Goal: Task Accomplishment & Management: Complete application form

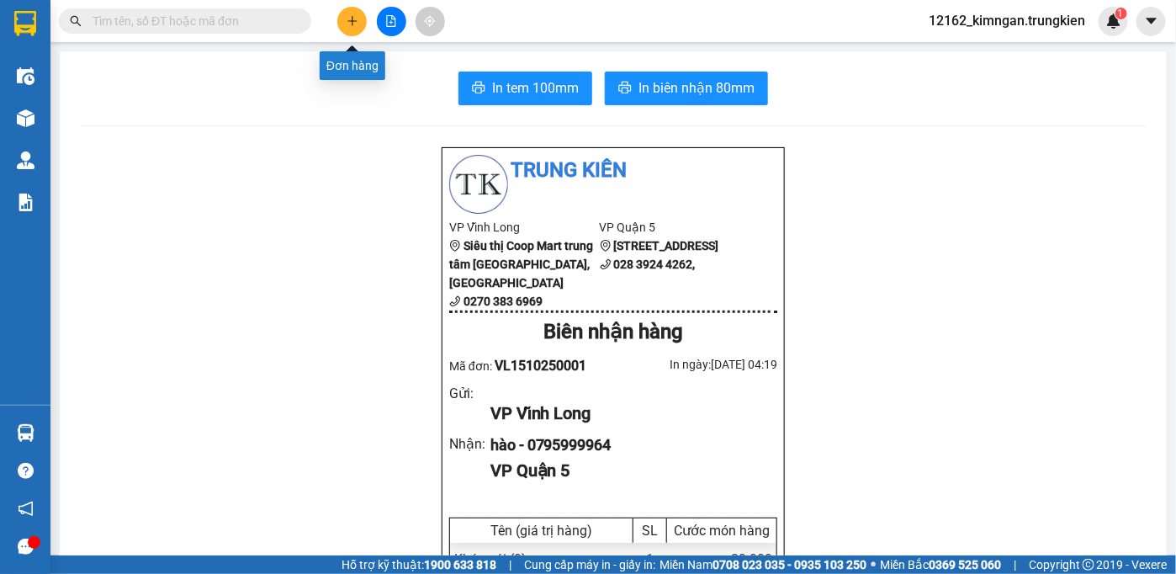
click at [352, 32] on button at bounding box center [351, 21] width 29 height 29
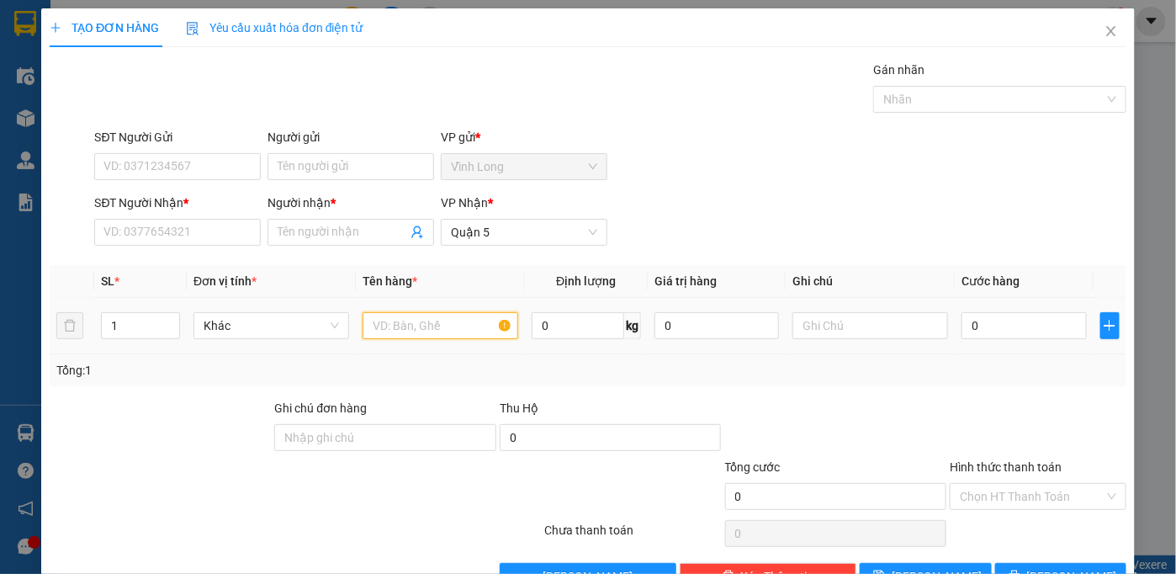
click at [455, 328] on input "text" at bounding box center [440, 325] width 156 height 27
type input "gói"
click at [981, 314] on input "0" at bounding box center [1023, 325] width 124 height 27
type input "3"
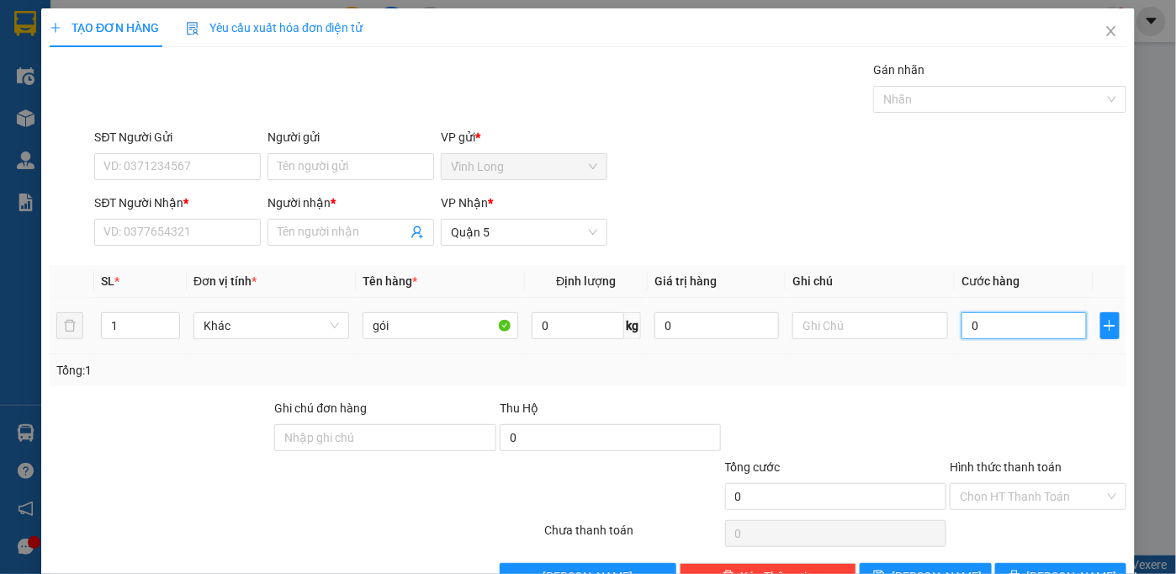
type input "3"
type input "30"
type input "30.000"
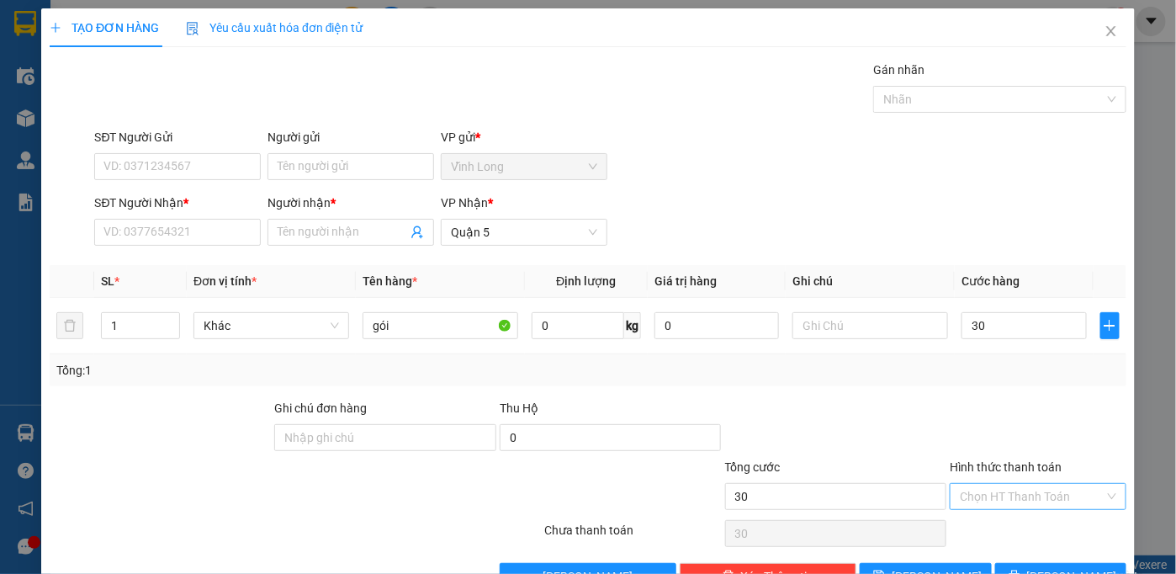
type input "30.000"
click at [980, 493] on input "Hình thức thanh toán" at bounding box center [1032, 496] width 145 height 25
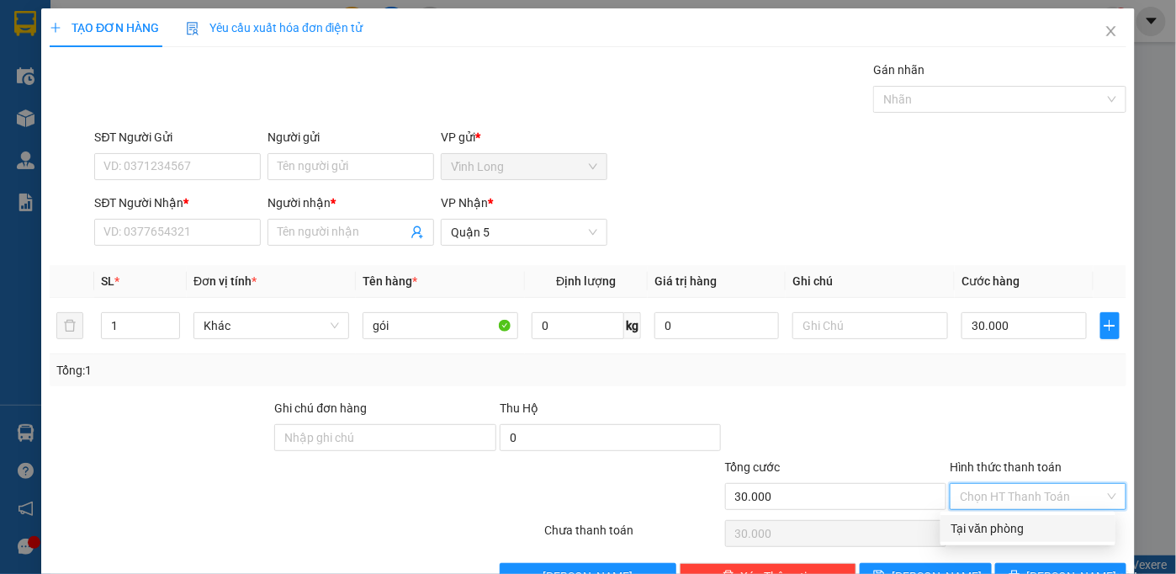
click at [977, 525] on div "Tại văn phòng" at bounding box center [1027, 528] width 155 height 19
type input "0"
click at [303, 231] on input "Người nhận *" at bounding box center [343, 232] width 130 height 19
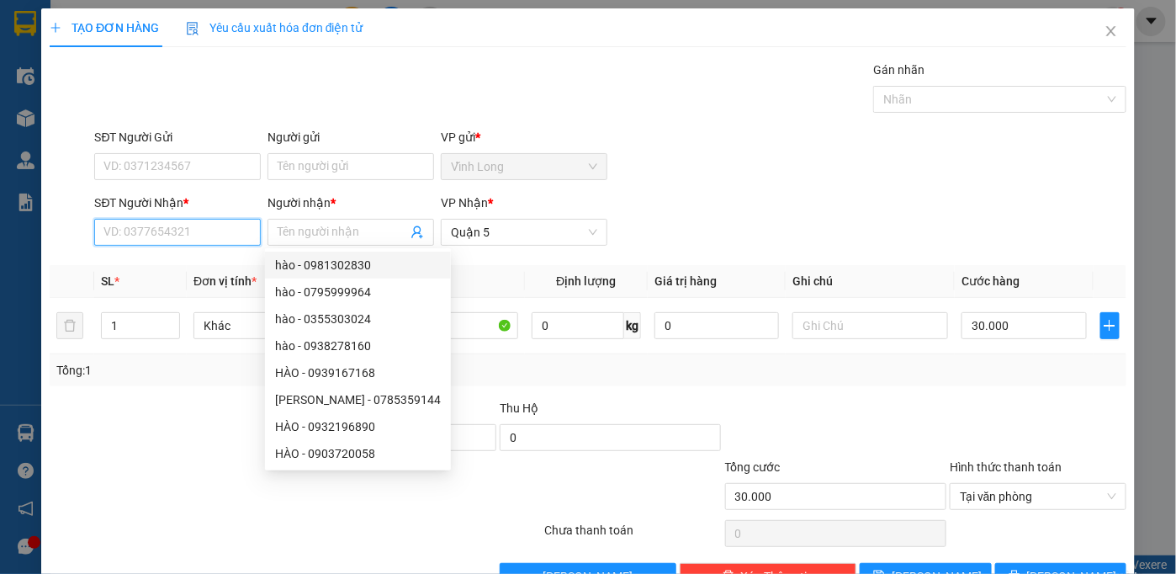
click at [200, 231] on input "SĐT Người Nhận *" at bounding box center [177, 232] width 167 height 27
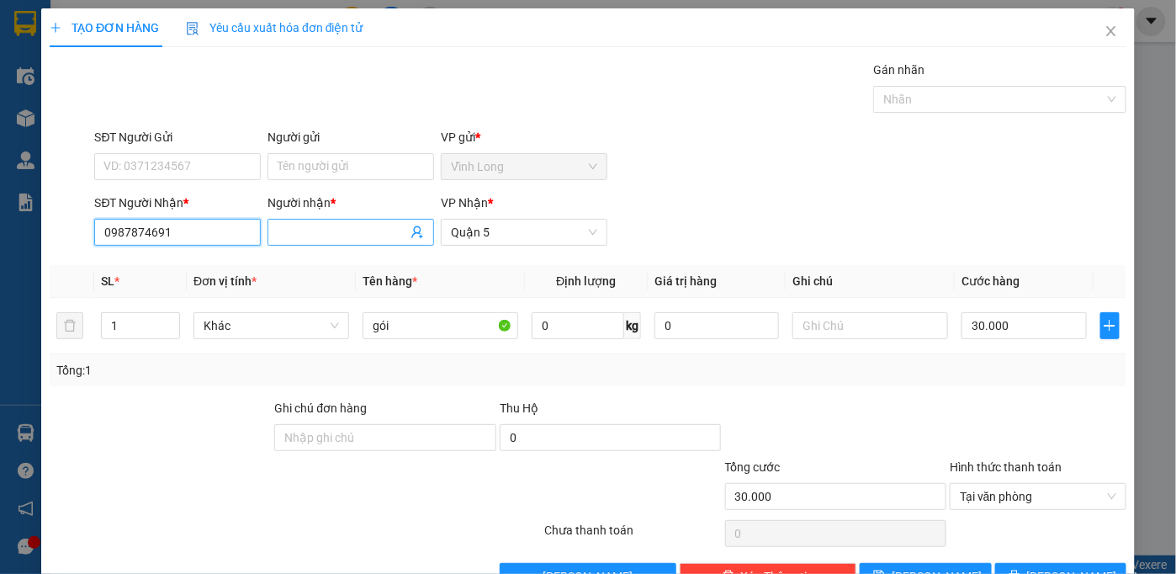
type input "0987874691"
click at [304, 230] on input "Người nhận *" at bounding box center [343, 232] width 130 height 19
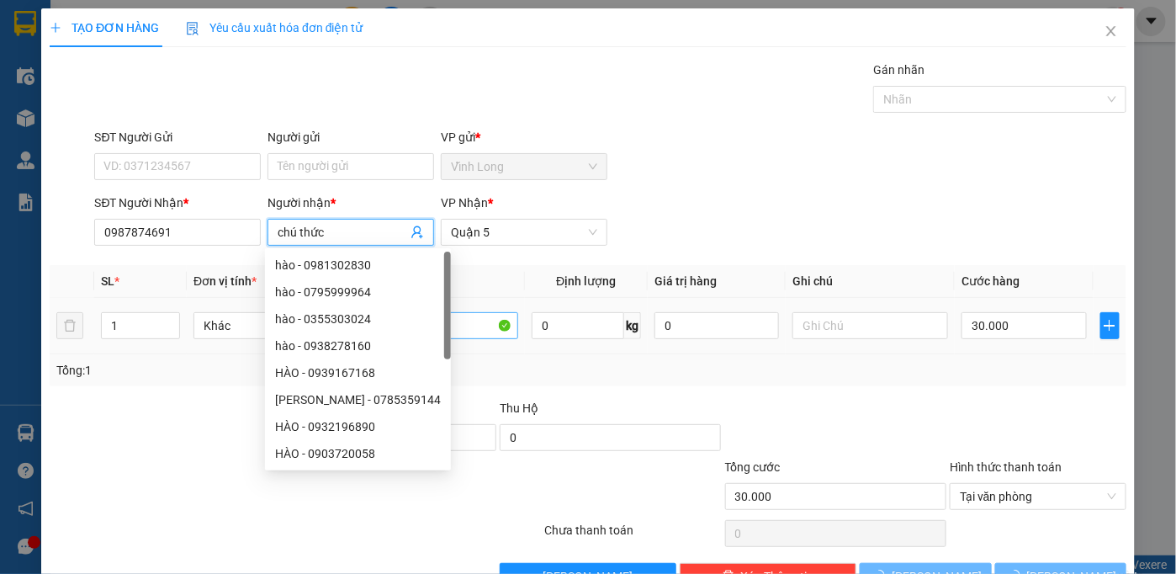
type input "chú thức"
click at [460, 324] on input "gói" at bounding box center [440, 325] width 156 height 27
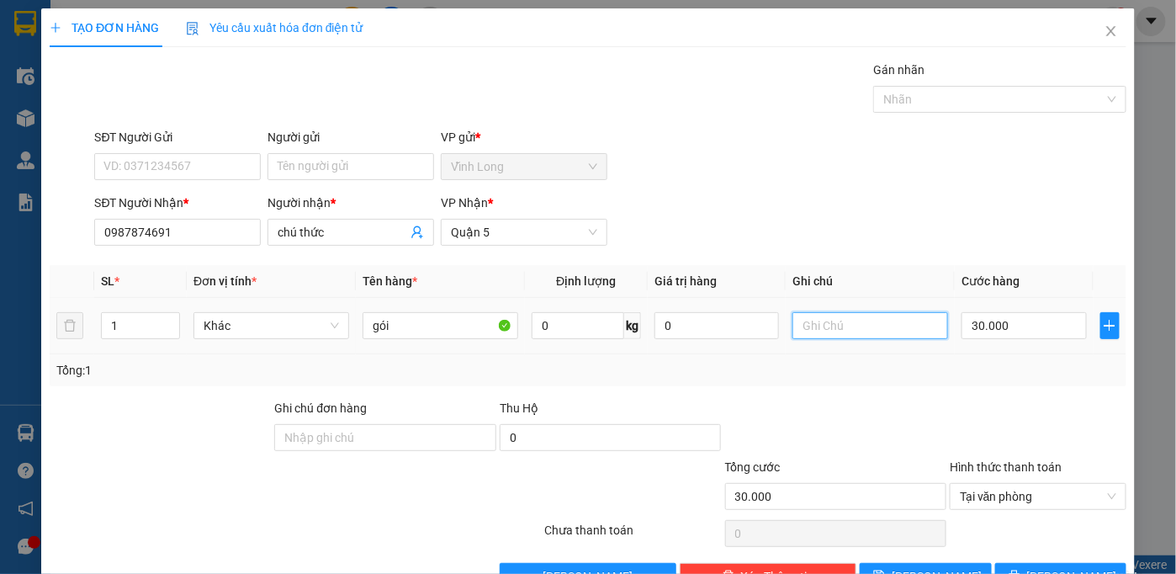
click at [849, 330] on input "text" at bounding box center [870, 325] width 156 height 27
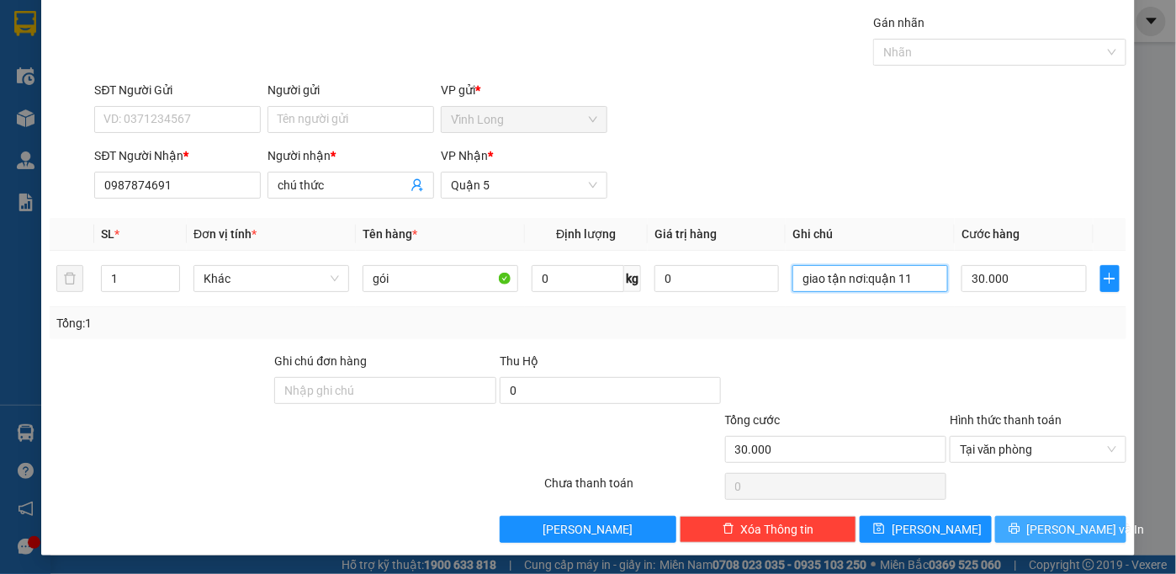
type input "giao tận nơi:quận 11"
click at [1053, 526] on span "[PERSON_NAME] và In" at bounding box center [1086, 529] width 118 height 19
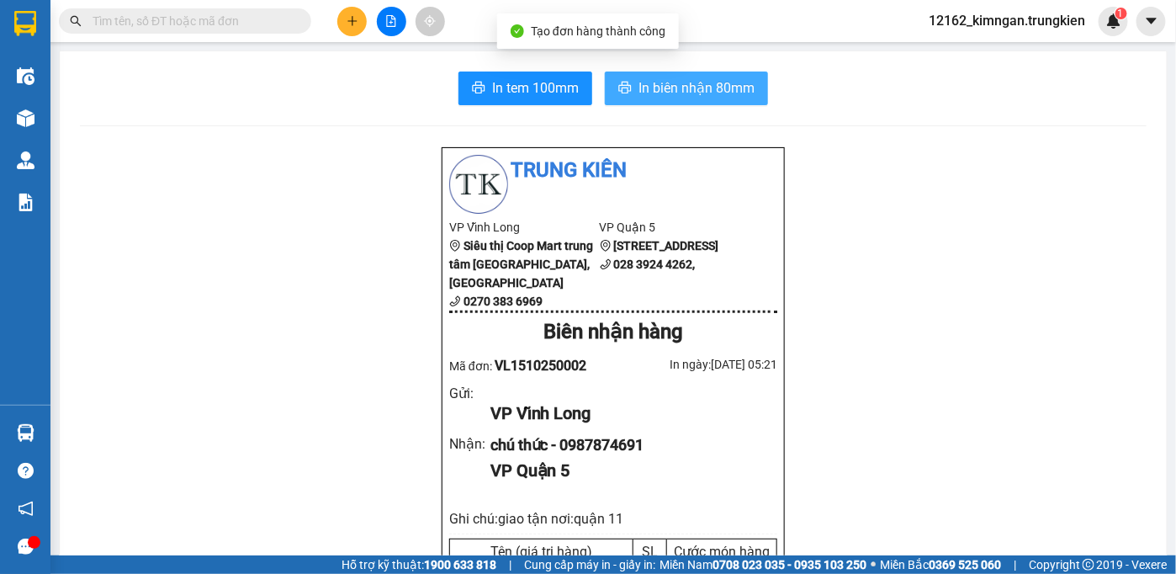
drag, startPoint x: 648, startPoint y: 89, endPoint x: 690, endPoint y: 77, distance: 43.7
click at [659, 86] on span "In biên nhận 80mm" at bounding box center [696, 87] width 116 height 21
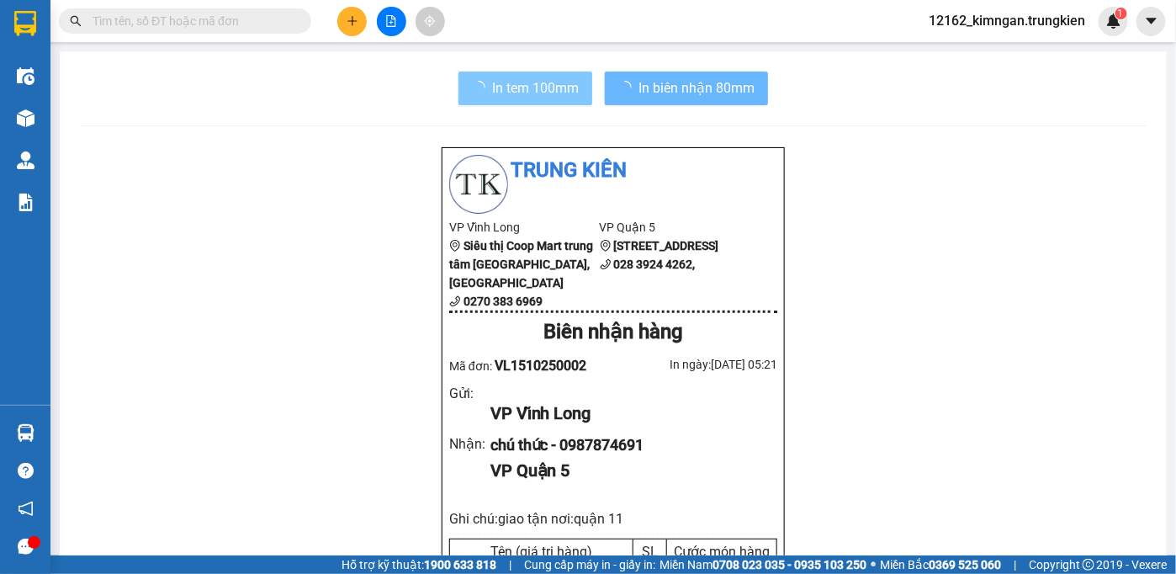
click at [523, 96] on span "In tem 100mm" at bounding box center [535, 87] width 87 height 21
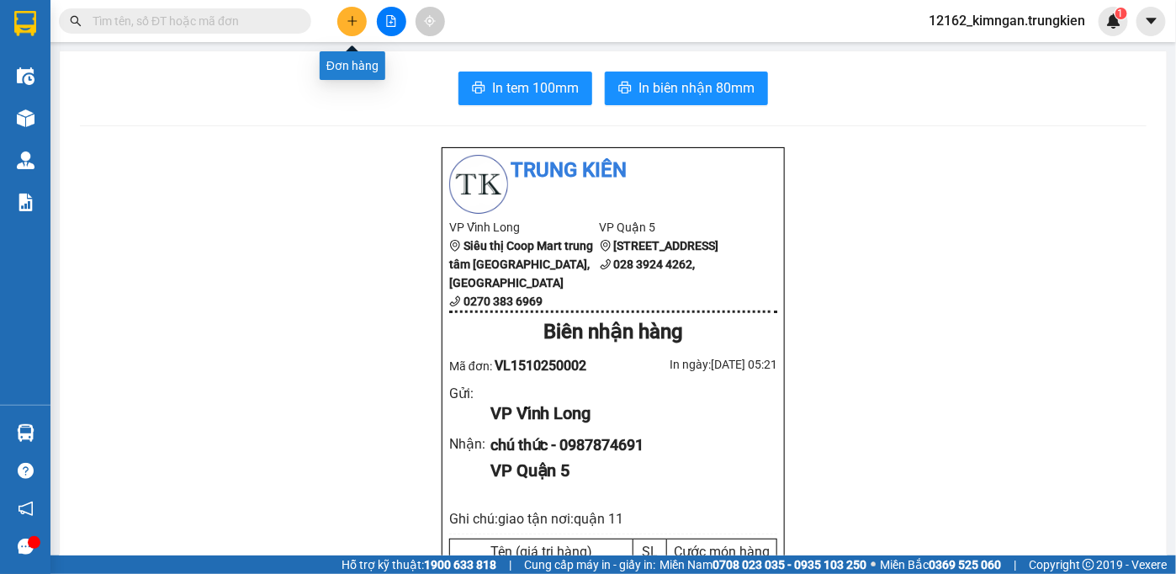
click at [356, 11] on button at bounding box center [351, 21] width 29 height 29
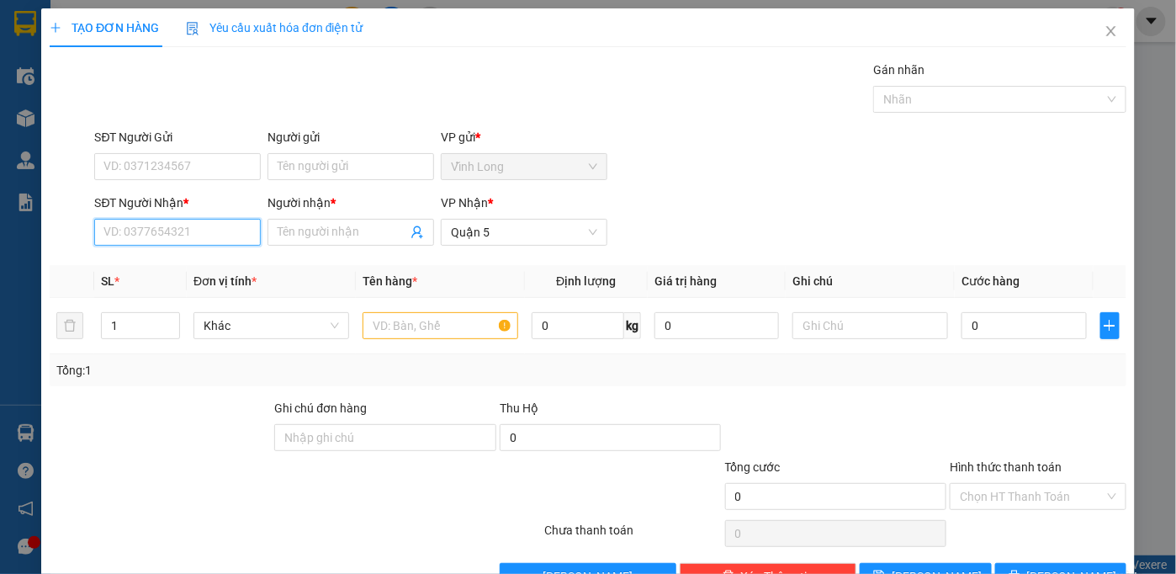
drag, startPoint x: 230, startPoint y: 220, endPoint x: 227, endPoint y: 230, distance: 10.4
click at [230, 222] on input "SĐT Người Nhận *" at bounding box center [177, 232] width 167 height 27
type input "0906878710"
click at [343, 231] on input "Người nhận *" at bounding box center [343, 232] width 130 height 19
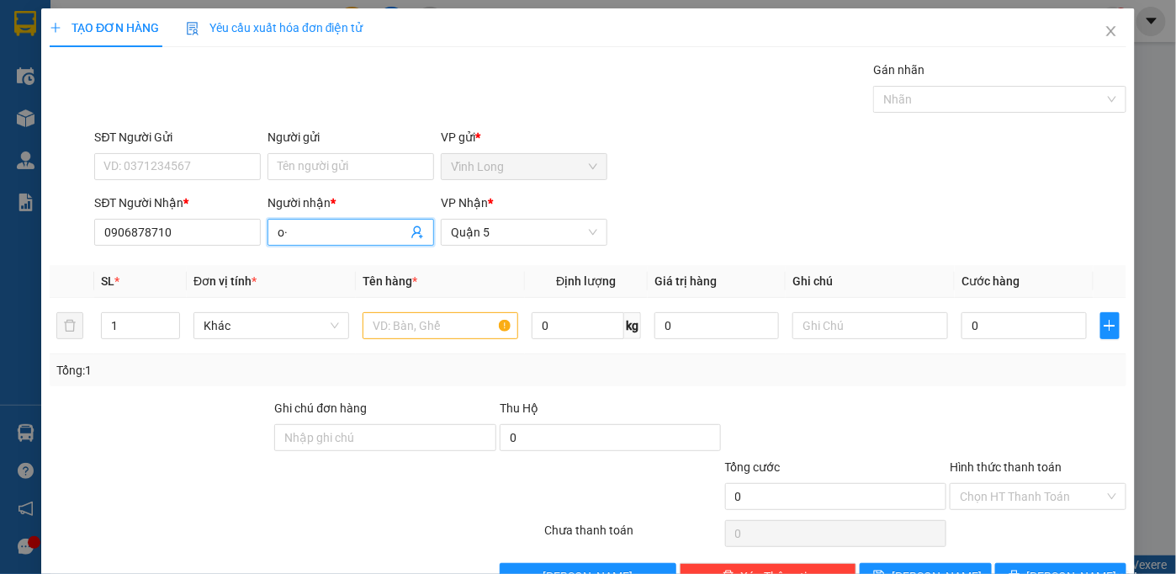
type input "o"
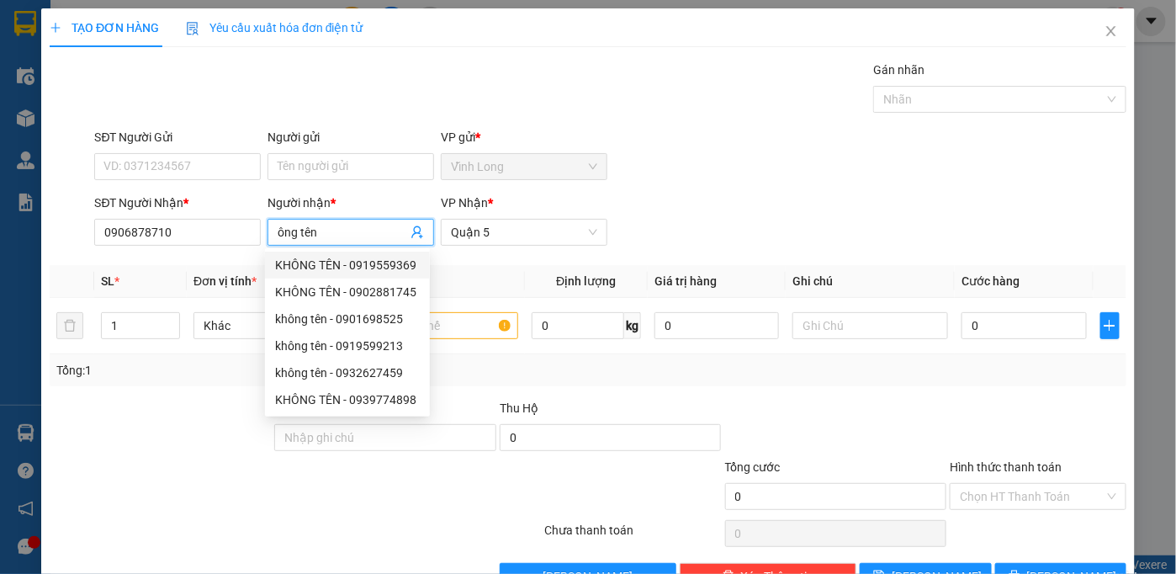
click at [278, 231] on input "ông tên" at bounding box center [343, 232] width 130 height 19
type input "không tên"
click at [467, 326] on input "text" at bounding box center [440, 325] width 156 height 27
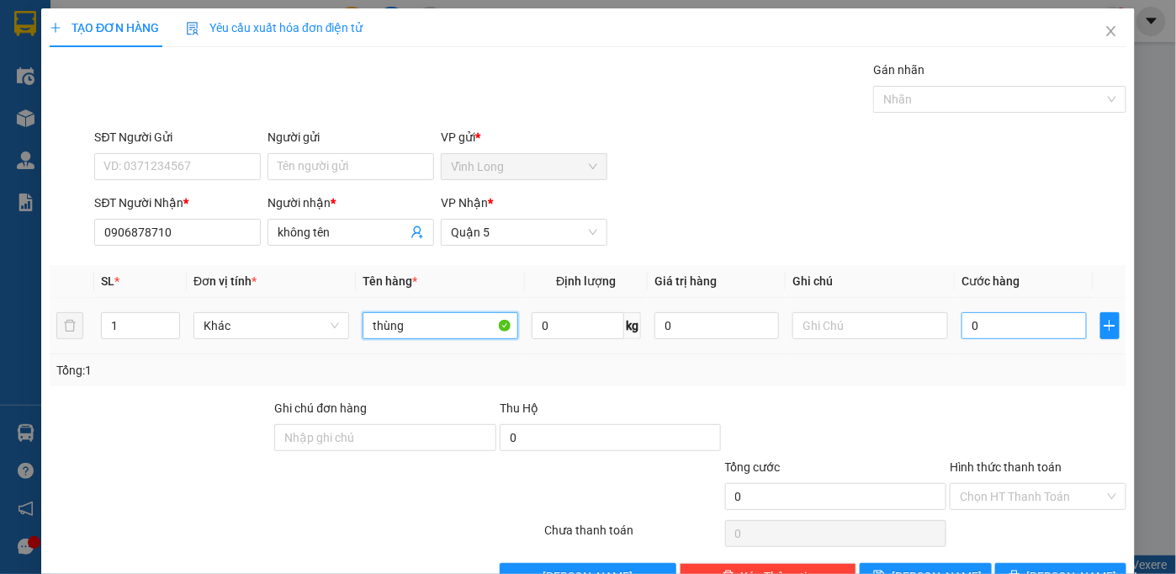
type input "thùng"
click at [982, 324] on input "0" at bounding box center [1023, 325] width 124 height 27
type input "2"
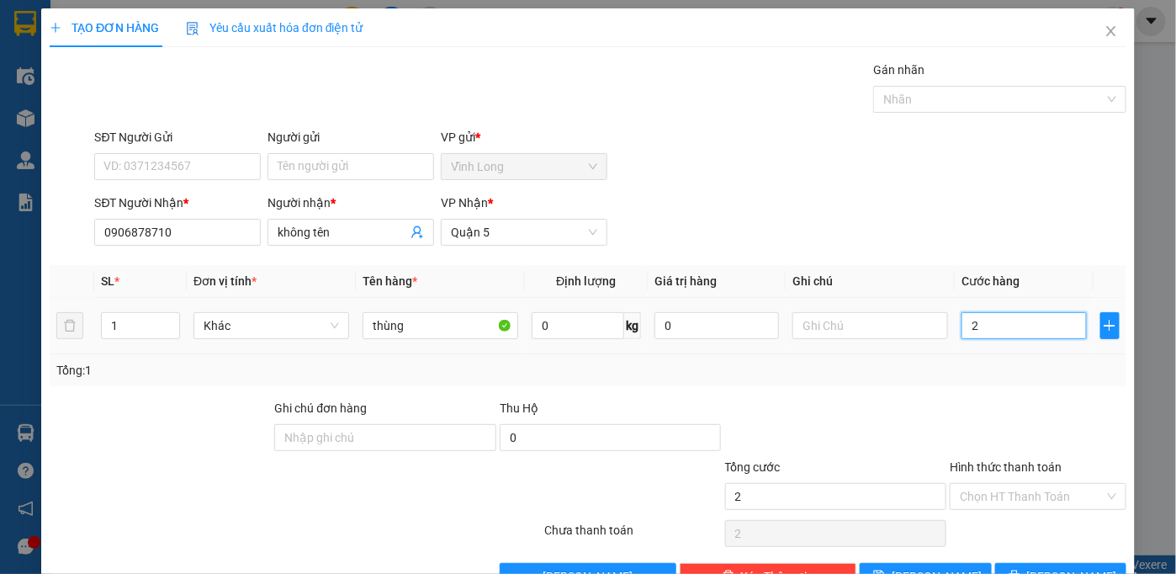
type input "20"
type input "20.000"
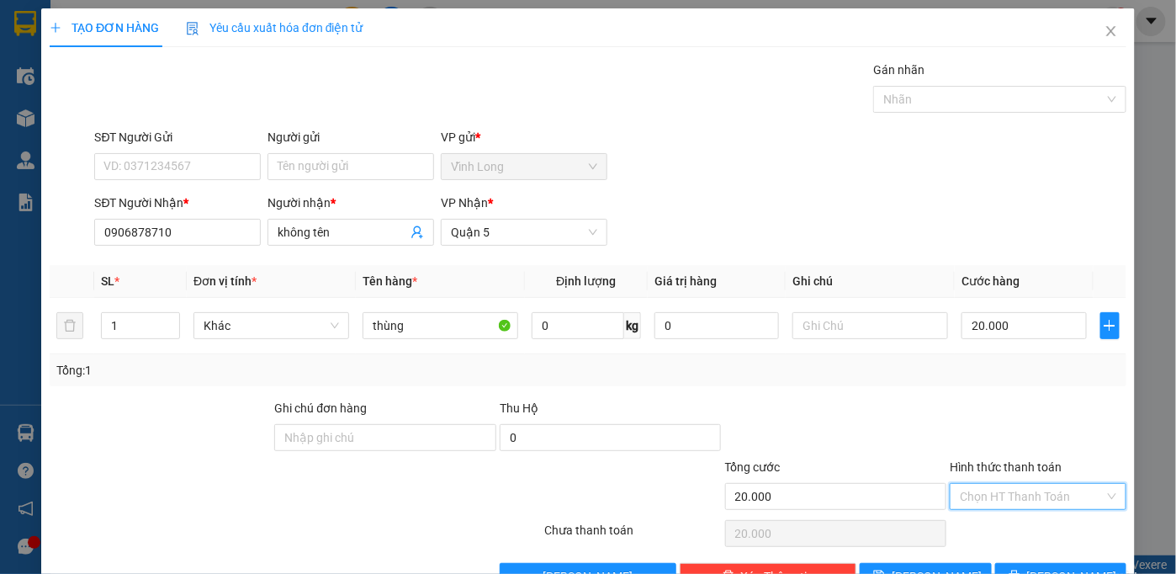
click at [982, 491] on input "Hình thức thanh toán" at bounding box center [1032, 496] width 145 height 25
click at [988, 526] on div "Tại văn phòng" at bounding box center [1027, 528] width 155 height 19
type input "0"
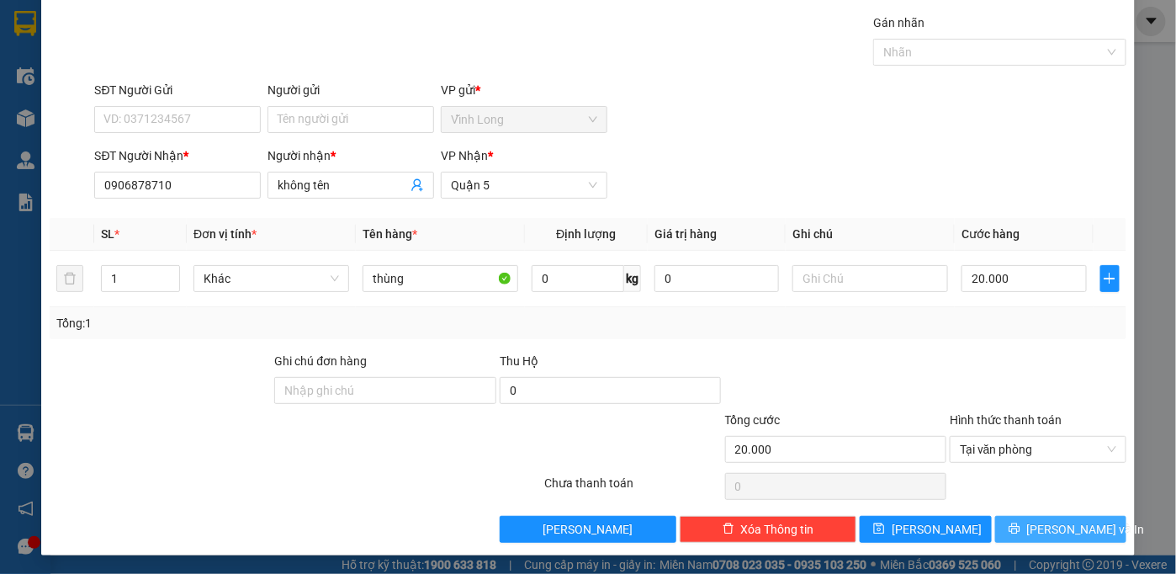
click at [1008, 524] on button "[PERSON_NAME] và In" at bounding box center [1061, 529] width 132 height 27
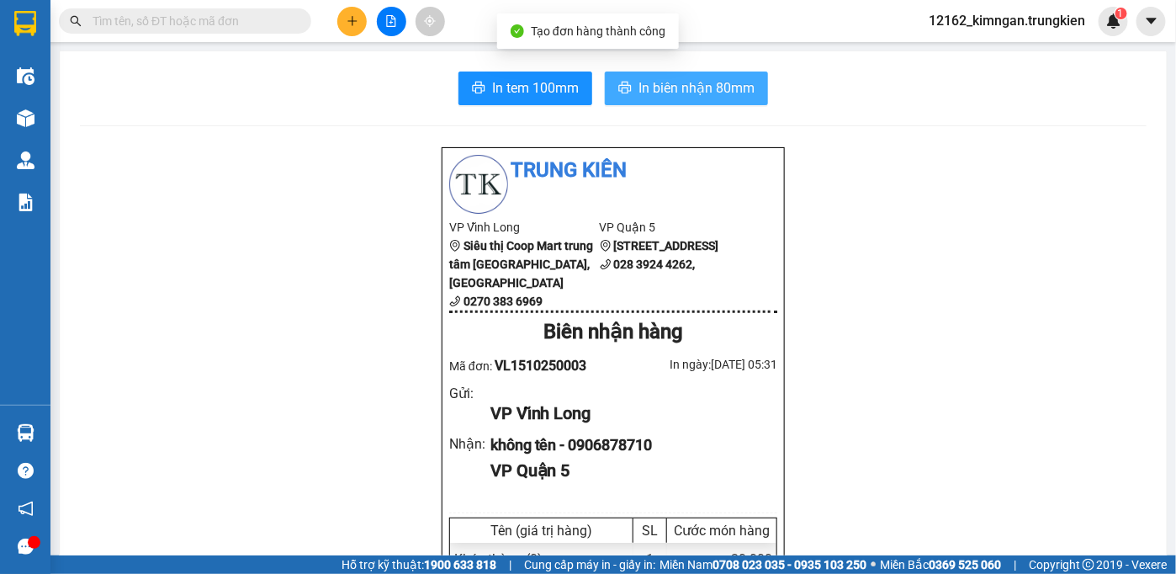
drag, startPoint x: 633, startPoint y: 88, endPoint x: 623, endPoint y: 67, distance: 23.3
click at [627, 83] on button "In biên nhận 80mm" at bounding box center [686, 88] width 163 height 34
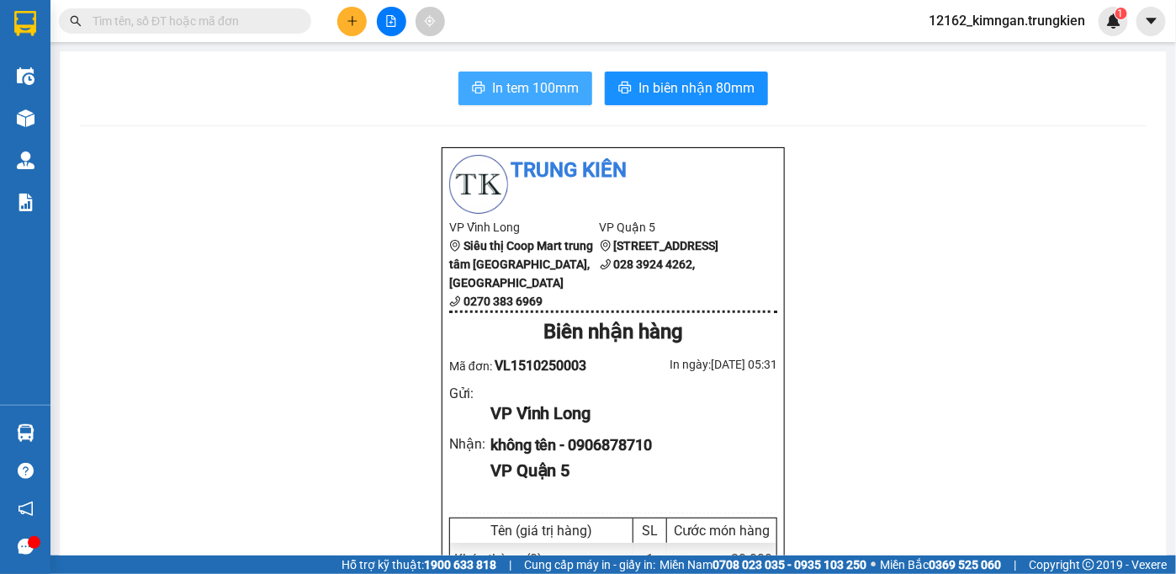
click at [509, 83] on span "In tem 100mm" at bounding box center [535, 87] width 87 height 21
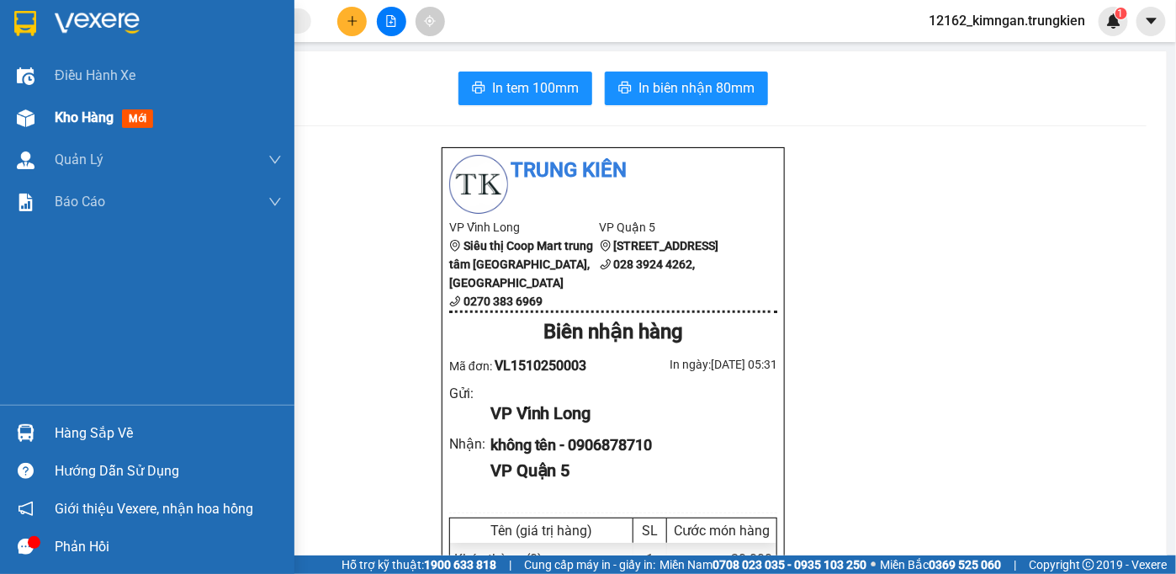
click at [26, 110] on img at bounding box center [26, 118] width 18 height 18
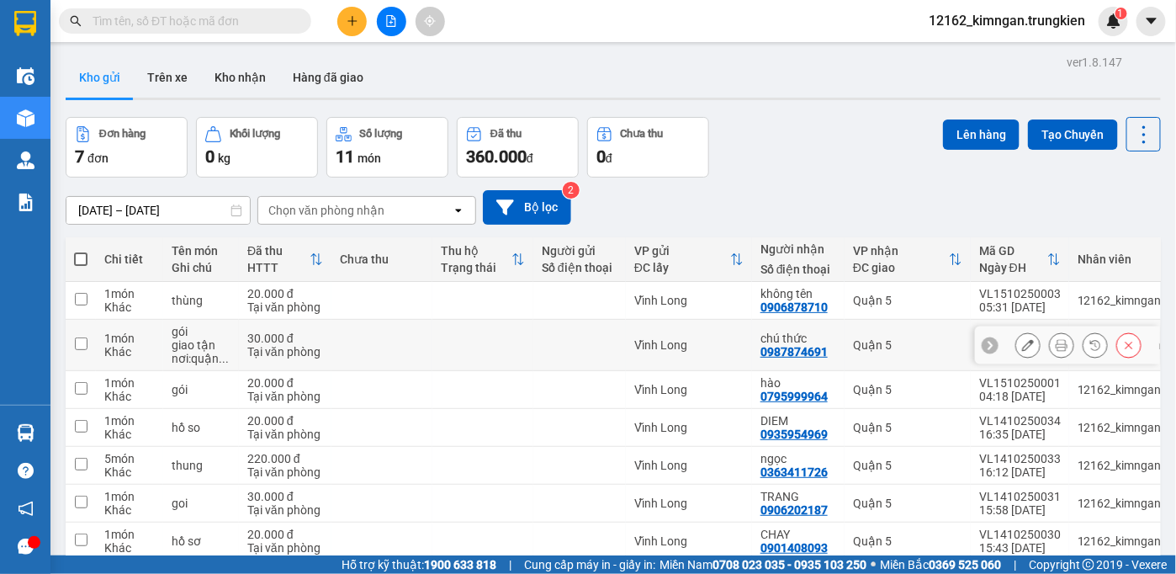
click at [701, 341] on div "Vĩnh Long" at bounding box center [688, 344] width 109 height 13
checkbox input "true"
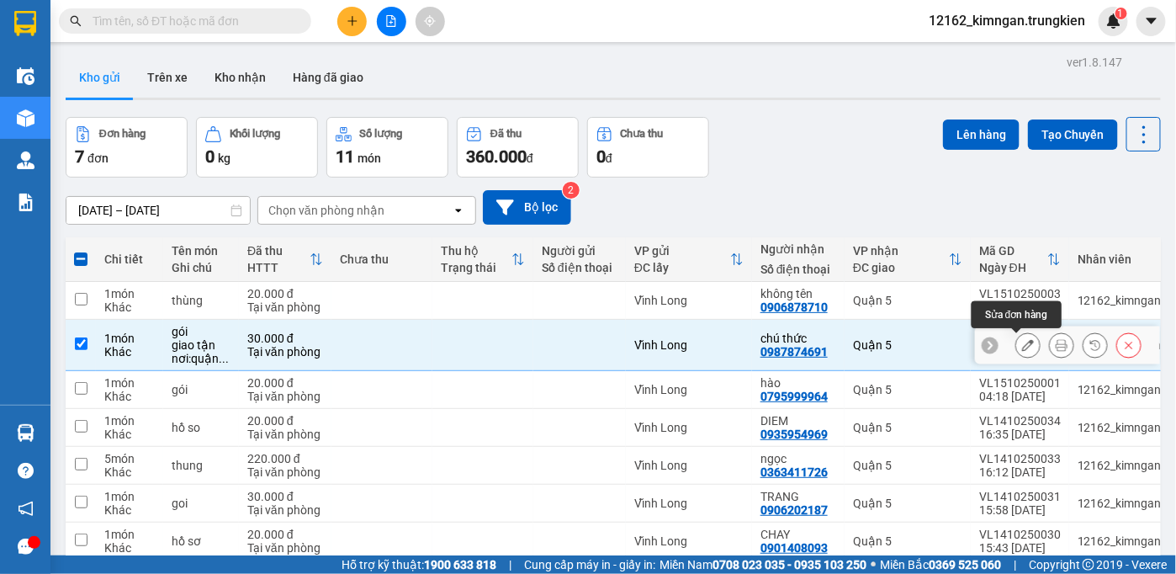
click at [1022, 348] on icon at bounding box center [1028, 345] width 12 height 12
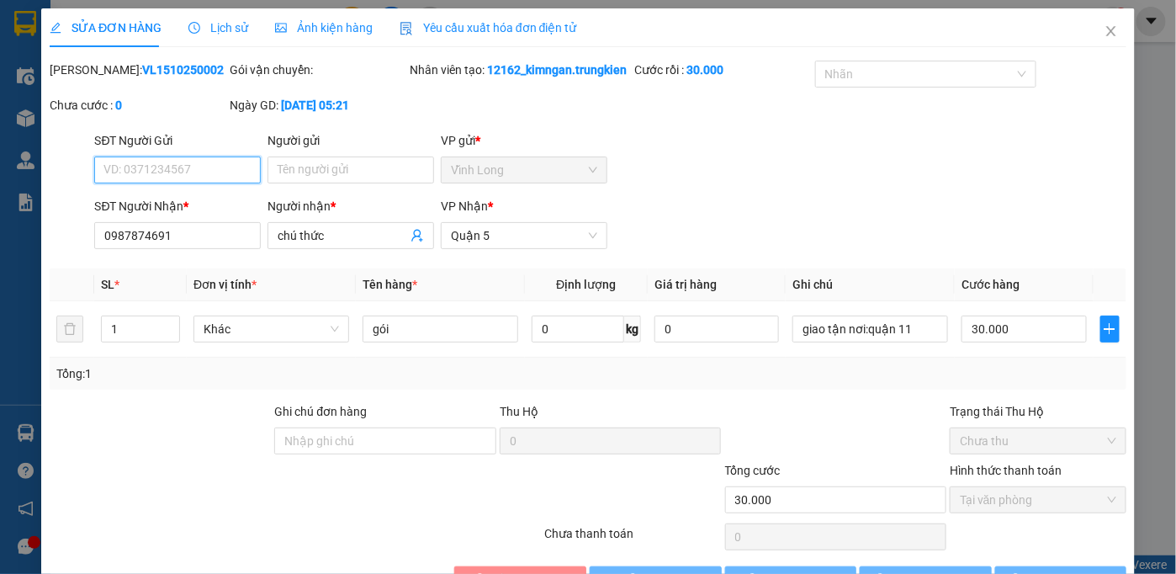
type input "0987874691"
type input "chú thức"
type input "30.000"
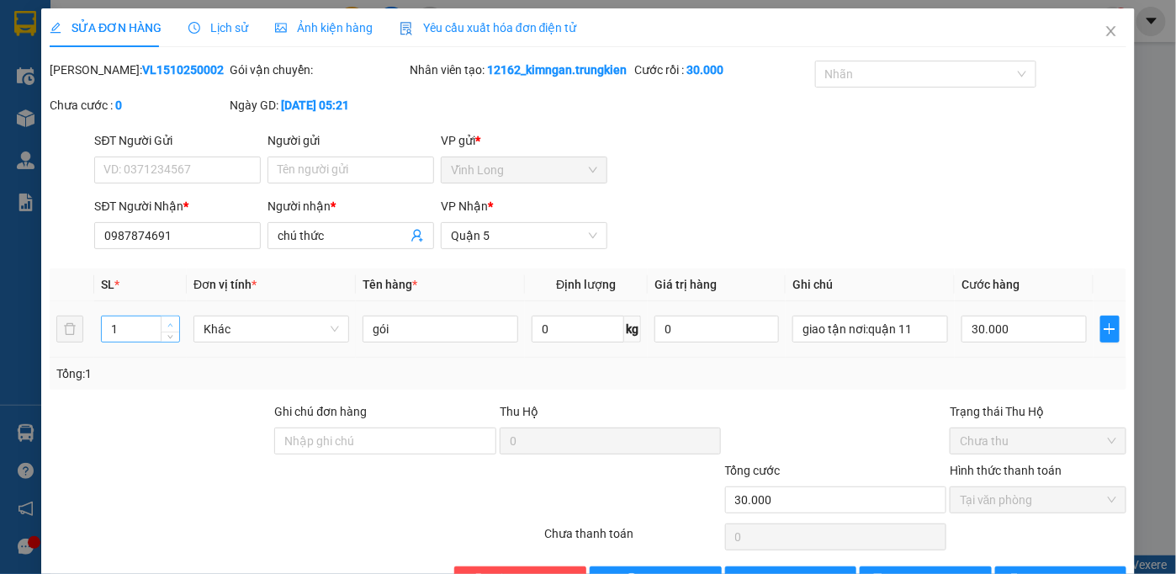
type input "2"
click at [172, 328] on icon "up" at bounding box center [170, 325] width 6 height 6
drag, startPoint x: 431, startPoint y: 348, endPoint x: 446, endPoint y: 352, distance: 15.5
click at [435, 342] on input "gói" at bounding box center [440, 328] width 156 height 27
type input "g"
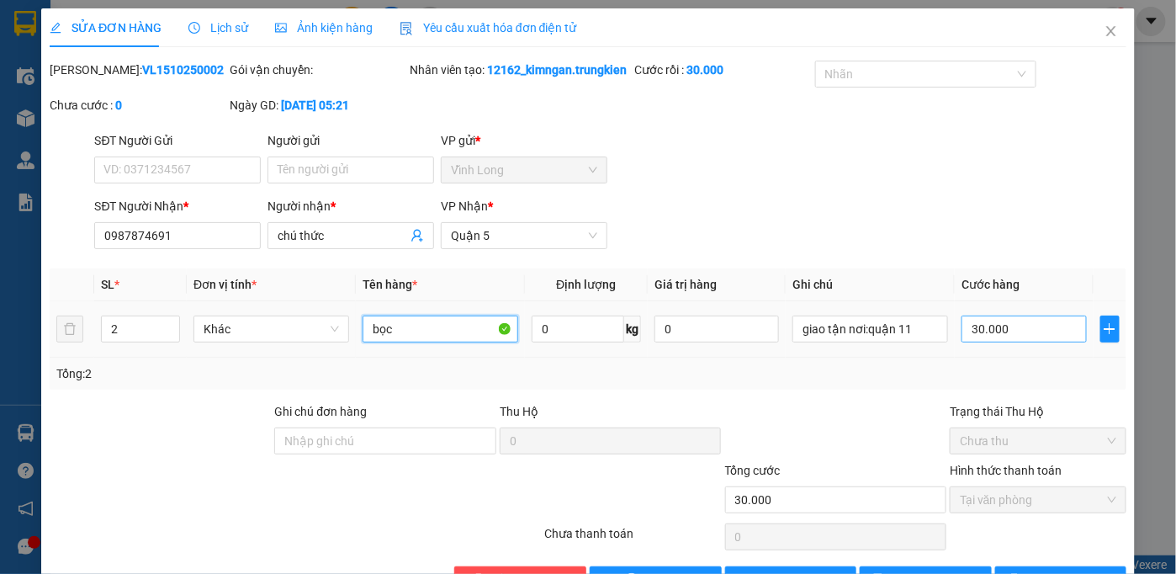
type input "bọc"
click at [1021, 342] on input "30.000" at bounding box center [1023, 328] width 124 height 27
type input "5"
type input "50"
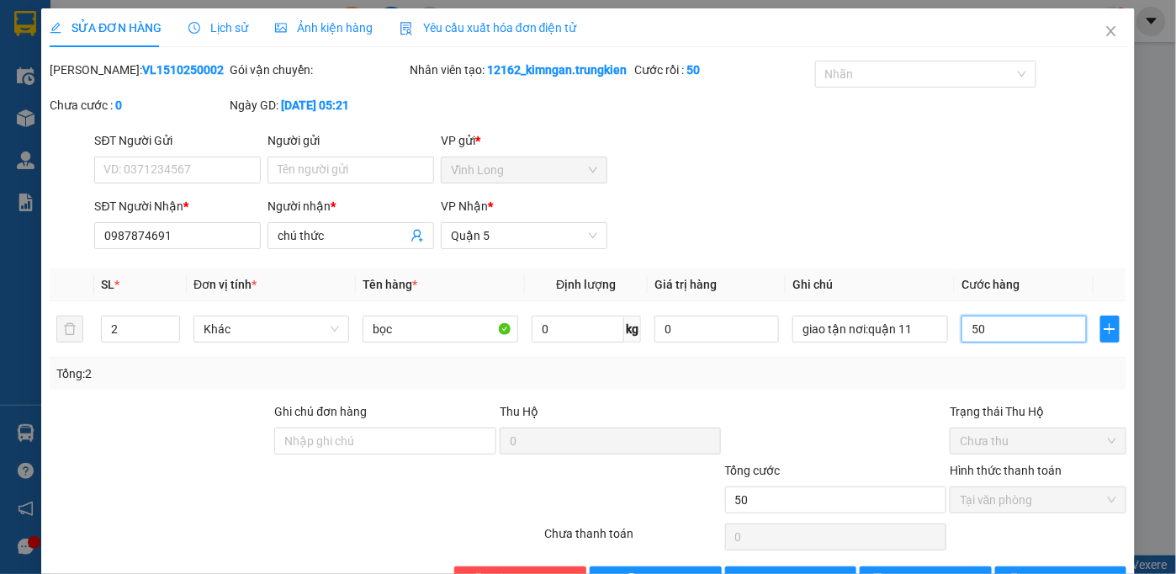
scroll to position [69, 0]
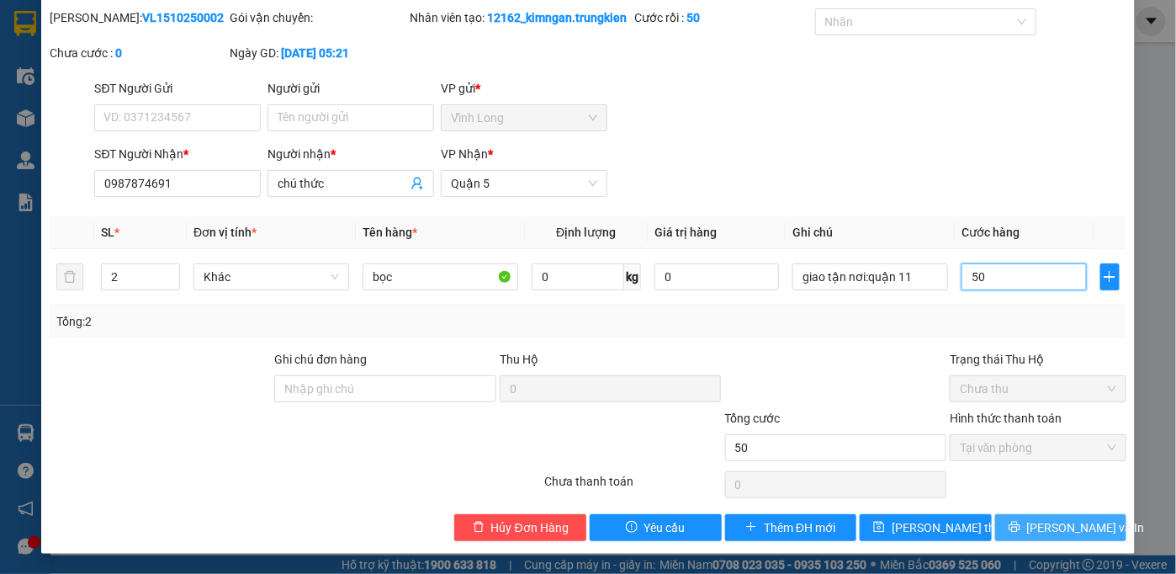
type input "50"
type input "50.000"
click at [1020, 524] on icon "printer" at bounding box center [1014, 527] width 12 height 12
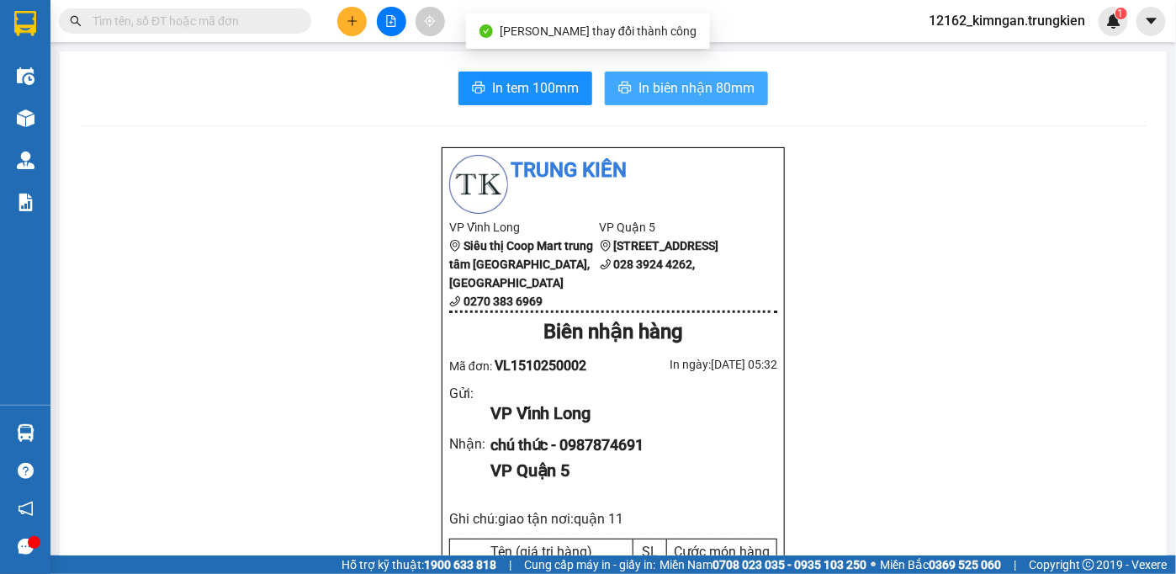
click at [661, 78] on span "In biên nhận 80mm" at bounding box center [696, 87] width 116 height 21
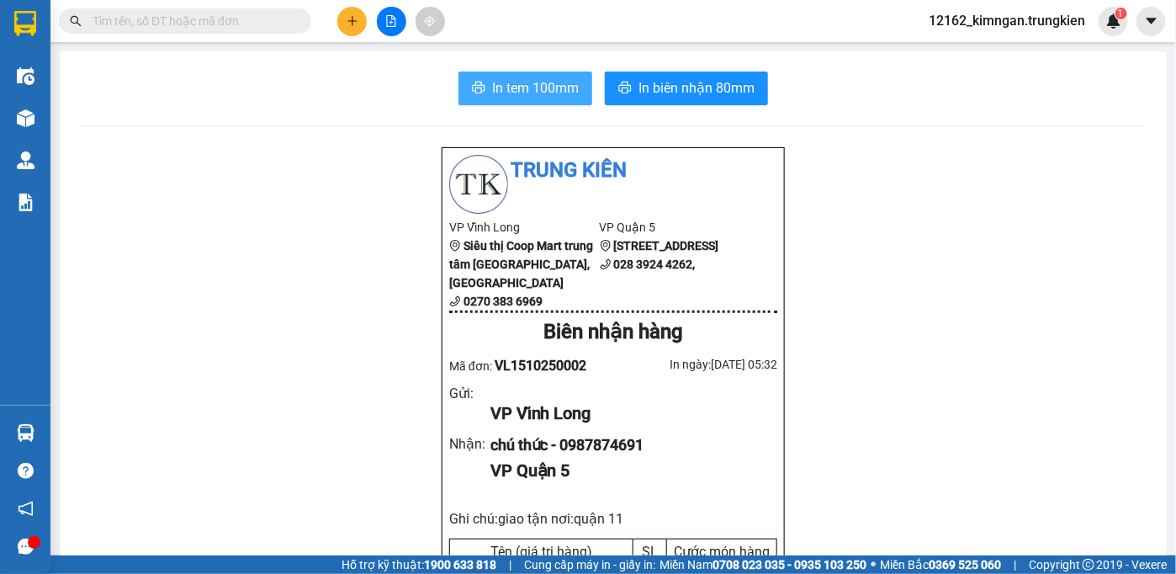
click at [524, 99] on button "In tem 100mm" at bounding box center [525, 88] width 134 height 34
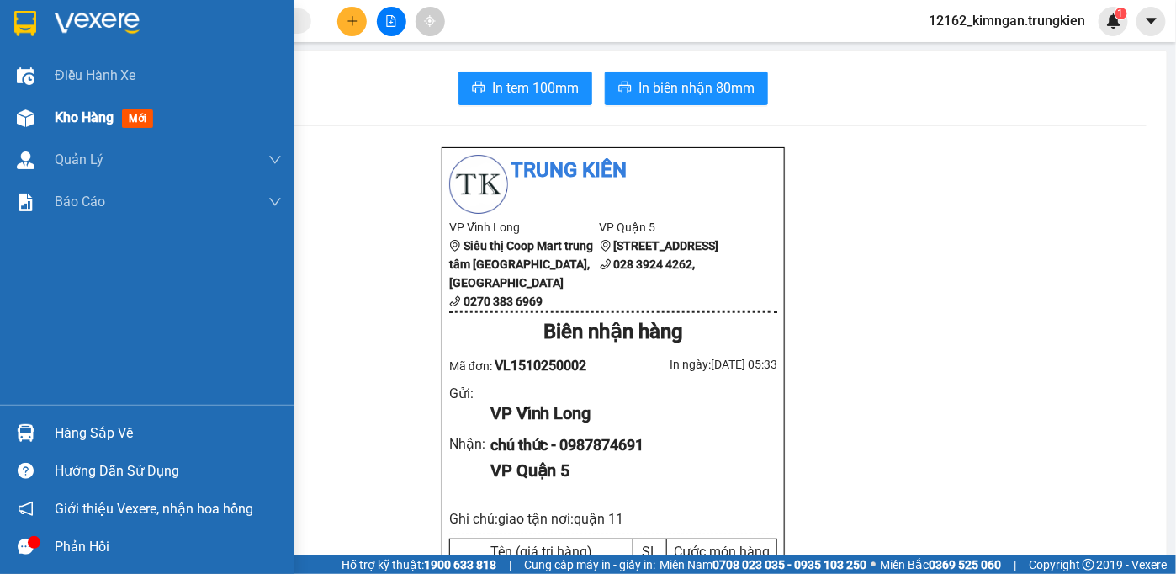
click at [50, 117] on div "Kho hàng mới" at bounding box center [147, 118] width 294 height 42
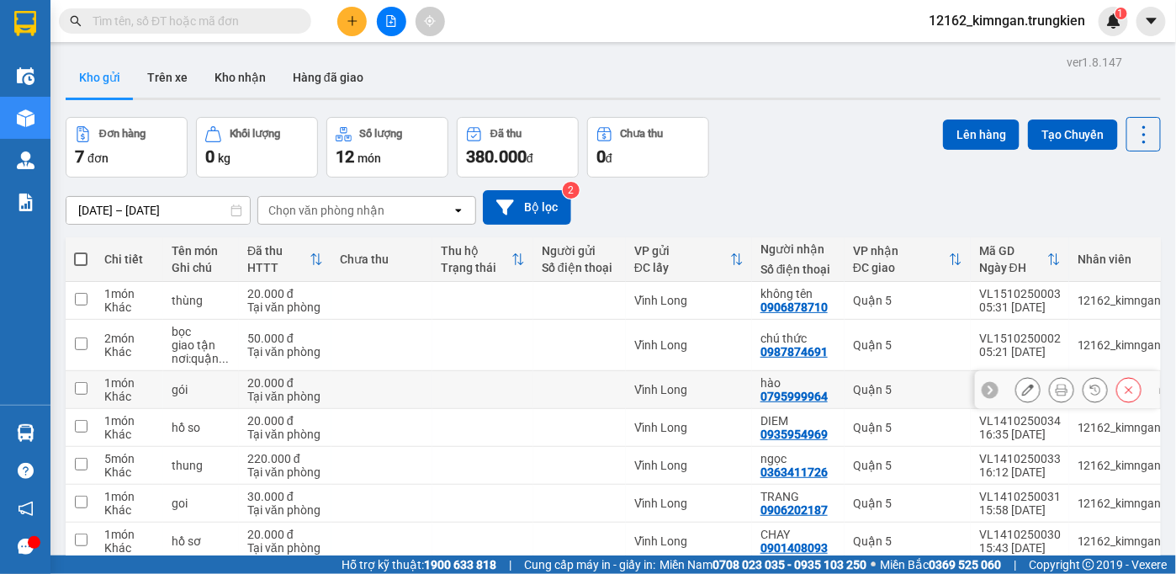
click at [492, 391] on td at bounding box center [482, 390] width 101 height 38
checkbox input "true"
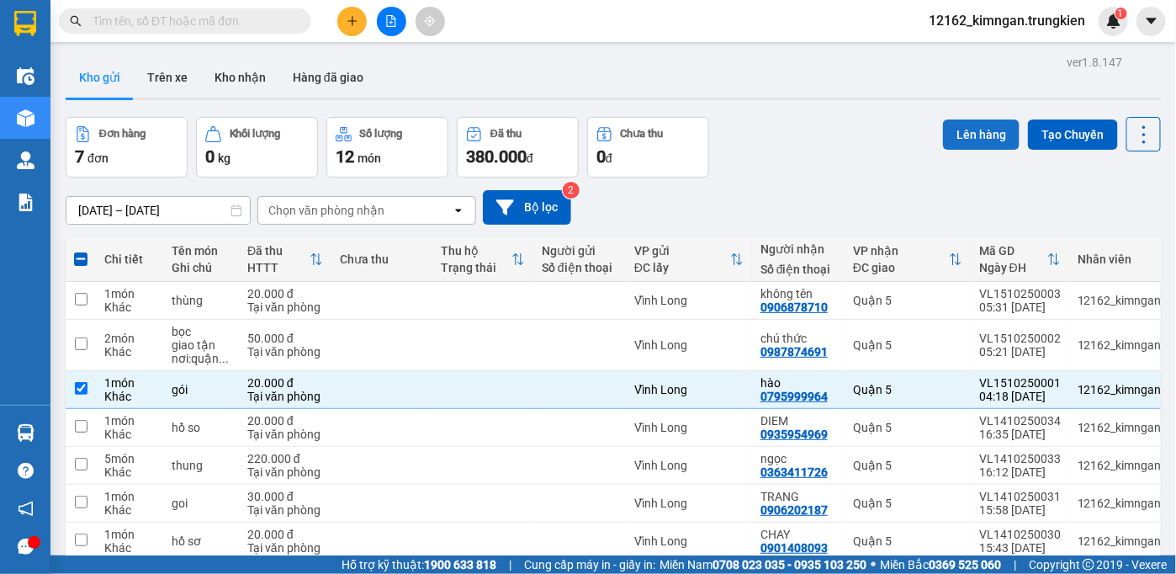
click at [977, 126] on button "Lên hàng" at bounding box center [981, 134] width 77 height 30
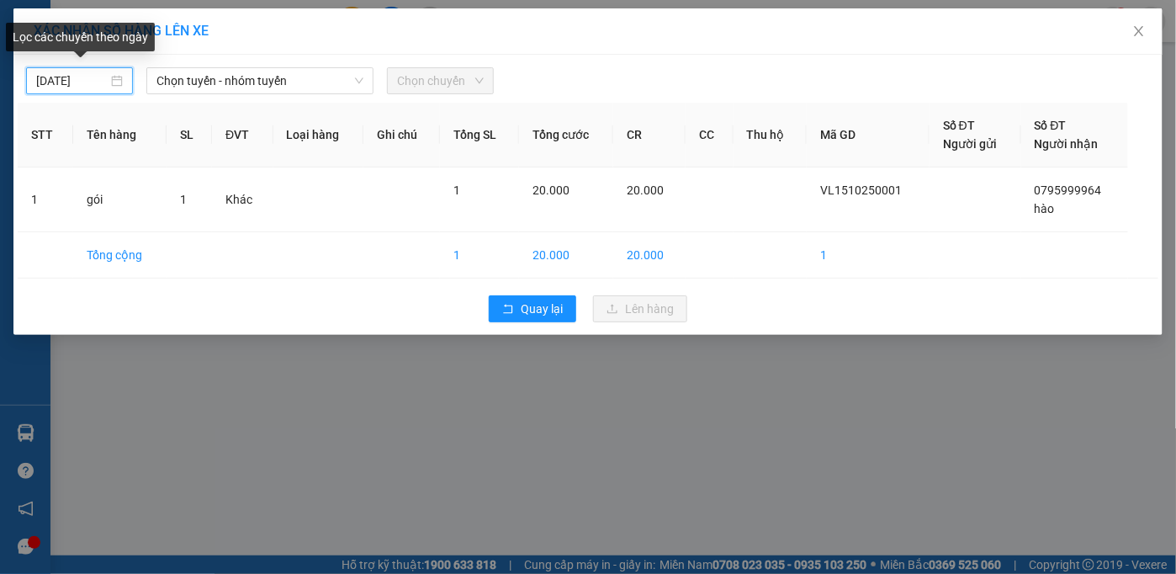
click at [99, 80] on input "[DATE]" at bounding box center [71, 80] width 71 height 19
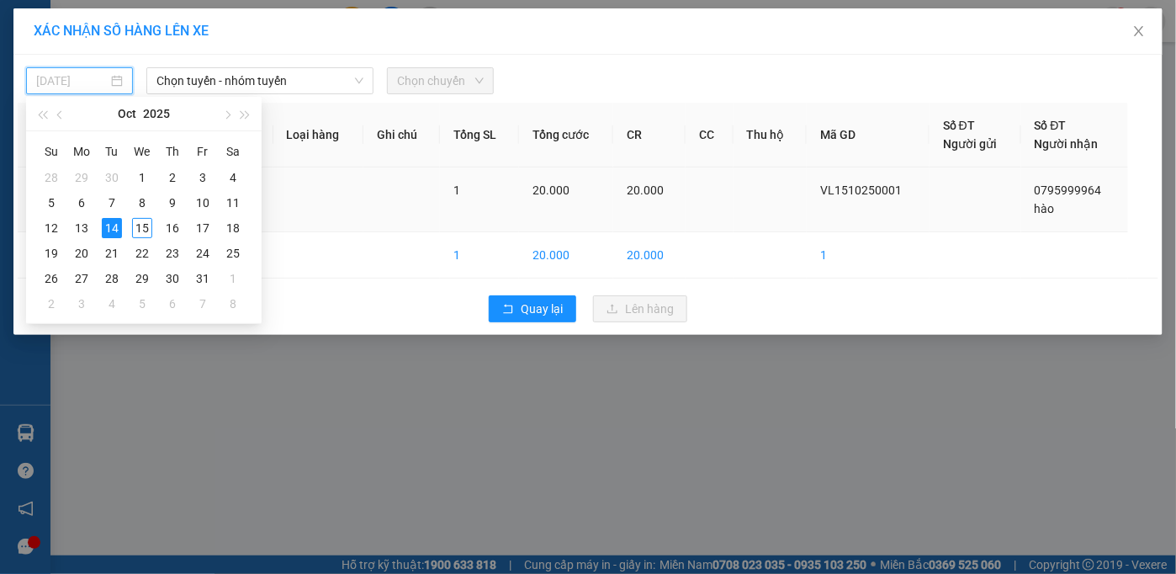
click at [142, 229] on div "15" at bounding box center [142, 228] width 20 height 20
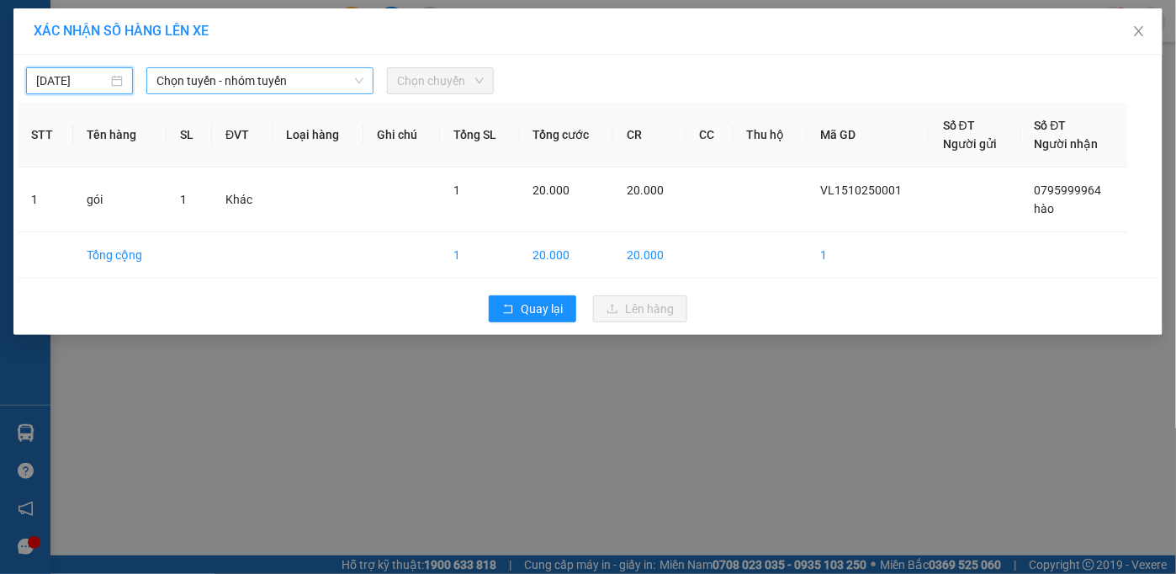
type input "[DATE]"
click at [216, 83] on span "Chọn tuyến - nhóm tuyến" at bounding box center [259, 80] width 207 height 25
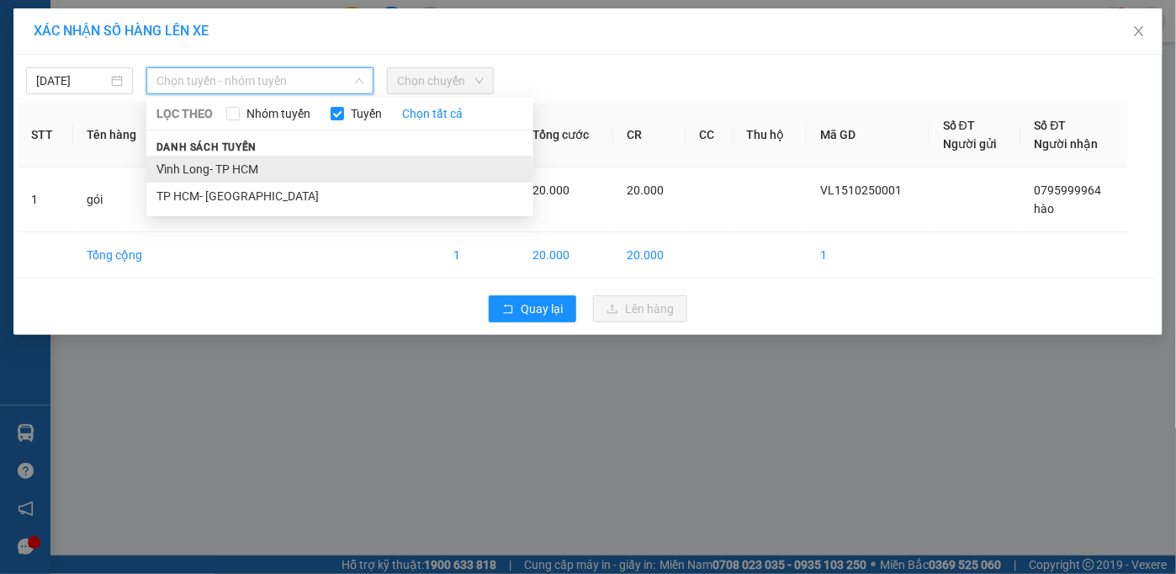
click at [224, 174] on li "Vĩnh Long- TP HCM" at bounding box center [339, 169] width 387 height 27
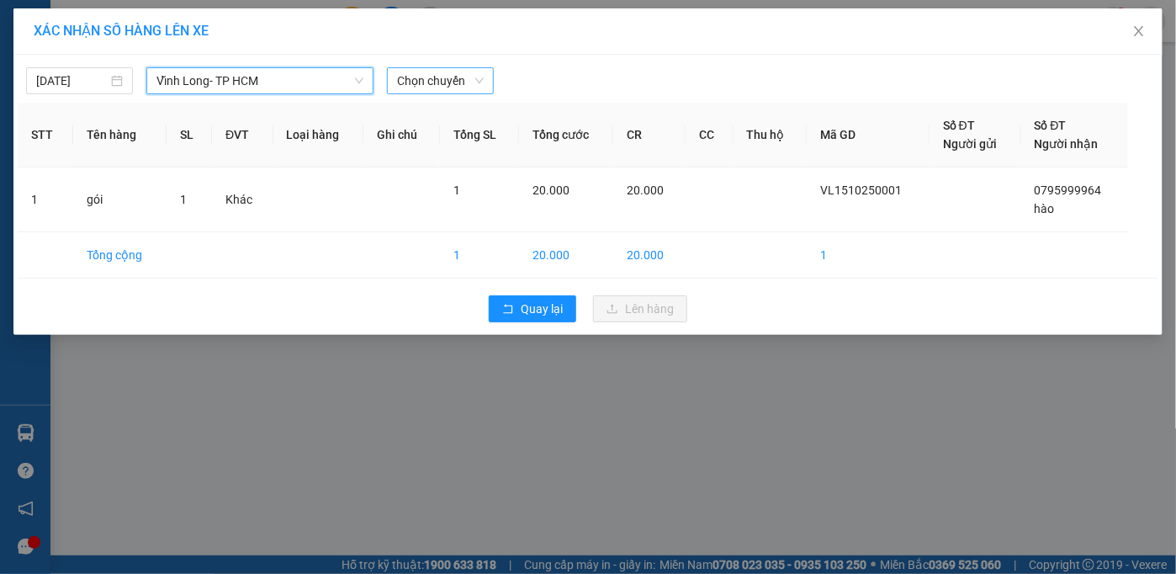
click at [425, 87] on span "Chọn chuyến" at bounding box center [440, 80] width 87 height 25
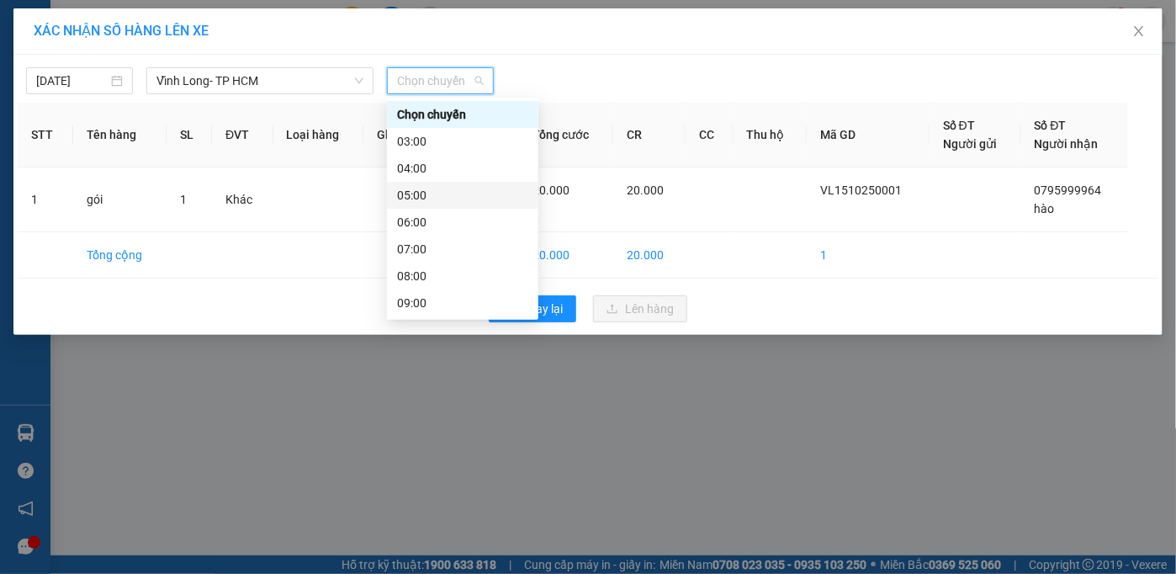
click at [427, 198] on div "05:00" at bounding box center [462, 195] width 131 height 19
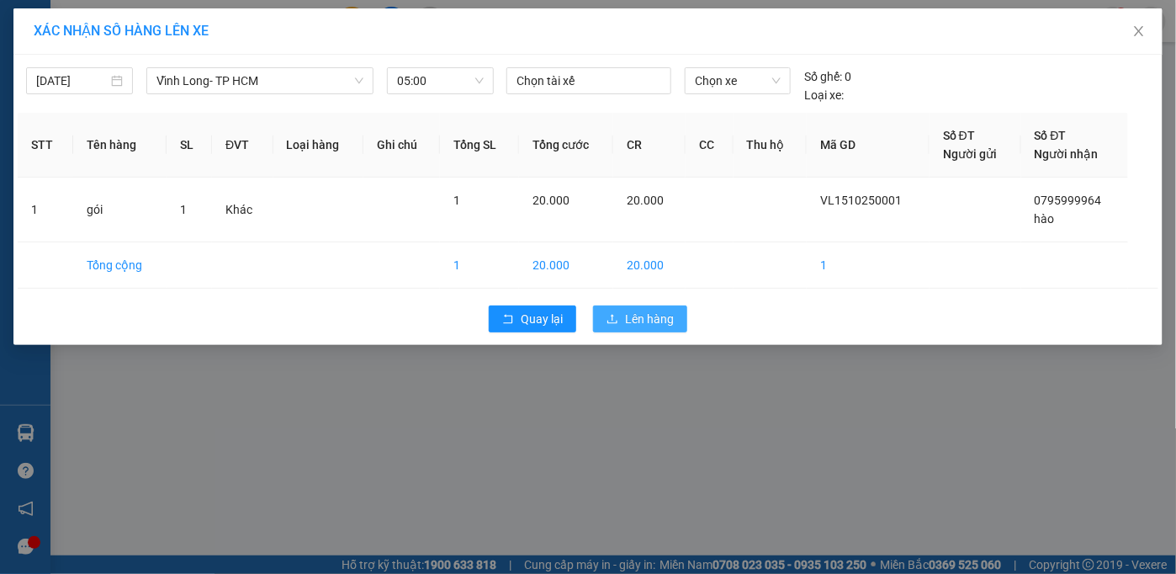
click at [645, 317] on span "Lên hàng" at bounding box center [649, 318] width 49 height 19
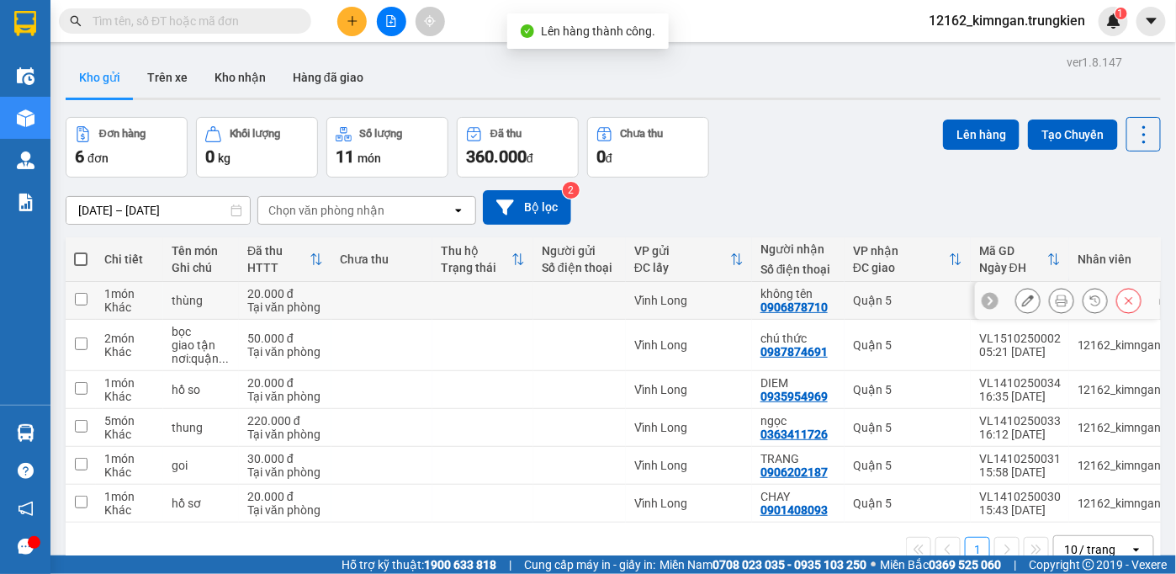
click at [738, 307] on td "Vĩnh Long" at bounding box center [689, 301] width 126 height 38
checkbox input "true"
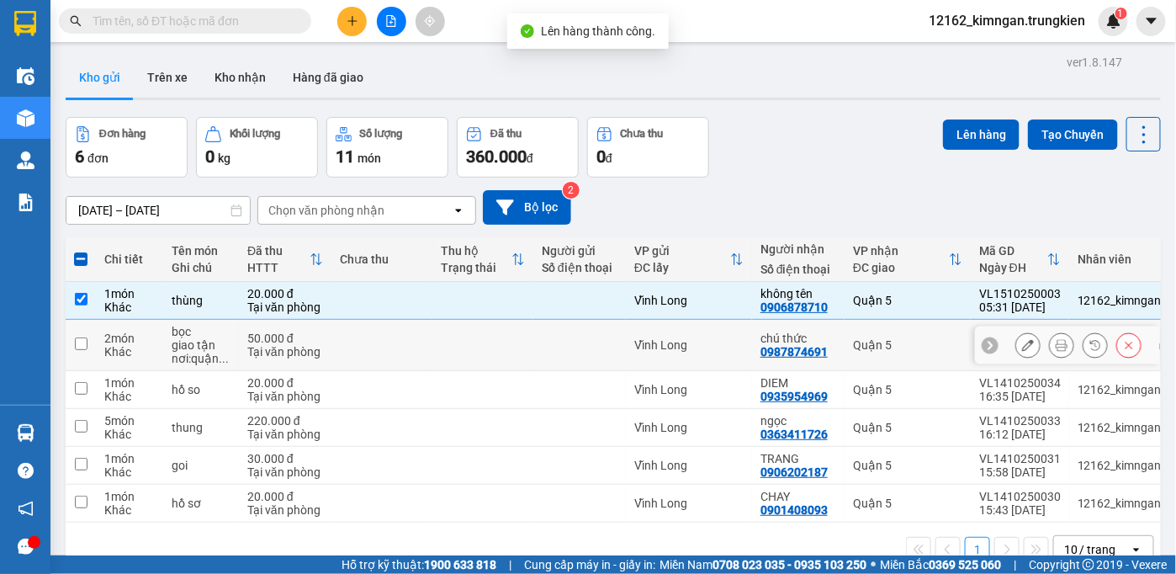
click at [735, 337] on td "Vĩnh Long" at bounding box center [689, 345] width 126 height 51
checkbox input "true"
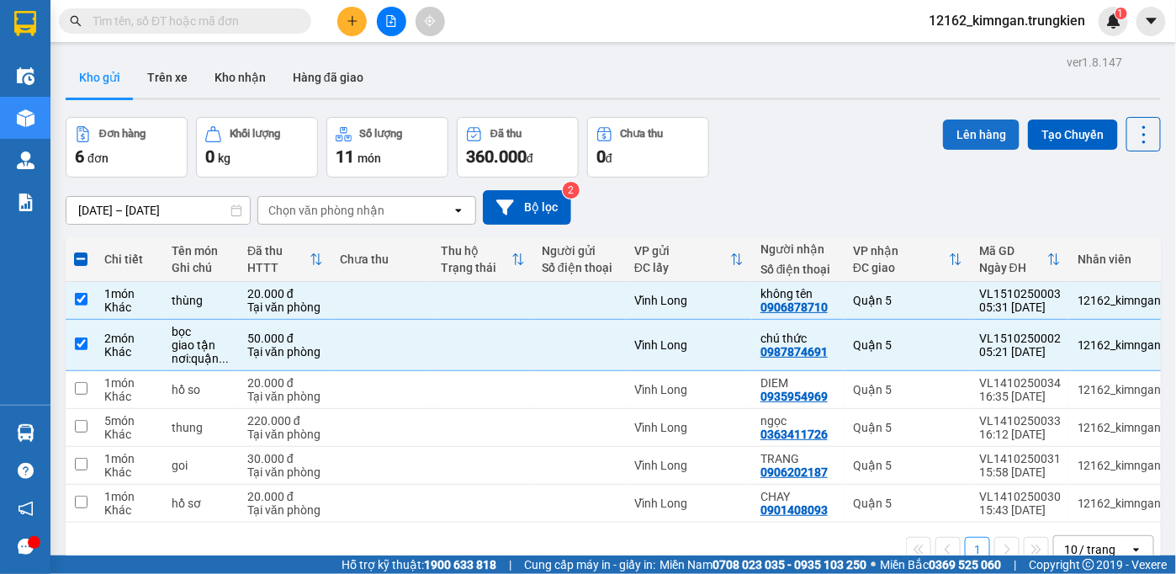
click at [963, 129] on button "Lên hàng" at bounding box center [981, 134] width 77 height 30
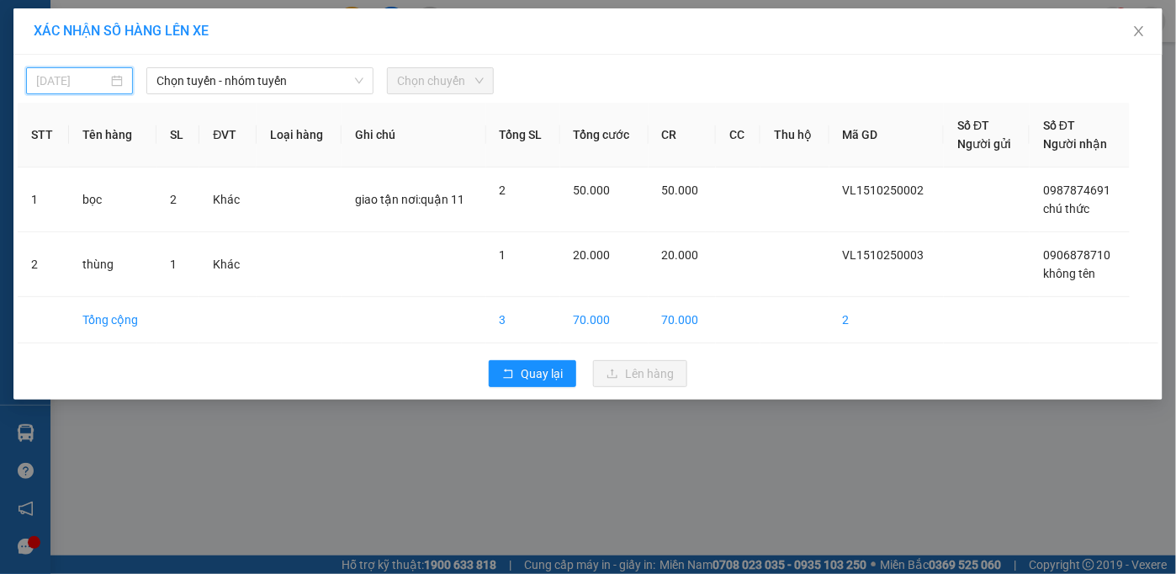
click at [84, 77] on input "[DATE]" at bounding box center [71, 80] width 71 height 19
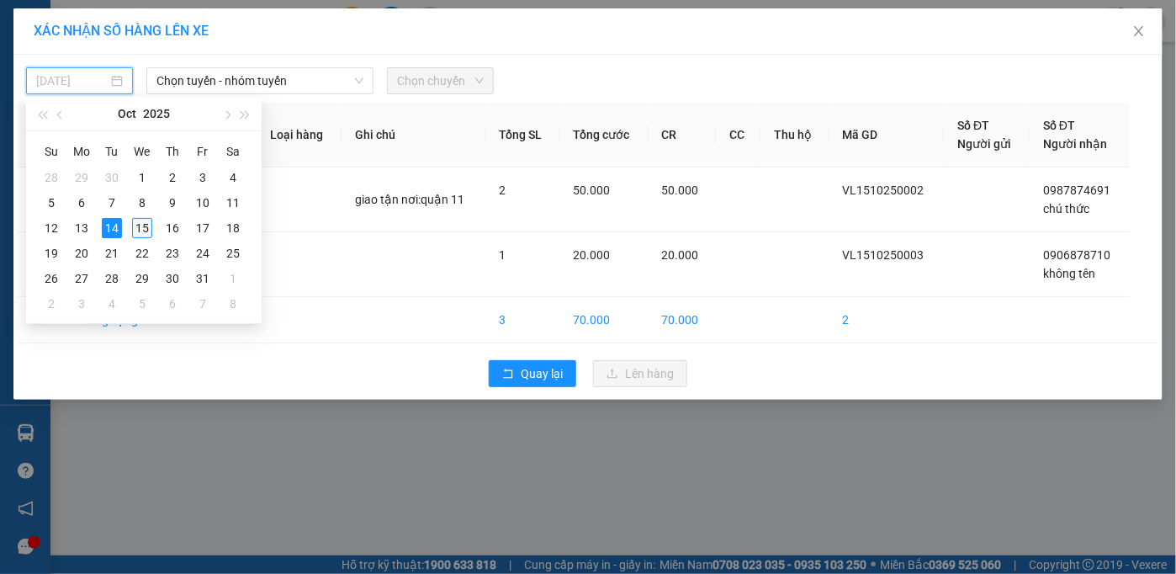
click at [138, 233] on div "15" at bounding box center [142, 228] width 20 height 20
type input "[DATE]"
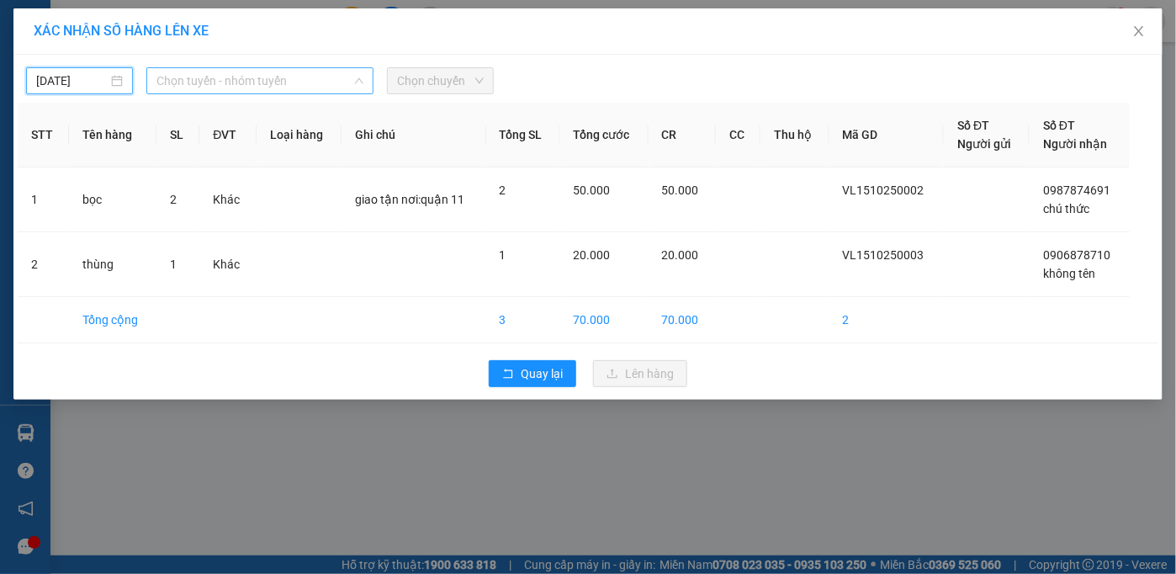
click at [233, 82] on span "Chọn tuyến - nhóm tuyến" at bounding box center [259, 80] width 207 height 25
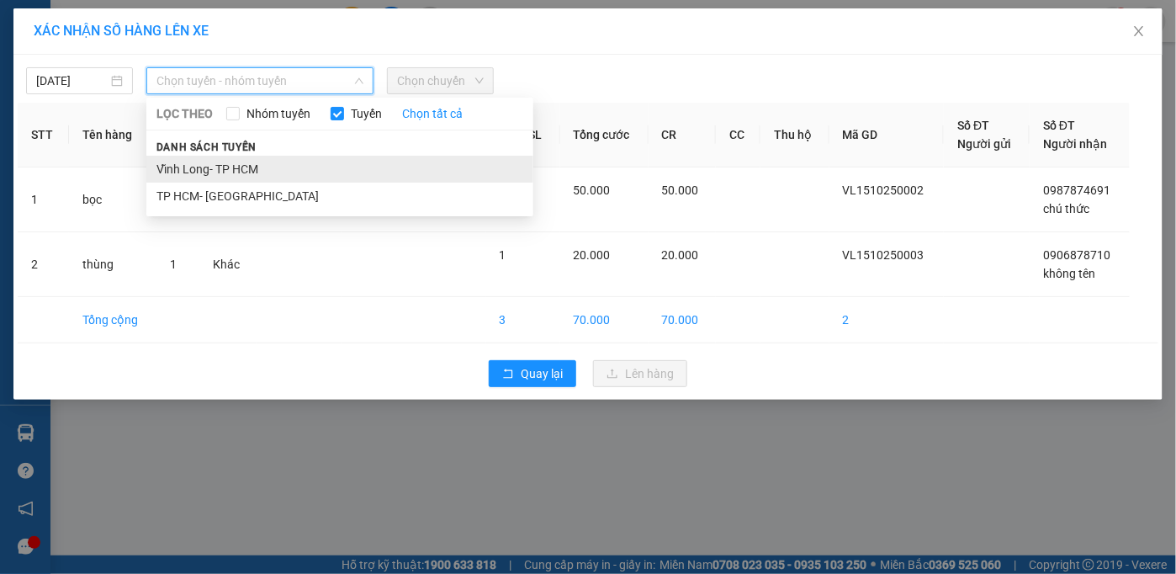
click at [244, 161] on li "Vĩnh Long- TP HCM" at bounding box center [339, 169] width 387 height 27
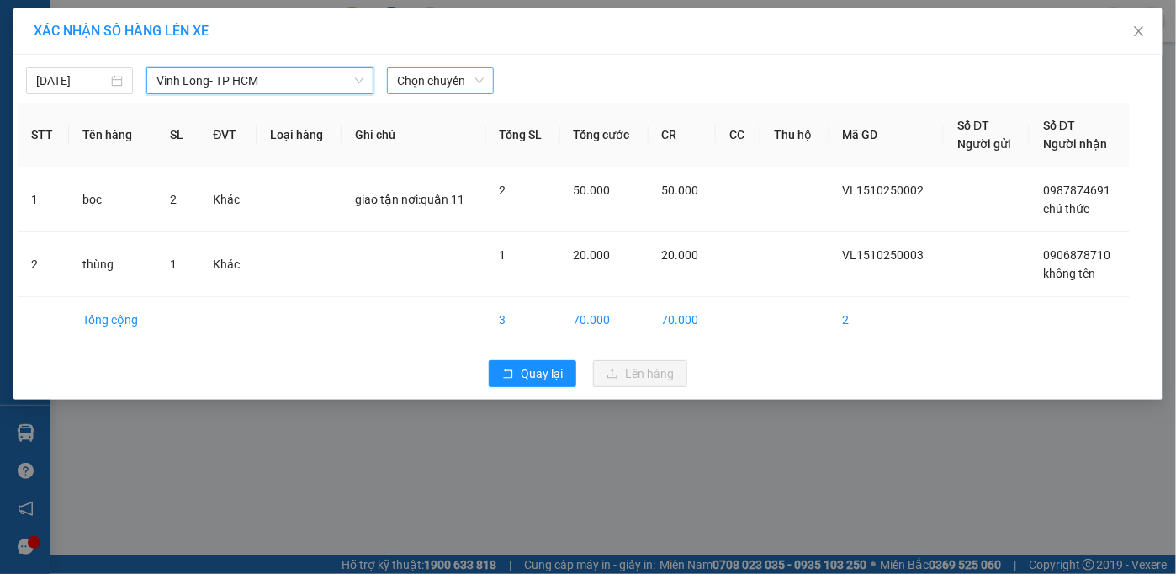
click at [412, 87] on span "Chọn chuyến" at bounding box center [440, 80] width 87 height 25
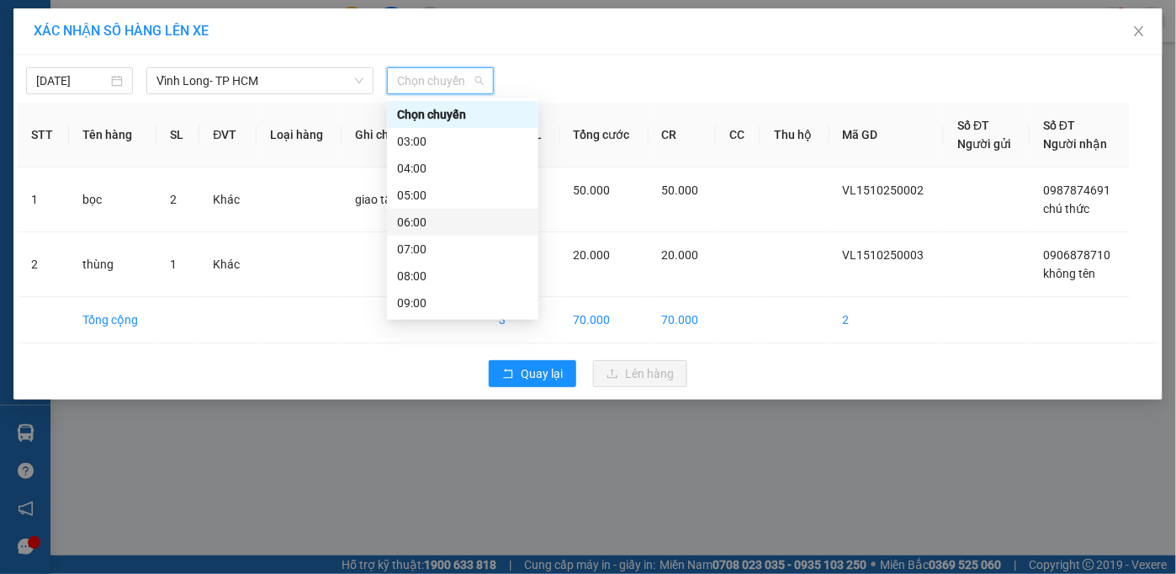
click at [421, 224] on div "06:00" at bounding box center [462, 222] width 131 height 19
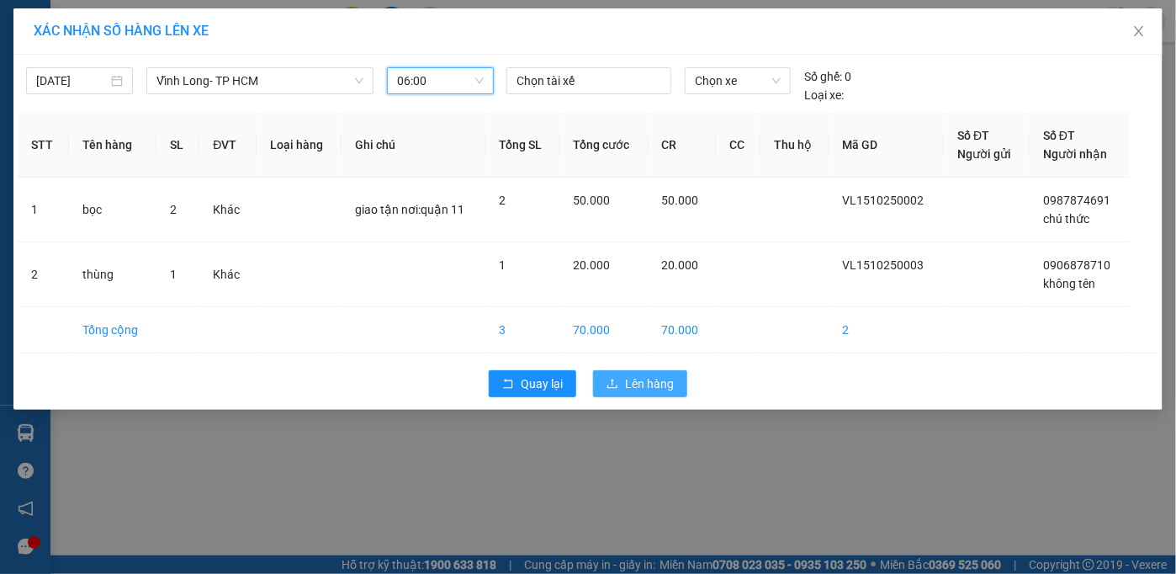
click at [664, 389] on span "Lên hàng" at bounding box center [649, 383] width 49 height 19
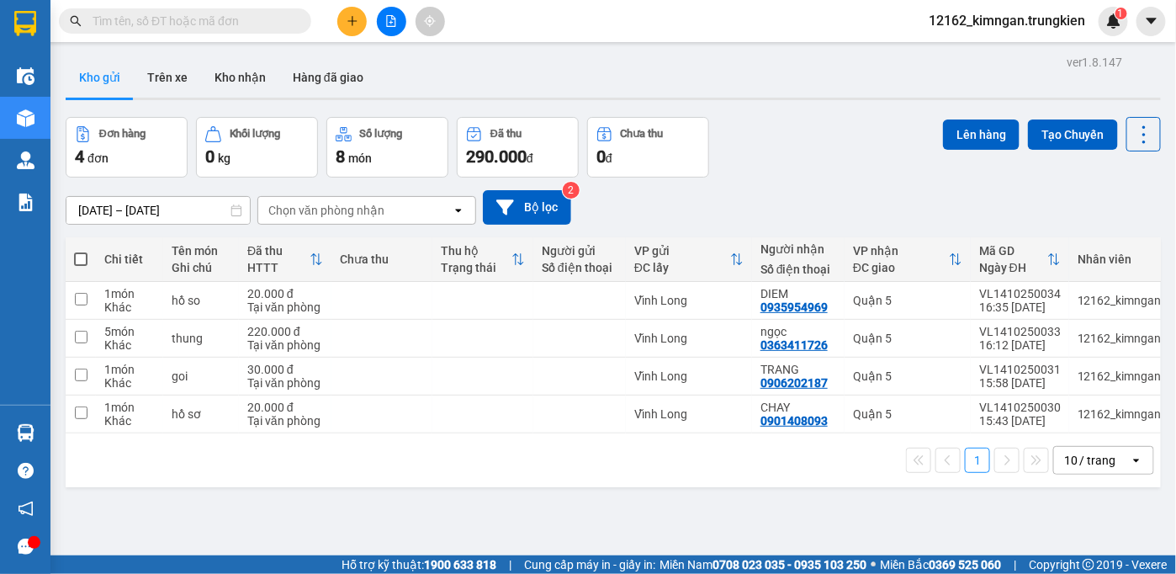
click at [350, 24] on icon "plus" at bounding box center [352, 21] width 12 height 12
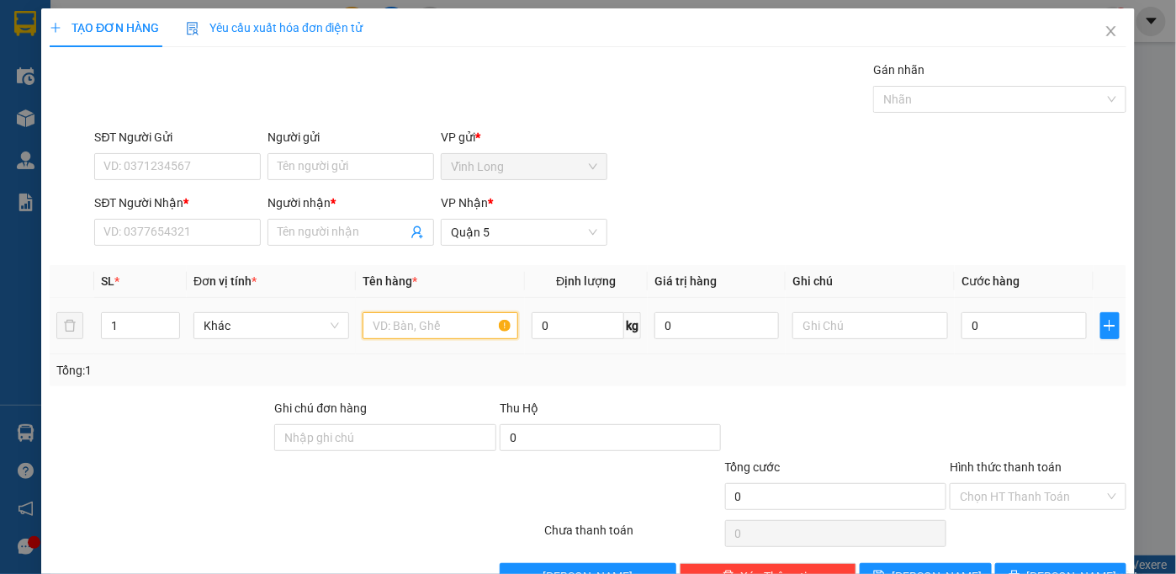
click at [447, 334] on input "text" at bounding box center [440, 325] width 156 height 27
type input "thùng"
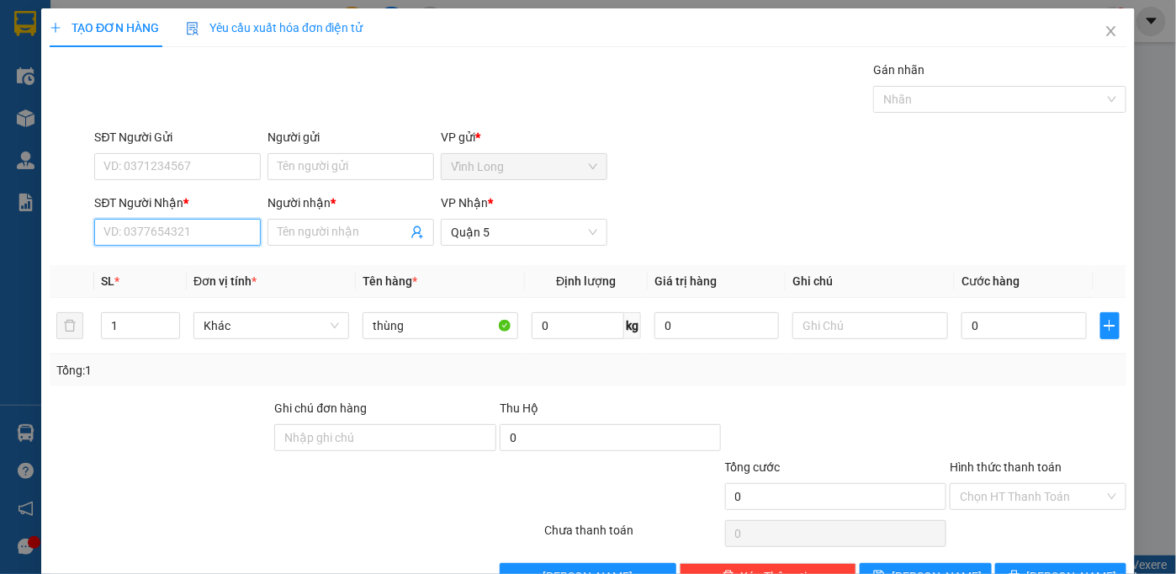
click at [211, 235] on input "SĐT Người Nhận *" at bounding box center [177, 232] width 167 height 27
click at [135, 231] on input "09047217" at bounding box center [177, 232] width 167 height 27
click at [195, 262] on div "0904302171 - thúy" at bounding box center [175, 265] width 145 height 19
type input "0904302171"
type input "thúy"
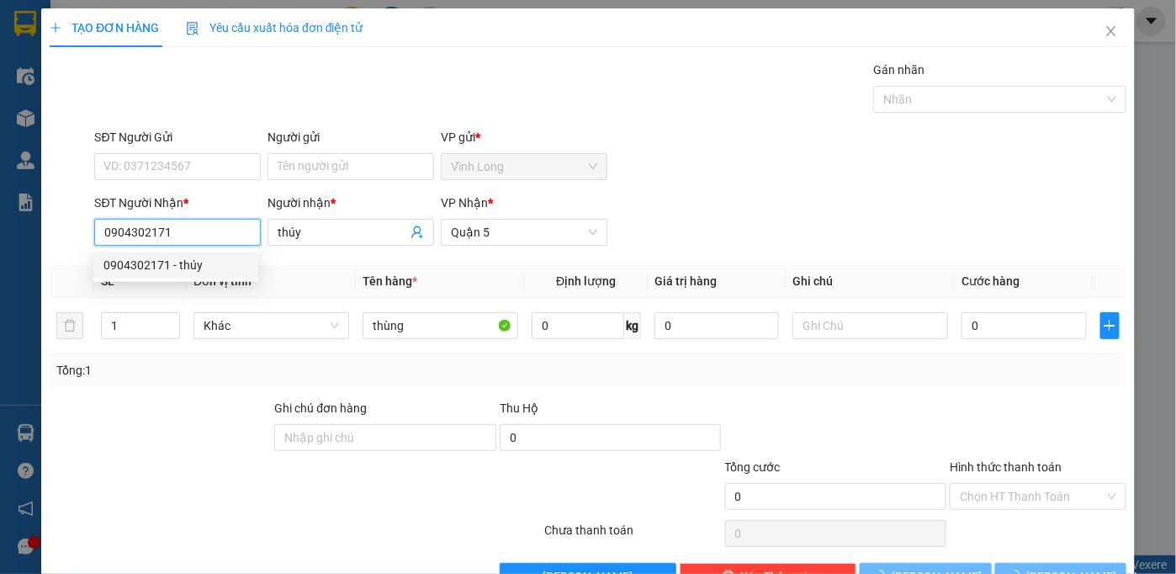
type input "30.000"
type input "0904302171"
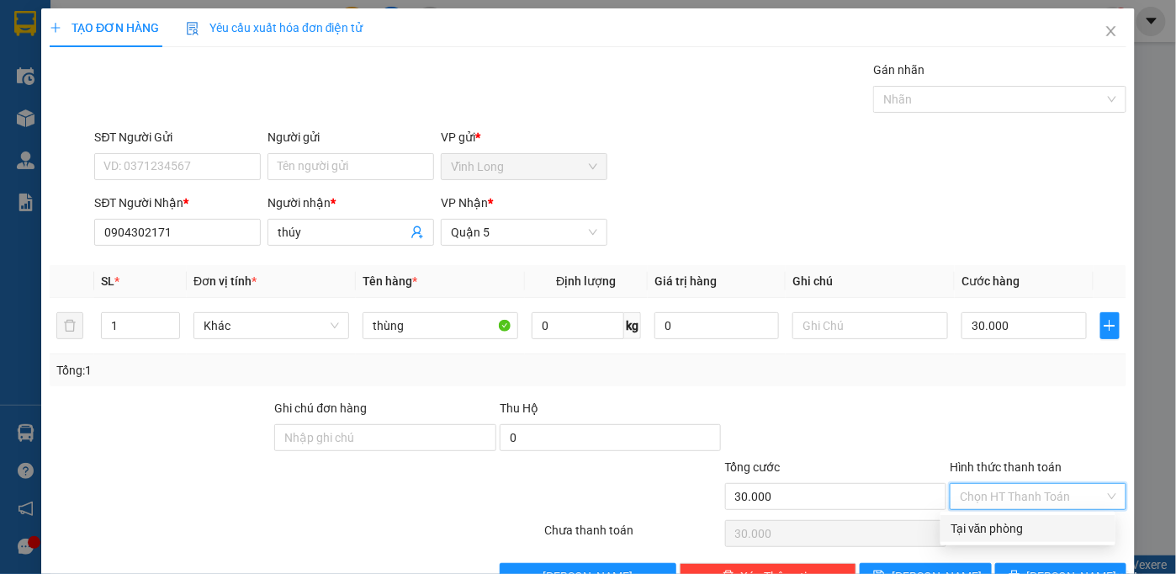
click at [1039, 496] on input "Hình thức thanh toán" at bounding box center [1032, 496] width 145 height 25
click at [1041, 525] on div "Tại văn phòng" at bounding box center [1027, 528] width 155 height 19
type input "0"
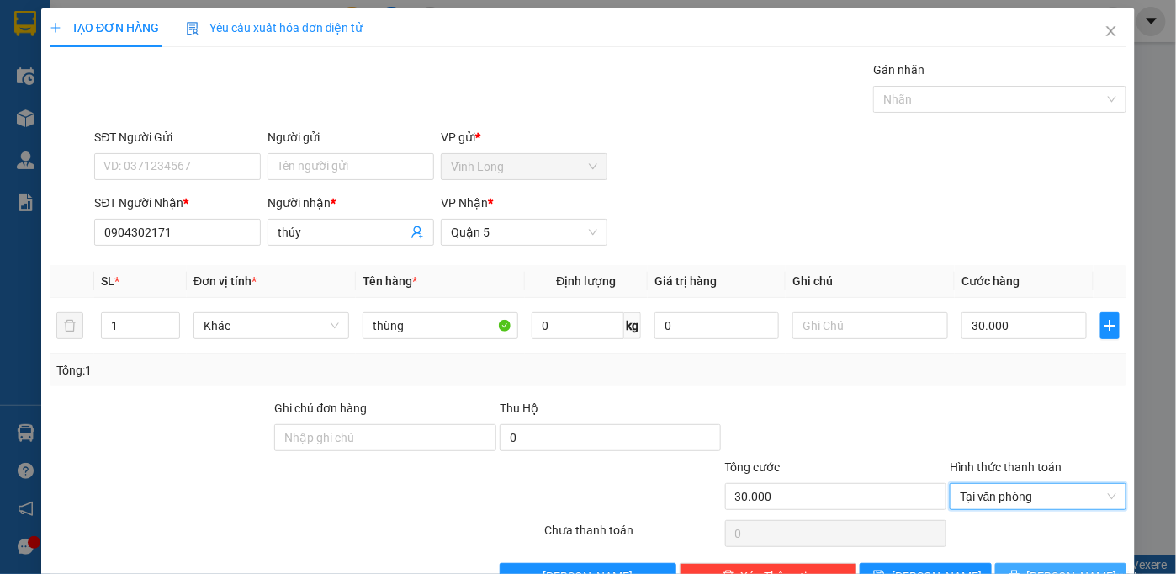
scroll to position [47, 0]
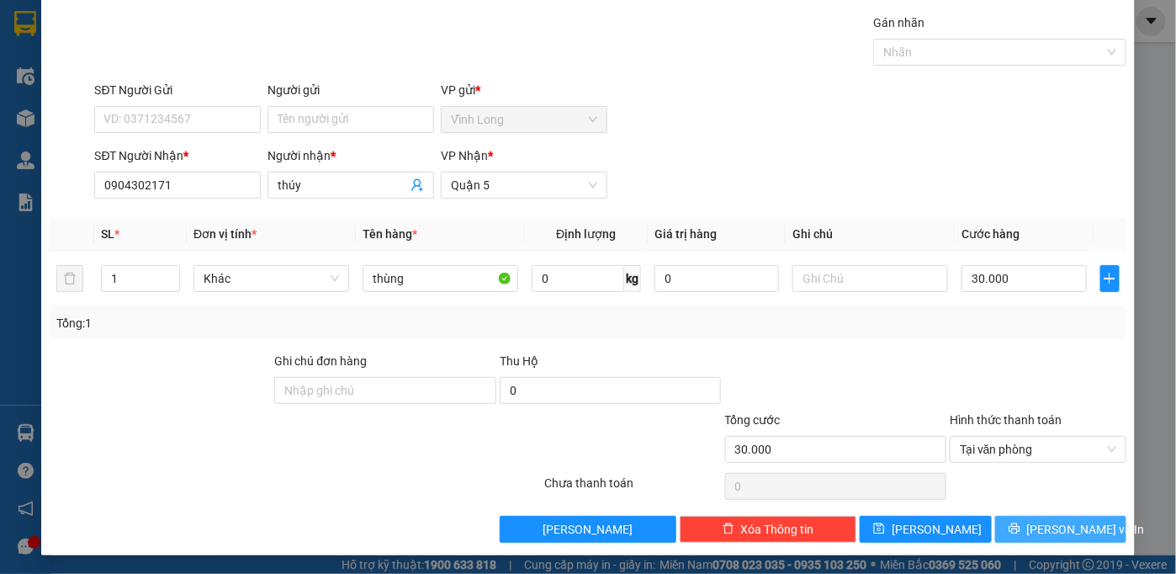
click at [1041, 526] on span "[PERSON_NAME] và In" at bounding box center [1086, 529] width 118 height 19
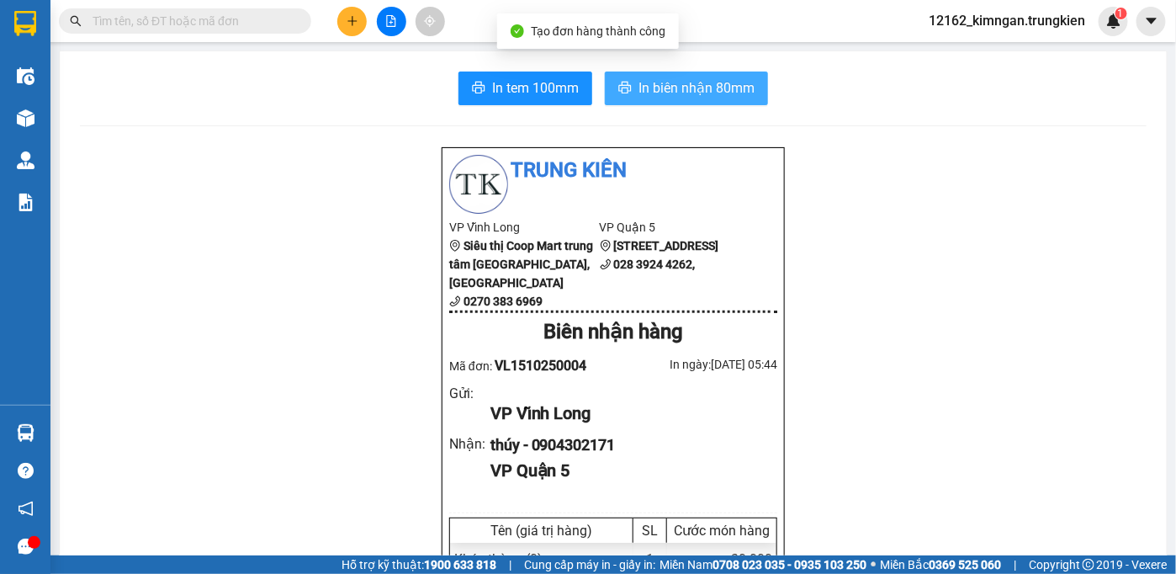
click at [619, 91] on icon "printer" at bounding box center [624, 87] width 13 height 13
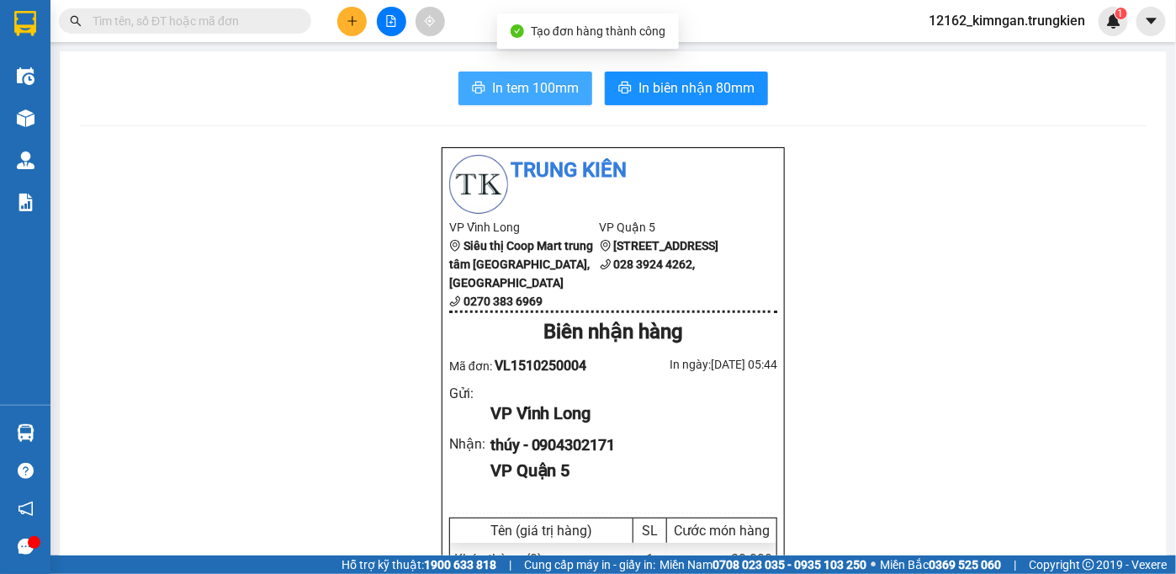
click at [530, 83] on span "In tem 100mm" at bounding box center [535, 87] width 87 height 21
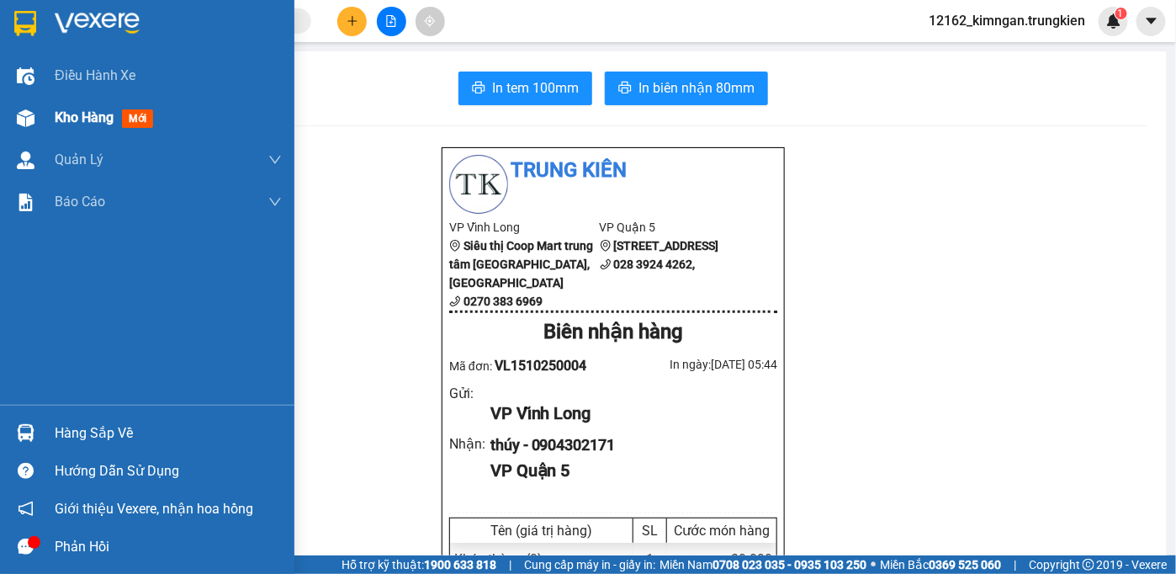
click at [42, 119] on div "Kho hàng mới" at bounding box center [147, 118] width 294 height 42
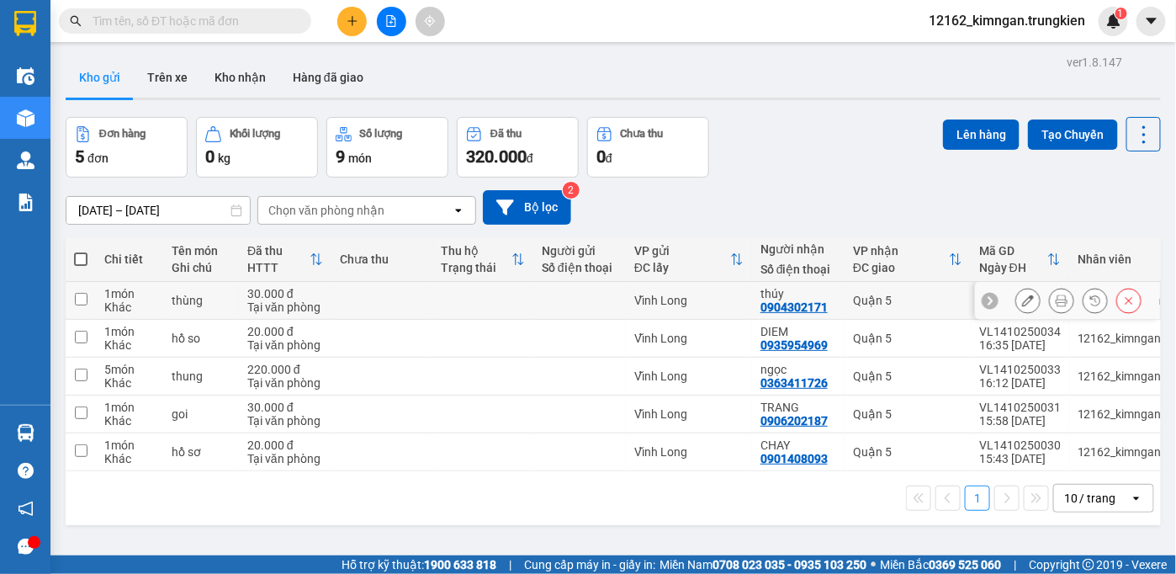
click at [736, 299] on div "Vĩnh Long" at bounding box center [688, 300] width 109 height 13
checkbox input "true"
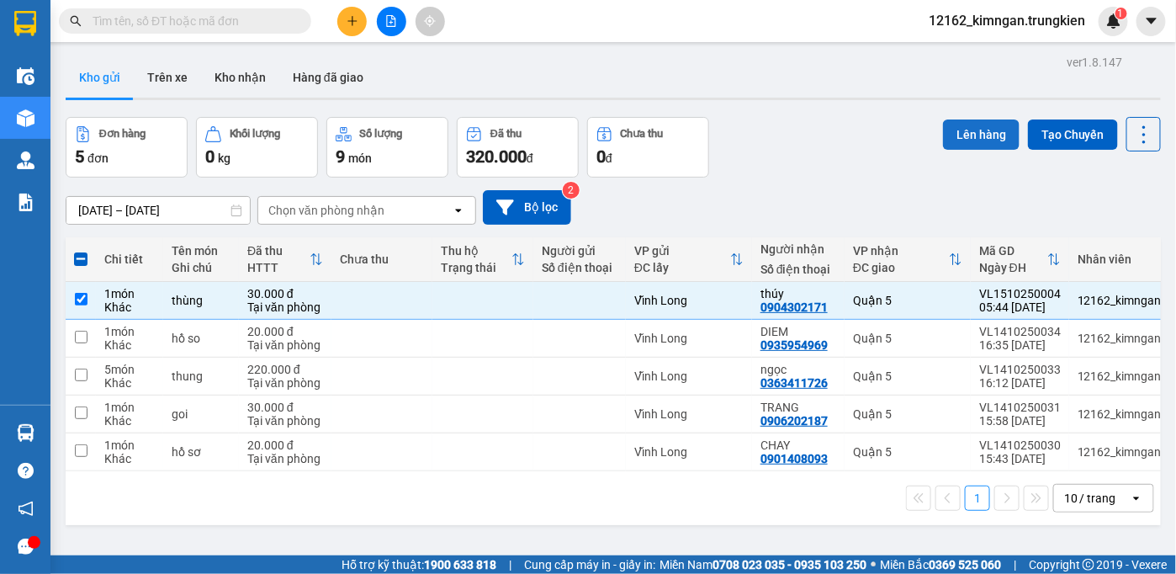
click at [960, 132] on button "Lên hàng" at bounding box center [981, 134] width 77 height 30
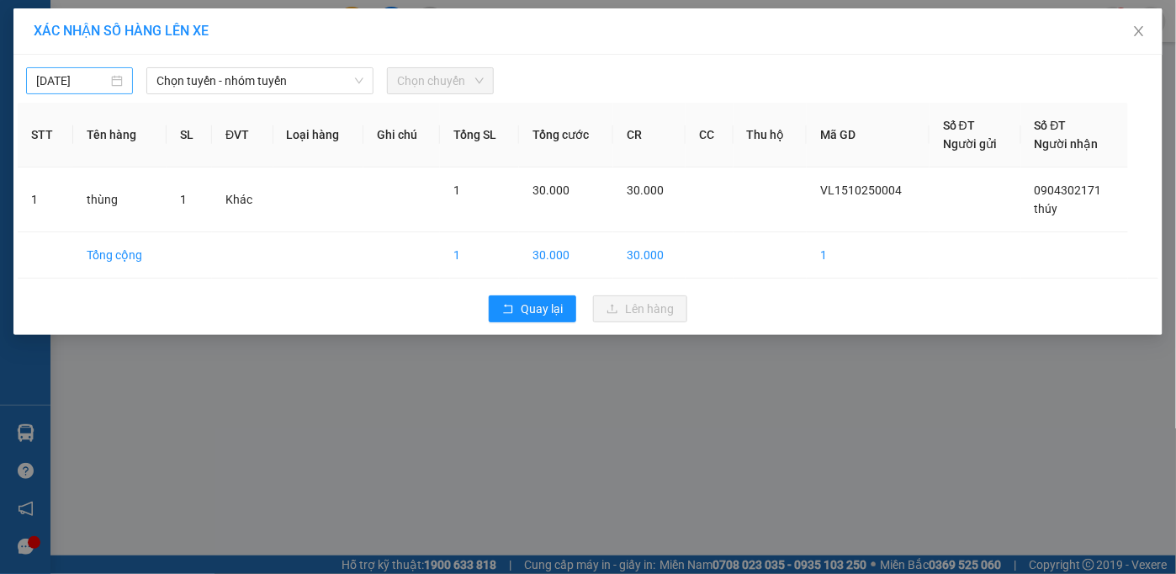
click at [109, 79] on div "[DATE]" at bounding box center [79, 80] width 87 height 19
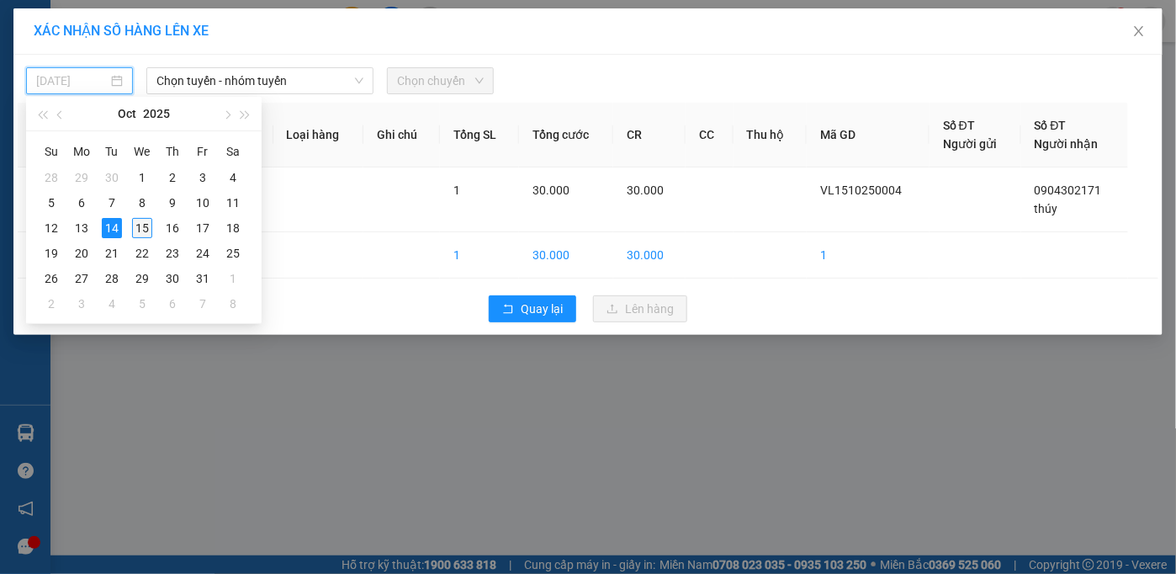
click at [143, 220] on div "15" at bounding box center [142, 228] width 20 height 20
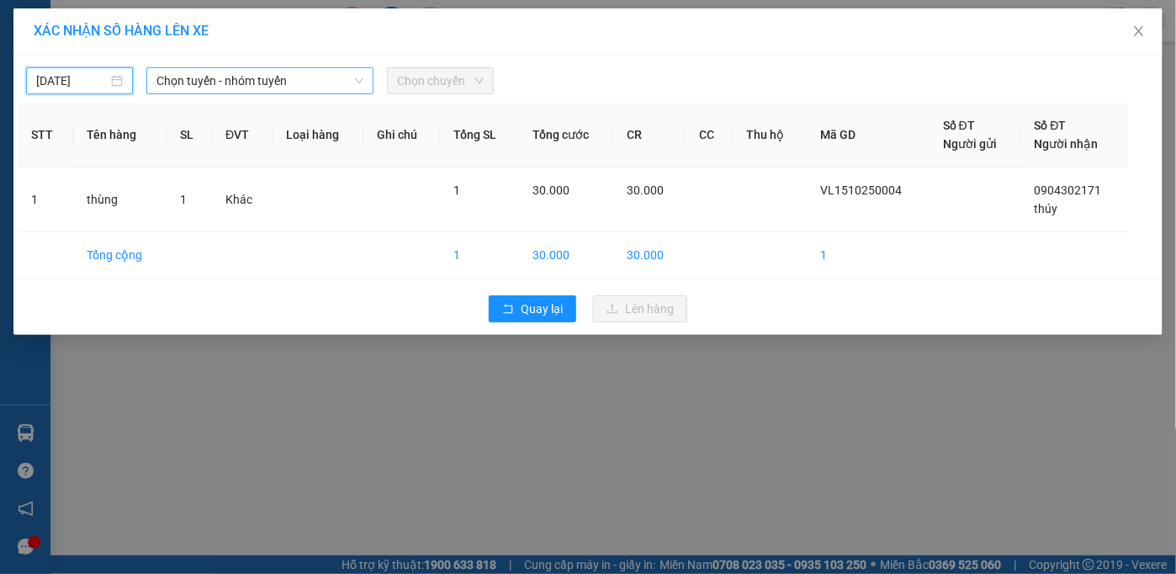
type input "[DATE]"
click at [229, 80] on span "Chọn tuyến - nhóm tuyến" at bounding box center [259, 80] width 207 height 25
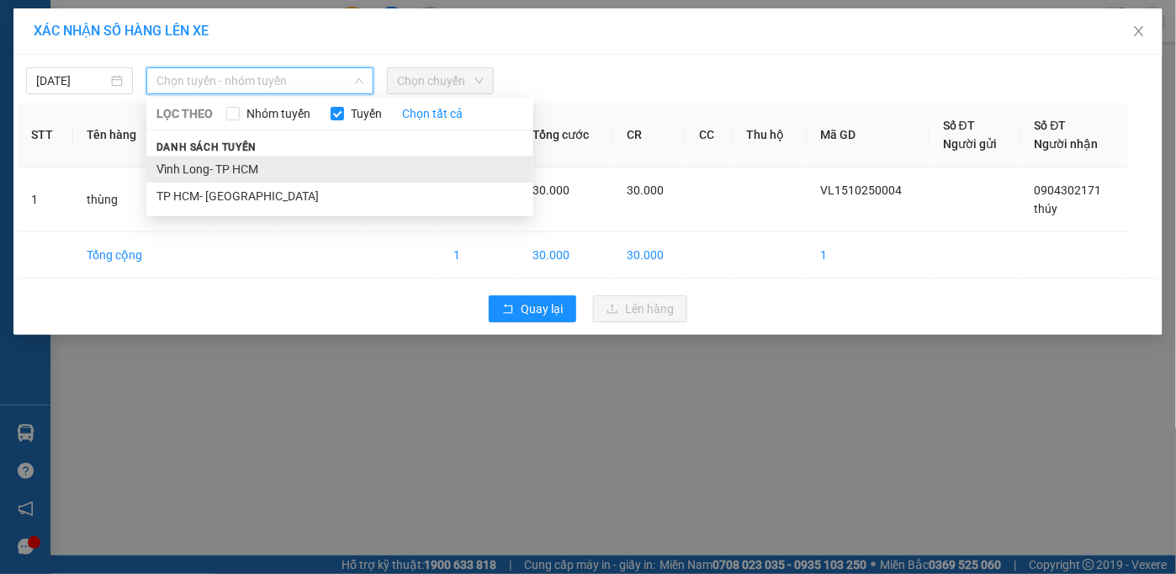
click at [238, 165] on li "Vĩnh Long- TP HCM" at bounding box center [339, 169] width 387 height 27
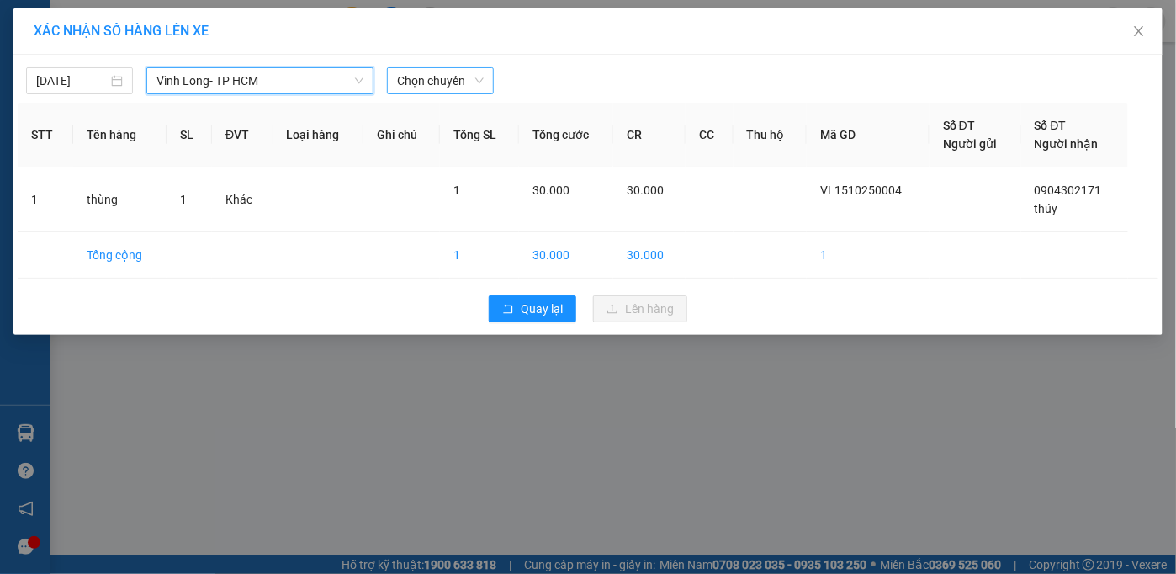
click at [415, 85] on span "Chọn chuyến" at bounding box center [440, 80] width 87 height 25
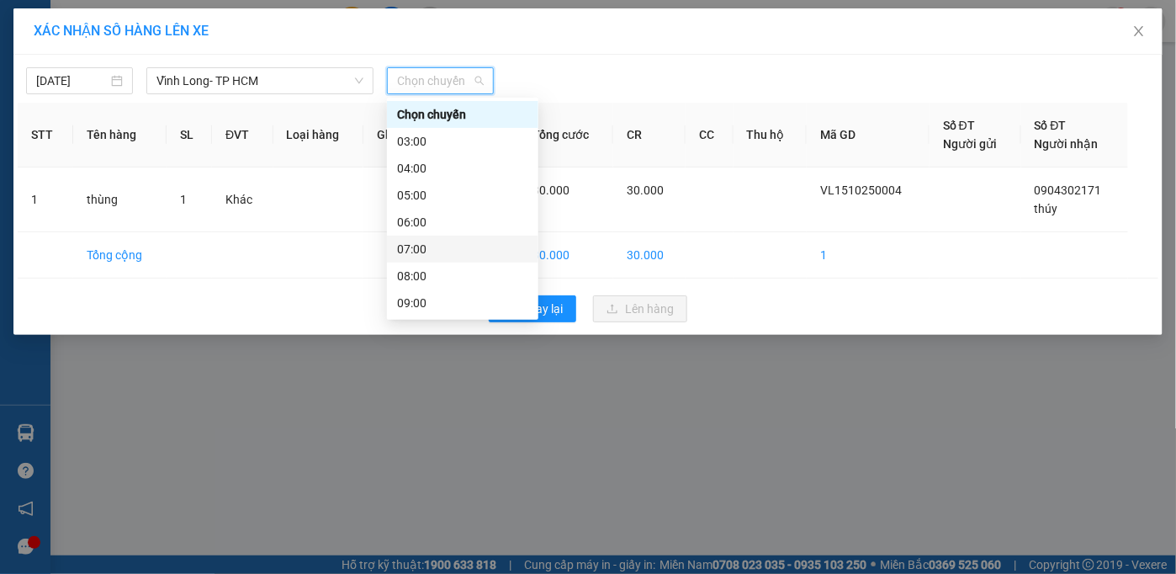
click at [428, 251] on div "07:00" at bounding box center [462, 249] width 131 height 19
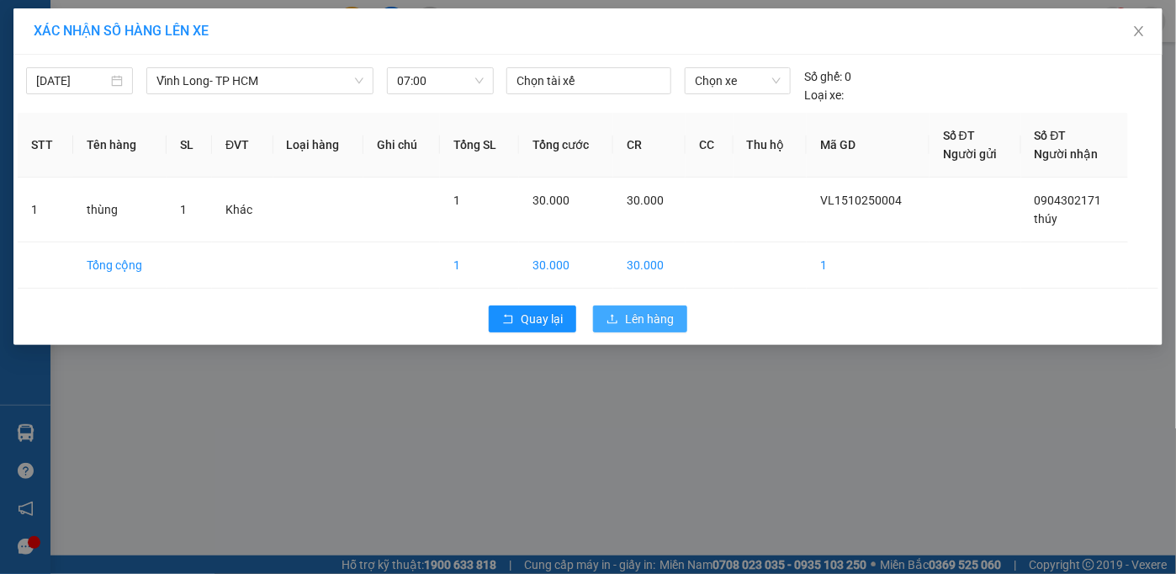
click at [663, 317] on span "Lên hàng" at bounding box center [649, 318] width 49 height 19
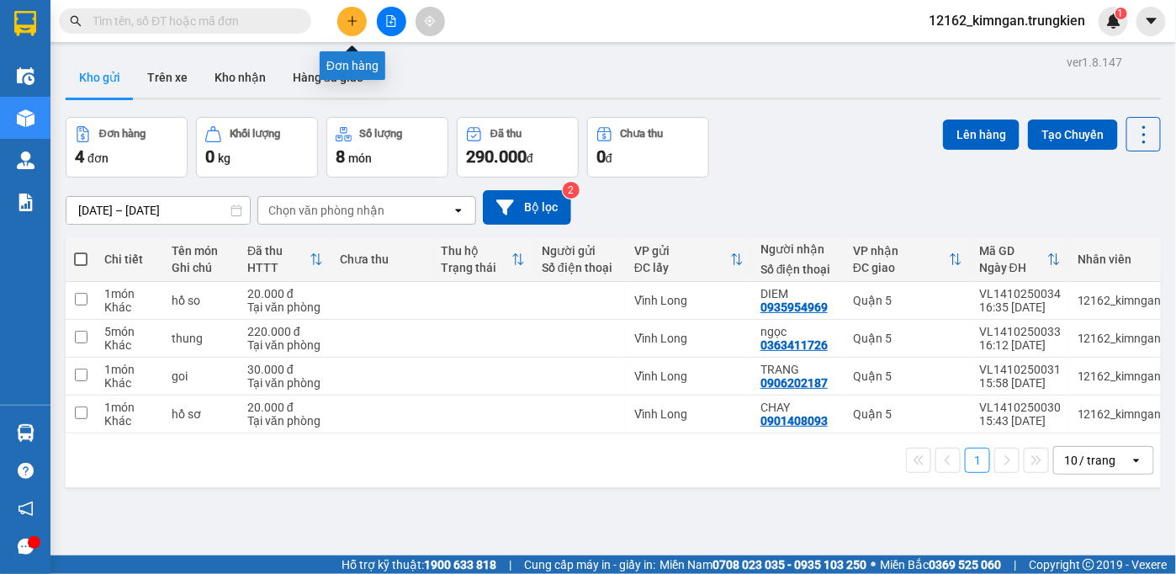
click at [349, 19] on icon "plus" at bounding box center [352, 21] width 12 height 12
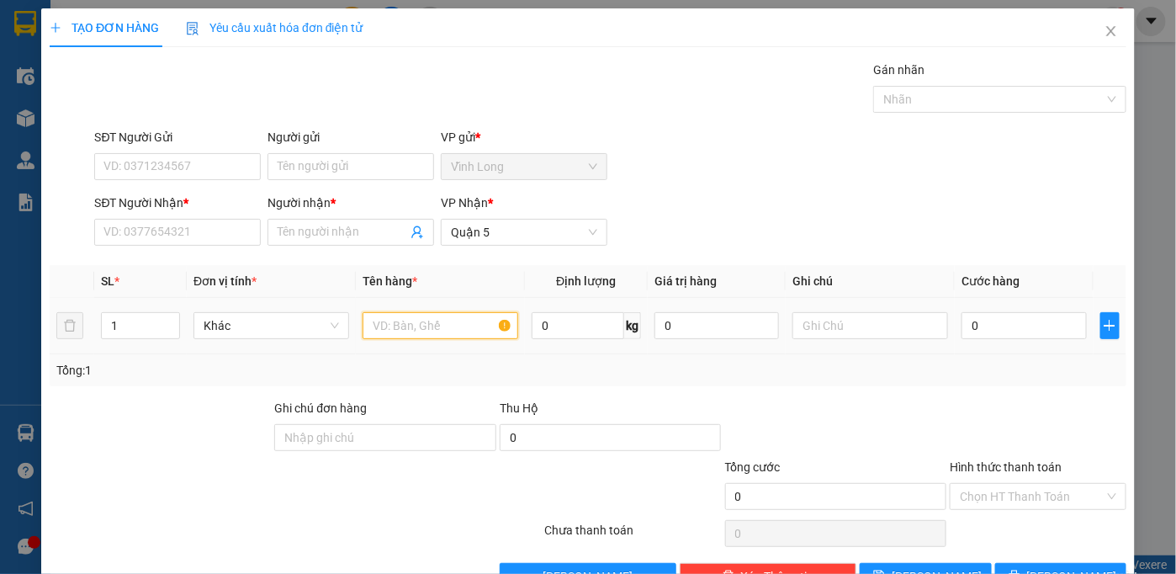
click at [378, 332] on input "text" at bounding box center [440, 325] width 156 height 27
type input "thngf"
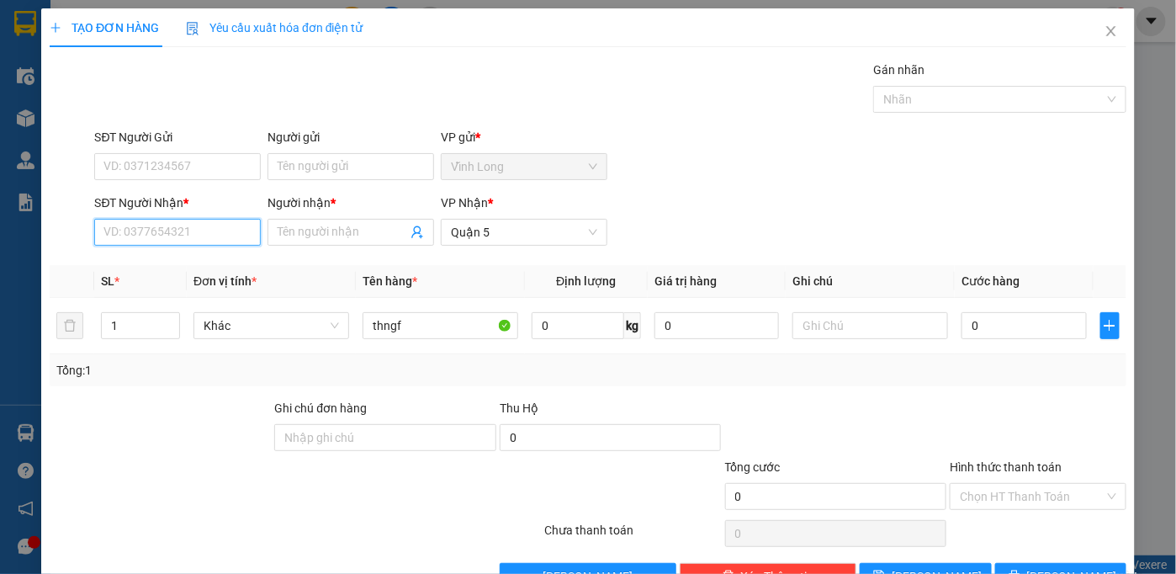
click at [162, 239] on input "SĐT Người Nhận *" at bounding box center [177, 232] width 167 height 27
type input "0967192824"
click at [350, 235] on input "Người nhận *" at bounding box center [343, 232] width 130 height 19
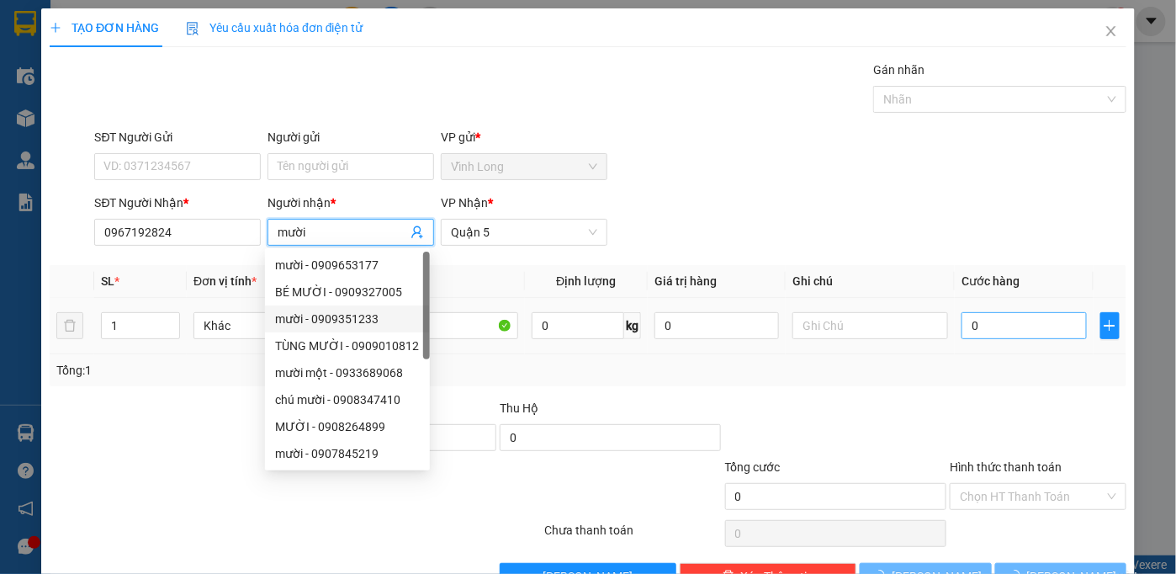
type input "mười"
click at [986, 328] on input "0" at bounding box center [1023, 325] width 124 height 27
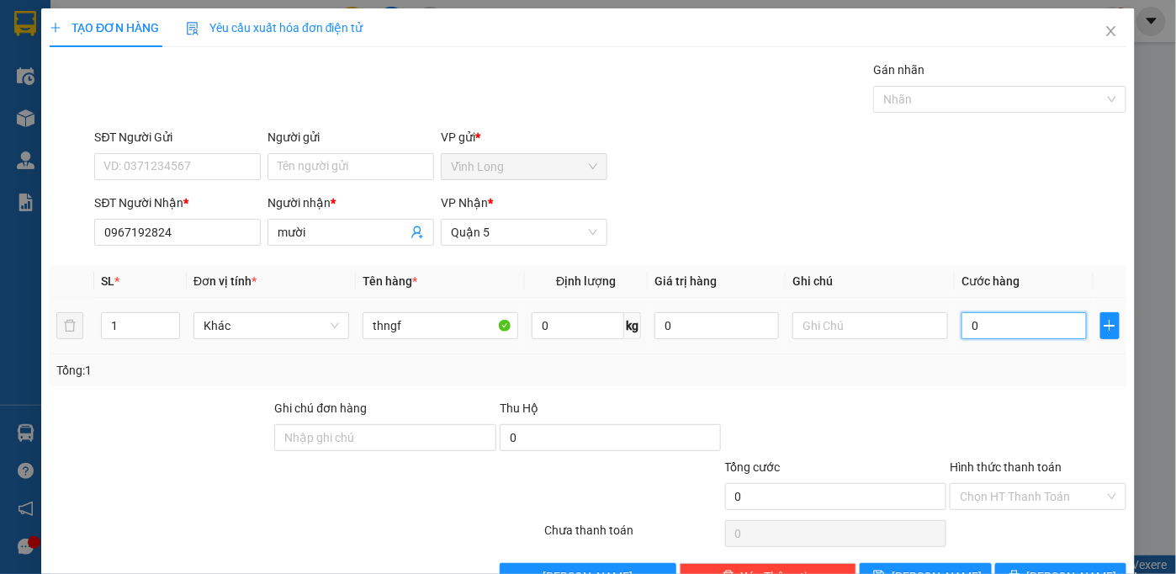
type input "2"
type input "20"
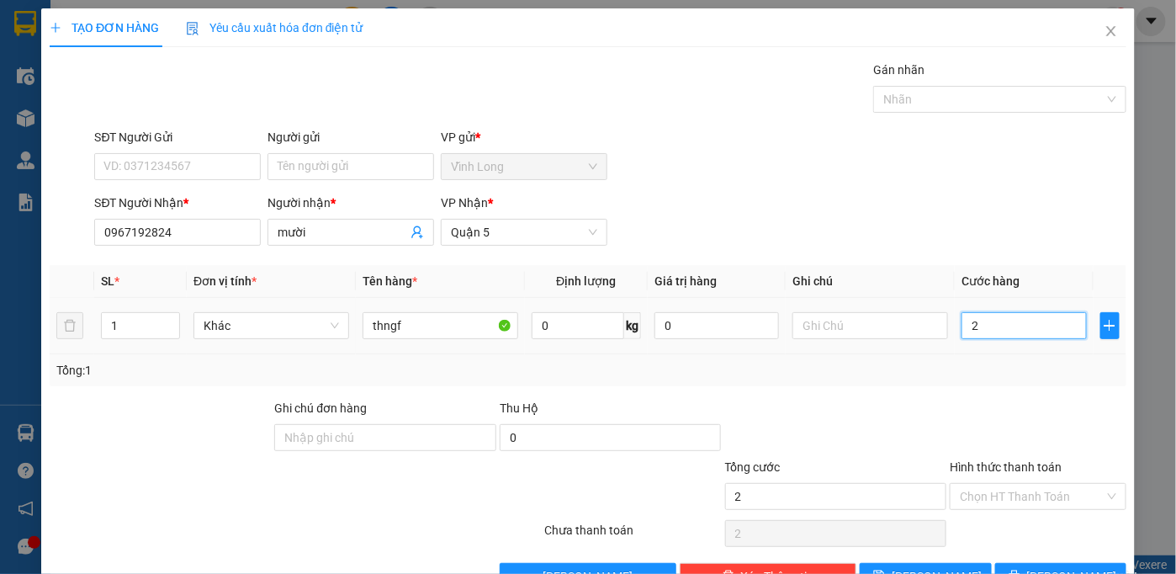
type input "20"
type input "20.000"
click at [1003, 498] on input "Hình thức thanh toán" at bounding box center [1032, 496] width 145 height 25
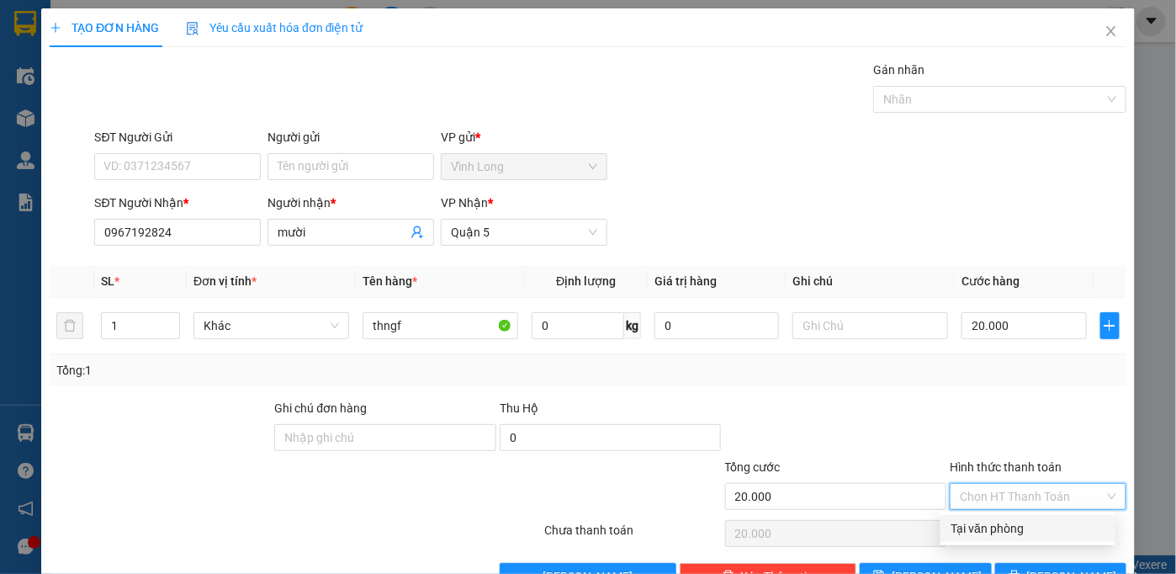
click at [1004, 523] on div "Tại văn phòng" at bounding box center [1027, 528] width 155 height 19
type input "0"
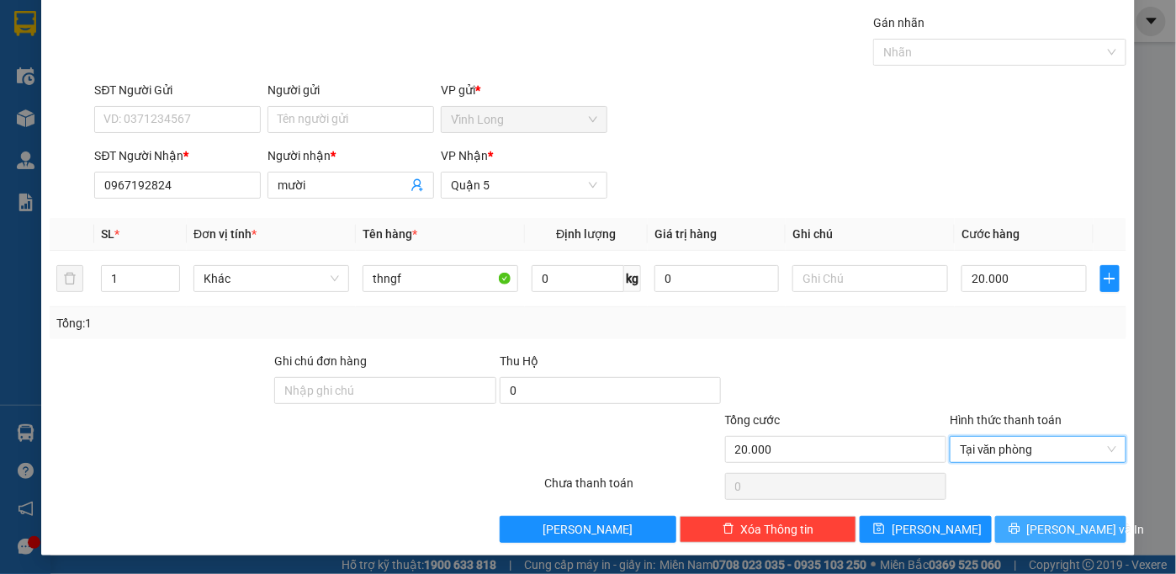
click at [1019, 527] on icon "printer" at bounding box center [1013, 528] width 11 height 11
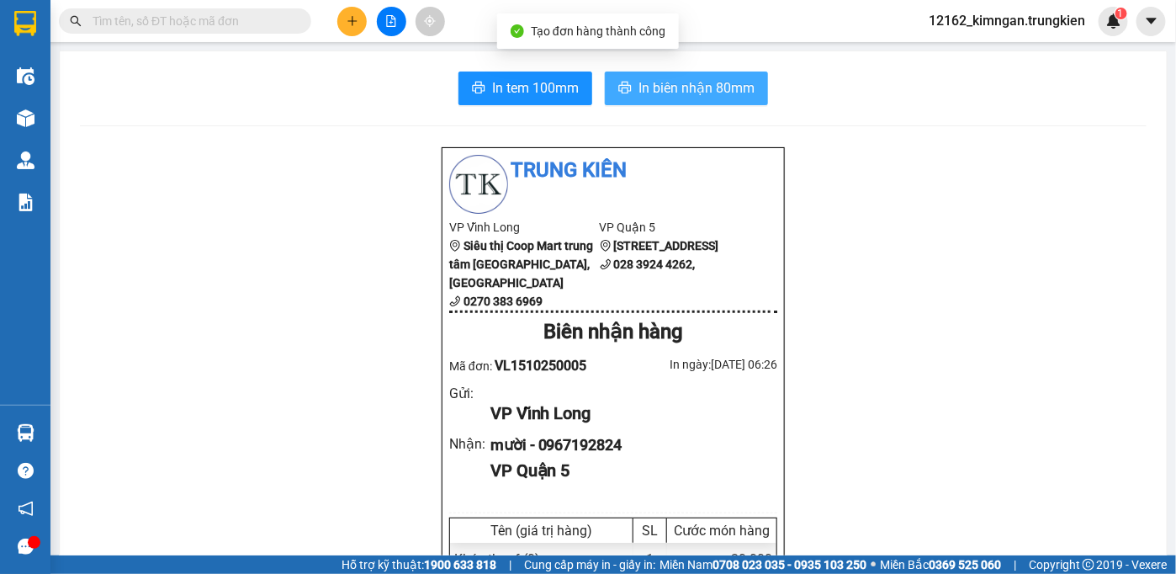
click at [703, 86] on span "In biên nhận 80mm" at bounding box center [696, 87] width 116 height 21
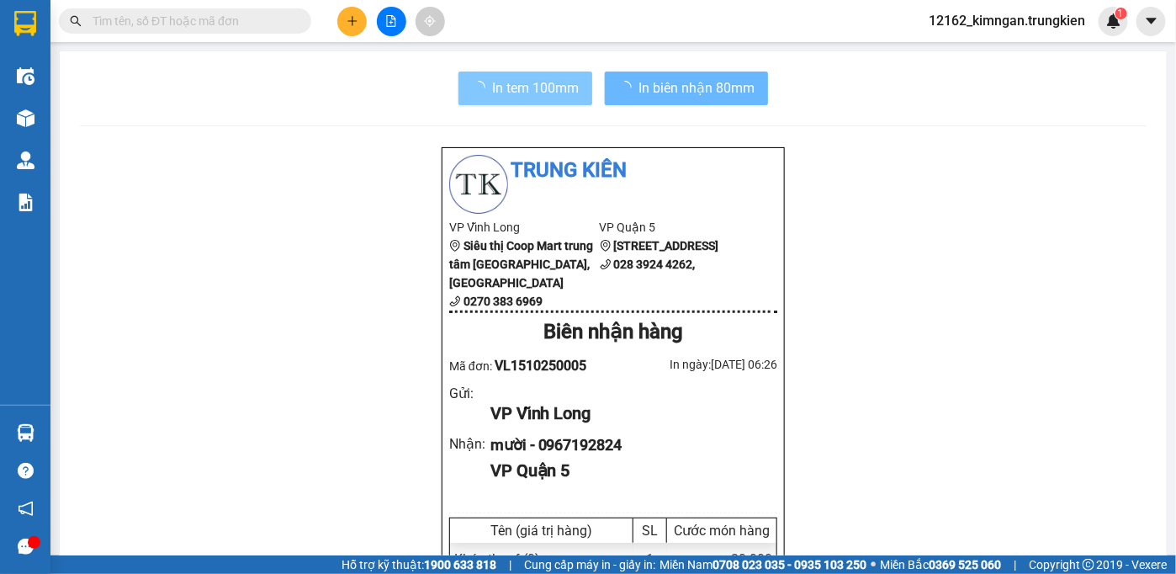
click at [536, 94] on span "In tem 100mm" at bounding box center [535, 87] width 87 height 21
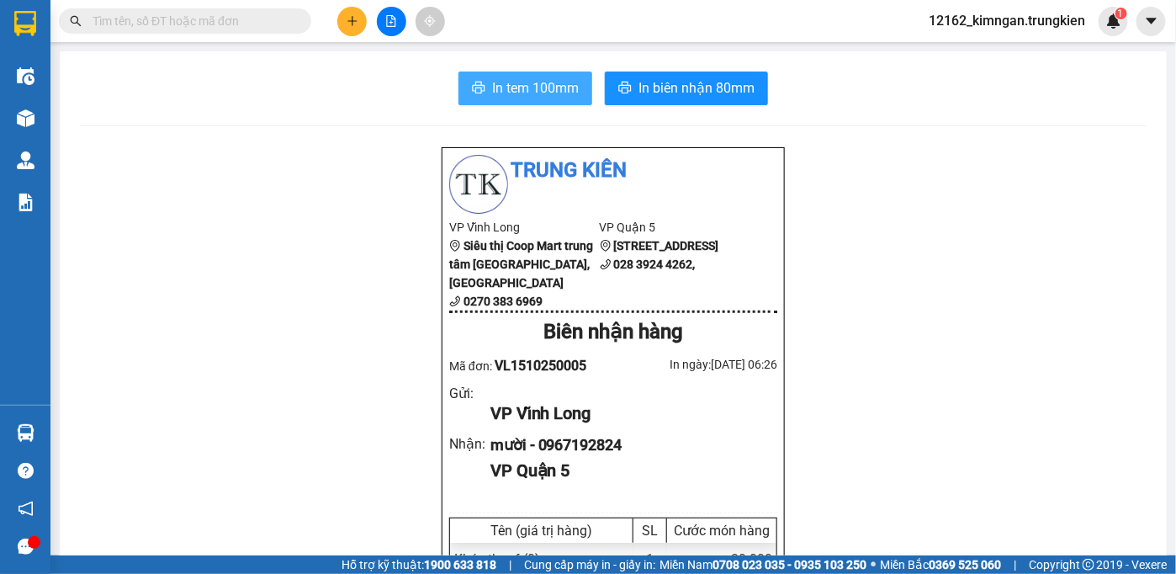
click at [547, 93] on span "In tem 100mm" at bounding box center [535, 87] width 87 height 21
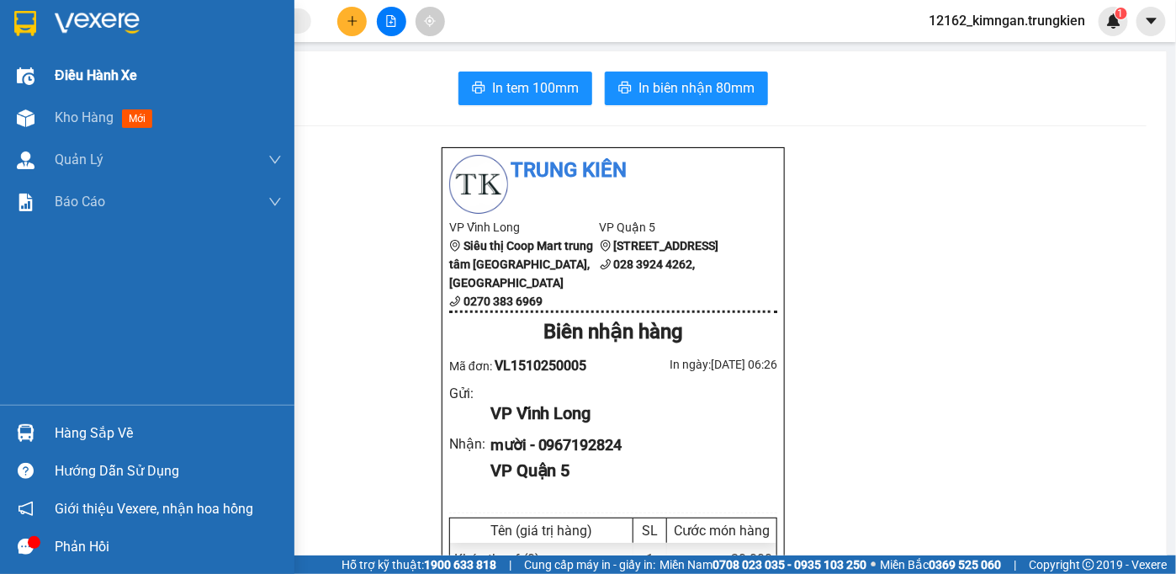
drag, startPoint x: 82, startPoint y: 115, endPoint x: 65, endPoint y: 86, distance: 33.9
click at [82, 114] on span "Kho hàng" at bounding box center [84, 117] width 59 height 16
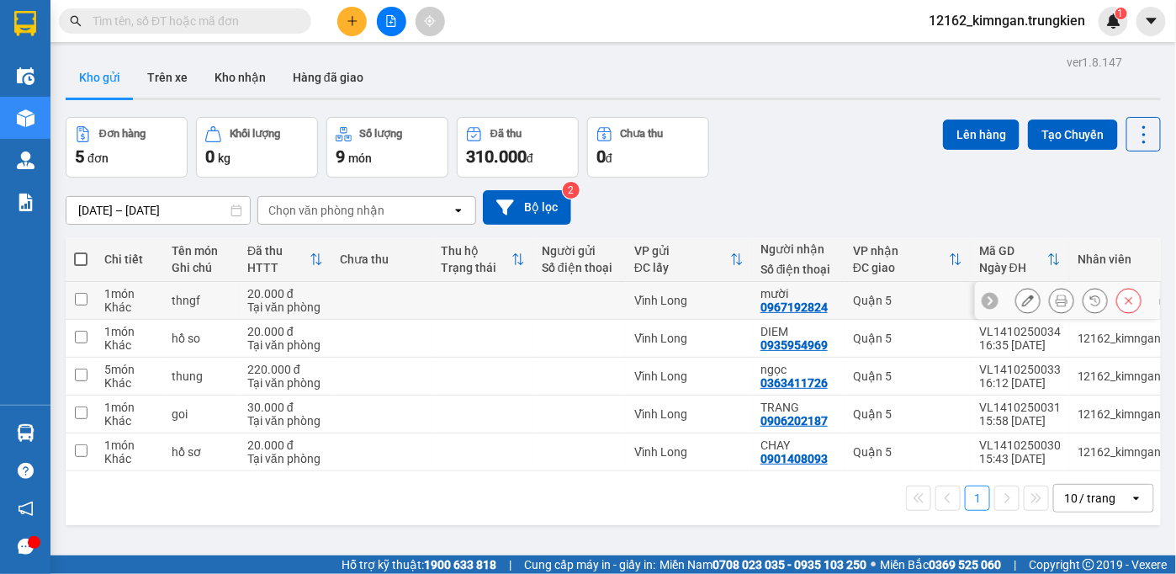
click at [701, 305] on div "Vĩnh Long" at bounding box center [688, 300] width 109 height 13
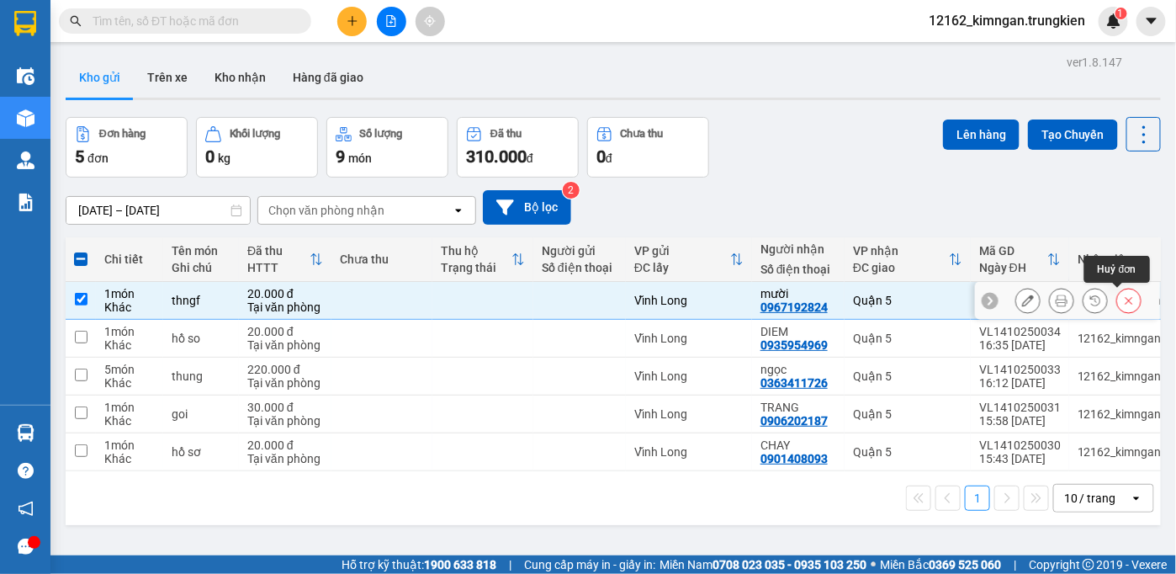
click at [1125, 299] on icon at bounding box center [1129, 301] width 8 height 8
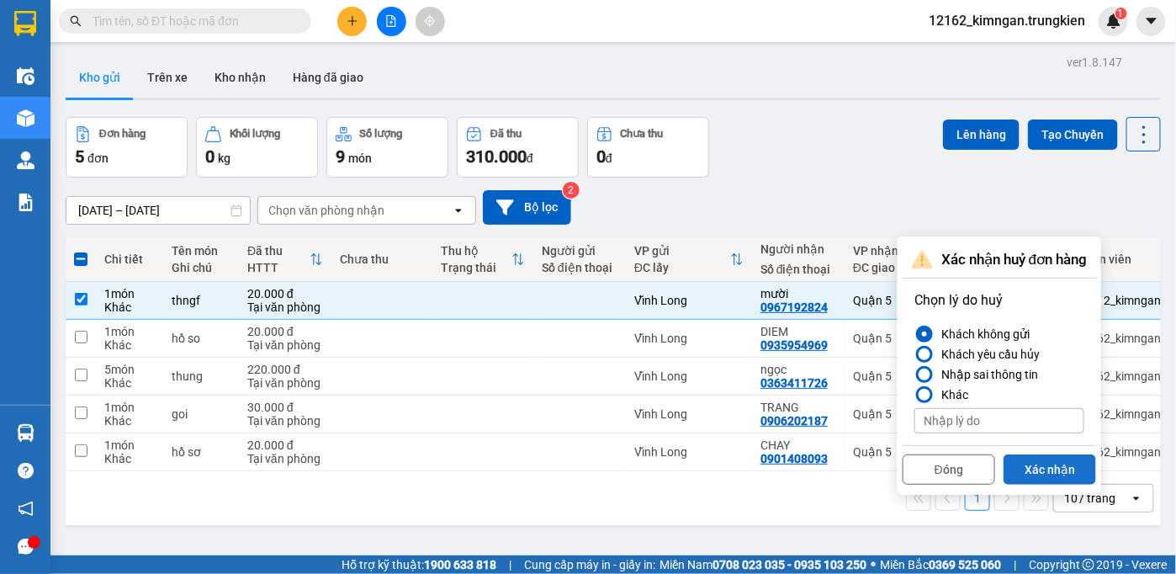
click at [1038, 469] on button "Xác nhận" at bounding box center [1049, 469] width 93 height 30
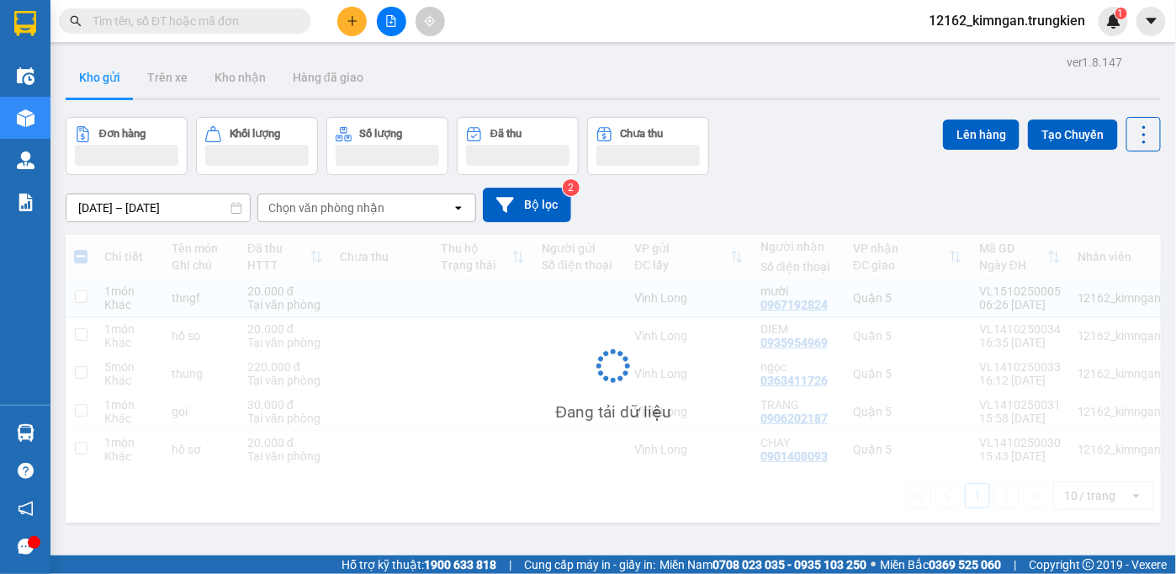
checkbox input "false"
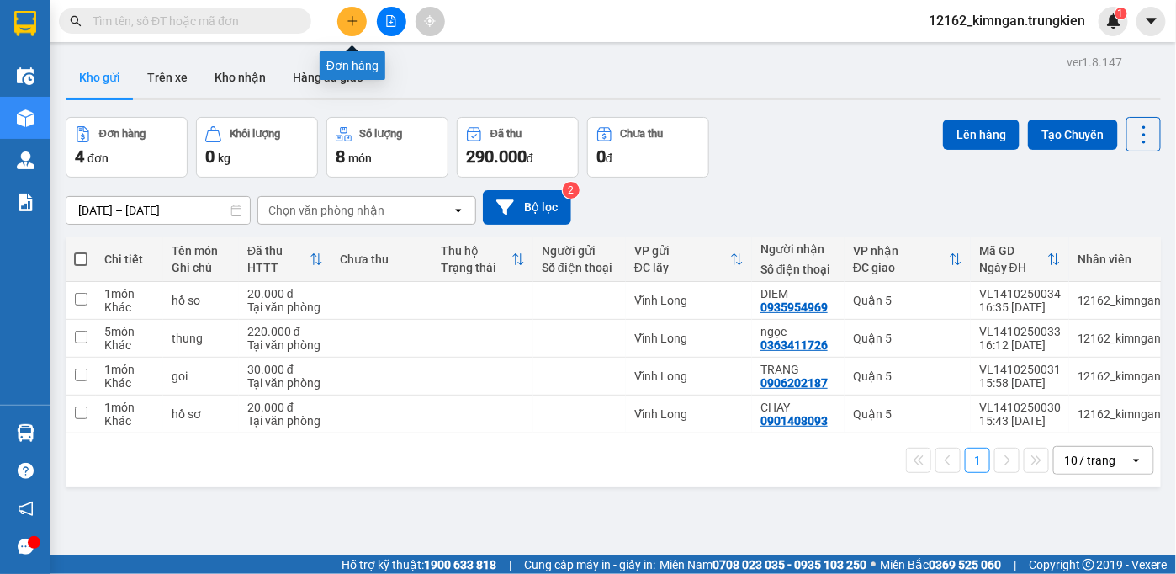
click at [354, 20] on icon "plus" at bounding box center [352, 21] width 12 height 12
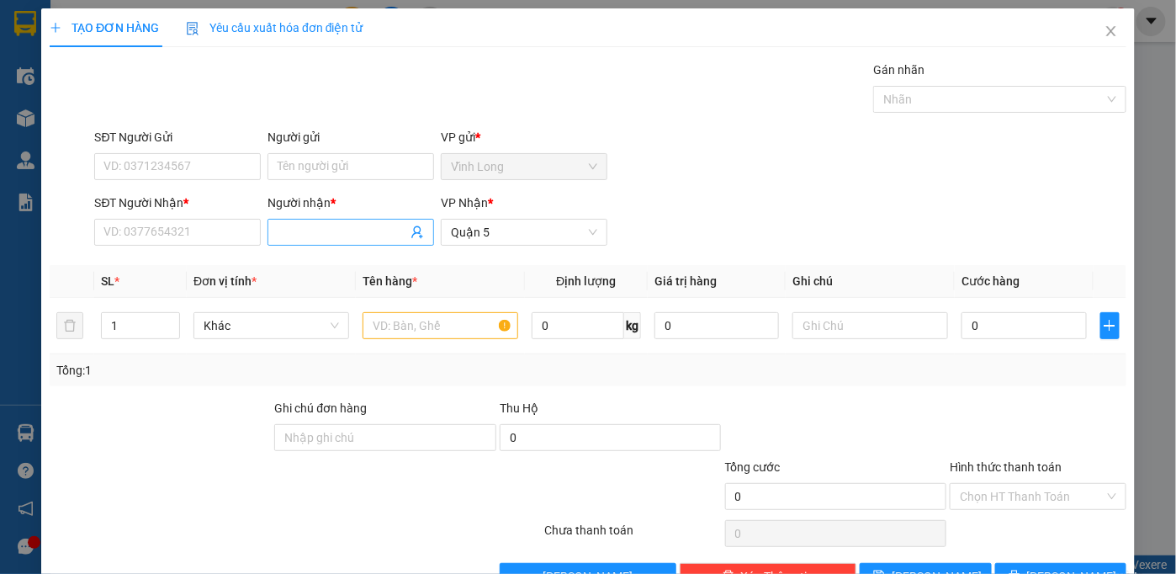
click at [304, 231] on input "Người nhận *" at bounding box center [343, 232] width 130 height 19
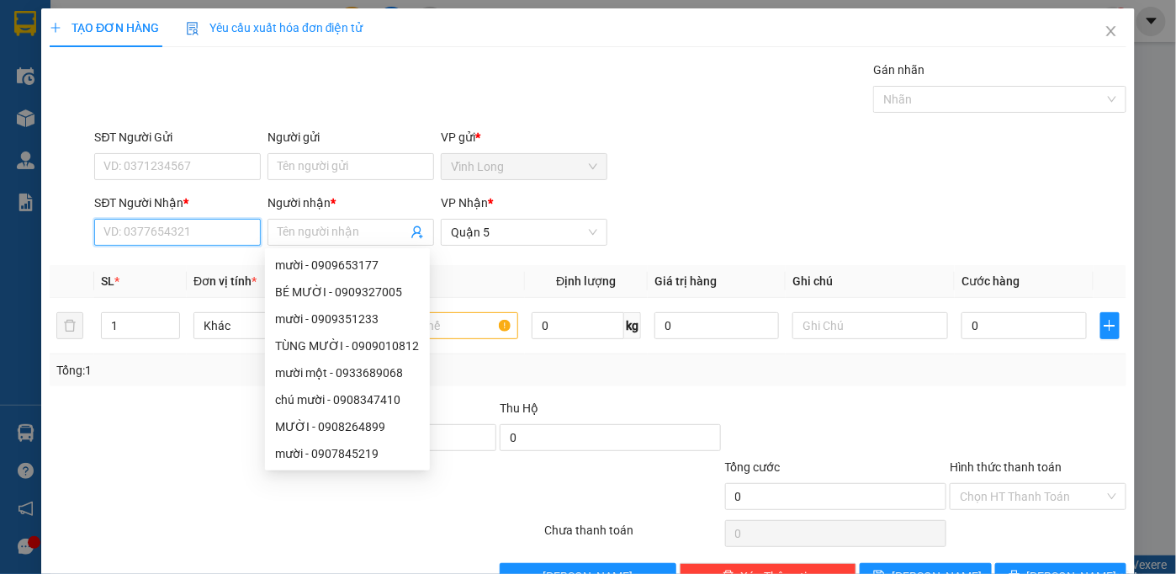
click at [187, 232] on input "SĐT Người Nhận *" at bounding box center [177, 232] width 167 height 27
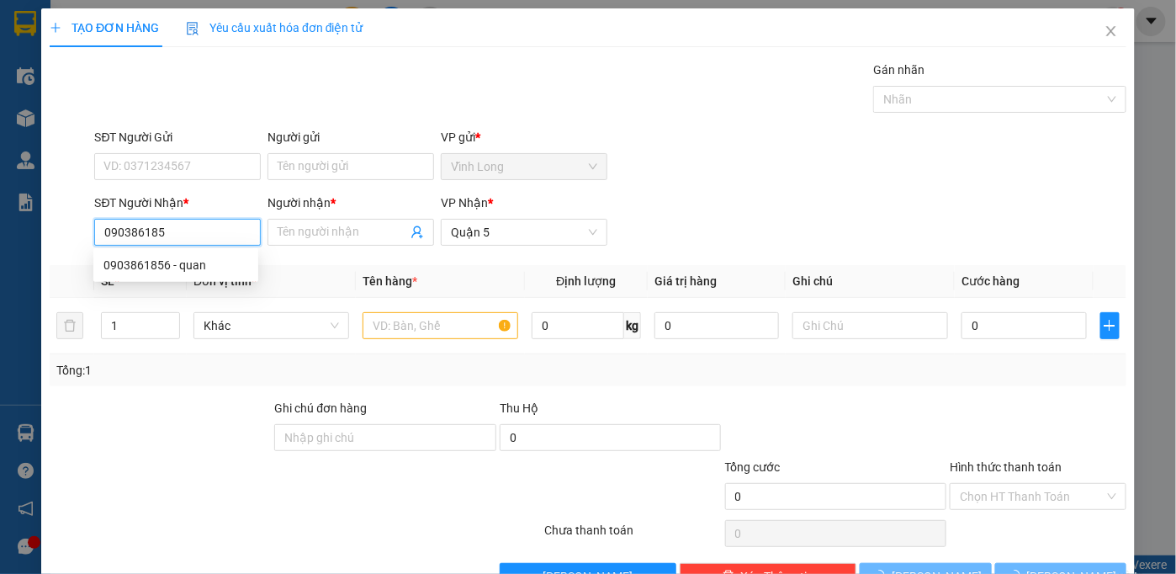
type input "0903861856"
click at [207, 267] on div "0903861856 - quan" at bounding box center [175, 265] width 145 height 19
type input "quan"
type input "100.000"
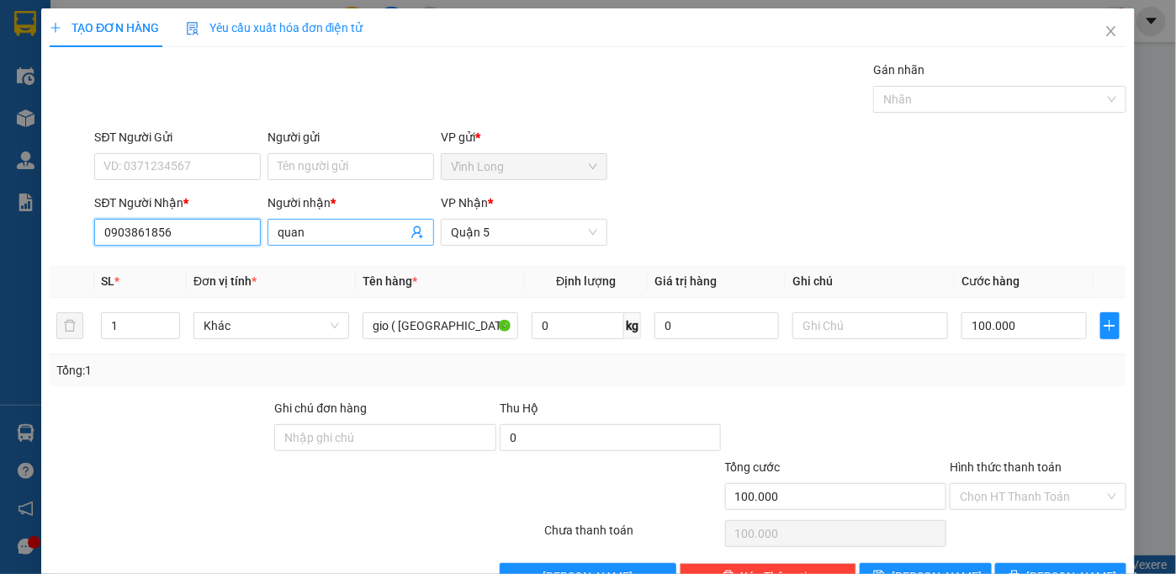
type input "0903861856"
click at [331, 231] on input "quan" at bounding box center [343, 232] width 130 height 19
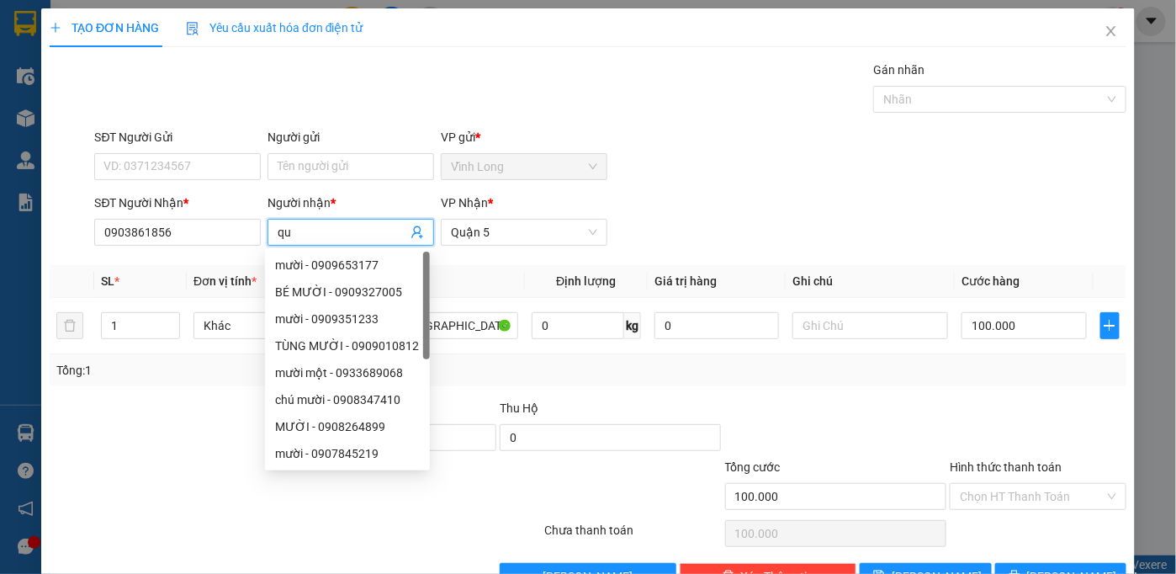
type input "q"
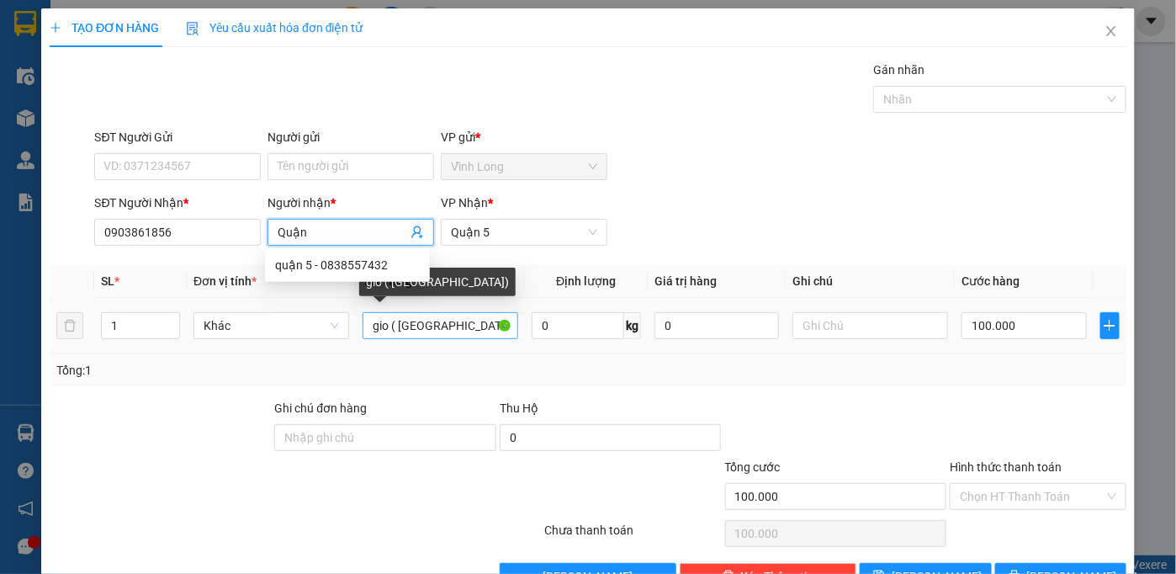
type input "Quận"
click at [462, 321] on input "gio ( [GEOGRAPHIC_DATA])" at bounding box center [440, 325] width 156 height 27
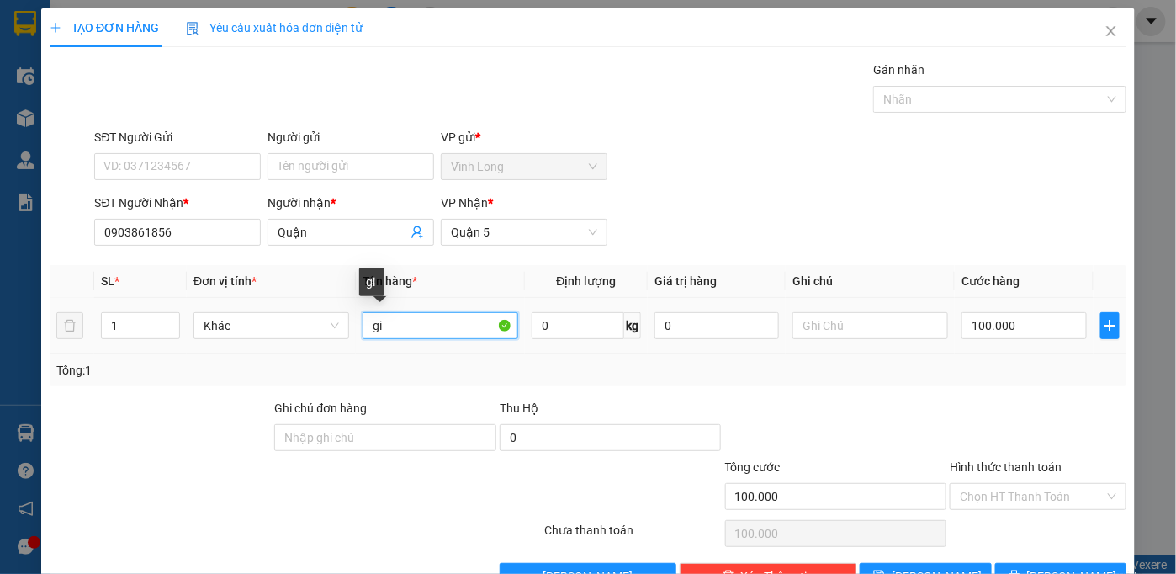
type input "g"
type input "gói"
click at [1011, 326] on input "100.000" at bounding box center [1023, 325] width 124 height 27
type input "2"
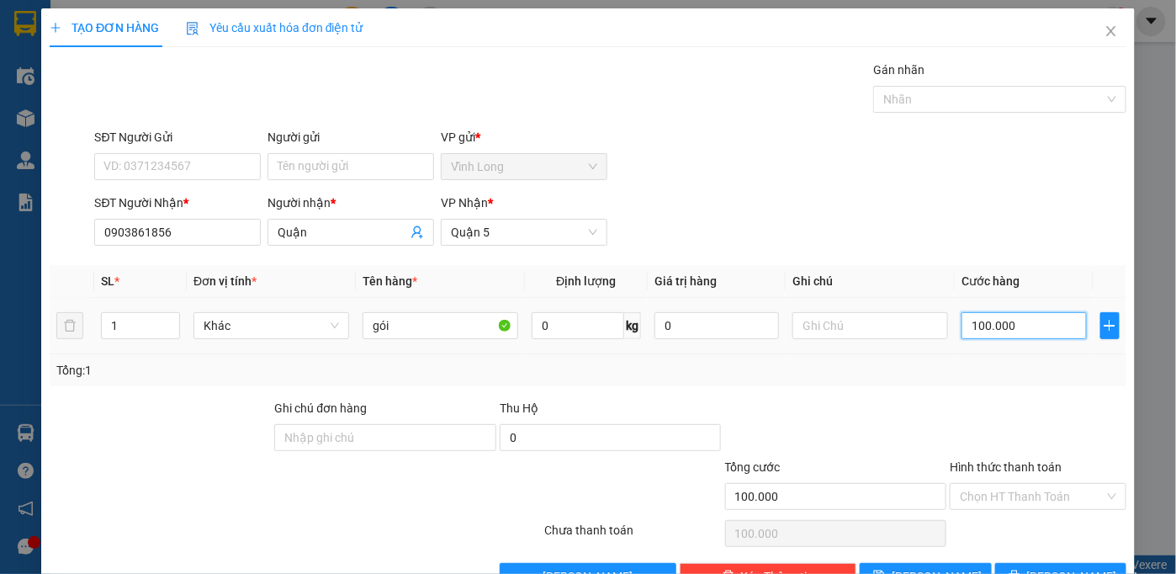
type input "2"
type input "20"
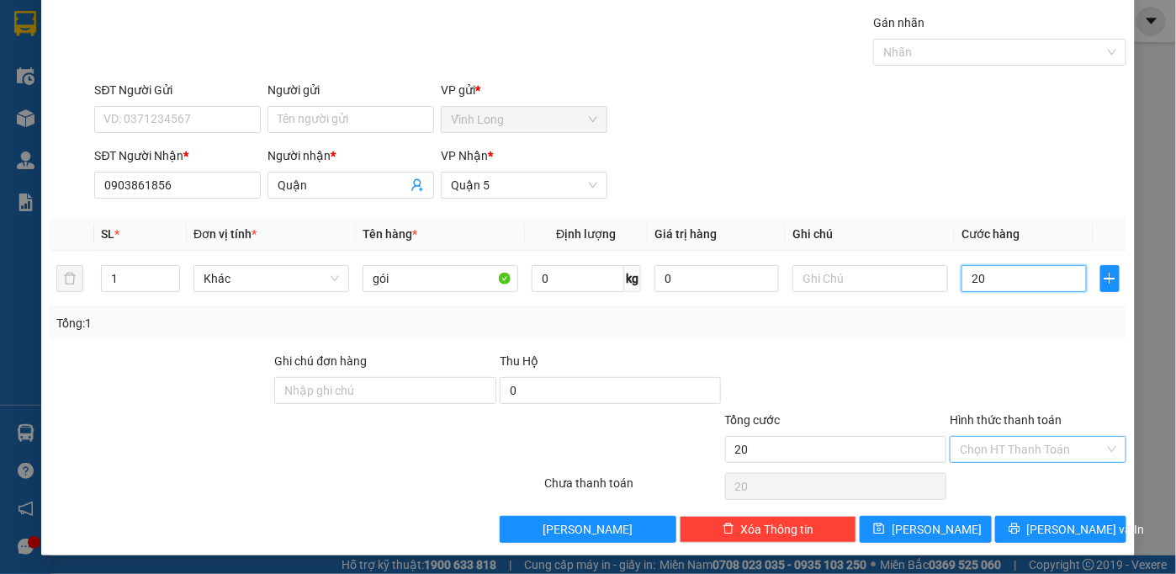
type input "20"
type input "20.000"
click at [997, 442] on input "Hình thức thanh toán" at bounding box center [1032, 448] width 145 height 25
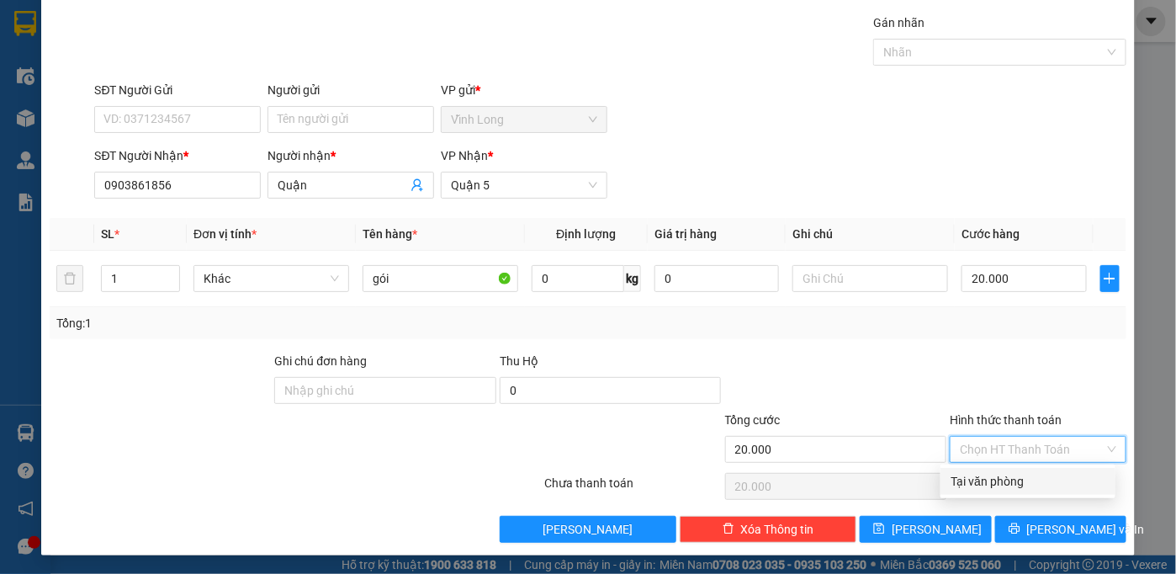
click at [997, 484] on div "Tại văn phòng" at bounding box center [1027, 481] width 155 height 19
type input "0"
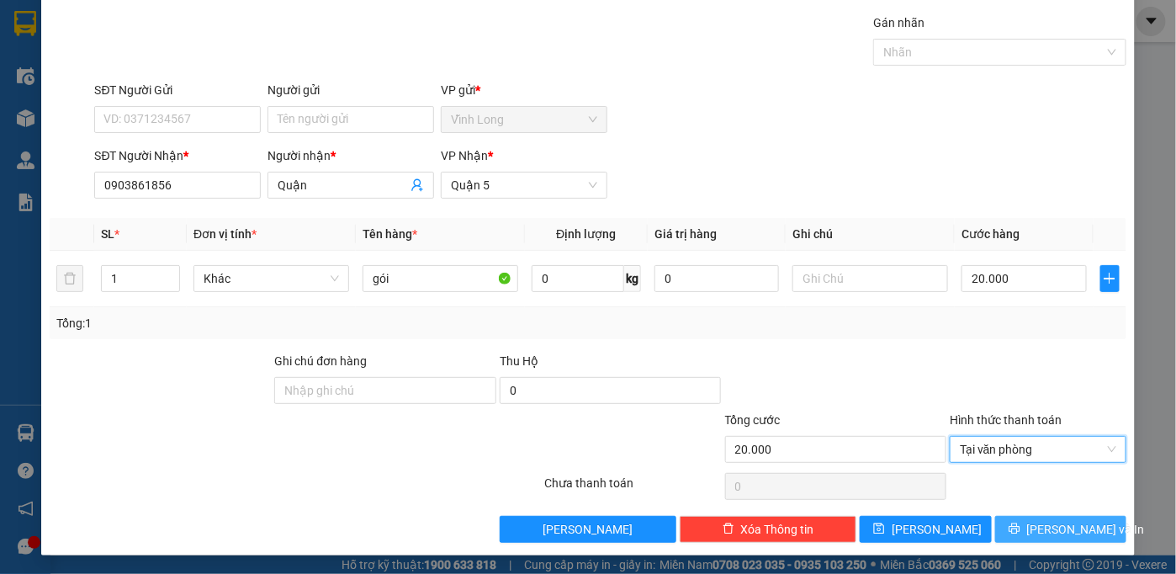
click at [1046, 527] on span "[PERSON_NAME] và In" at bounding box center [1086, 529] width 118 height 19
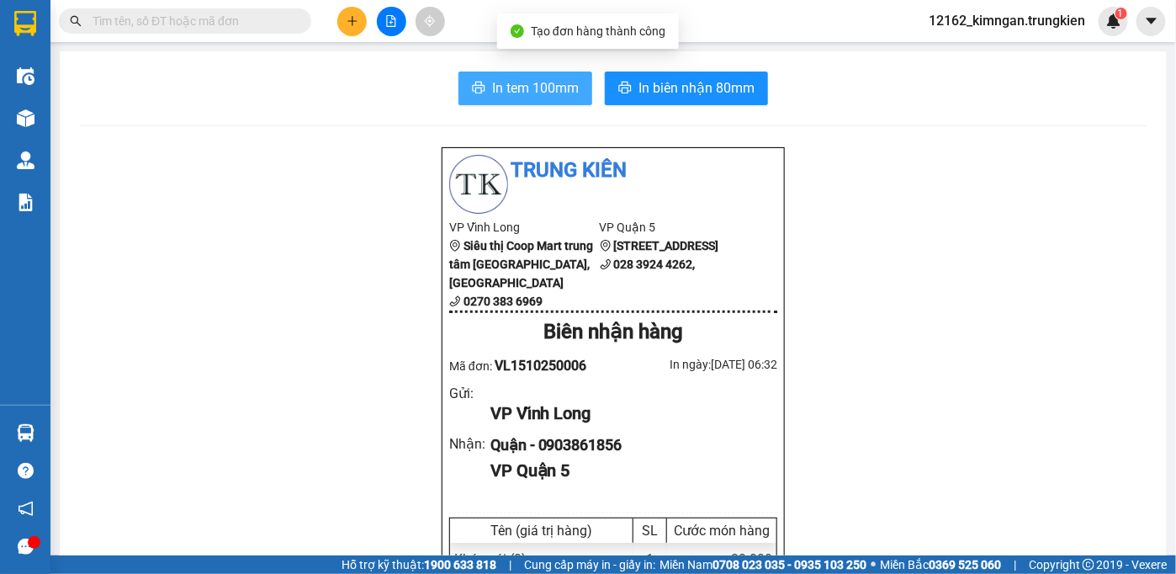
click at [535, 89] on span "In tem 100mm" at bounding box center [535, 87] width 87 height 21
drag, startPoint x: 884, startPoint y: 465, endPoint x: 870, endPoint y: 491, distance: 29.7
drag, startPoint x: 870, startPoint y: 491, endPoint x: 880, endPoint y: 508, distance: 19.6
drag, startPoint x: 880, startPoint y: 508, endPoint x: 368, endPoint y: 389, distance: 525.7
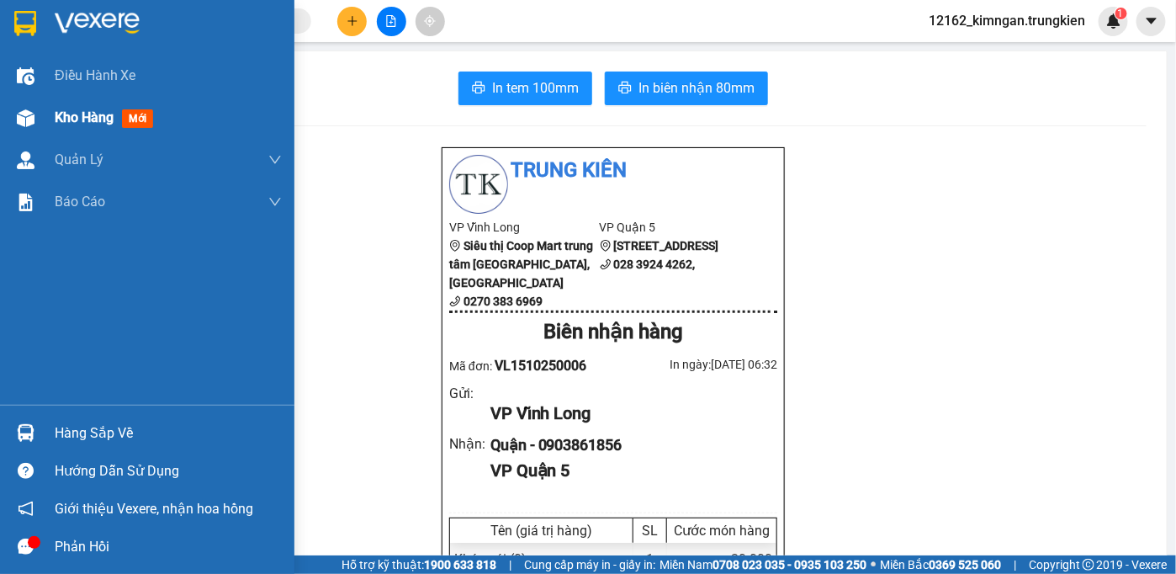
click at [34, 116] on div at bounding box center [25, 117] width 29 height 29
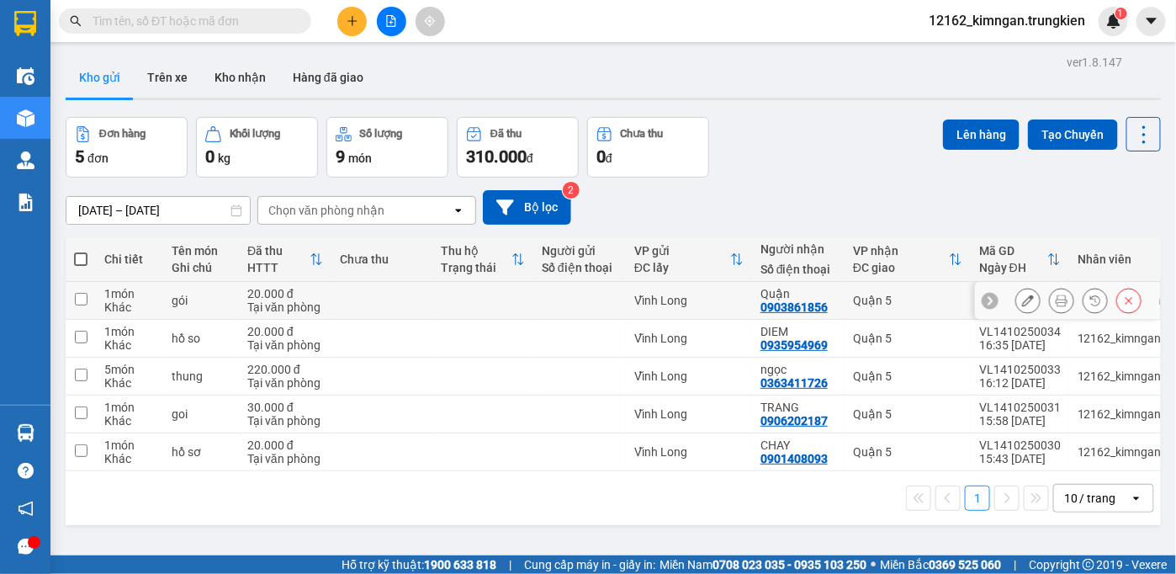
click at [733, 294] on div "Vĩnh Long" at bounding box center [688, 300] width 109 height 13
checkbox input "true"
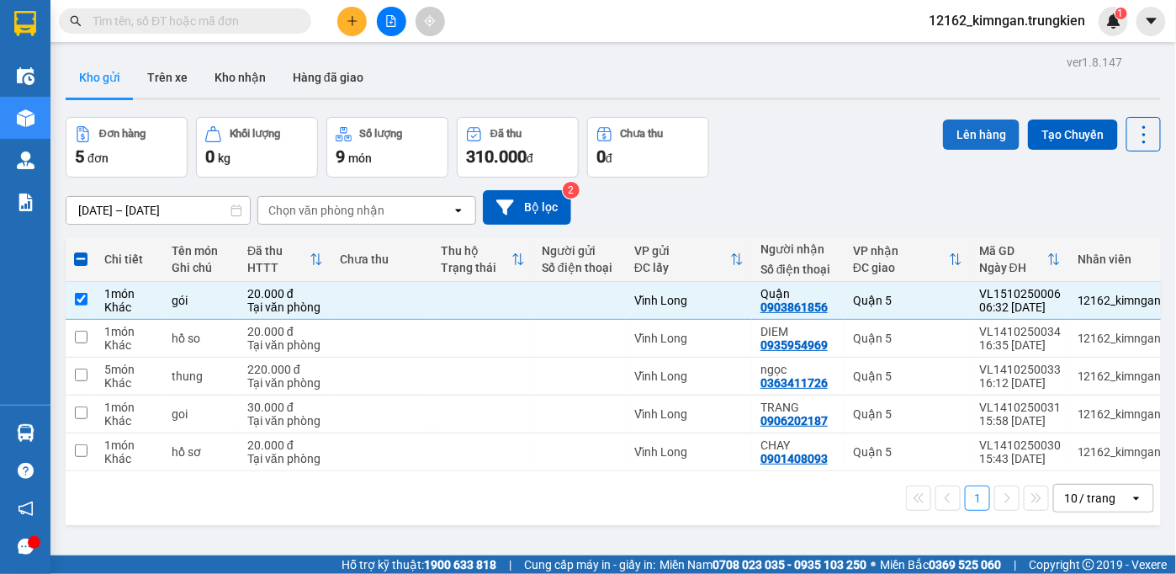
click at [973, 126] on button "Lên hàng" at bounding box center [981, 134] width 77 height 30
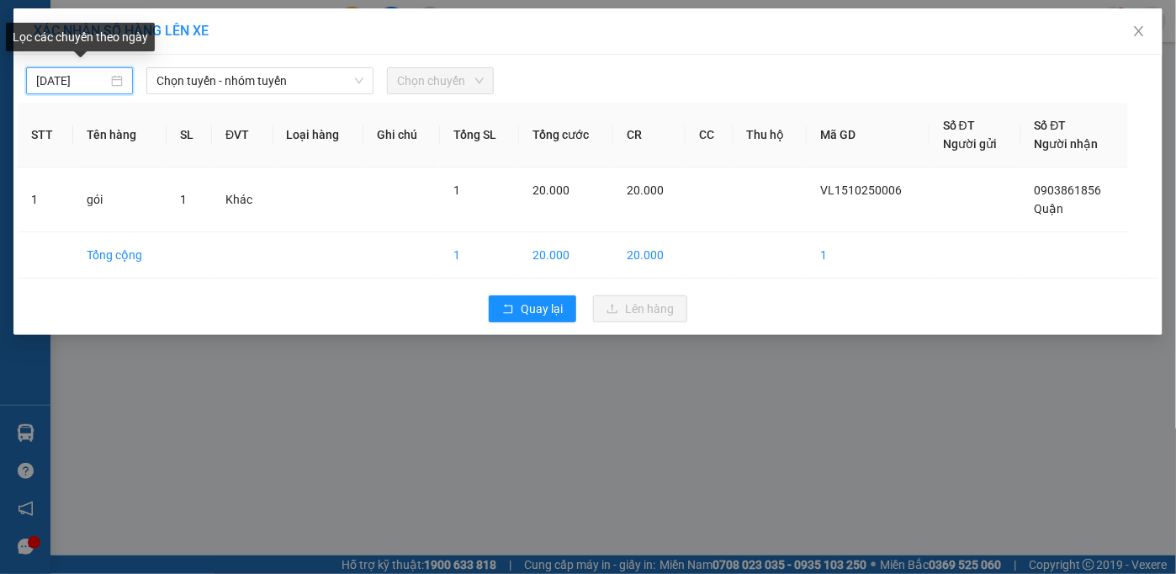
click at [95, 80] on input "[DATE]" at bounding box center [71, 80] width 71 height 19
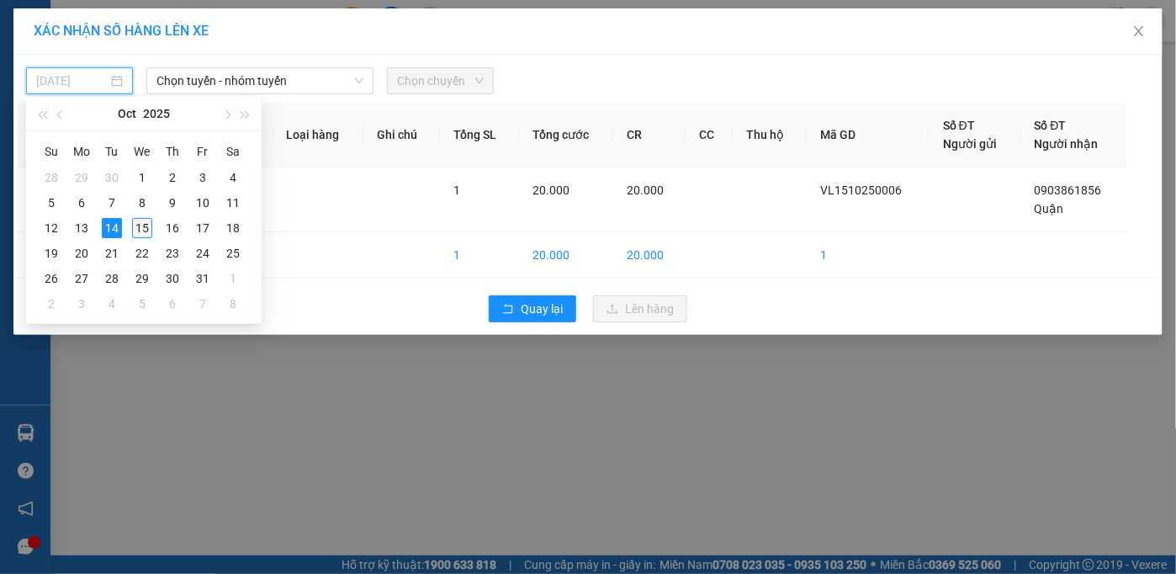
click at [141, 226] on div "15" at bounding box center [142, 228] width 20 height 20
type input "[DATE]"
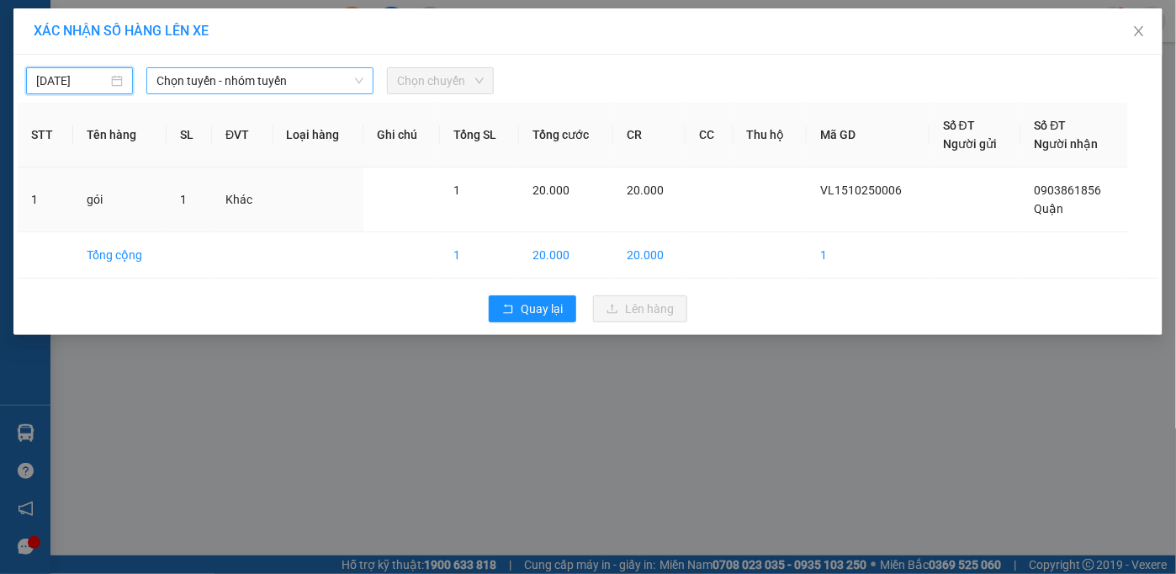
click at [214, 81] on span "Chọn tuyến - nhóm tuyến" at bounding box center [259, 80] width 207 height 25
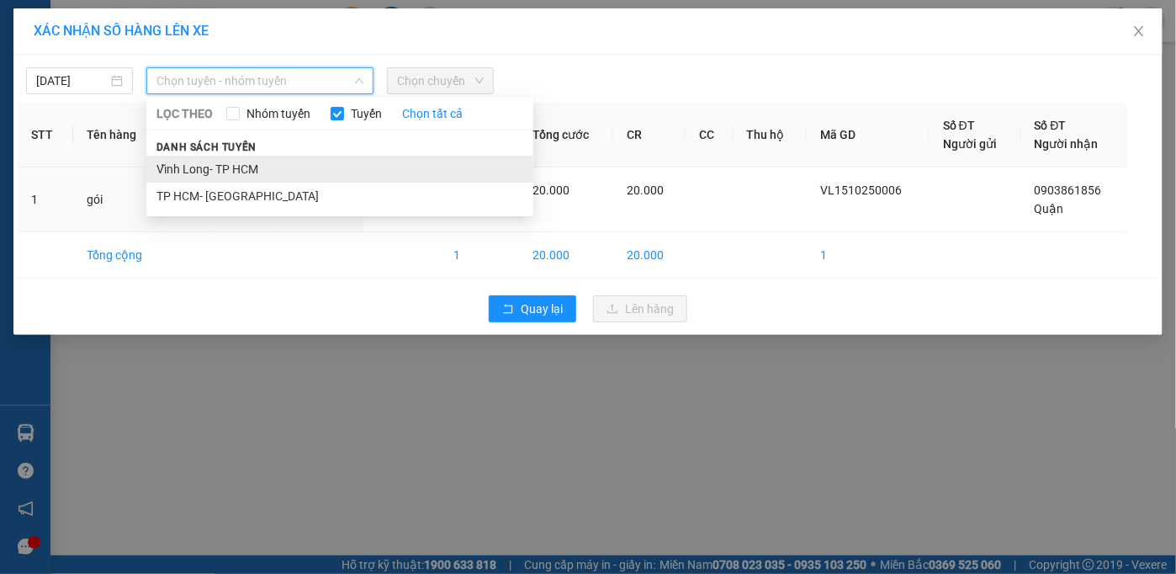
click at [202, 167] on li "Vĩnh Long- TP HCM" at bounding box center [339, 169] width 387 height 27
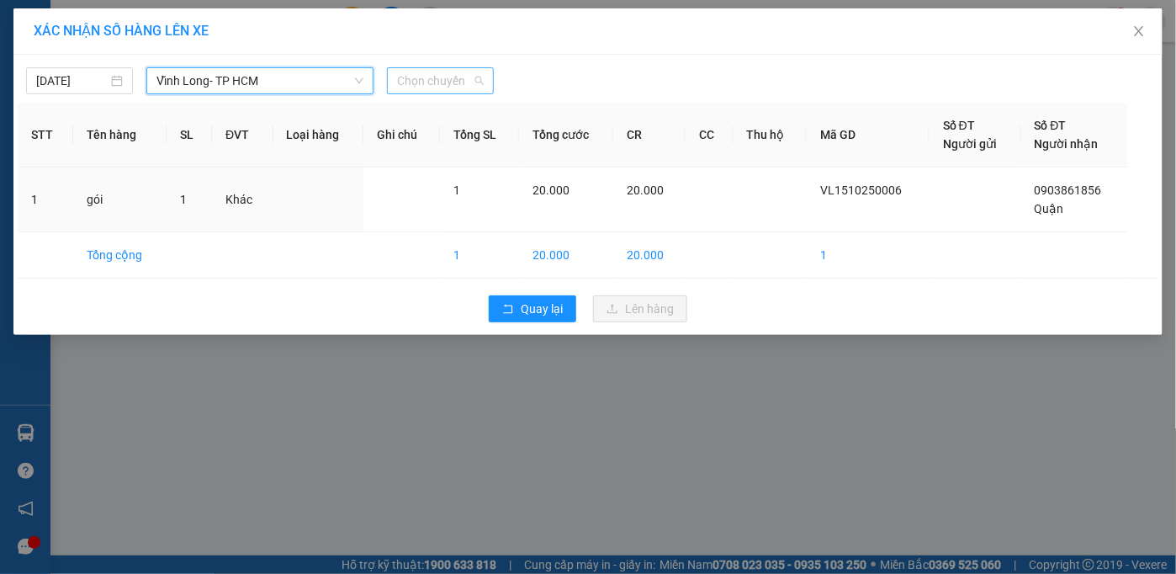
click at [426, 87] on span "Chọn chuyến" at bounding box center [440, 80] width 87 height 25
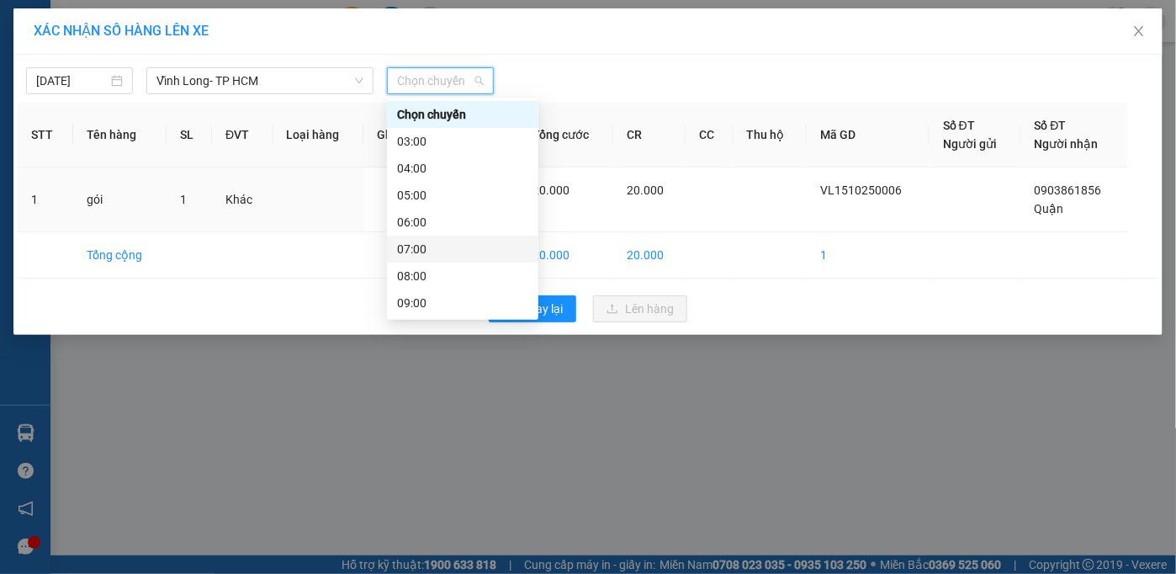
click at [411, 249] on div "07:00" at bounding box center [462, 249] width 131 height 19
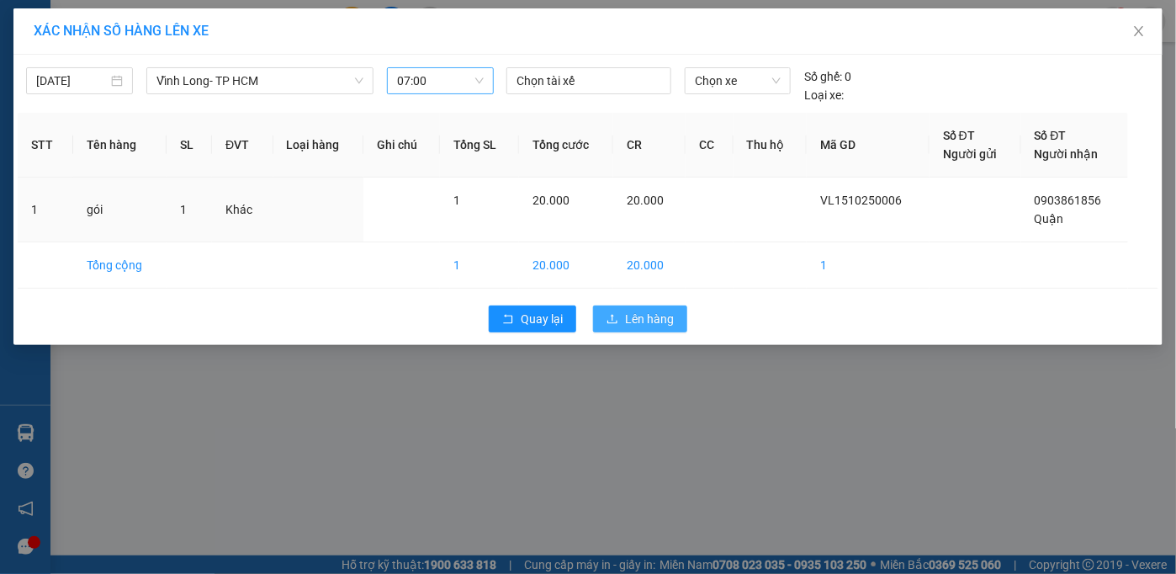
drag, startPoint x: 627, startPoint y: 318, endPoint x: 444, endPoint y: 72, distance: 306.0
click at [626, 316] on span "Lên hàng" at bounding box center [649, 318] width 49 height 19
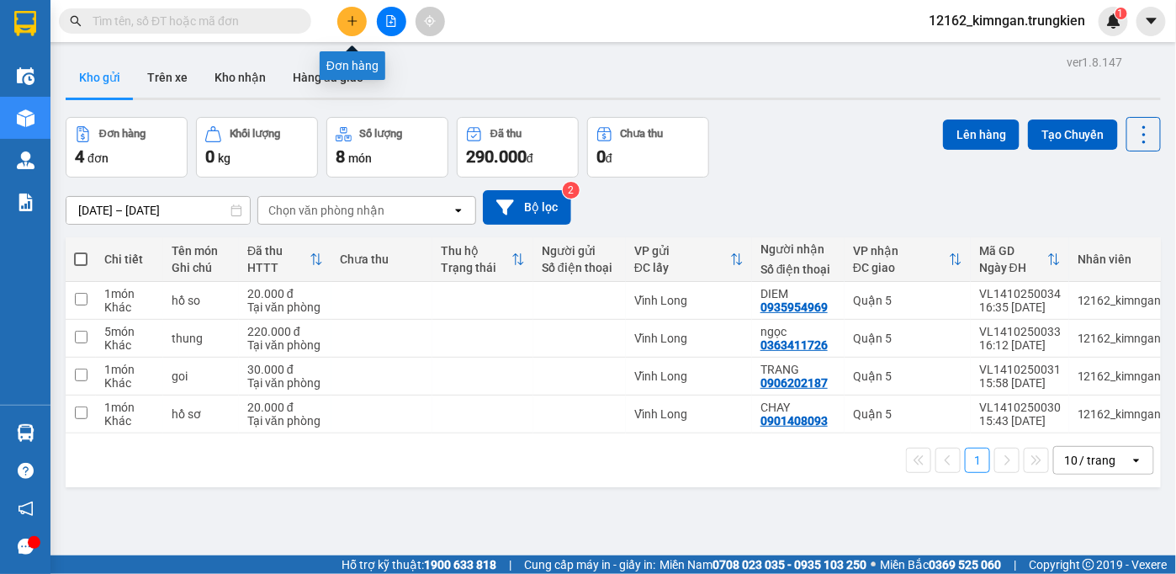
click at [357, 18] on icon "plus" at bounding box center [352, 21] width 12 height 12
click at [268, 17] on input "text" at bounding box center [192, 21] width 198 height 19
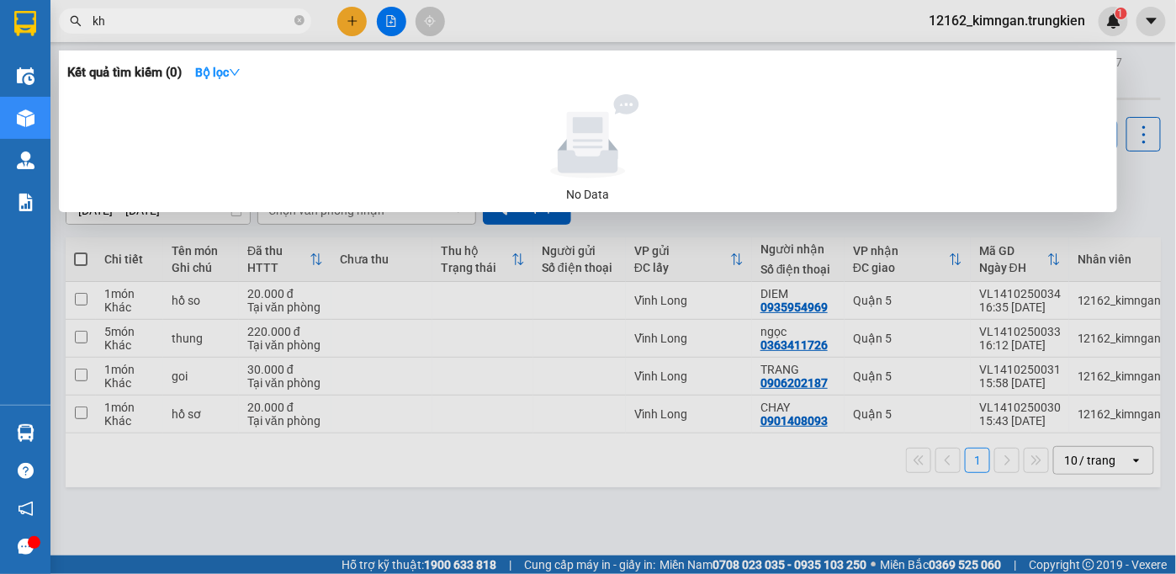
type input "k"
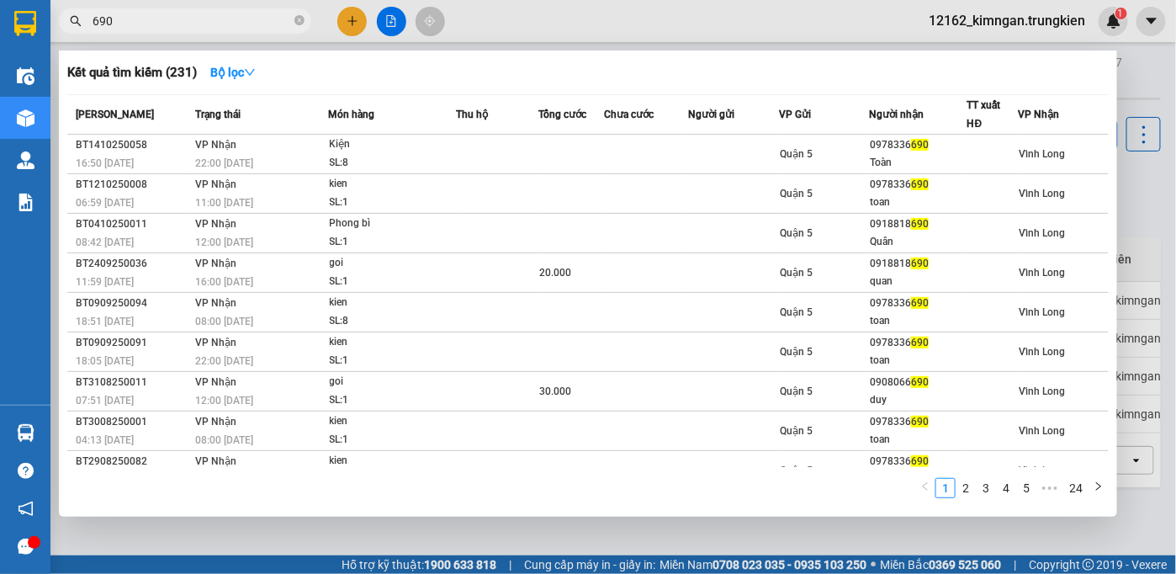
type input "690"
click at [350, 29] on div at bounding box center [588, 287] width 1176 height 574
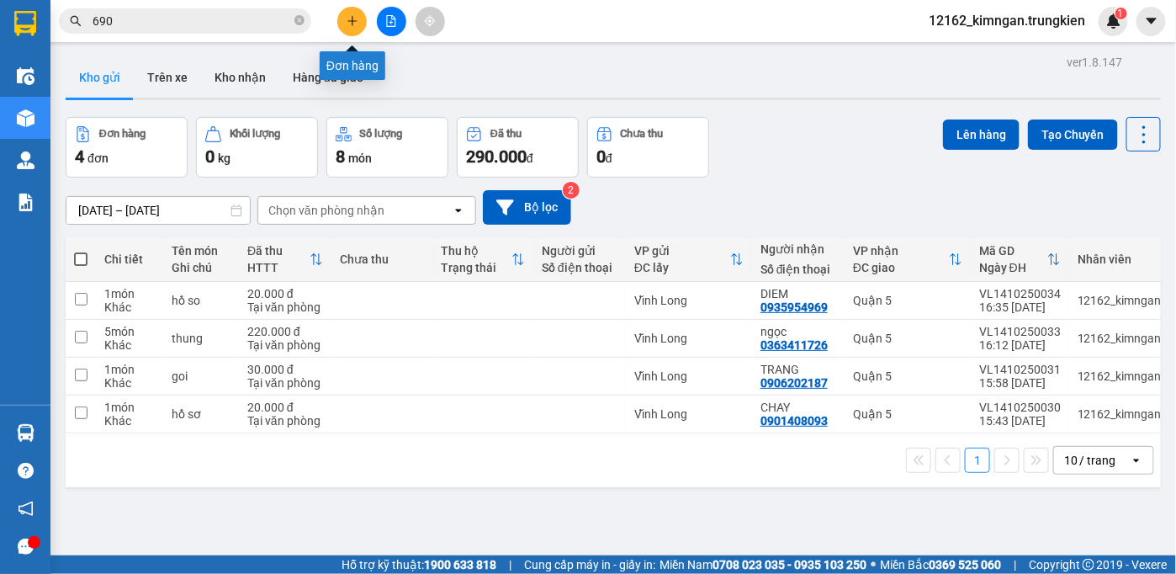
click at [346, 25] on icon "plus" at bounding box center [352, 21] width 12 height 12
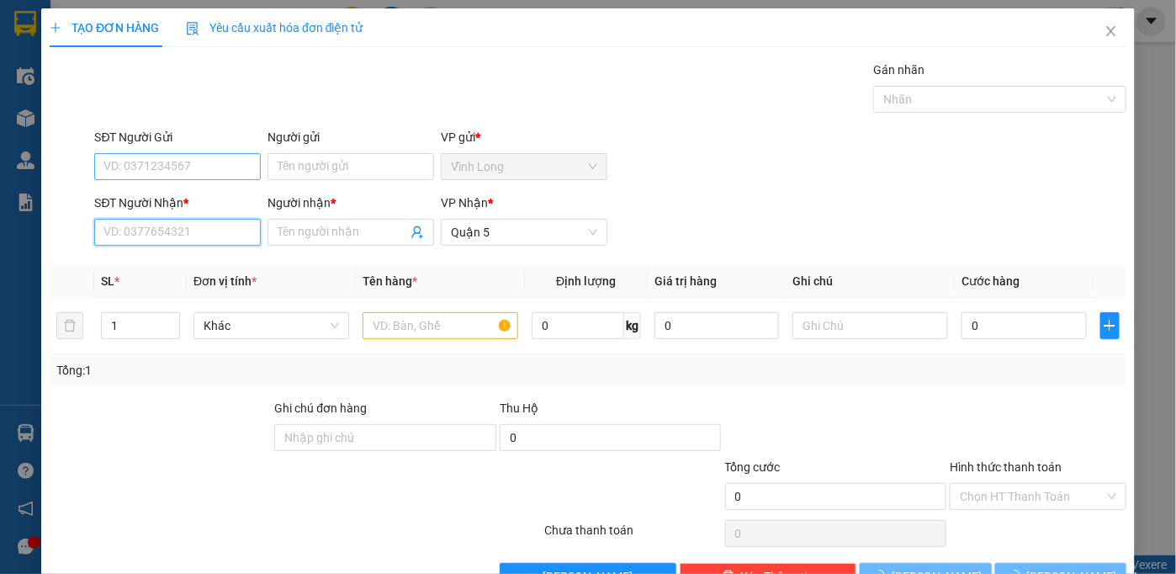
drag, startPoint x: 219, startPoint y: 233, endPoint x: 213, endPoint y: 157, distance: 75.9
click at [219, 225] on input "SĐT Người Nhận *" at bounding box center [177, 232] width 167 height 27
type input "0918181910"
click at [196, 263] on div "0918181910 - TRÂM" at bounding box center [175, 265] width 145 height 19
type input "TRÂM"
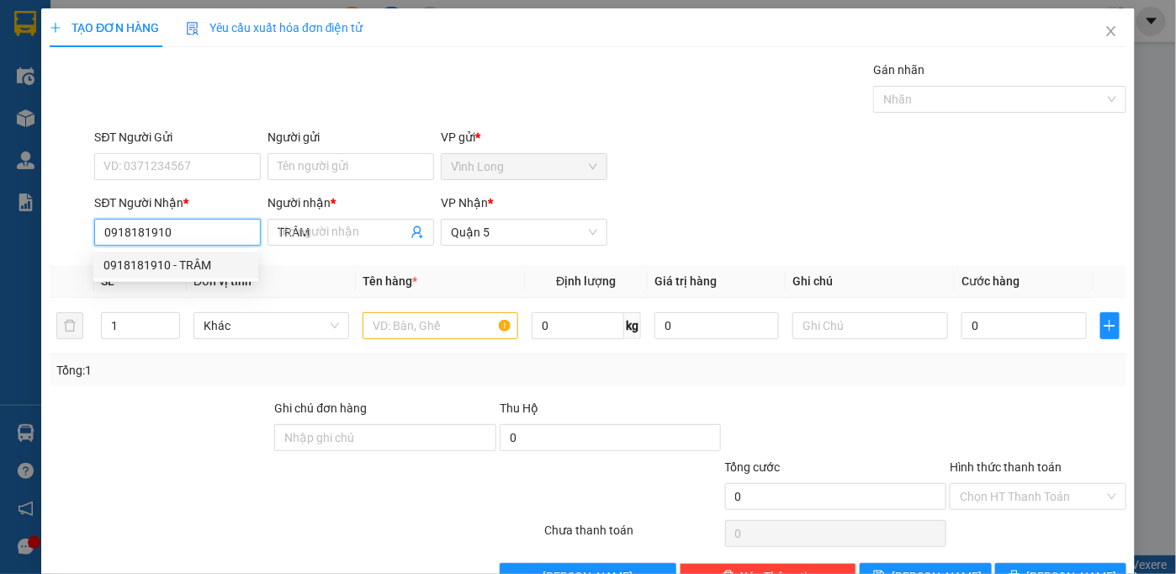
type input "20.000"
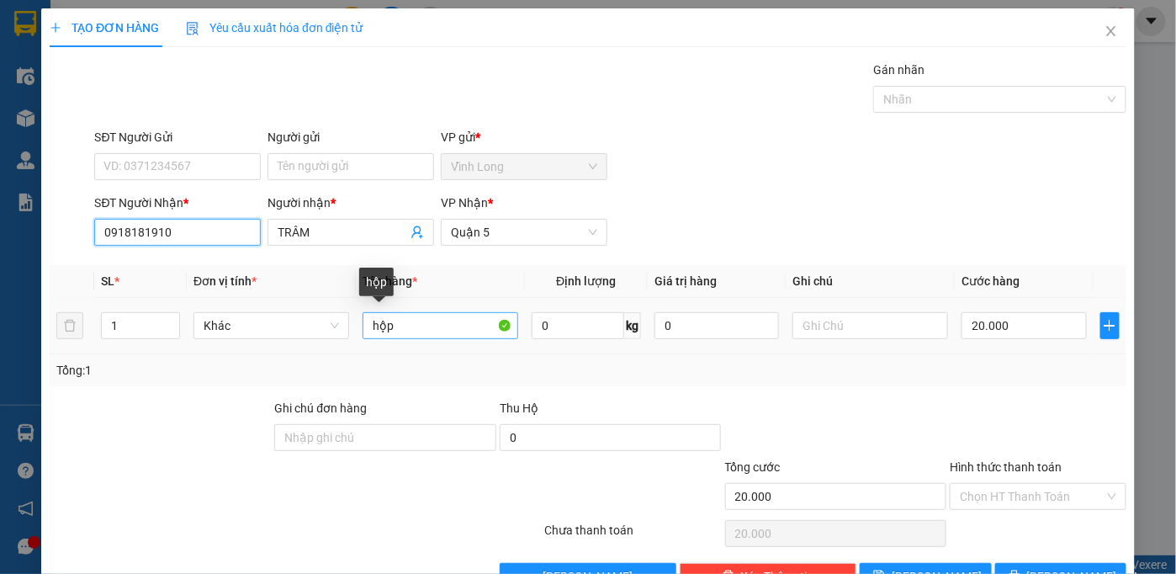
type input "0918181910"
click at [432, 330] on input "hộp" at bounding box center [440, 325] width 156 height 27
type input "h"
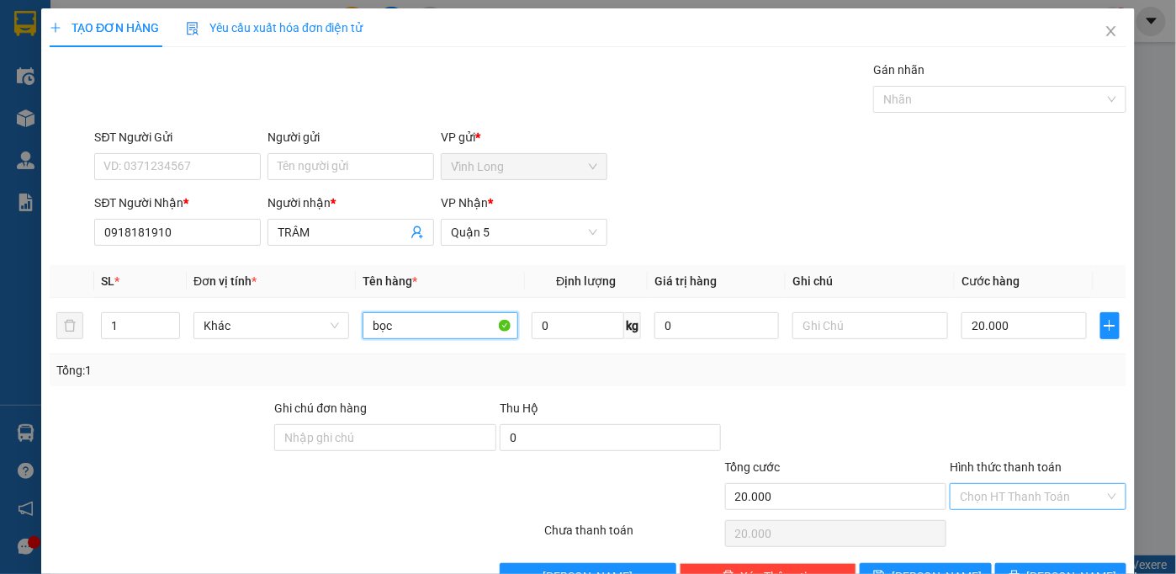
type input "bọc"
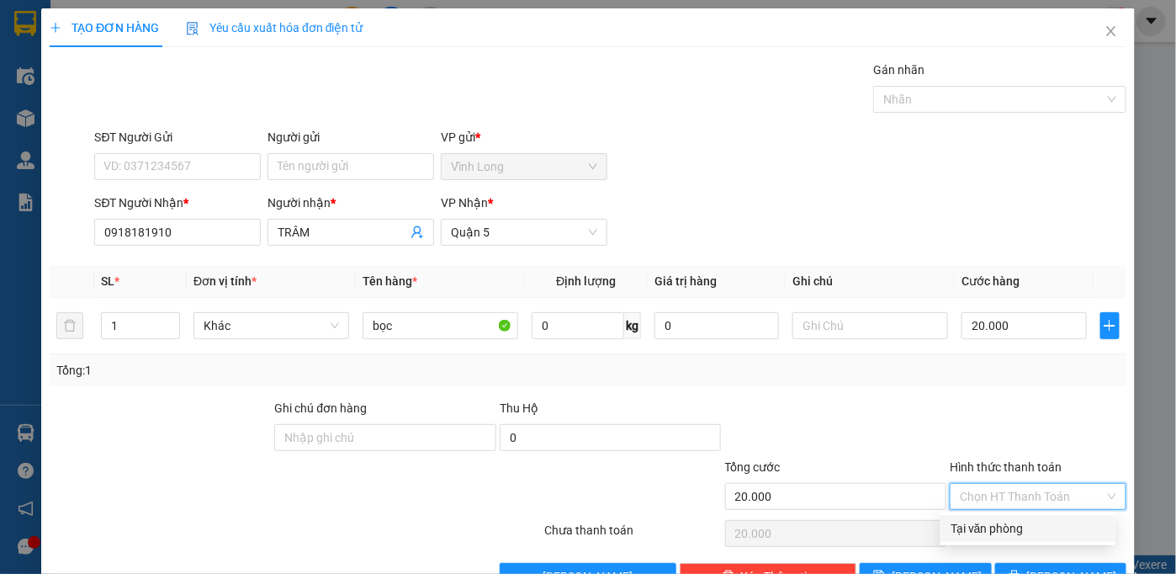
click at [1023, 489] on input "Hình thức thanh toán" at bounding box center [1032, 496] width 145 height 25
click at [1027, 530] on div "Tại văn phòng" at bounding box center [1027, 528] width 155 height 19
type input "0"
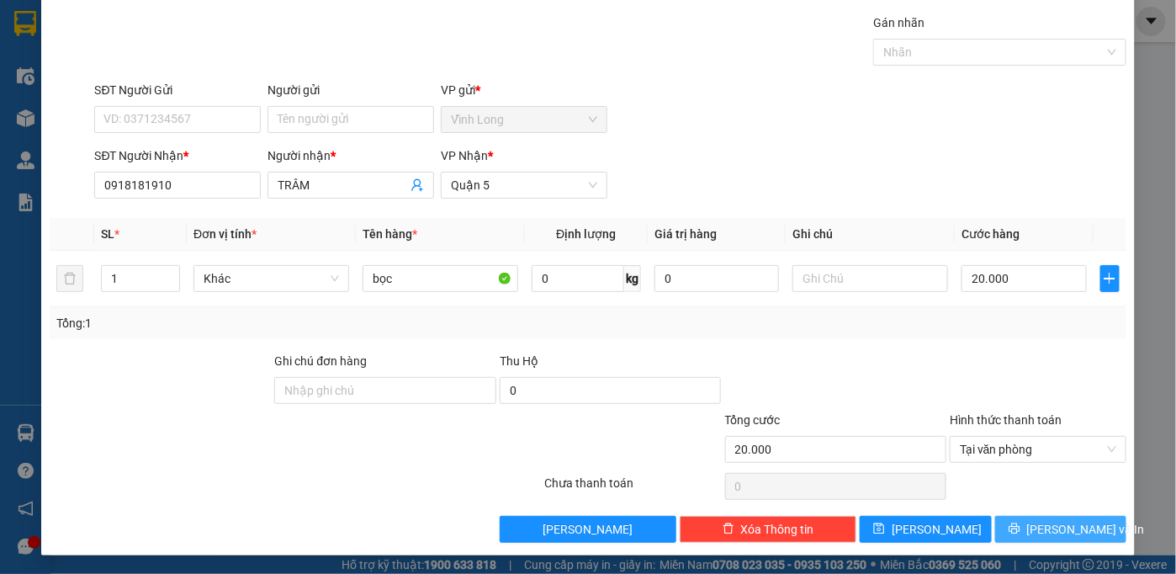
click at [1044, 525] on span "[PERSON_NAME] và In" at bounding box center [1086, 529] width 118 height 19
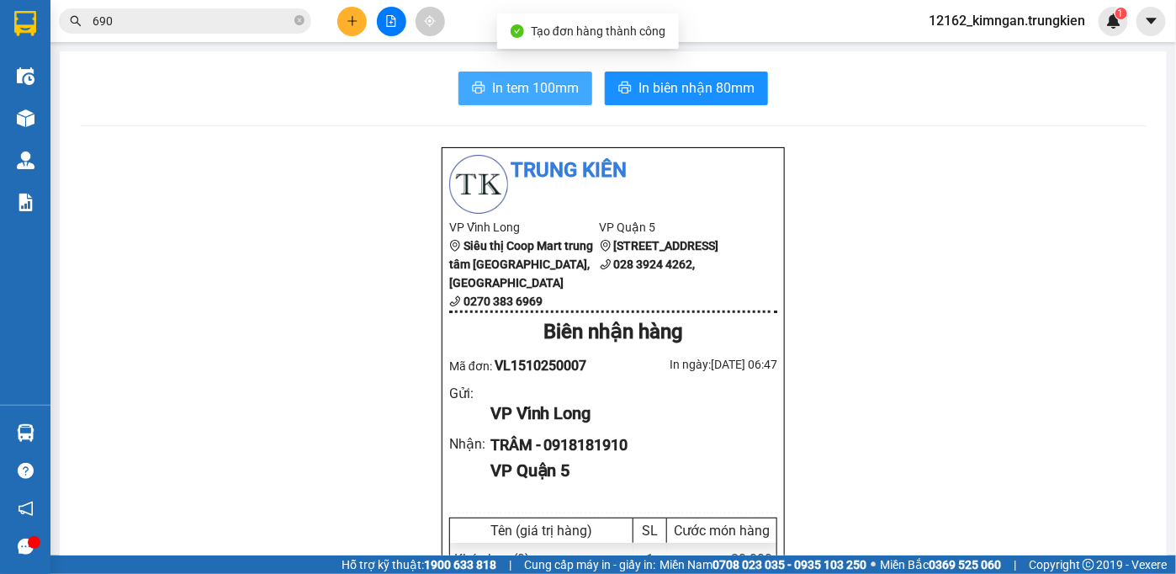
drag, startPoint x: 528, startPoint y: 86, endPoint x: 526, endPoint y: 60, distance: 26.1
click at [527, 86] on span "In tem 100mm" at bounding box center [535, 87] width 87 height 21
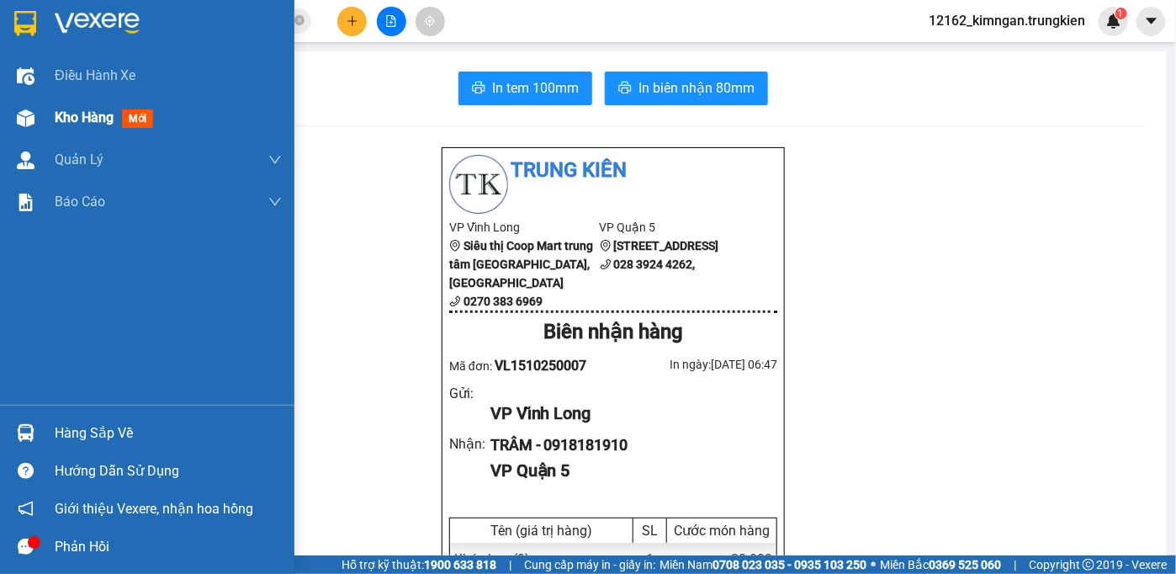
click at [42, 112] on div "Kho hàng mới" at bounding box center [147, 118] width 294 height 42
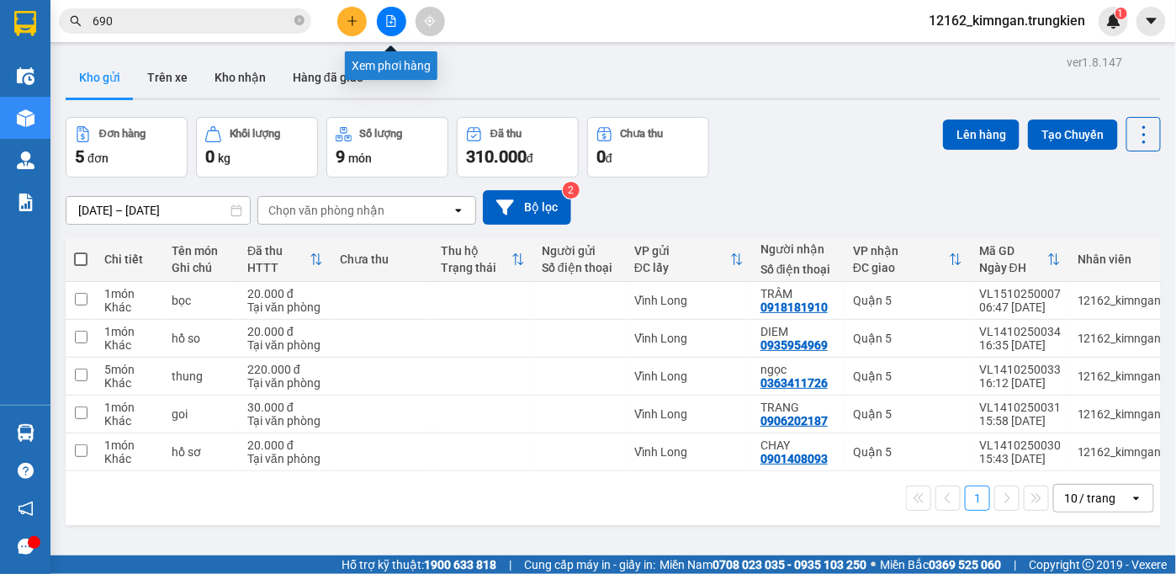
click at [391, 27] on button at bounding box center [391, 21] width 29 height 29
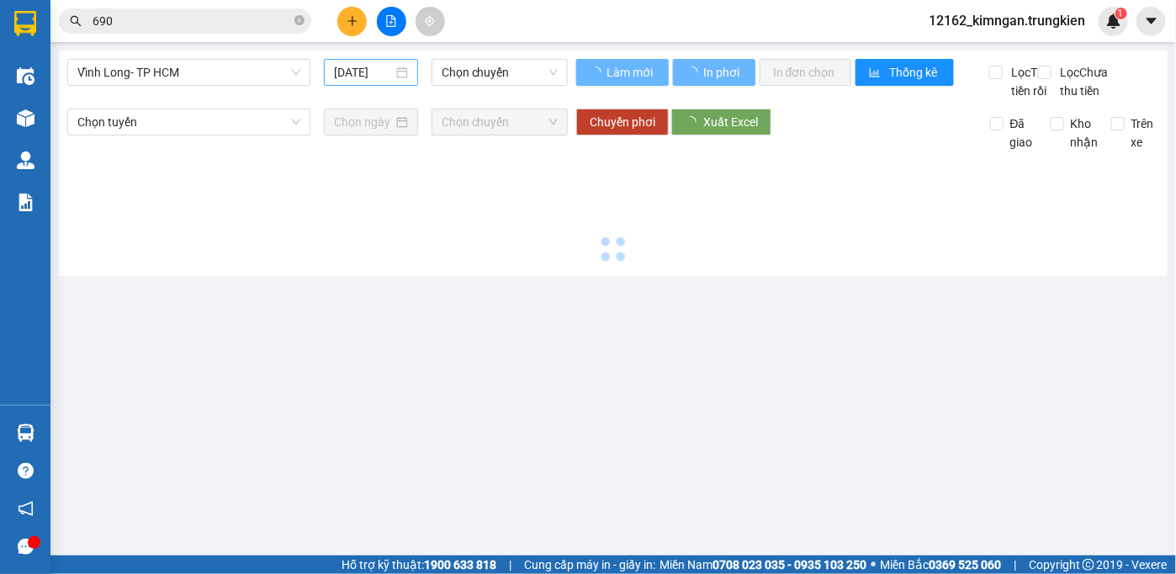
type input "[DATE]"
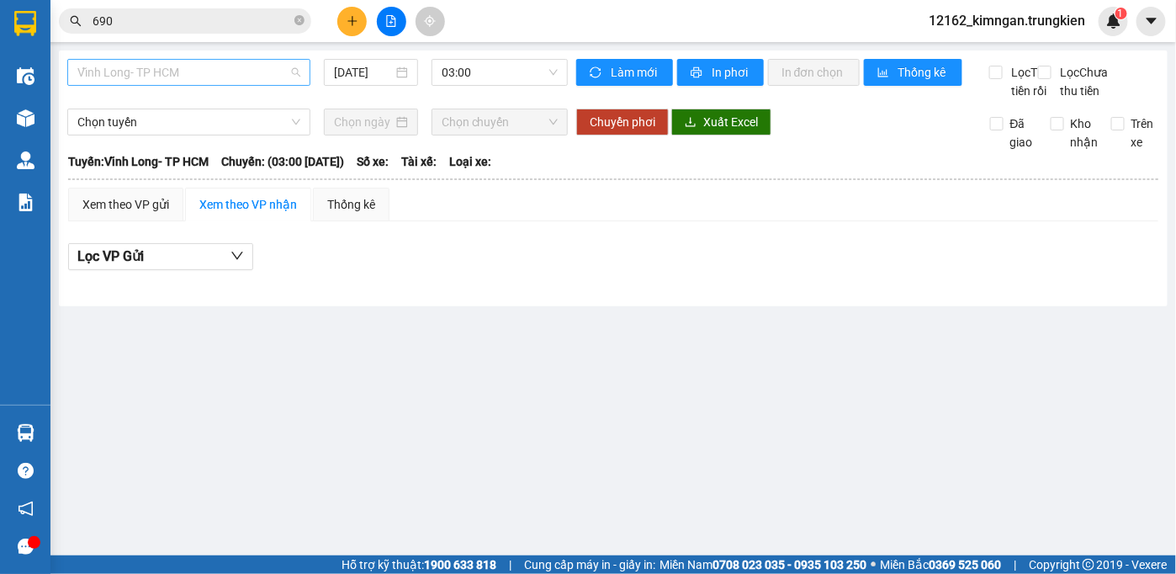
click at [246, 72] on span "Vĩnh Long- TP HCM" at bounding box center [188, 72] width 223 height 25
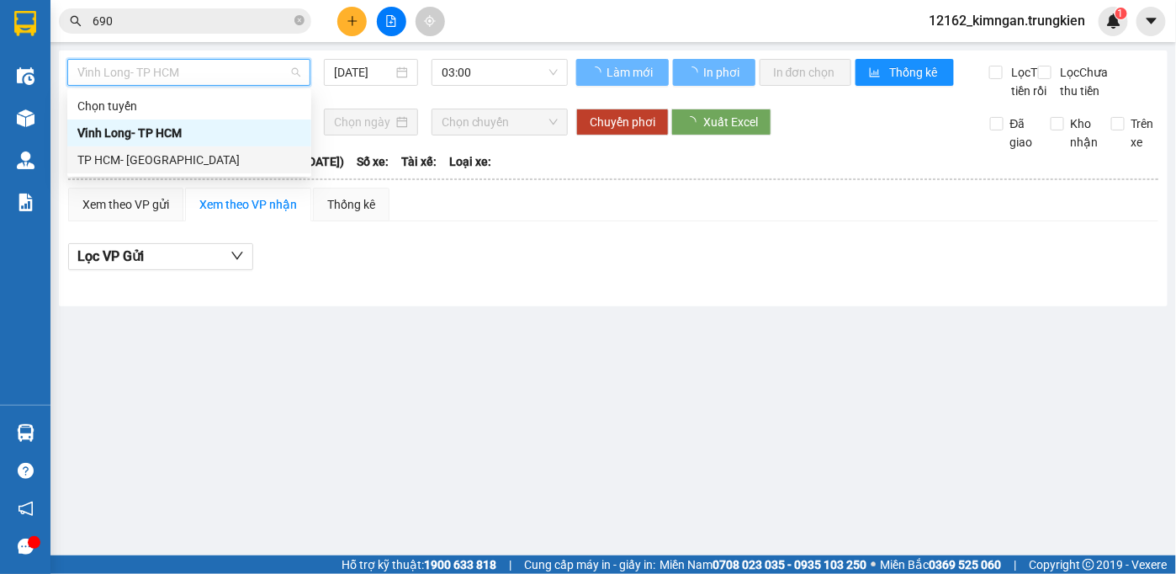
click at [196, 161] on div "TP HCM- [GEOGRAPHIC_DATA]" at bounding box center [189, 160] width 224 height 19
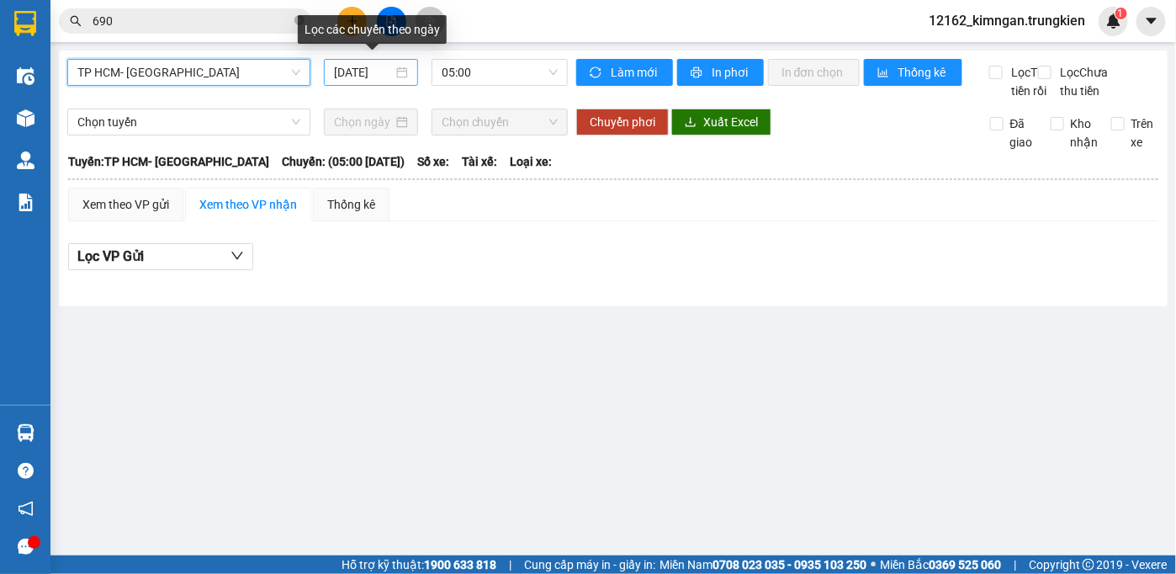
click at [378, 71] on input "[DATE]" at bounding box center [363, 72] width 58 height 19
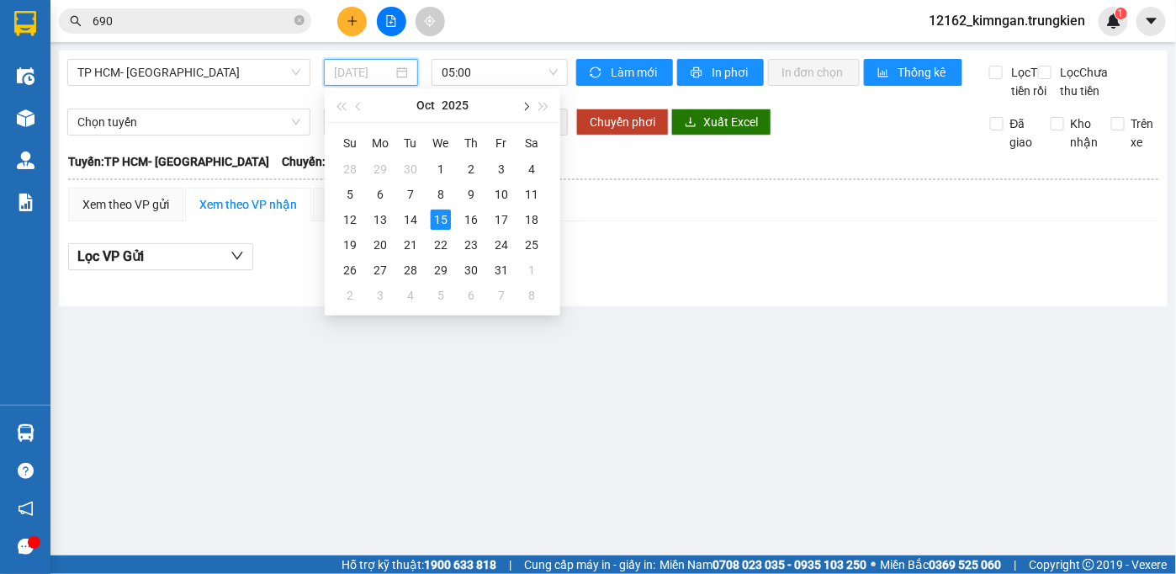
type input "[DATE]"
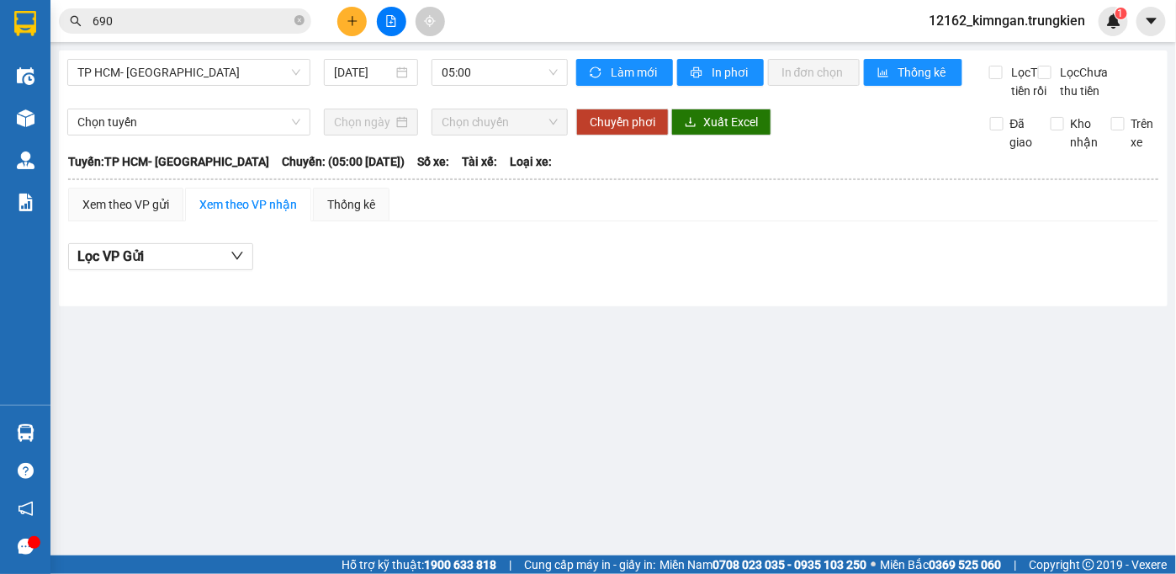
click at [230, 463] on main "TP HCM- [GEOGRAPHIC_DATA] [DATE] 05:00 Làm mới In phơi In đơn chọn Thống kê Lọc…" at bounding box center [588, 277] width 1176 height 555
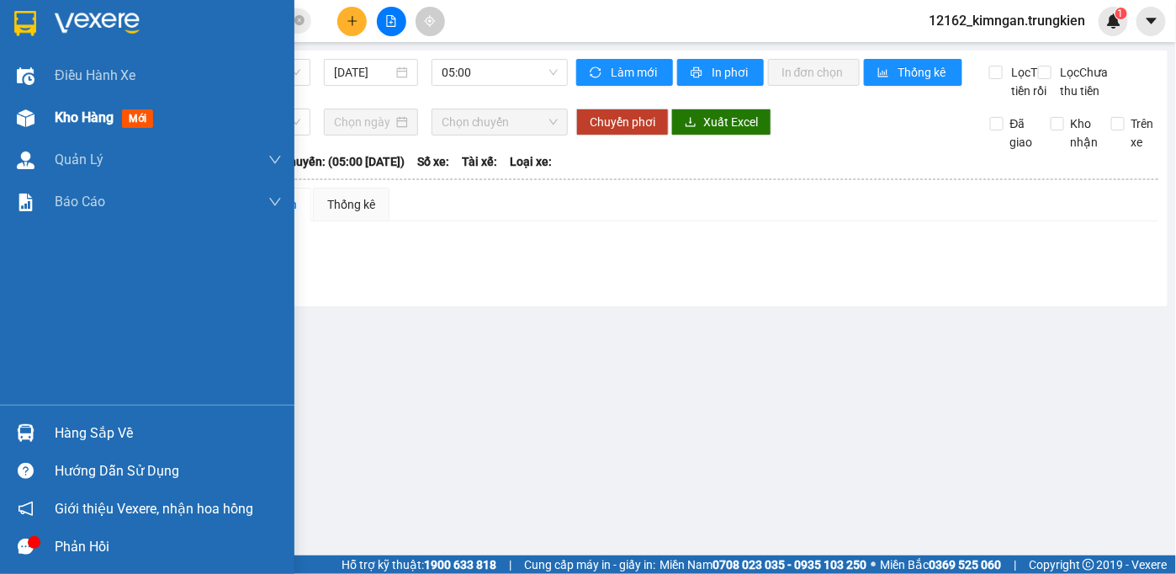
click at [60, 111] on span "Kho hàng" at bounding box center [84, 117] width 59 height 16
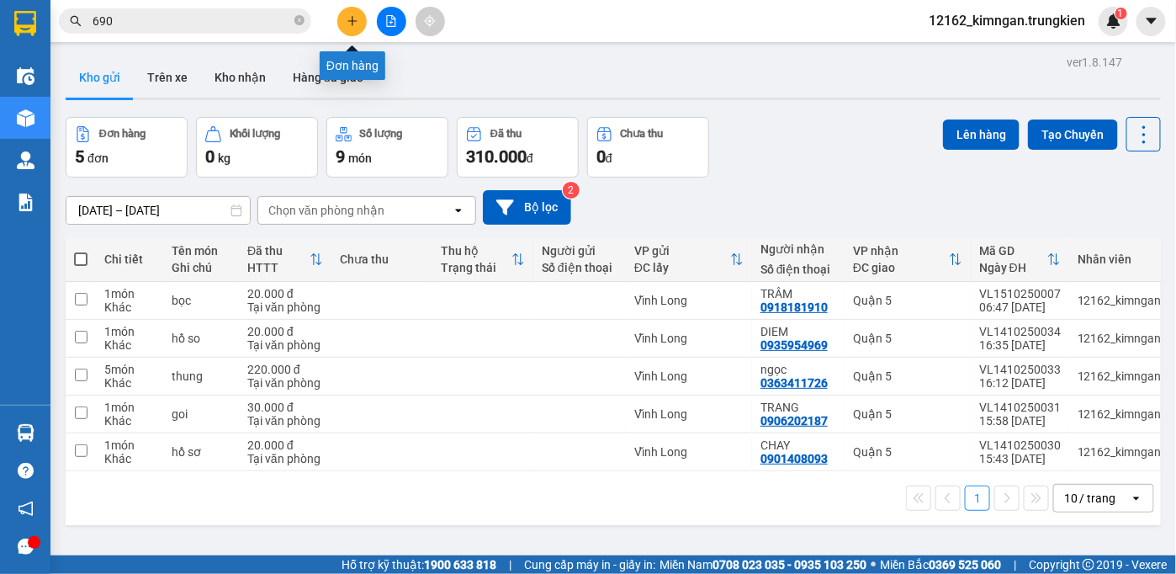
click at [352, 16] on icon "plus" at bounding box center [352, 21] width 12 height 12
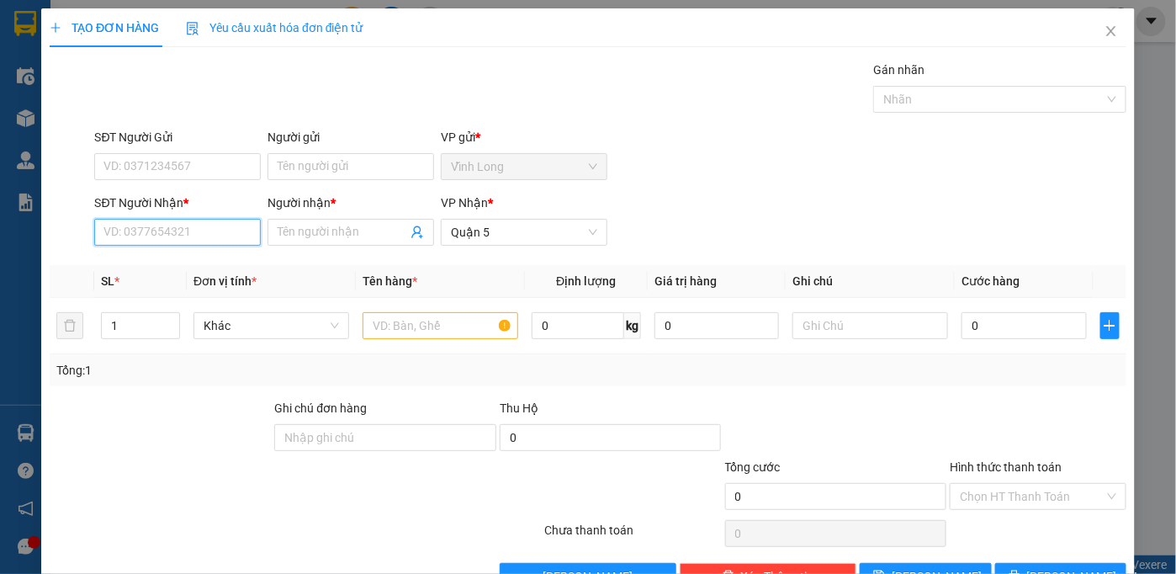
click at [183, 230] on input "SĐT Người Nhận *" at bounding box center [177, 232] width 167 height 27
type input "0907770969"
drag, startPoint x: 223, startPoint y: 268, endPoint x: 202, endPoint y: 249, distance: 28.6
click at [223, 267] on div "0907770969 - TI" at bounding box center [175, 265] width 145 height 19
type input "TI"
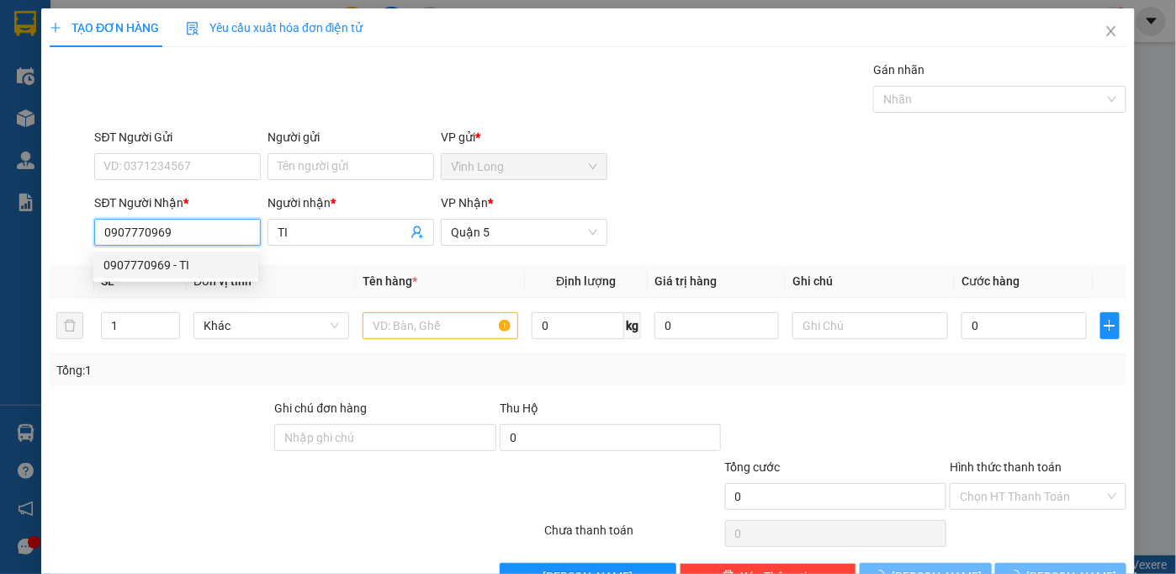
type input "30.000"
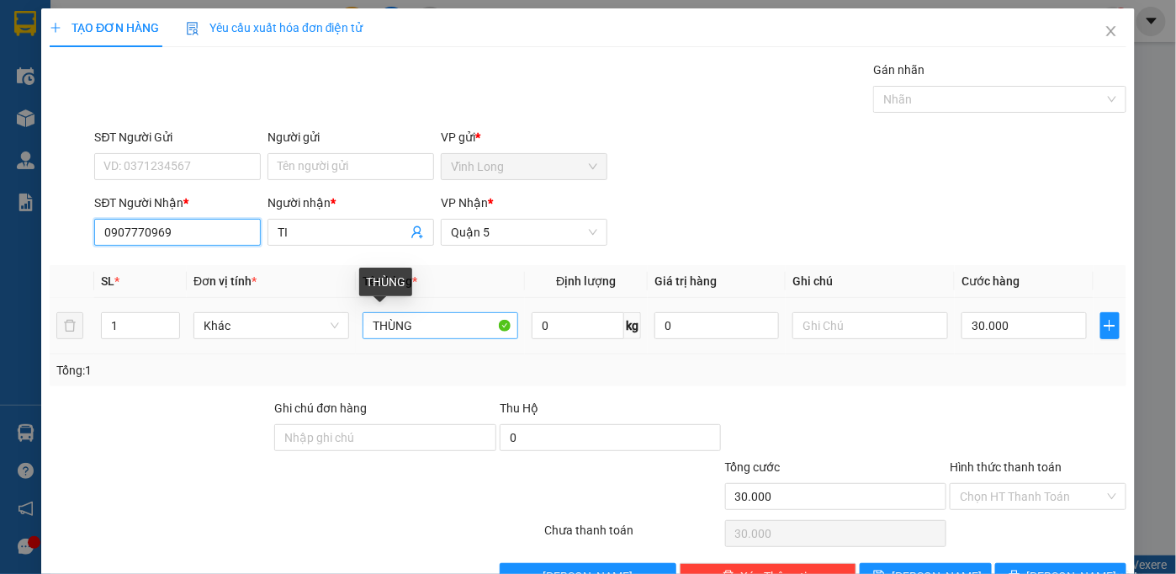
type input "0907770969"
drag, startPoint x: 446, startPoint y: 330, endPoint x: 464, endPoint y: 362, distance: 36.9
click at [459, 357] on div "SL * Đơn vị tính * Tên hàng * Định lượng Giá trị hàng Ghi chú Cước hàng 1 Khác …" at bounding box center [588, 325] width 1076 height 121
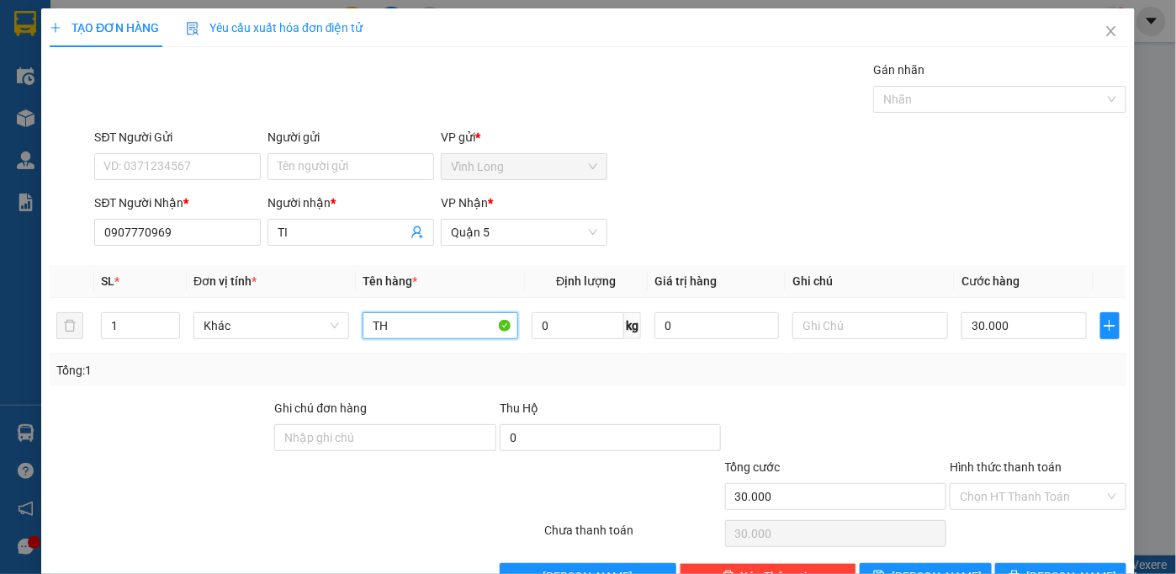
type input "T"
type input "bao"
drag, startPoint x: 1007, startPoint y: 495, endPoint x: 1023, endPoint y: 531, distance: 38.8
click at [1006, 495] on input "Hình thức thanh toán" at bounding box center [1032, 496] width 145 height 25
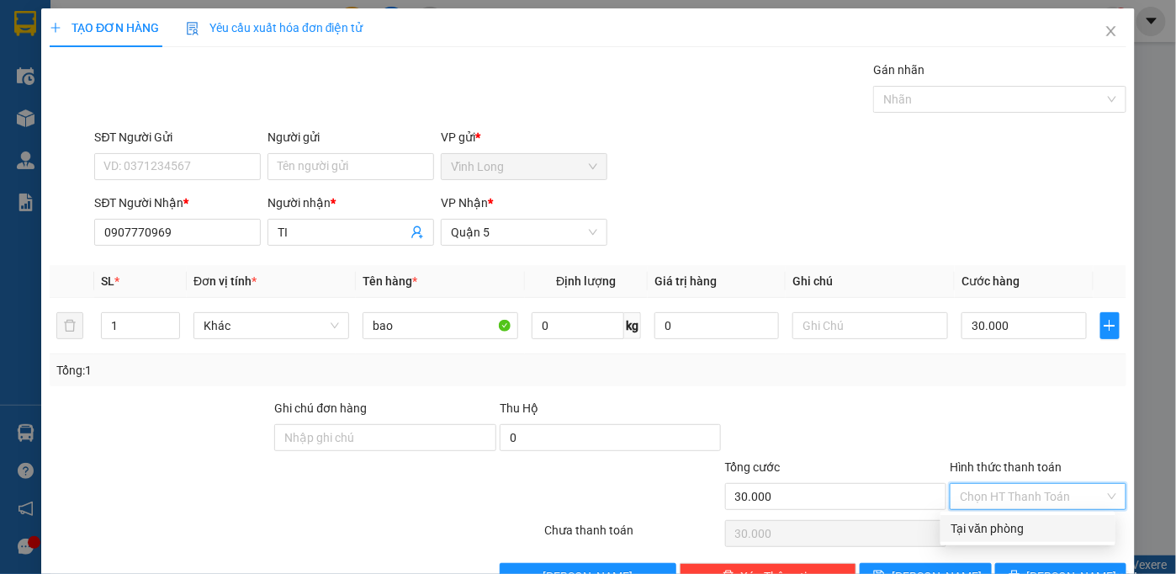
click at [1021, 535] on div "Tại văn phòng" at bounding box center [1027, 528] width 155 height 19
type input "0"
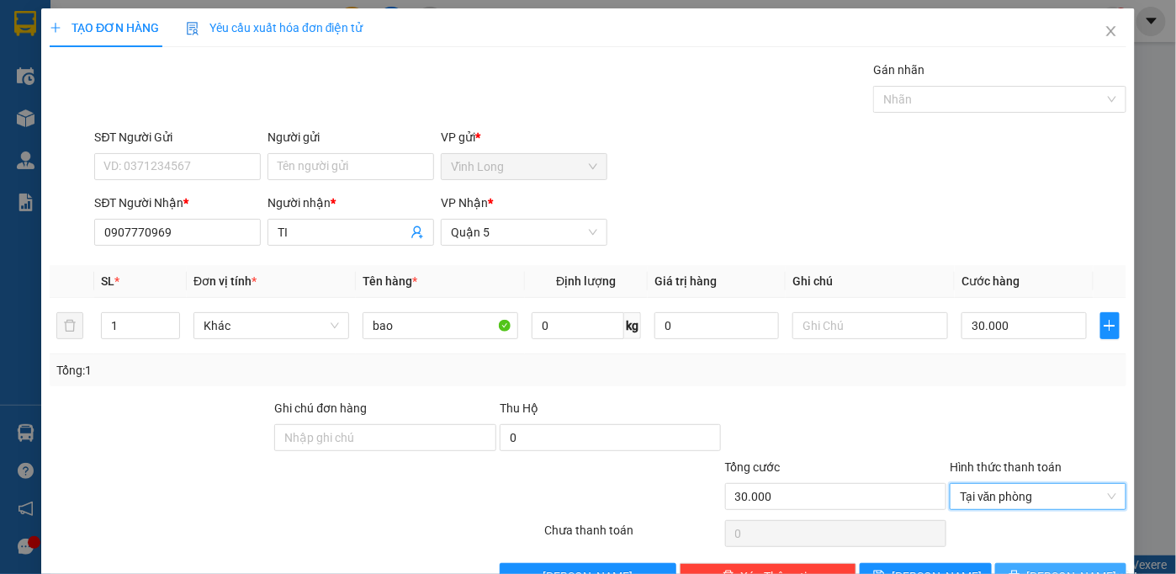
scroll to position [47, 0]
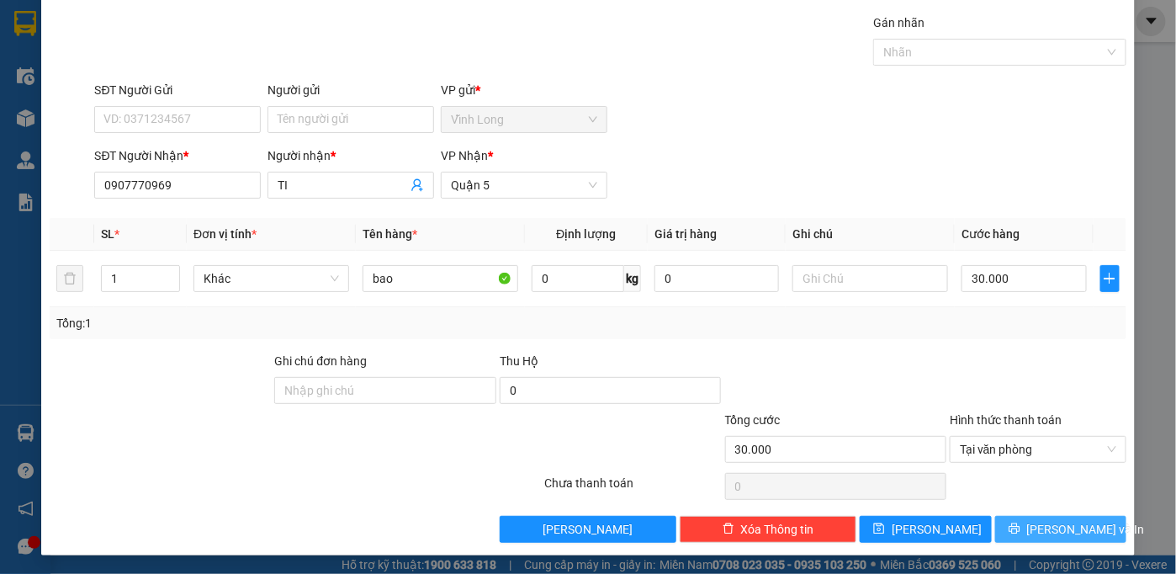
click at [1013, 530] on button "[PERSON_NAME] và In" at bounding box center [1061, 529] width 132 height 27
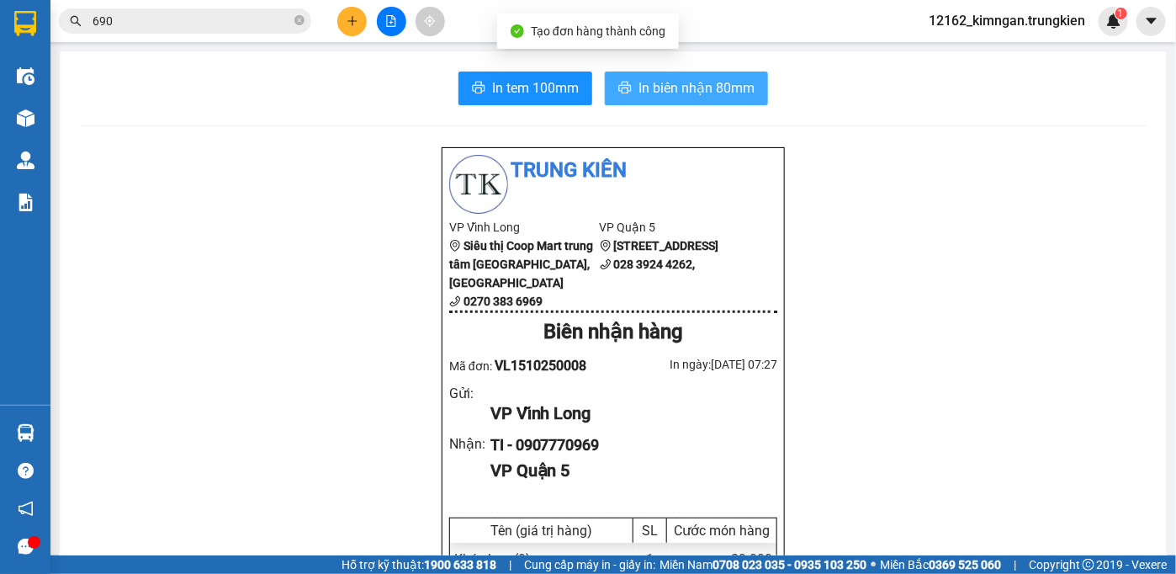
drag, startPoint x: 643, startPoint y: 96, endPoint x: 639, endPoint y: 66, distance: 30.6
click at [643, 88] on span "In biên nhận 80mm" at bounding box center [696, 87] width 116 height 21
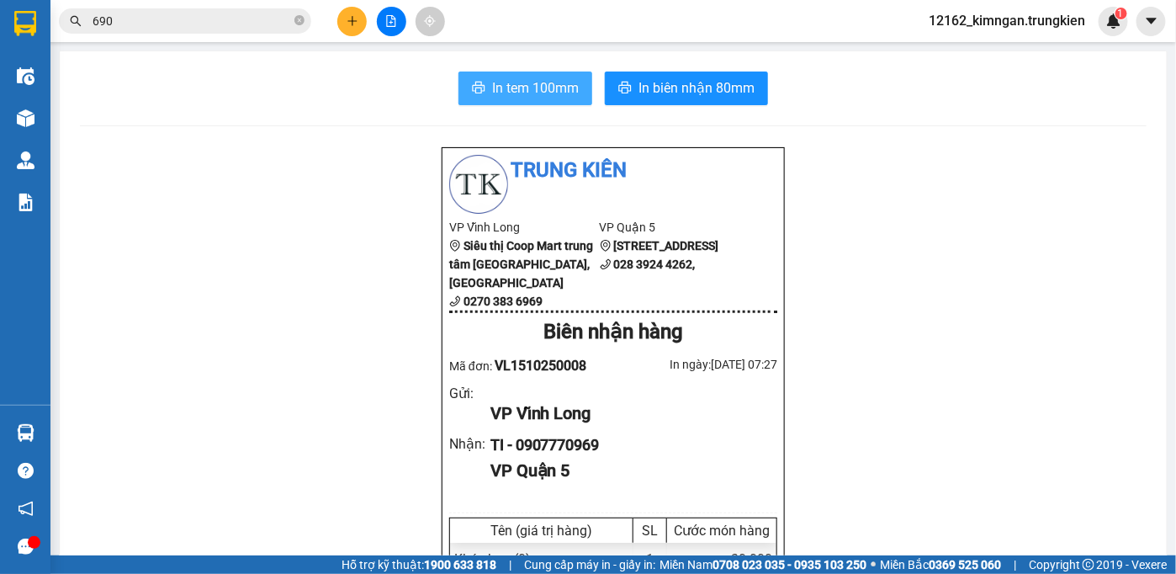
click at [509, 87] on span "In tem 100mm" at bounding box center [535, 87] width 87 height 21
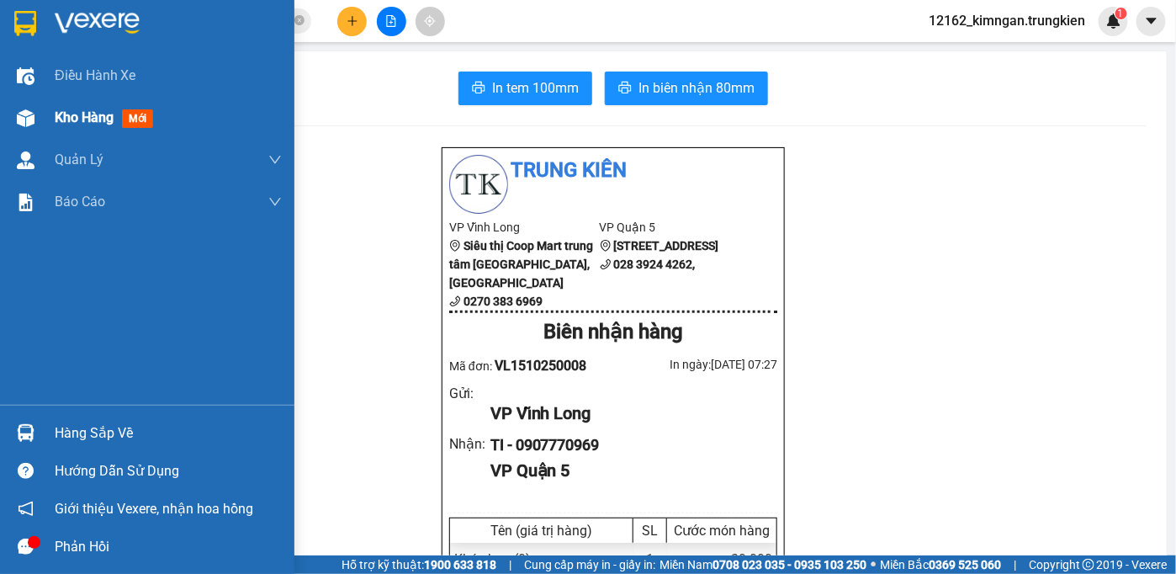
click at [34, 119] on img at bounding box center [26, 118] width 18 height 18
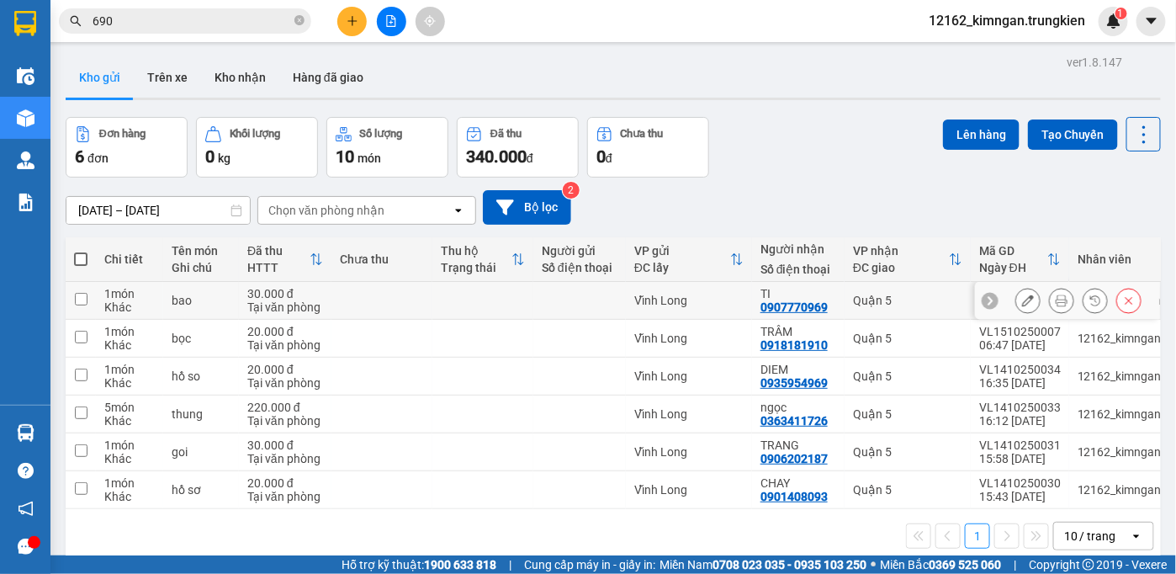
click at [724, 300] on div "Vĩnh Long" at bounding box center [688, 300] width 109 height 13
checkbox input "true"
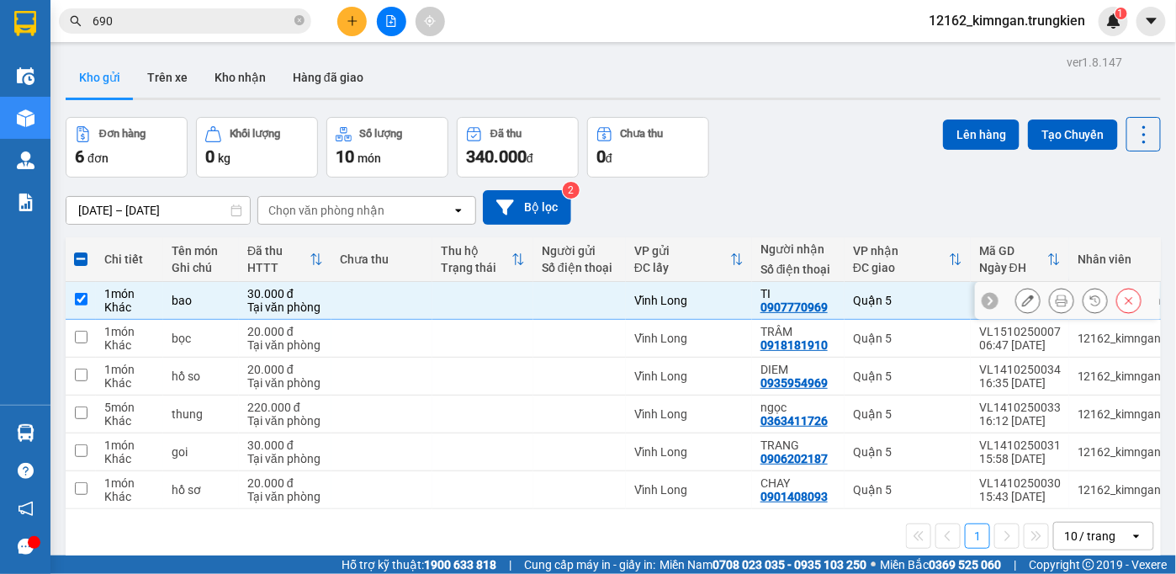
click at [1022, 300] on icon at bounding box center [1028, 300] width 12 height 12
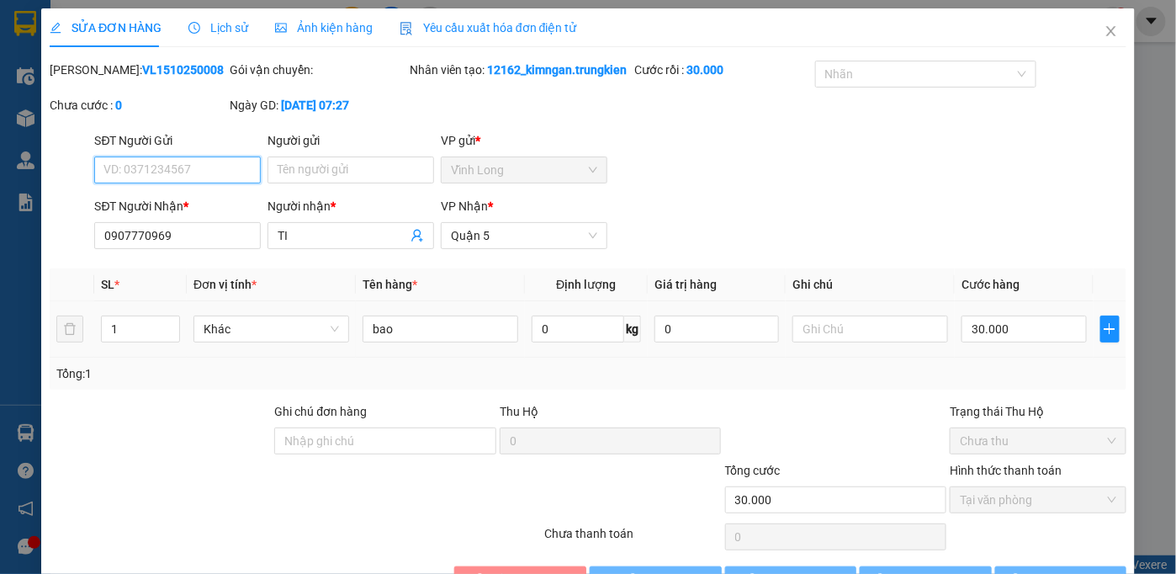
type input "0907770969"
type input "TI"
type input "30.000"
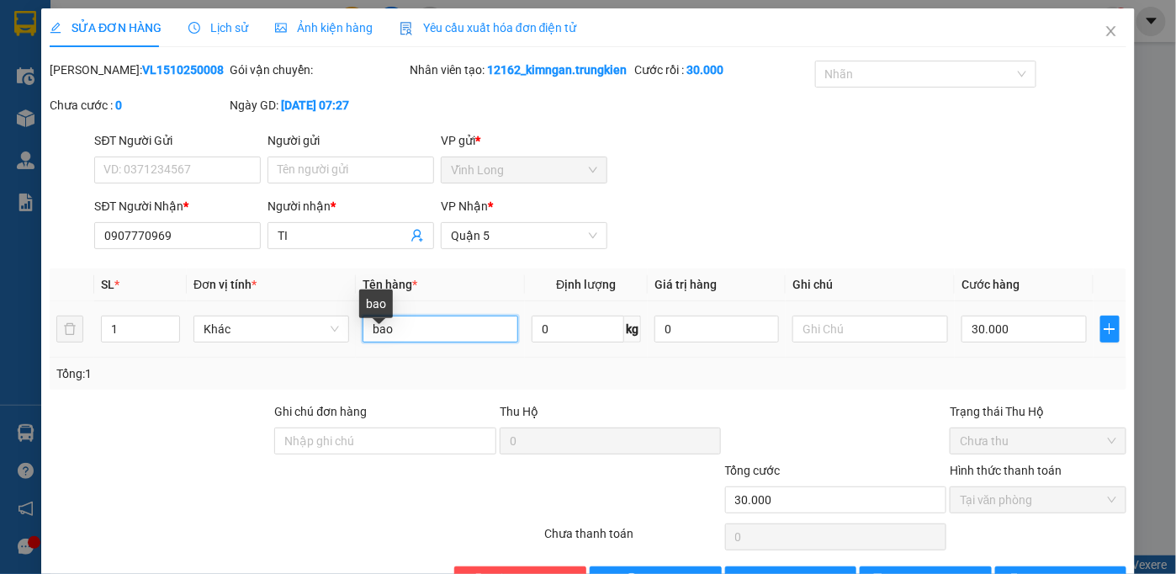
click at [406, 339] on input "bao" at bounding box center [440, 328] width 156 height 27
type input "bao + thùng"
type input "2"
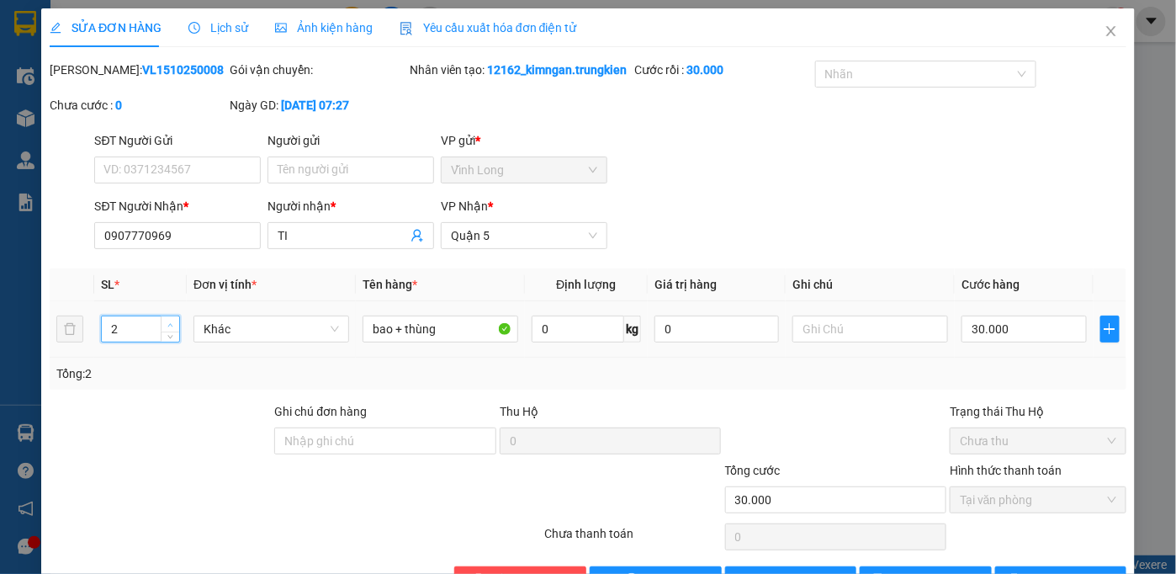
click at [172, 330] on span "up" at bounding box center [171, 325] width 10 height 10
click at [1000, 342] on input "30.000" at bounding box center [1023, 328] width 124 height 27
type input "6"
type input "60"
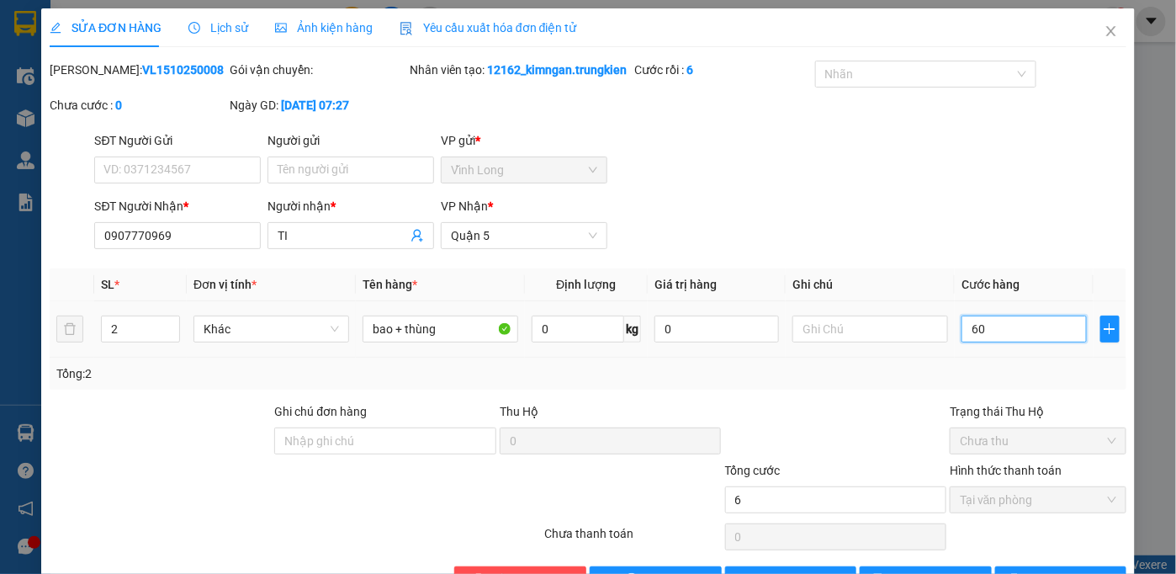
type input "60"
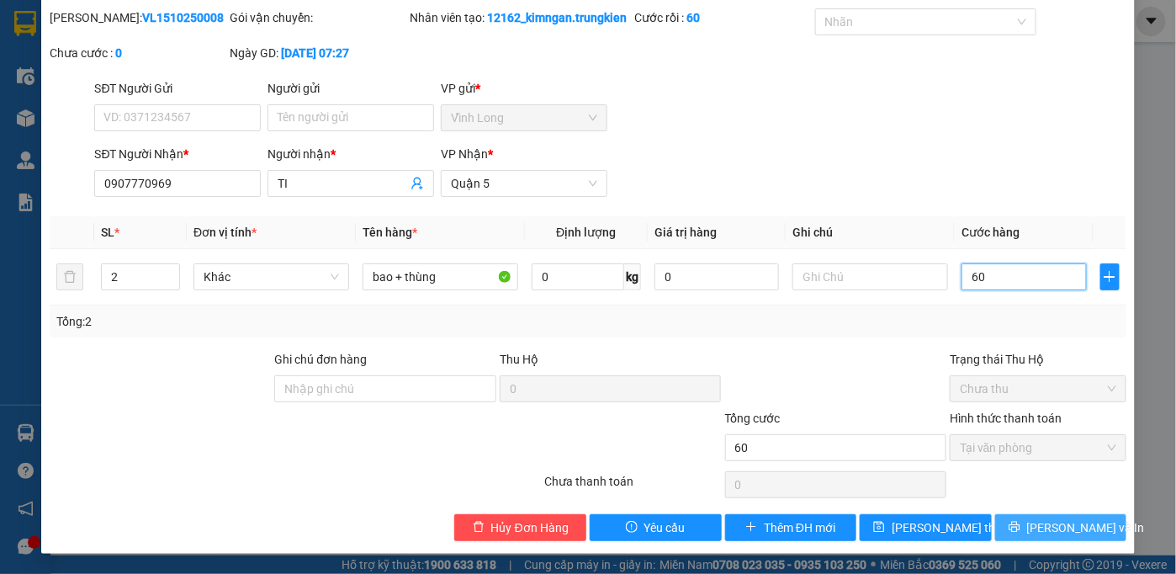
type input "60"
type input "60.000"
click at [1056, 527] on span "[PERSON_NAME] và In" at bounding box center [1086, 527] width 118 height 19
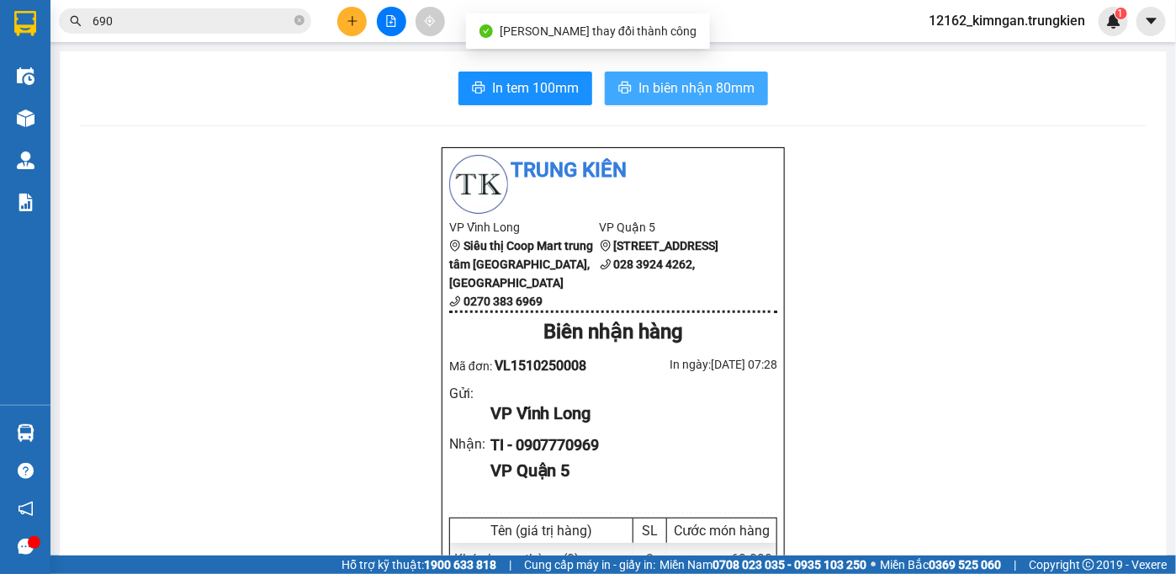
click at [693, 87] on span "In biên nhận 80mm" at bounding box center [696, 87] width 116 height 21
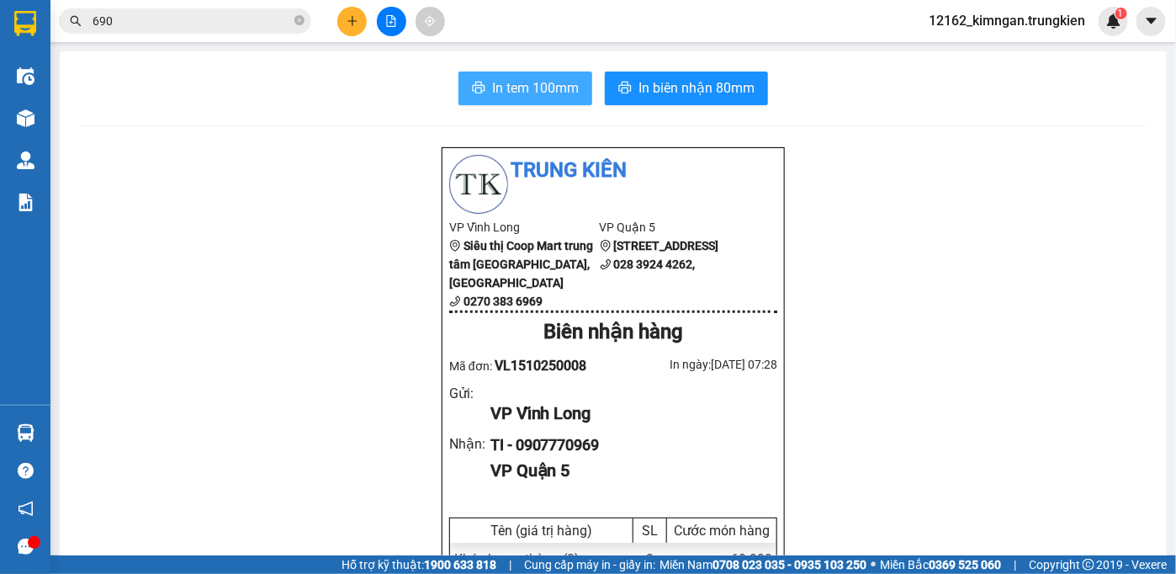
click at [565, 87] on span "In tem 100mm" at bounding box center [535, 87] width 87 height 21
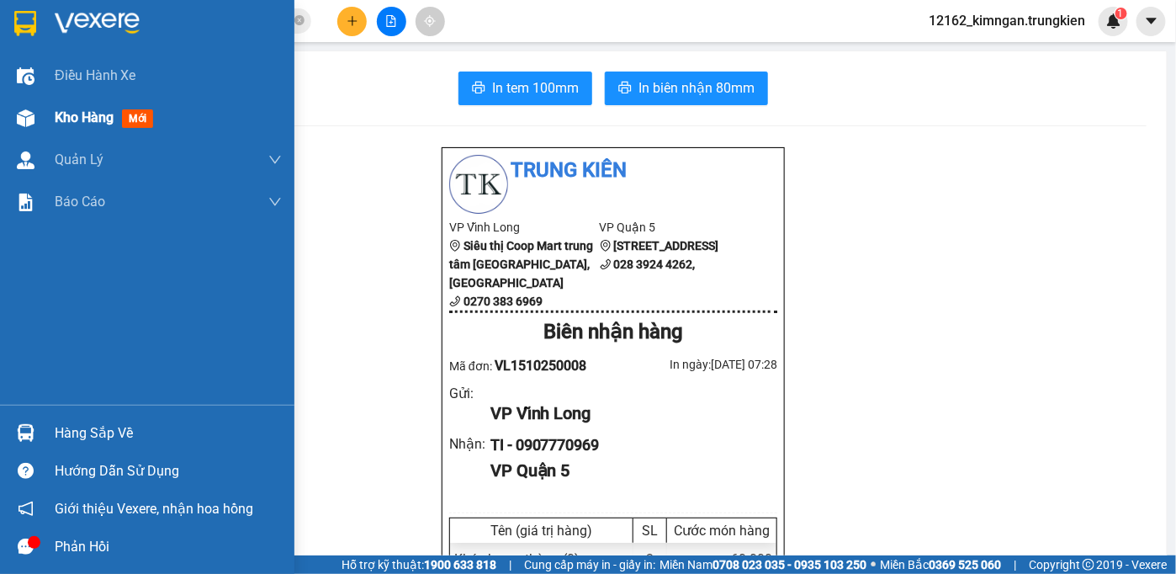
click at [71, 118] on span "Kho hàng" at bounding box center [84, 117] width 59 height 16
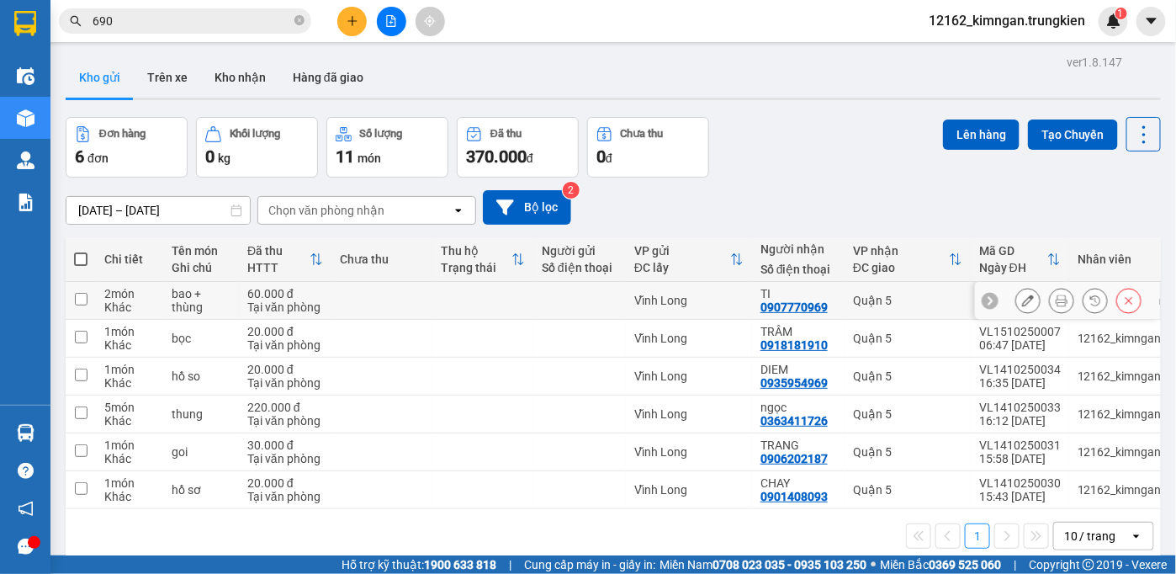
click at [731, 294] on div "Vĩnh Long" at bounding box center [688, 300] width 109 height 13
checkbox input "true"
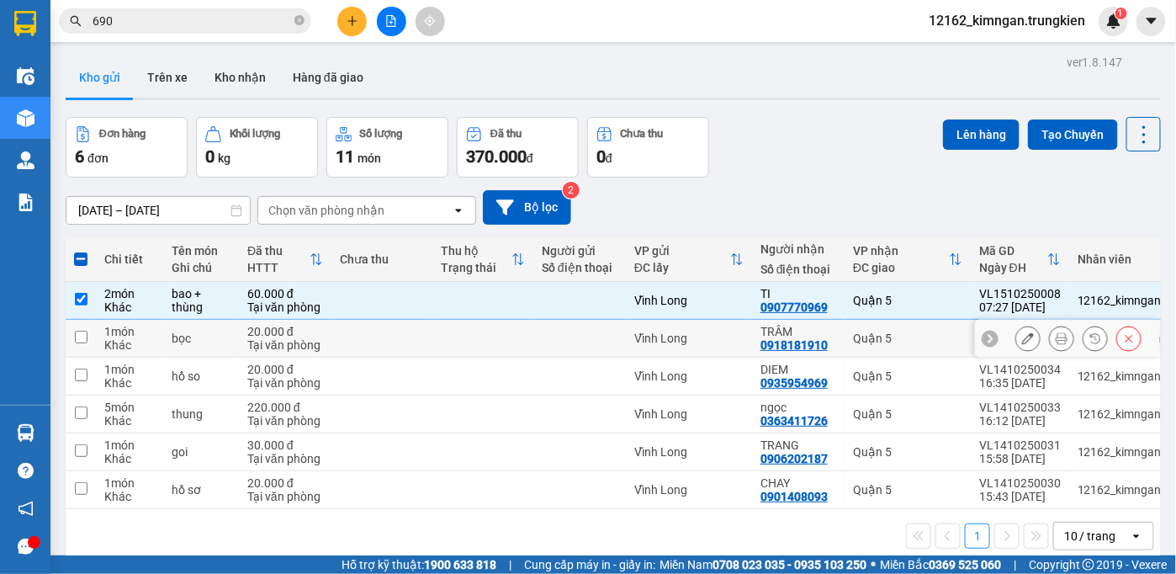
click at [732, 336] on div "Vĩnh Long" at bounding box center [688, 337] width 109 height 13
checkbox input "true"
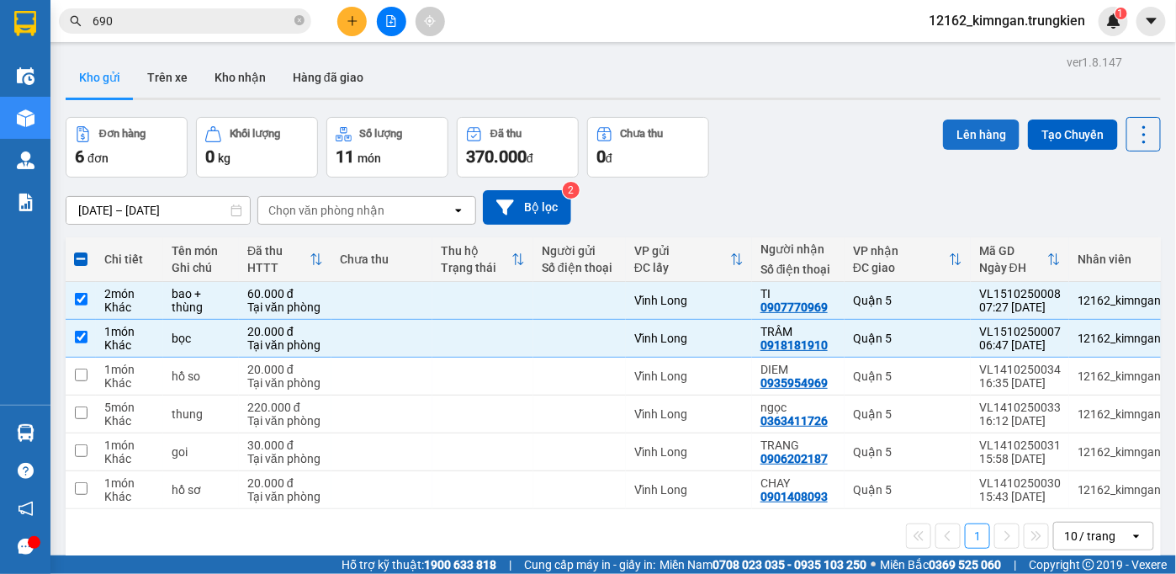
click at [959, 135] on button "Lên hàng" at bounding box center [981, 134] width 77 height 30
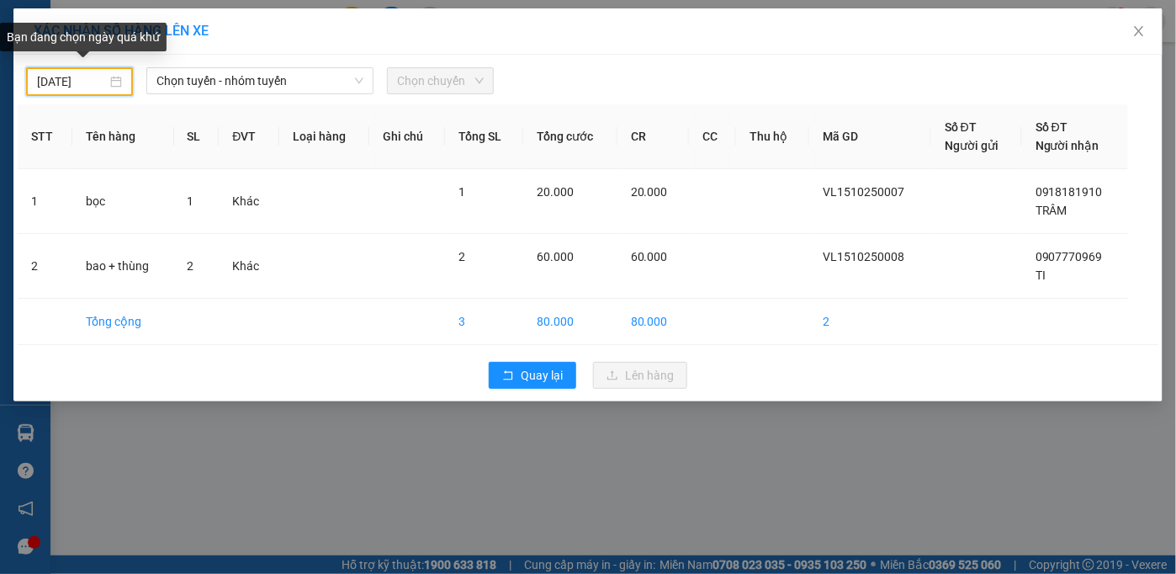
click at [94, 82] on input "[DATE]" at bounding box center [72, 81] width 70 height 19
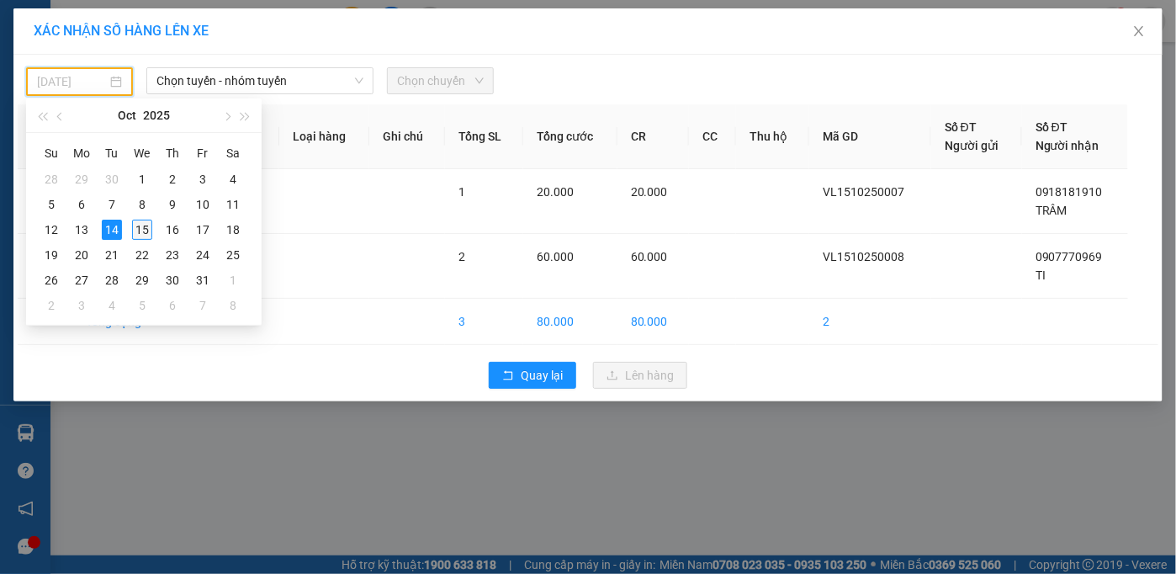
click at [143, 231] on div "15" at bounding box center [142, 230] width 20 height 20
type input "[DATE]"
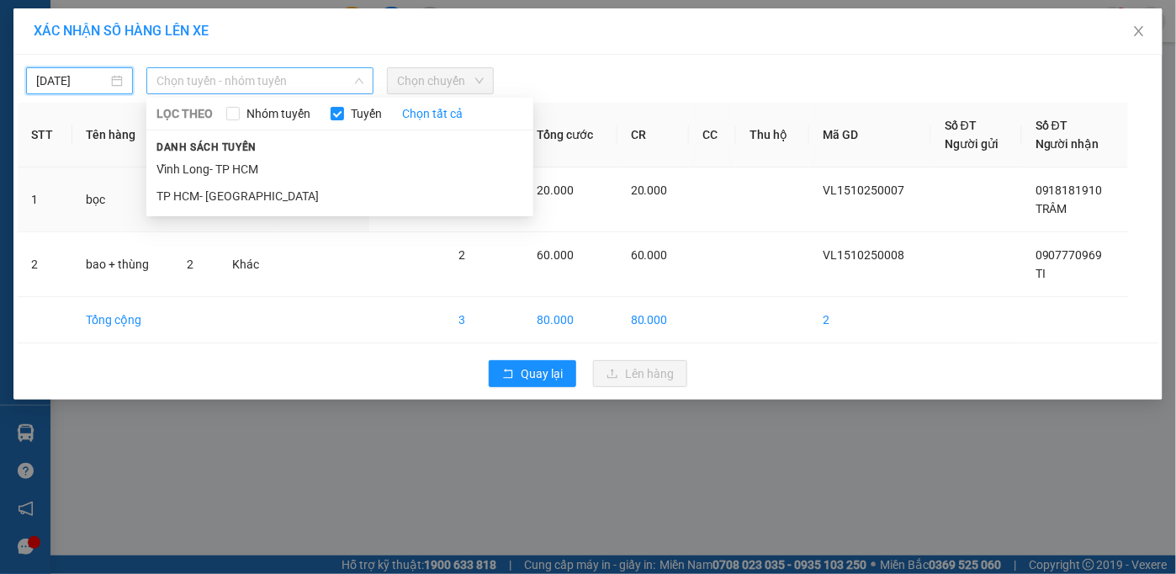
click at [187, 86] on span "Chọn tuyến - nhóm tuyến" at bounding box center [259, 80] width 207 height 25
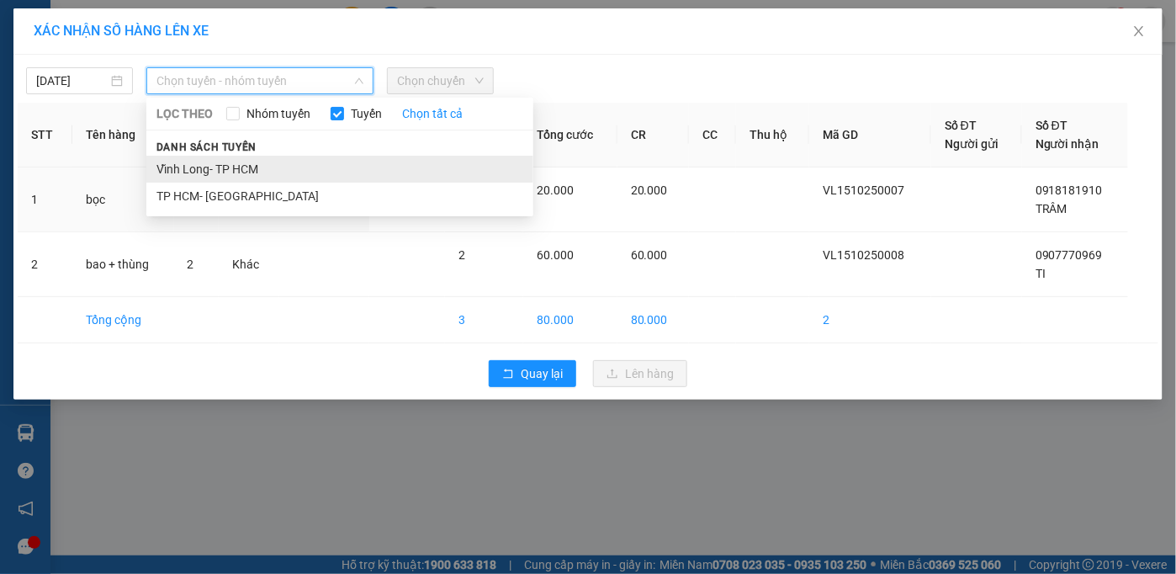
click at [191, 171] on li "Vĩnh Long- TP HCM" at bounding box center [339, 169] width 387 height 27
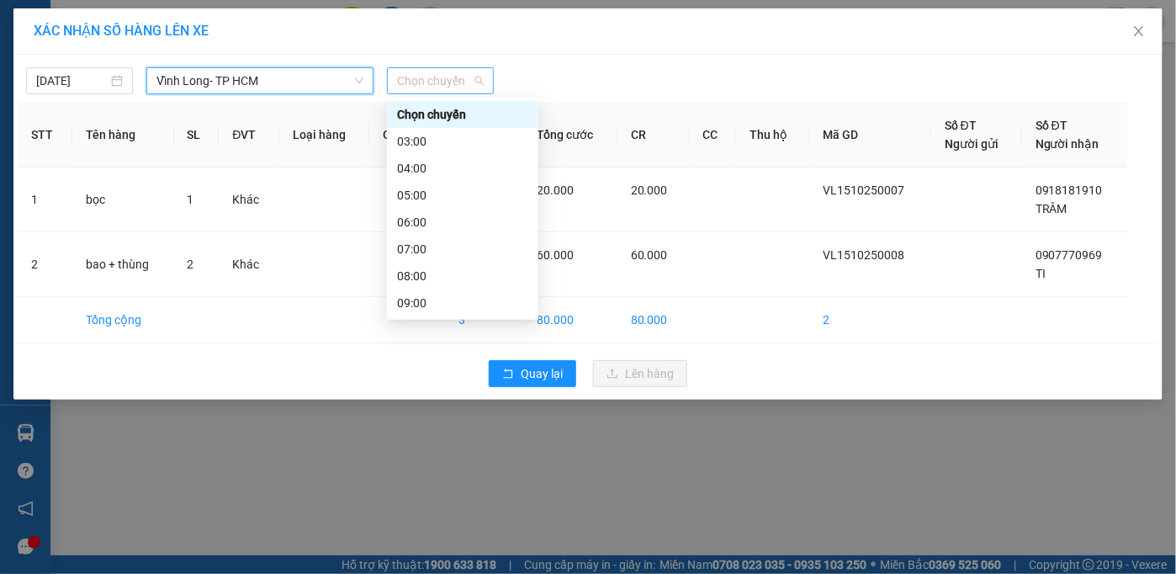
click at [444, 77] on span "Chọn chuyến" at bounding box center [440, 80] width 87 height 25
click at [431, 278] on div "08:00" at bounding box center [462, 276] width 131 height 19
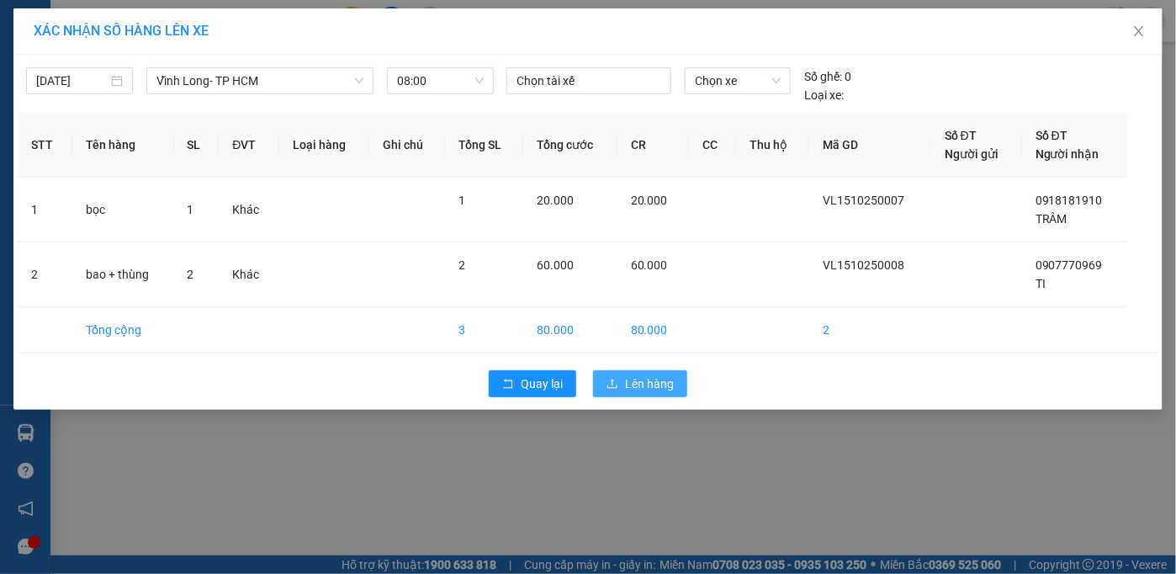
click at [626, 377] on span "Lên hàng" at bounding box center [649, 383] width 49 height 19
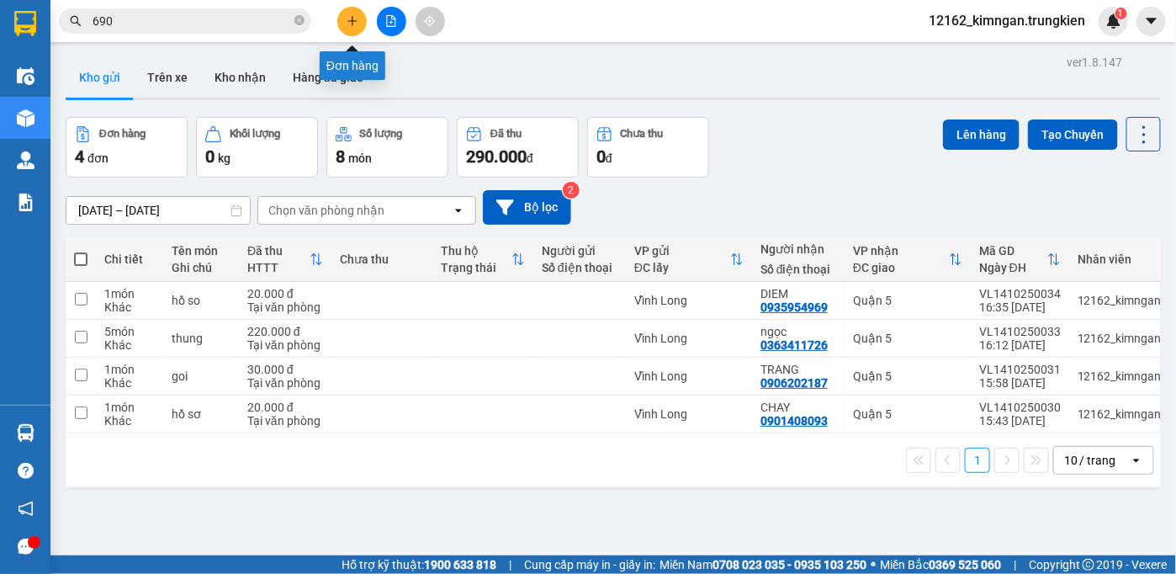
click at [349, 25] on icon "plus" at bounding box center [352, 21] width 12 height 12
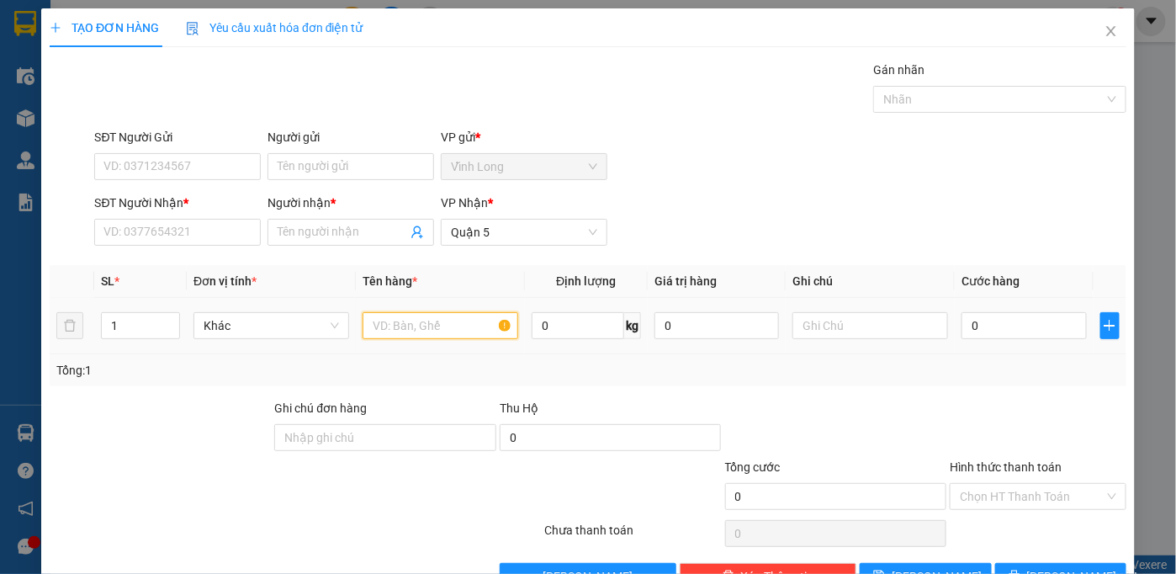
click at [426, 320] on input "text" at bounding box center [440, 325] width 156 height 27
type input "gói"
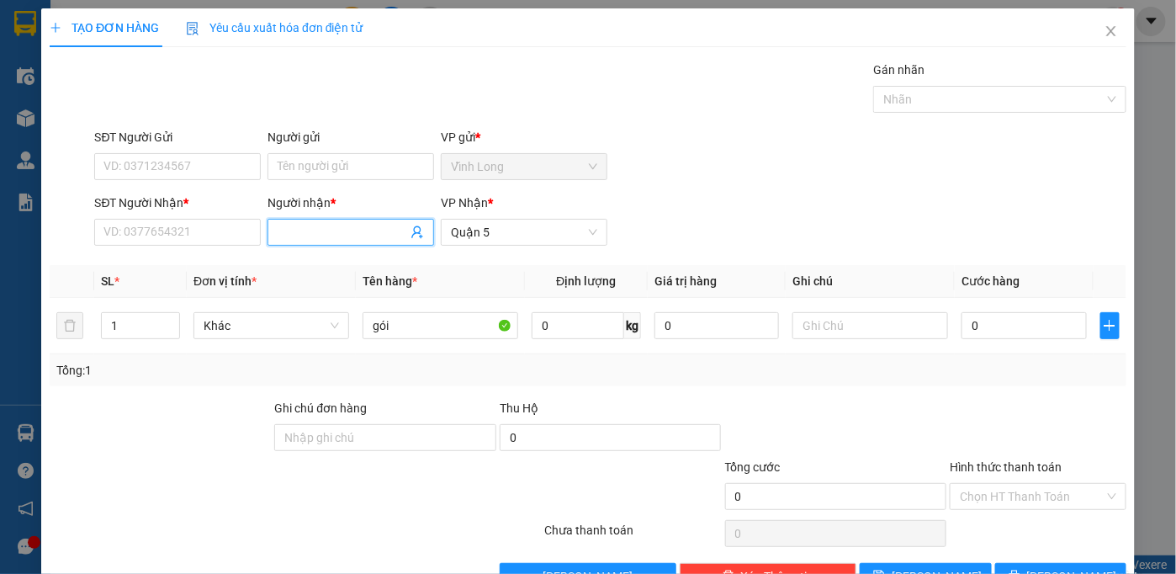
click at [308, 225] on input "Người nhận *" at bounding box center [343, 232] width 130 height 19
type input "[PERSON_NAME]"
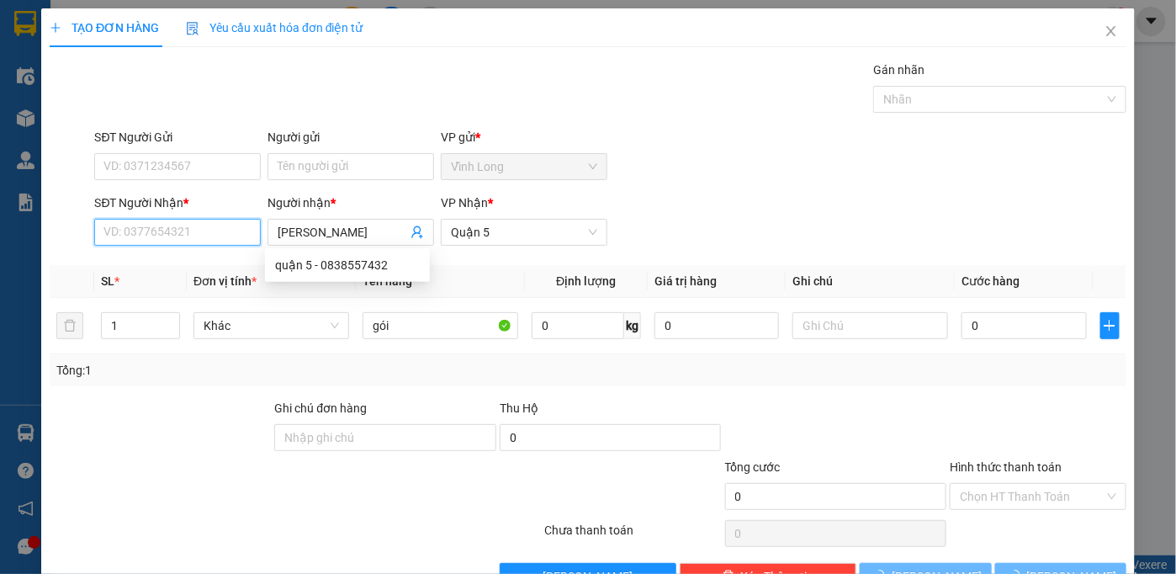
click at [177, 241] on input "SĐT Người Nhận *" at bounding box center [177, 232] width 167 height 27
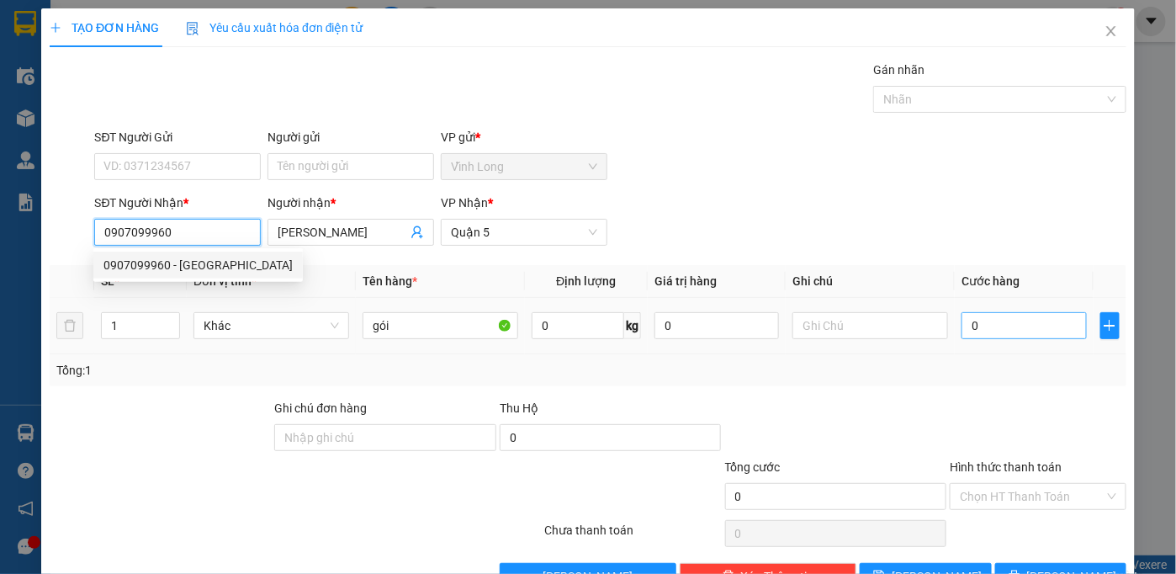
type input "0907099960"
click at [996, 320] on input "0" at bounding box center [1023, 325] width 124 height 27
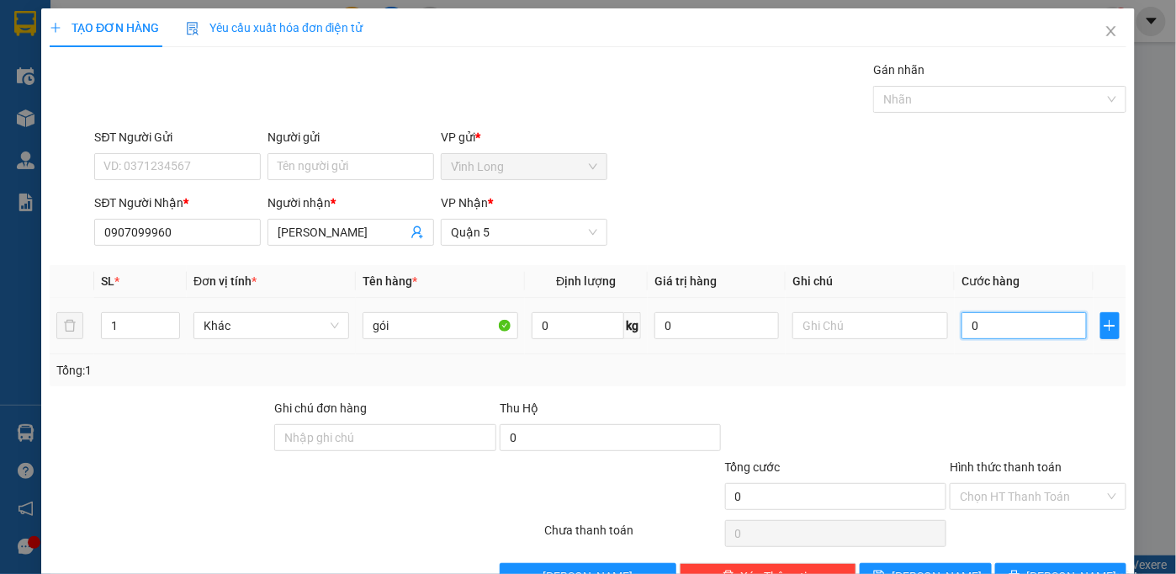
type input "2"
type input "20"
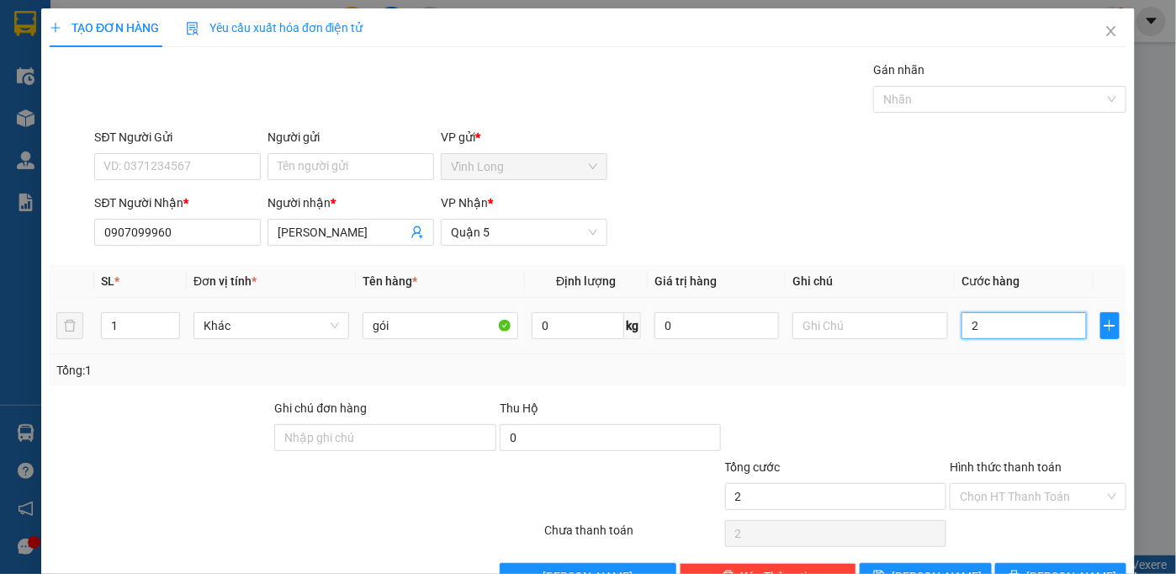
type input "20"
type input "20.000"
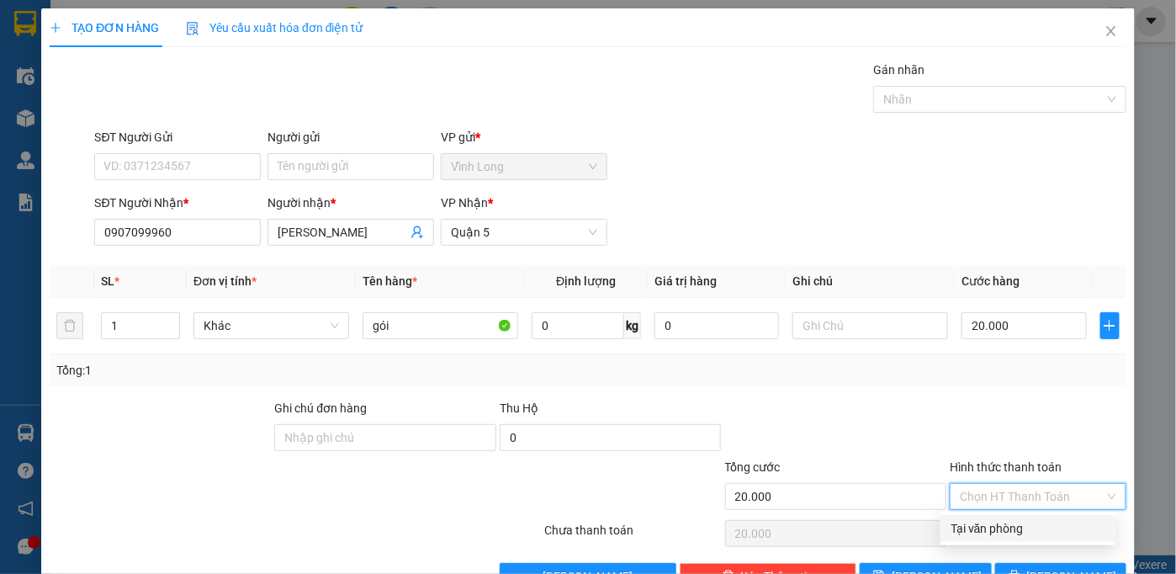
drag, startPoint x: 987, startPoint y: 489, endPoint x: 996, endPoint y: 515, distance: 26.6
click at [989, 489] on input "Hình thức thanh toán" at bounding box center [1032, 496] width 145 height 25
click at [996, 526] on div "Tại văn phòng" at bounding box center [1027, 528] width 155 height 19
type input "0"
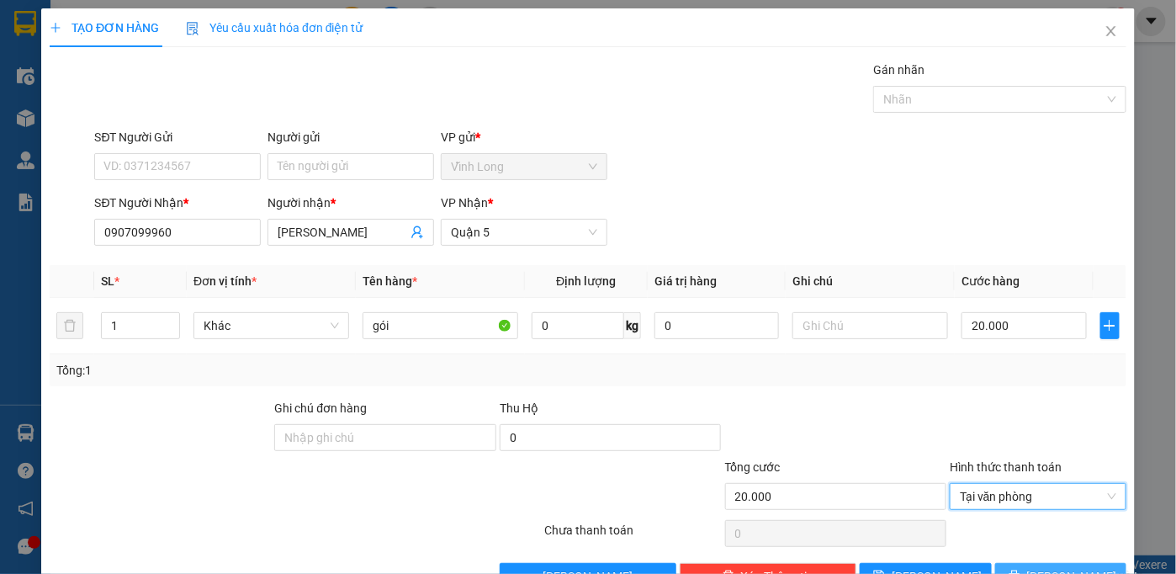
scroll to position [47, 0]
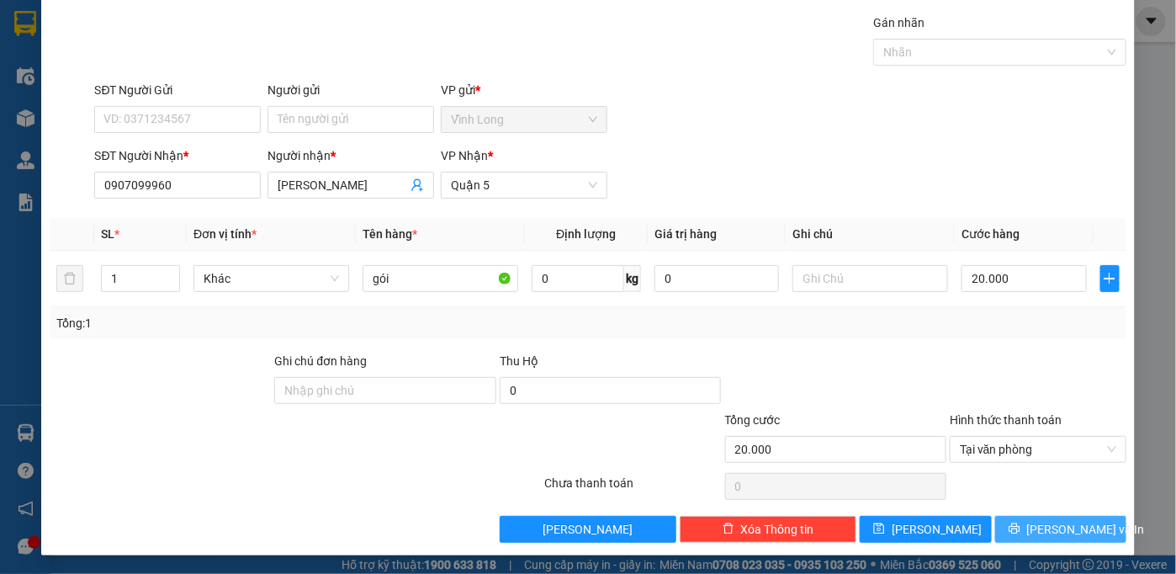
click at [1009, 524] on button "[PERSON_NAME] và In" at bounding box center [1061, 529] width 132 height 27
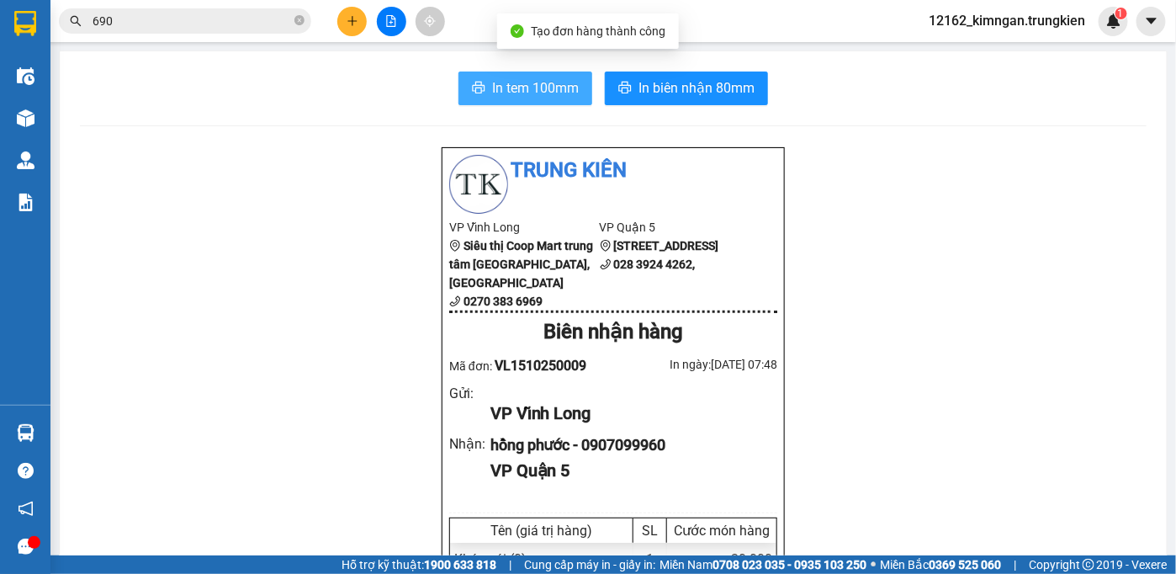
click at [558, 90] on span "In tem 100mm" at bounding box center [535, 87] width 87 height 21
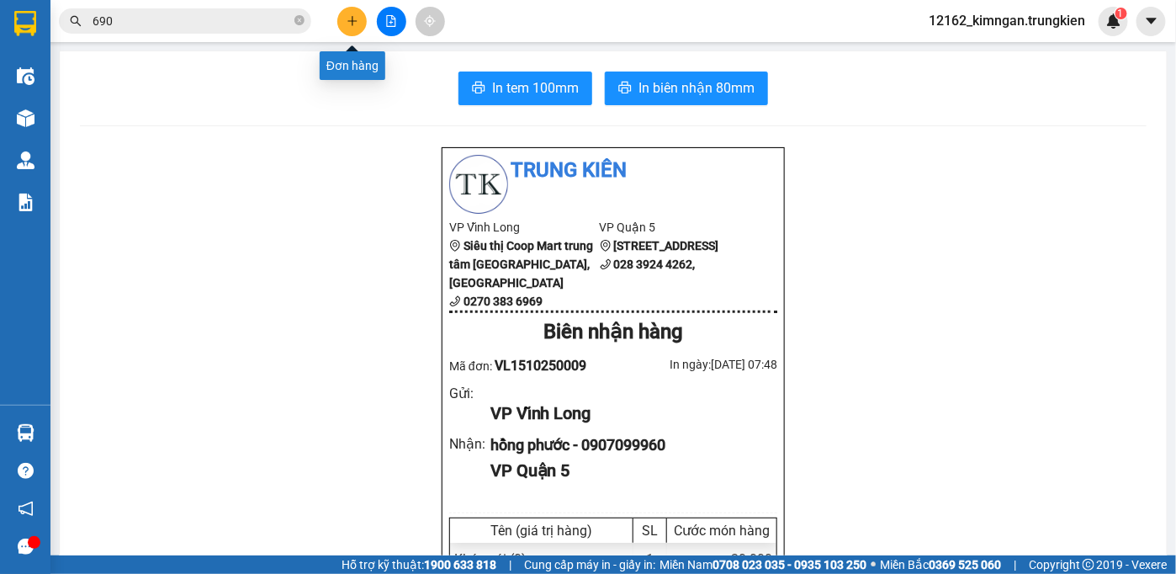
click at [357, 20] on icon "plus" at bounding box center [352, 21] width 12 height 12
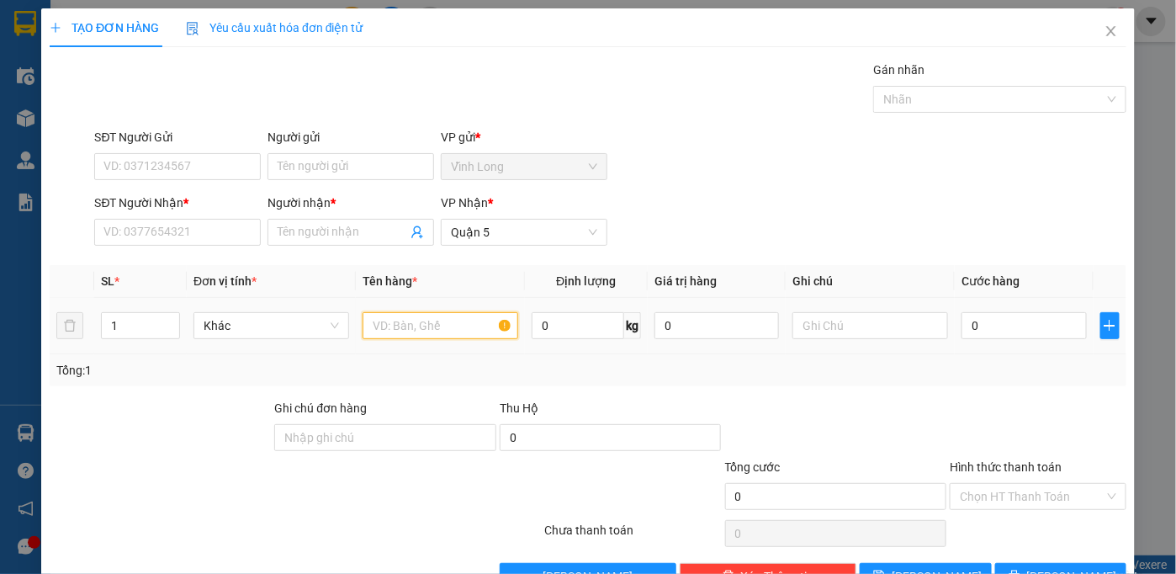
click at [421, 329] on input "text" at bounding box center [440, 325] width 156 height 27
type input "thùng"
click at [973, 330] on input "0" at bounding box center [1023, 325] width 124 height 27
type input "5"
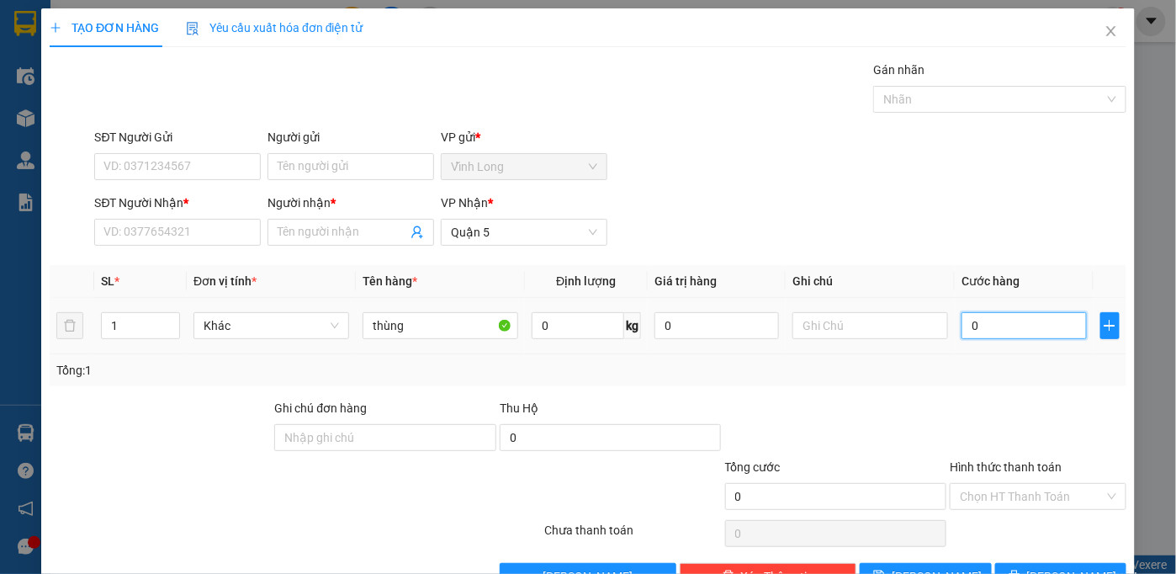
type input "5"
type input "50"
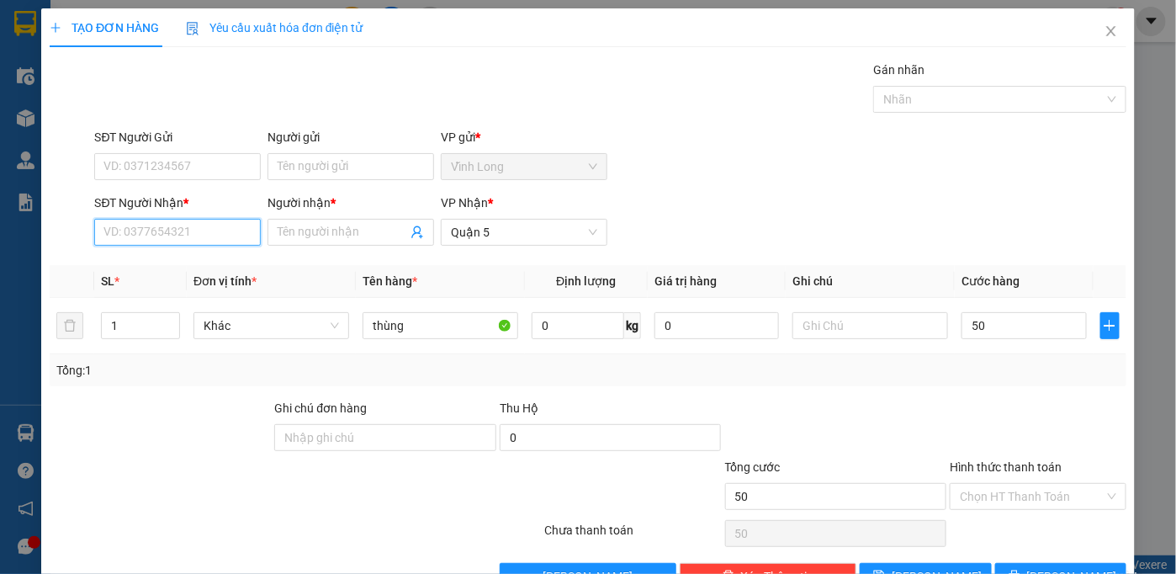
type input "50.000"
click at [227, 233] on input "SĐT Người Nhận *" at bounding box center [177, 232] width 167 height 27
type input "0"
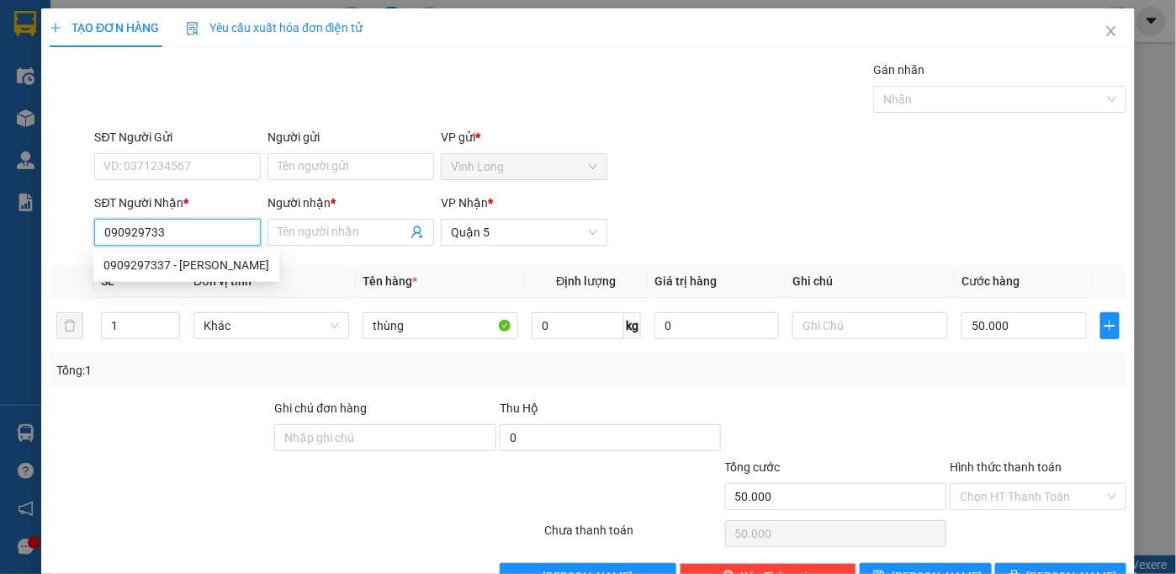
type input "0909297337"
click at [234, 263] on div "0909297337 - [PERSON_NAME]" at bounding box center [186, 265] width 166 height 19
type input "thanh"
type input "30.000"
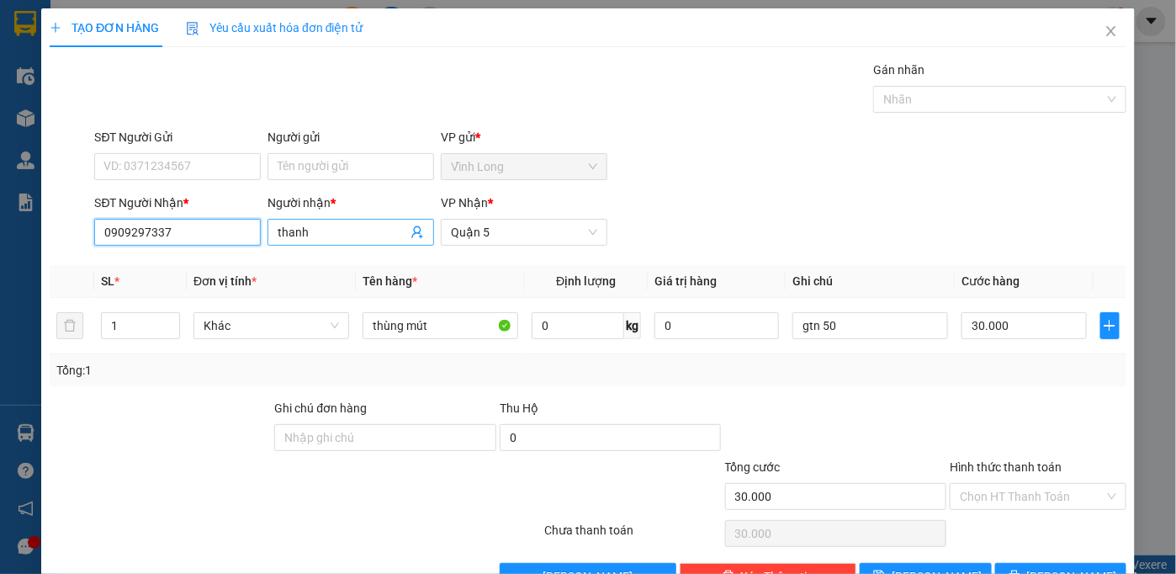
type input "0909297337"
drag, startPoint x: 318, startPoint y: 230, endPoint x: 325, endPoint y: 235, distance: 8.9
click at [320, 231] on input "thanh" at bounding box center [343, 232] width 130 height 19
type input "t"
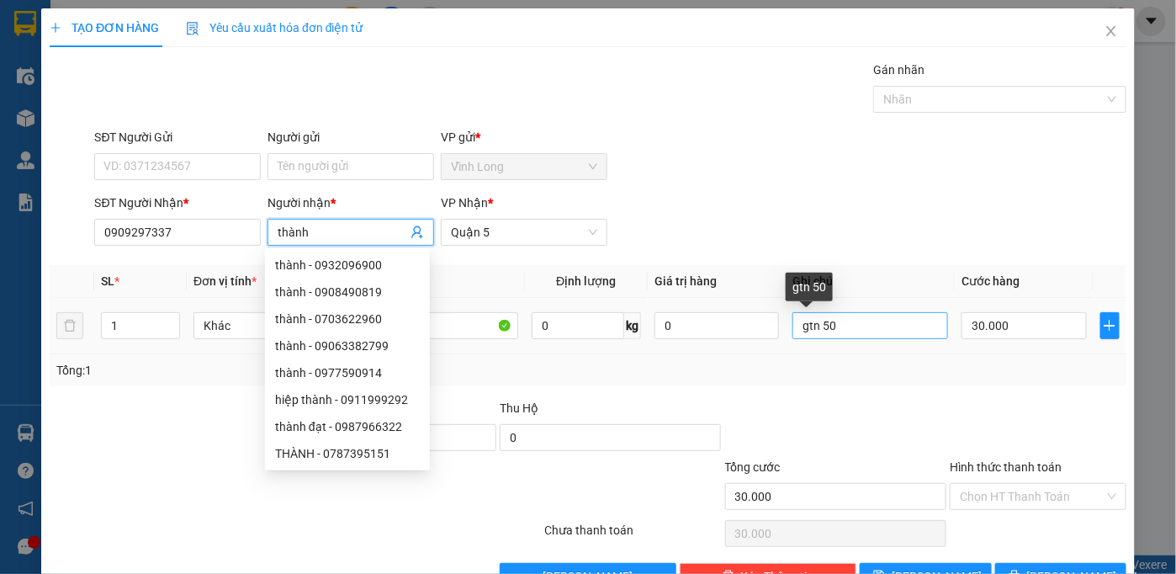
type input "thành"
click at [864, 327] on input "gtn 50" at bounding box center [870, 325] width 156 height 27
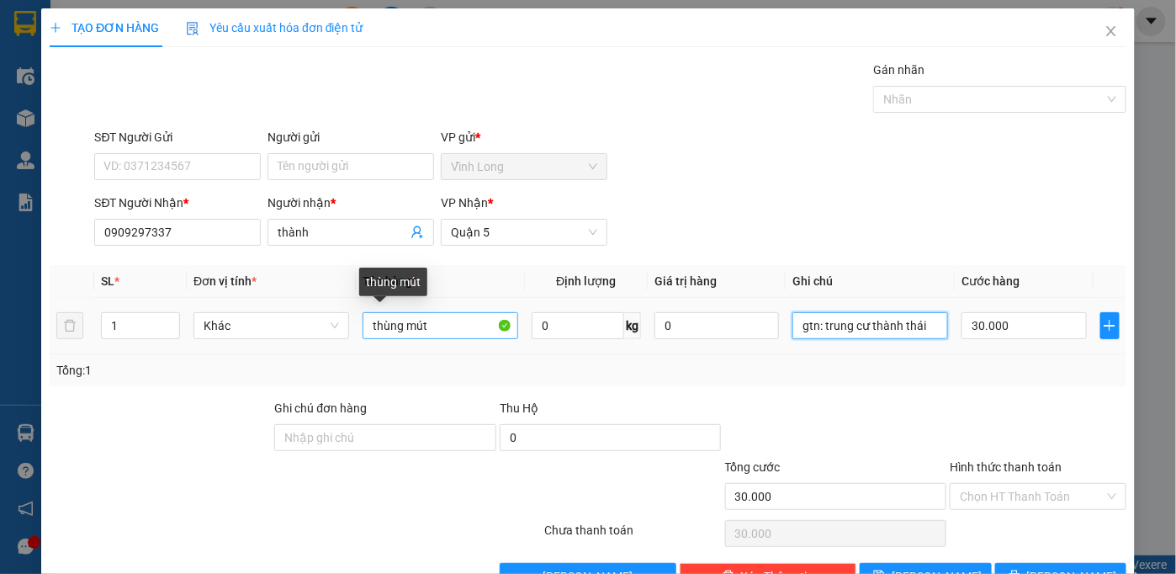
type input "gtn: trung cư thành thái"
click at [432, 324] on input "thùng mút" at bounding box center [440, 325] width 156 height 27
type input "thùng"
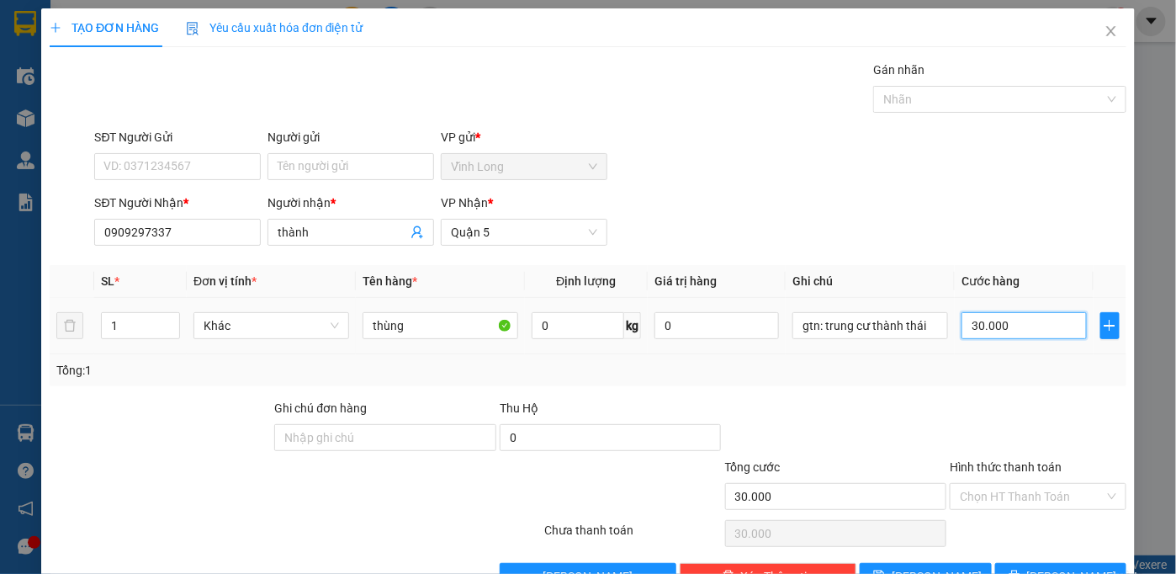
click at [1034, 319] on input "30.000" at bounding box center [1023, 325] width 124 height 27
type input "1"
type input "10"
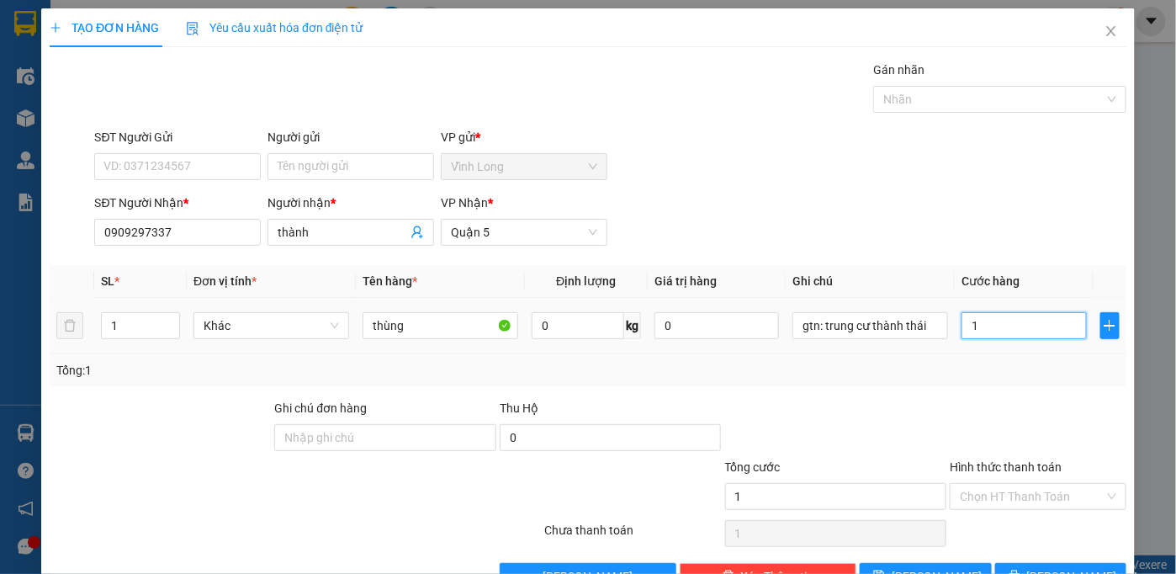
type input "10"
type input "100"
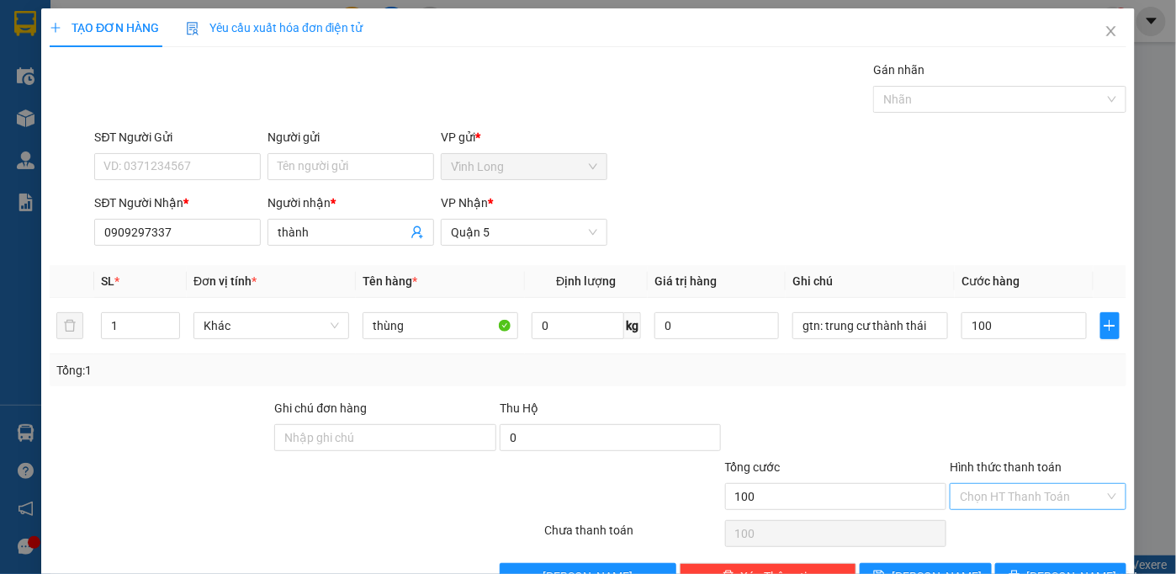
type input "100.000"
click at [1007, 501] on input "Hình thức thanh toán" at bounding box center [1032, 496] width 145 height 25
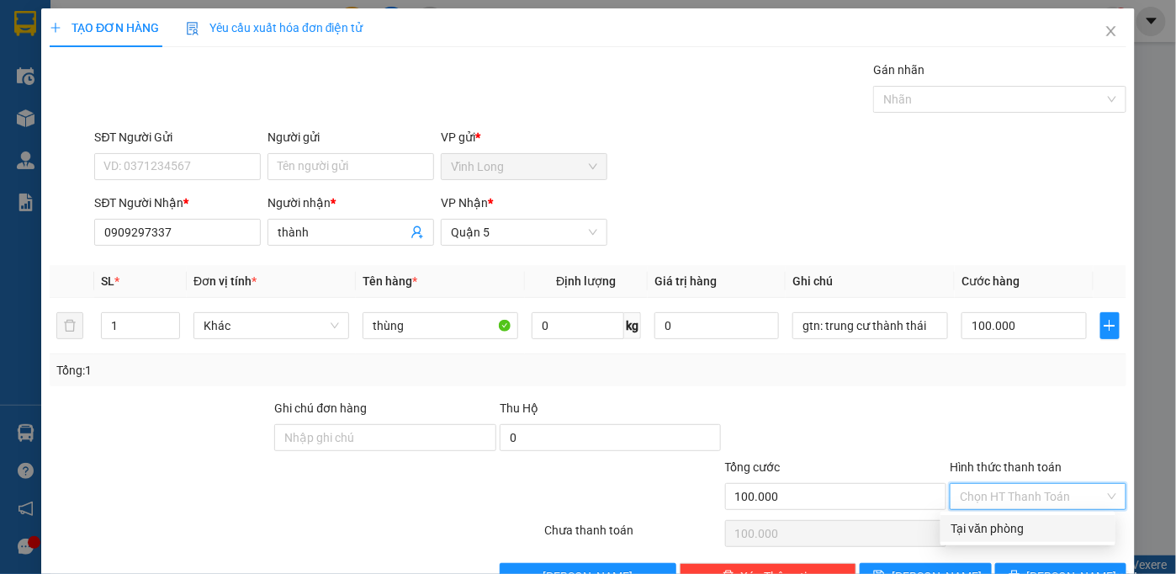
click at [1007, 524] on div "Tại văn phòng" at bounding box center [1027, 528] width 155 height 19
type input "0"
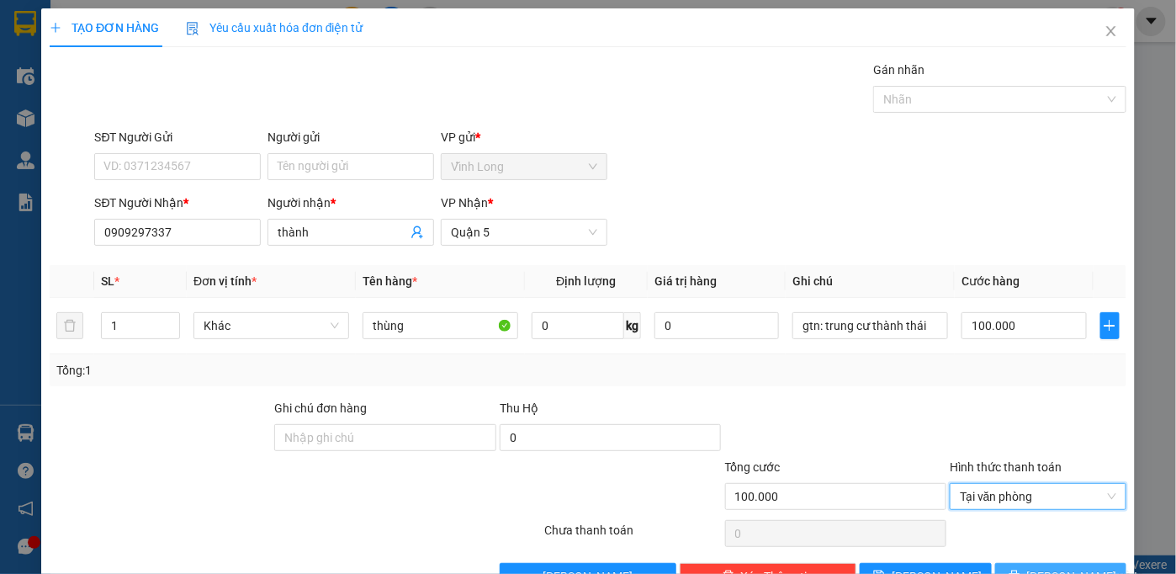
scroll to position [47, 0]
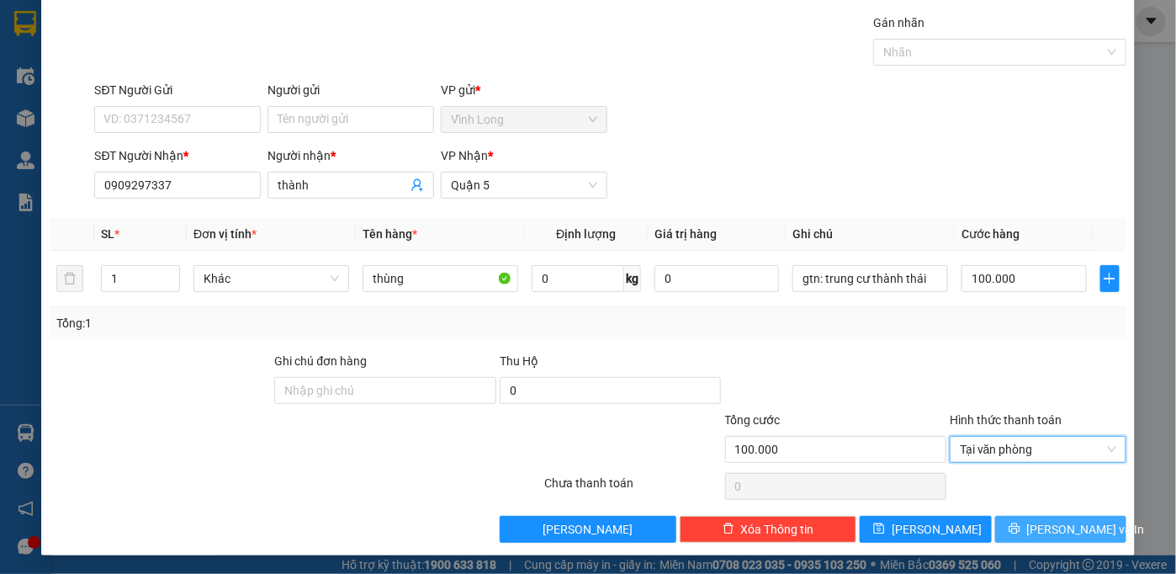
click at [1007, 528] on button "[PERSON_NAME] và In" at bounding box center [1061, 529] width 132 height 27
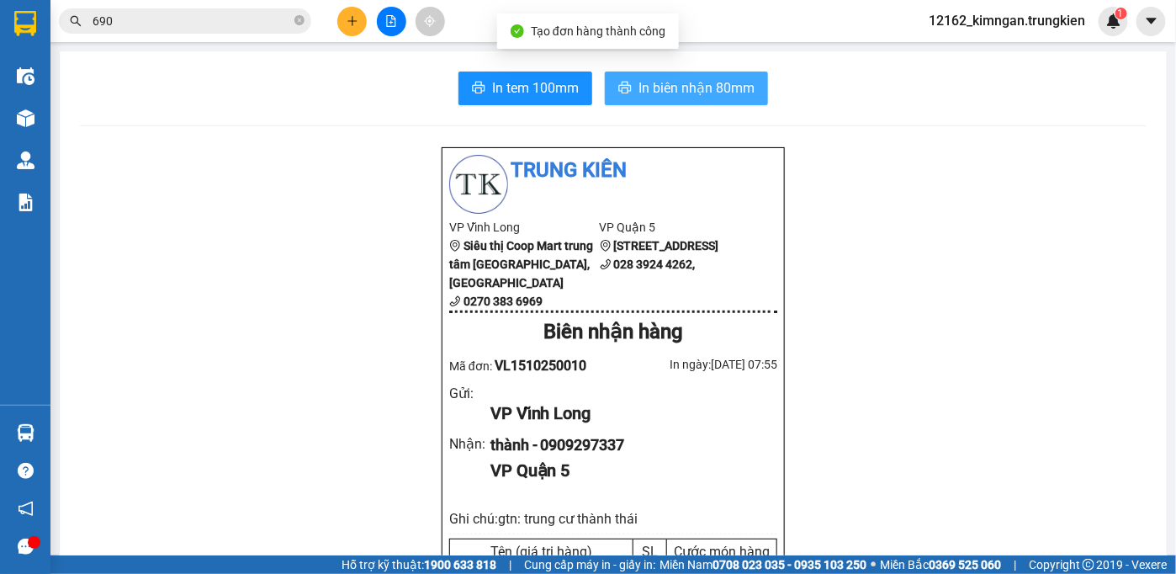
click at [668, 87] on span "In biên nhận 80mm" at bounding box center [696, 87] width 116 height 21
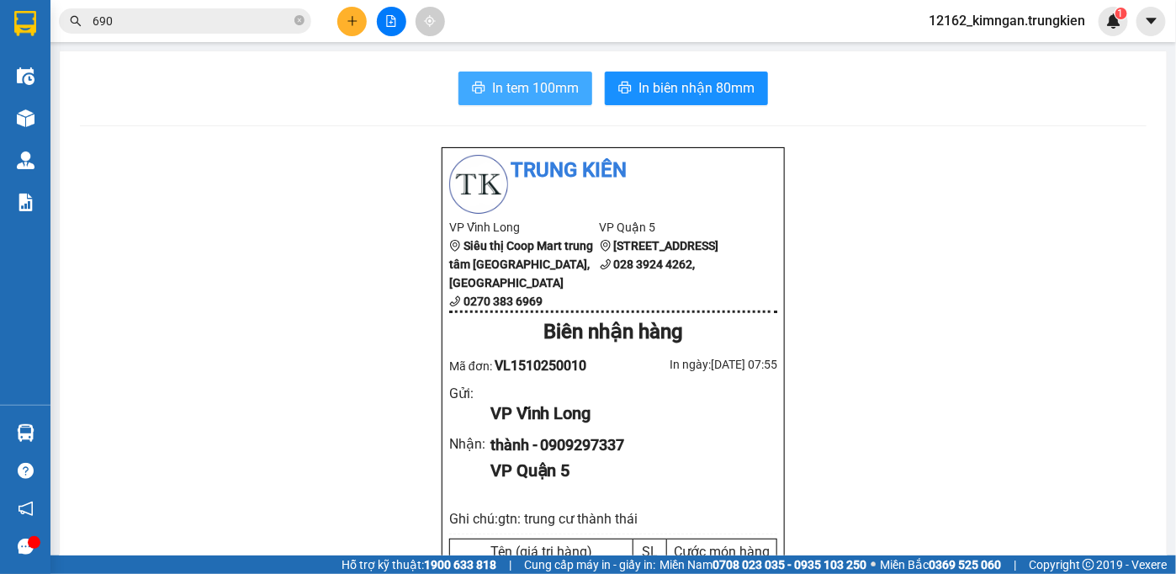
click at [572, 86] on span "In tem 100mm" at bounding box center [535, 87] width 87 height 21
click at [349, 25] on icon "plus" at bounding box center [352, 21] width 12 height 12
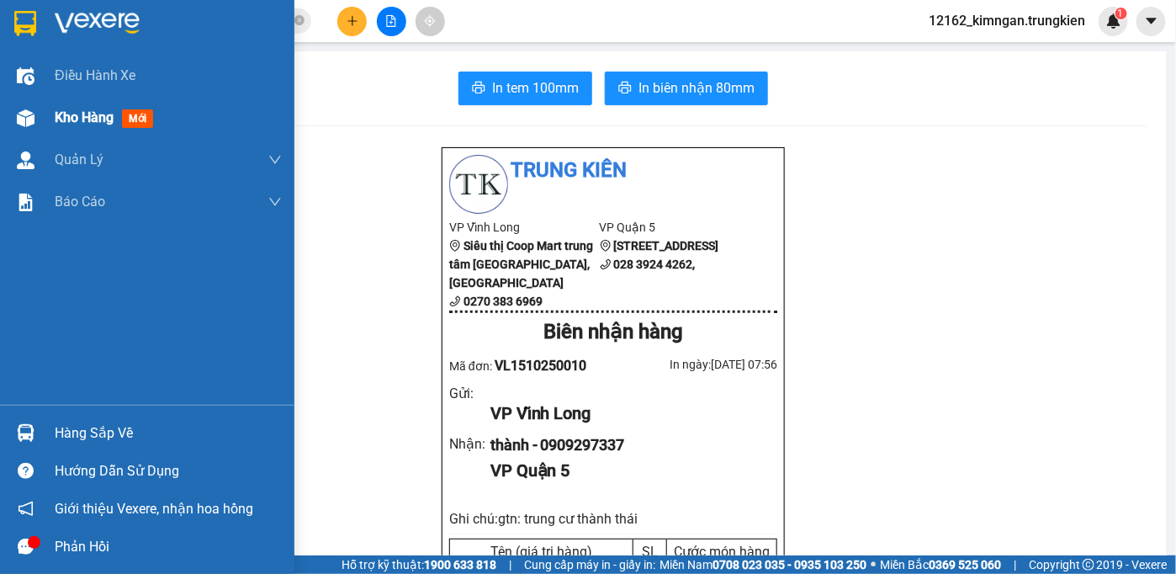
click at [56, 122] on span "Kho hàng" at bounding box center [84, 117] width 59 height 16
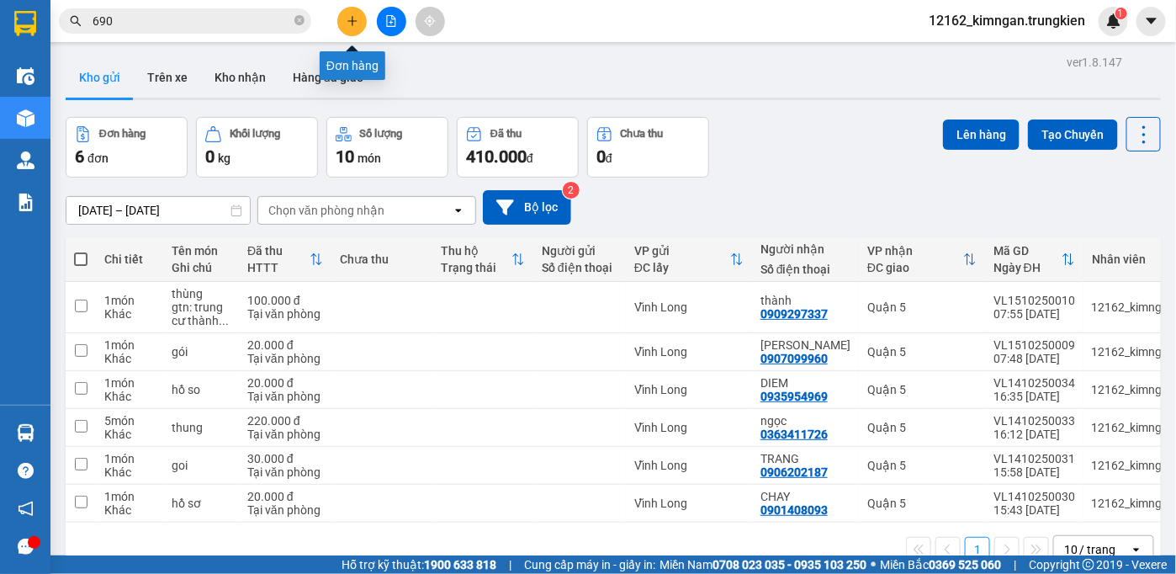
click at [353, 22] on icon "plus" at bounding box center [352, 21] width 12 height 12
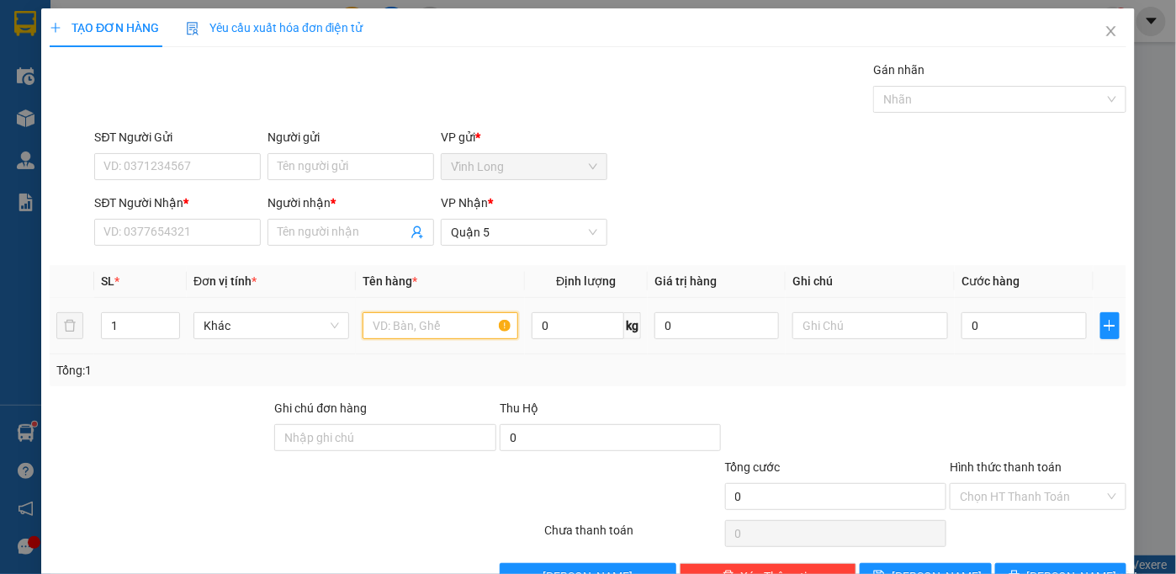
click at [447, 325] on input "text" at bounding box center [440, 325] width 156 height 27
type input "giỏ"
click at [345, 231] on input "Người nhận *" at bounding box center [343, 232] width 130 height 19
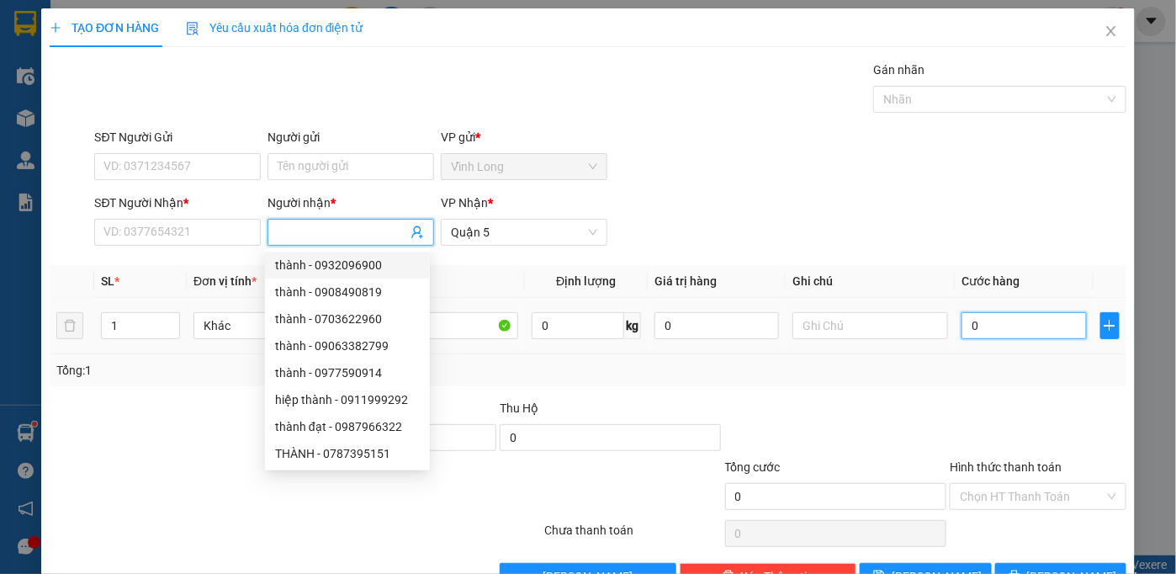
click at [982, 326] on input "0" at bounding box center [1023, 325] width 124 height 27
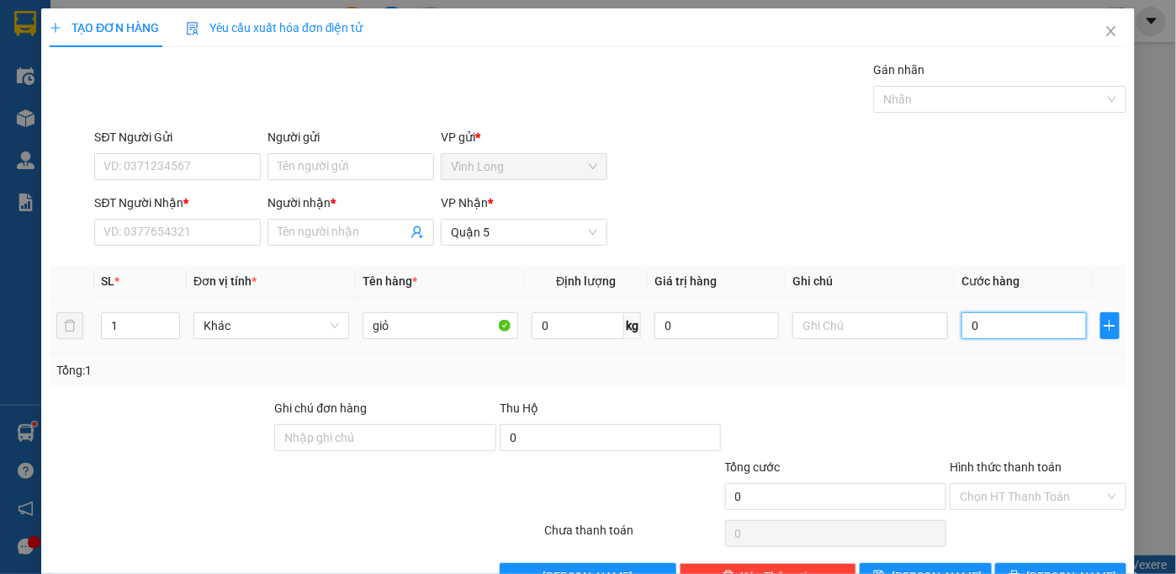
type input "2"
type input "20"
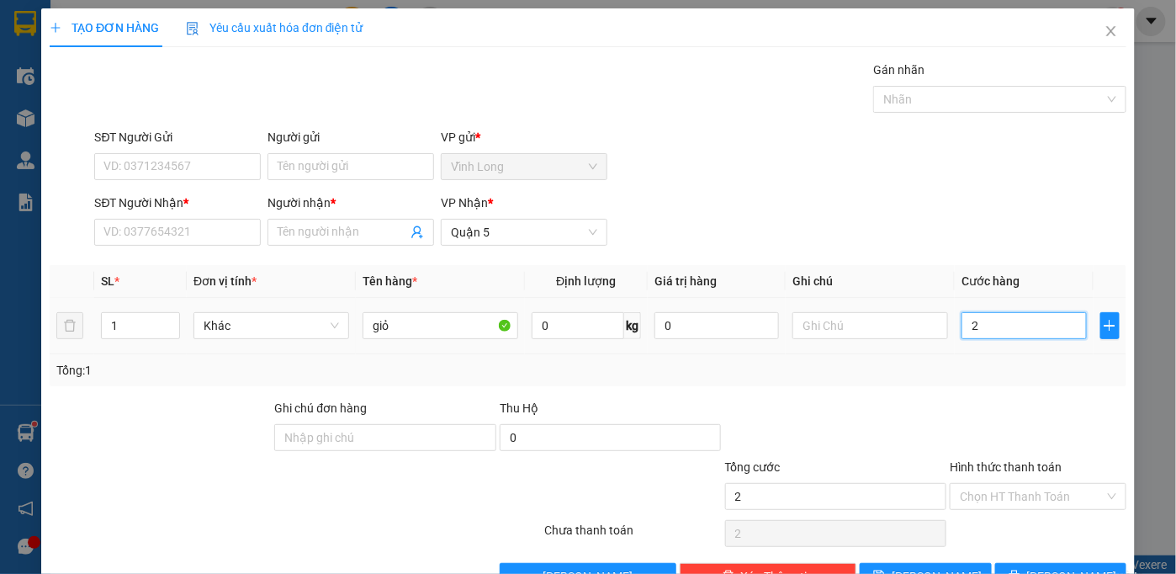
type input "20"
type input "20.000"
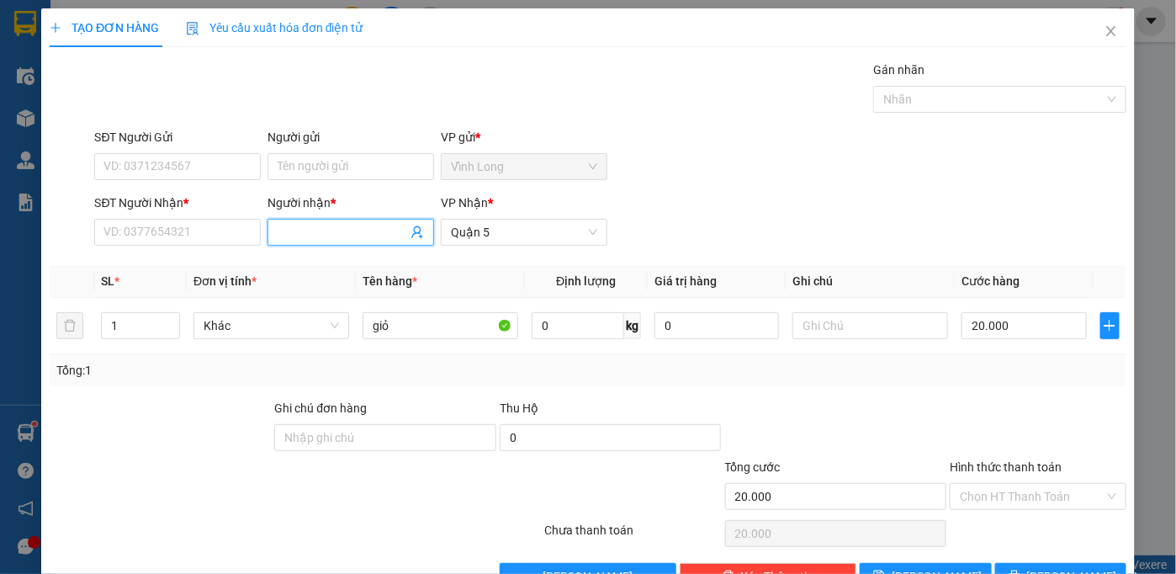
click at [300, 237] on input "Người nhận *" at bounding box center [343, 232] width 130 height 19
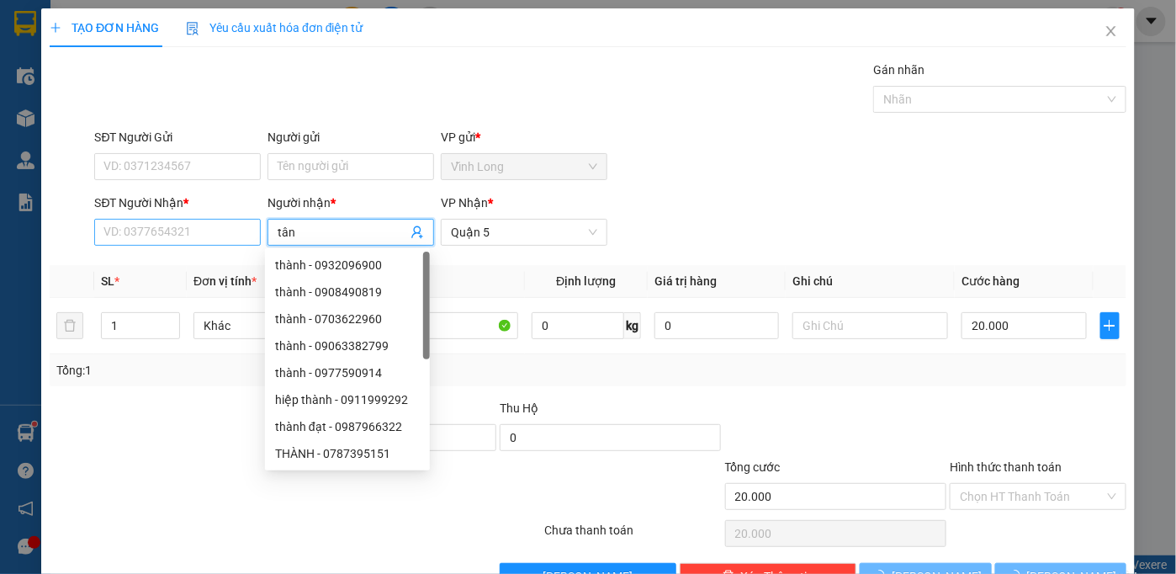
type input "tân"
click at [225, 226] on input "SĐT Người Nhận *" at bounding box center [177, 232] width 167 height 27
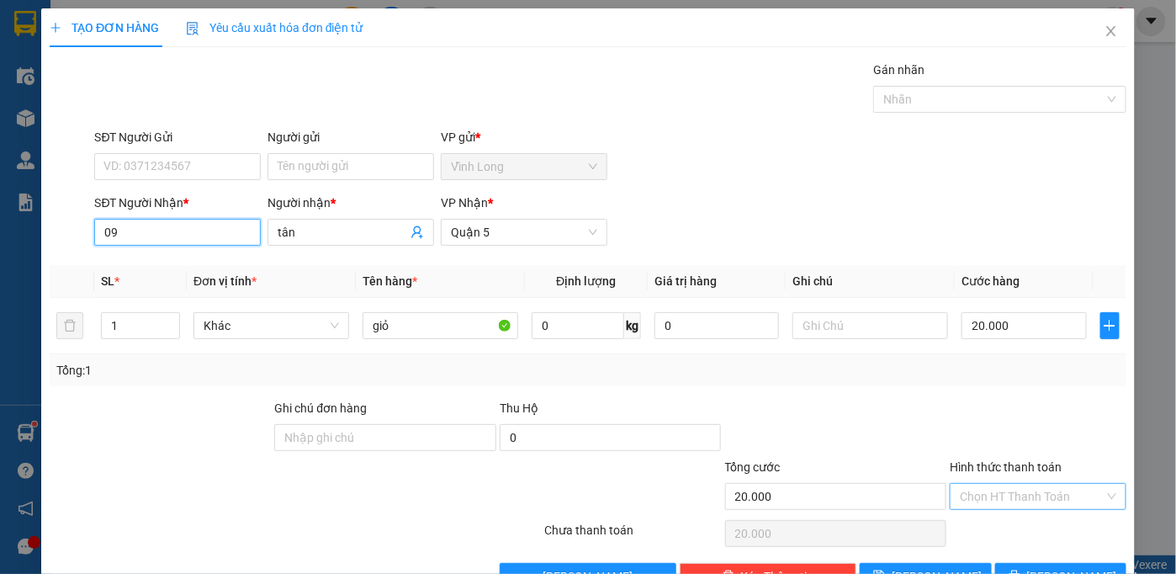
type input "09"
click at [1024, 494] on input "Hình thức thanh toán" at bounding box center [1032, 496] width 145 height 25
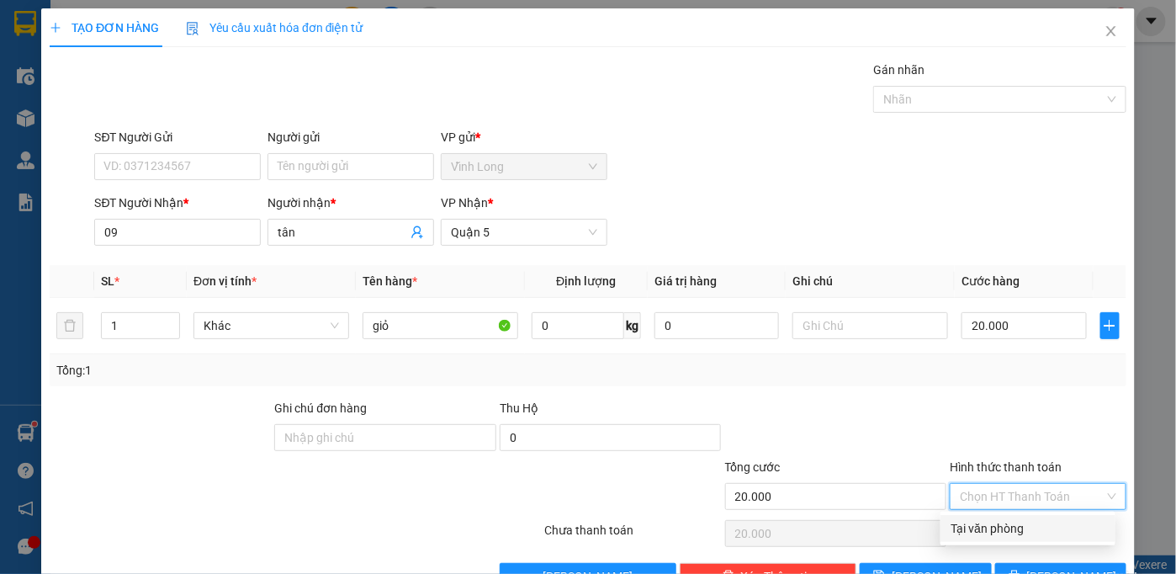
click at [1013, 532] on div "Tại văn phòng" at bounding box center [1027, 528] width 155 height 19
type input "0"
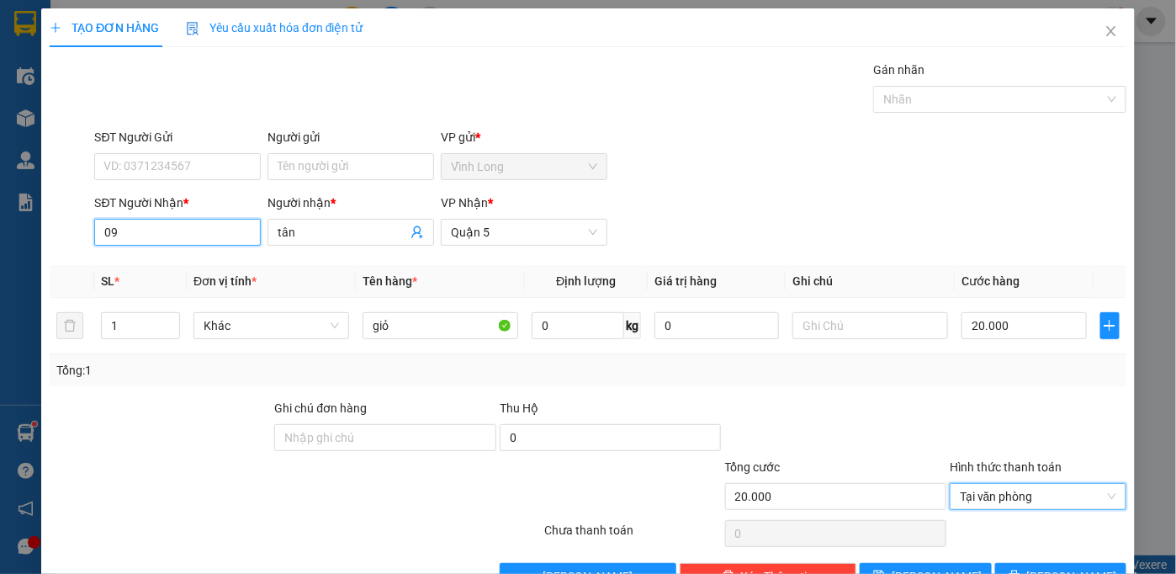
click at [167, 225] on input "09" at bounding box center [177, 232] width 167 height 27
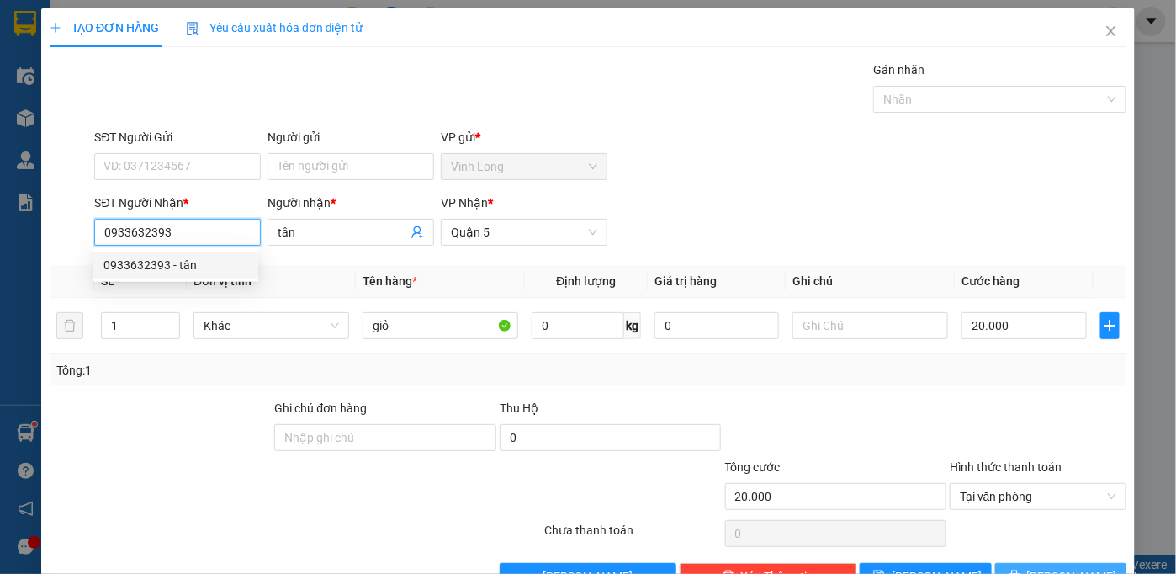
scroll to position [47, 0]
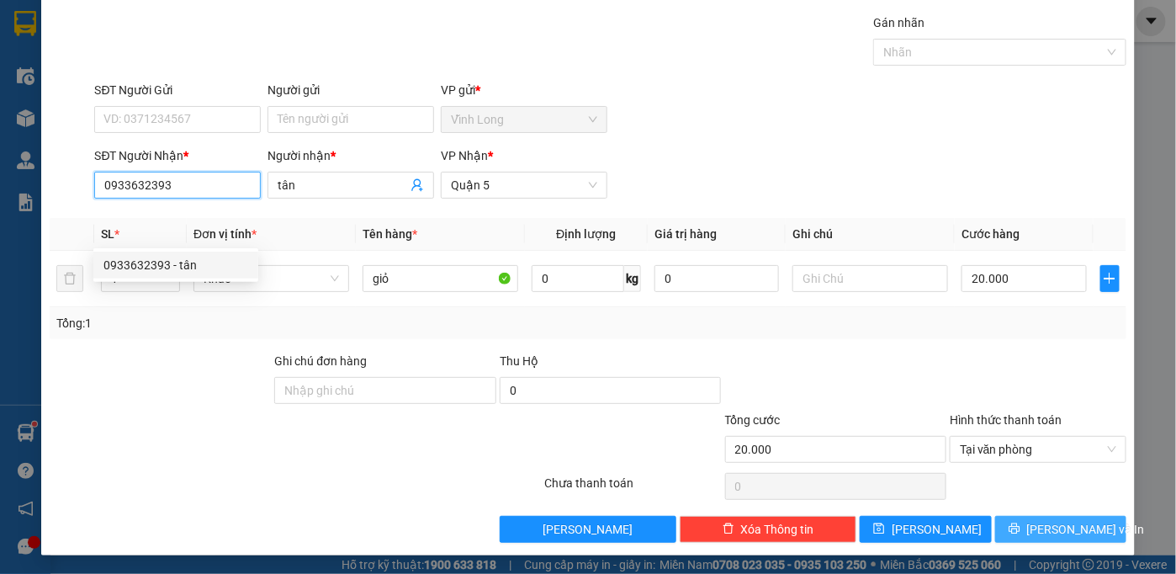
type input "0933632393"
drag, startPoint x: 1015, startPoint y: 525, endPoint x: 1029, endPoint y: 514, distance: 17.3
click at [1018, 524] on button "[PERSON_NAME] và In" at bounding box center [1061, 529] width 132 height 27
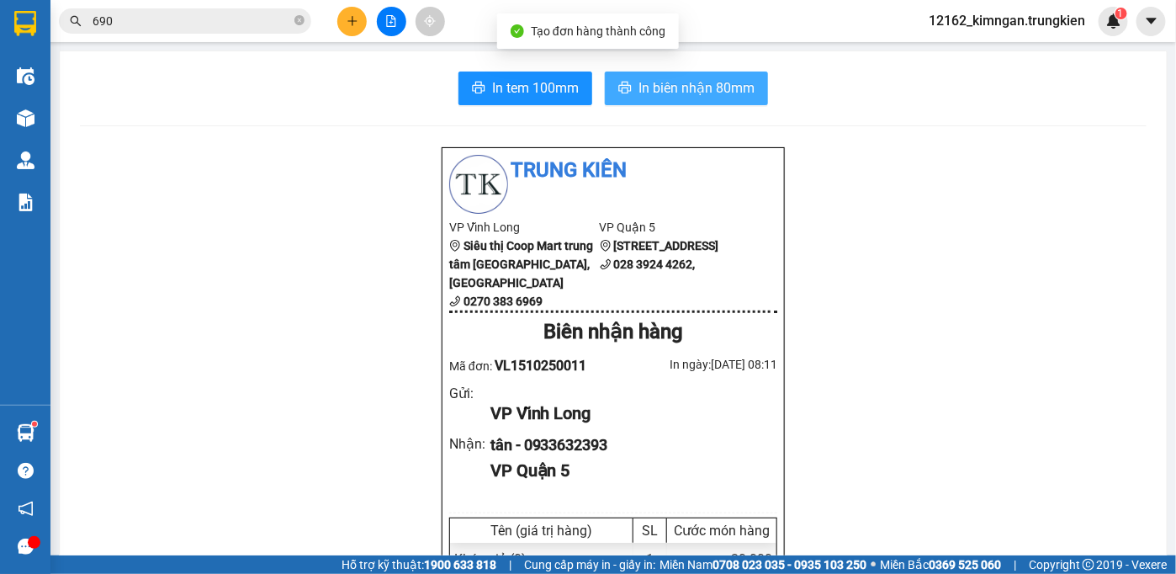
click at [674, 83] on span "In biên nhận 80mm" at bounding box center [696, 87] width 116 height 21
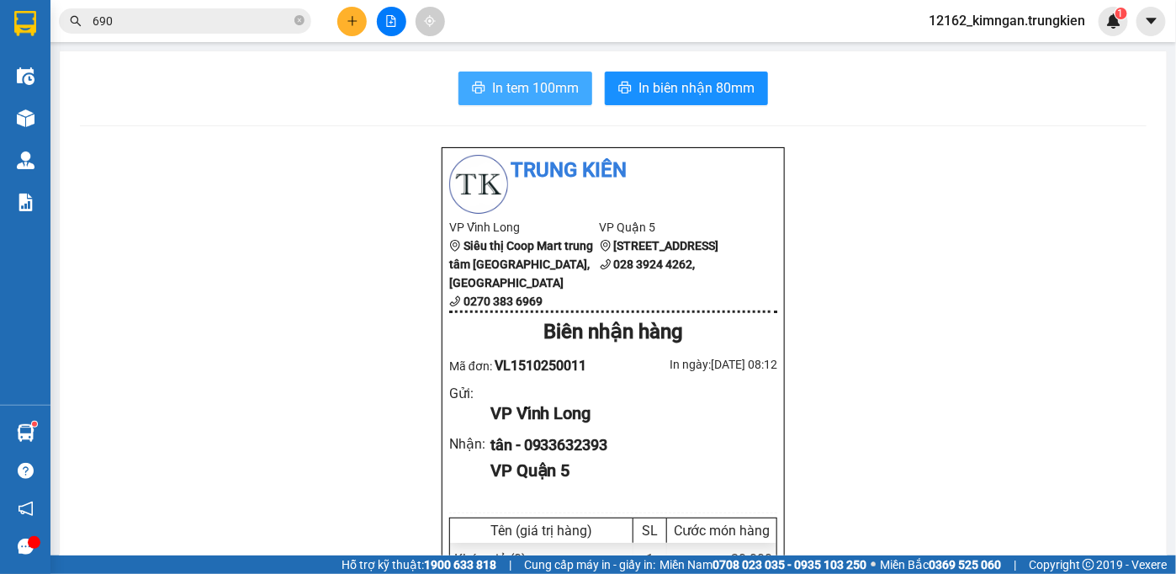
click at [496, 84] on span "In tem 100mm" at bounding box center [535, 87] width 87 height 21
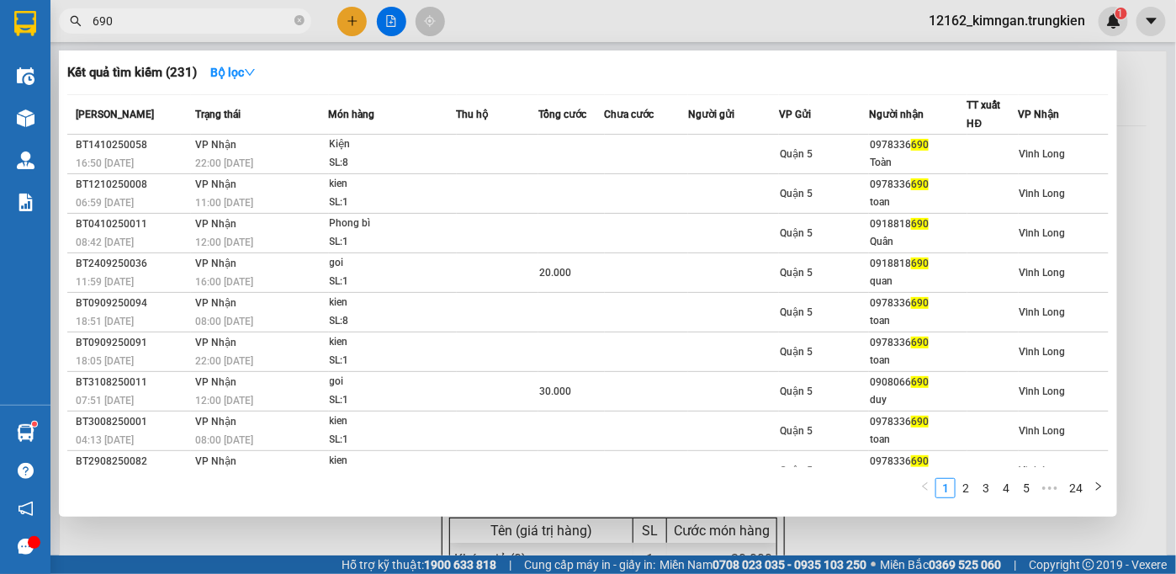
click at [145, 25] on input "690" at bounding box center [192, 21] width 198 height 19
click at [345, 19] on div at bounding box center [588, 287] width 1176 height 574
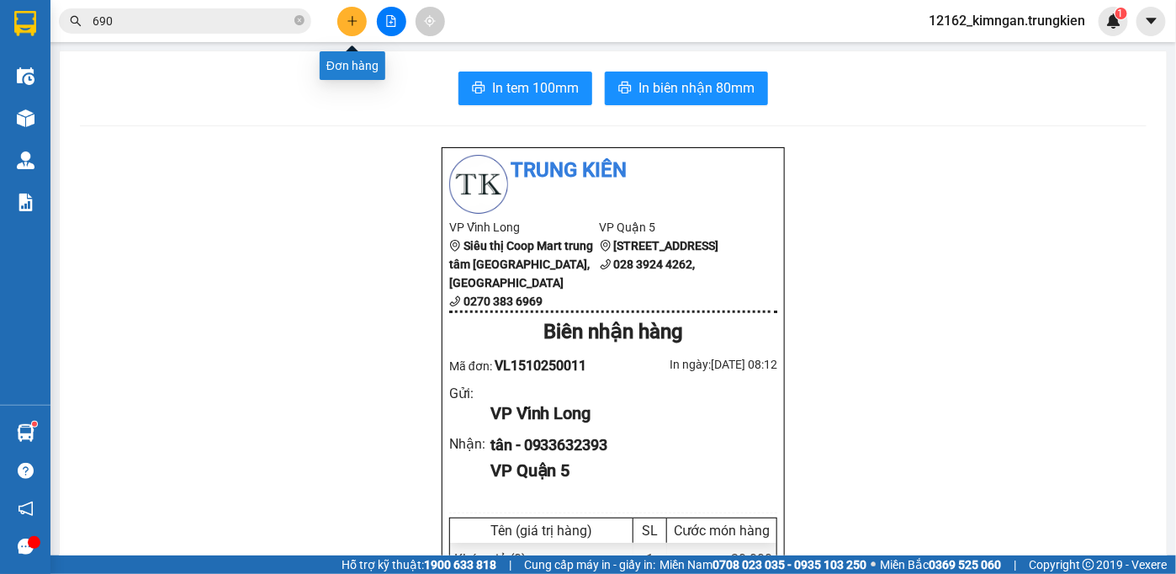
click at [345, 19] on button at bounding box center [351, 21] width 29 height 29
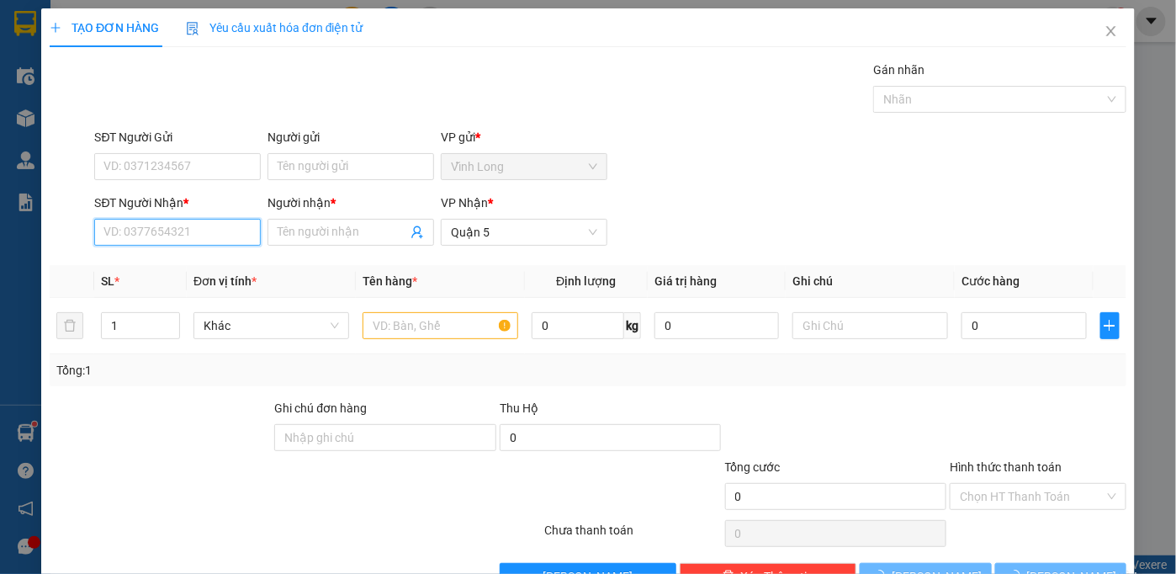
click at [211, 226] on input "SĐT Người Nhận *" at bounding box center [177, 232] width 167 height 27
click at [187, 232] on input "SĐT Người Nhận *" at bounding box center [177, 232] width 167 height 27
click at [109, 232] on input "00937274" at bounding box center [177, 232] width 167 height 27
click at [193, 231] on input "0937274" at bounding box center [177, 232] width 167 height 27
click at [179, 271] on div "0937274607 - linh" at bounding box center [175, 265] width 145 height 19
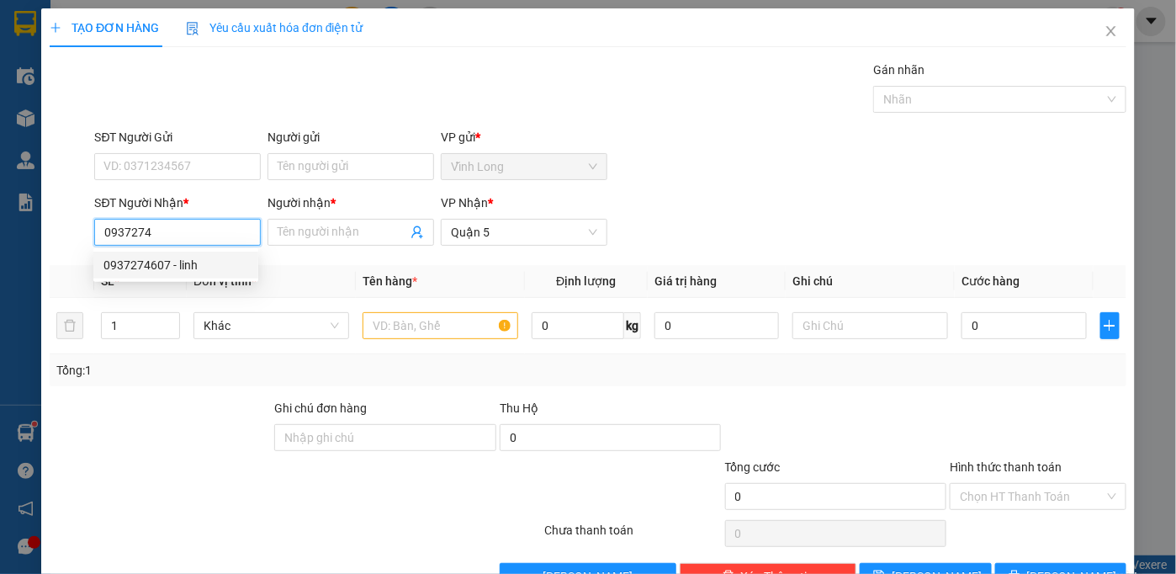
type input "0937274607"
type input "linh"
type input "40.000"
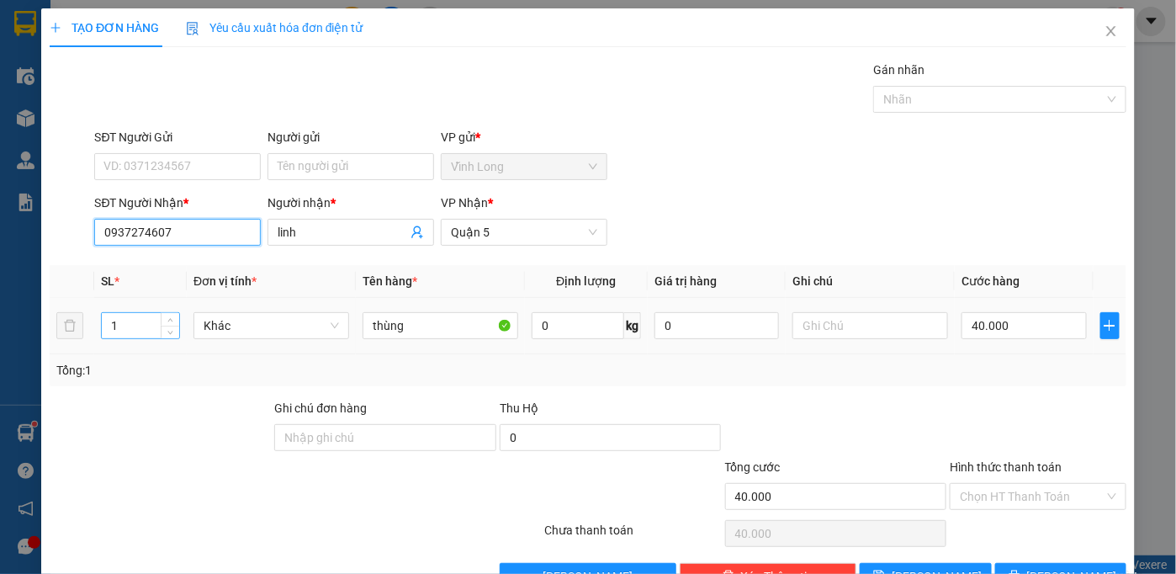
type input "0937274607"
click at [69, 329] on tr "1 Khác thùng 0 kg 0 40.000" at bounding box center [588, 326] width 1076 height 56
type input "2"
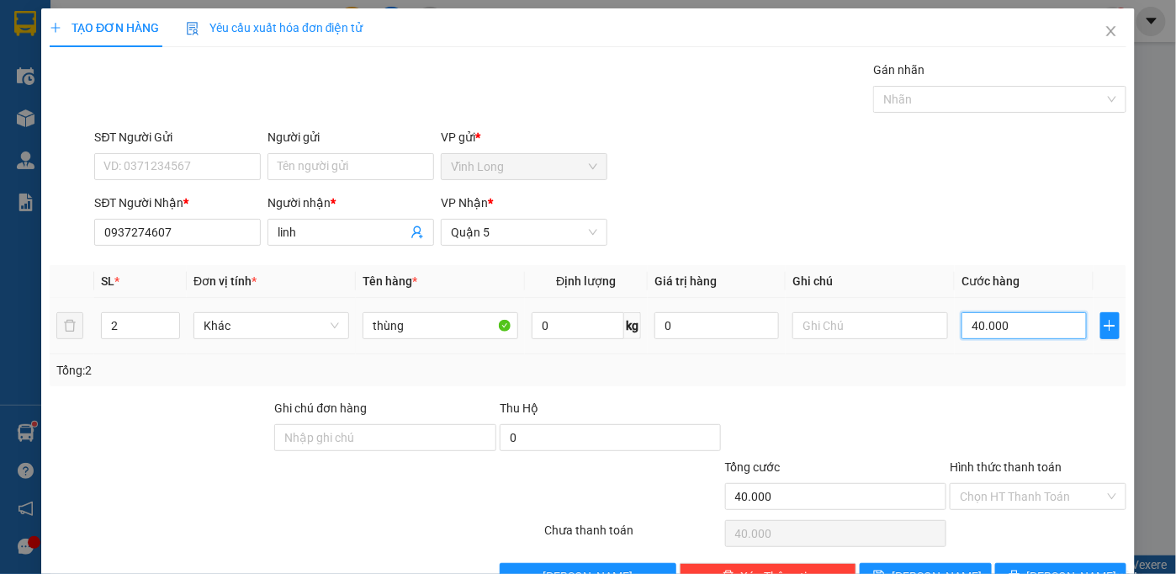
click at [1003, 331] on input "40.000" at bounding box center [1023, 325] width 124 height 27
type input "7"
type input "70"
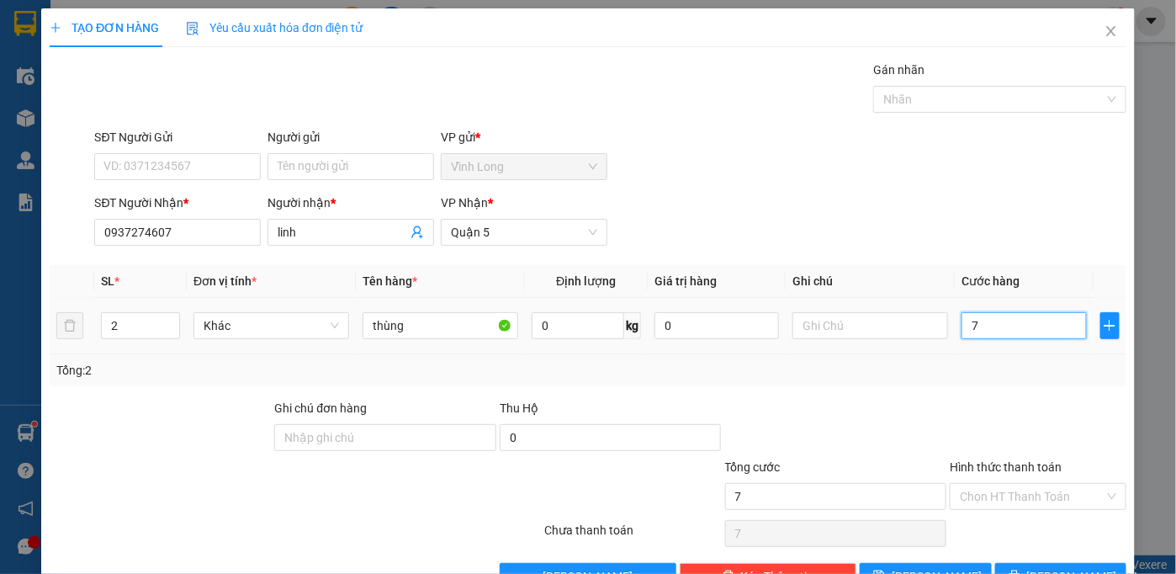
type input "70"
type input "70.000"
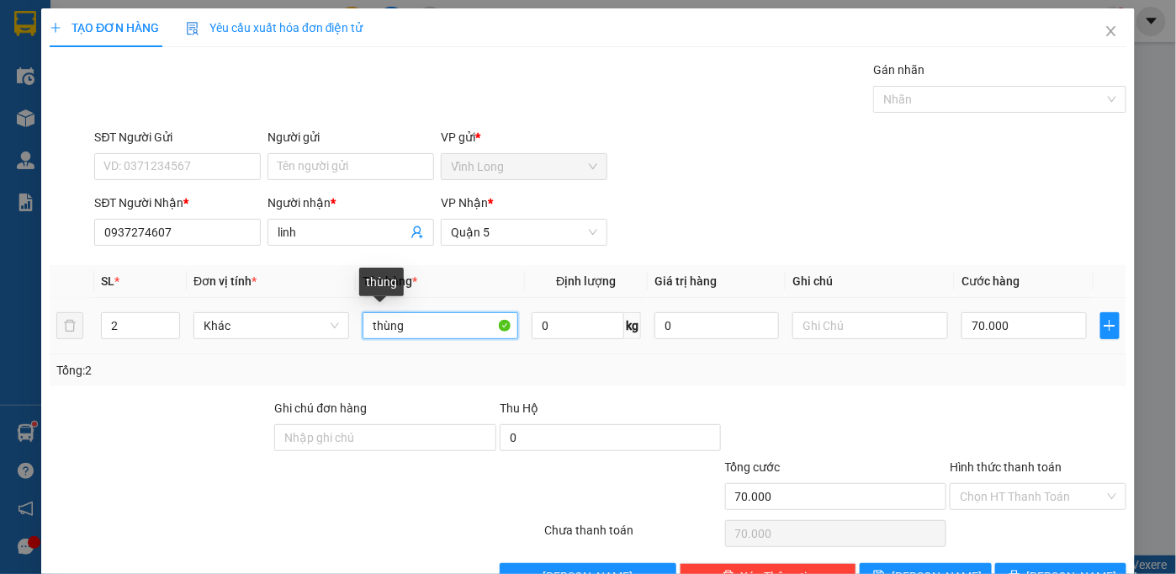
drag, startPoint x: 418, startPoint y: 328, endPoint x: 36, endPoint y: 275, distance: 385.5
click at [47, 283] on div "TẠO ĐƠN HÀNG Yêu cầu xuất hóa đơn điện tử Transit Pickup Surcharge Ids Transit …" at bounding box center [587, 305] width 1093 height 594
type input "kiện"
click at [322, 469] on div at bounding box center [205, 487] width 315 height 59
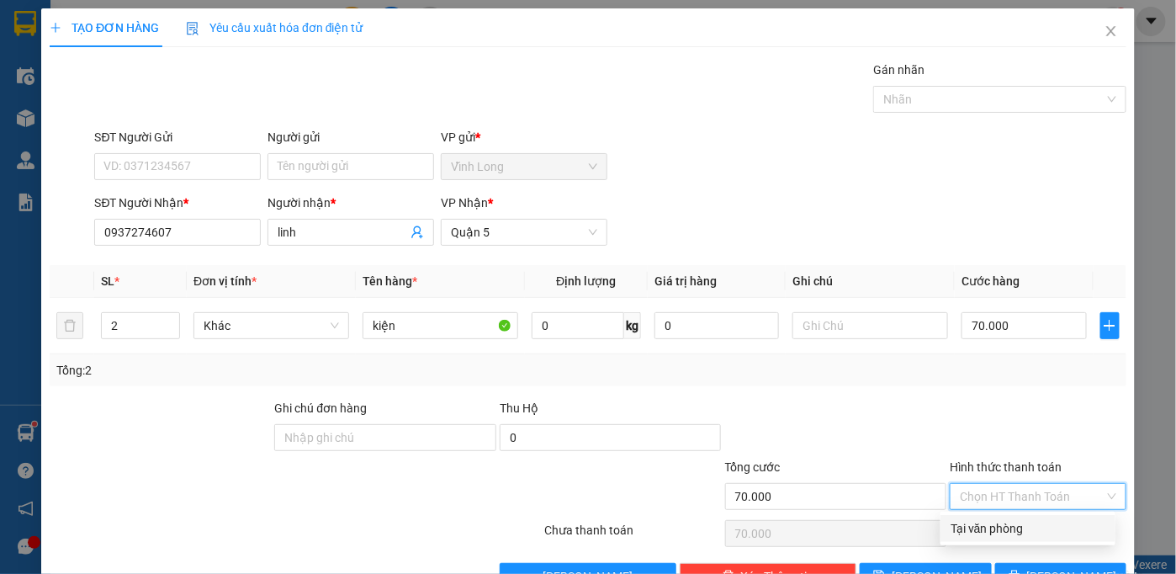
click at [1060, 492] on input "Hình thức thanh toán" at bounding box center [1032, 496] width 145 height 25
click at [1003, 525] on div "Tại văn phòng" at bounding box center [1027, 528] width 155 height 19
type input "0"
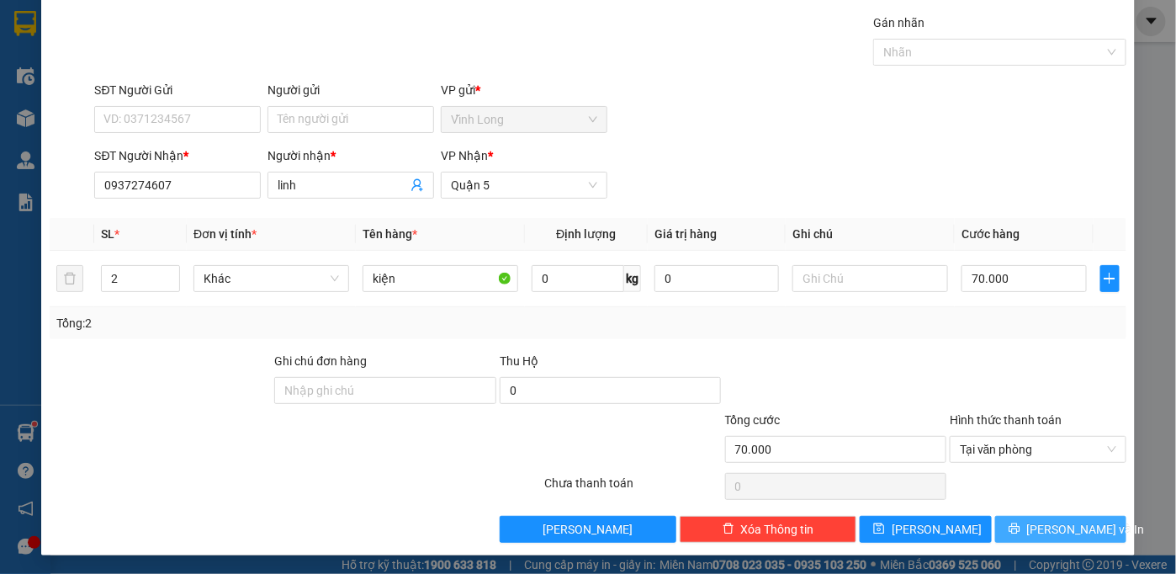
click at [1050, 532] on span "[PERSON_NAME] và In" at bounding box center [1086, 529] width 118 height 19
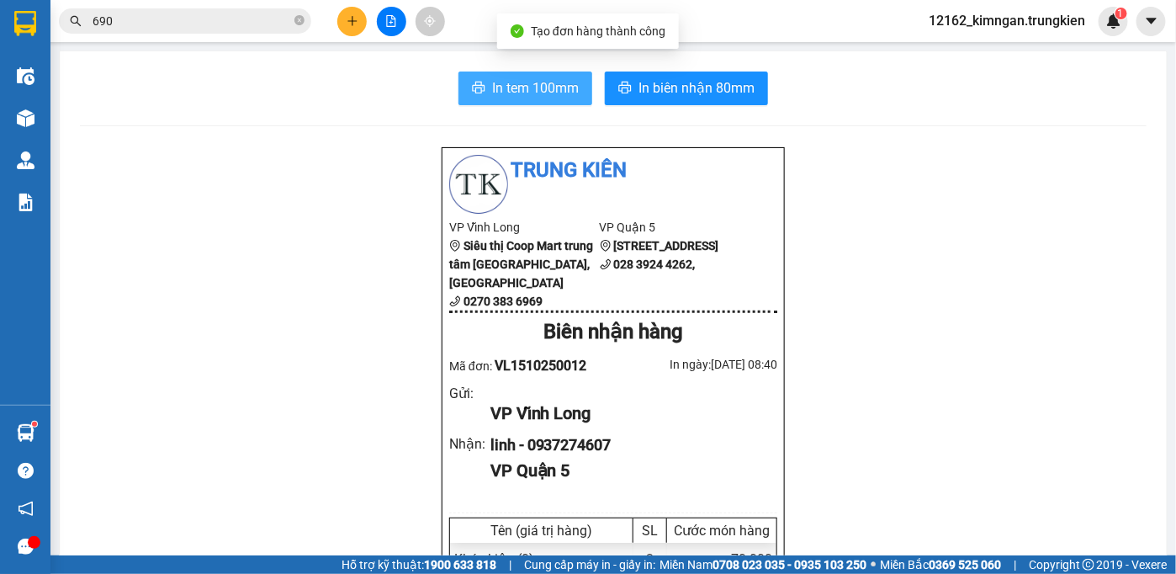
click at [547, 80] on span "In tem 100mm" at bounding box center [535, 87] width 87 height 21
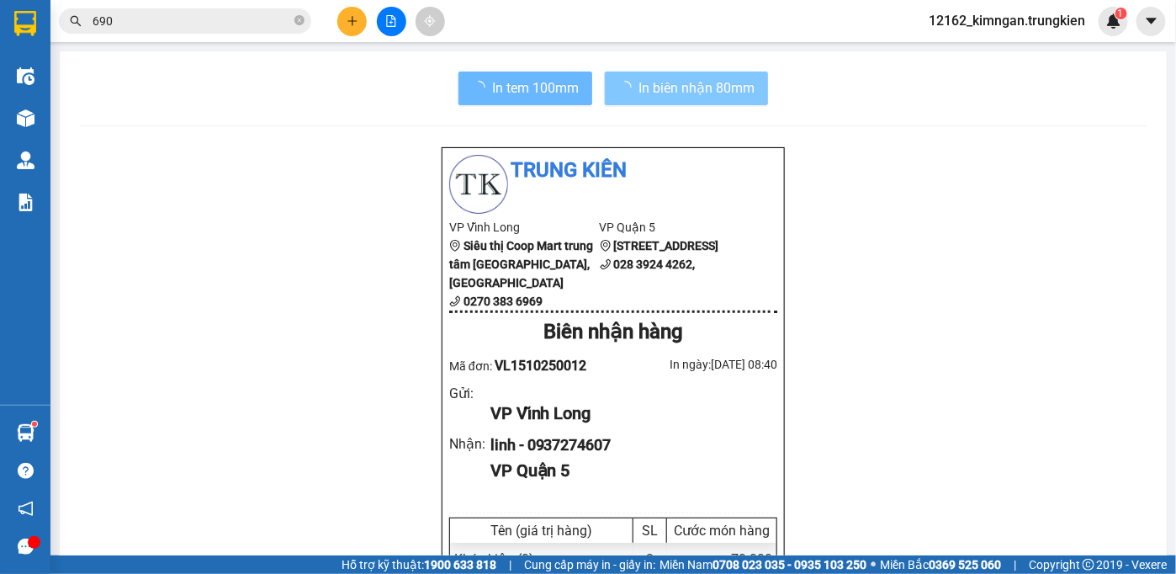
click at [684, 94] on span "In biên nhận 80mm" at bounding box center [696, 87] width 116 height 21
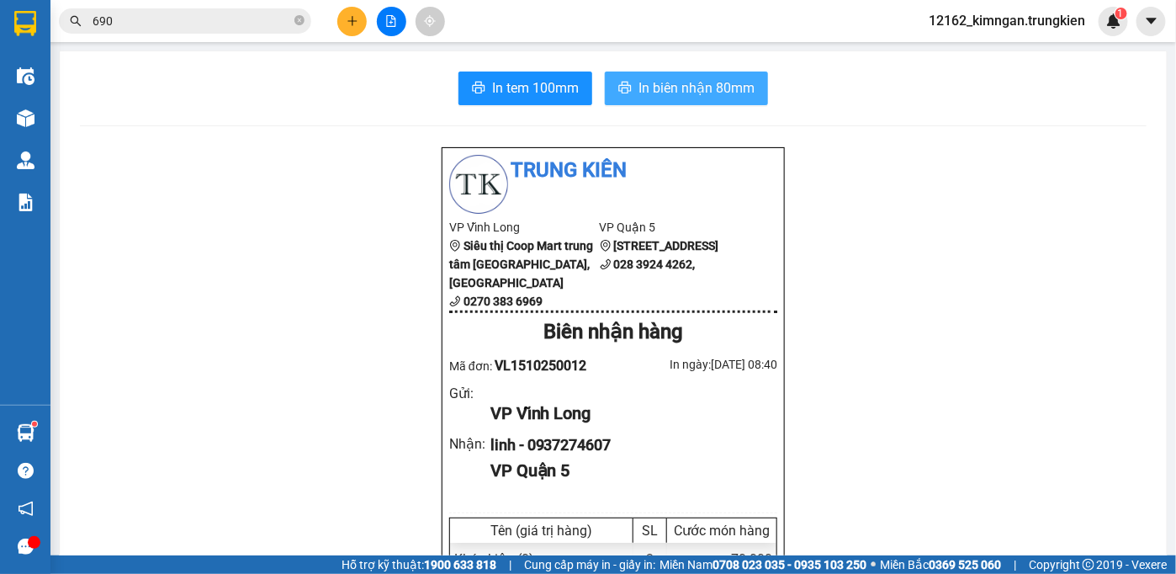
click at [659, 91] on span "In biên nhận 80mm" at bounding box center [696, 87] width 116 height 21
click at [352, 29] on button at bounding box center [351, 21] width 29 height 29
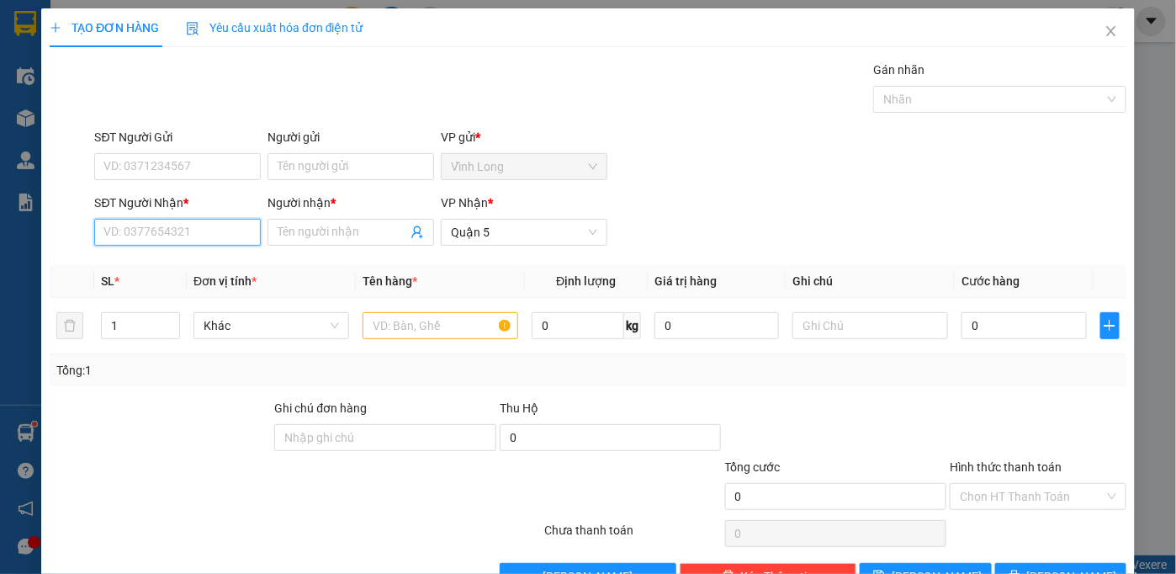
click at [214, 231] on input "SĐT Người Nhận *" at bounding box center [177, 232] width 167 height 27
click at [197, 269] on div "0937274607 - linh" at bounding box center [175, 265] width 145 height 19
type input "0937274607"
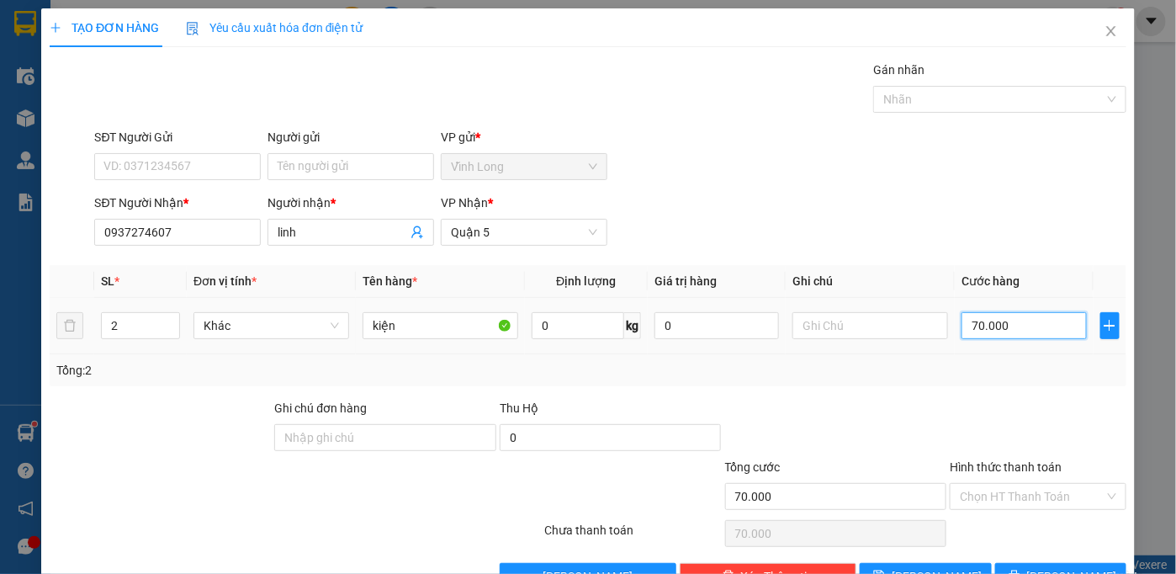
click at [1018, 320] on input "70.000" at bounding box center [1023, 325] width 124 height 27
click at [1011, 502] on input "Hình thức thanh toán" at bounding box center [1032, 496] width 145 height 25
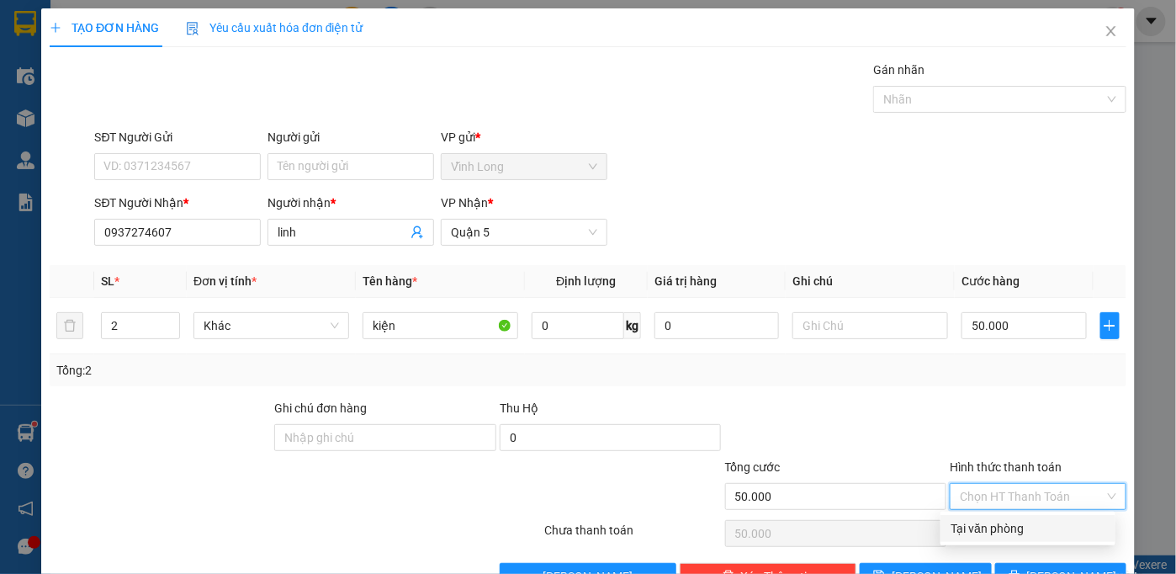
click at [1008, 521] on div "Tại văn phòng" at bounding box center [1027, 528] width 155 height 19
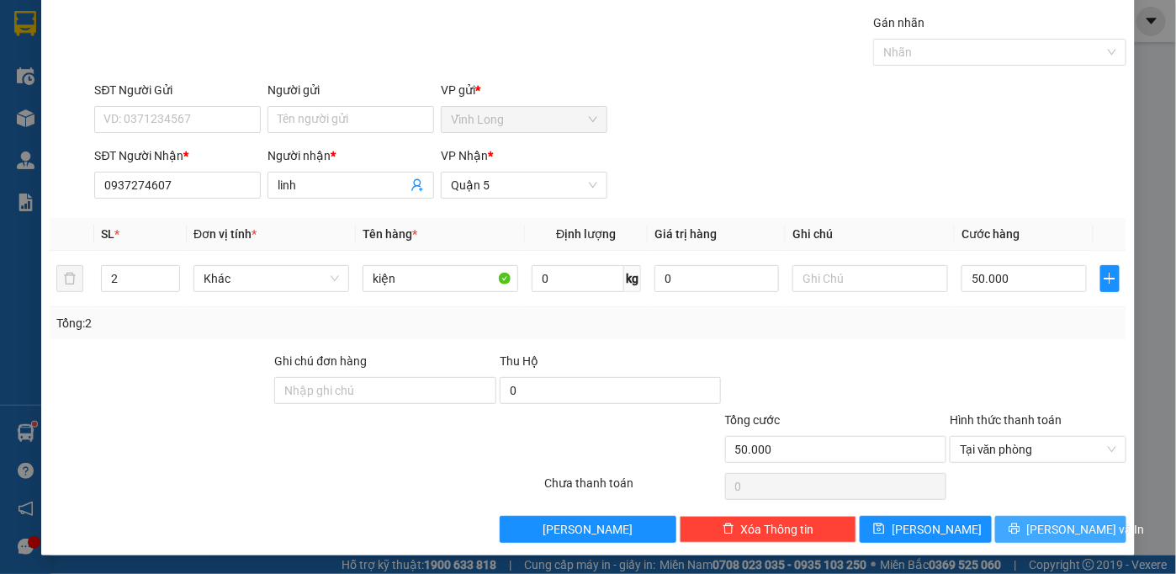
click at [1014, 530] on button "[PERSON_NAME] và In" at bounding box center [1061, 529] width 132 height 27
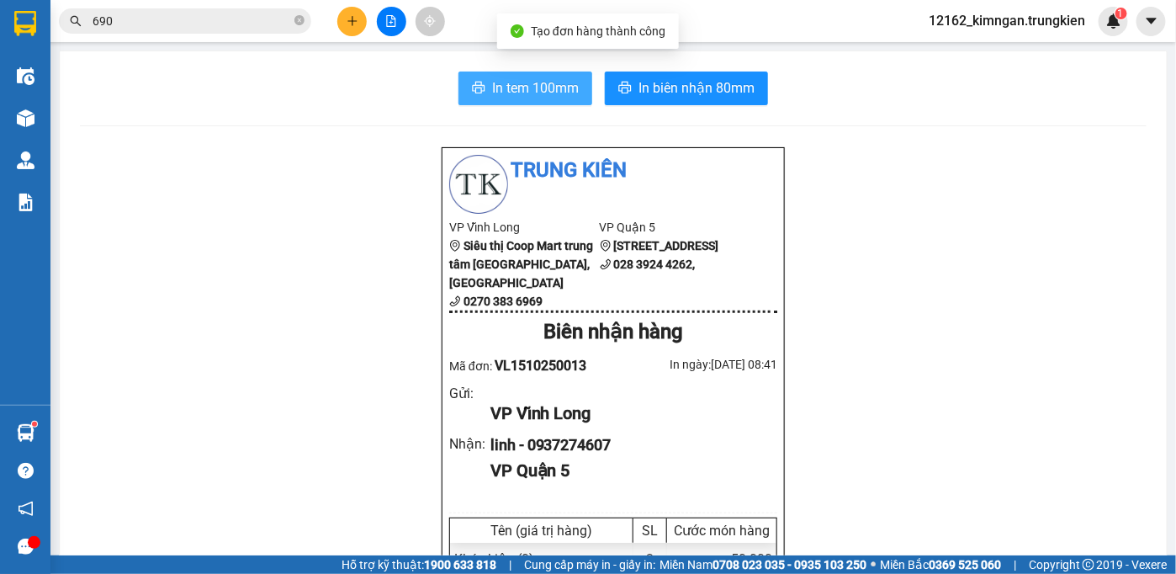
click at [492, 84] on span "In tem 100mm" at bounding box center [535, 87] width 87 height 21
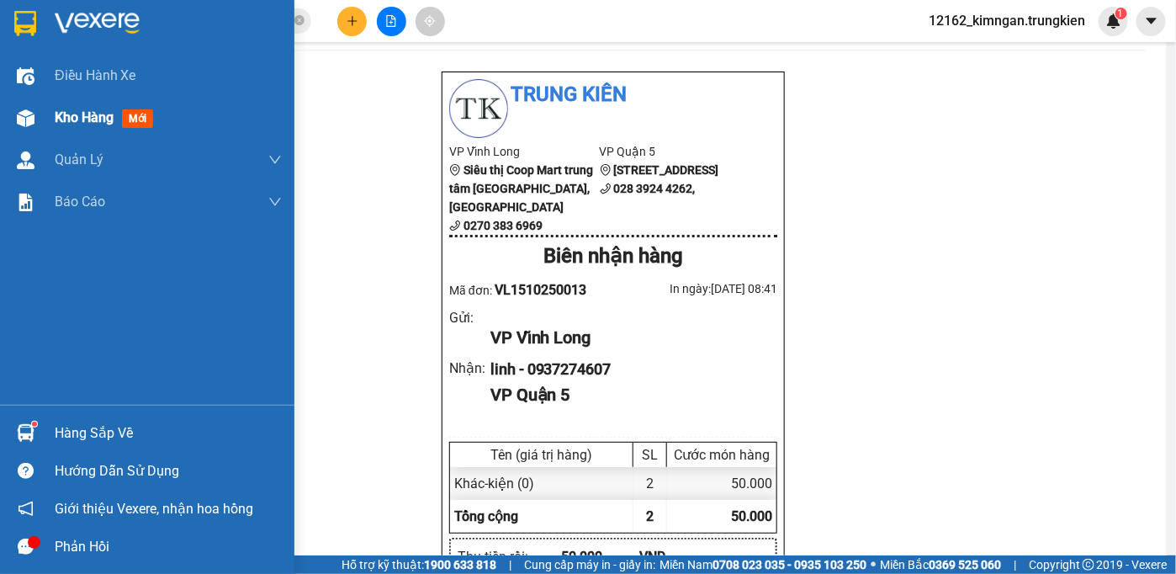
click at [77, 113] on span "Kho hàng" at bounding box center [84, 117] width 59 height 16
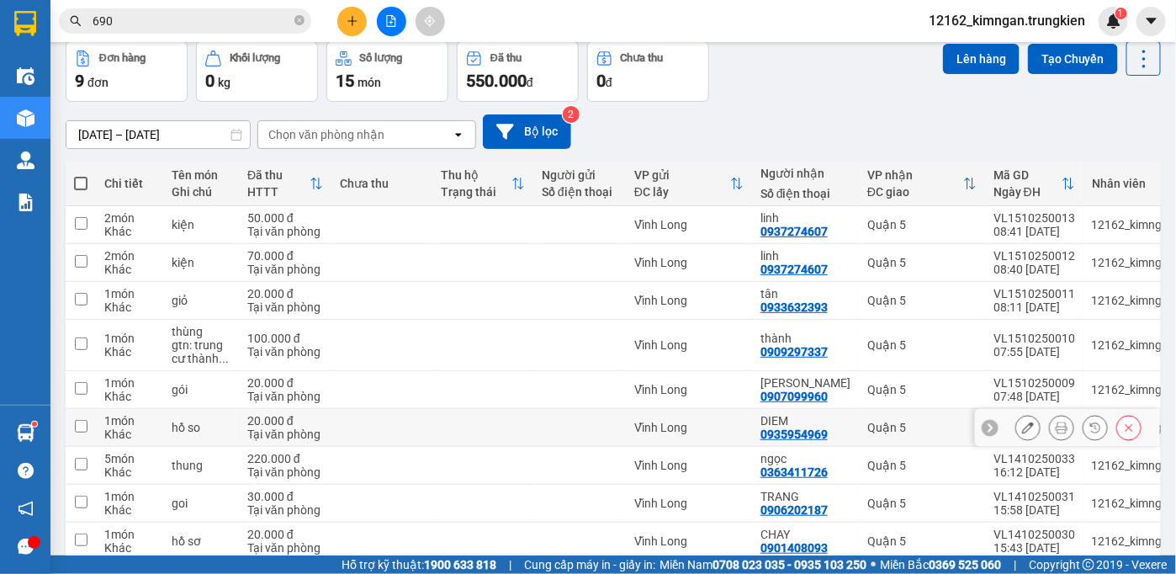
scroll to position [159, 0]
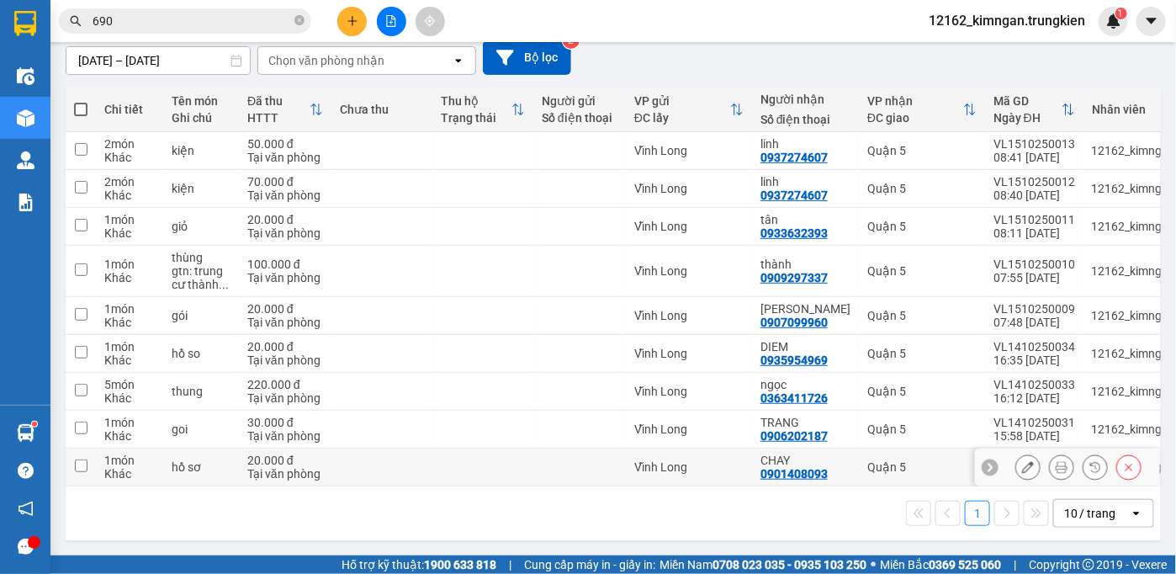
click at [693, 451] on td "Vĩnh Long" at bounding box center [689, 467] width 126 height 38
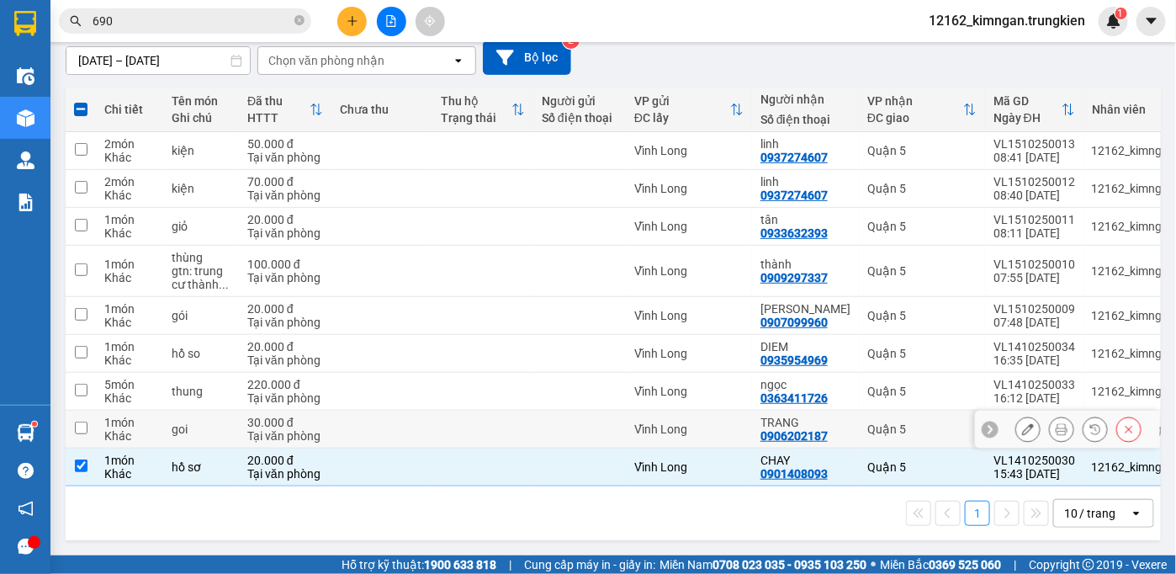
click at [694, 422] on div "Vĩnh Long" at bounding box center [688, 428] width 109 height 13
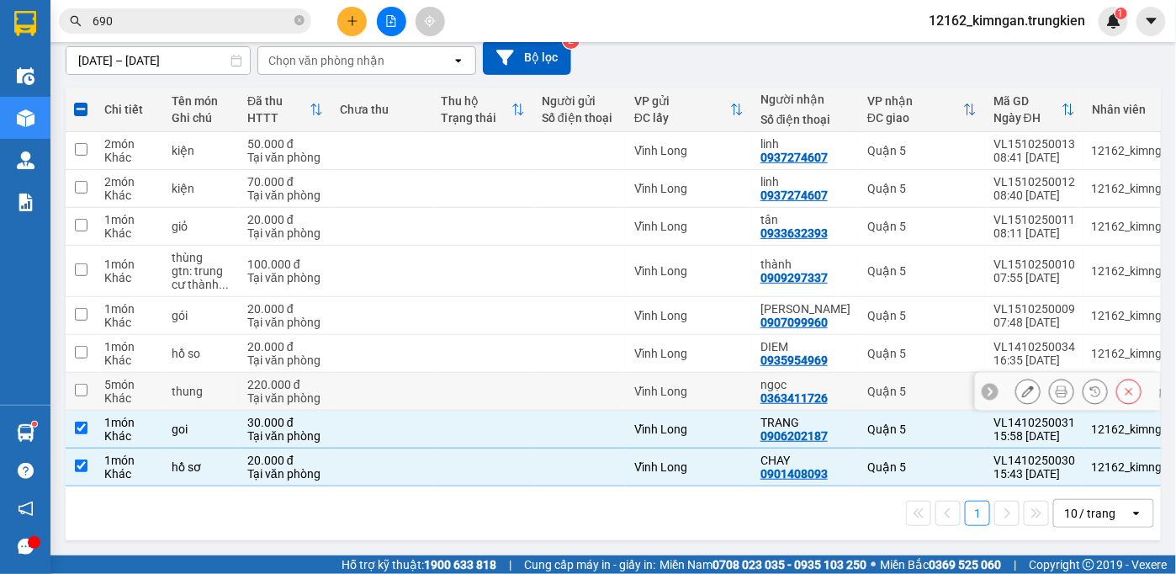
click at [697, 388] on div "Vĩnh Long" at bounding box center [688, 390] width 109 height 13
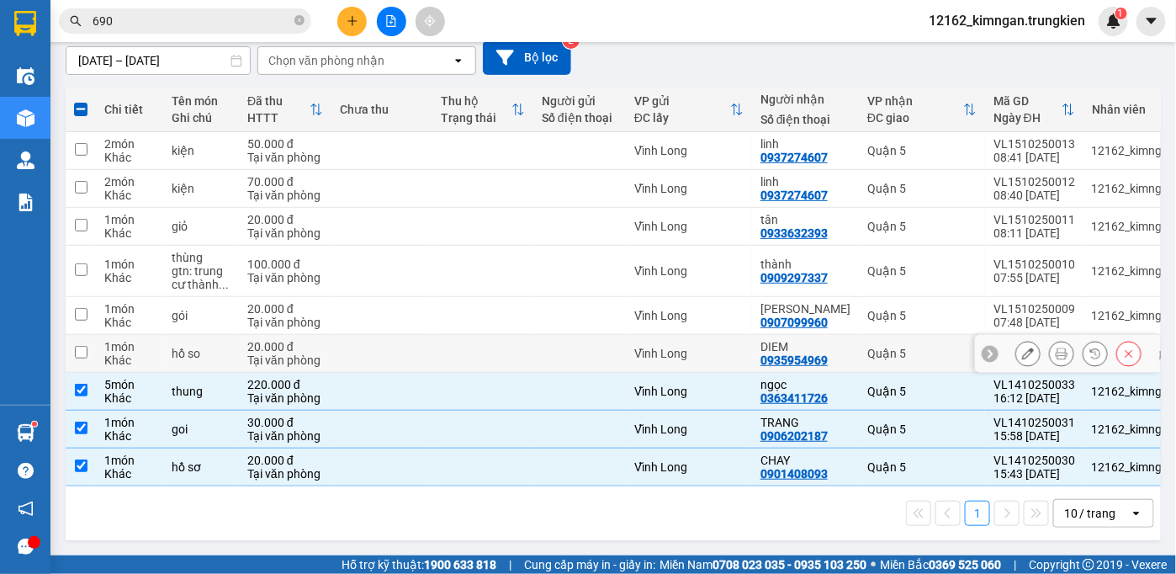
click at [700, 346] on div "Vĩnh Long" at bounding box center [688, 352] width 109 height 13
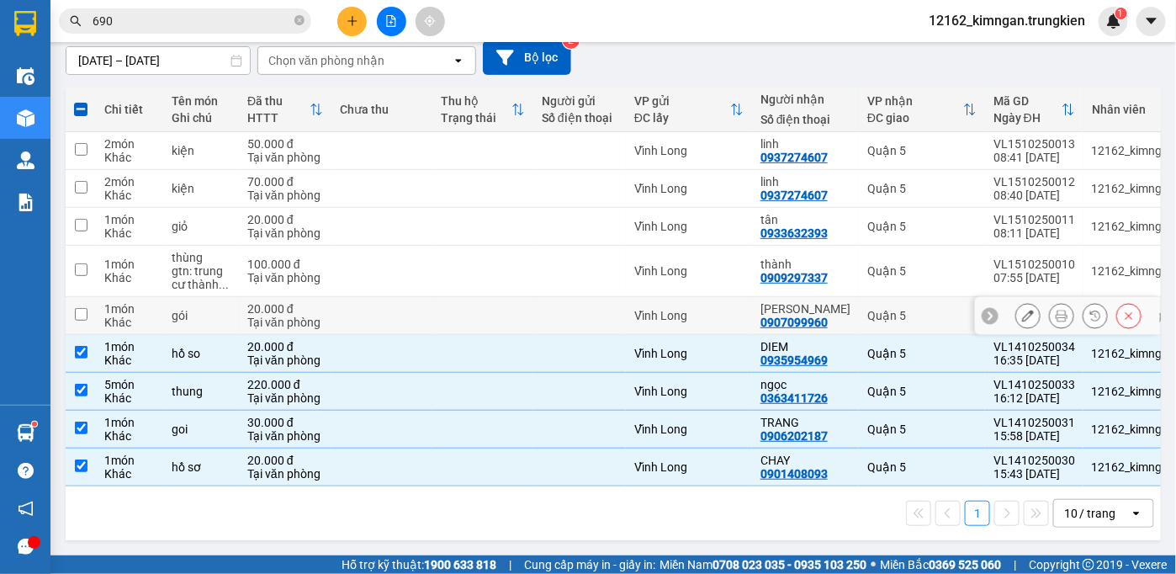
click at [706, 309] on div "Vĩnh Long" at bounding box center [688, 315] width 109 height 13
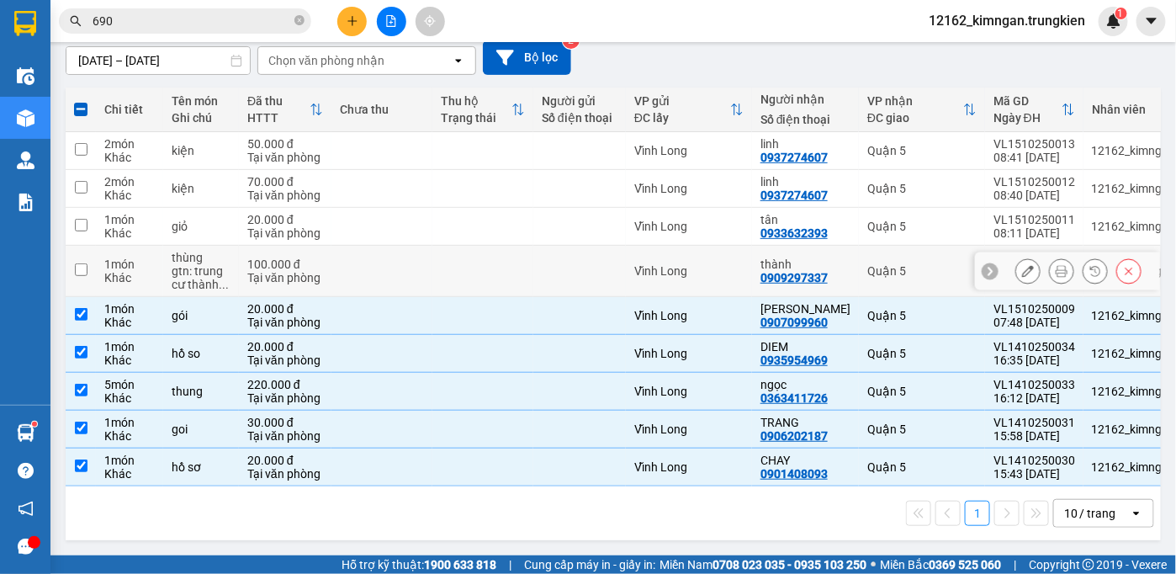
click at [713, 246] on td "Vĩnh Long" at bounding box center [689, 271] width 126 height 51
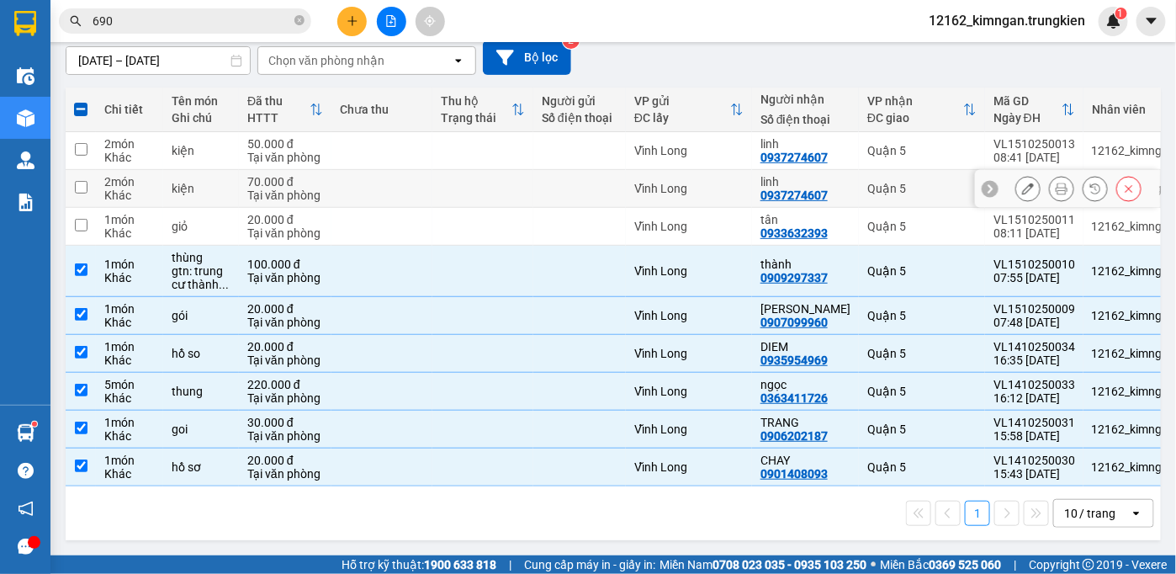
click at [729, 195] on td "Vĩnh Long" at bounding box center [689, 189] width 126 height 38
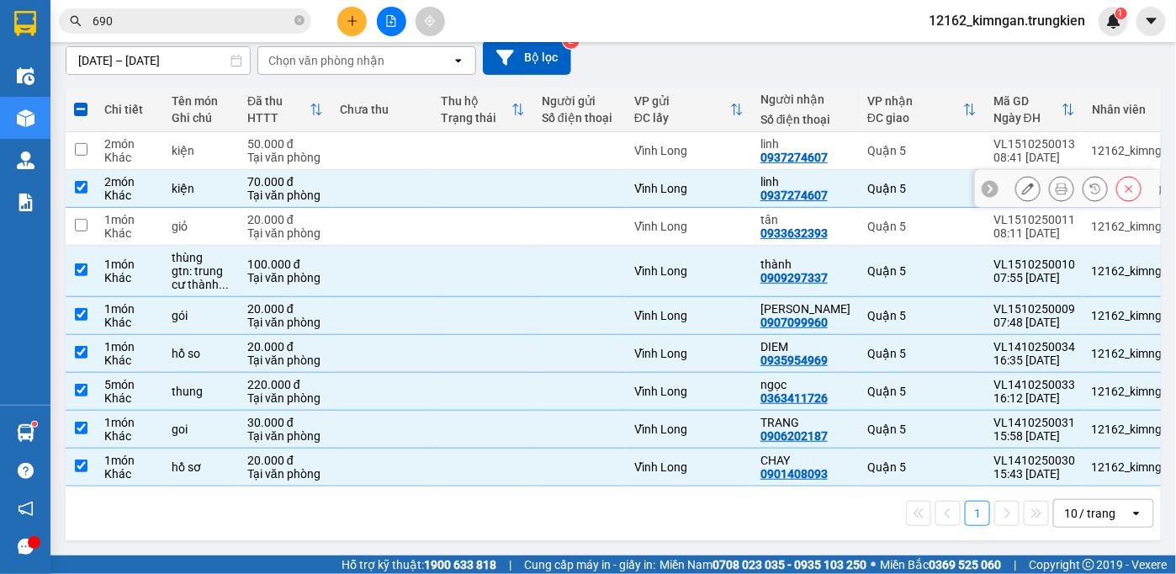
drag, startPoint x: 720, startPoint y: 171, endPoint x: 716, endPoint y: 200, distance: 29.7
click at [720, 173] on td "Vĩnh Long" at bounding box center [689, 189] width 126 height 38
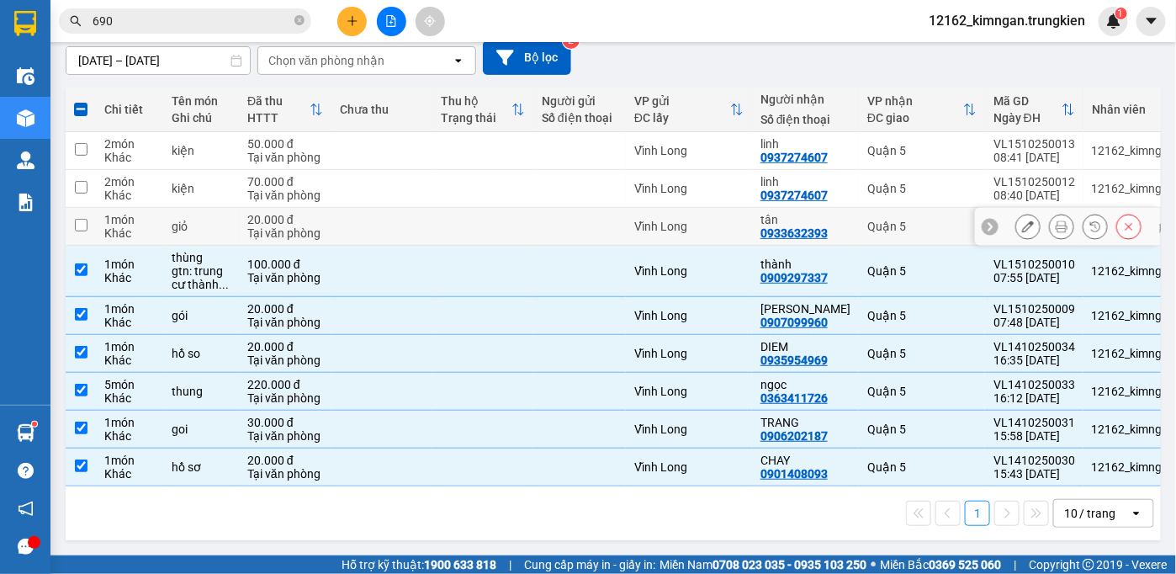
click at [716, 209] on td "Vĩnh Long" at bounding box center [689, 227] width 126 height 38
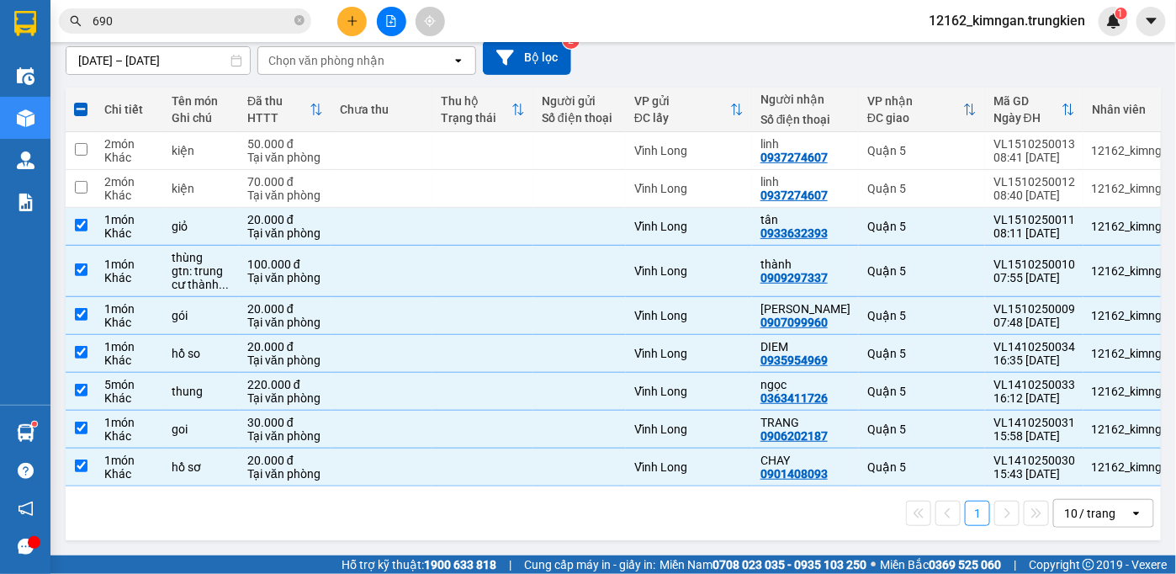
scroll to position [6, 0]
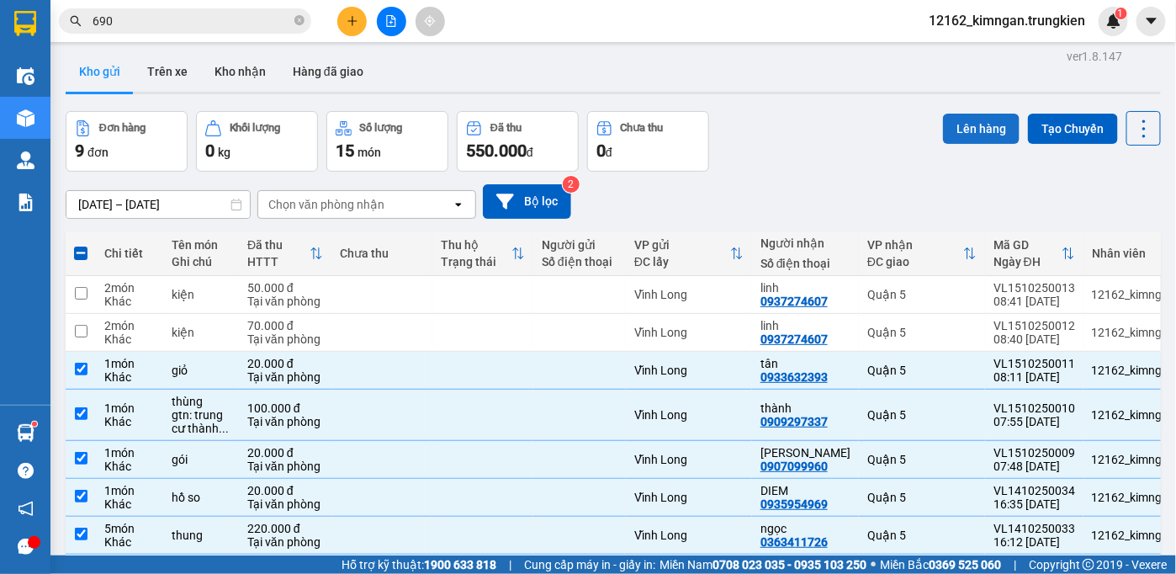
click at [985, 128] on button "Lên hàng" at bounding box center [981, 129] width 77 height 30
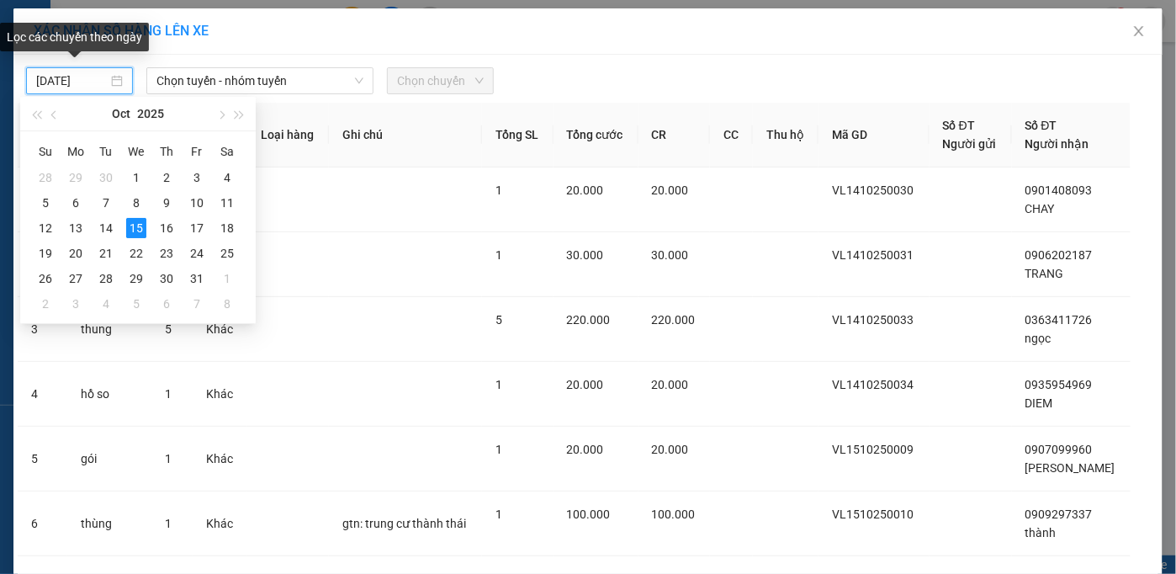
click at [36, 74] on input "[DATE]" at bounding box center [71, 80] width 71 height 19
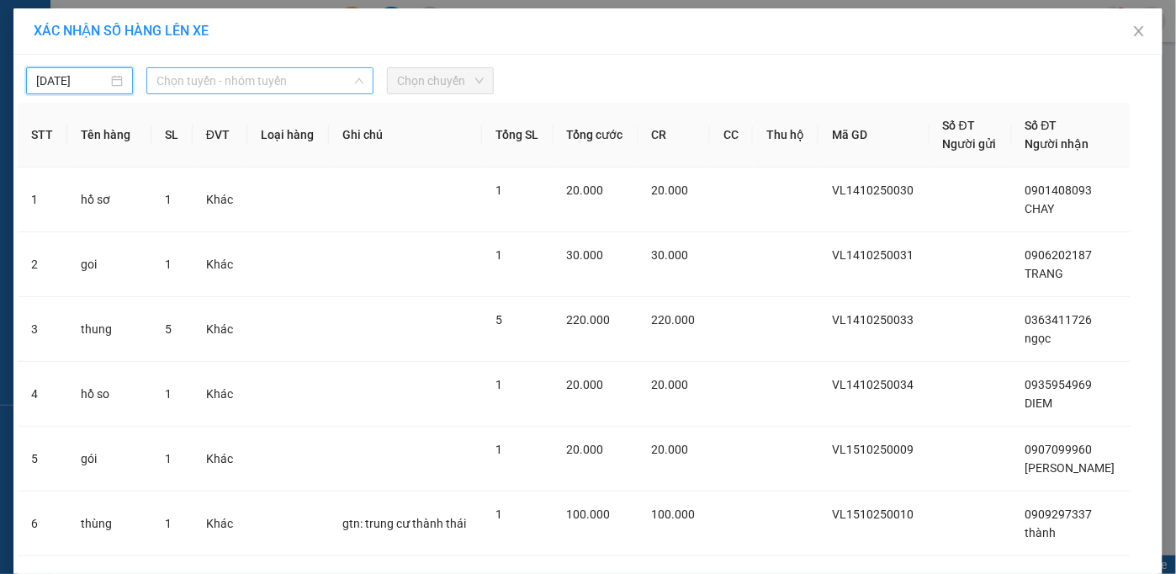
click at [244, 79] on span "Chọn tuyến - nhóm tuyến" at bounding box center [259, 80] width 207 height 25
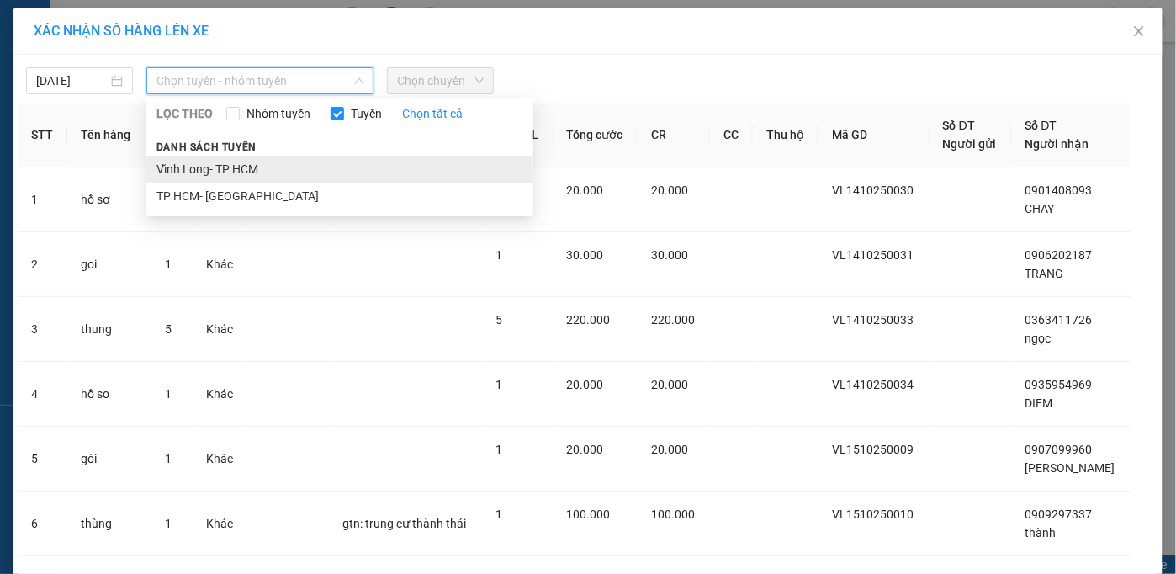
click at [220, 169] on li "Vĩnh Long- TP HCM" at bounding box center [339, 169] width 387 height 27
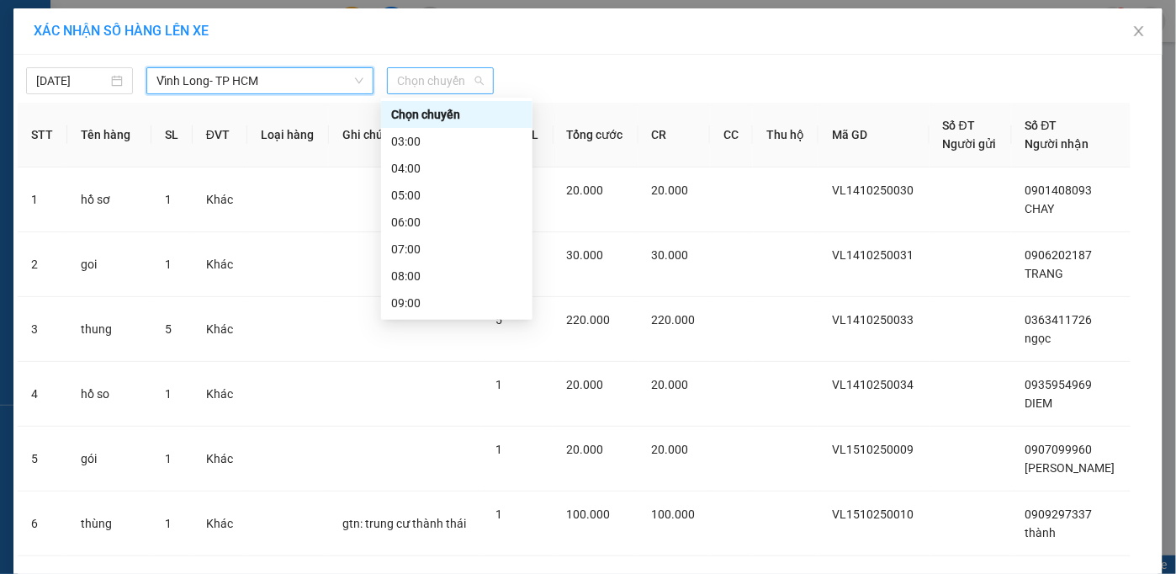
click at [431, 77] on span "Chọn chuyến" at bounding box center [440, 80] width 87 height 25
click at [425, 275] on div "08:00" at bounding box center [456, 276] width 131 height 19
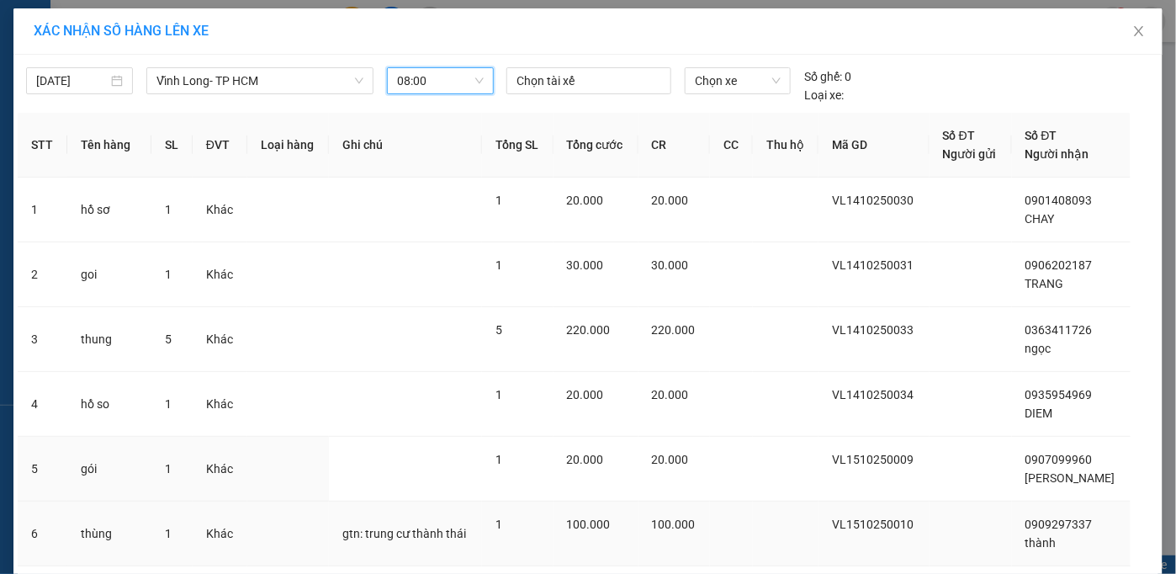
scroll to position [152, 0]
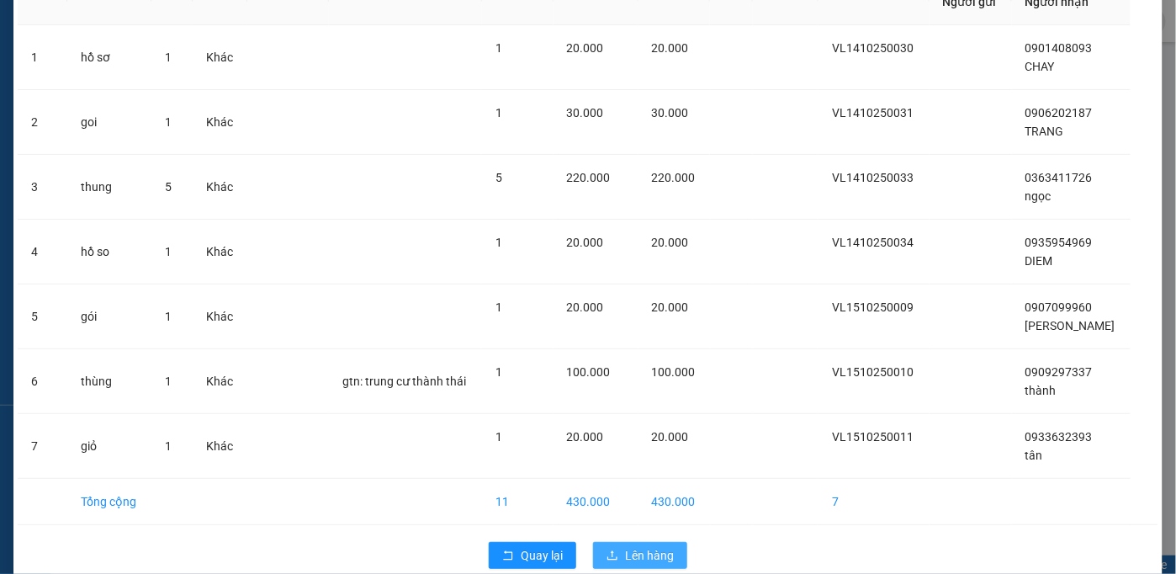
click at [661, 547] on span "Lên hàng" at bounding box center [649, 555] width 49 height 19
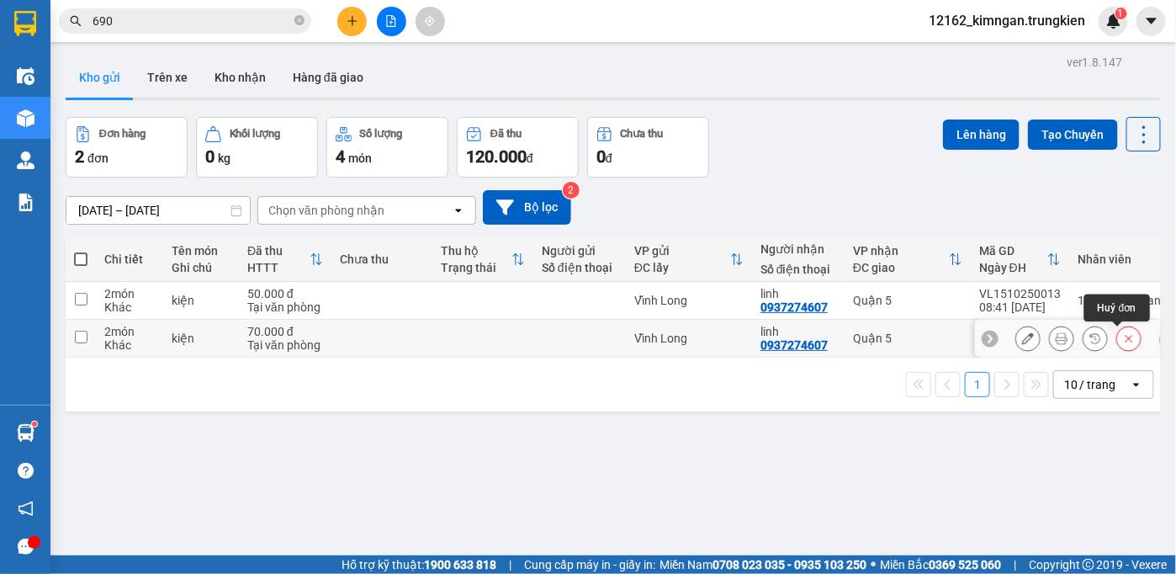
click at [1123, 338] on icon at bounding box center [1129, 338] width 12 height 12
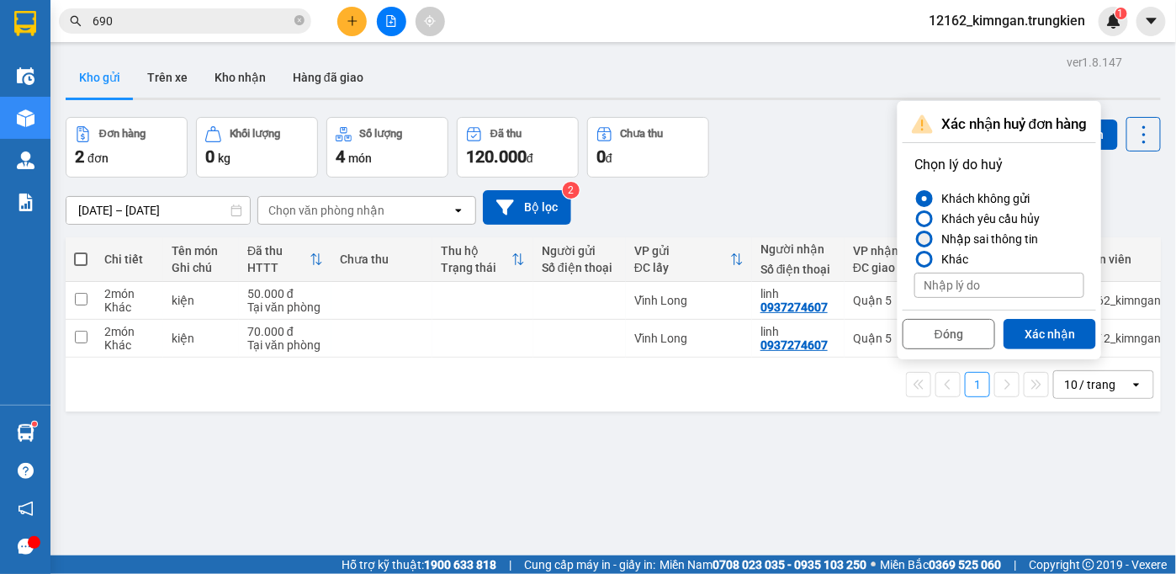
click at [997, 234] on div "Nhập sai thông tin" at bounding box center [985, 239] width 103 height 20
click at [914, 239] on input "Nhập sai thông tin" at bounding box center [914, 239] width 0 height 0
click at [1054, 328] on button "Xác nhận" at bounding box center [1049, 334] width 93 height 30
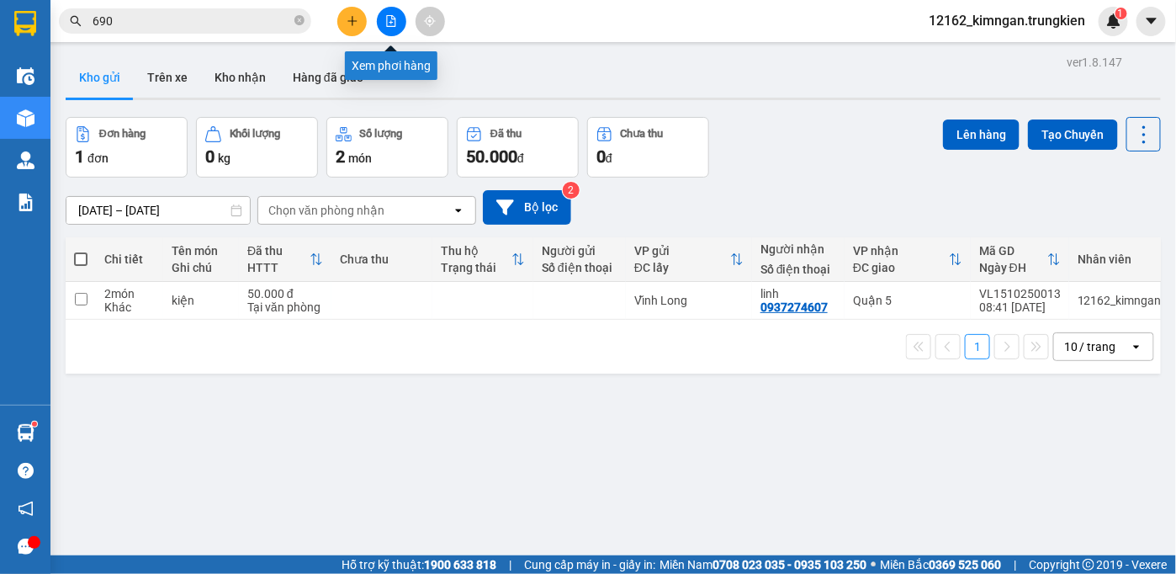
click at [390, 22] on icon "file-add" at bounding box center [391, 21] width 9 height 12
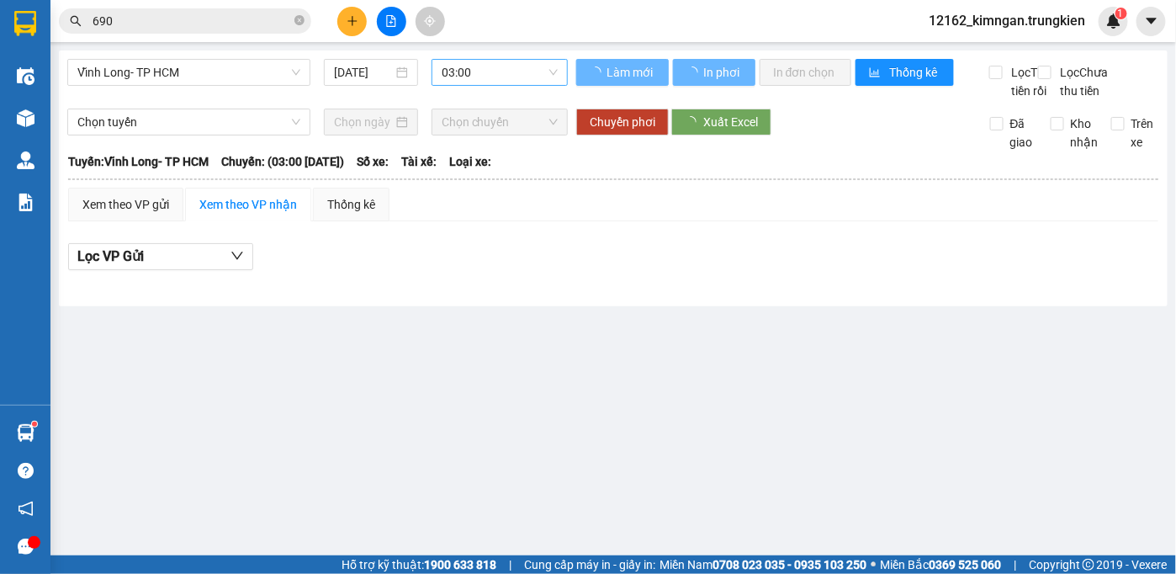
click at [468, 66] on span "03:00" at bounding box center [500, 72] width 116 height 25
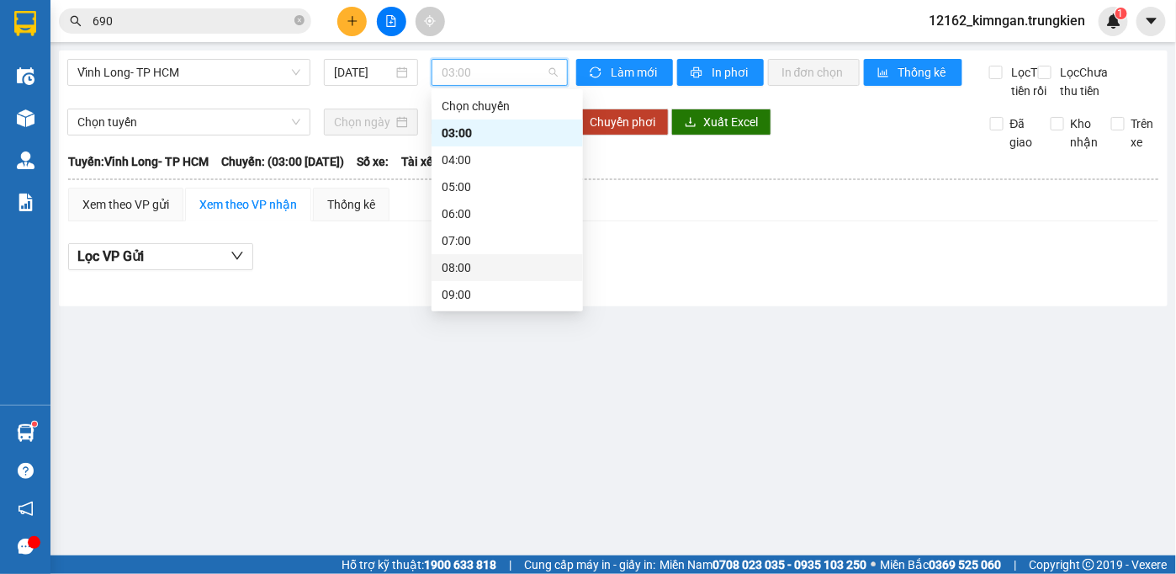
click at [473, 267] on div "08:00" at bounding box center [507, 267] width 131 height 19
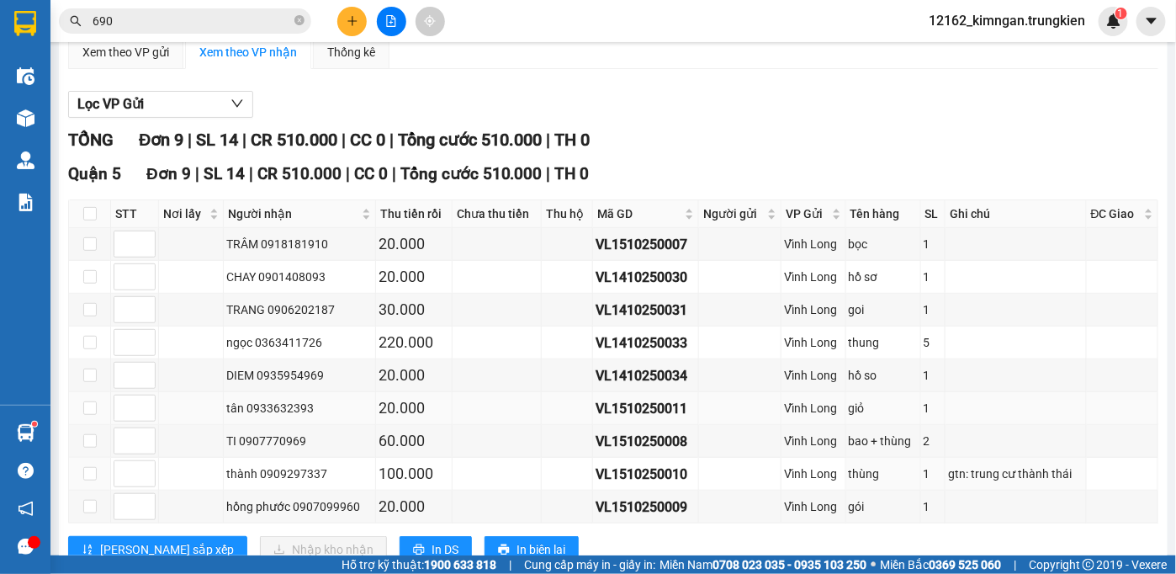
scroll to position [235, 0]
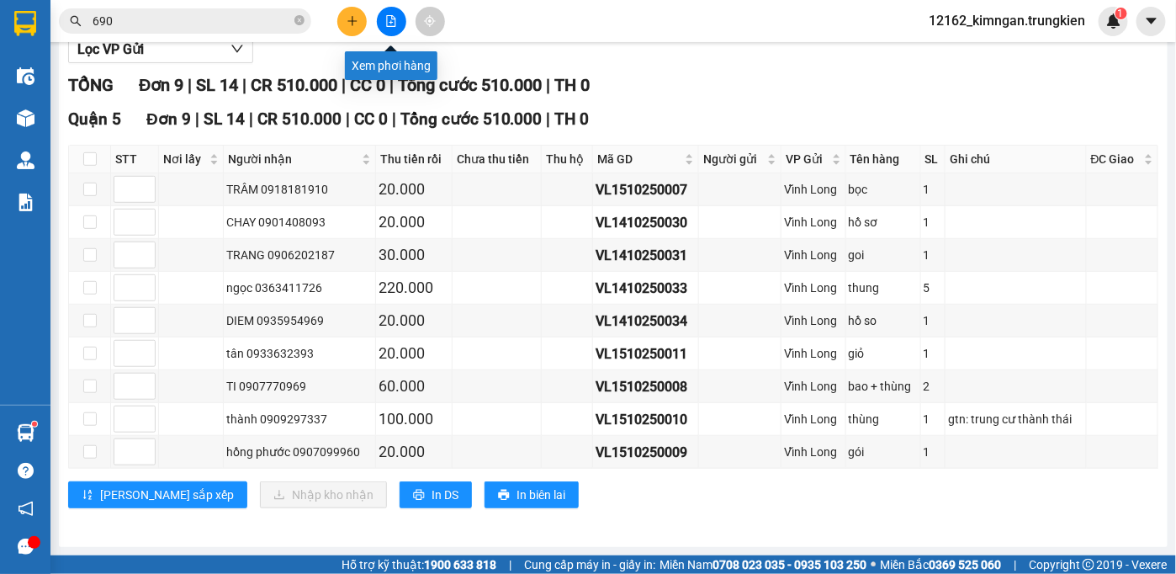
click at [394, 19] on icon "file-add" at bounding box center [391, 21] width 12 height 12
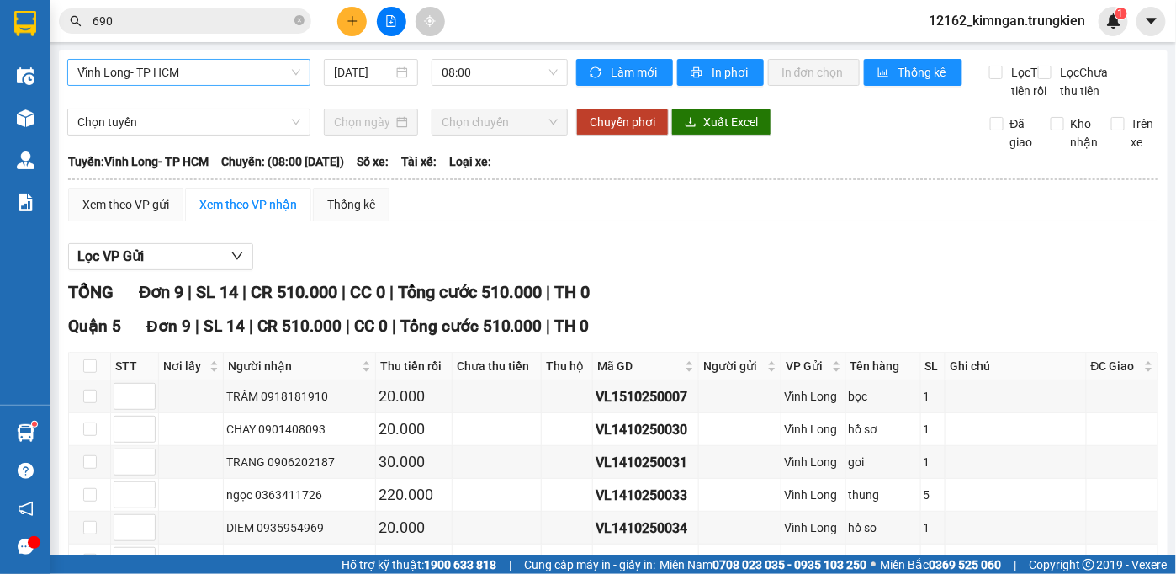
click at [251, 70] on span "Vĩnh Long- TP HCM" at bounding box center [188, 72] width 223 height 25
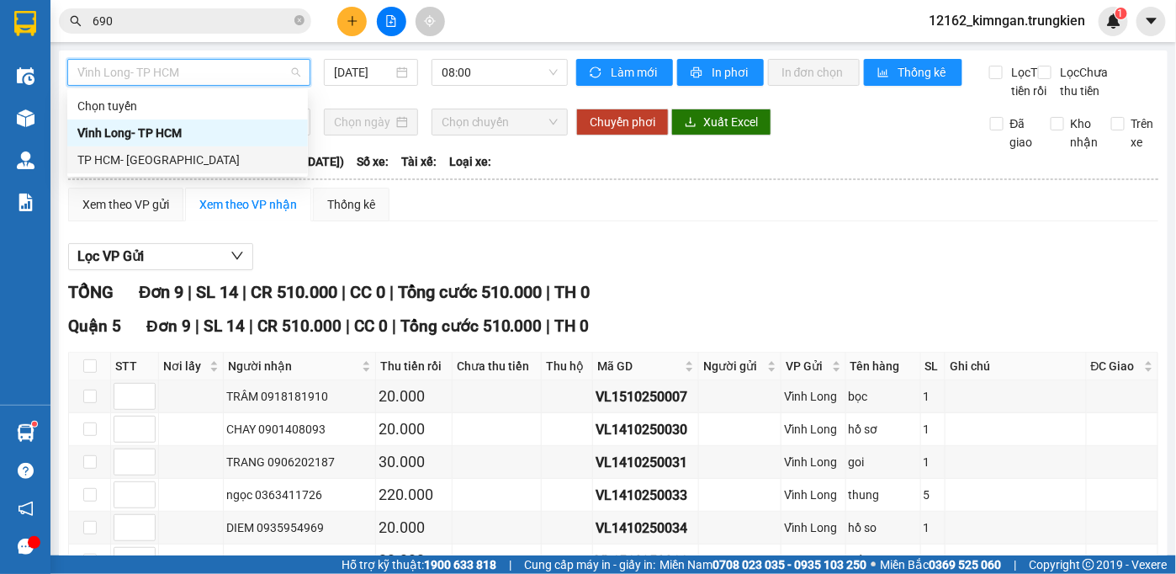
click at [171, 157] on div "TP HCM- [GEOGRAPHIC_DATA]" at bounding box center [187, 160] width 220 height 19
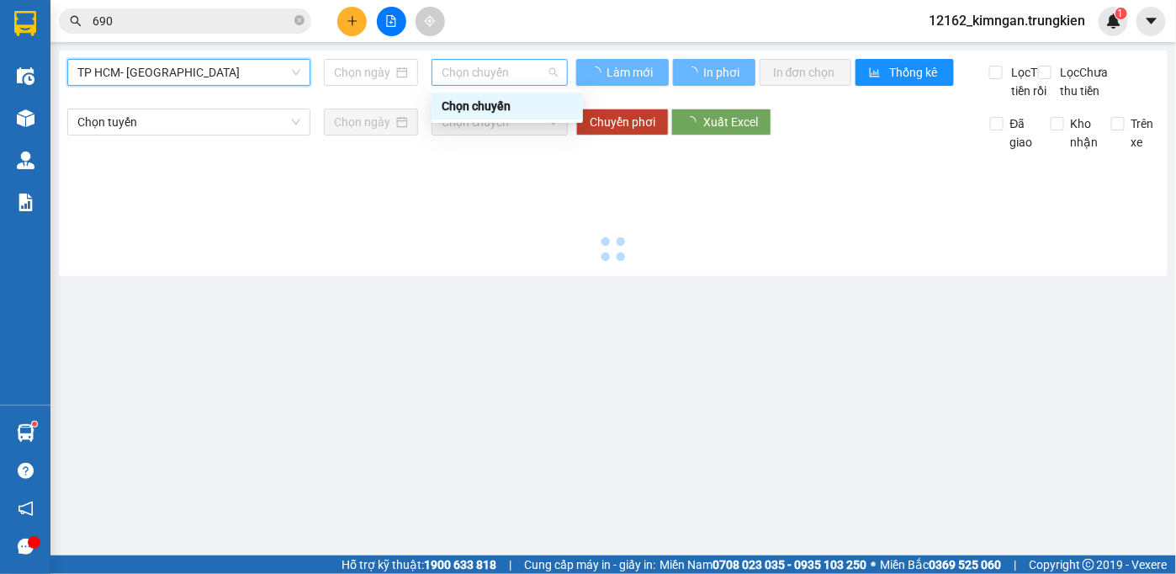
click at [450, 73] on span "Chọn chuyến" at bounding box center [500, 72] width 116 height 25
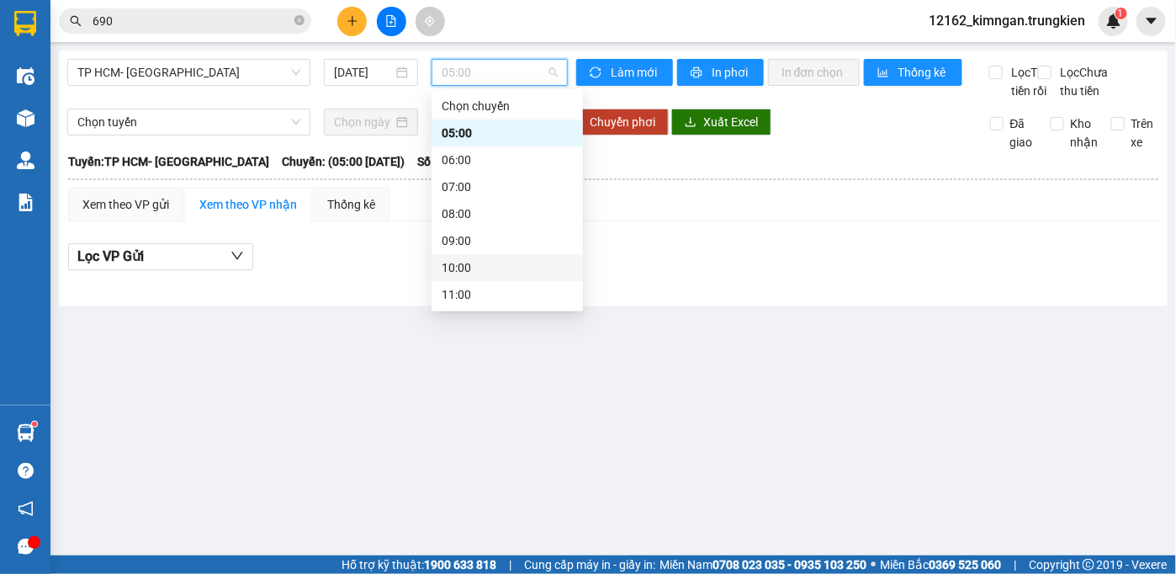
scroll to position [215, 0]
click at [463, 298] on div "19:00" at bounding box center [507, 294] width 131 height 19
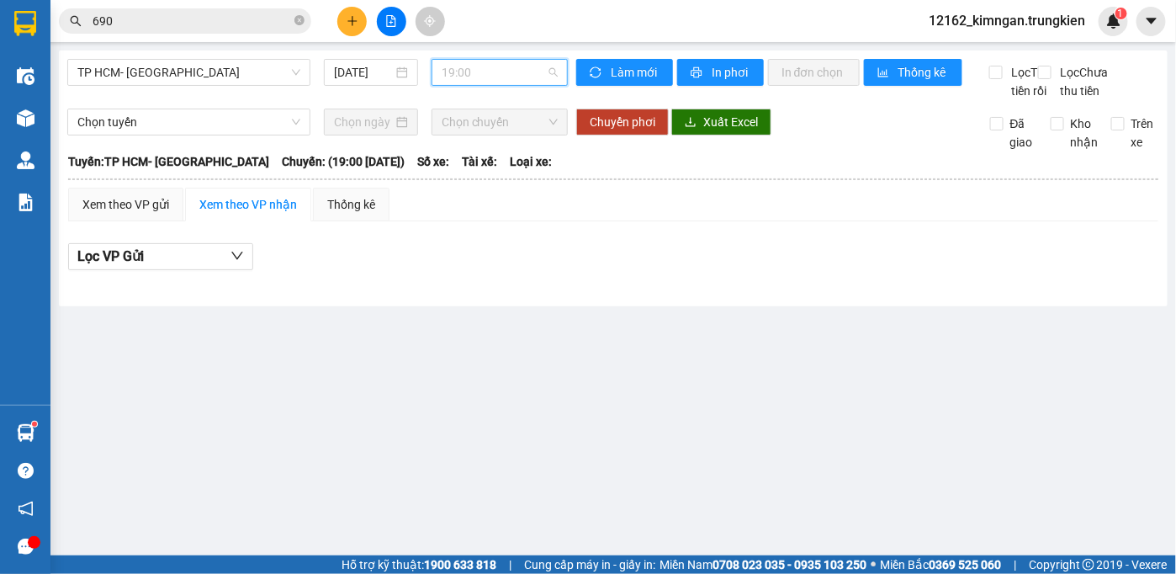
click at [464, 71] on span "19:00" at bounding box center [500, 72] width 116 height 25
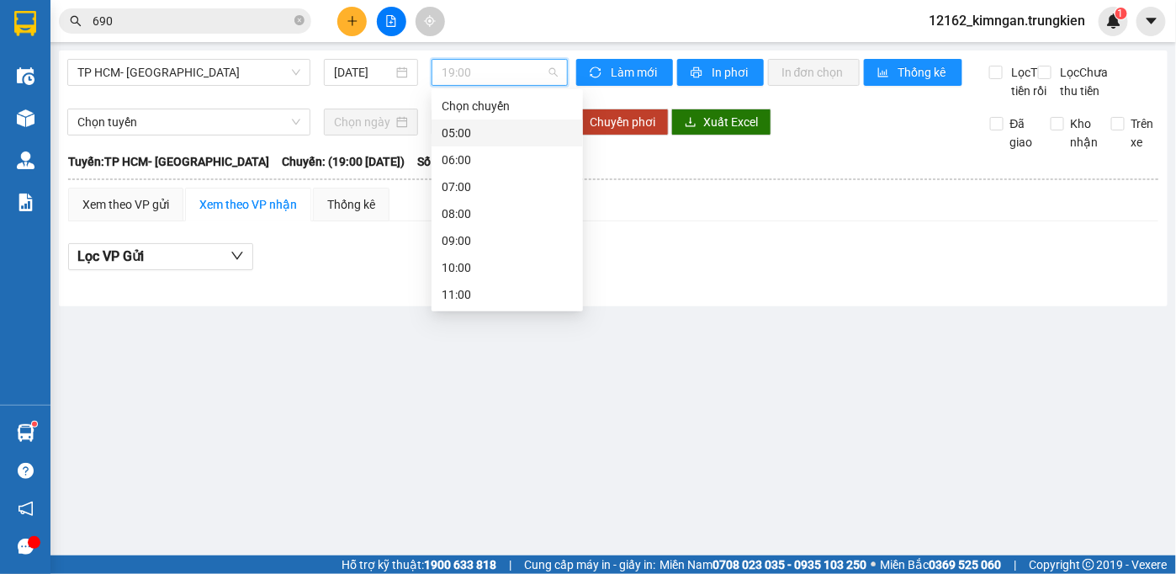
click at [468, 131] on div "05:00" at bounding box center [507, 133] width 131 height 19
click at [477, 72] on span "05:00" at bounding box center [500, 72] width 116 height 25
click at [459, 166] on div "06:00" at bounding box center [507, 160] width 131 height 19
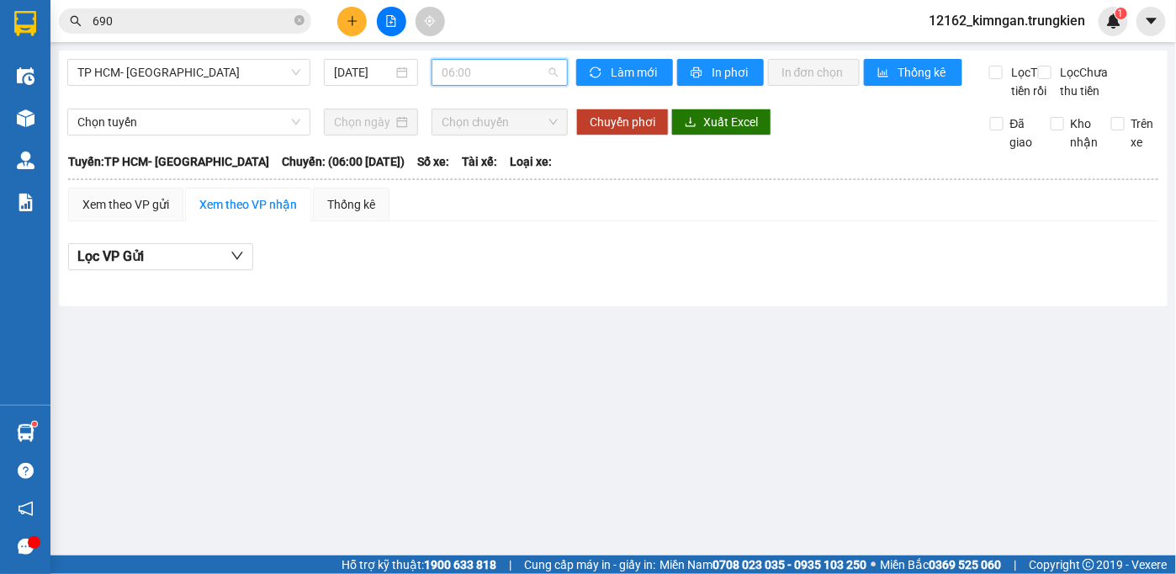
click at [467, 72] on span "06:00" at bounding box center [500, 72] width 116 height 25
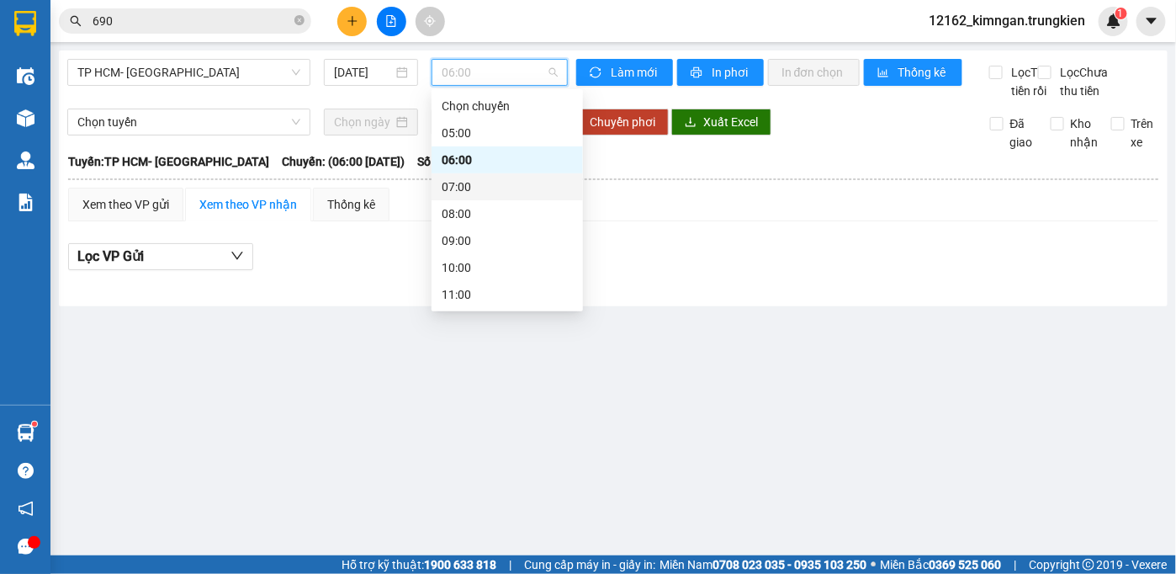
click at [468, 192] on div "07:00" at bounding box center [507, 186] width 131 height 19
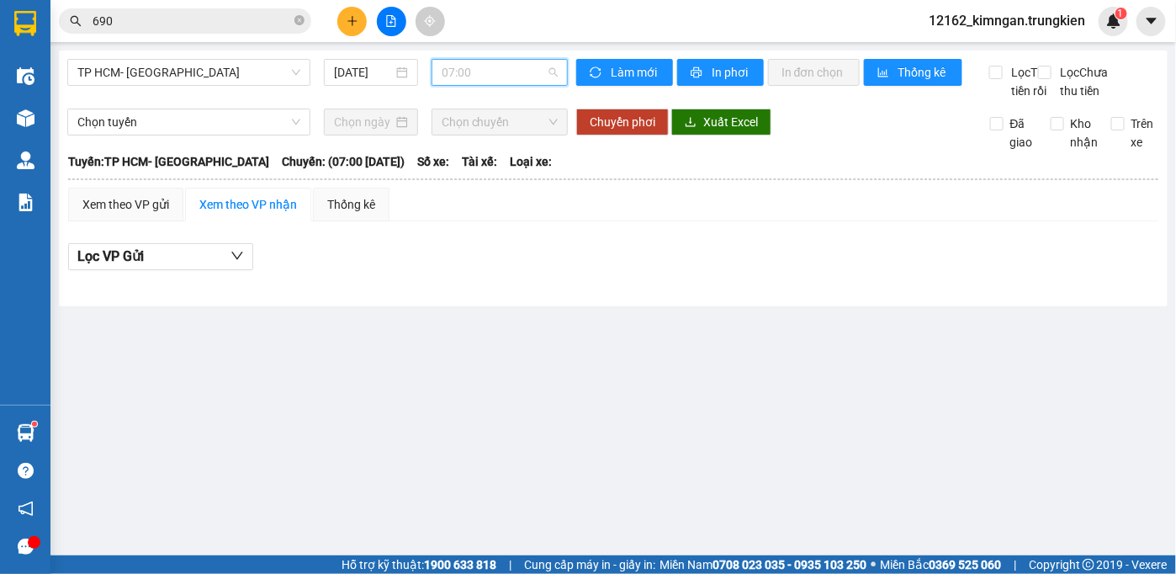
click at [472, 66] on span "07:00" at bounding box center [500, 72] width 116 height 25
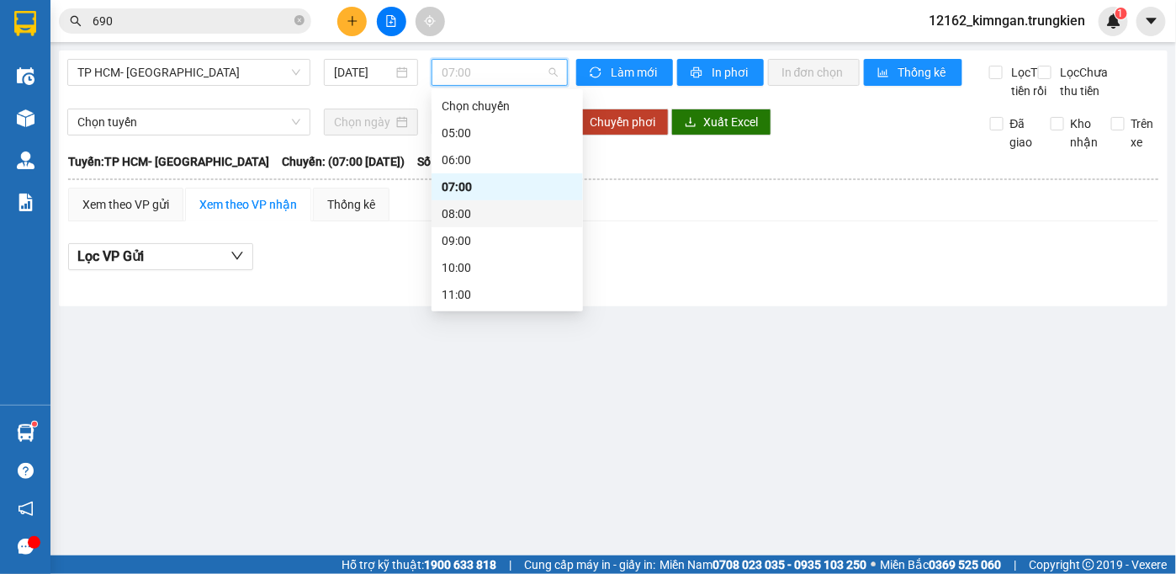
click at [458, 221] on div "08:00" at bounding box center [507, 213] width 131 height 19
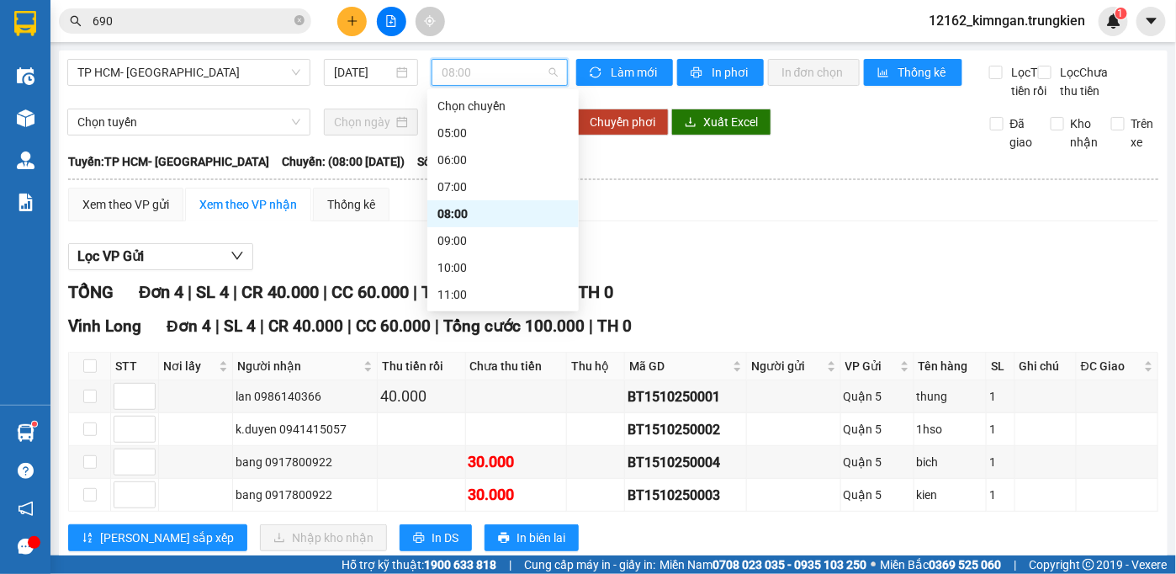
drag, startPoint x: 473, startPoint y: 66, endPoint x: 475, endPoint y: 78, distance: 12.9
click at [475, 72] on span "08:00" at bounding box center [500, 72] width 116 height 25
click at [463, 232] on div "09:00" at bounding box center [502, 240] width 131 height 19
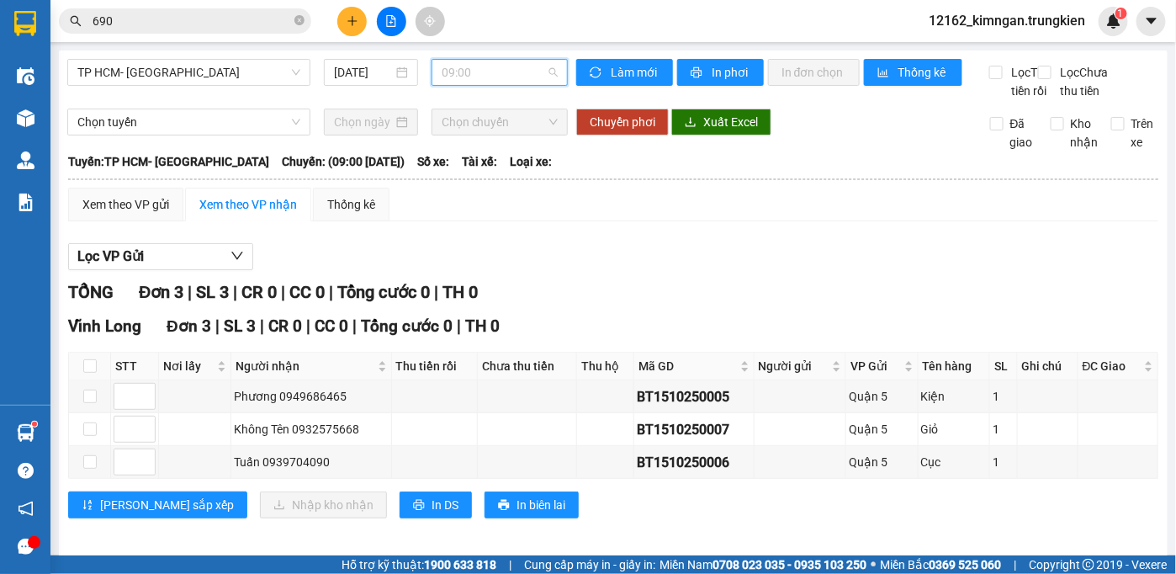
click at [473, 76] on span "09:00" at bounding box center [500, 72] width 116 height 25
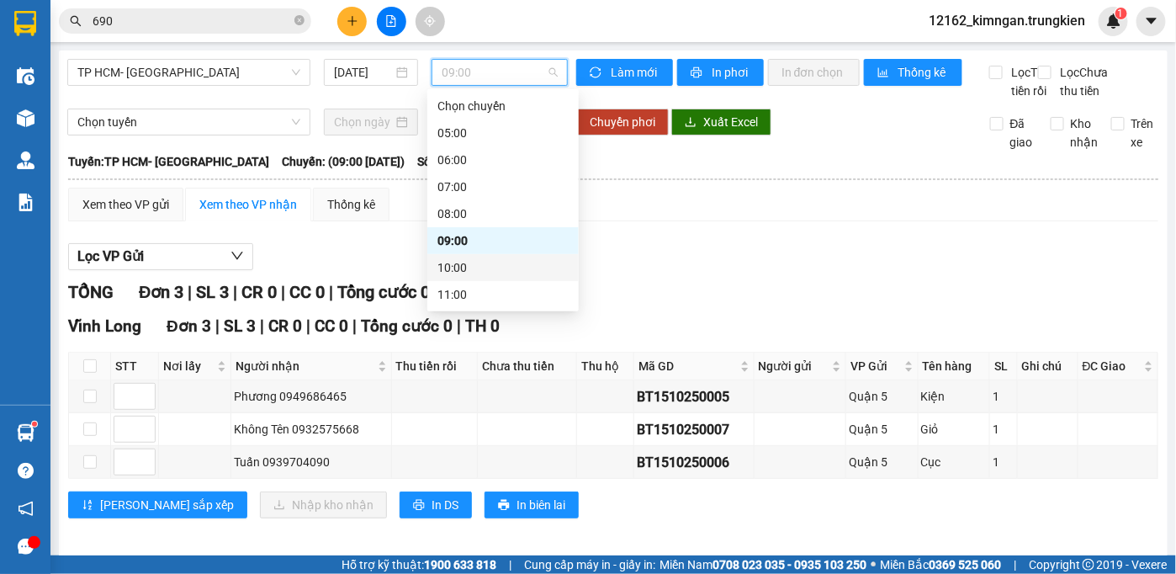
click at [444, 262] on div "10:00" at bounding box center [502, 267] width 131 height 19
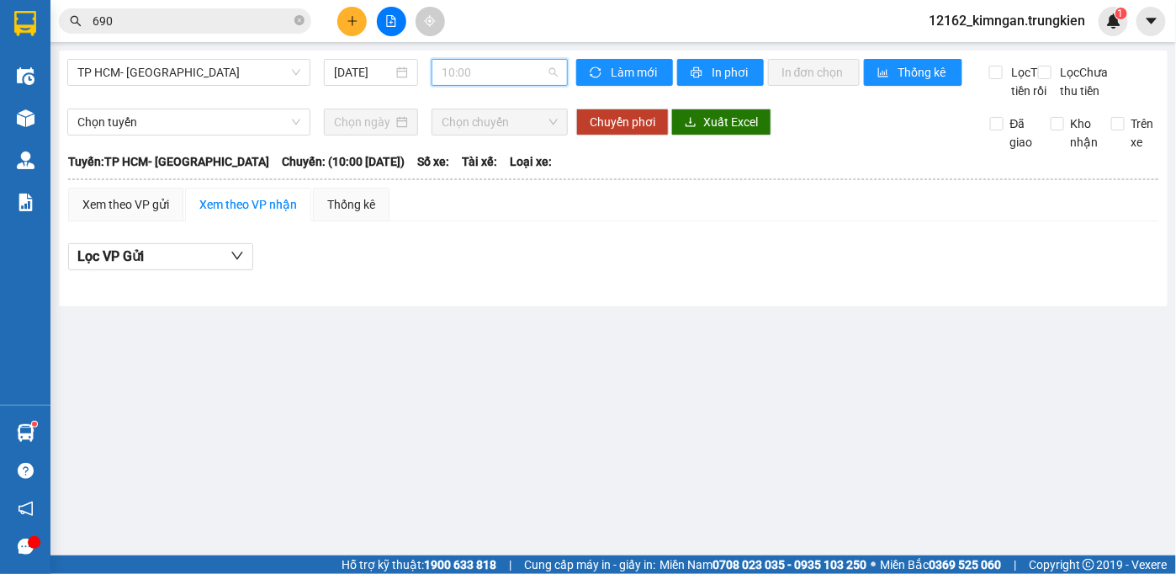
click at [485, 79] on span "10:00" at bounding box center [500, 72] width 116 height 25
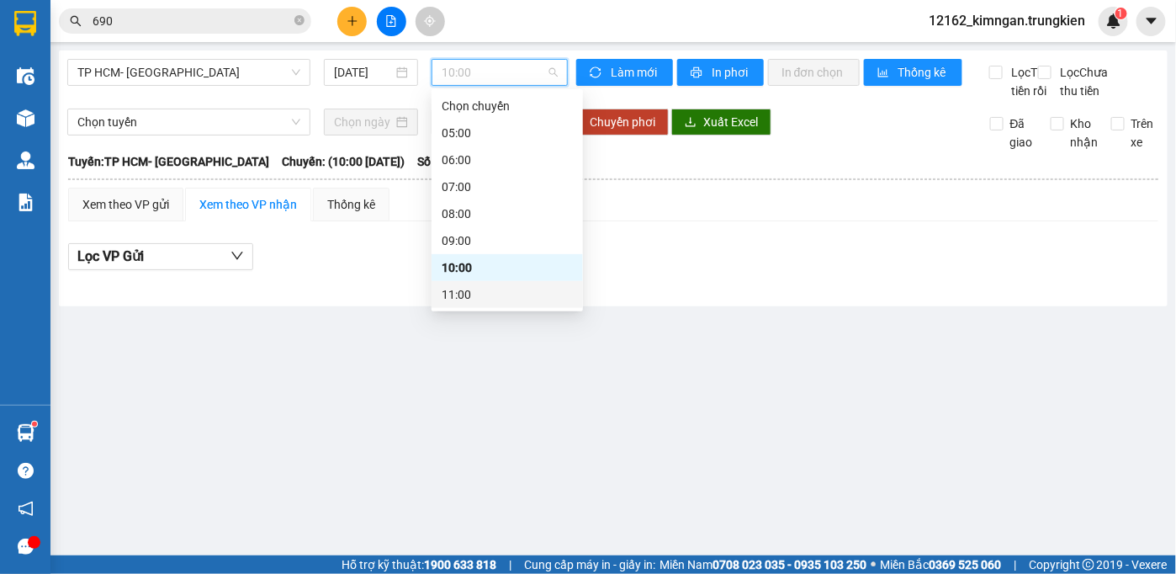
click at [457, 296] on div "11:00" at bounding box center [507, 294] width 131 height 19
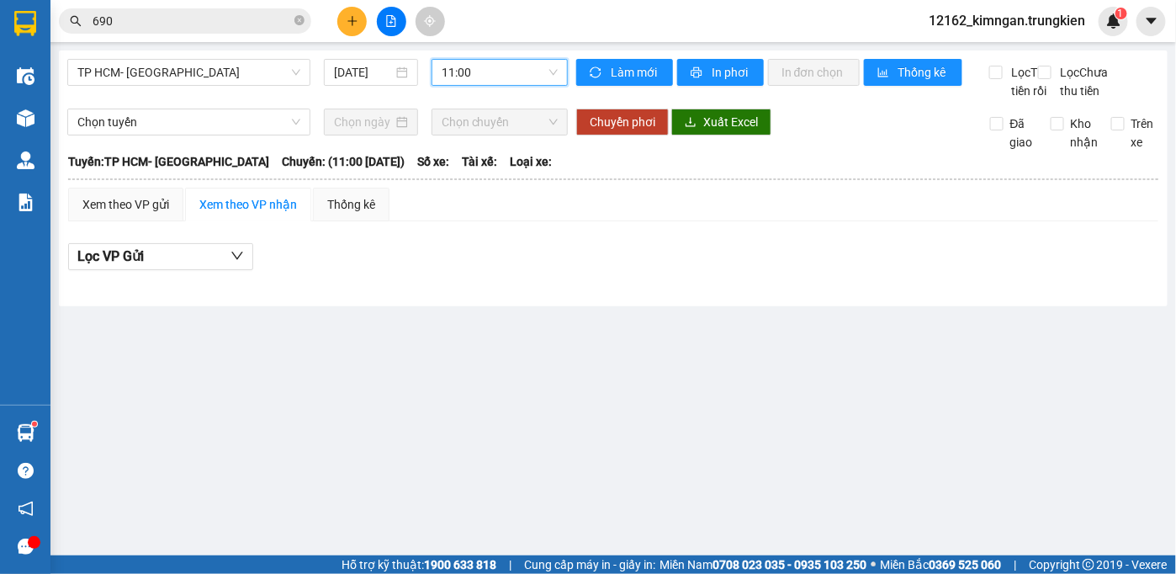
click at [450, 74] on span "11:00" at bounding box center [500, 72] width 116 height 25
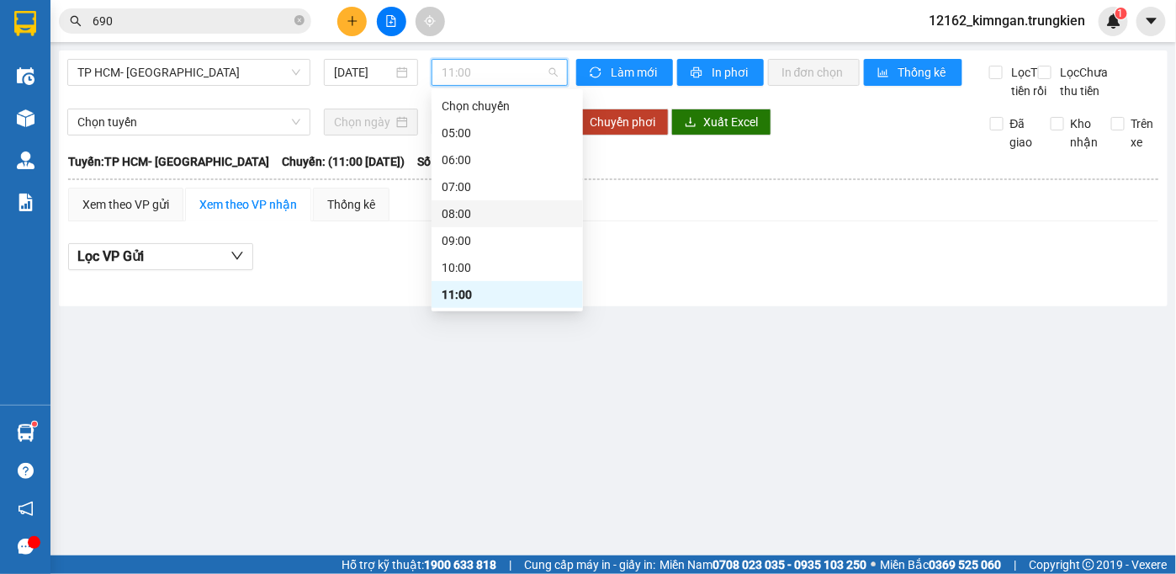
click at [458, 212] on div "08:00" at bounding box center [507, 213] width 131 height 19
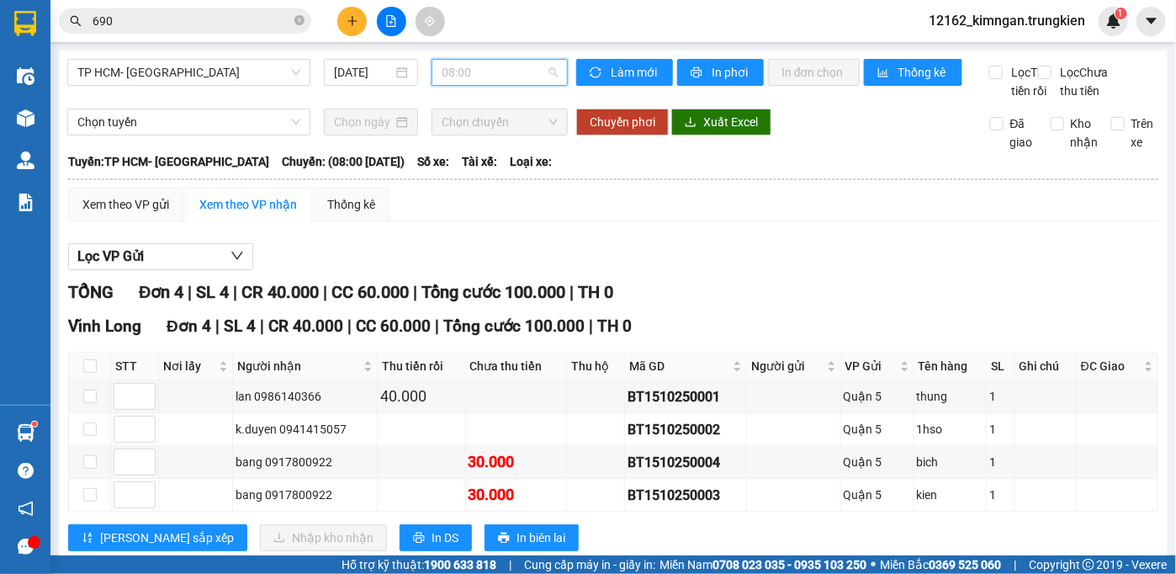
click at [447, 73] on span "08:00" at bounding box center [500, 72] width 116 height 25
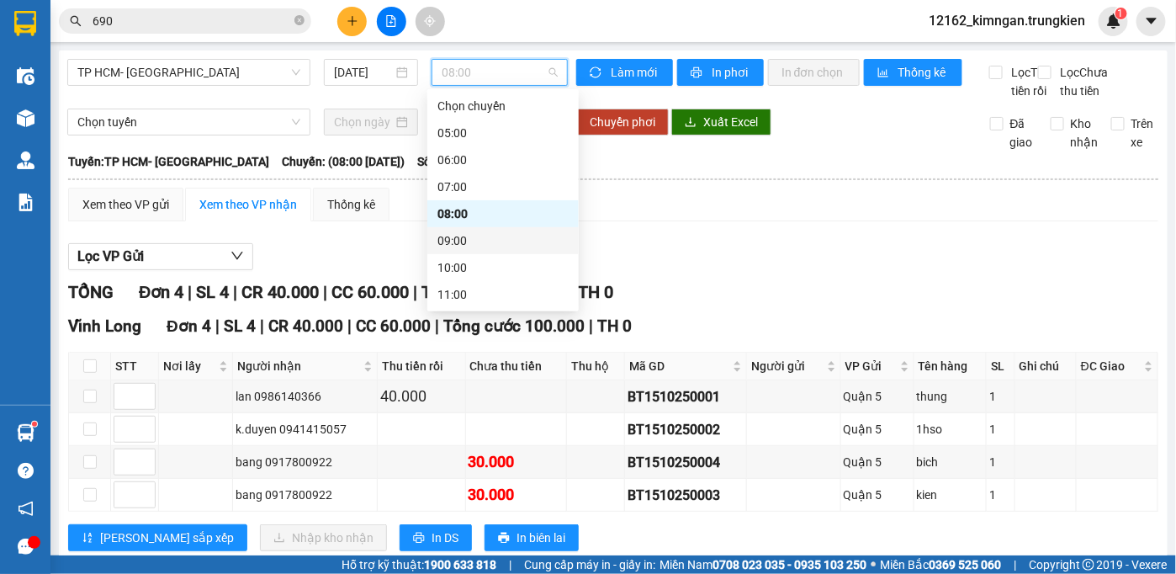
click at [444, 235] on div "09:00" at bounding box center [502, 240] width 131 height 19
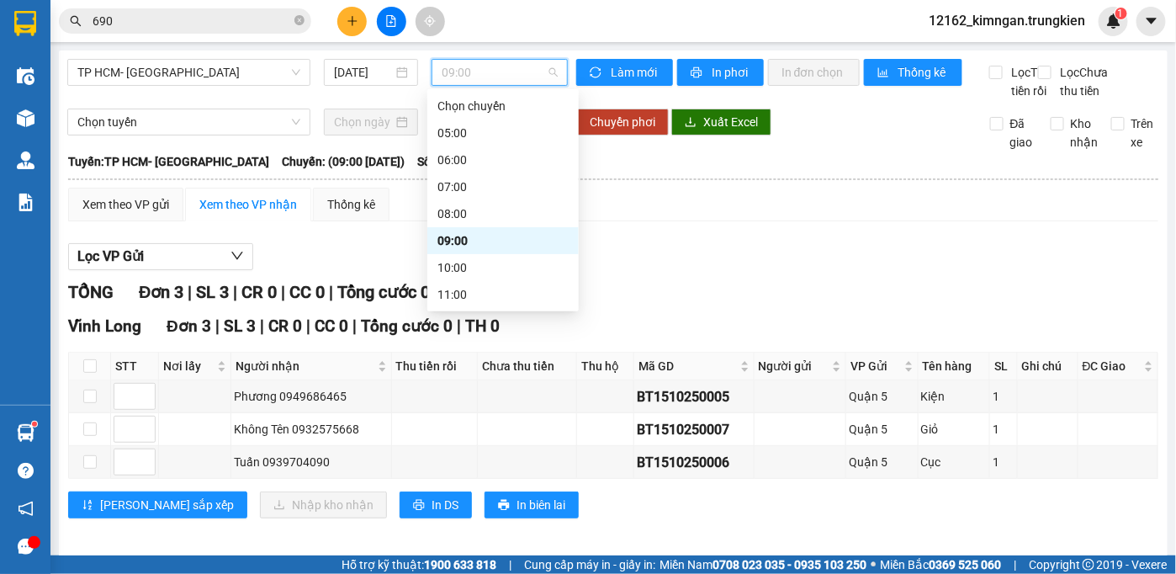
click at [453, 77] on span "09:00" at bounding box center [500, 72] width 116 height 25
click at [462, 264] on div "10:00" at bounding box center [502, 267] width 131 height 19
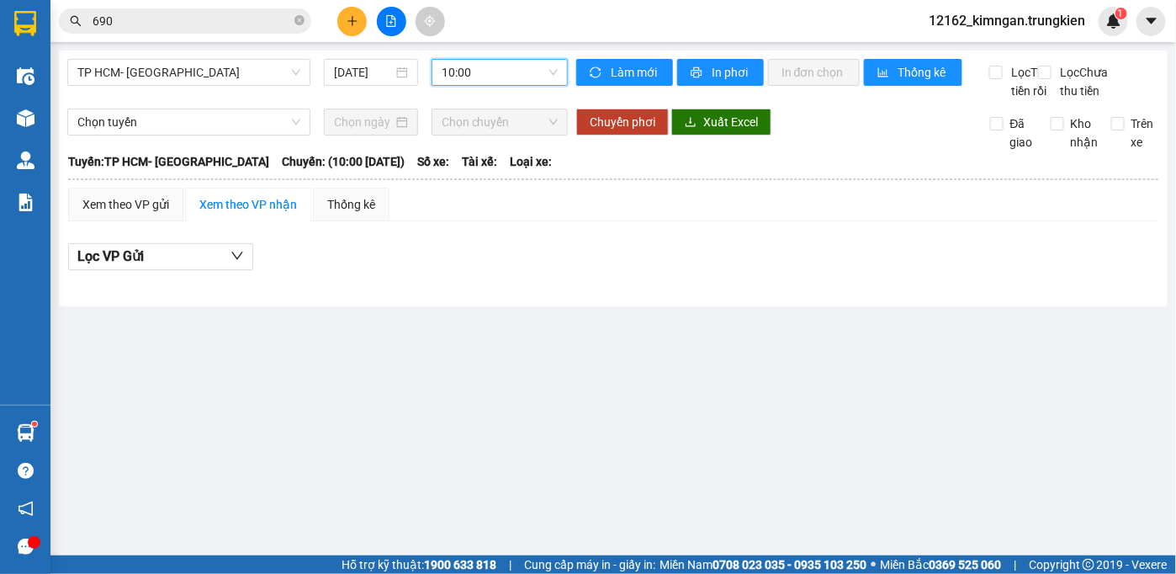
click at [463, 78] on span "10:00" at bounding box center [500, 72] width 116 height 25
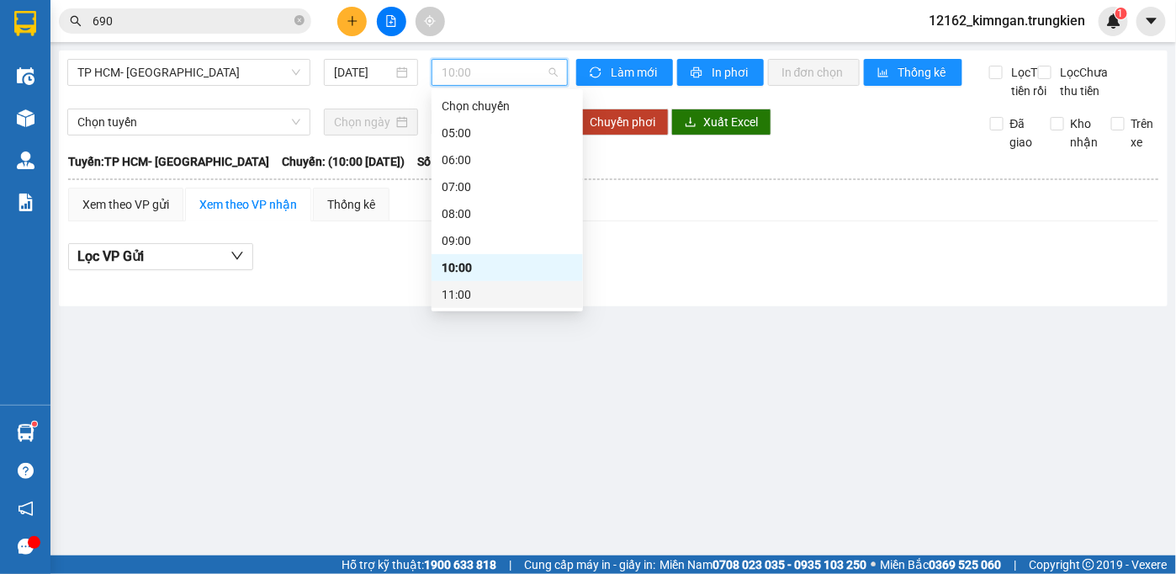
click at [448, 294] on div "11:00" at bounding box center [507, 294] width 131 height 19
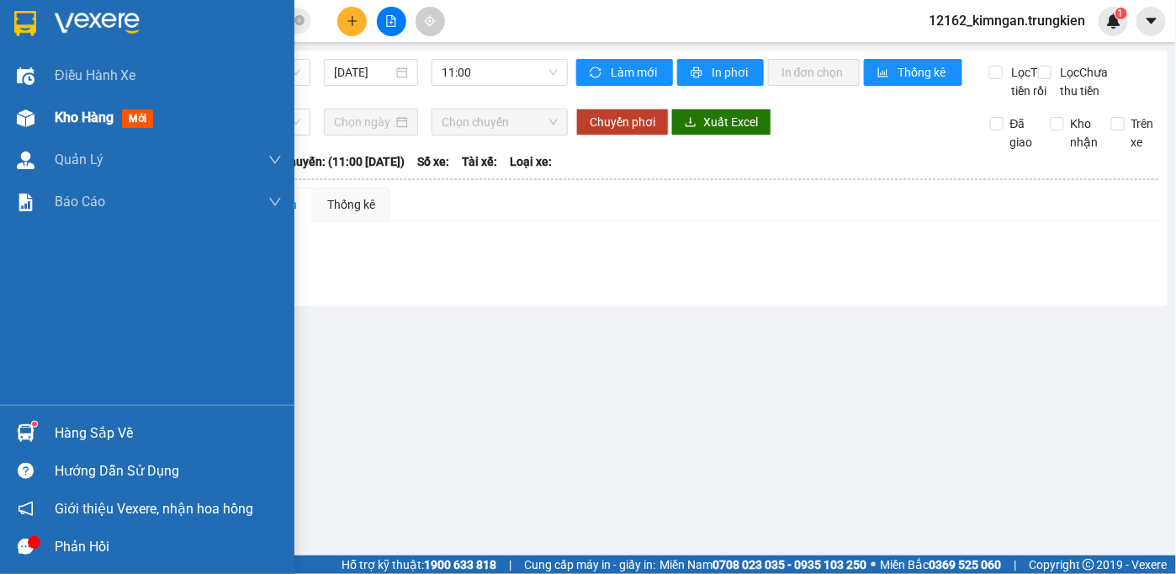
click at [61, 114] on span "Kho hàng" at bounding box center [84, 117] width 59 height 16
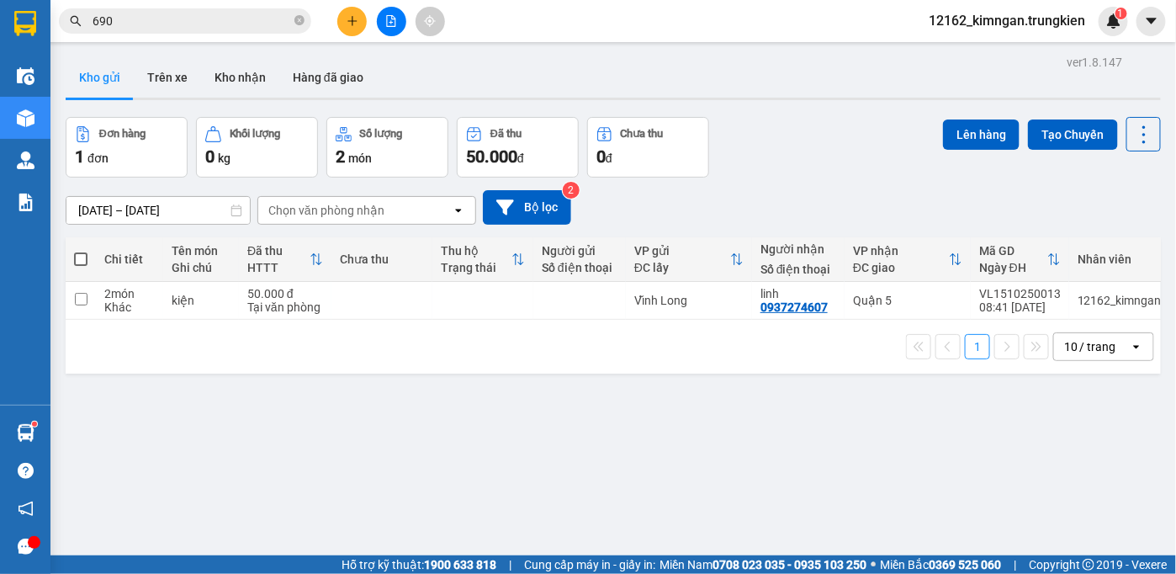
click at [227, 21] on input "690" at bounding box center [192, 21] width 198 height 19
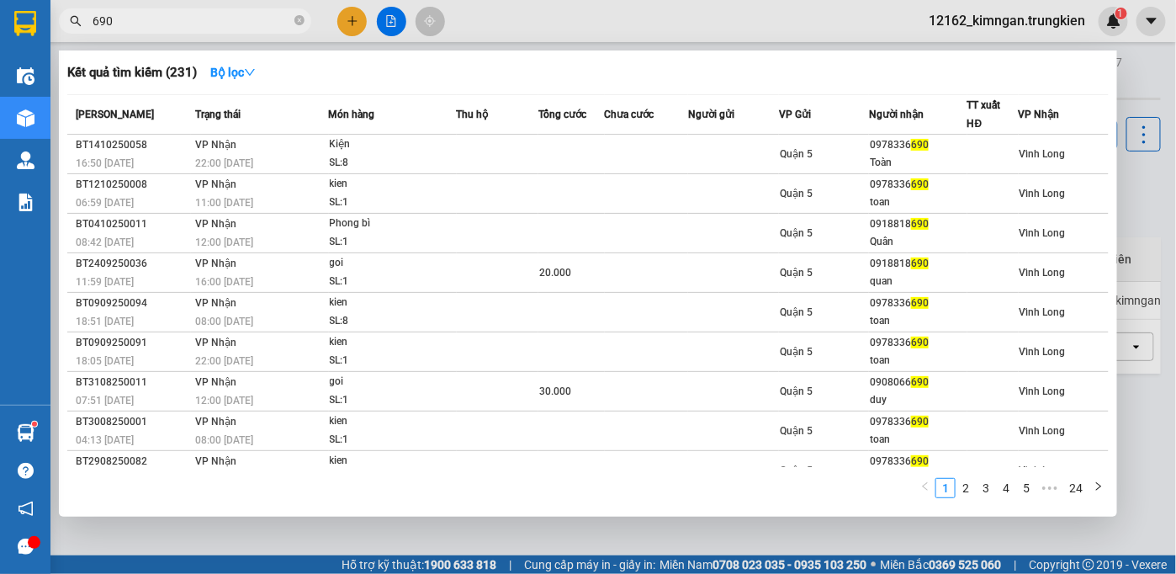
drag, startPoint x: 124, startPoint y: 25, endPoint x: 48, endPoint y: 32, distance: 76.0
click at [48, 32] on section "Kết quả tìm kiếm ( 231 ) Bộ lọc Mã ĐH Trạng thái Món hàng Thu hộ Tổng cước Chưa…" at bounding box center [588, 287] width 1176 height 574
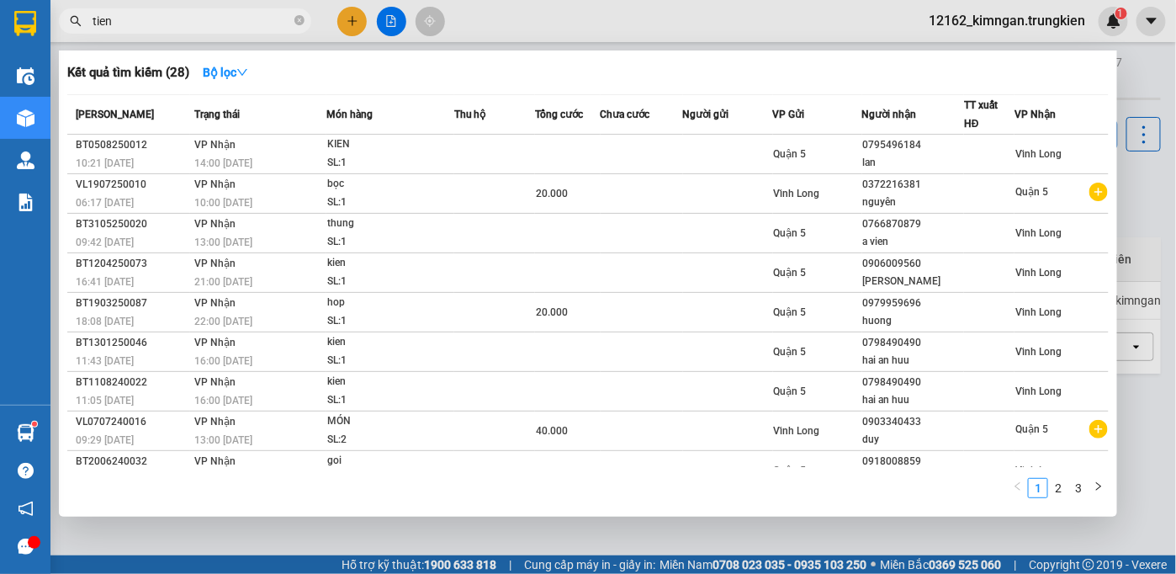
drag, startPoint x: 208, startPoint y: 15, endPoint x: 51, endPoint y: 27, distance: 156.9
click at [51, 27] on div "tien" at bounding box center [164, 20] width 328 height 25
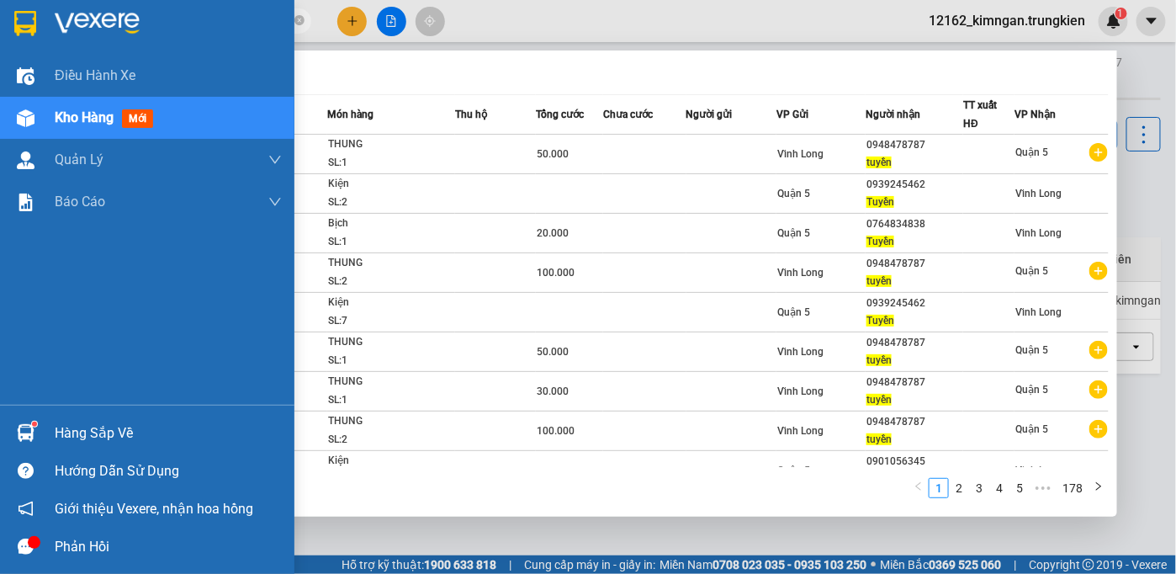
drag, startPoint x: 127, startPoint y: 25, endPoint x: 36, endPoint y: 27, distance: 90.8
click at [37, 25] on section "Kết quả tìm kiếm ( 1776 ) Bộ lọc Mã ĐH Trạng thái Món hàng Thu hộ Tổng cước Chư…" at bounding box center [588, 287] width 1176 height 574
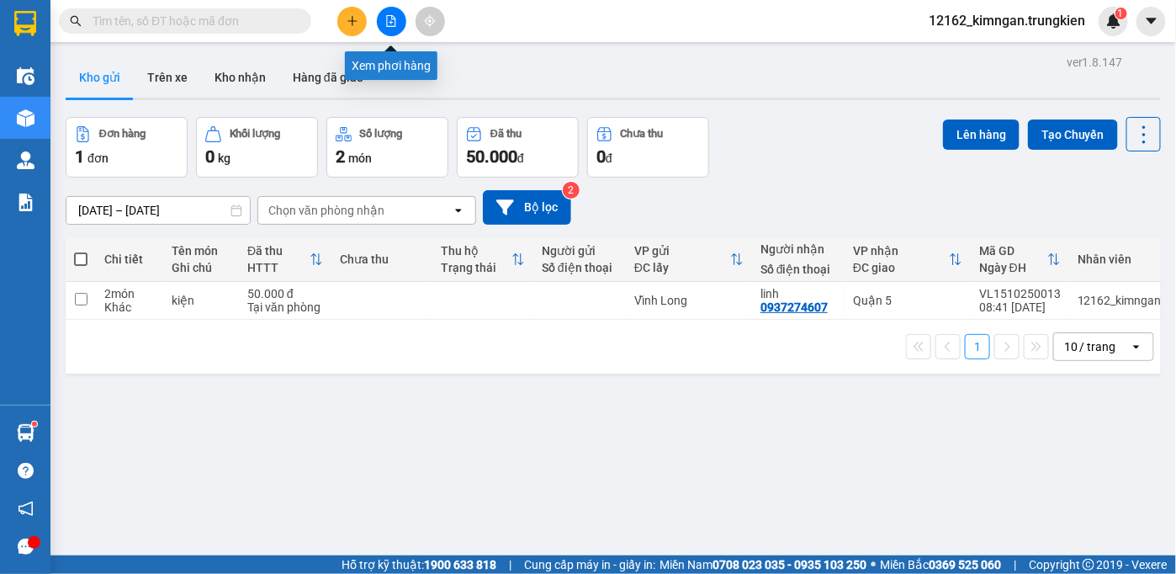
click at [390, 22] on icon "file-add" at bounding box center [391, 21] width 9 height 12
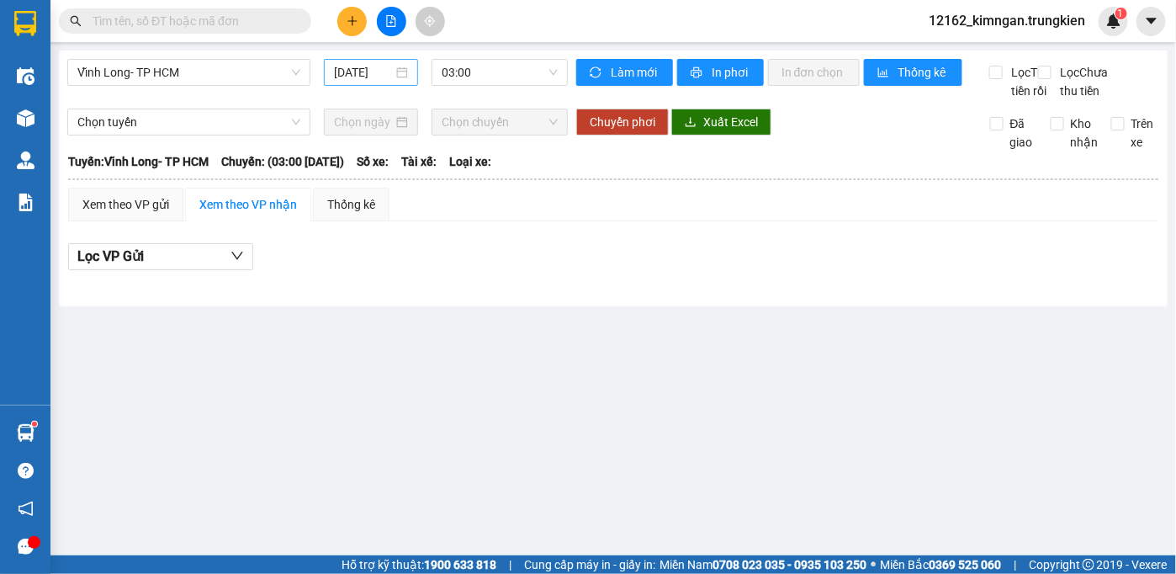
click at [342, 71] on input "[DATE]" at bounding box center [363, 72] width 58 height 19
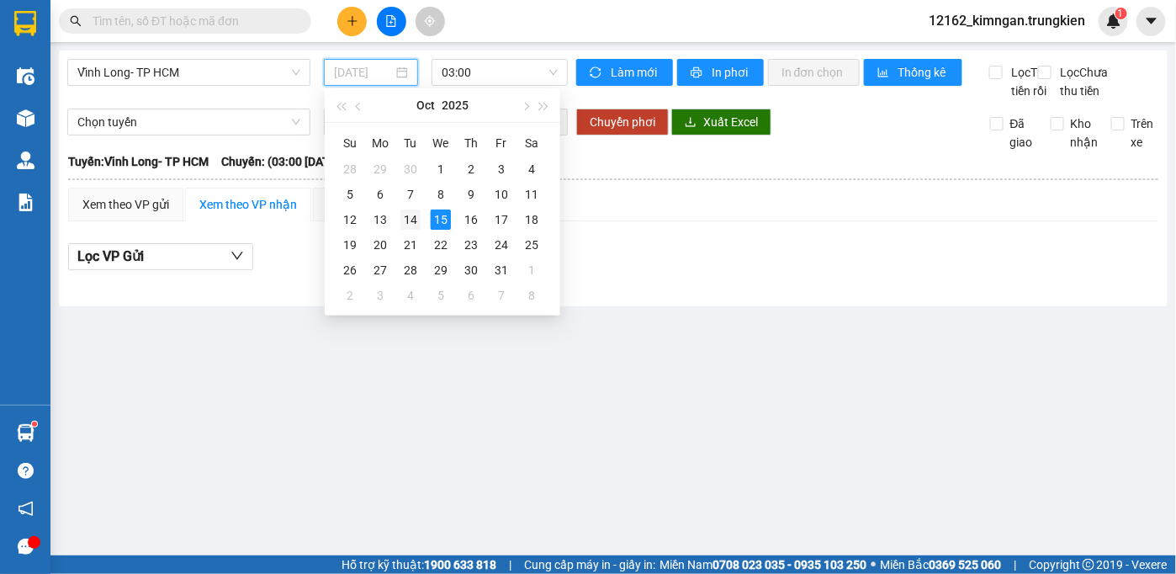
click at [413, 218] on div "14" at bounding box center [410, 219] width 20 height 20
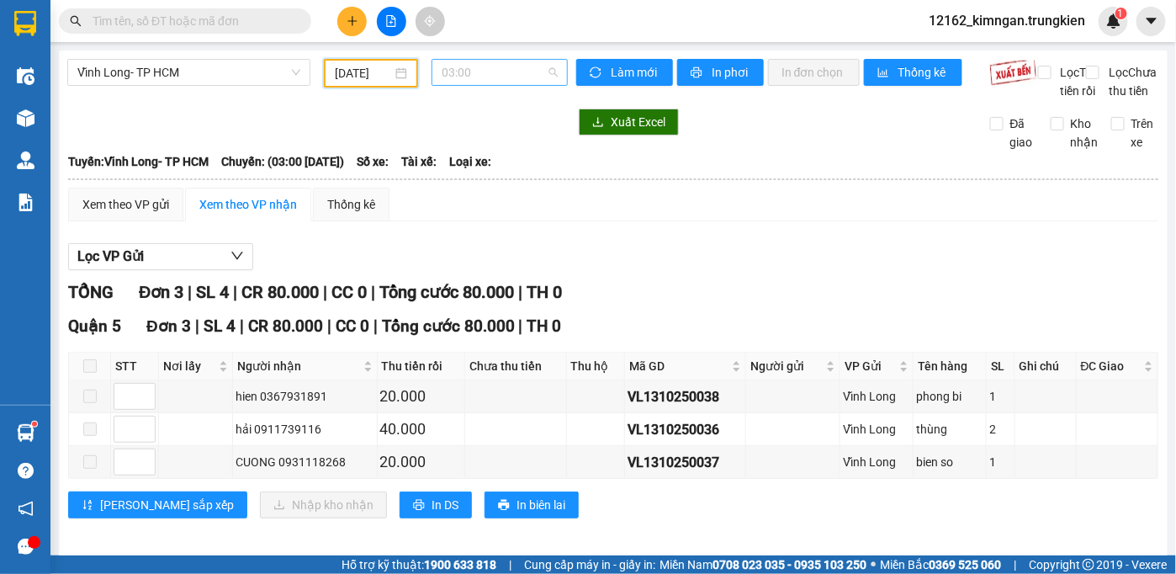
click at [478, 80] on span "03:00" at bounding box center [500, 72] width 116 height 25
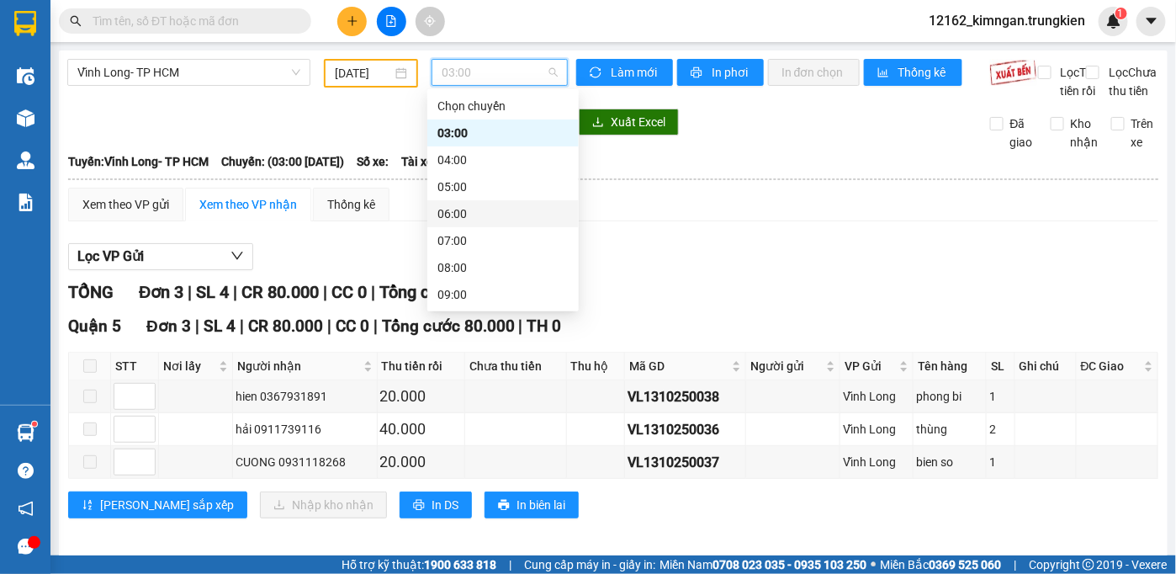
scroll to position [215, 0]
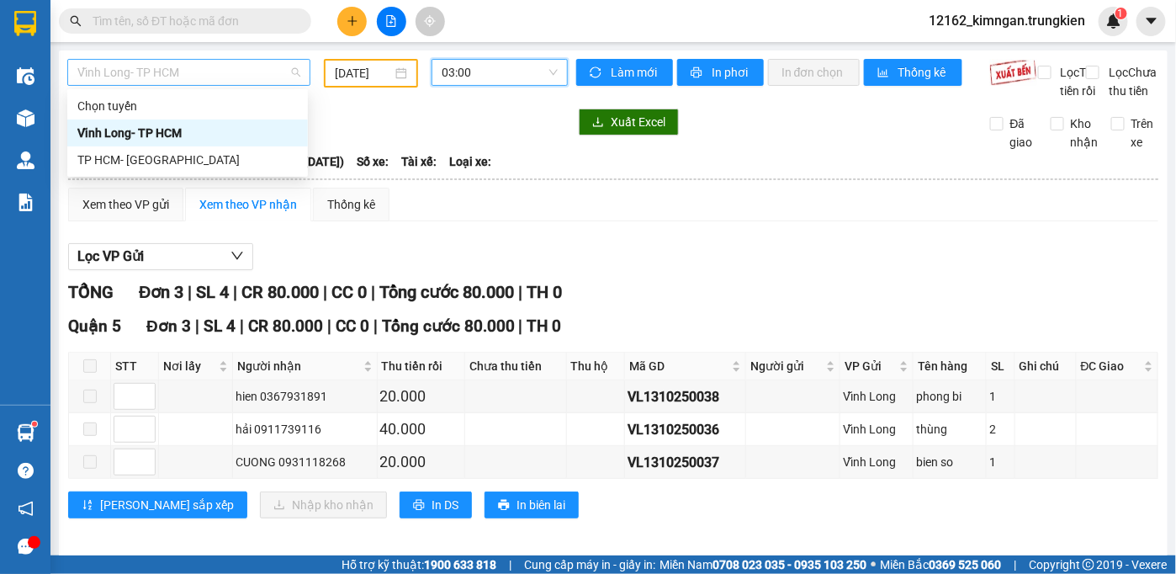
click at [175, 81] on span "Vĩnh Long- TP HCM" at bounding box center [188, 72] width 223 height 25
click at [188, 163] on div "TP HCM- [GEOGRAPHIC_DATA]" at bounding box center [187, 160] width 220 height 19
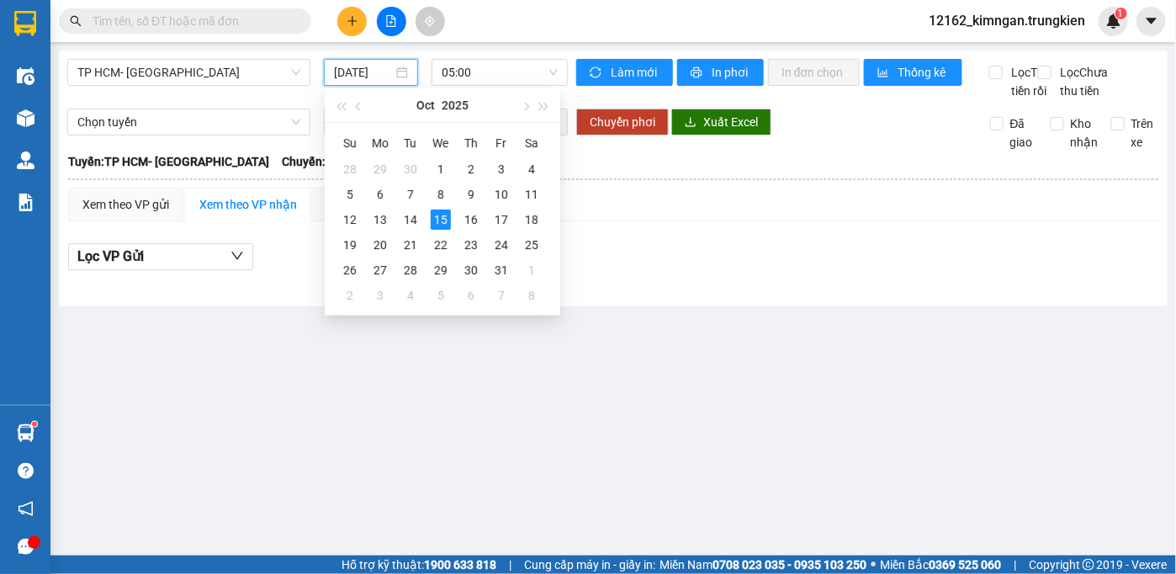
drag, startPoint x: 390, startPoint y: 67, endPoint x: 383, endPoint y: 81, distance: 15.0
click at [389, 67] on input "[DATE]" at bounding box center [363, 72] width 58 height 19
click at [408, 219] on div "14" at bounding box center [410, 219] width 20 height 20
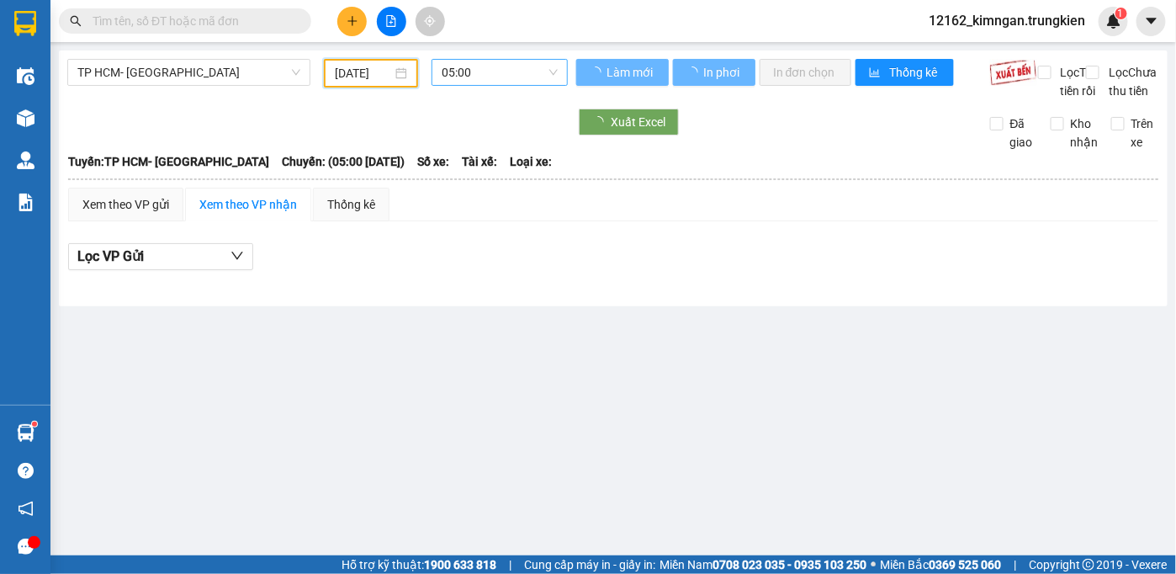
click at [481, 72] on span "05:00" at bounding box center [500, 72] width 116 height 25
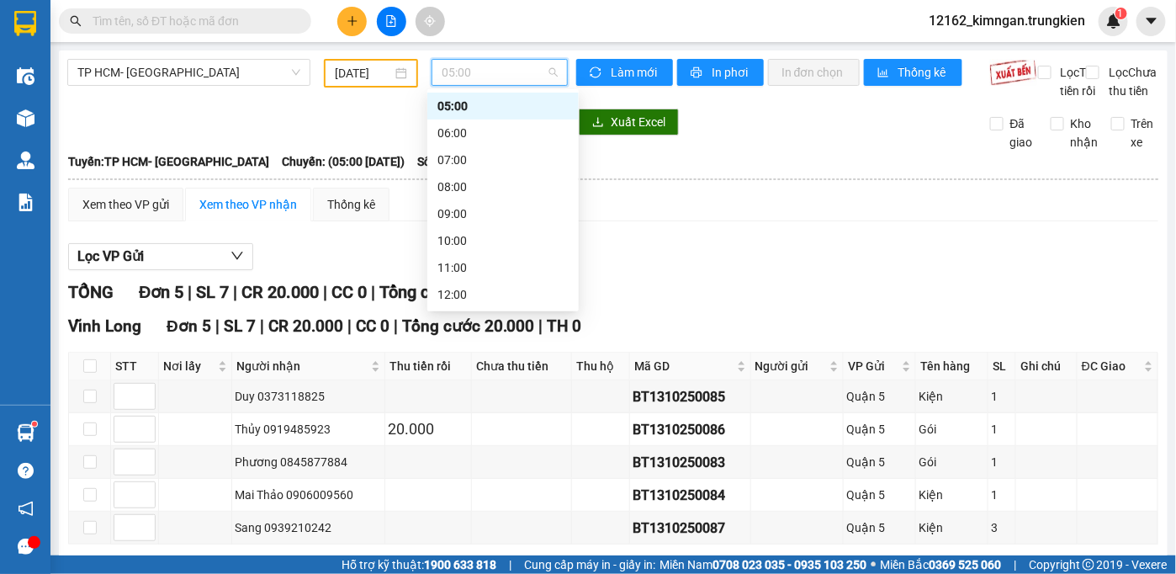
scroll to position [215, 0]
click at [468, 297] on div "19:00" at bounding box center [502, 294] width 131 height 19
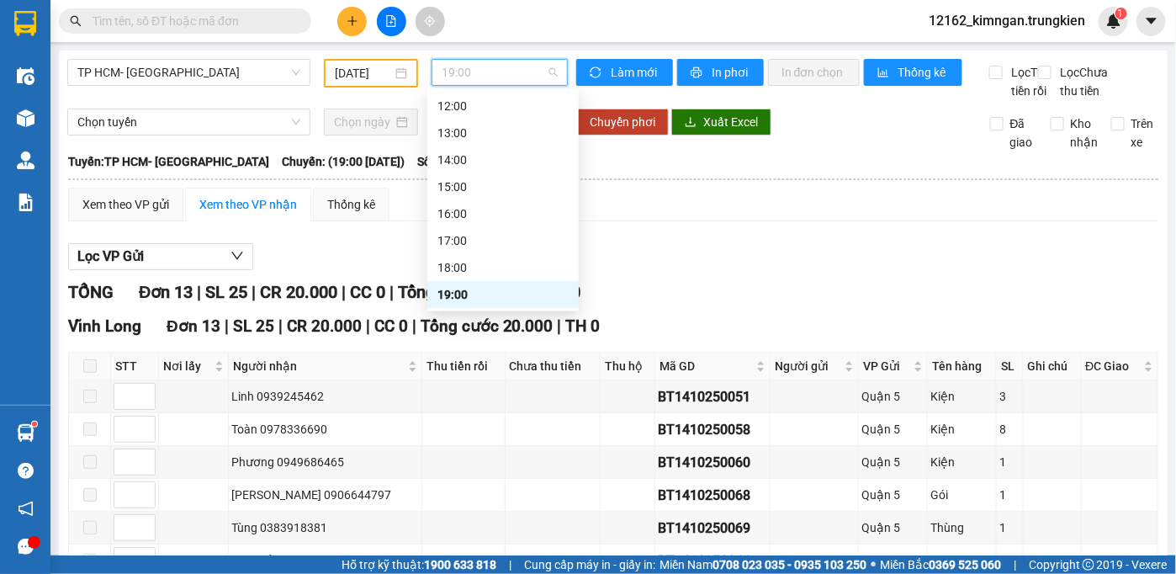
click at [448, 66] on span "19:00" at bounding box center [500, 72] width 116 height 25
click at [466, 268] on div "18:00" at bounding box center [502, 267] width 131 height 19
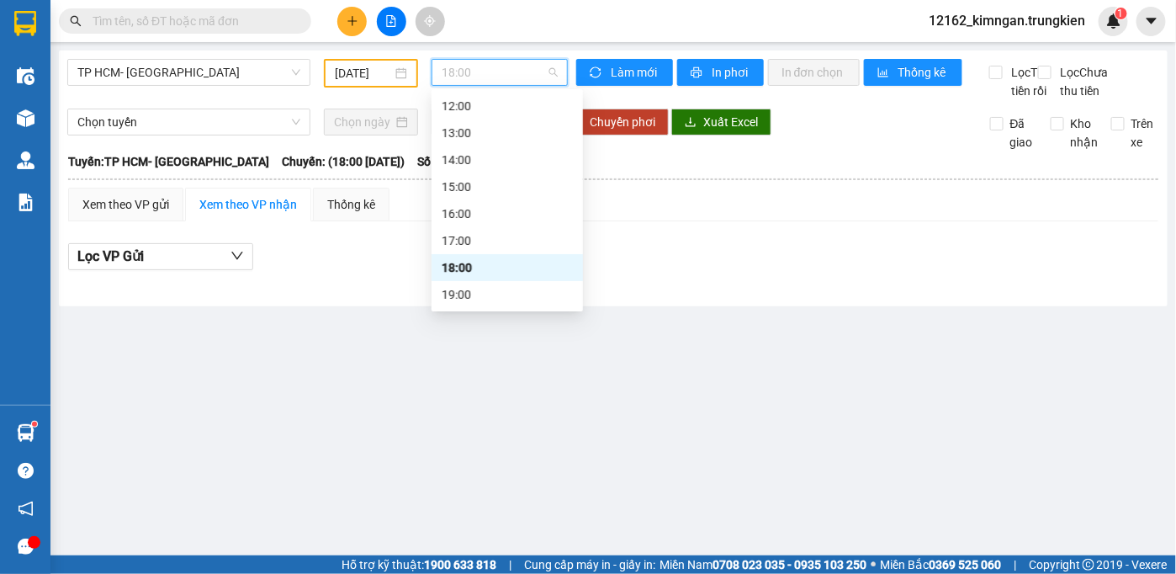
click at [463, 70] on span "18:00" at bounding box center [500, 72] width 116 height 25
click at [460, 245] on div "17:00" at bounding box center [507, 240] width 131 height 19
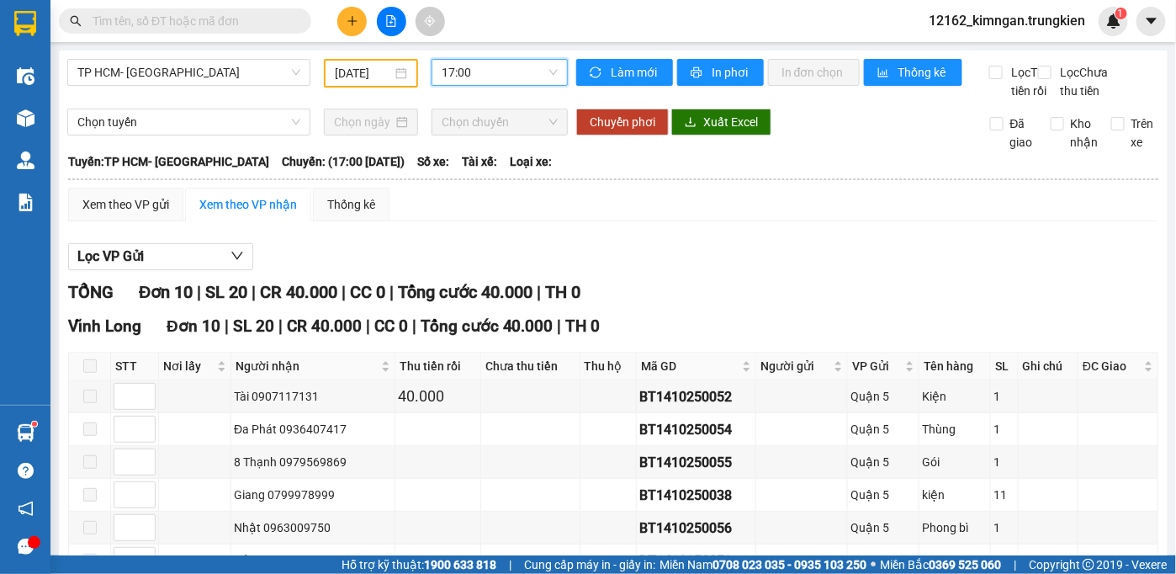
click at [451, 79] on span "17:00" at bounding box center [500, 72] width 116 height 25
click at [688, 271] on div "Lọc VP Gửi" at bounding box center [613, 257] width 1090 height 28
click at [346, 27] on button at bounding box center [351, 21] width 29 height 29
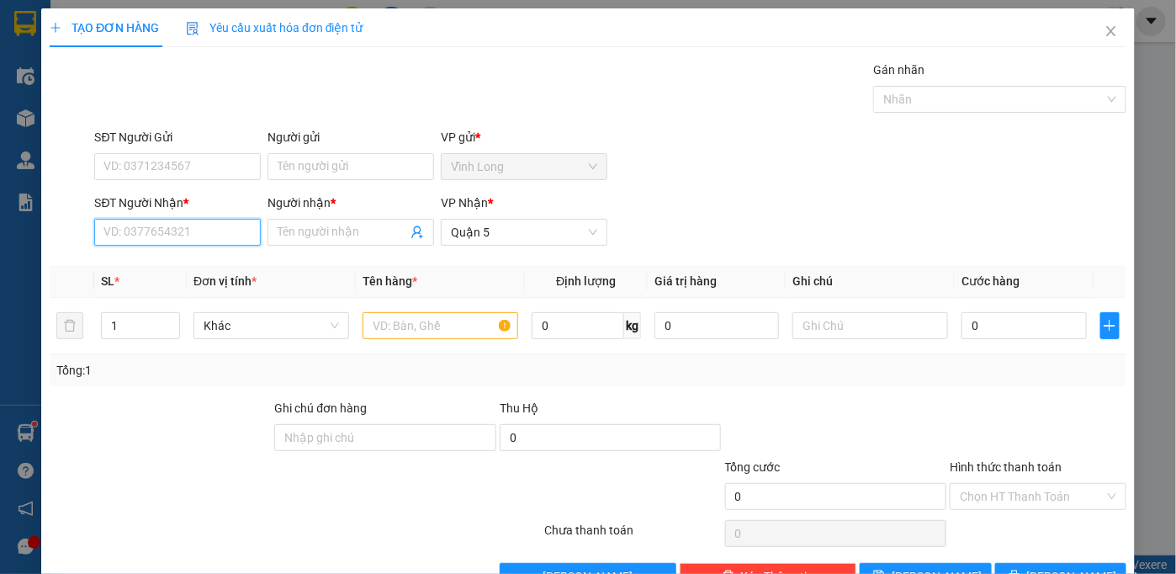
click at [186, 227] on input "SĐT Người Nhận *" at bounding box center [177, 232] width 167 height 27
click at [199, 274] on div "0979785849 - [PERSON_NAME]" at bounding box center [186, 264] width 186 height 27
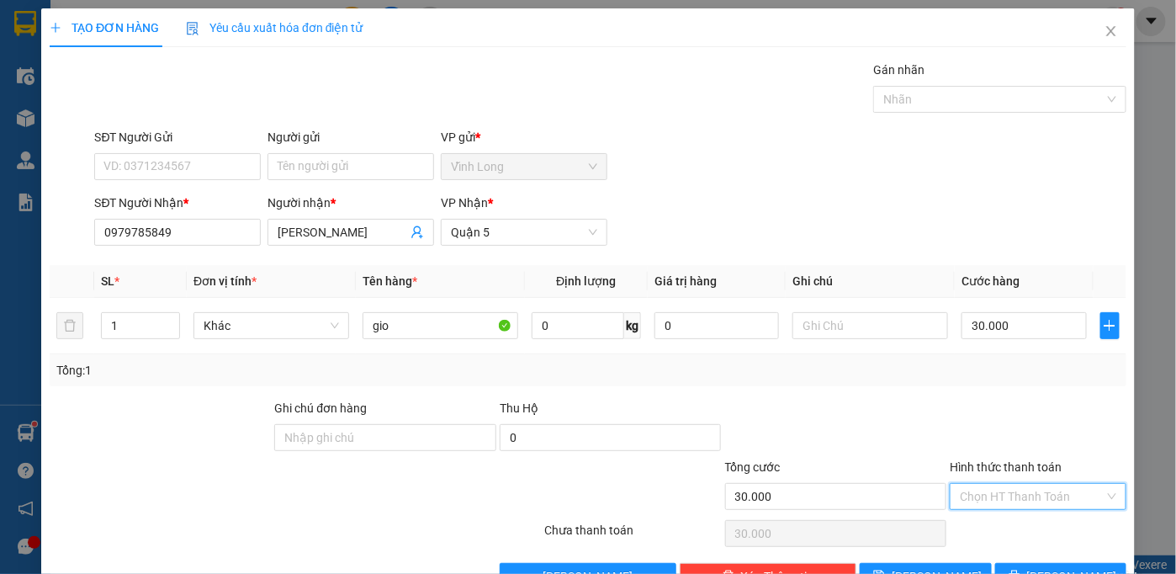
click at [992, 494] on input "Hình thức thanh toán" at bounding box center [1032, 496] width 145 height 25
click at [984, 523] on div "Tại văn phòng" at bounding box center [1027, 528] width 155 height 19
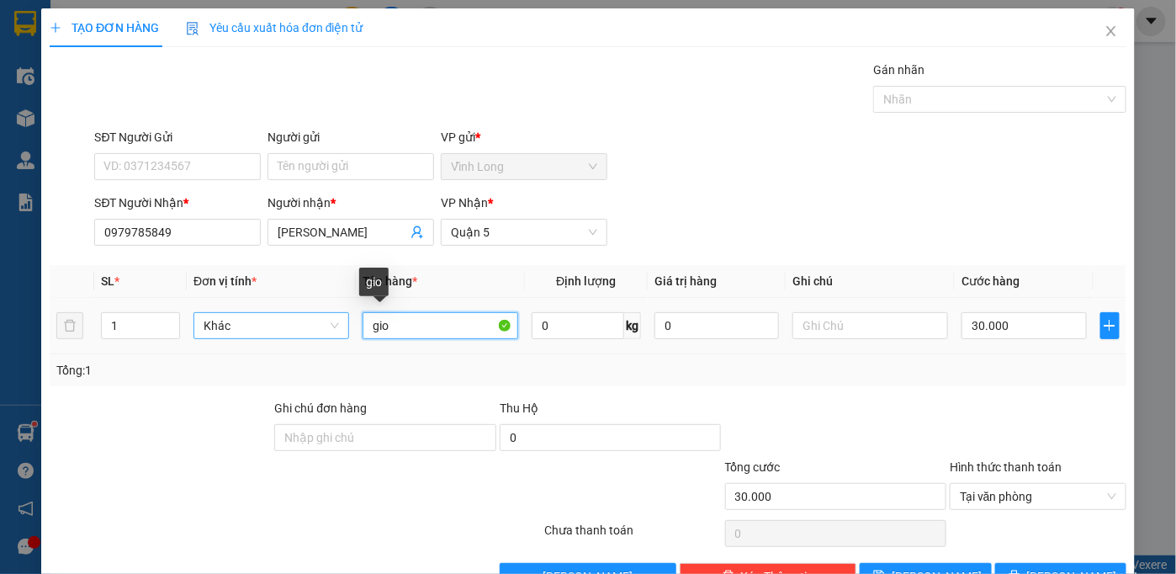
drag, startPoint x: 394, startPoint y: 324, endPoint x: 309, endPoint y: 328, distance: 85.0
click at [314, 330] on tr "1 Khác gio 0 kg 0 30.000" at bounding box center [588, 326] width 1076 height 56
click at [1034, 489] on span "Tại văn phòng" at bounding box center [1038, 496] width 156 height 25
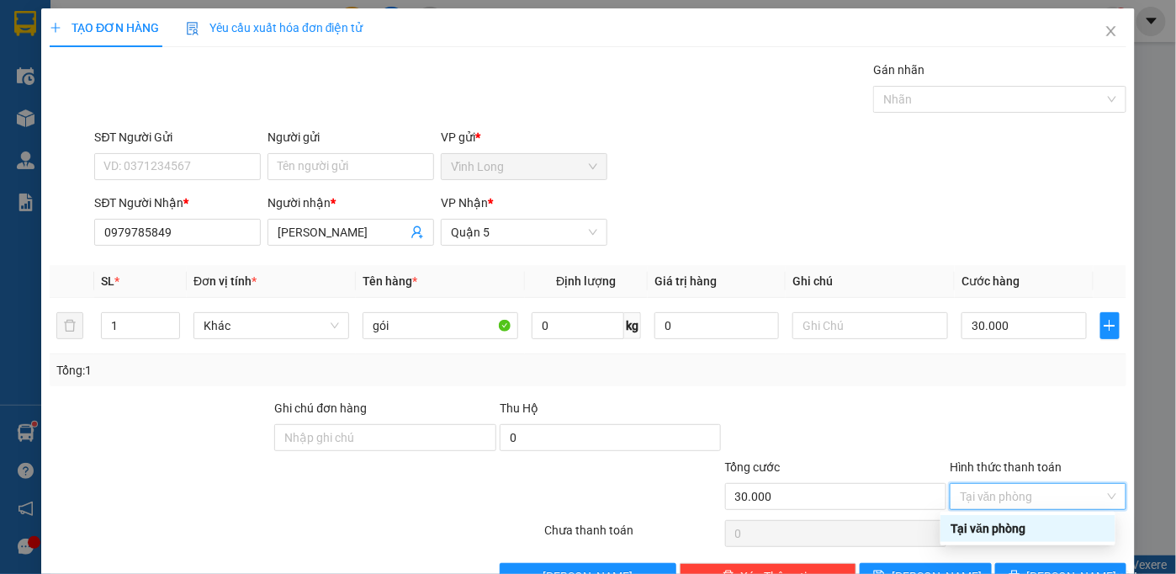
click at [1027, 523] on div "Tại văn phòng" at bounding box center [1027, 528] width 155 height 19
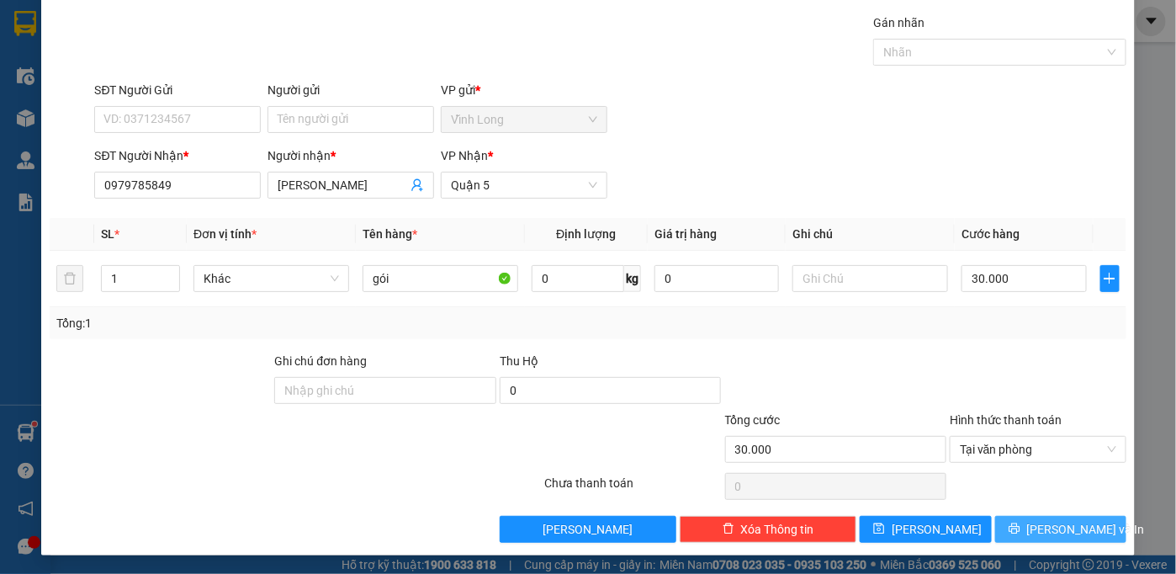
click at [1019, 525] on icon "printer" at bounding box center [1013, 528] width 11 height 11
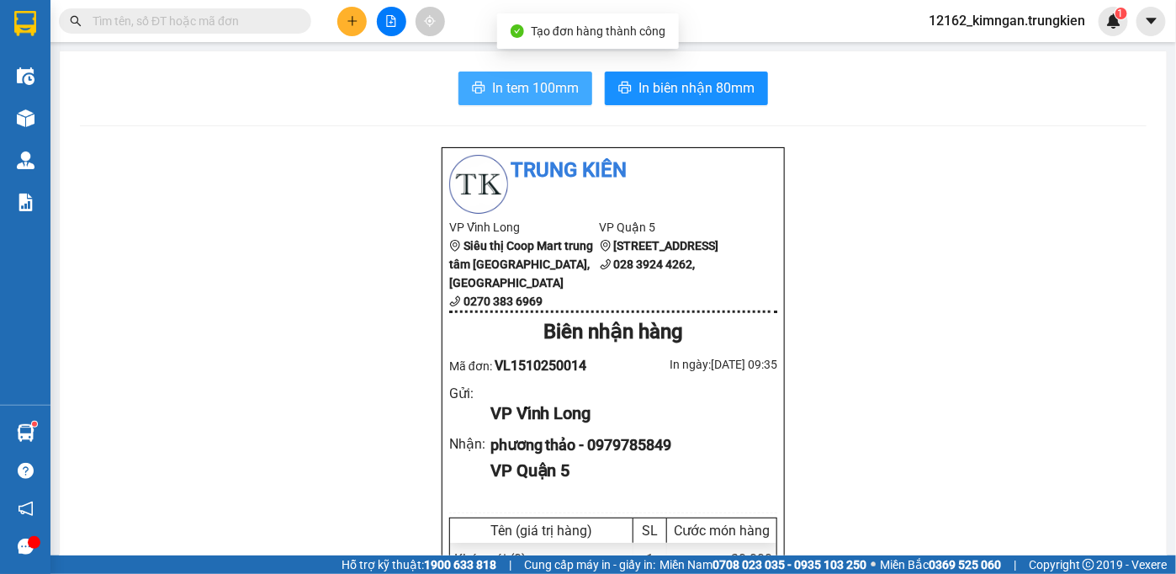
click at [525, 83] on span "In tem 100mm" at bounding box center [535, 87] width 87 height 21
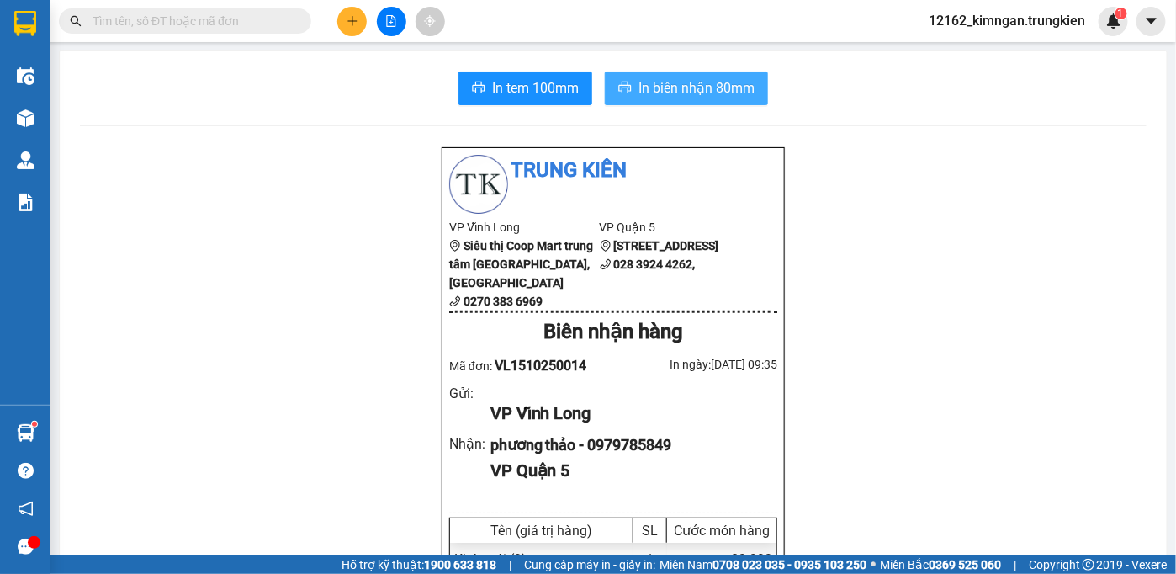
click at [700, 93] on span "In biên nhận 80mm" at bounding box center [696, 87] width 116 height 21
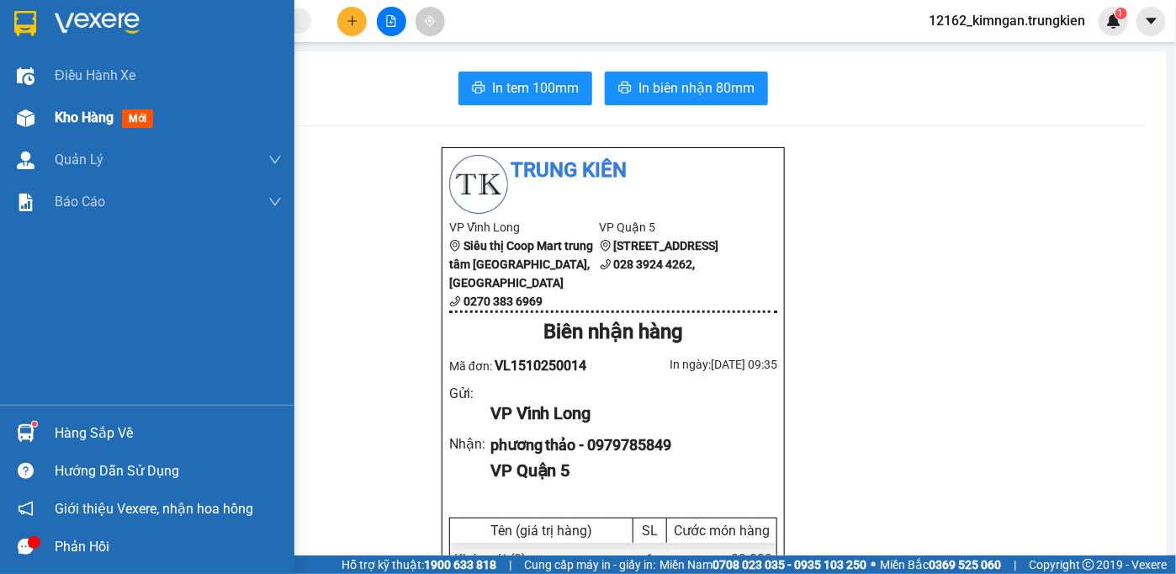
click at [62, 120] on span "Kho hàng" at bounding box center [84, 117] width 59 height 16
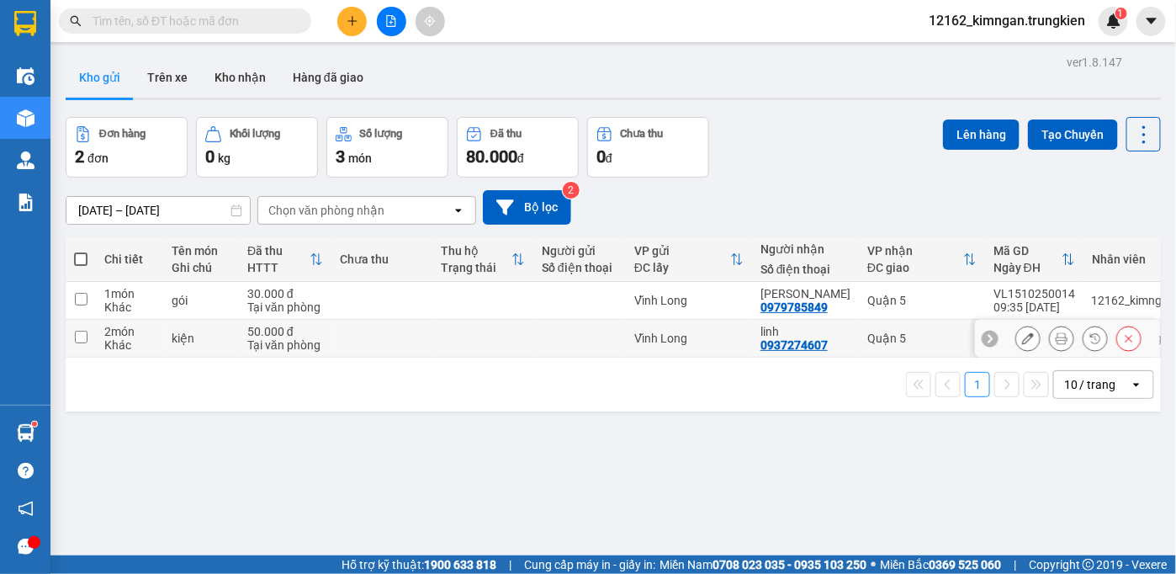
drag, startPoint x: 706, startPoint y: 333, endPoint x: 717, endPoint y: 309, distance: 26.0
click at [709, 328] on td "Vĩnh Long" at bounding box center [689, 339] width 126 height 38
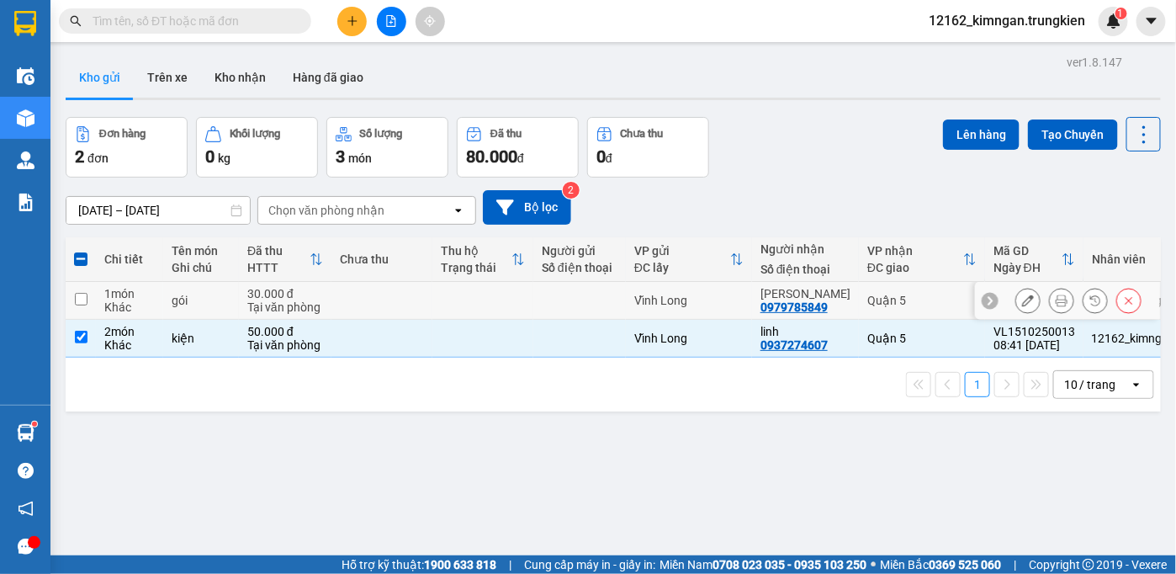
click at [720, 299] on div "Vĩnh Long" at bounding box center [688, 300] width 109 height 13
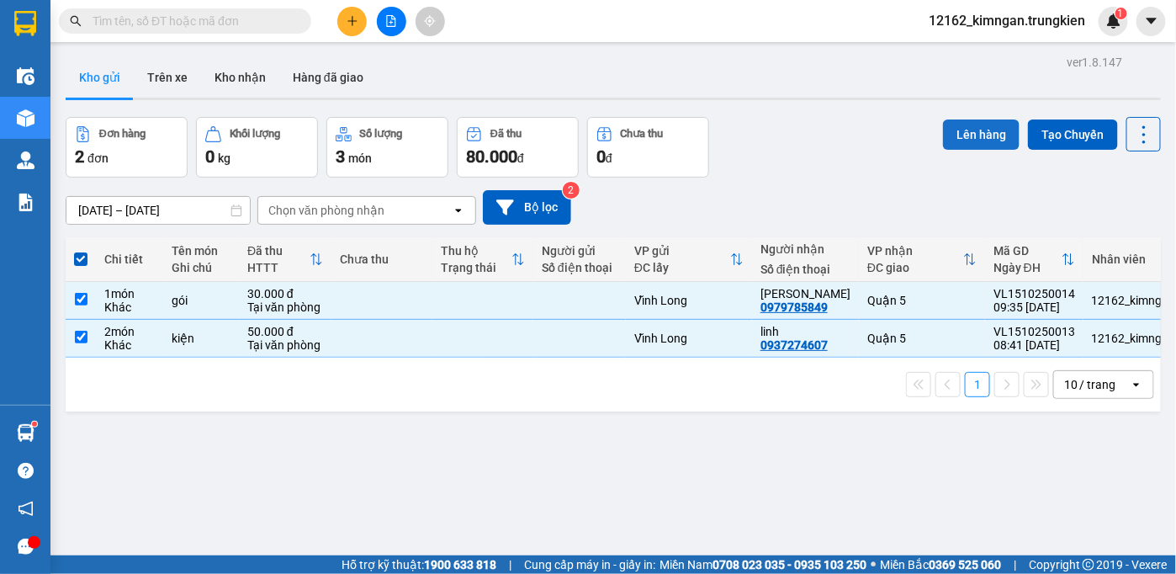
click at [966, 137] on button "Lên hàng" at bounding box center [981, 134] width 77 height 30
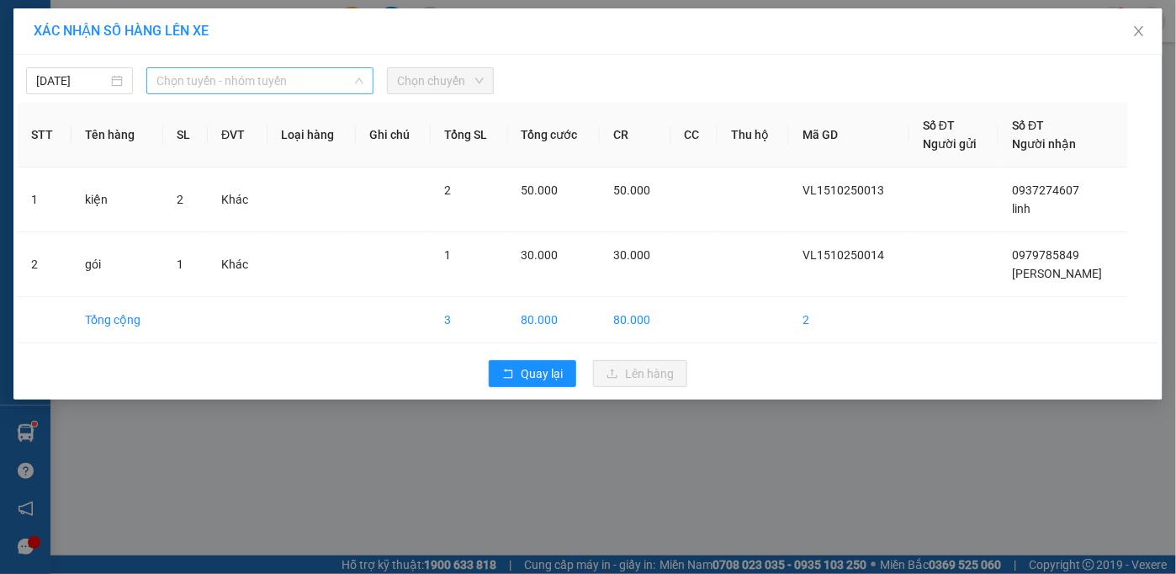
click at [190, 86] on span "Chọn tuyến - nhóm tuyến" at bounding box center [259, 80] width 207 height 25
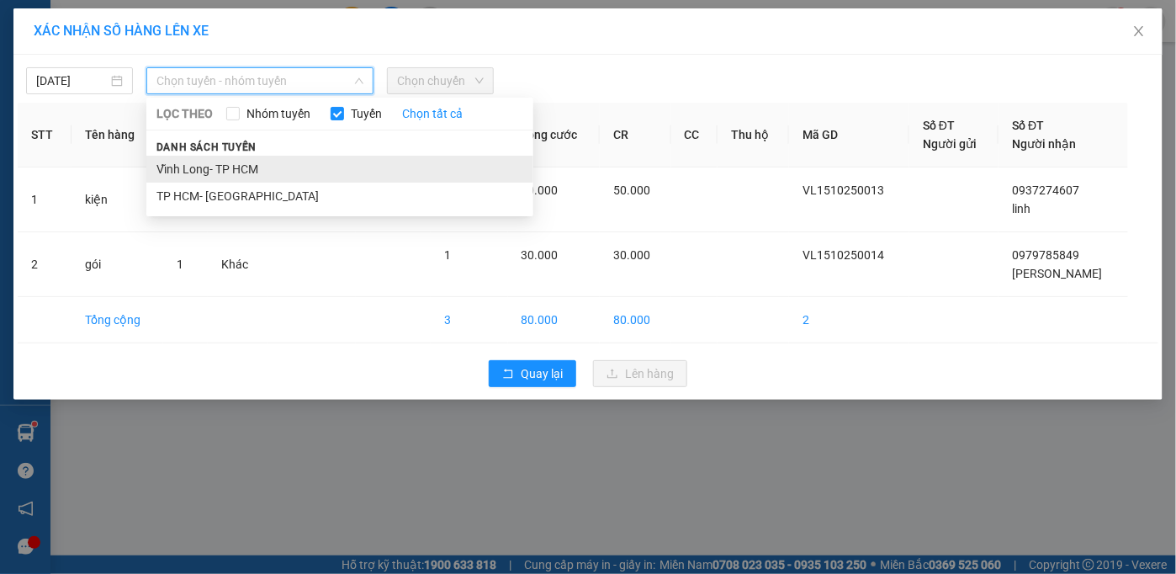
drag, startPoint x: 198, startPoint y: 168, endPoint x: 208, endPoint y: 168, distance: 10.1
click at [199, 168] on li "Vĩnh Long- TP HCM" at bounding box center [339, 169] width 387 height 27
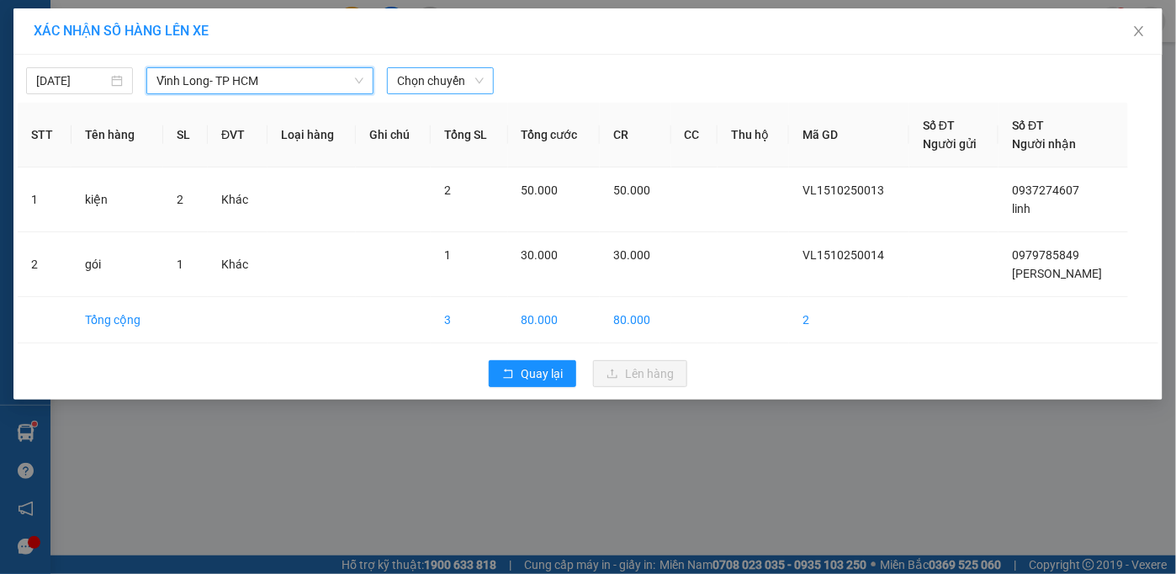
click at [432, 88] on span "Chọn chuyến" at bounding box center [440, 80] width 87 height 25
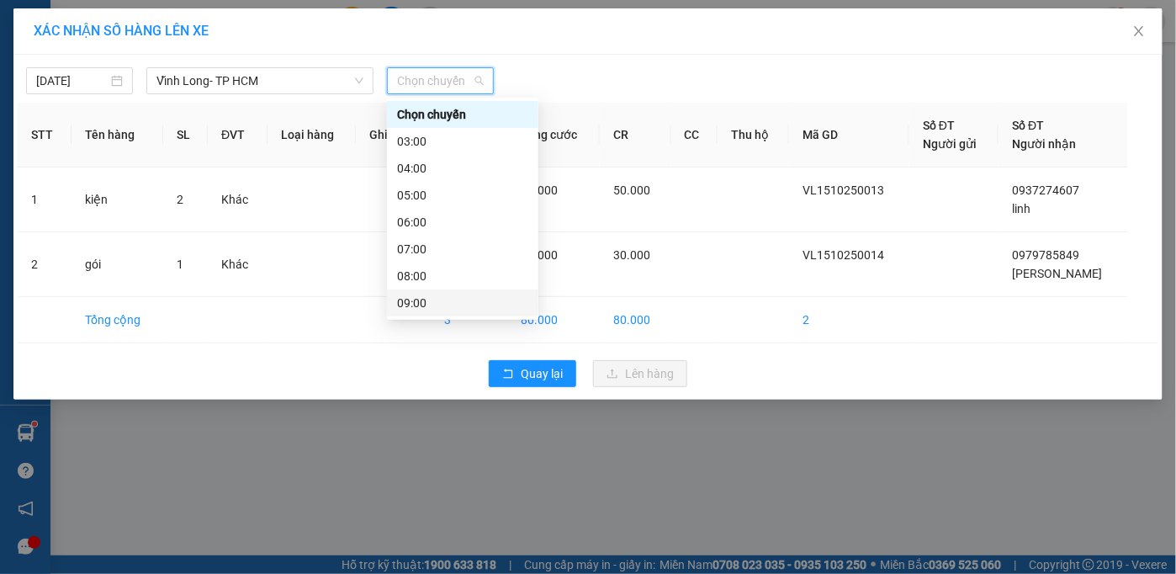
scroll to position [76, 0]
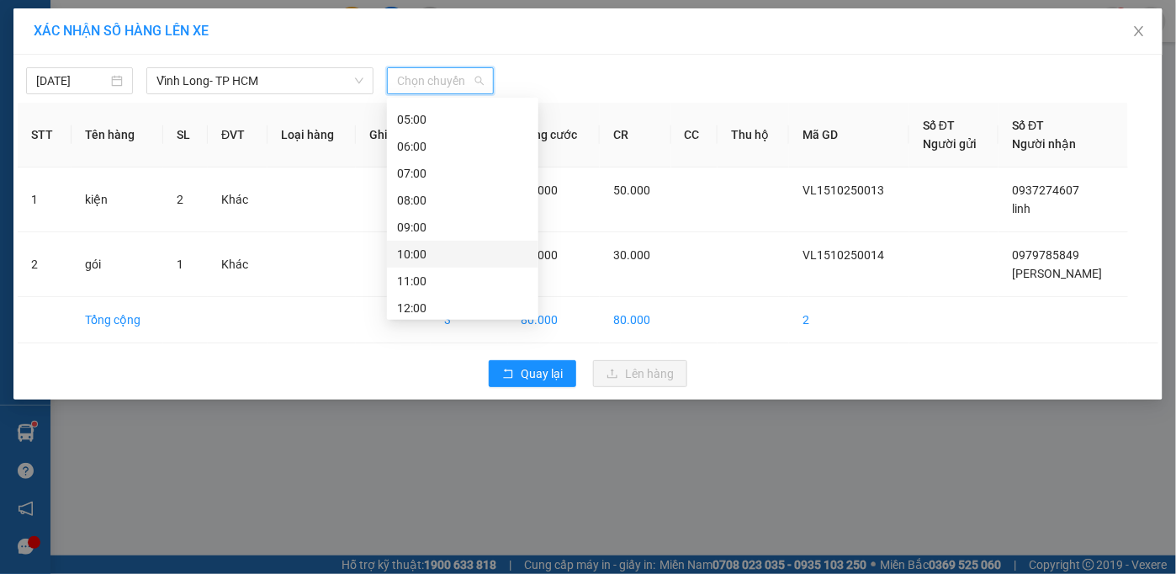
click at [419, 256] on div "10:00" at bounding box center [462, 254] width 131 height 19
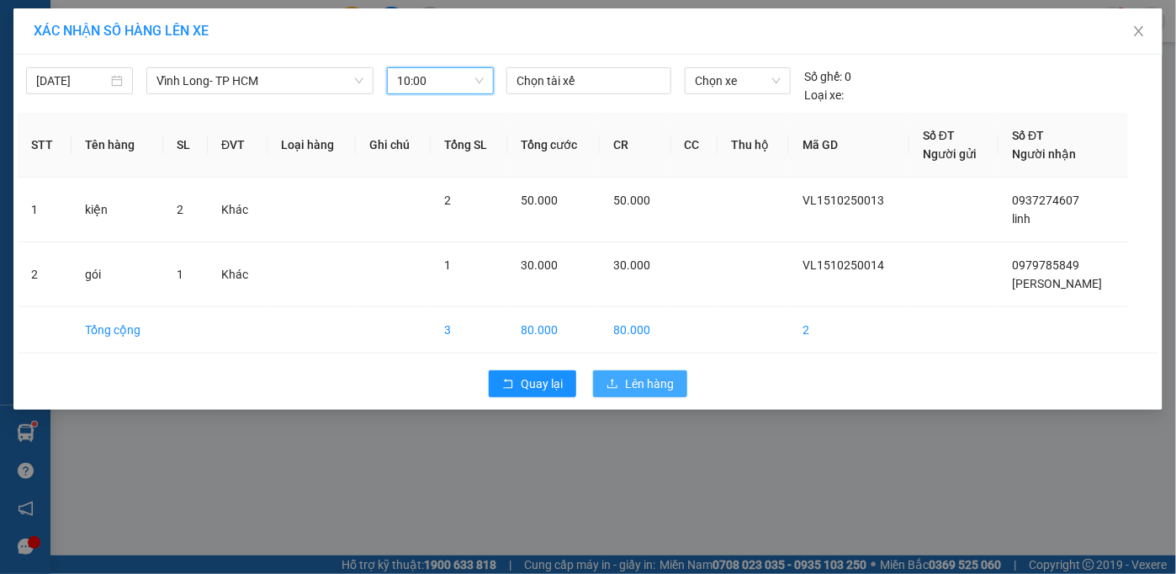
click at [659, 383] on span "Lên hàng" at bounding box center [649, 383] width 49 height 19
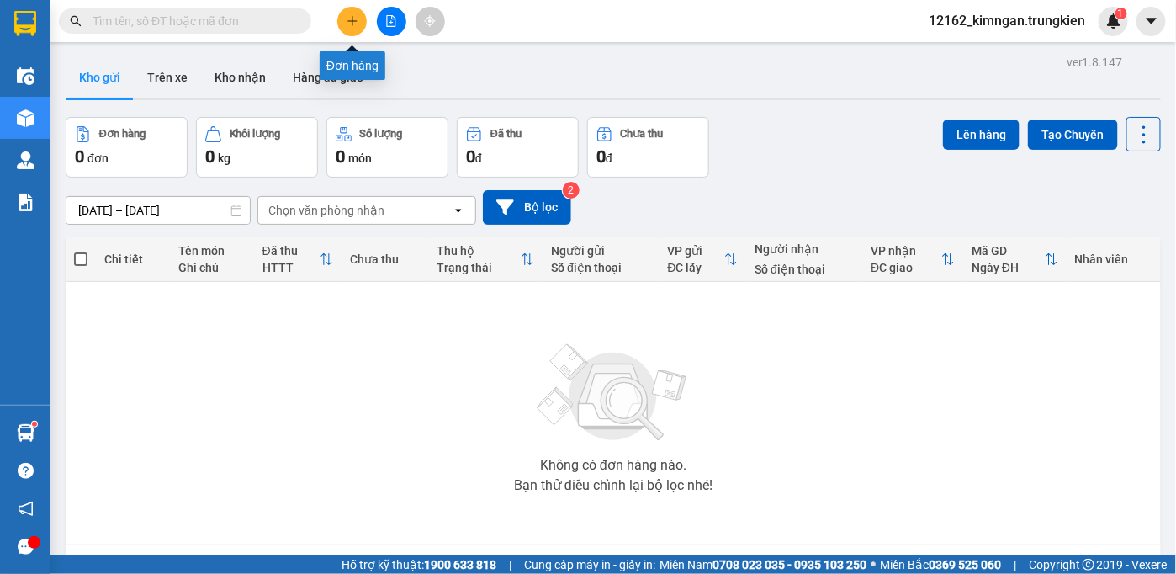
click at [347, 17] on icon "plus" at bounding box center [352, 21] width 12 height 12
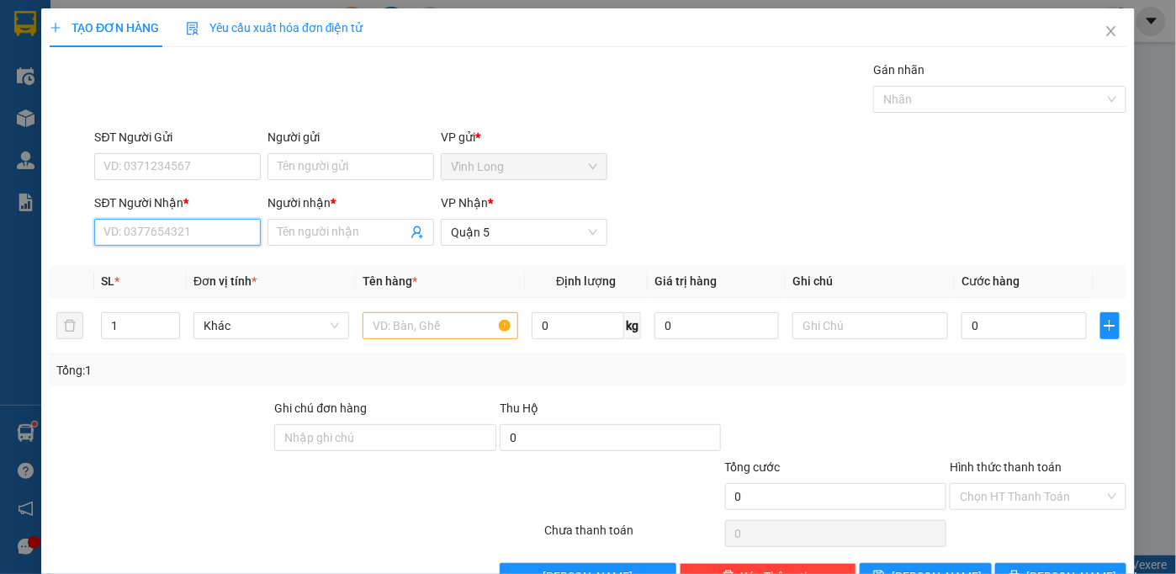
click at [202, 237] on input "SĐT Người Nhận *" at bounding box center [177, 232] width 167 height 27
click at [188, 260] on div "0932625128 - ĐÀO" at bounding box center [175, 265] width 145 height 19
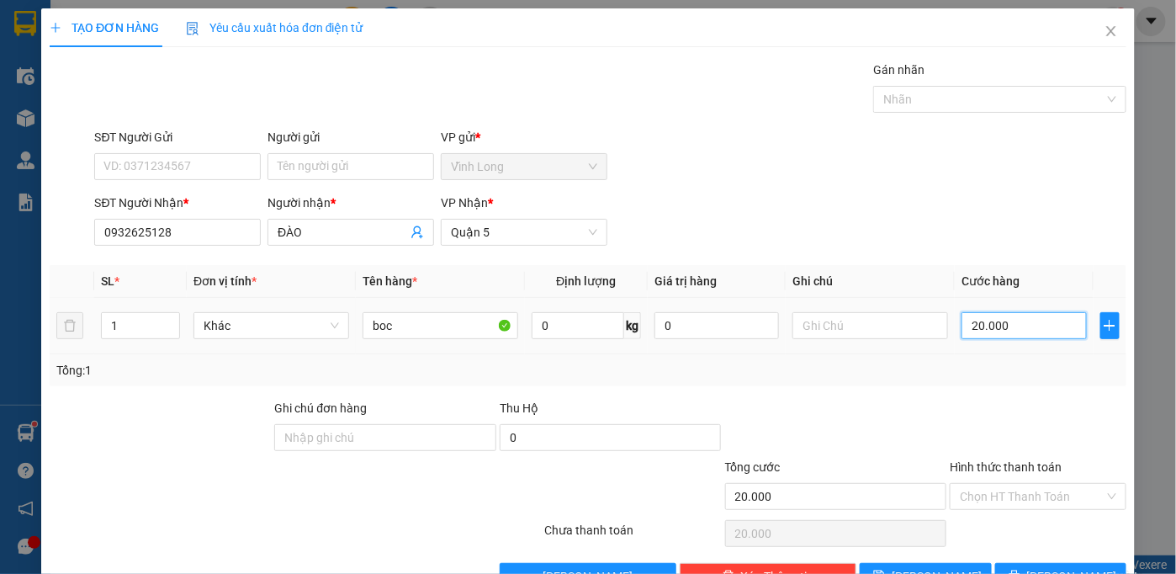
click at [1004, 325] on input "20.000" at bounding box center [1023, 325] width 124 height 27
click at [1038, 494] on input "Hình thức thanh toán" at bounding box center [1032, 496] width 145 height 25
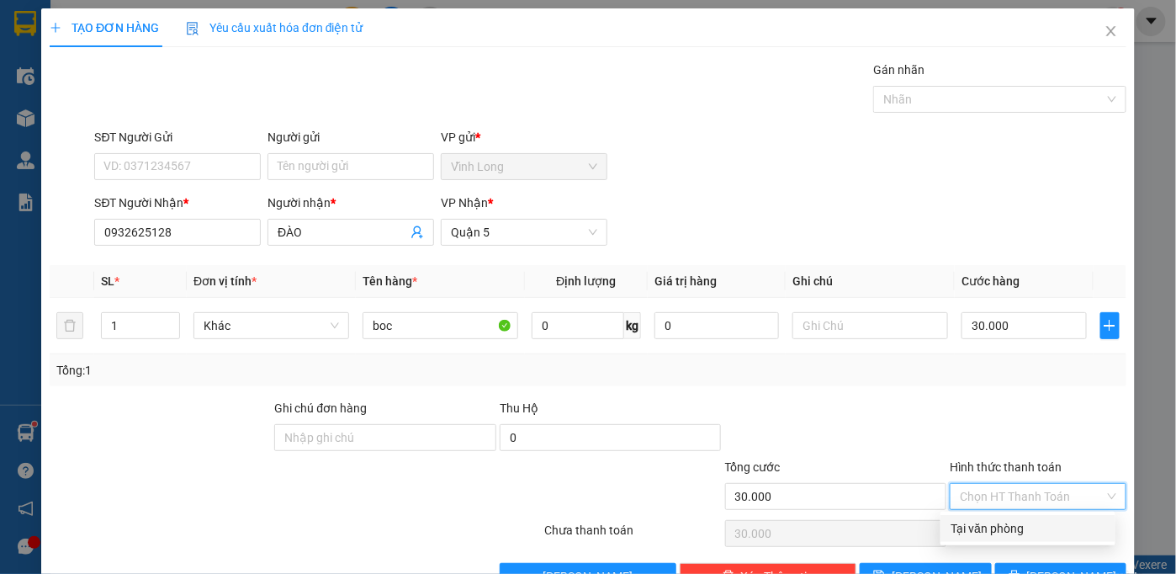
click at [1006, 523] on div "Tại văn phòng" at bounding box center [1027, 528] width 155 height 19
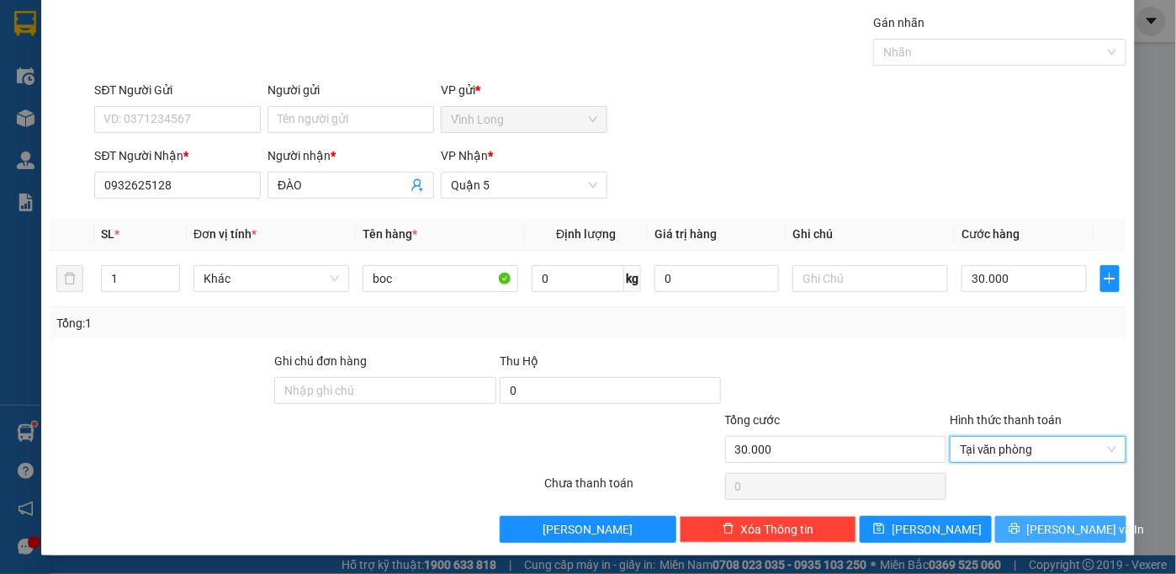
click at [1006, 523] on button "[PERSON_NAME] và In" at bounding box center [1061, 529] width 132 height 27
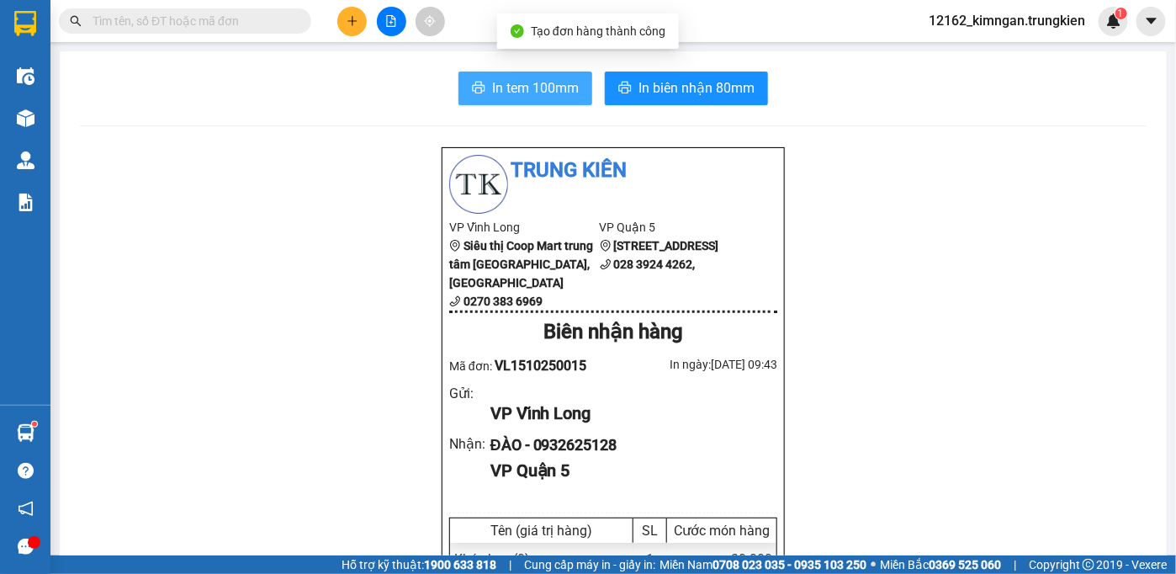
click at [500, 78] on span "In tem 100mm" at bounding box center [535, 87] width 87 height 21
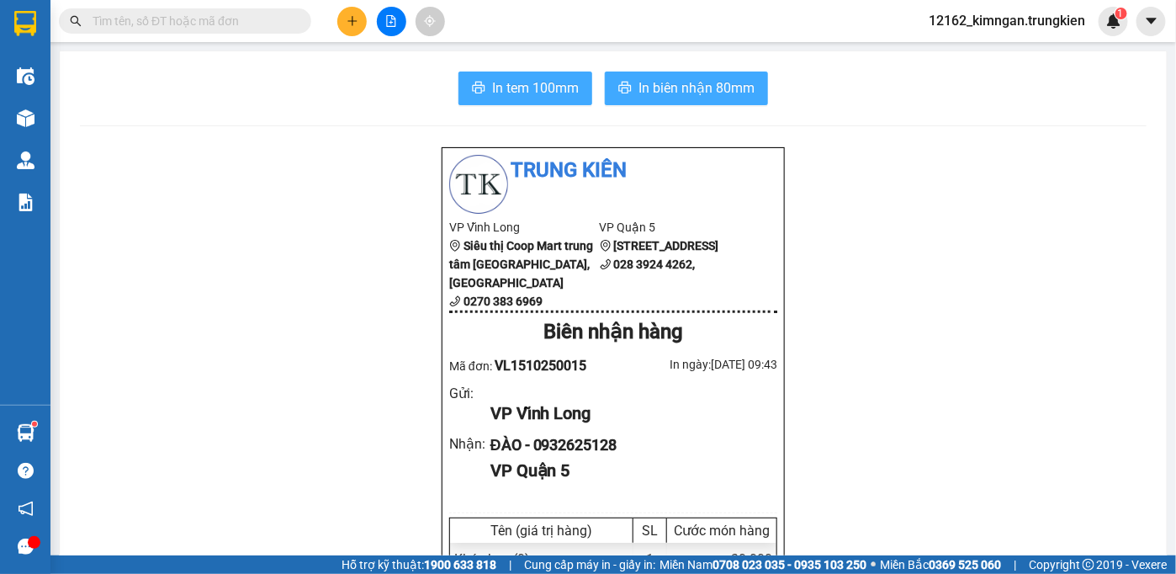
drag, startPoint x: 715, startPoint y: 93, endPoint x: 540, endPoint y: 98, distance: 175.0
click at [660, 94] on span "In biên nhận 80mm" at bounding box center [696, 87] width 116 height 21
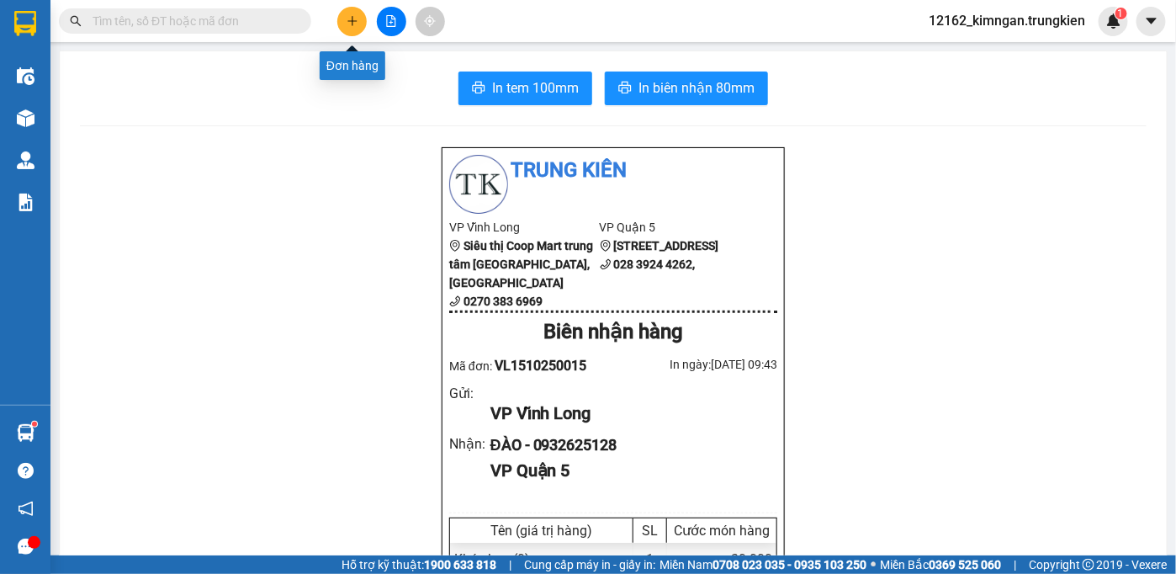
click at [341, 19] on button at bounding box center [351, 21] width 29 height 29
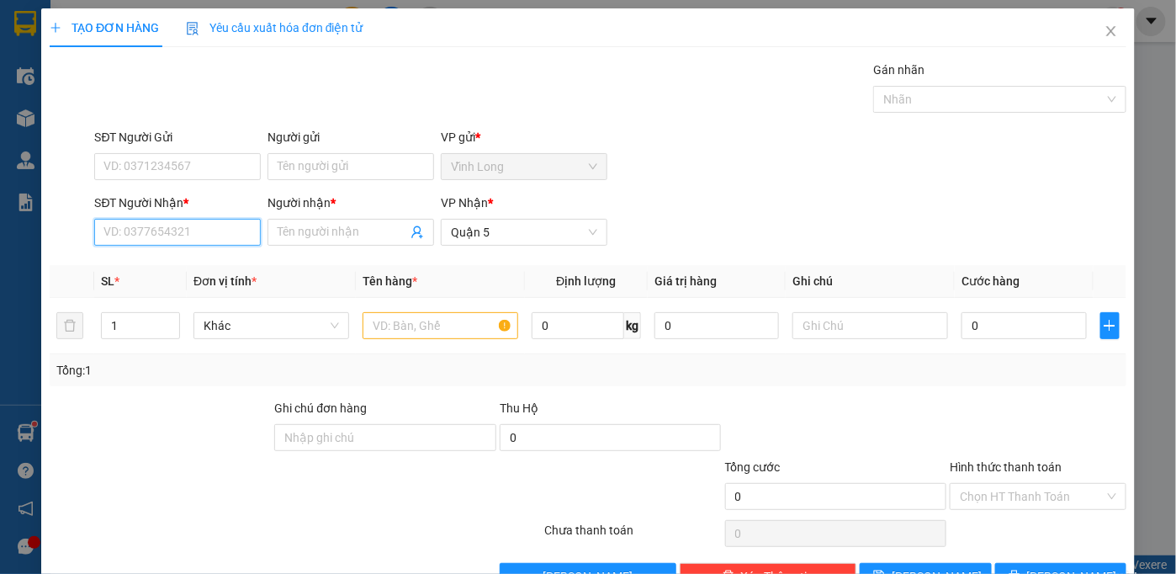
click at [131, 219] on input "SĐT Người Nhận *" at bounding box center [177, 232] width 167 height 27
click at [139, 230] on input "093335135" at bounding box center [177, 232] width 167 height 27
click at [197, 258] on div "0933355135 - tính" at bounding box center [175, 265] width 145 height 19
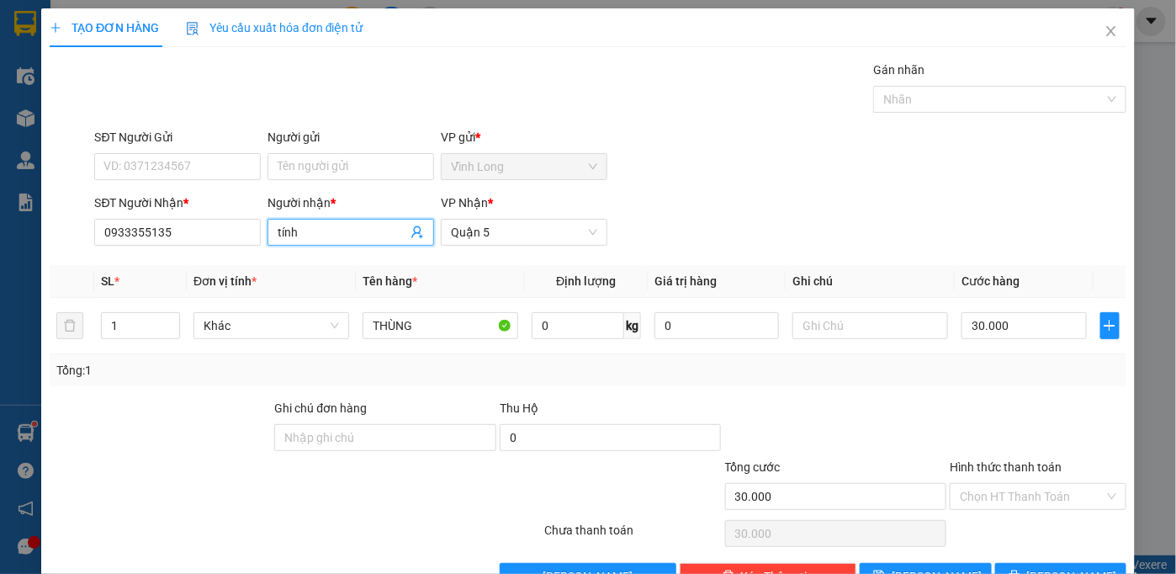
drag, startPoint x: 346, startPoint y: 238, endPoint x: 276, endPoint y: 234, distance: 70.8
click at [278, 234] on input "tính" at bounding box center [343, 232] width 130 height 19
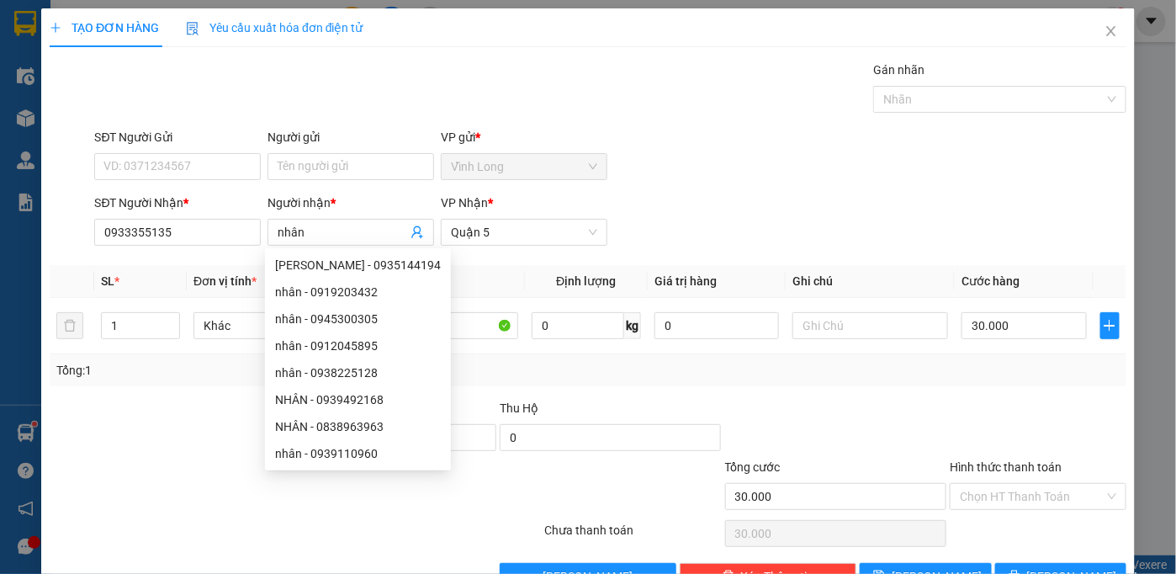
click at [148, 431] on div at bounding box center [160, 428] width 225 height 59
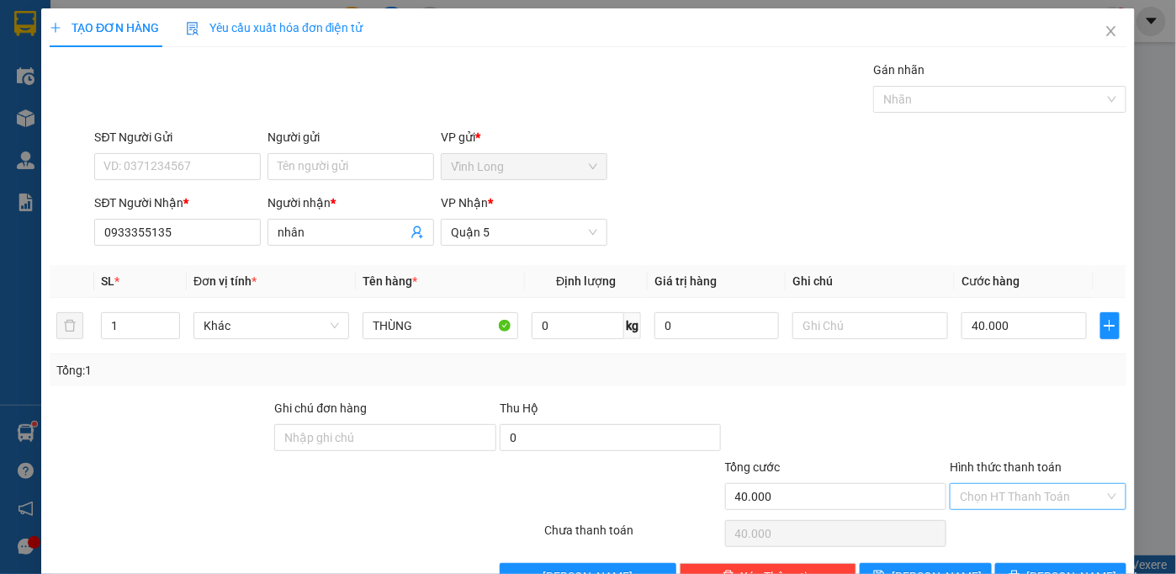
click at [1002, 491] on input "Hình thức thanh toán" at bounding box center [1032, 496] width 145 height 25
click at [998, 529] on div "Tại văn phòng" at bounding box center [1027, 528] width 155 height 19
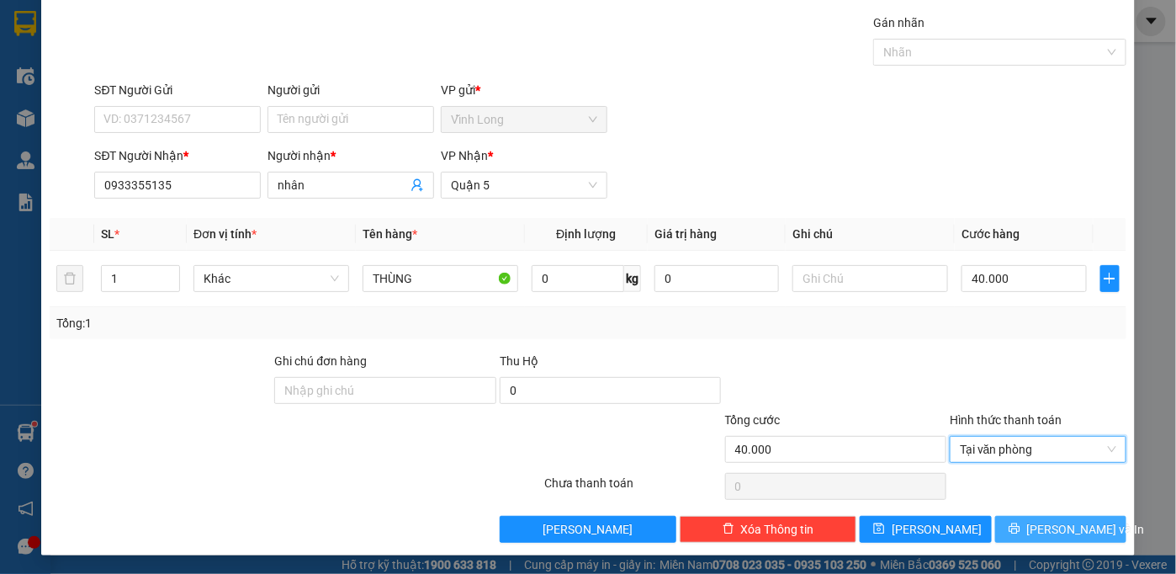
click at [1038, 525] on span "[PERSON_NAME] và In" at bounding box center [1086, 529] width 118 height 19
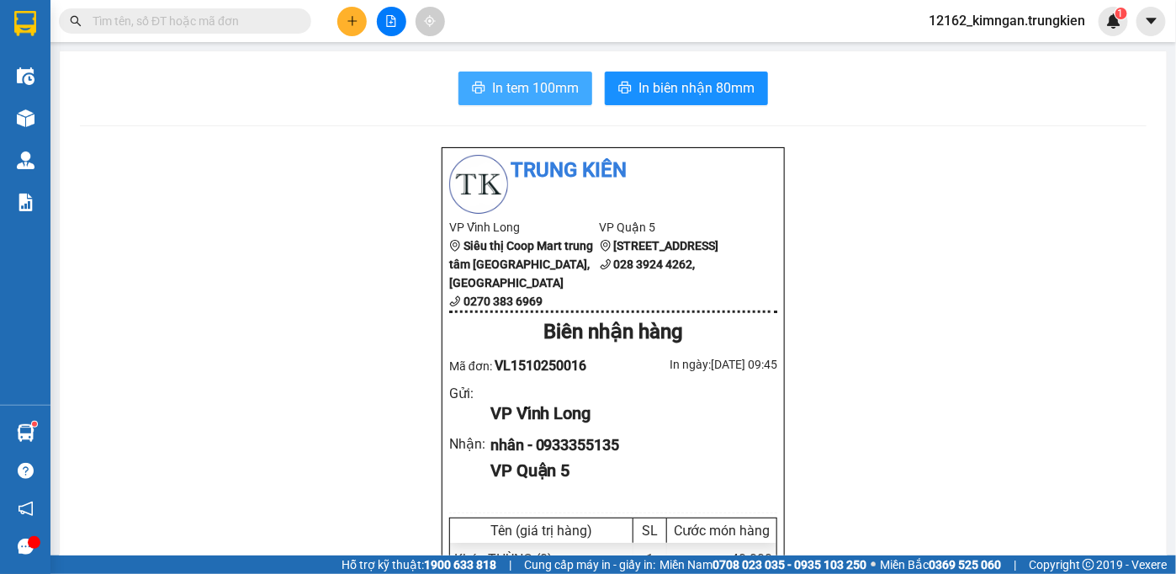
click at [541, 74] on button "In tem 100mm" at bounding box center [525, 88] width 134 height 34
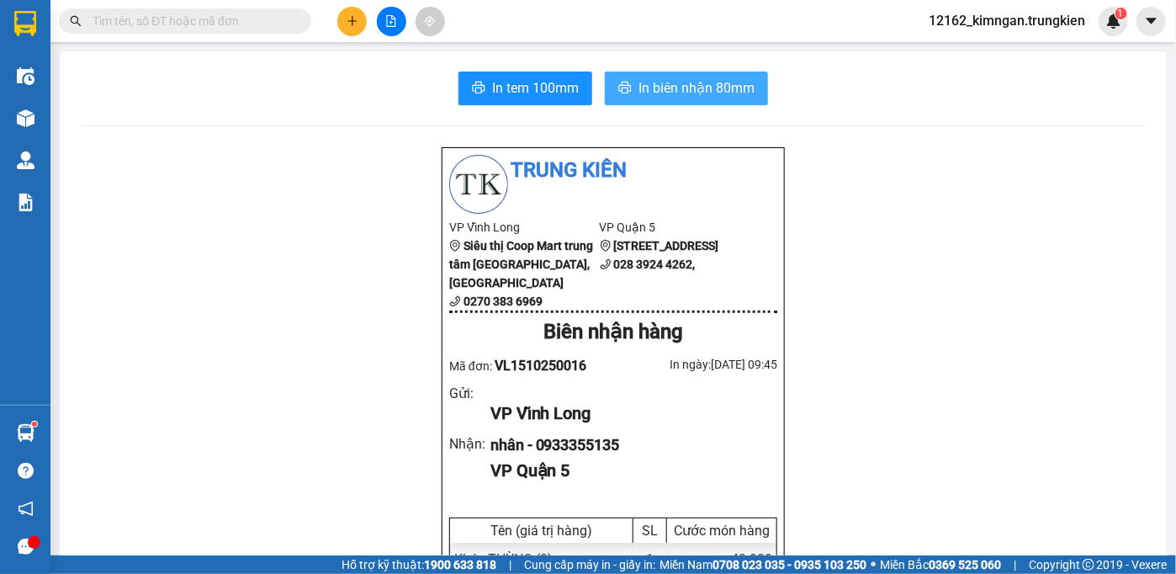
click at [695, 89] on span "In biên nhận 80mm" at bounding box center [696, 87] width 116 height 21
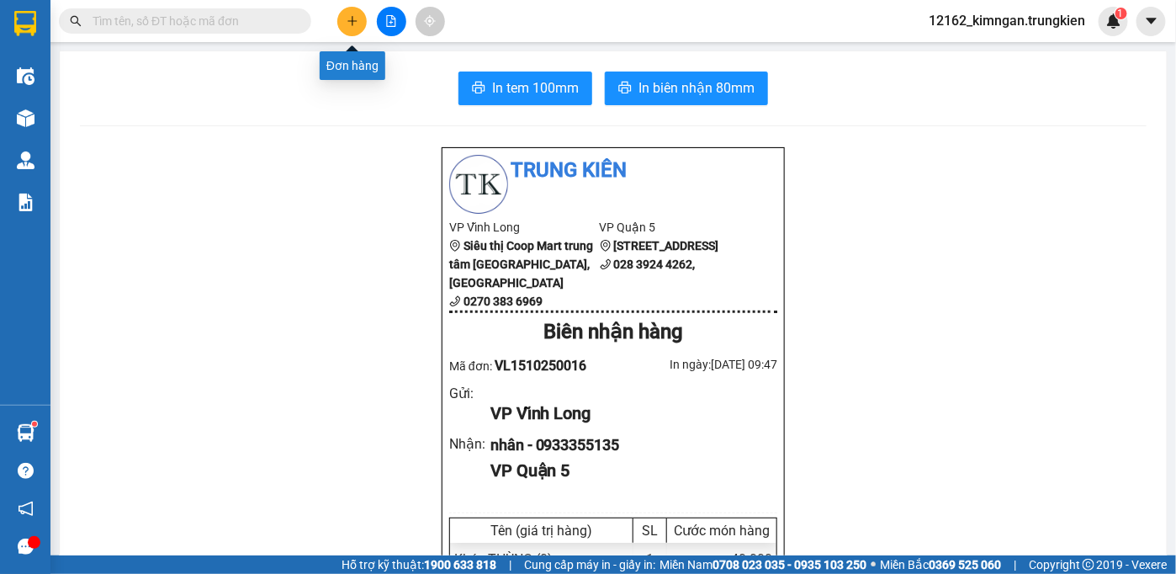
click at [345, 20] on button at bounding box center [351, 21] width 29 height 29
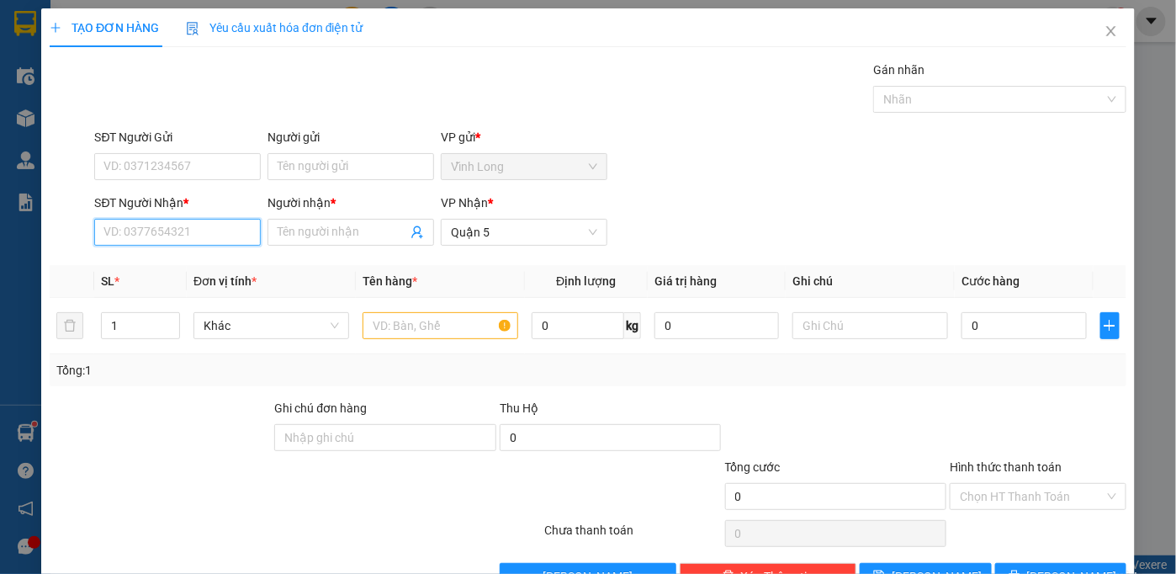
click at [165, 225] on input "SĐT Người Nhận *" at bounding box center [177, 232] width 167 height 27
click at [1104, 29] on icon "close" at bounding box center [1110, 30] width 13 height 13
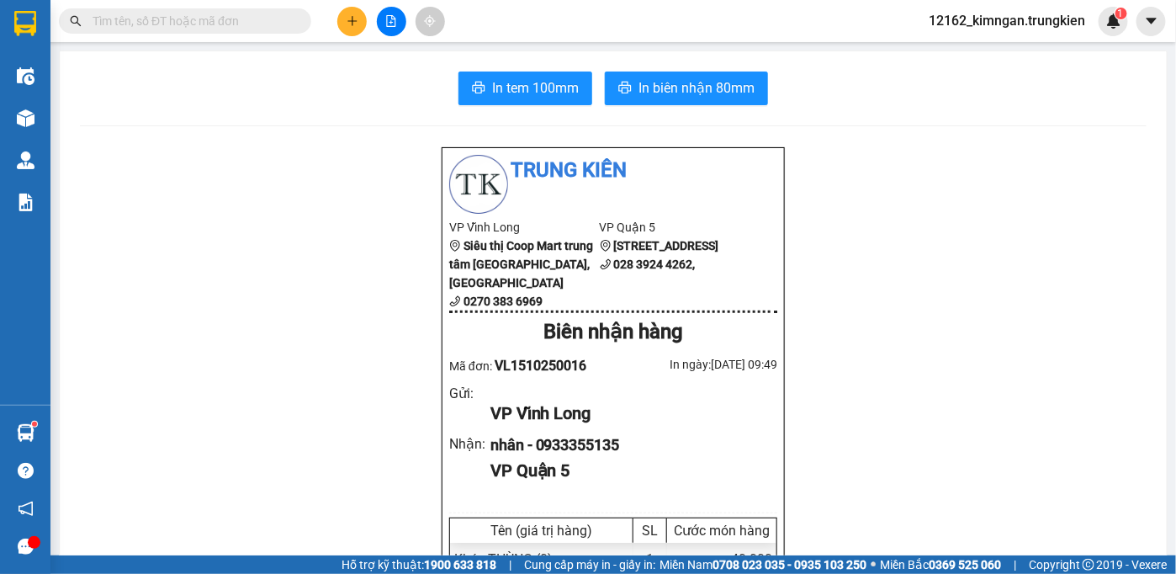
click at [396, 12] on button at bounding box center [391, 21] width 29 height 29
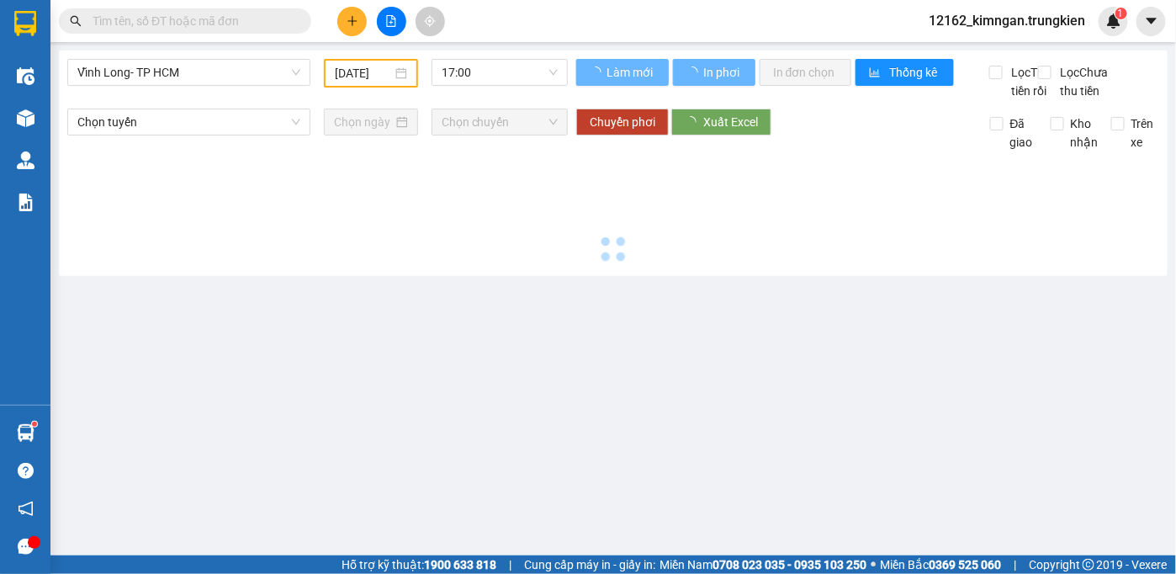
type input "[DATE]"
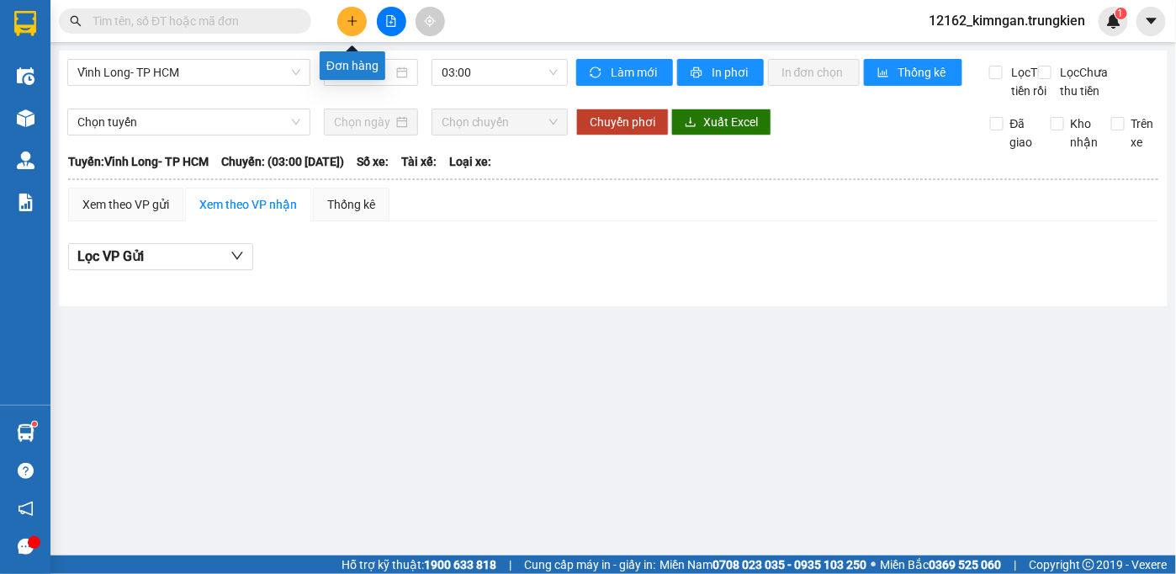
click at [343, 27] on button at bounding box center [351, 21] width 29 height 29
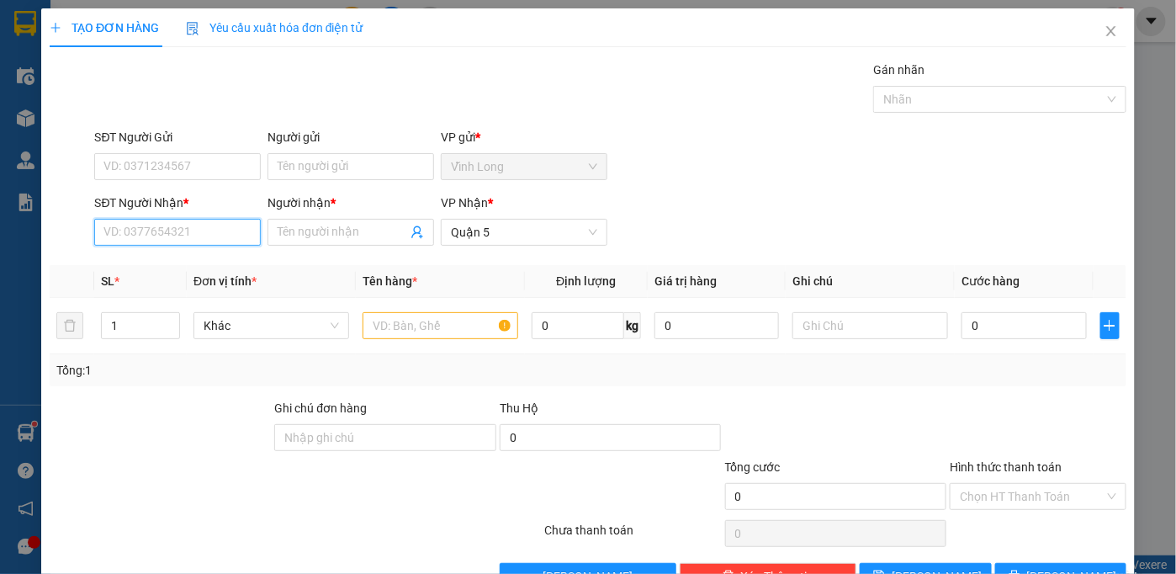
click at [181, 224] on input "SĐT Người Nhận *" at bounding box center [177, 232] width 167 height 27
type input "0934130428"
click at [229, 271] on div "0934130428 - LAM" at bounding box center [175, 265] width 145 height 19
type input "LAM"
type input "20.000"
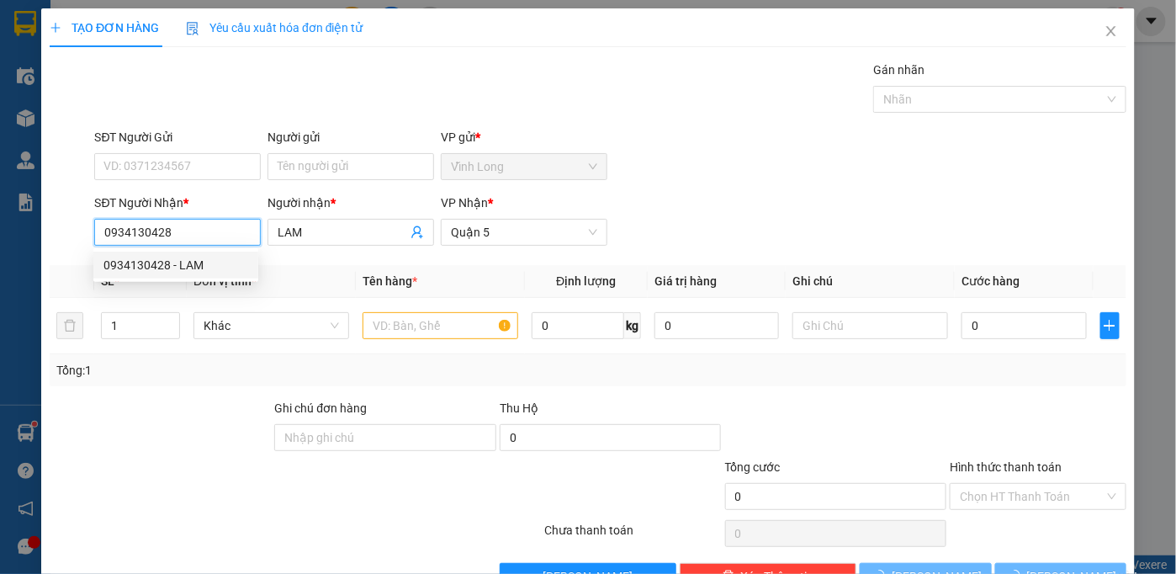
type input "20.000"
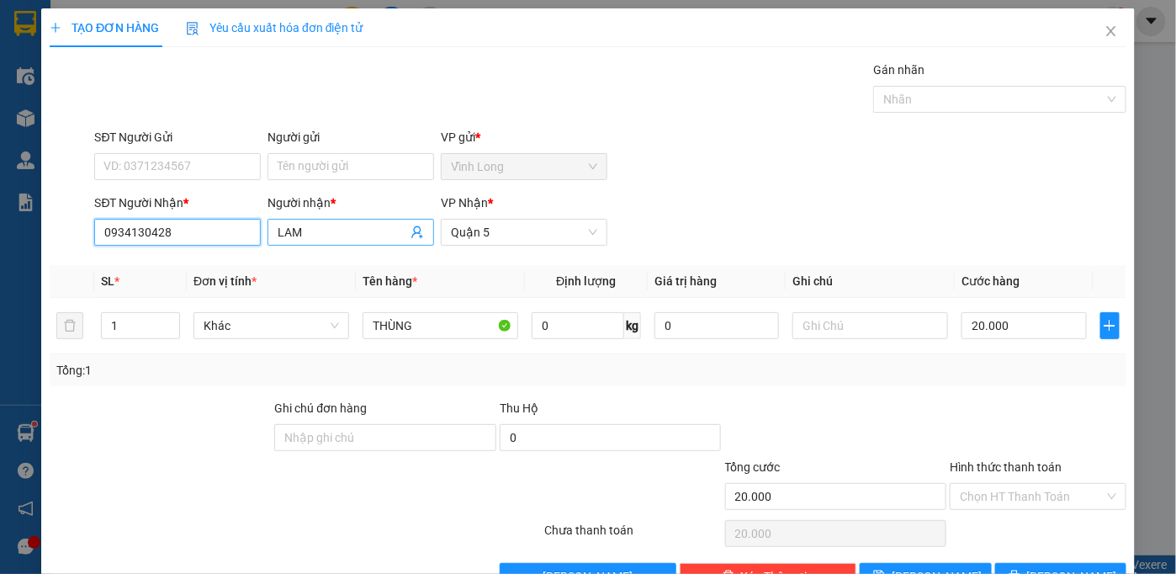
type input "0934130428"
drag, startPoint x: 323, startPoint y: 227, endPoint x: 249, endPoint y: 227, distance: 74.0
click at [246, 227] on div "SĐT Người Nhận * 0934130428 Người nhận * LAM LAM VP Nhận * Quận 5" at bounding box center [610, 222] width 1039 height 59
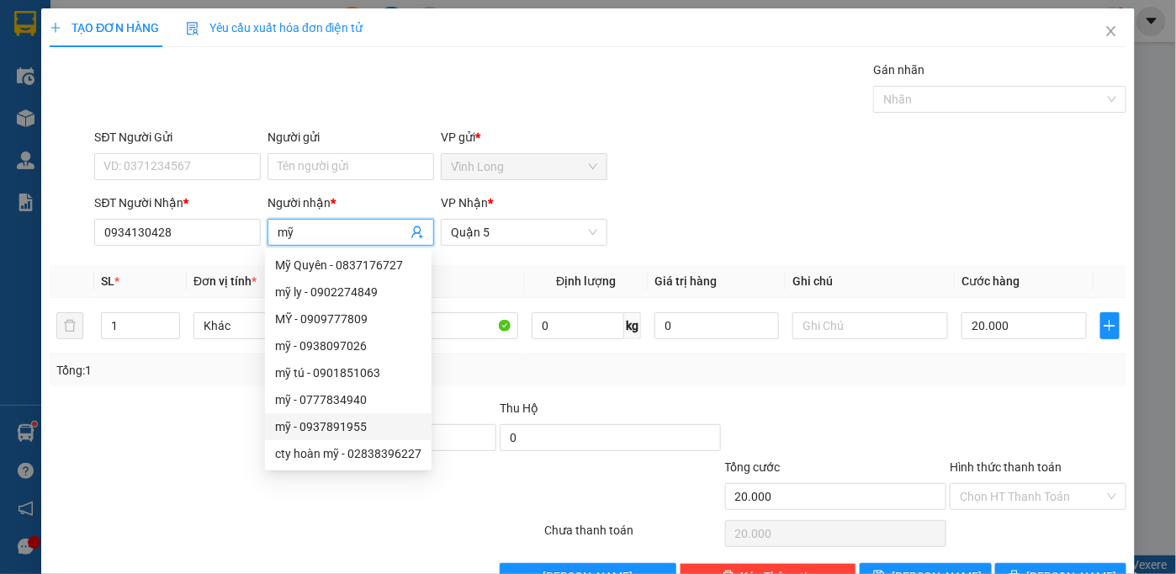
type input "mỹ"
click at [195, 438] on div at bounding box center [160, 428] width 225 height 59
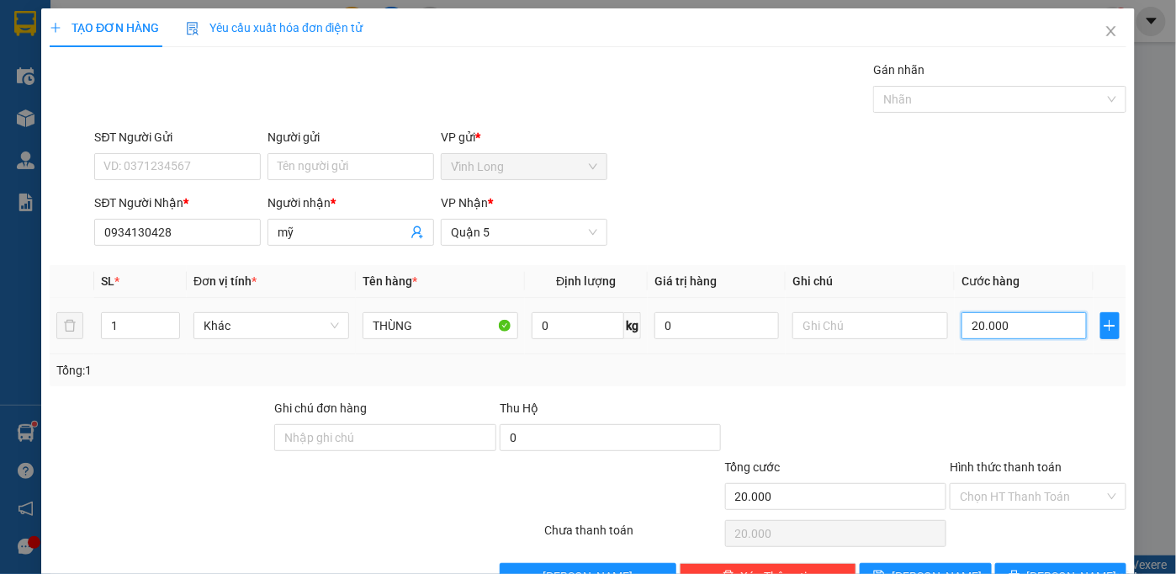
click at [1002, 319] on input "20.000" at bounding box center [1023, 325] width 124 height 27
type input "3"
type input "30"
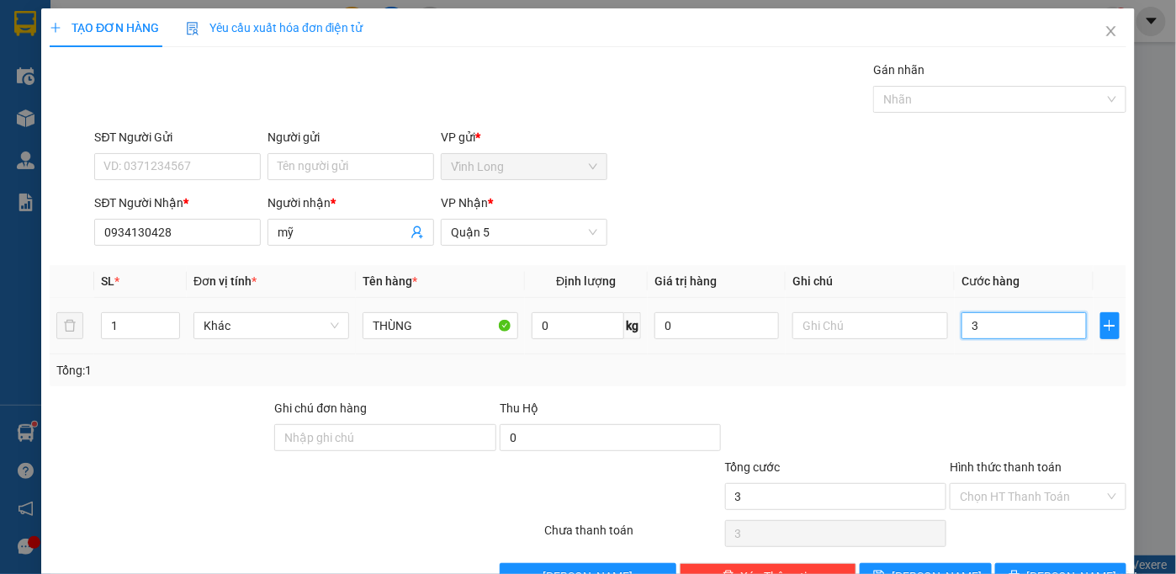
type input "30"
type input "30.000"
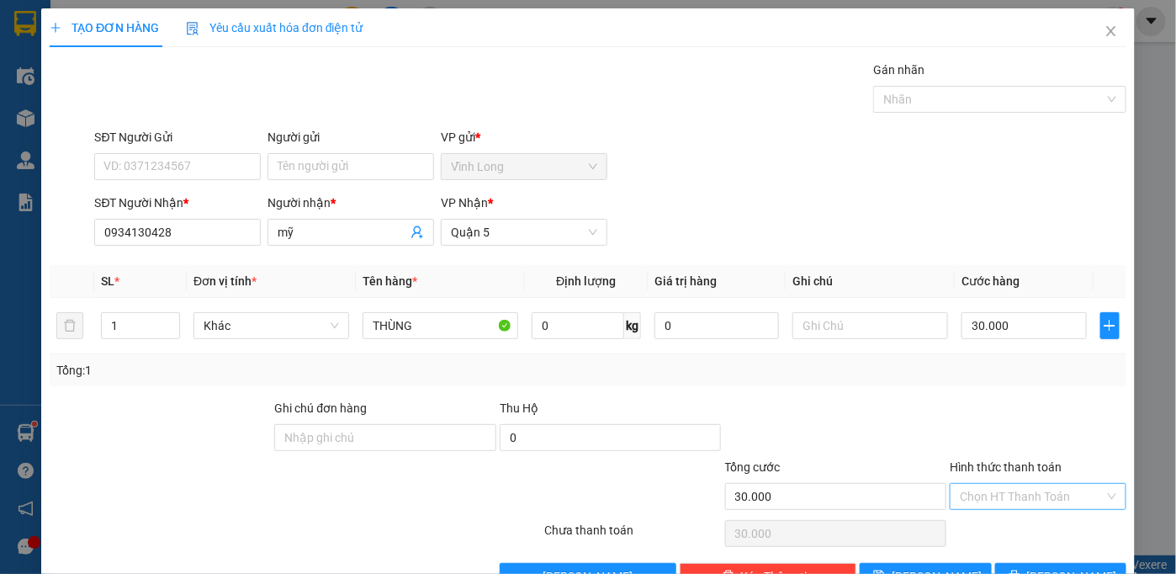
click at [1034, 487] on input "Hình thức thanh toán" at bounding box center [1032, 496] width 145 height 25
click at [1021, 521] on div "Tại văn phòng" at bounding box center [1027, 528] width 155 height 19
type input "0"
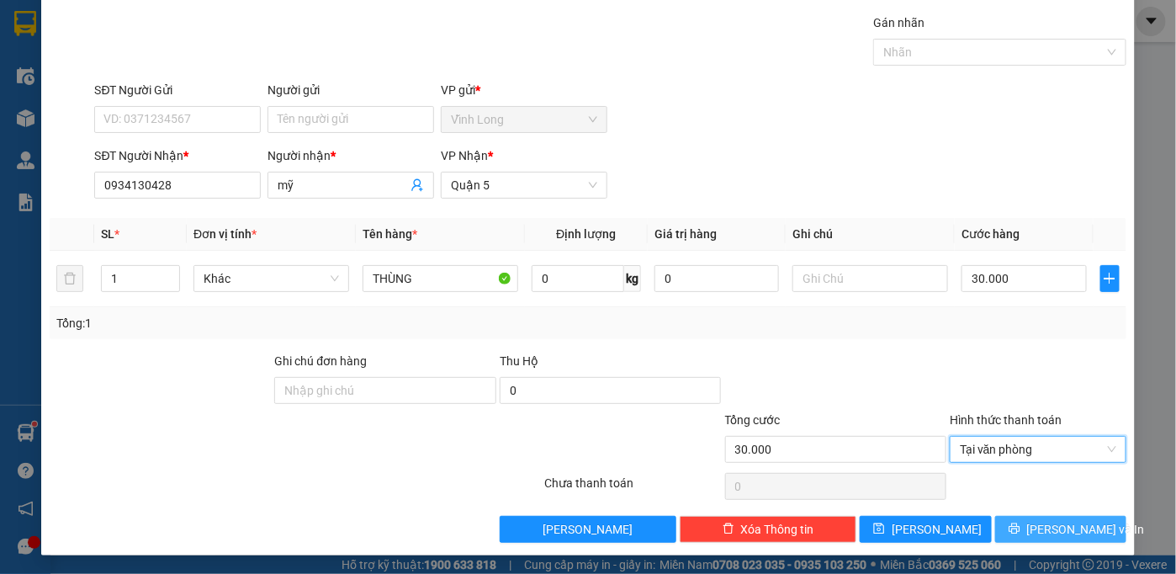
click at [1020, 522] on icon "printer" at bounding box center [1014, 528] width 12 height 12
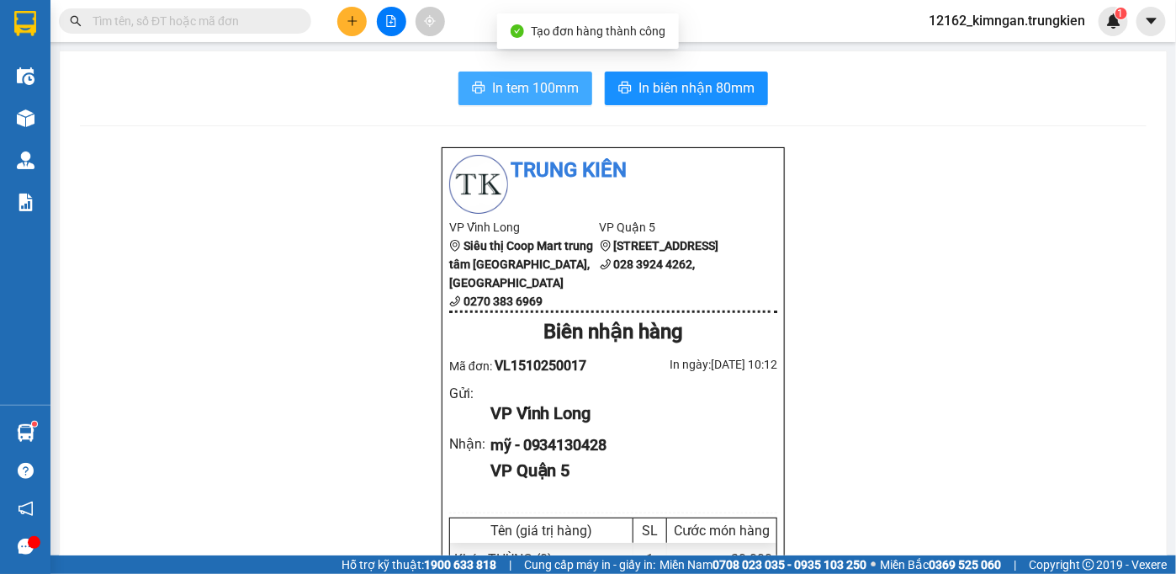
click at [518, 74] on button "In tem 100mm" at bounding box center [525, 88] width 134 height 34
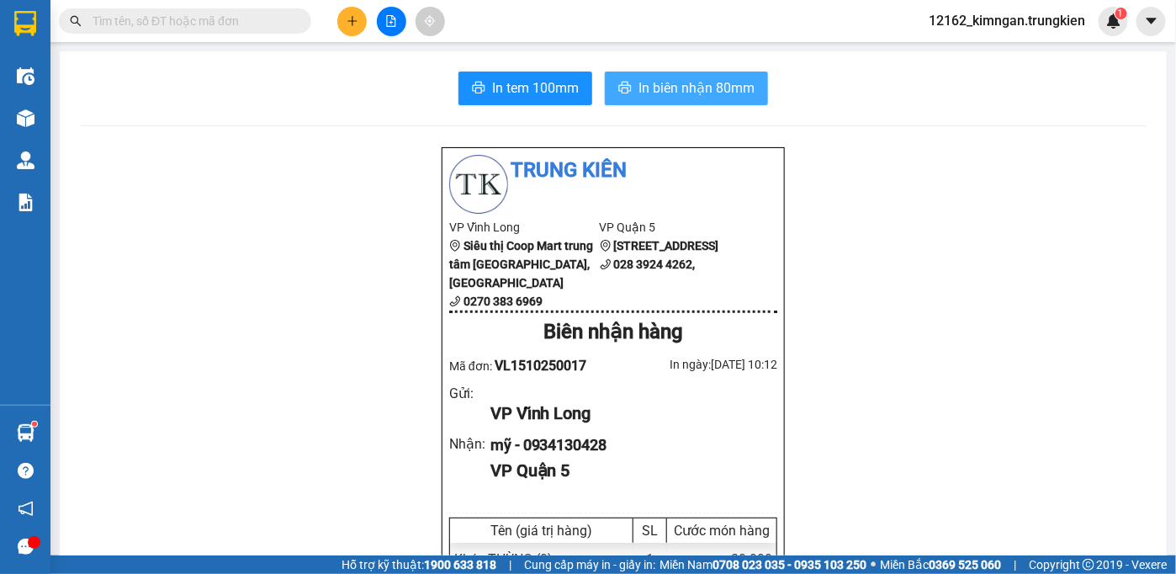
click at [627, 93] on button "In biên nhận 80mm" at bounding box center [686, 88] width 163 height 34
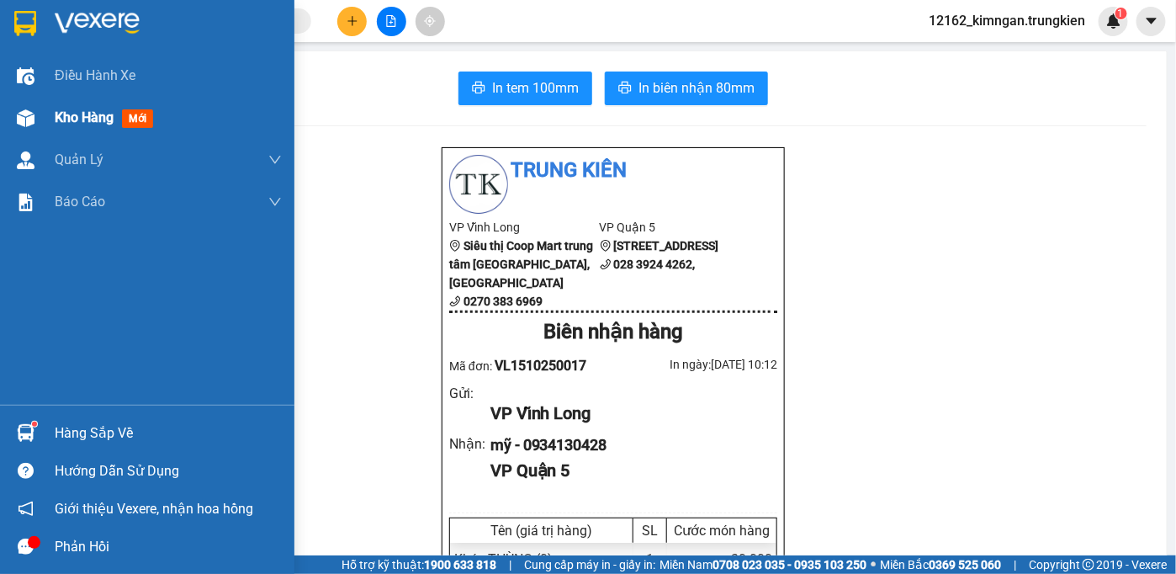
click at [76, 117] on span "Kho hàng" at bounding box center [84, 117] width 59 height 16
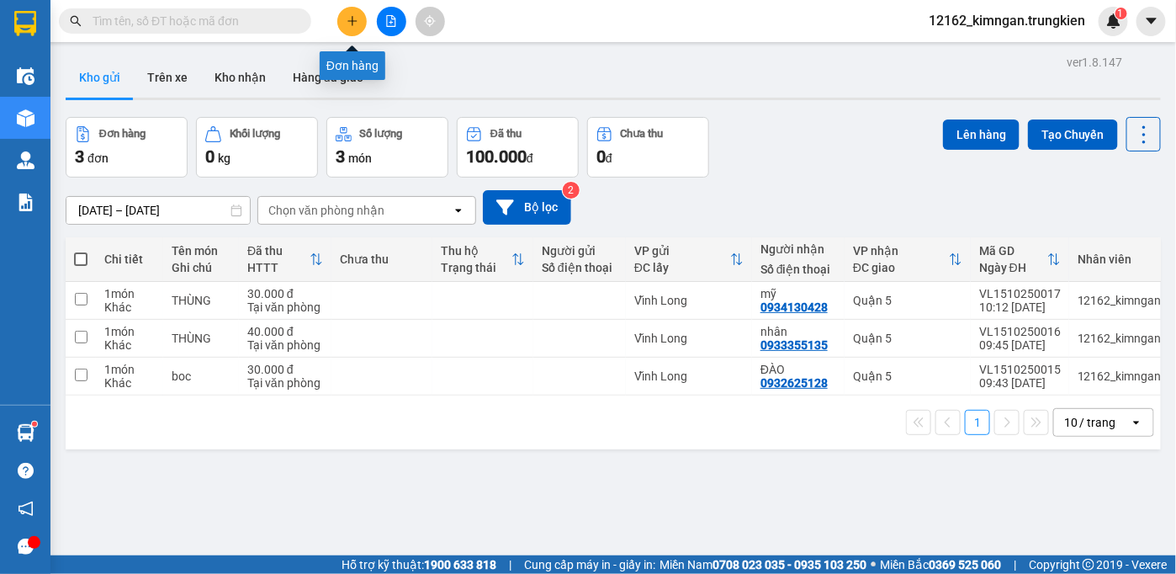
click at [357, 23] on icon "plus" at bounding box center [352, 21] width 12 height 12
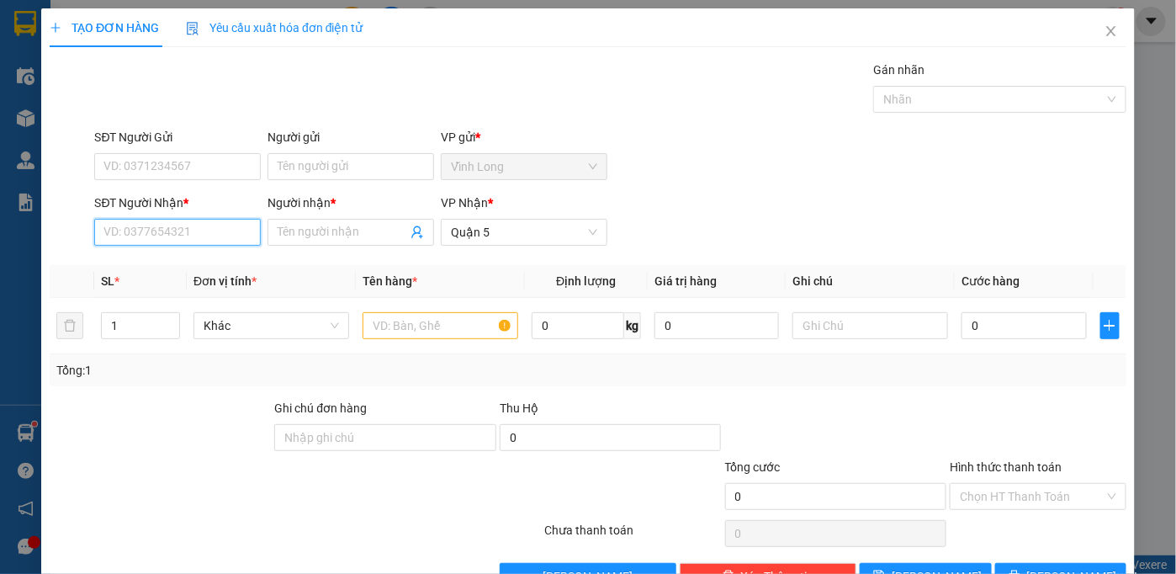
click at [229, 224] on input "SĐT Người Nhận *" at bounding box center [177, 232] width 167 height 27
type input "0946464530"
click at [222, 269] on div "0946464530 - ga ac" at bounding box center [175, 265] width 145 height 19
type input "ga ac"
type input "70.000"
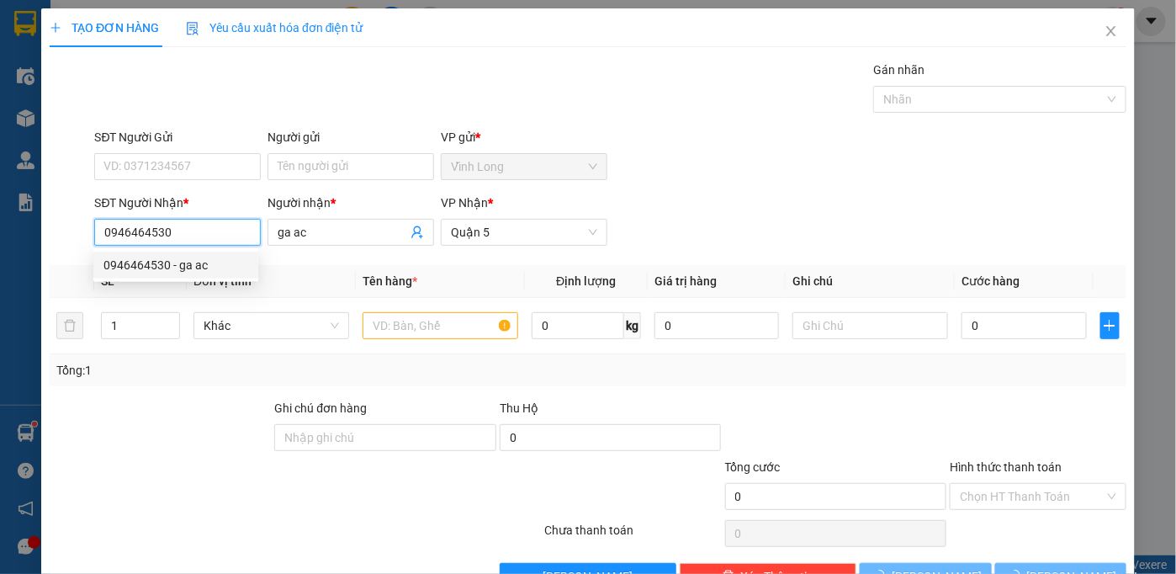
type input "70.000"
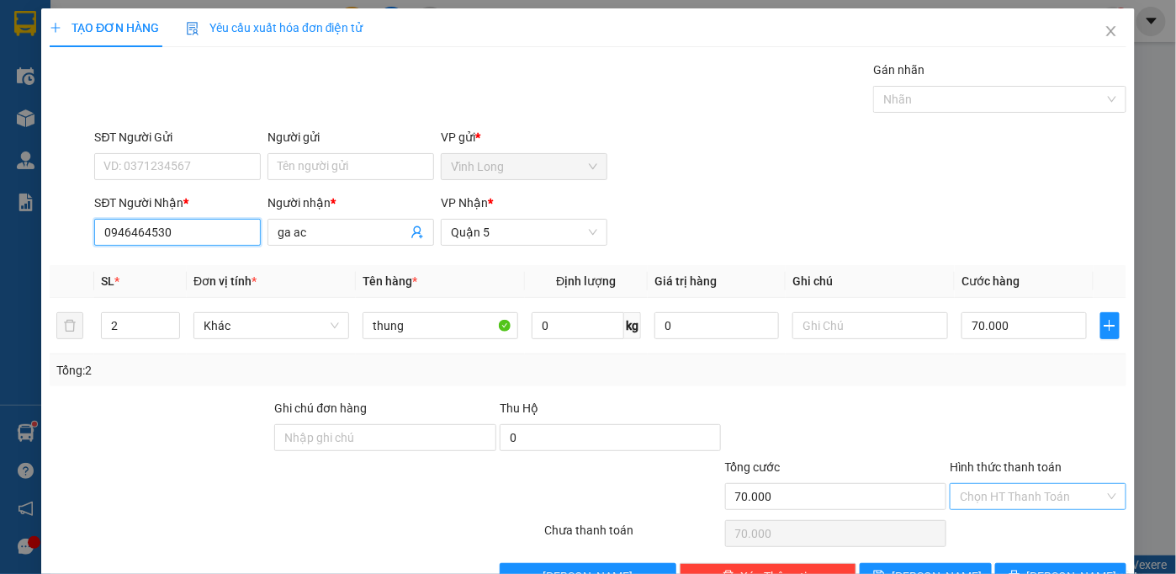
type input "0946464530"
click at [980, 500] on input "Hình thức thanh toán" at bounding box center [1032, 496] width 145 height 25
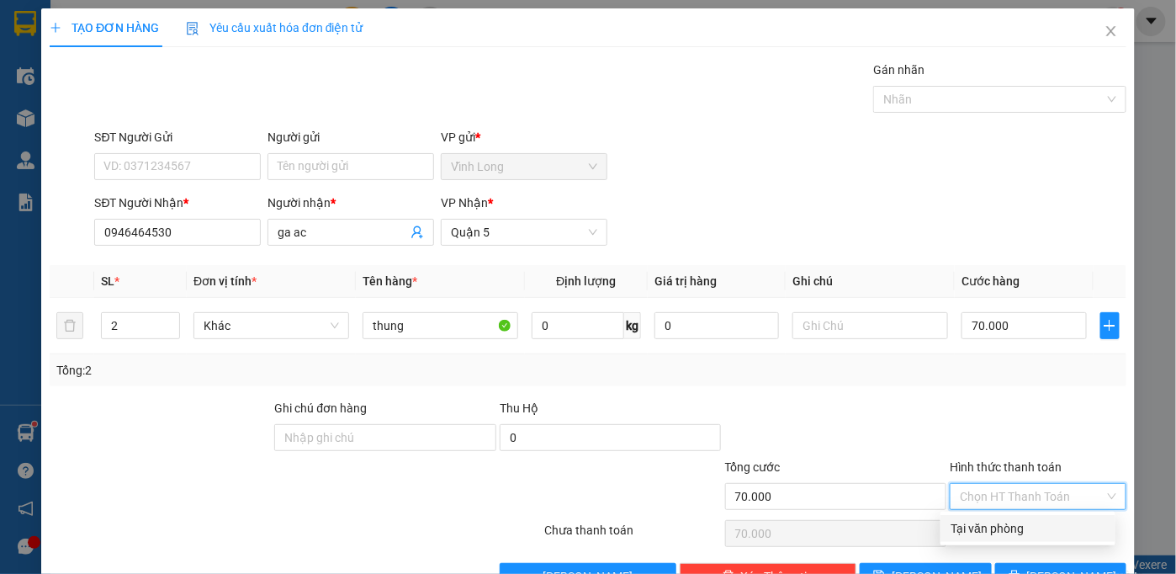
click at [976, 526] on div "Tại văn phòng" at bounding box center [1027, 528] width 155 height 19
type input "0"
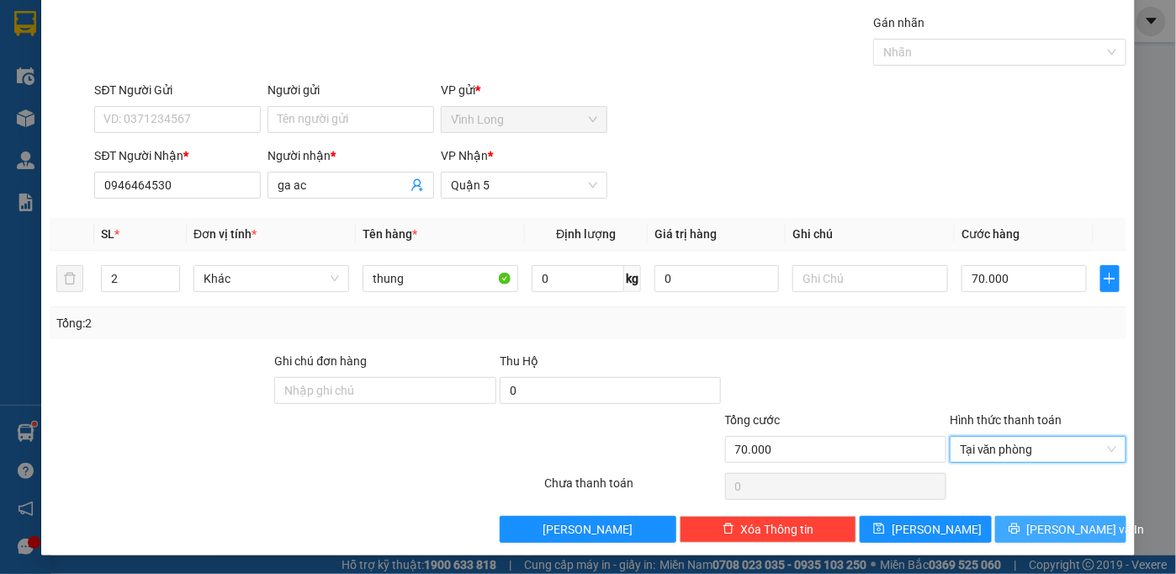
click at [1001, 531] on button "[PERSON_NAME] và In" at bounding box center [1061, 529] width 132 height 27
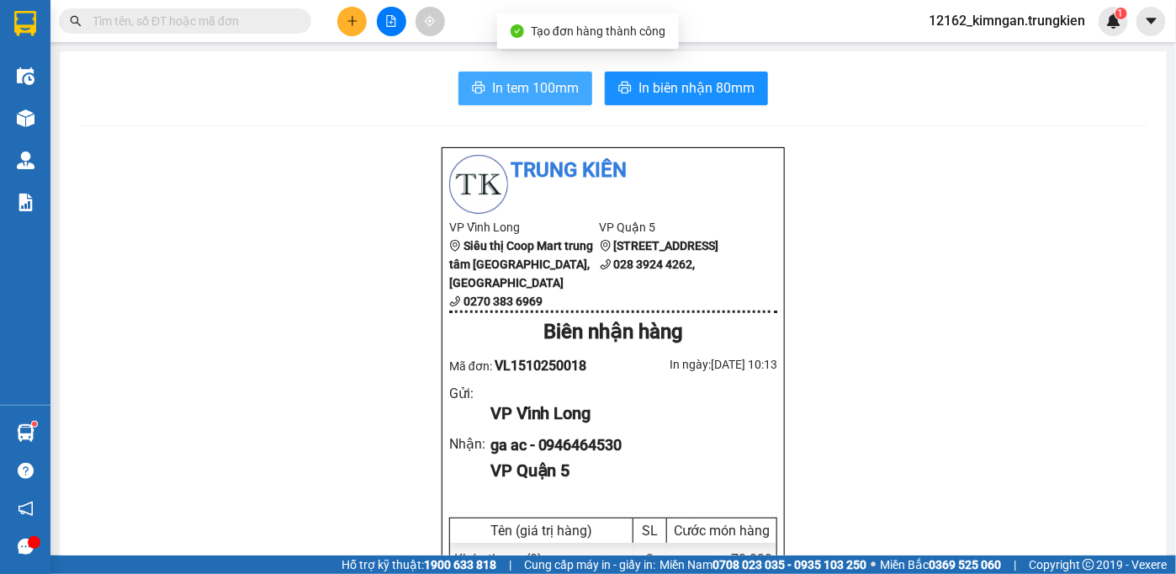
click at [495, 90] on span "In tem 100mm" at bounding box center [535, 87] width 87 height 21
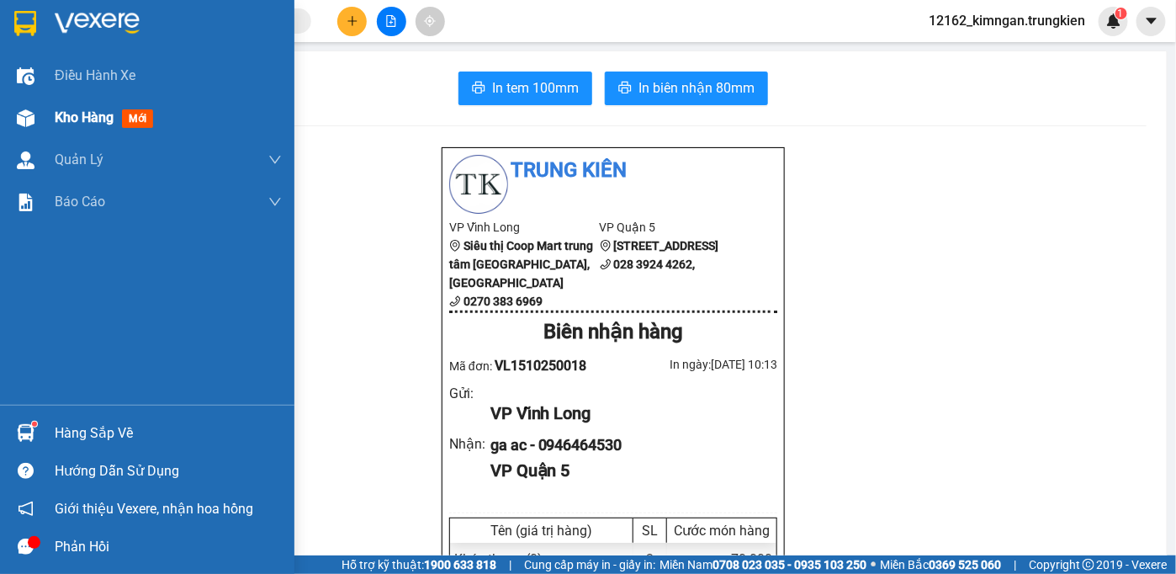
click at [64, 123] on span "Kho hàng" at bounding box center [84, 117] width 59 height 16
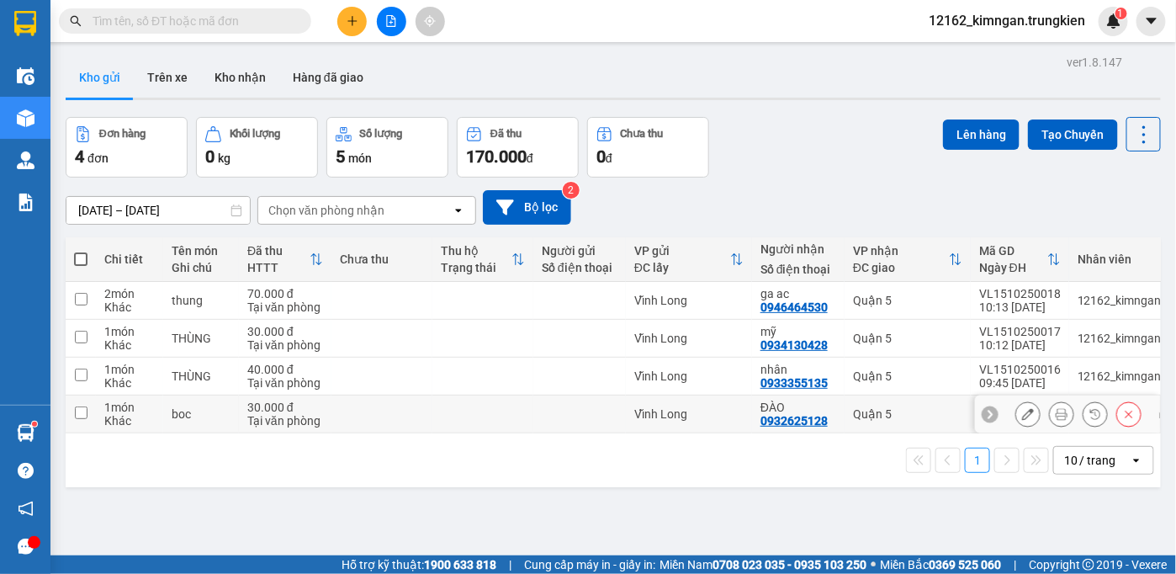
scroll to position [77, 0]
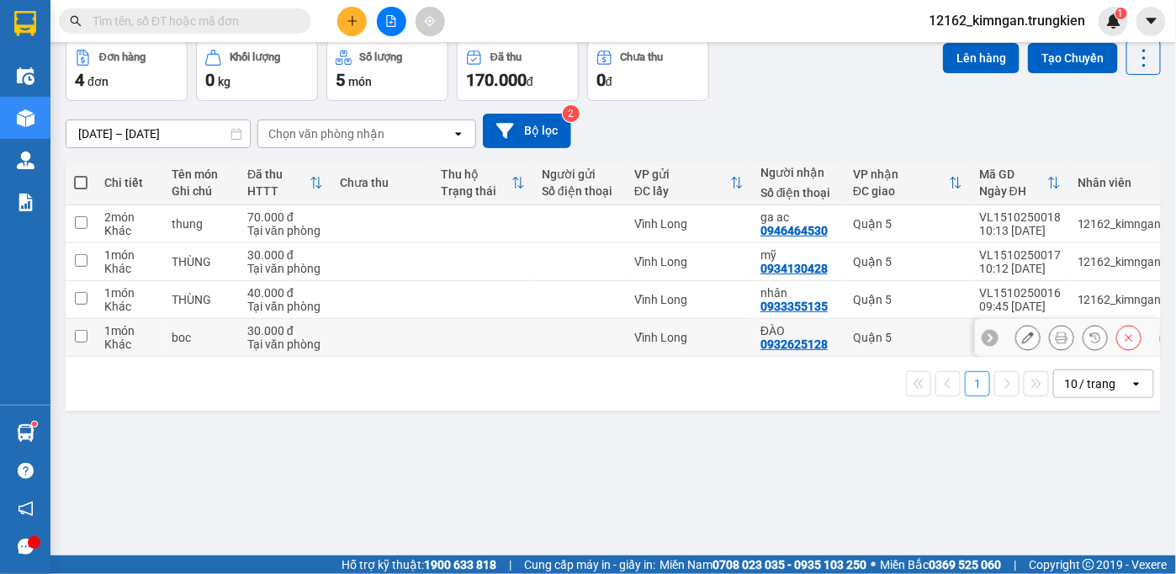
click at [528, 320] on td at bounding box center [482, 338] width 101 height 38
checkbox input "true"
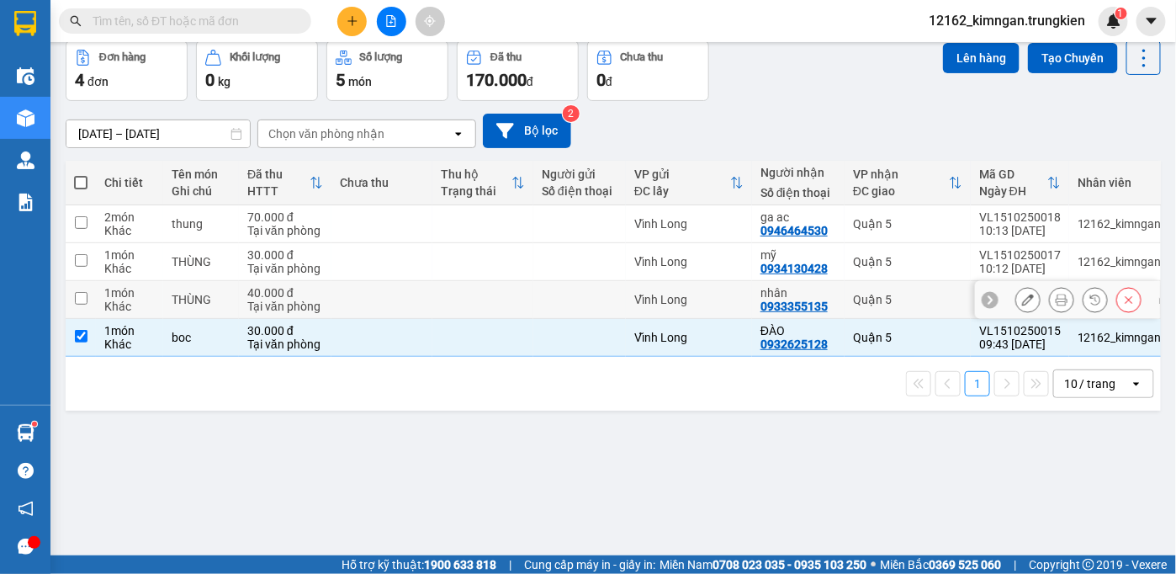
click at [525, 283] on td at bounding box center [482, 300] width 101 height 38
checkbox input "true"
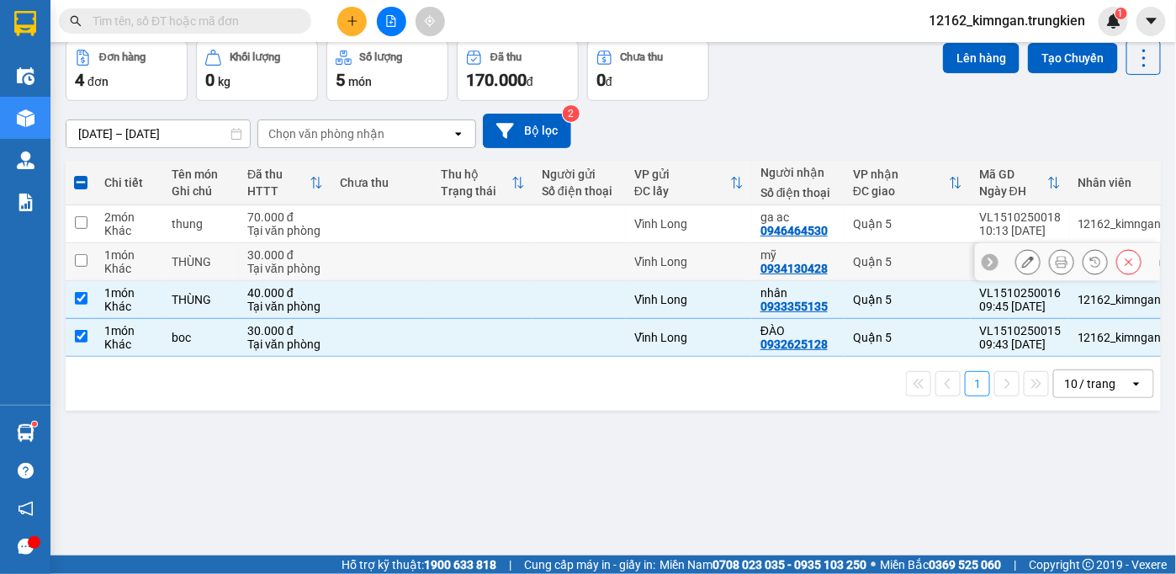
click at [537, 249] on td at bounding box center [579, 262] width 93 height 38
checkbox input "true"
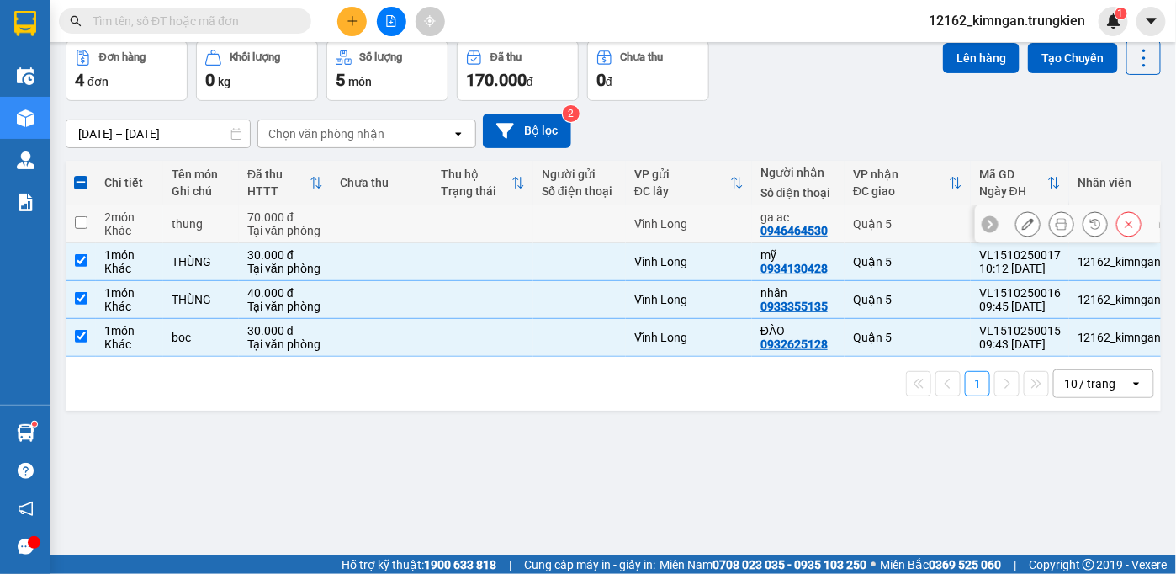
click at [556, 217] on div at bounding box center [580, 223] width 76 height 13
checkbox input "true"
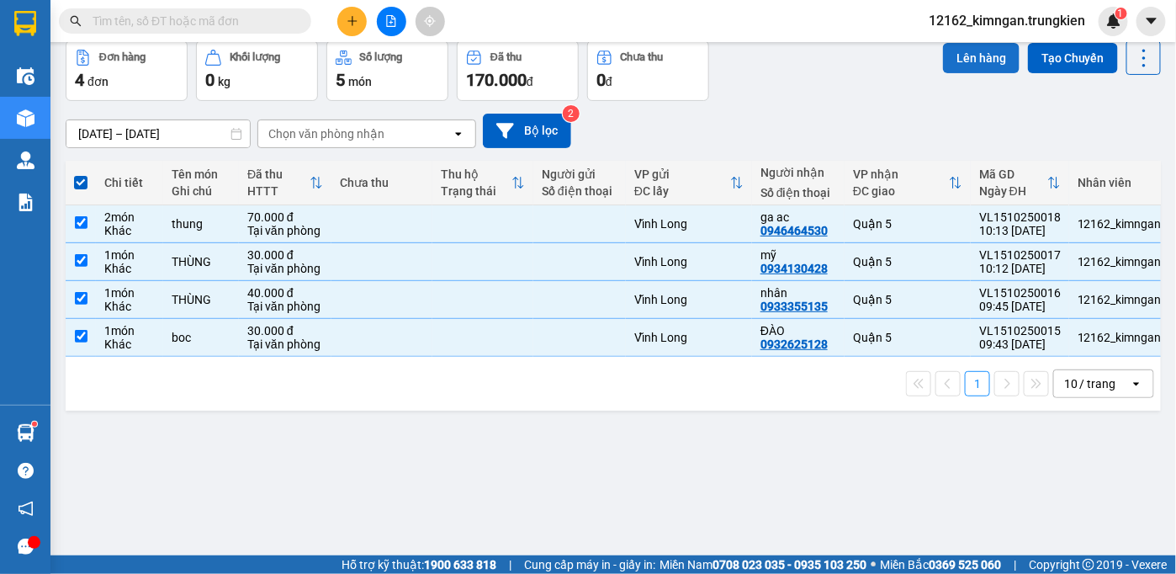
click at [956, 58] on button "Lên hàng" at bounding box center [981, 58] width 77 height 30
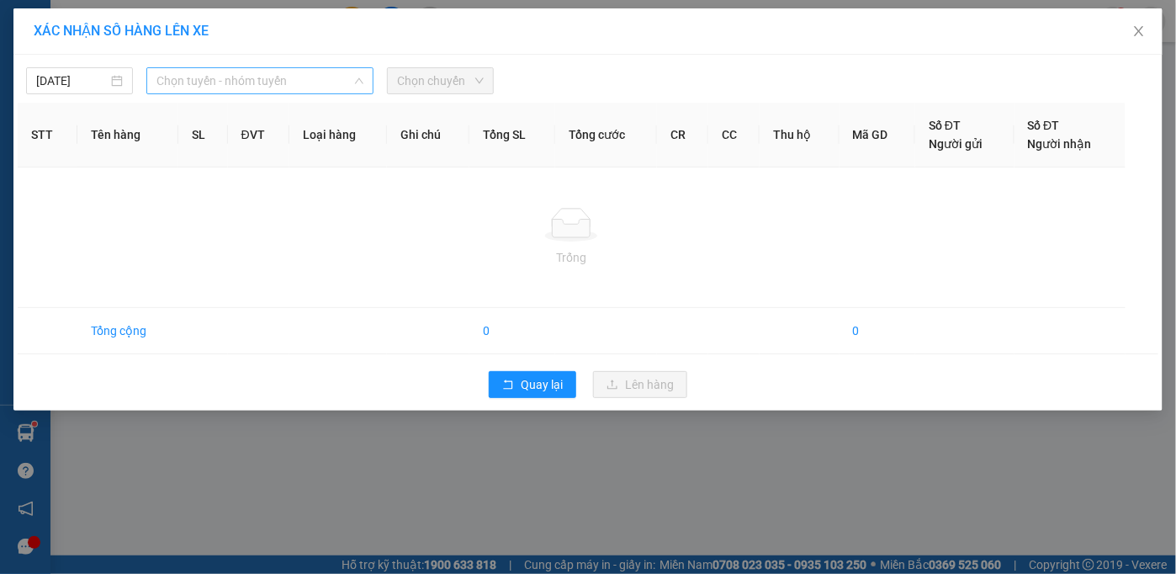
click at [256, 81] on span "Chọn tuyến - nhóm tuyến" at bounding box center [259, 80] width 207 height 25
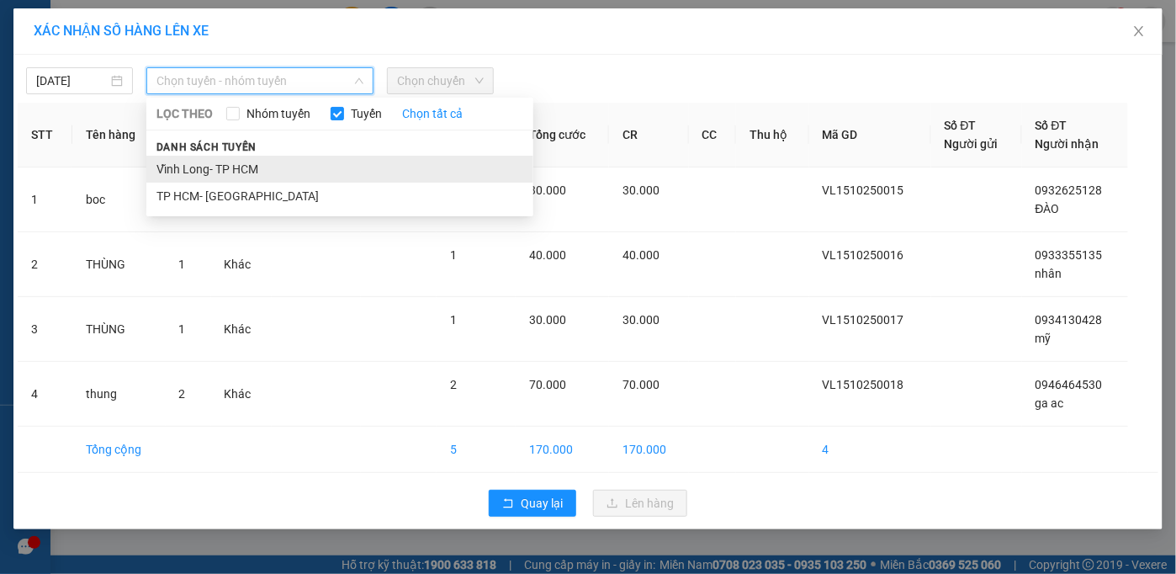
click at [240, 167] on li "Vĩnh Long- TP HCM" at bounding box center [339, 169] width 387 height 27
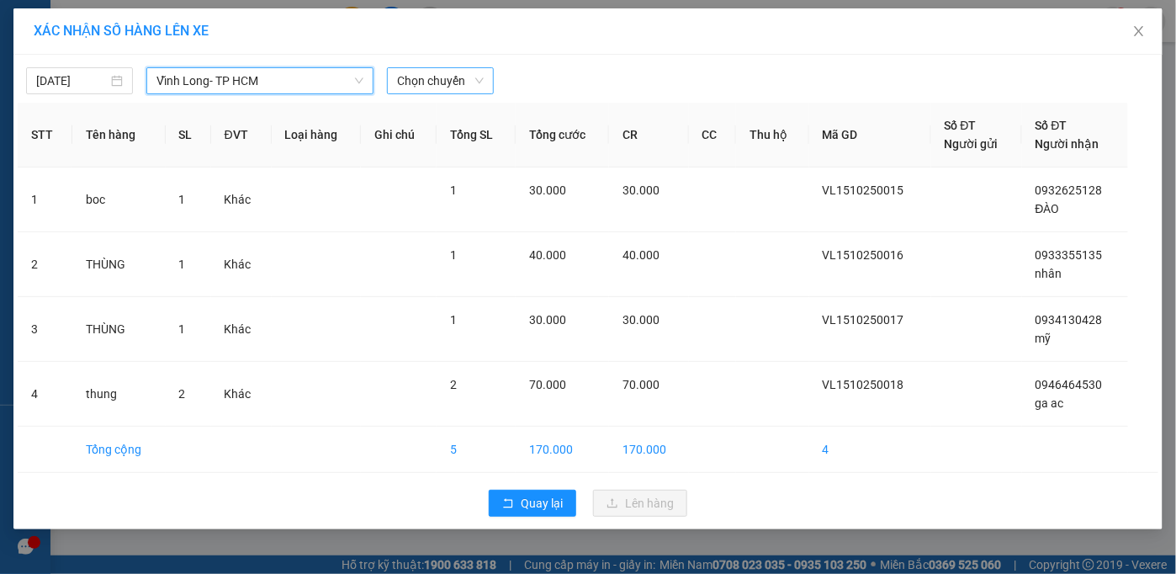
click at [423, 79] on span "Chọn chuyến" at bounding box center [440, 80] width 87 height 25
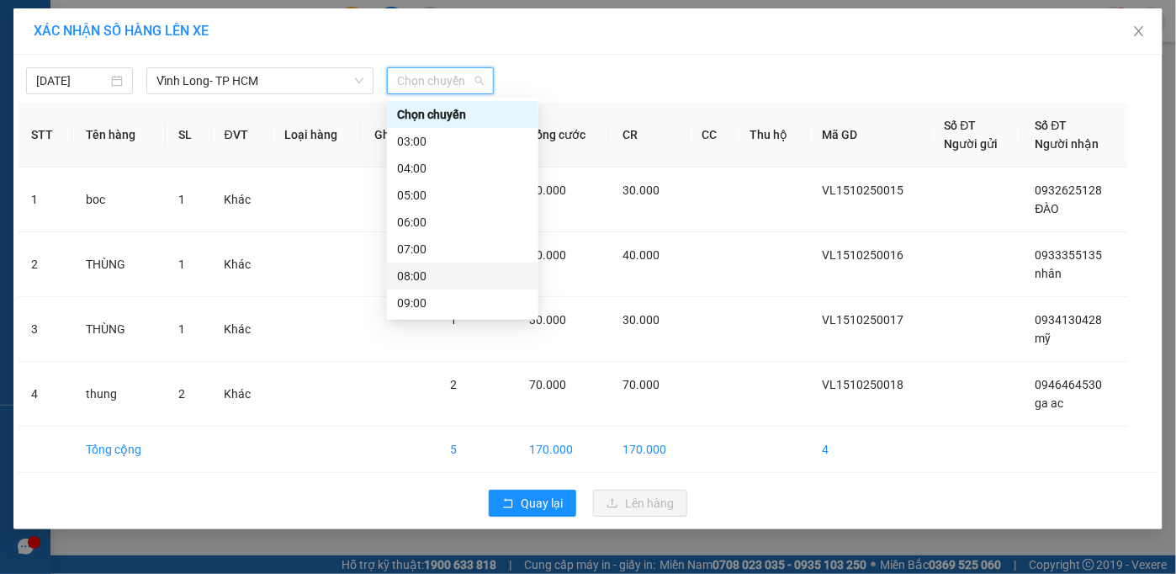
scroll to position [152, 0]
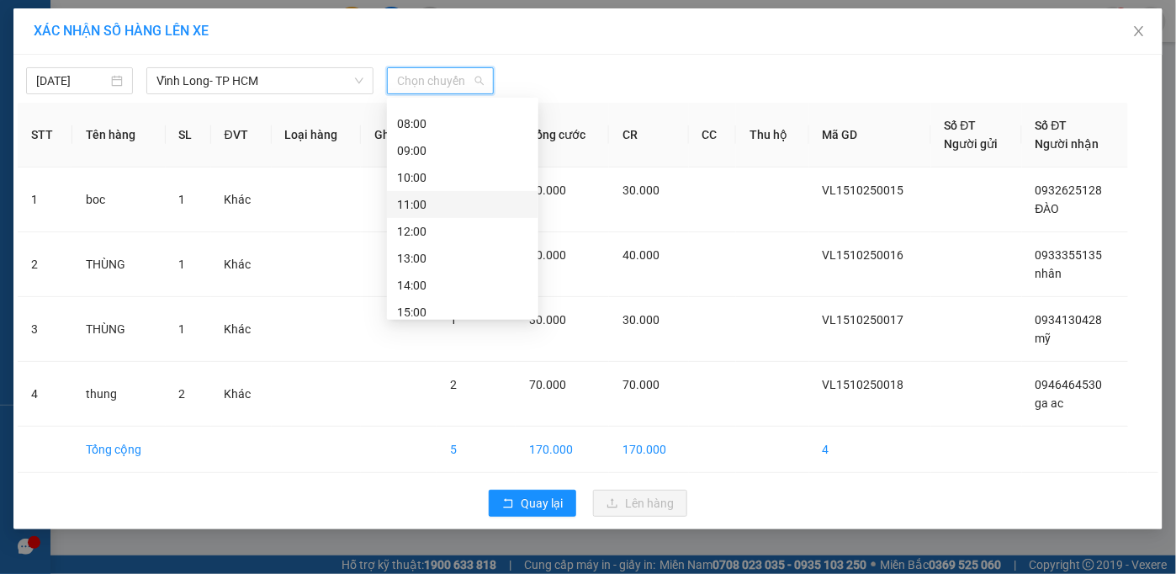
click at [425, 209] on div "11:00" at bounding box center [462, 204] width 131 height 19
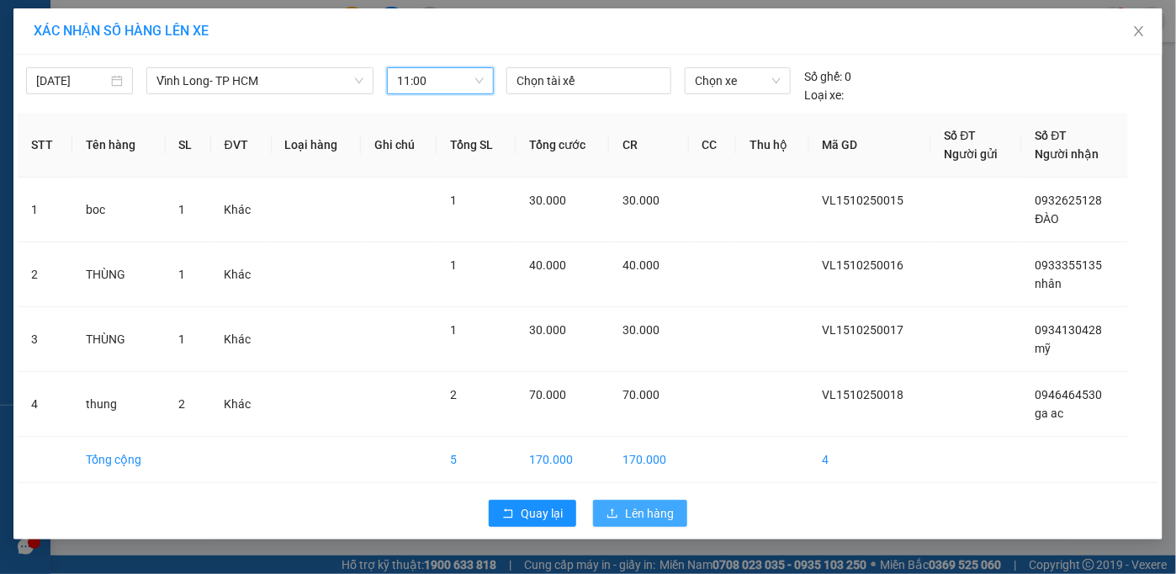
click at [627, 515] on span "Lên hàng" at bounding box center [649, 513] width 49 height 19
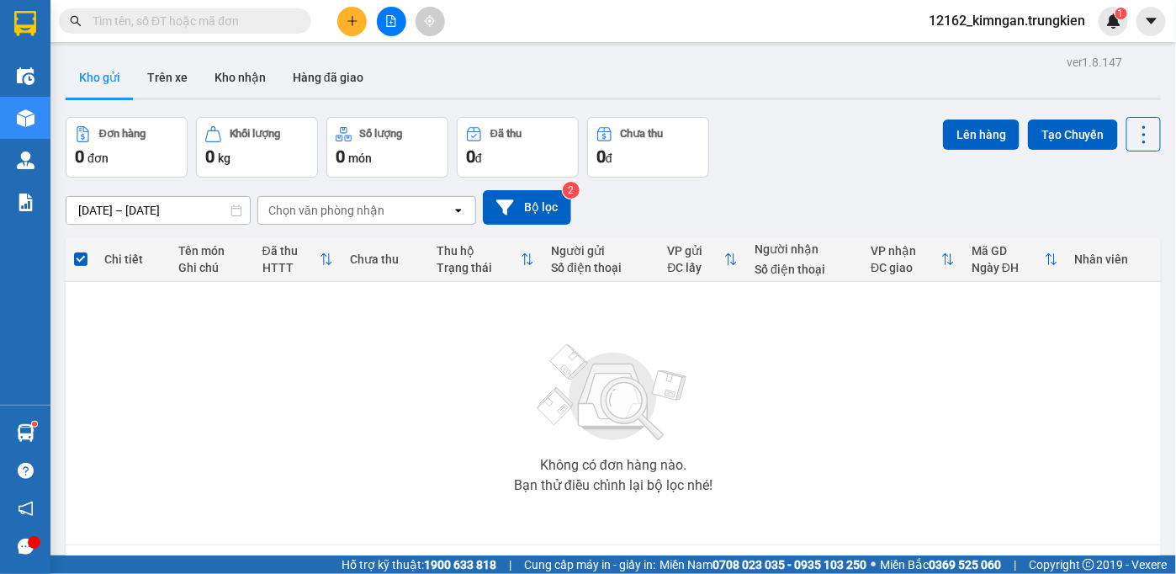
click at [342, 35] on div at bounding box center [391, 21] width 126 height 29
click at [343, 35] on div at bounding box center [391, 21] width 126 height 29
click at [353, 21] on icon "plus" at bounding box center [352, 21] width 12 height 12
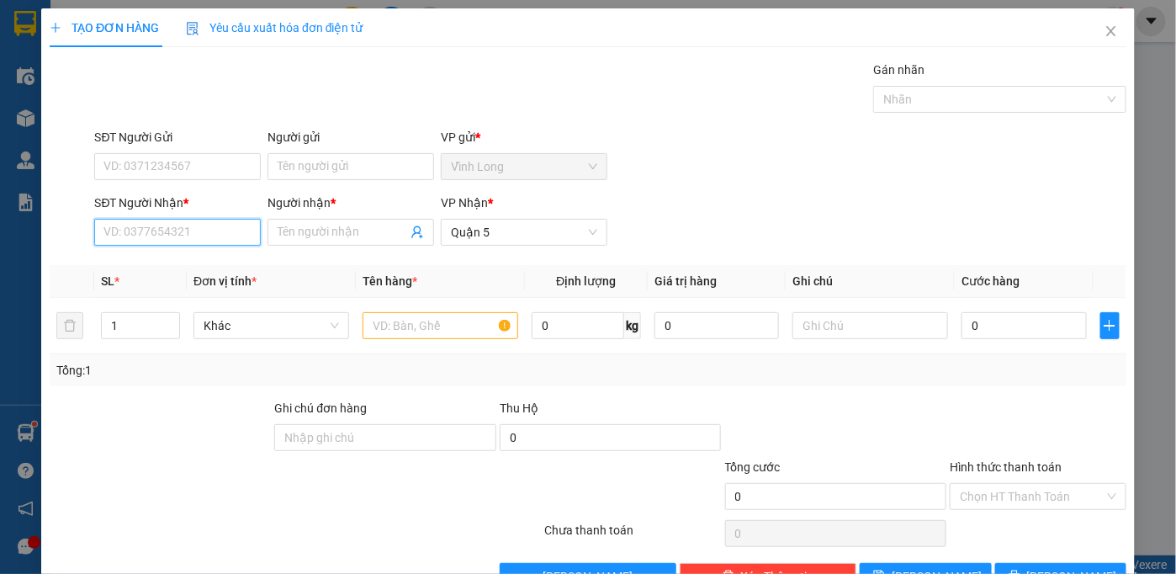
click at [186, 225] on input "SĐT Người Nhận *" at bounding box center [177, 232] width 167 height 27
type input "178"
drag, startPoint x: 182, startPoint y: 235, endPoint x: 74, endPoint y: 235, distance: 107.6
click at [74, 235] on div "SĐT Người Nhận * 178 178 Người nhận * Tên người nhận VP Nhận * Quận 5" at bounding box center [588, 222] width 1080 height 59
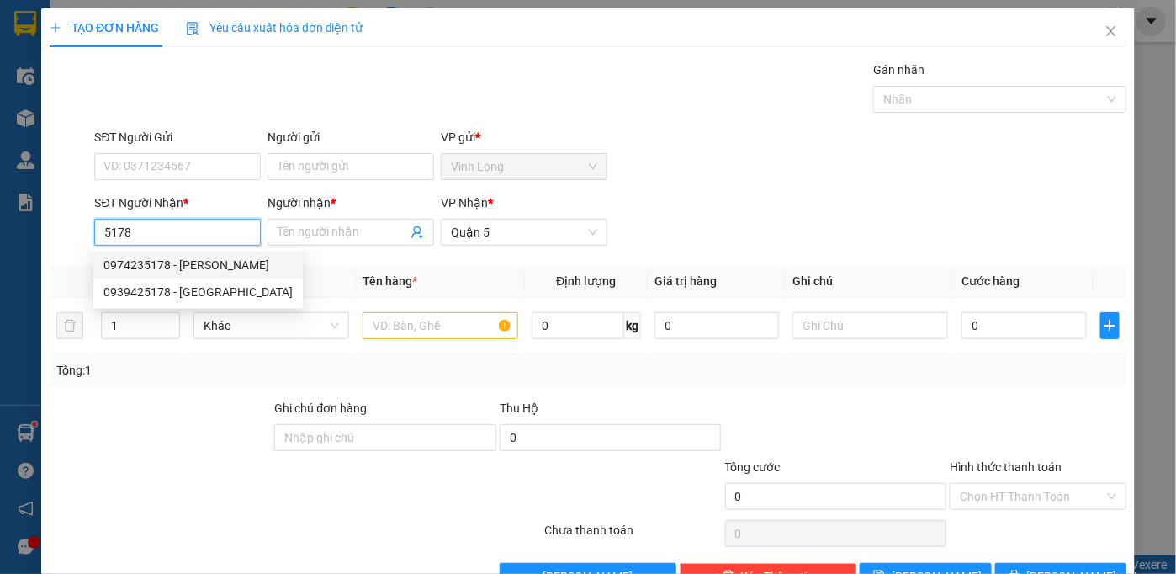
click at [235, 256] on div "0974235178 - XUAN" at bounding box center [197, 265] width 189 height 19
type input "0974235178"
type input "XUAN"
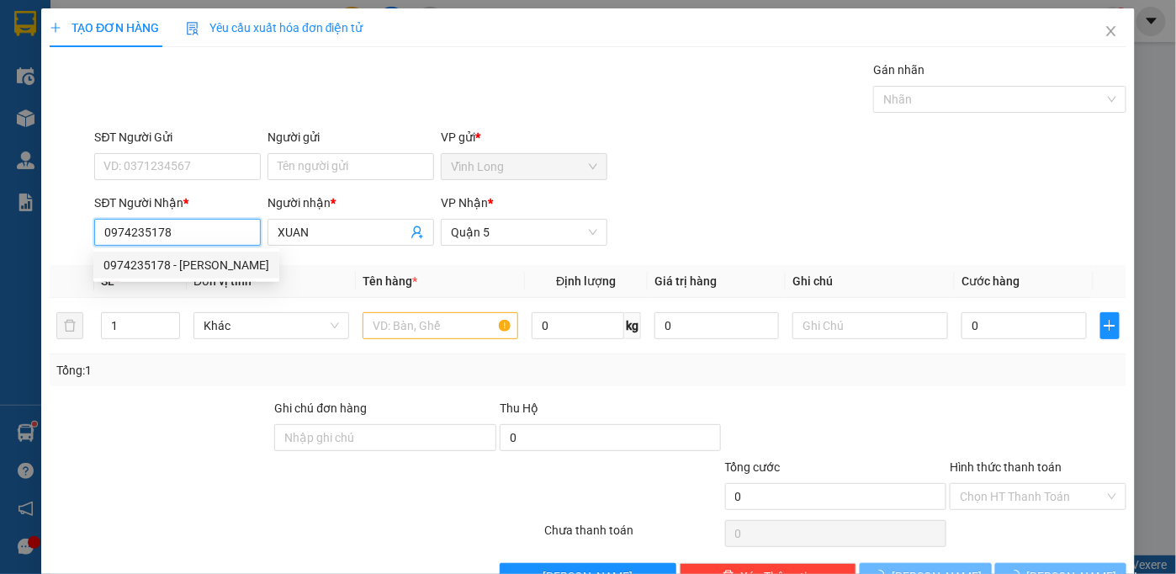
type input "40.000"
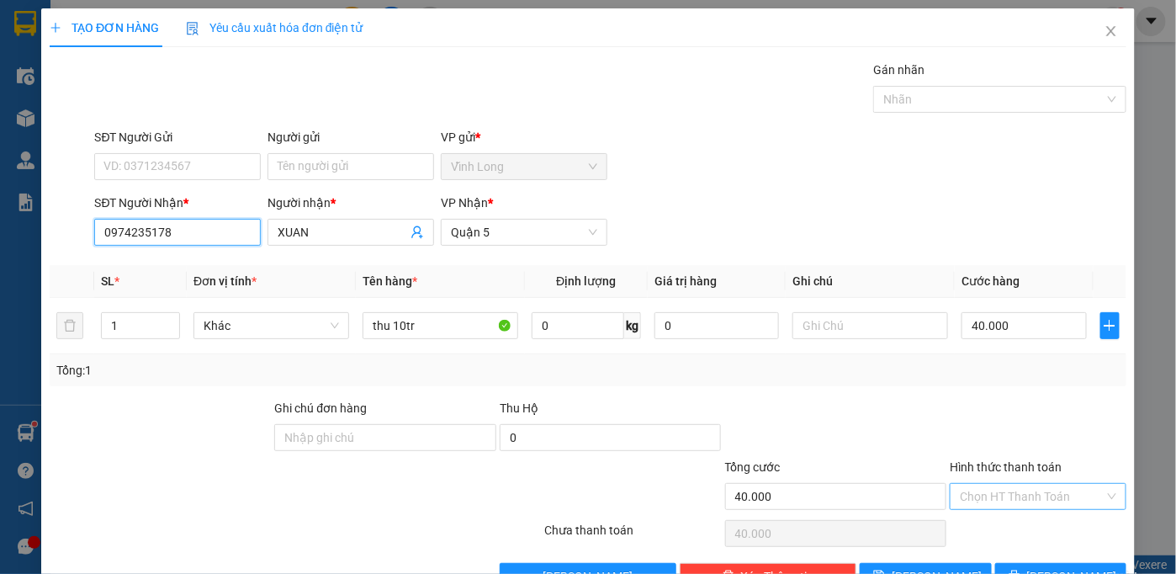
type input "0974235178"
click at [1035, 507] on div "Chọn HT Thanh Toán" at bounding box center [1037, 496] width 177 height 27
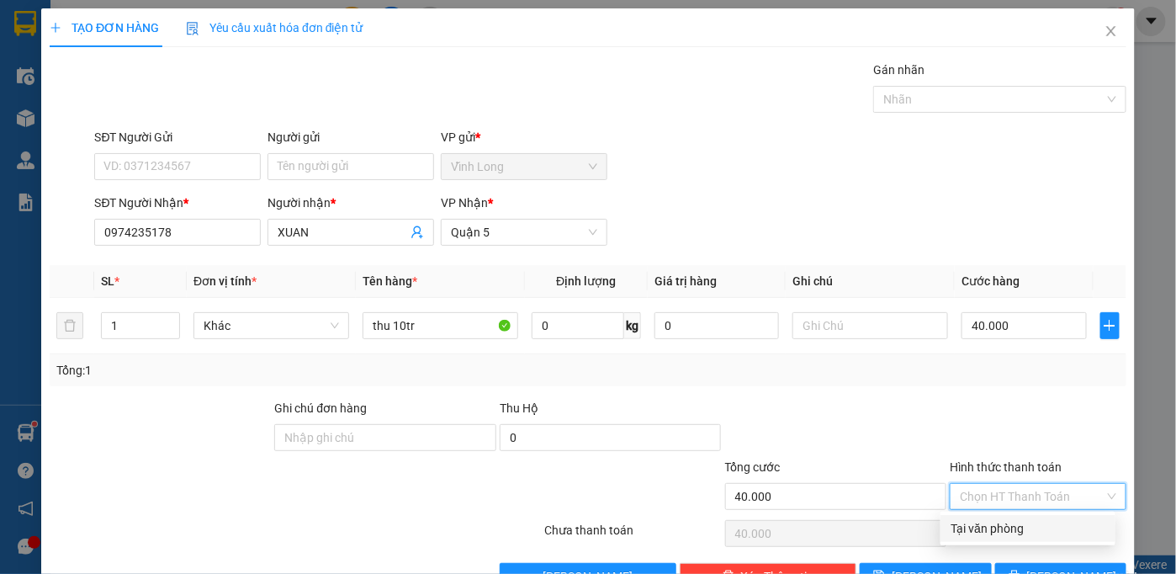
click at [1026, 522] on div "Tại văn phòng" at bounding box center [1027, 528] width 155 height 19
type input "0"
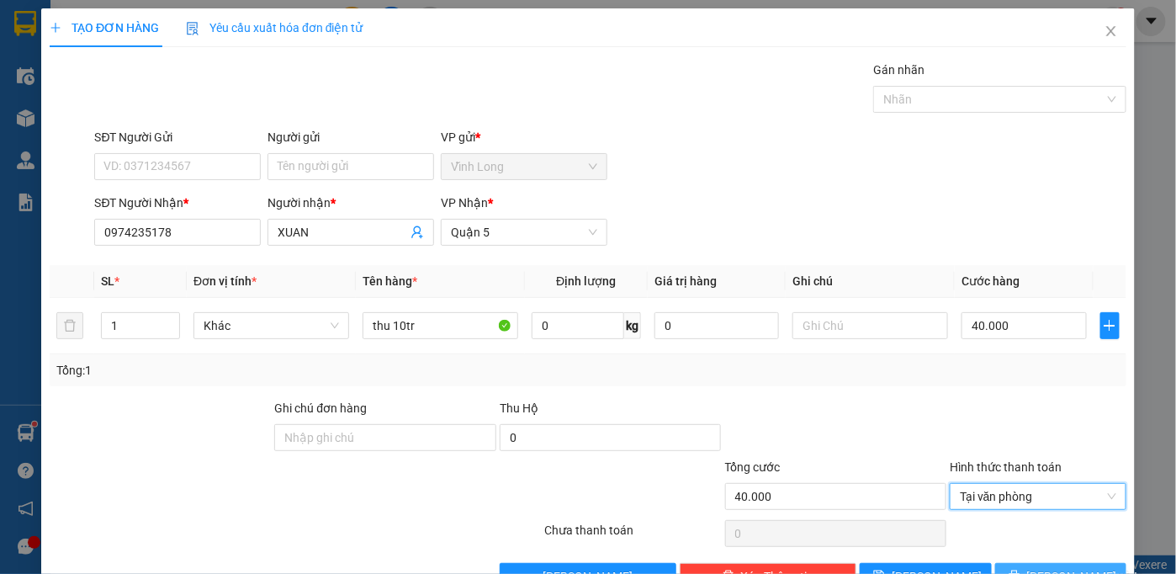
scroll to position [47, 0]
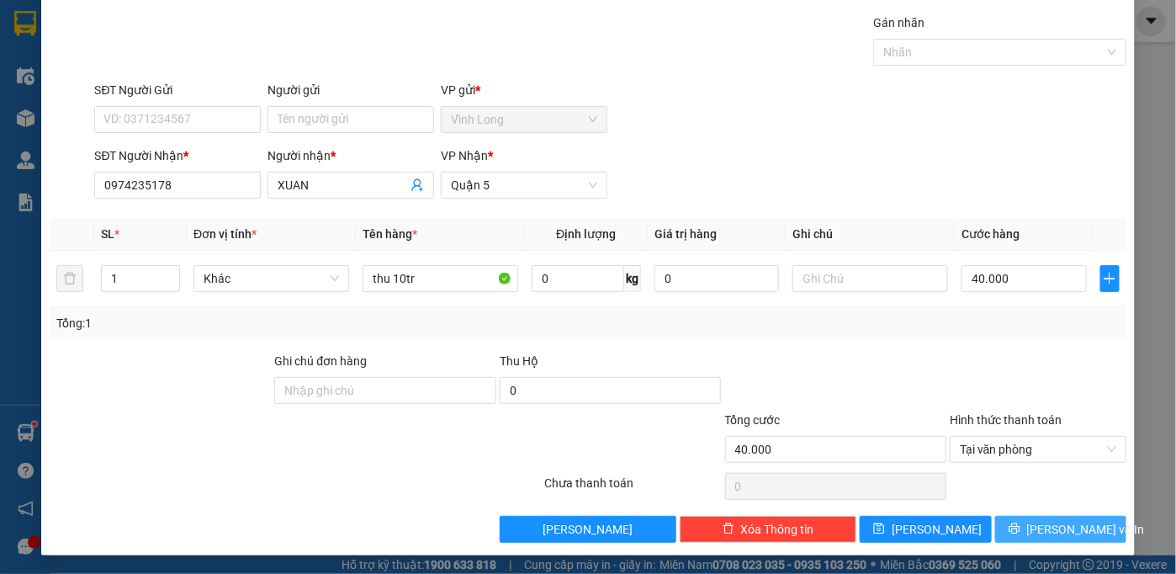
click at [1020, 523] on icon "printer" at bounding box center [1014, 528] width 12 height 12
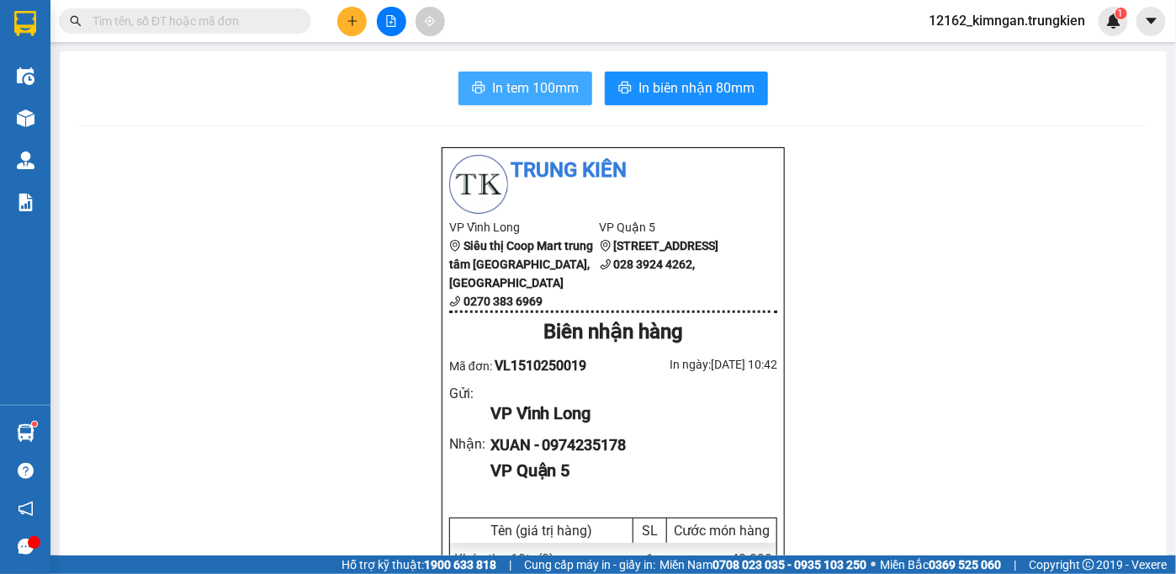
click at [545, 90] on span "In tem 100mm" at bounding box center [535, 87] width 87 height 21
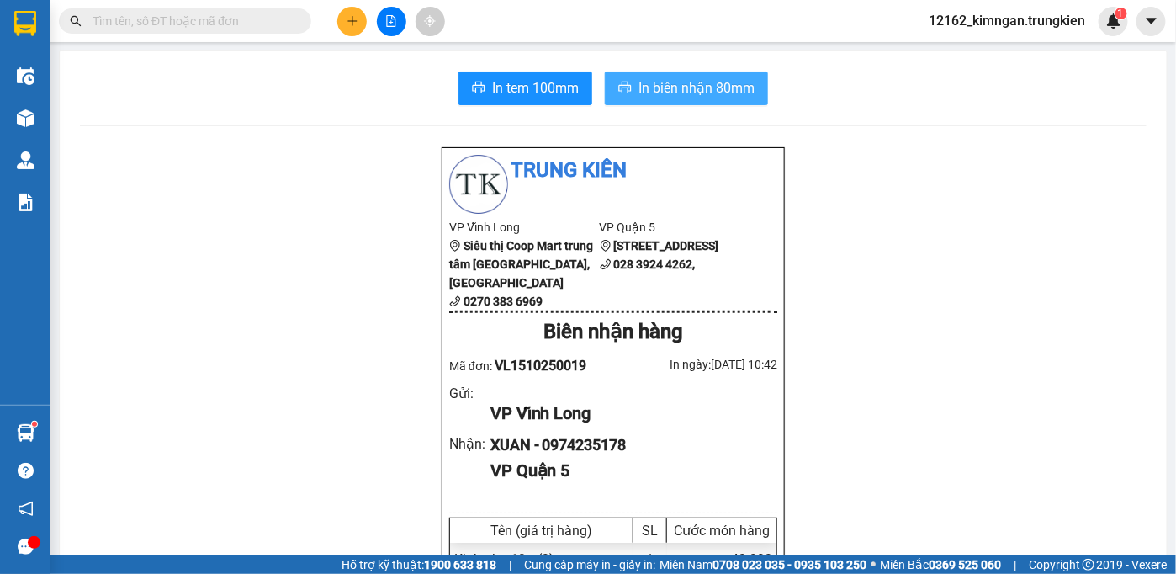
click at [670, 86] on span "In biên nhận 80mm" at bounding box center [696, 87] width 116 height 21
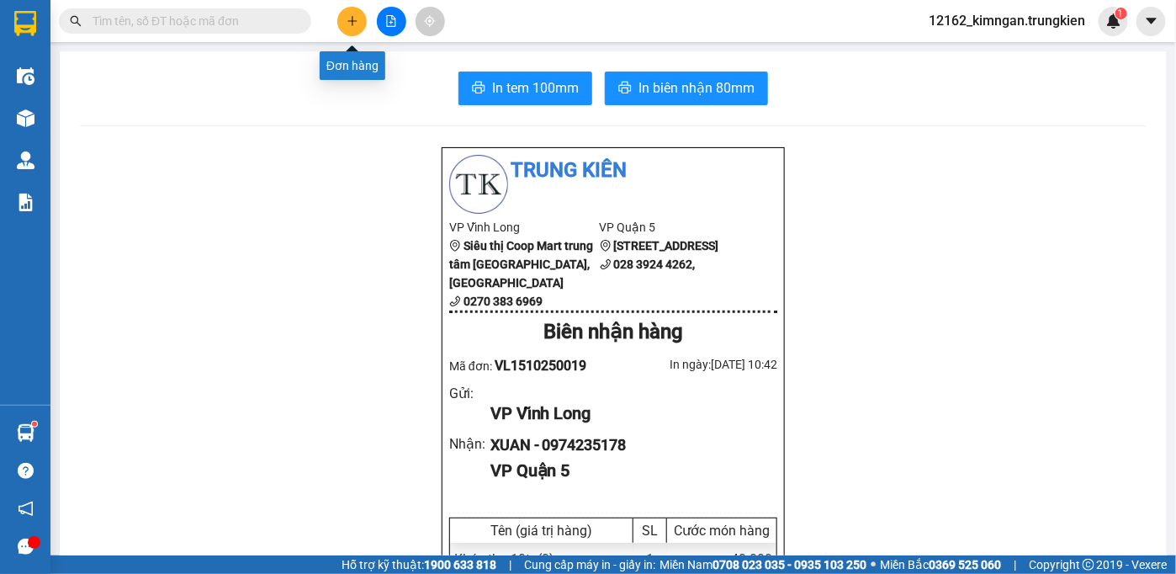
click at [343, 29] on button at bounding box center [351, 21] width 29 height 29
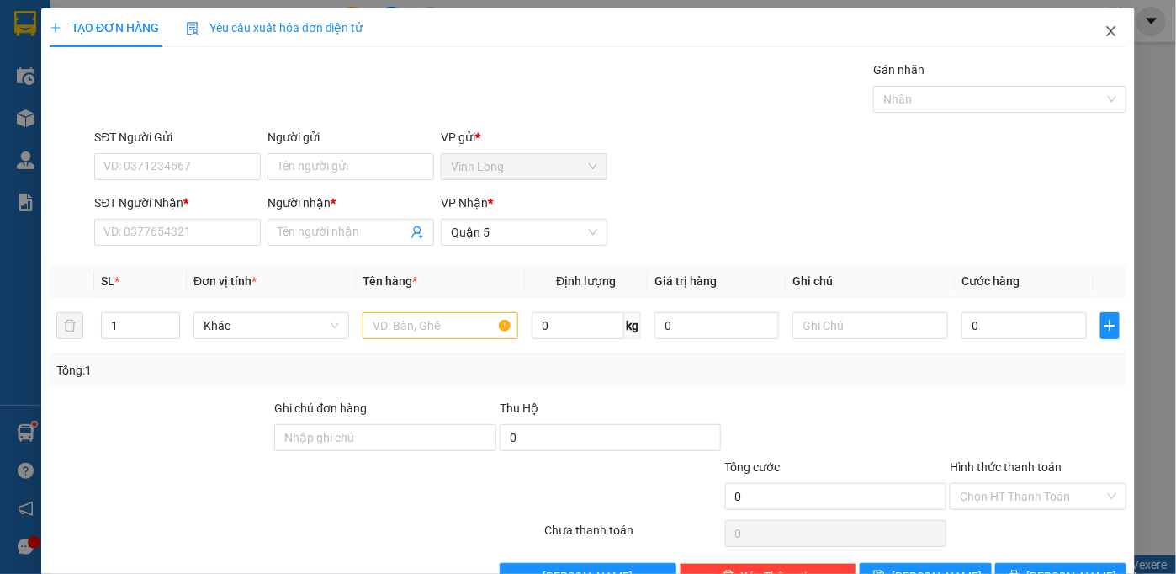
click at [1104, 29] on icon "close" at bounding box center [1110, 30] width 13 height 13
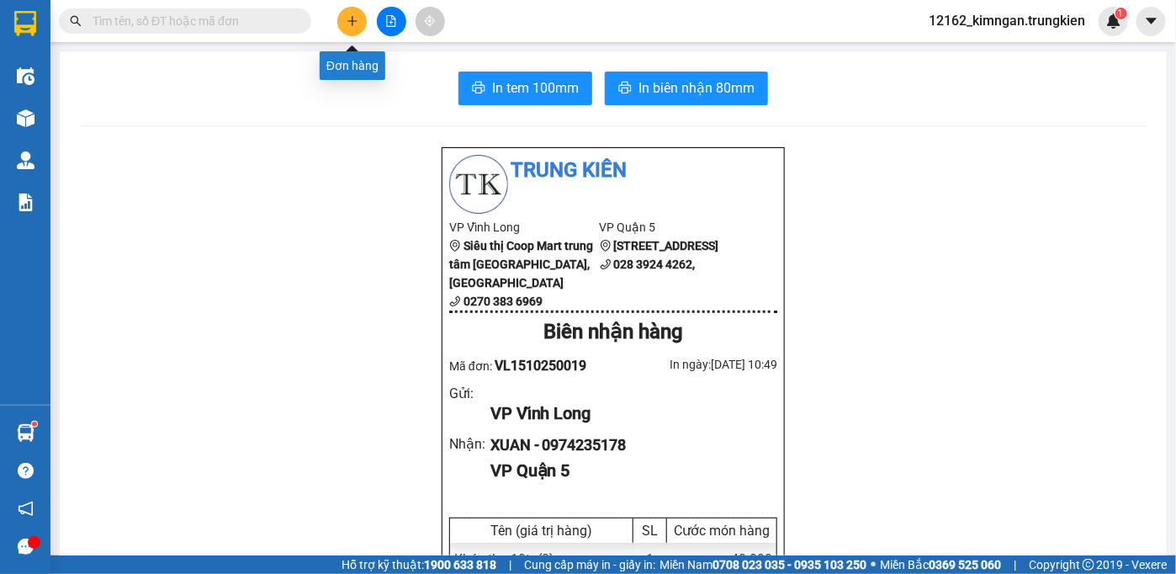
click at [348, 16] on icon "plus" at bounding box center [352, 21] width 12 height 12
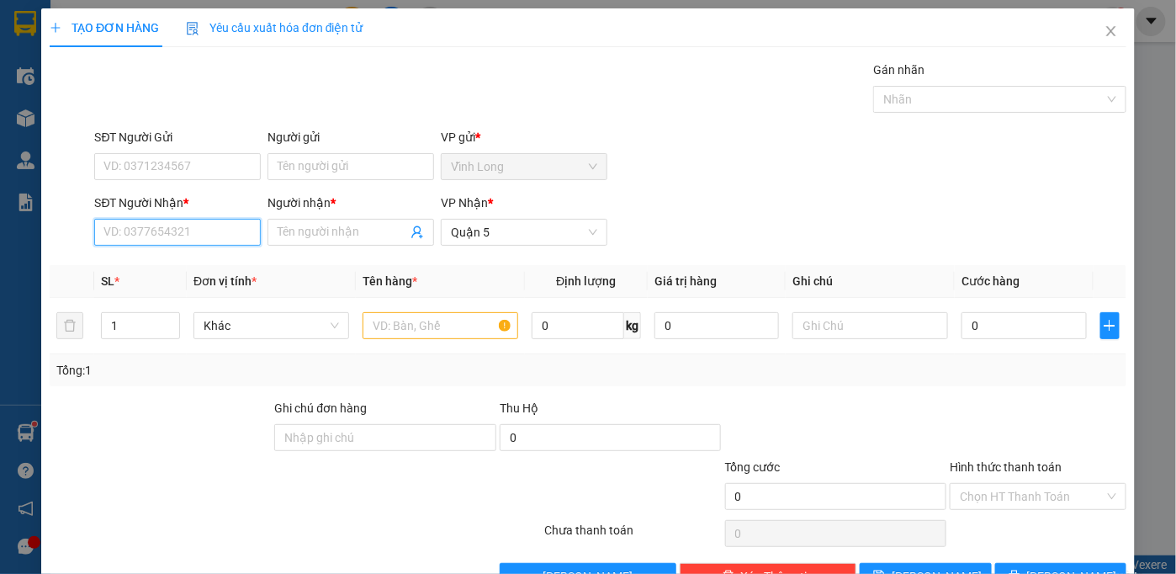
click at [195, 233] on input "SĐT Người Nhận *" at bounding box center [177, 232] width 167 height 27
type input "0979196565"
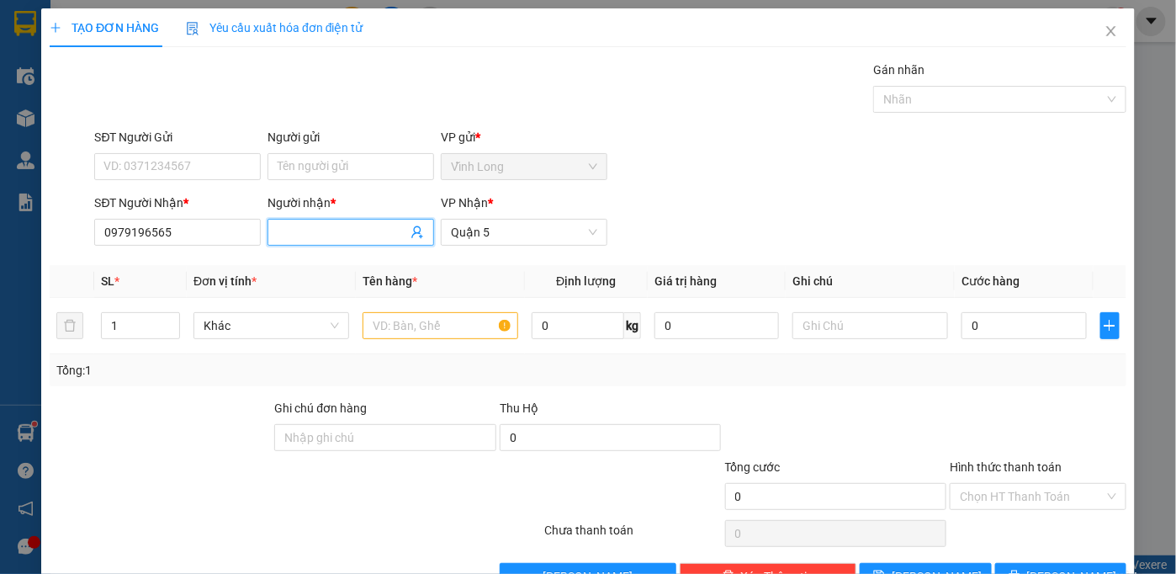
click at [288, 229] on input "Người nhận *" at bounding box center [343, 232] width 130 height 19
type input "minh thoát"
click at [412, 327] on input "text" at bounding box center [440, 325] width 156 height 27
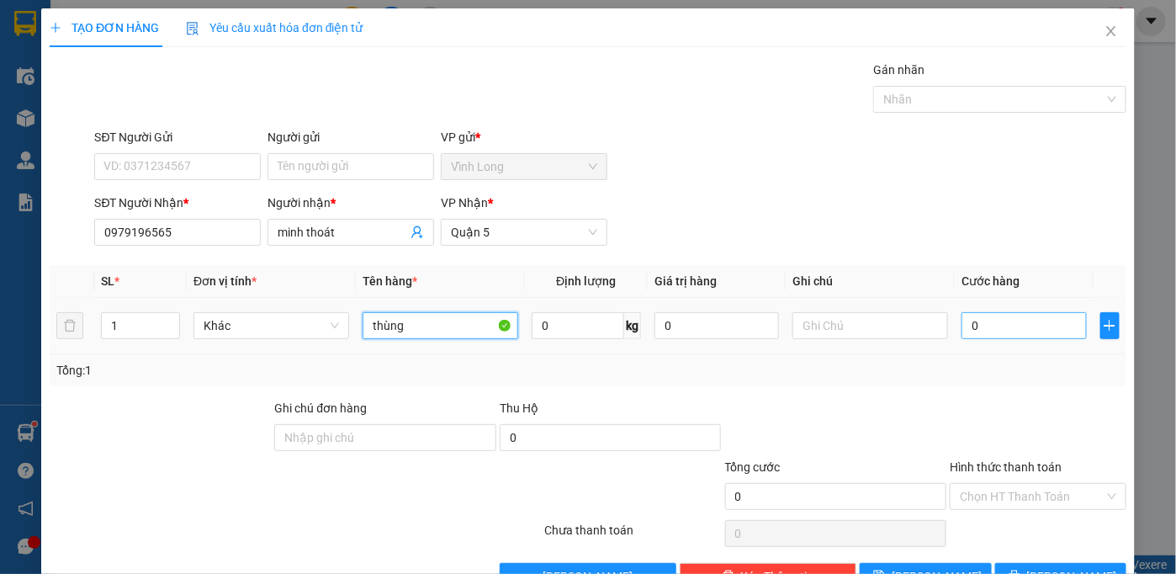
type input "thùng"
click at [1001, 318] on input "0" at bounding box center [1023, 325] width 124 height 27
type input "2"
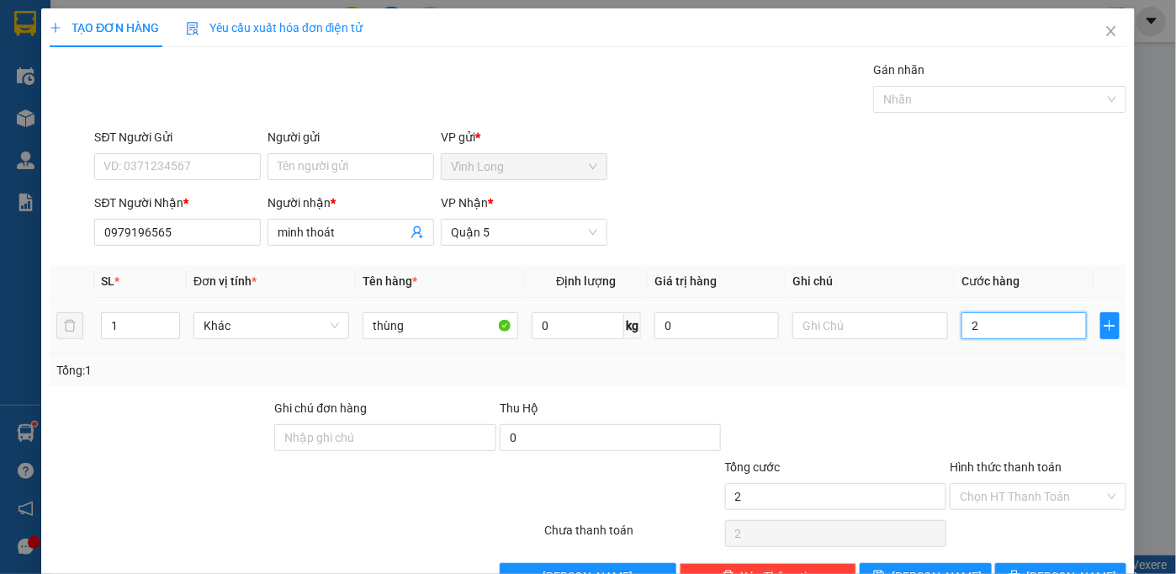
type input "20"
type input "20.000"
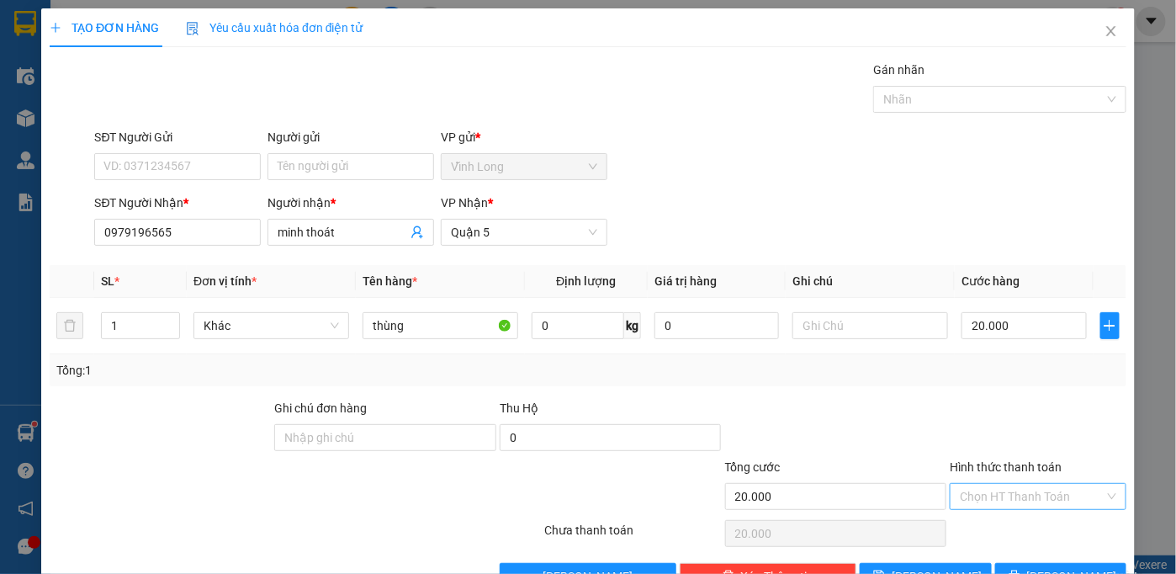
click at [1028, 495] on input "Hình thức thanh toán" at bounding box center [1032, 496] width 145 height 25
click at [1020, 531] on div "Tại văn phòng" at bounding box center [1027, 528] width 155 height 19
type input "0"
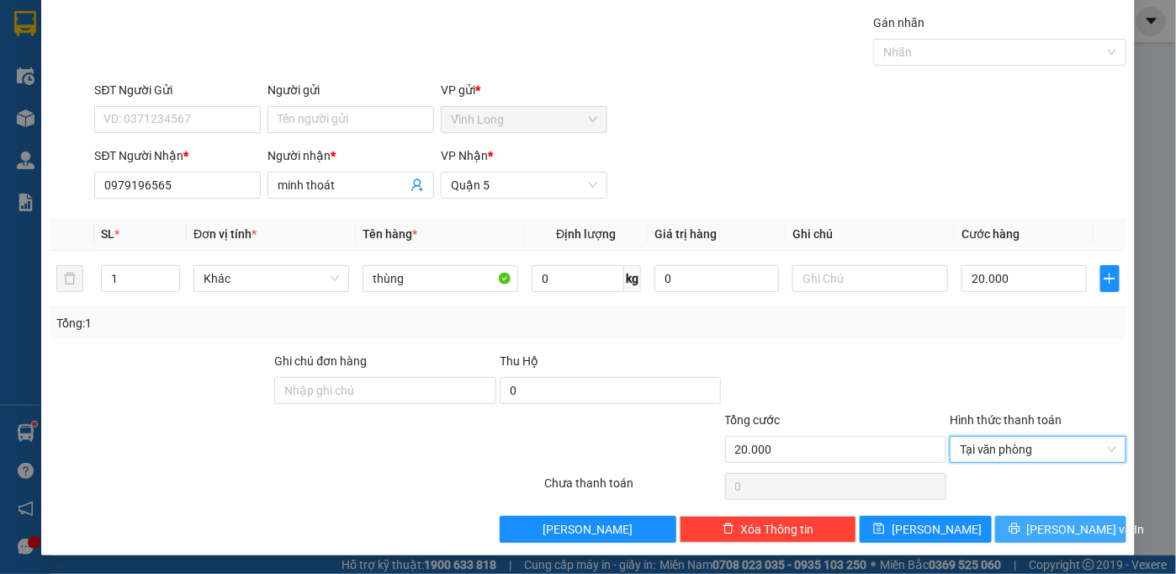
click at [1035, 525] on span "[PERSON_NAME] và In" at bounding box center [1086, 529] width 118 height 19
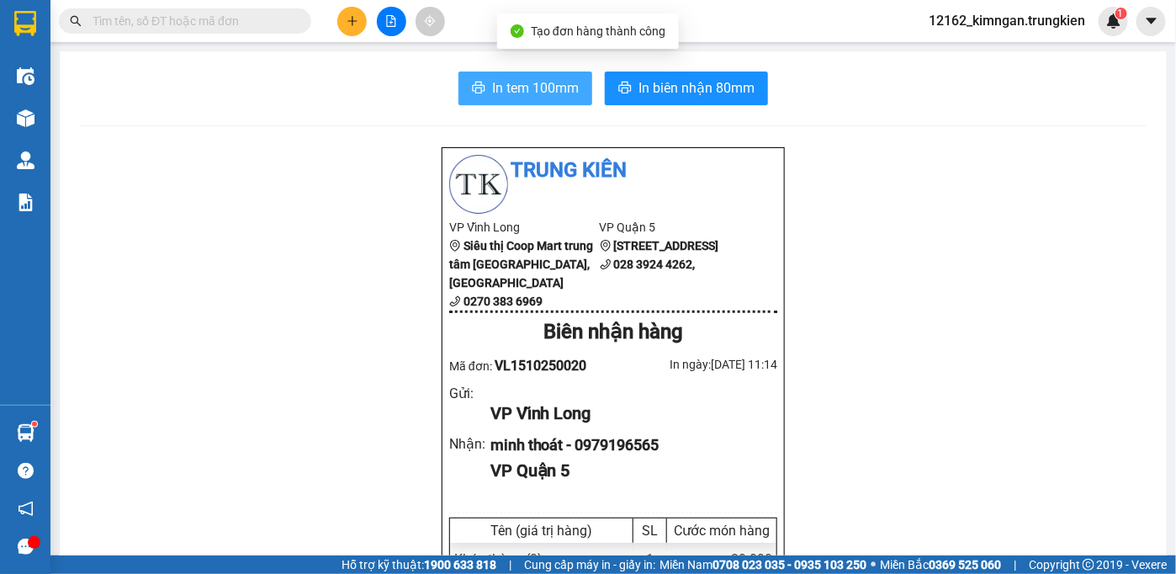
click at [502, 77] on span "In tem 100mm" at bounding box center [535, 87] width 87 height 21
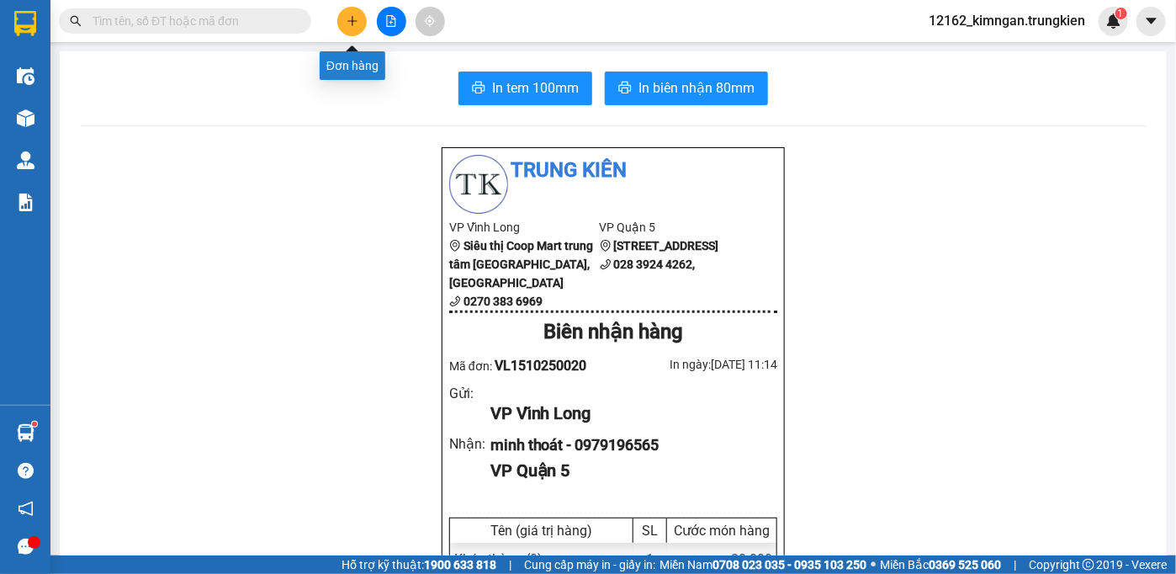
click at [346, 24] on icon "plus" at bounding box center [352, 21] width 12 height 12
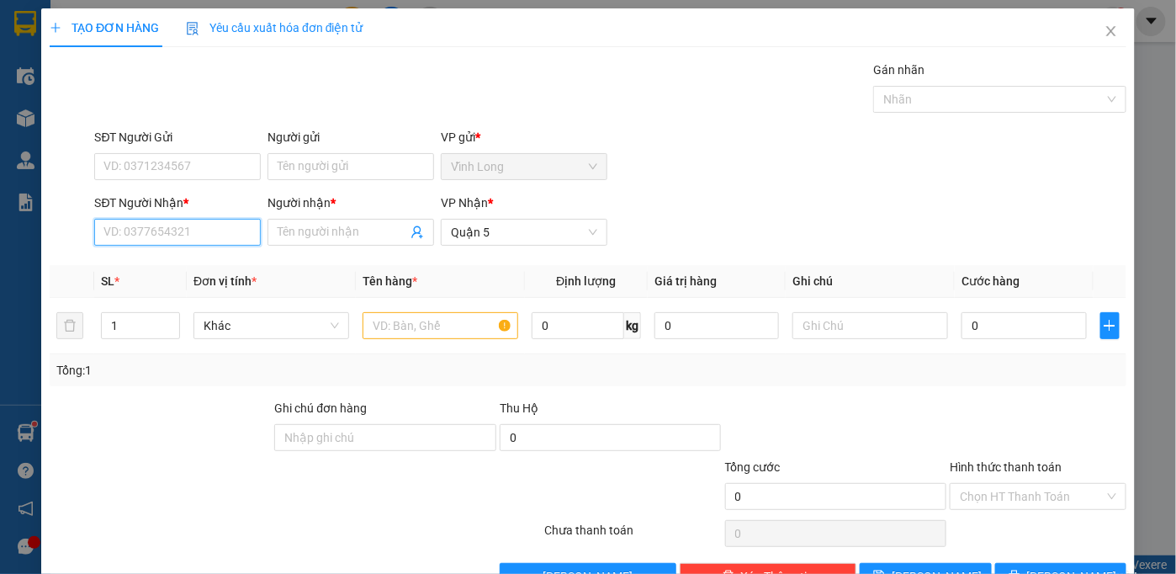
click at [183, 223] on input "SĐT Người Nhận *" at bounding box center [177, 232] width 167 height 27
type input "0902428559"
click at [194, 274] on div "0902428559 - Sư" at bounding box center [175, 264] width 165 height 27
type input "Sư"
type input "30.000"
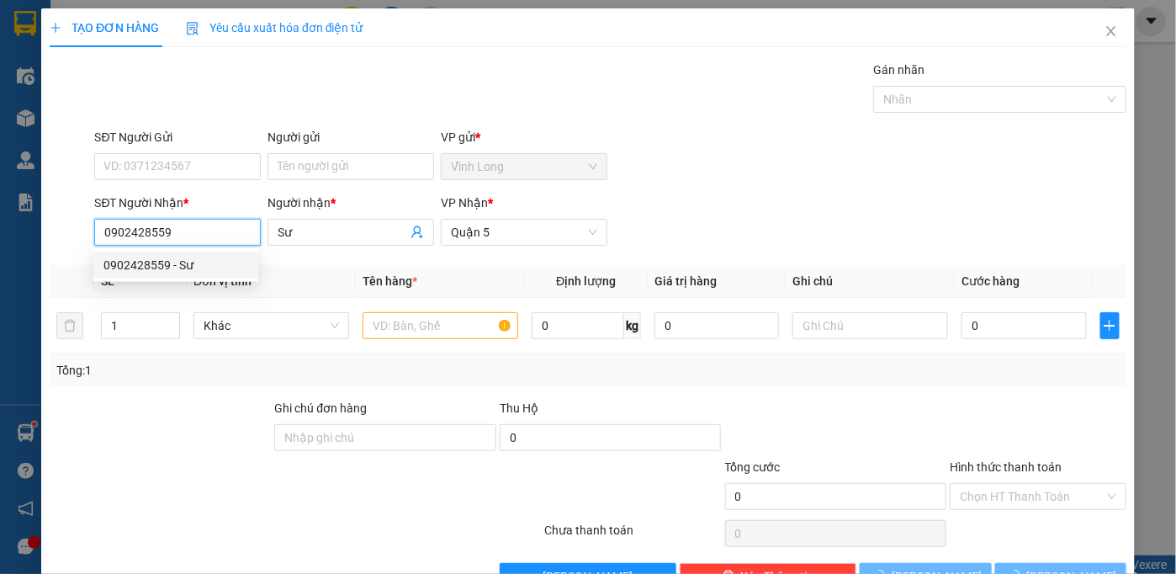
type input "30.000"
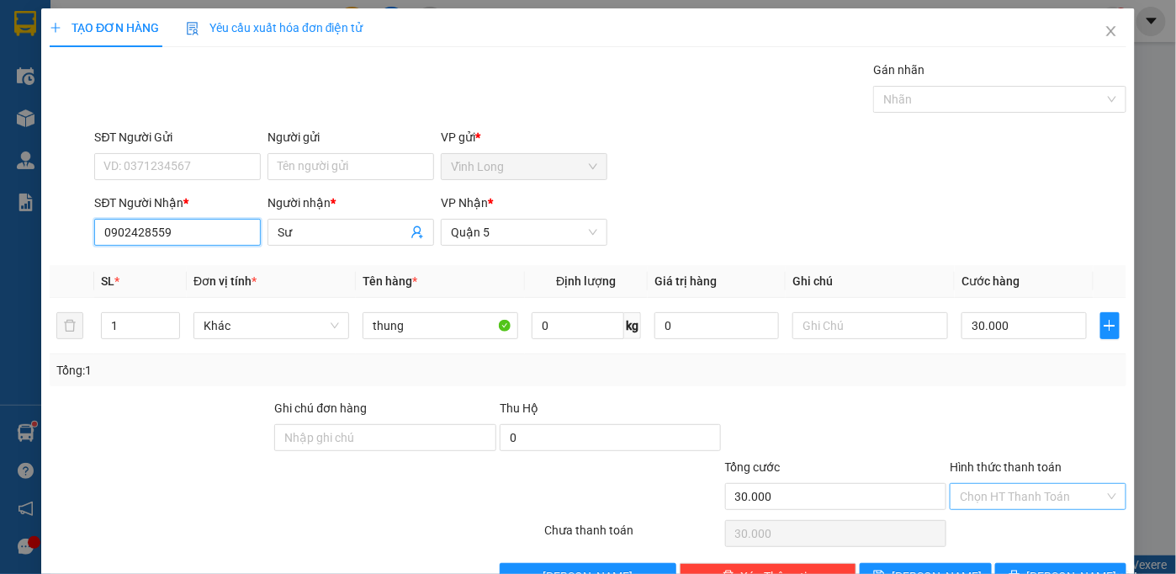
type input "0902428559"
click at [1045, 503] on input "Hình thức thanh toán" at bounding box center [1032, 496] width 145 height 25
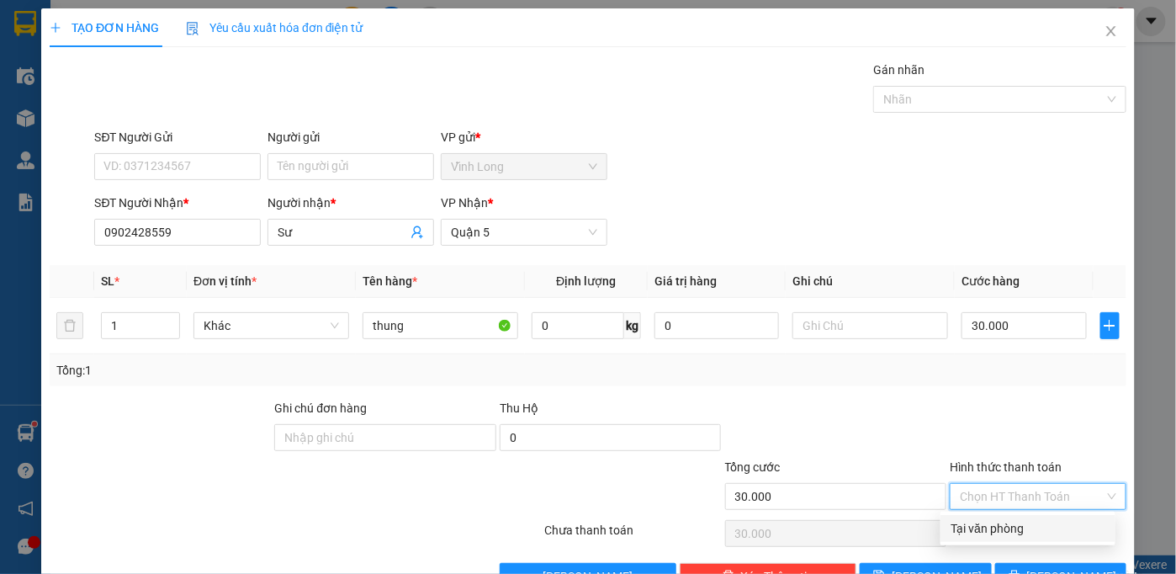
click at [1032, 527] on div "Tại văn phòng" at bounding box center [1027, 528] width 155 height 19
type input "0"
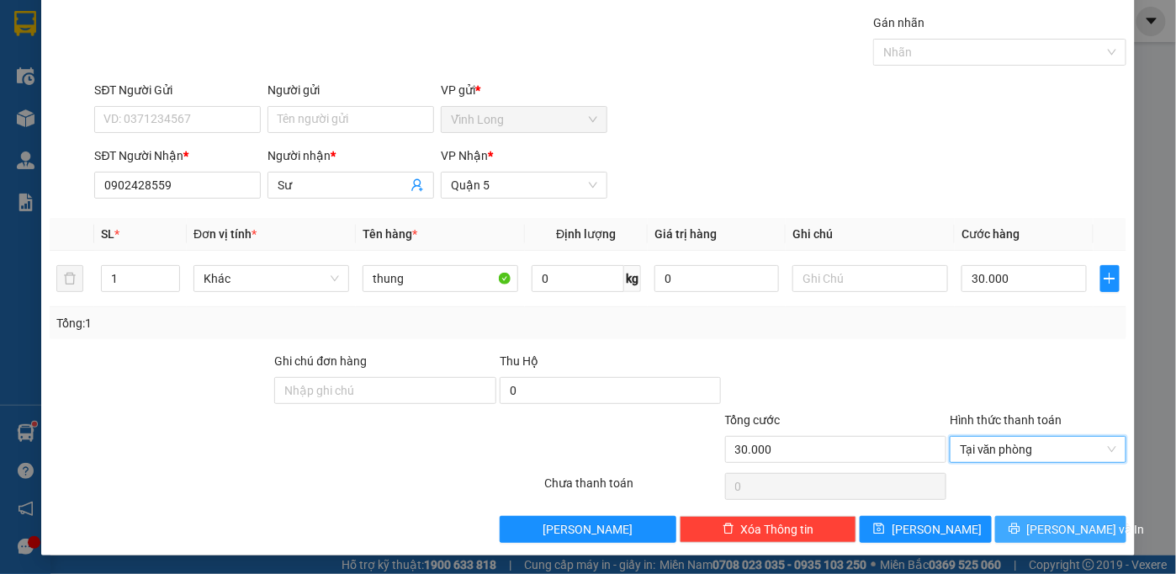
click at [1029, 527] on button "[PERSON_NAME] và In" at bounding box center [1061, 529] width 132 height 27
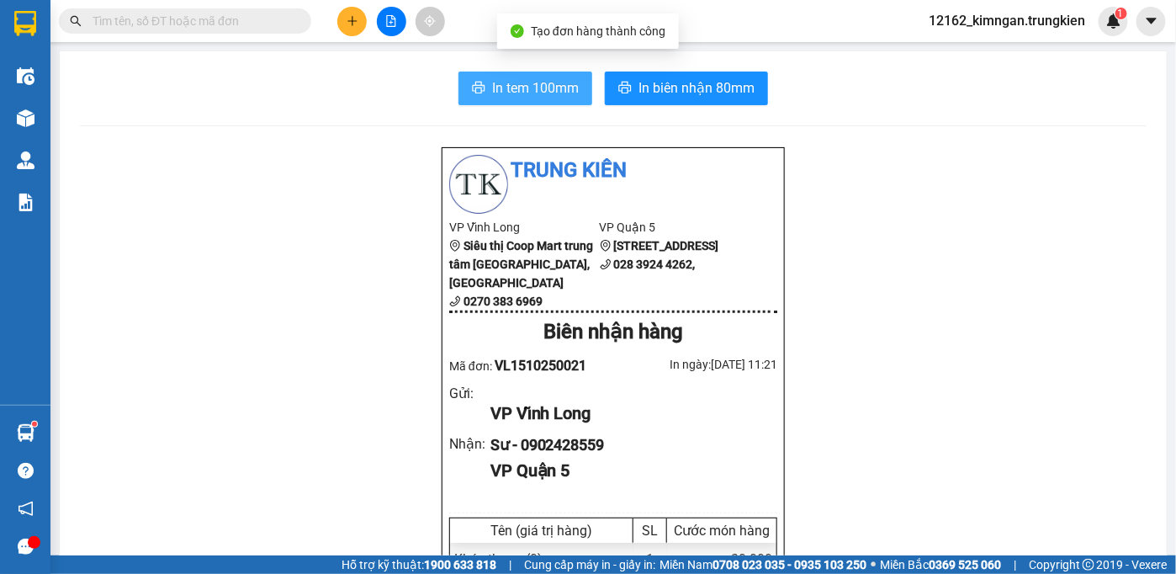
click at [495, 93] on span "In tem 100mm" at bounding box center [535, 87] width 87 height 21
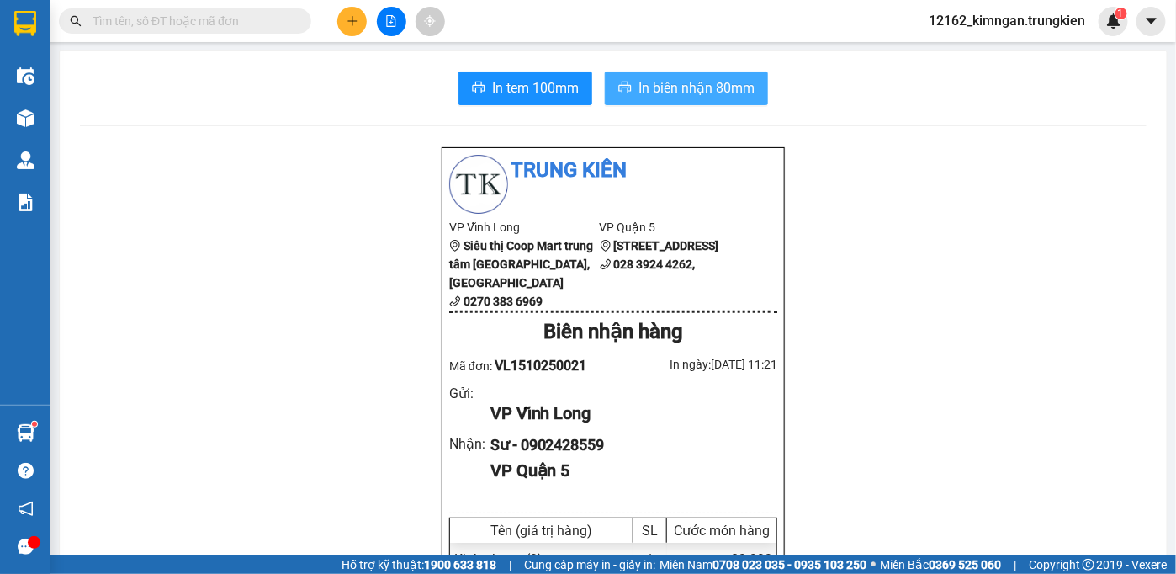
click at [706, 83] on span "In biên nhận 80mm" at bounding box center [696, 87] width 116 height 21
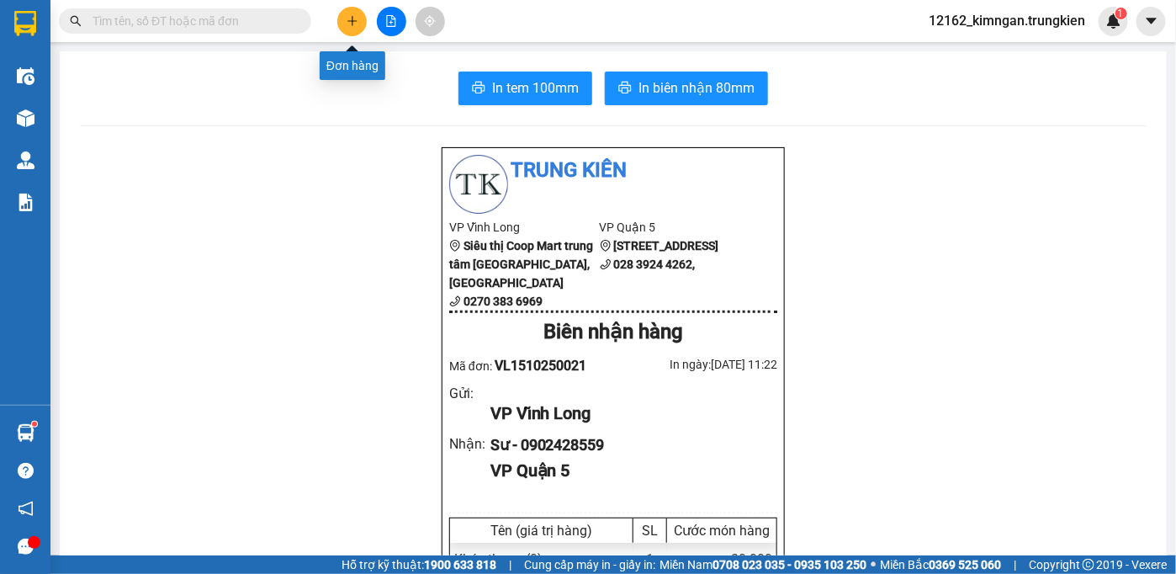
click at [352, 32] on button at bounding box center [351, 21] width 29 height 29
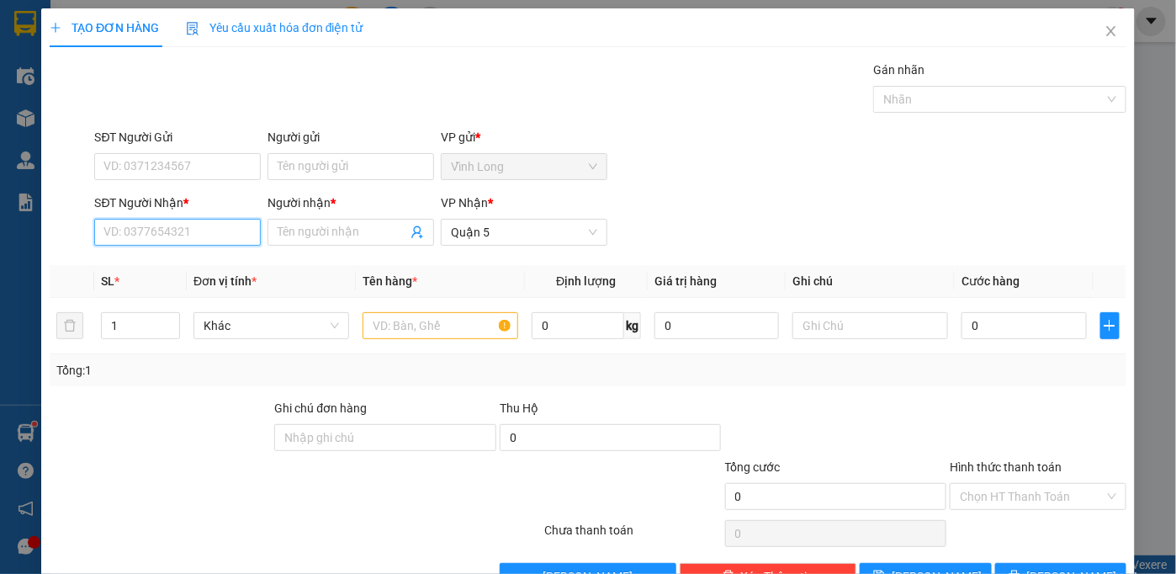
click at [179, 236] on input "SĐT Người Nhận *" at bounding box center [177, 232] width 167 height 27
type input "0938526670"
click at [195, 264] on div "0938526670 - hải" at bounding box center [175, 265] width 145 height 19
type input "hải"
type input "40.000"
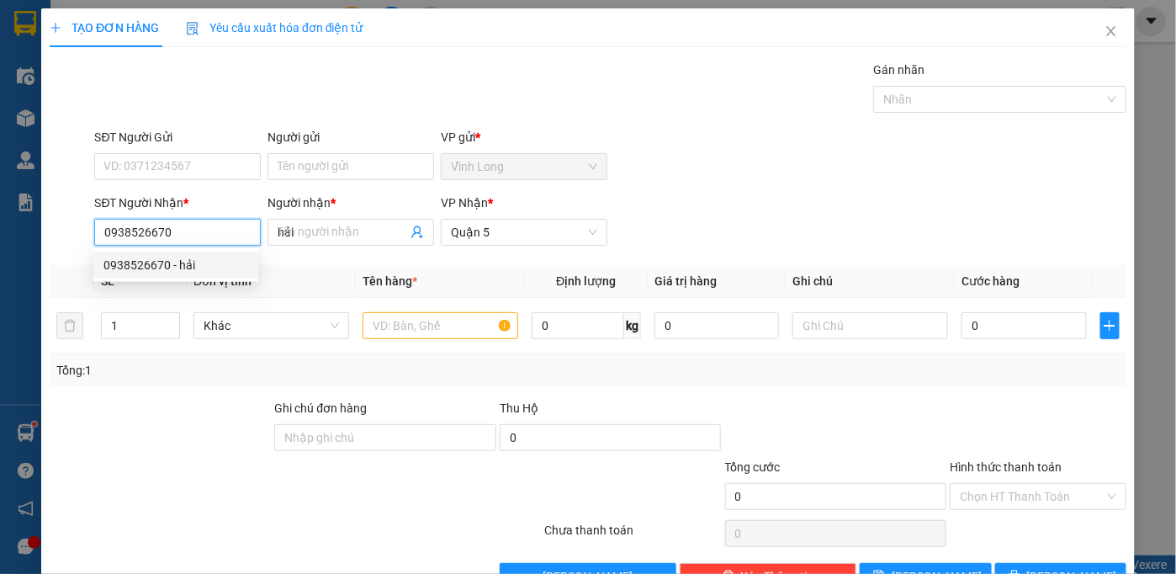
type input "40.000"
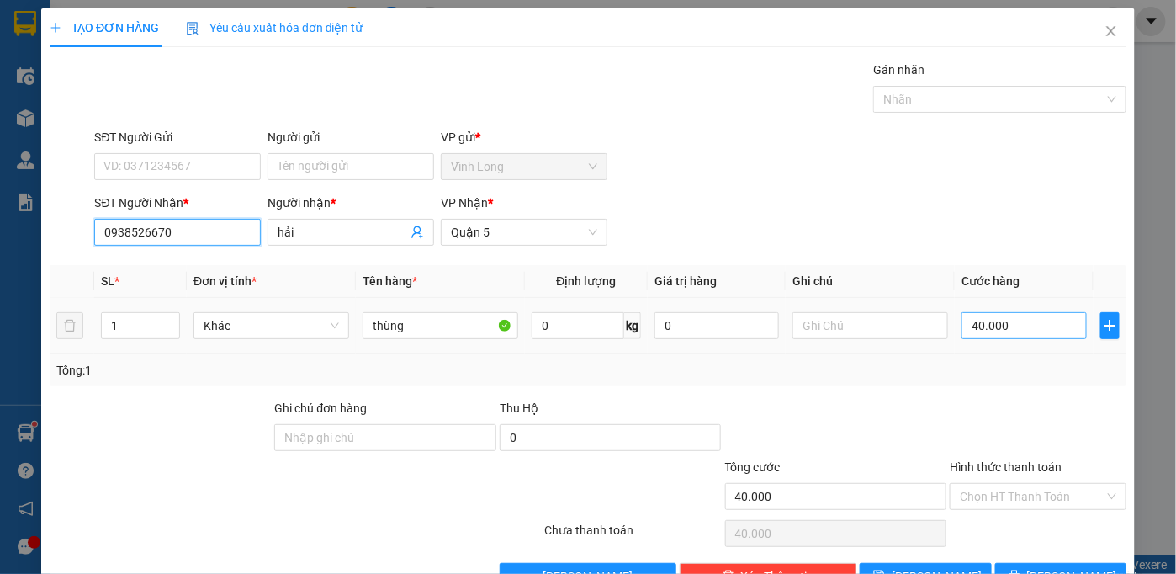
type input "0938526670"
click at [1002, 325] on input "40.000" at bounding box center [1023, 325] width 124 height 27
type input "3"
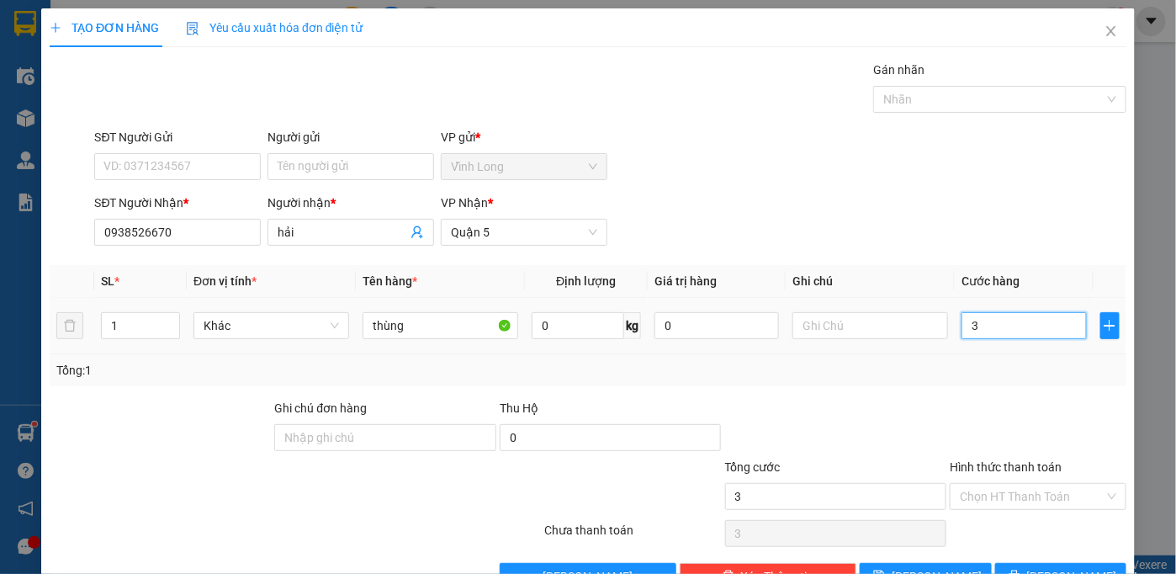
type input "30"
type input "30.000"
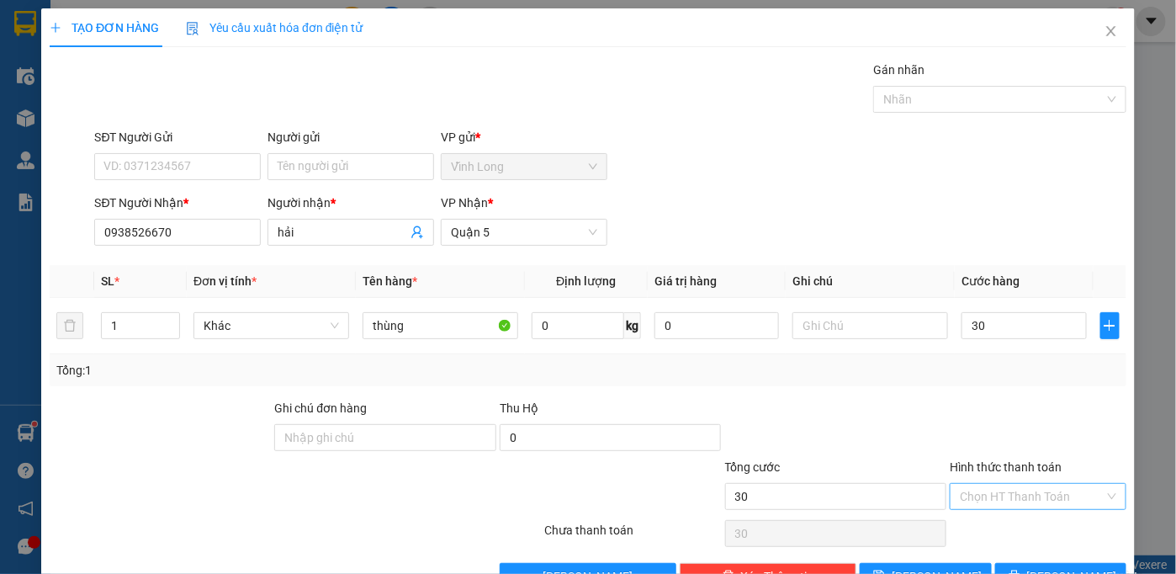
type input "30.000"
click at [532, 498] on div at bounding box center [452, 487] width 180 height 59
click at [996, 489] on input "Hình thức thanh toán" at bounding box center [1032, 496] width 145 height 25
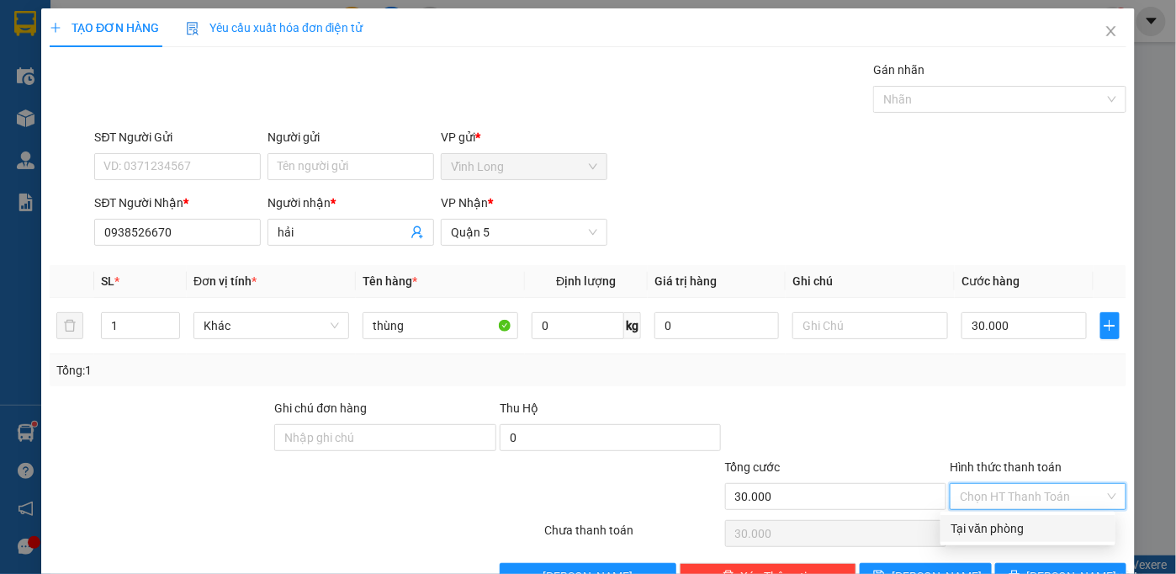
click at [975, 530] on div "Tại văn phòng" at bounding box center [1027, 528] width 155 height 19
type input "0"
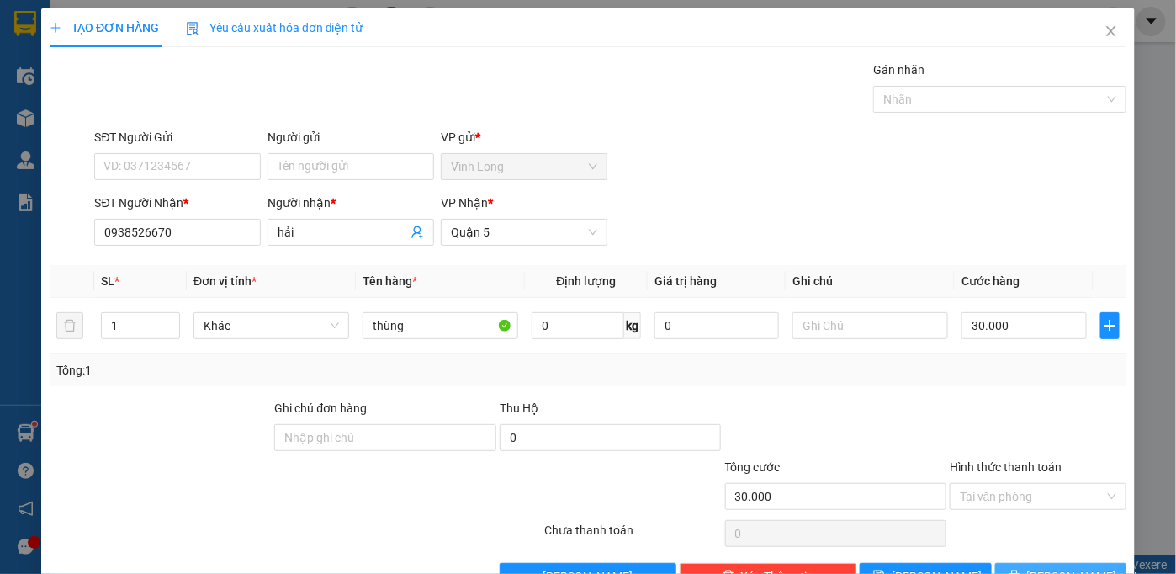
scroll to position [47, 0]
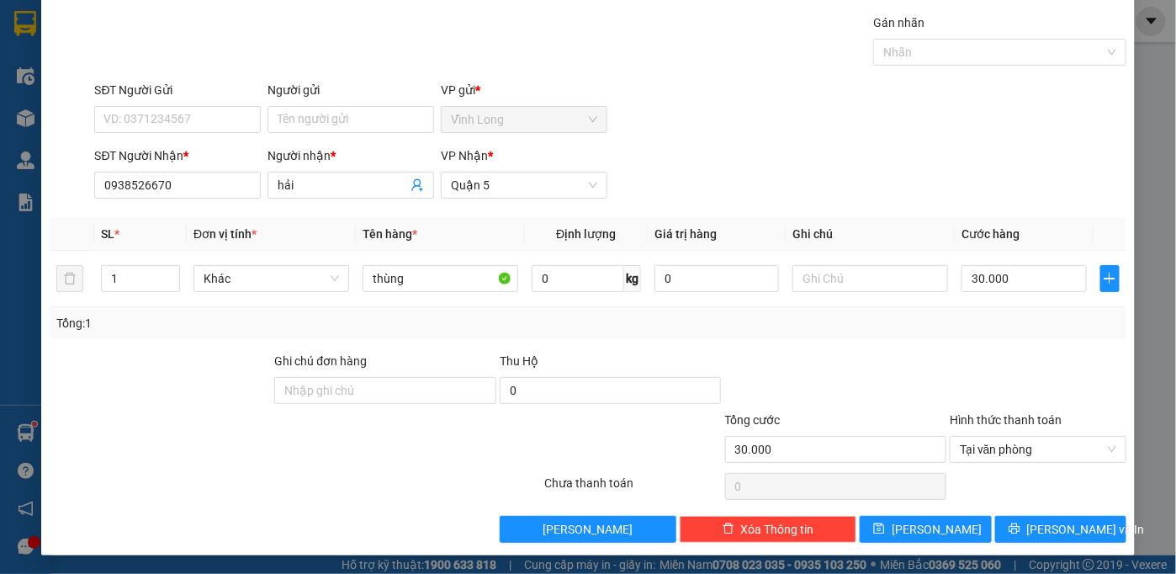
click at [327, 478] on div at bounding box center [295, 486] width 495 height 34
click at [1044, 529] on span "[PERSON_NAME] và In" at bounding box center [1086, 529] width 118 height 19
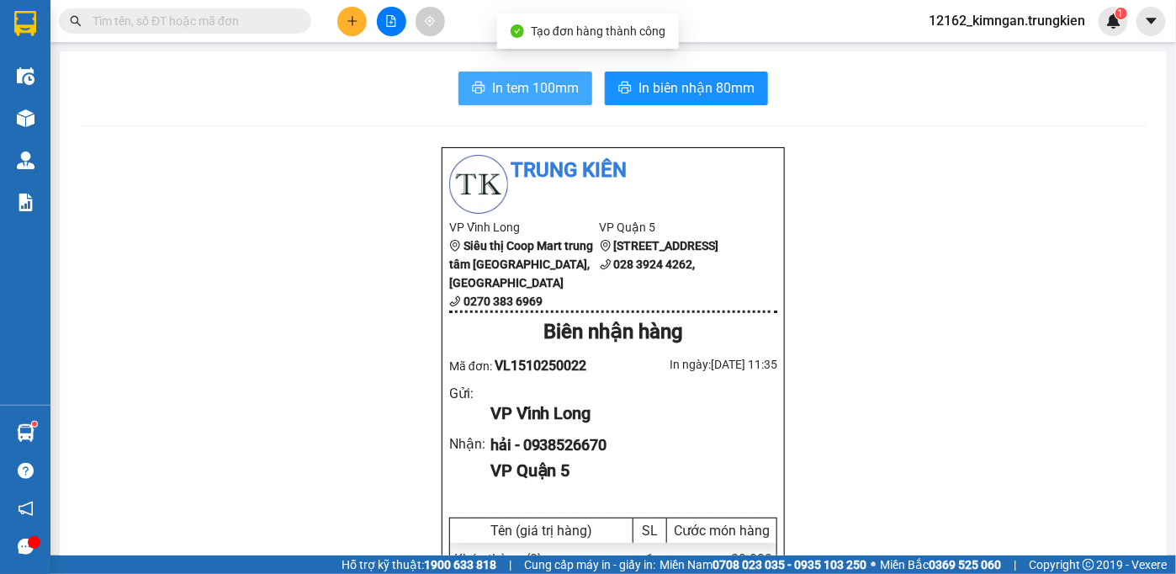
click at [542, 81] on span "In tem 100mm" at bounding box center [535, 87] width 87 height 21
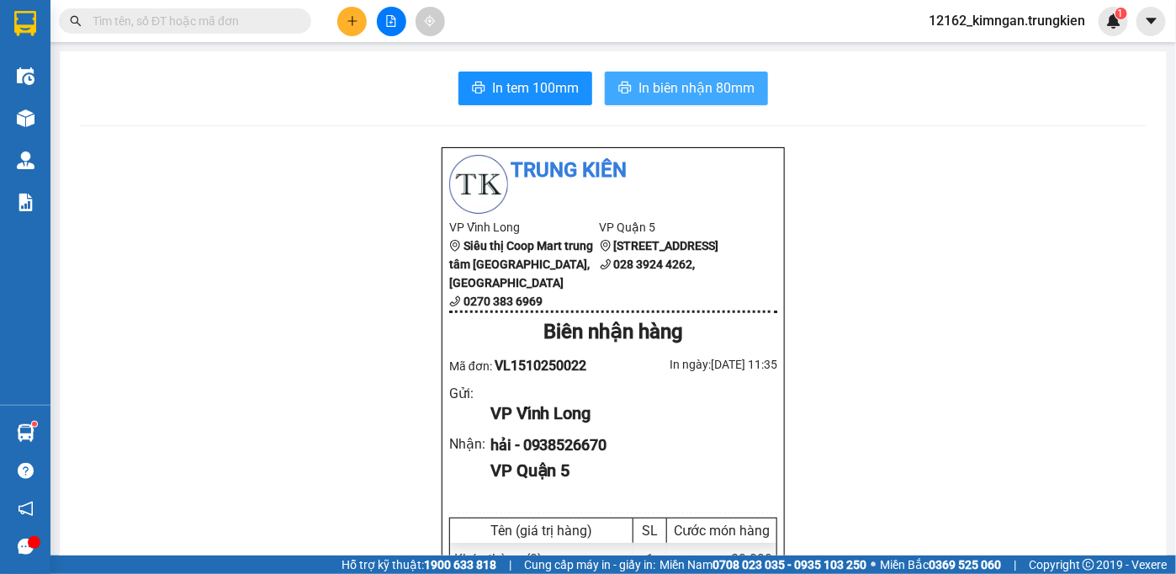
click at [638, 86] on span "In biên nhận 80mm" at bounding box center [696, 87] width 116 height 21
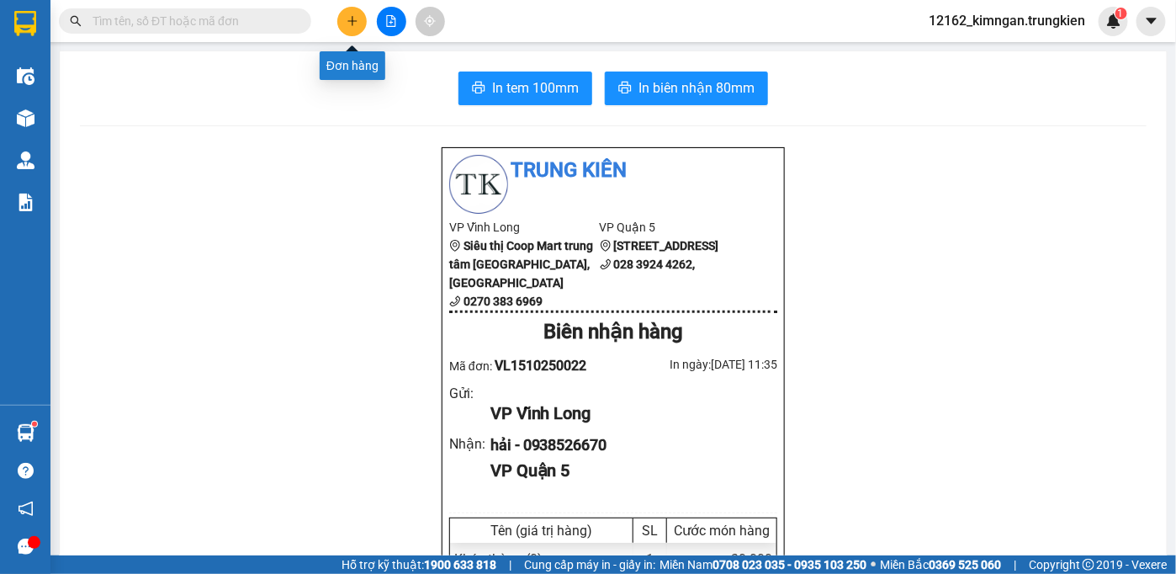
click at [358, 8] on button at bounding box center [351, 21] width 29 height 29
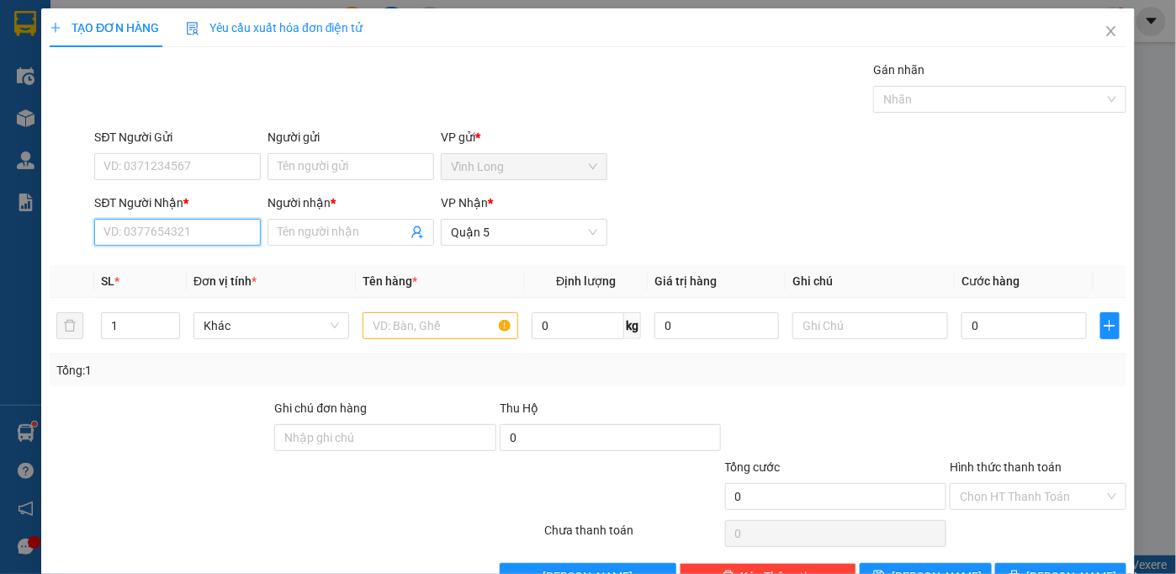
click at [166, 235] on input "SĐT Người Nhận *" at bounding box center [177, 232] width 167 height 27
click at [148, 263] on div "0908877535 - hoàng" at bounding box center [175, 265] width 145 height 19
type input "0908877535"
type input "hoàng"
type input "20.000"
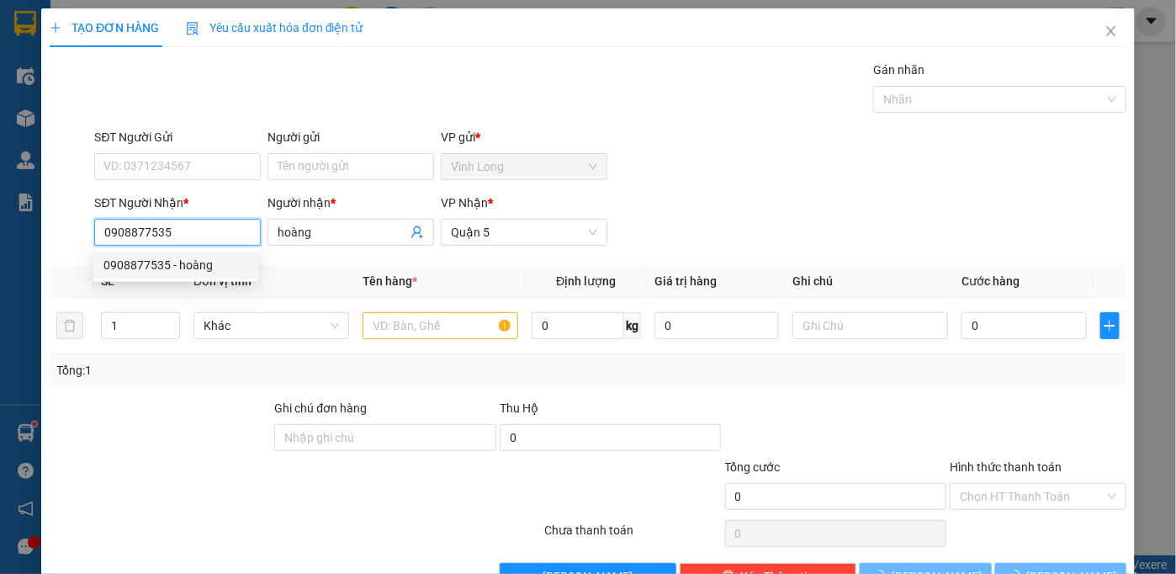
type input "20.000"
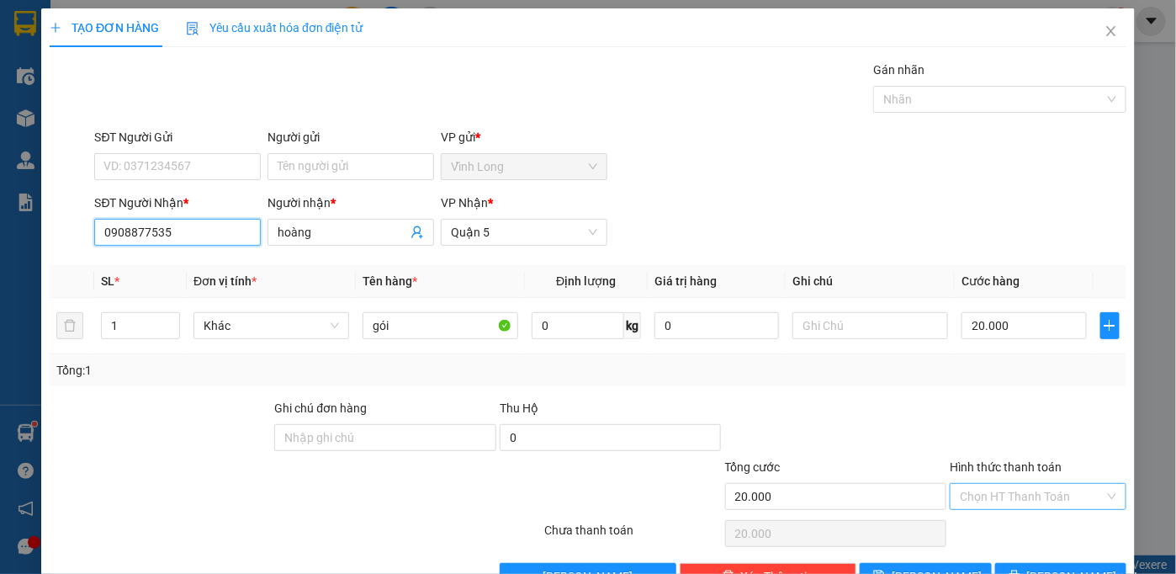
type input "0908877535"
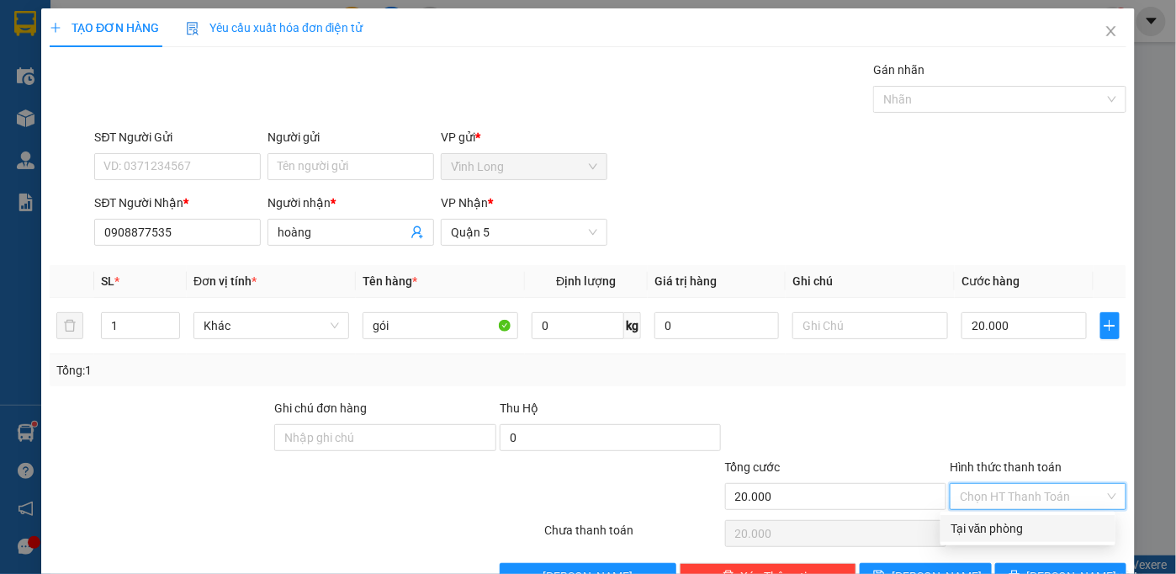
click at [1000, 493] on input "Hình thức thanh toán" at bounding box center [1032, 496] width 145 height 25
click at [1000, 528] on div "Tại văn phòng" at bounding box center [1027, 528] width 155 height 19
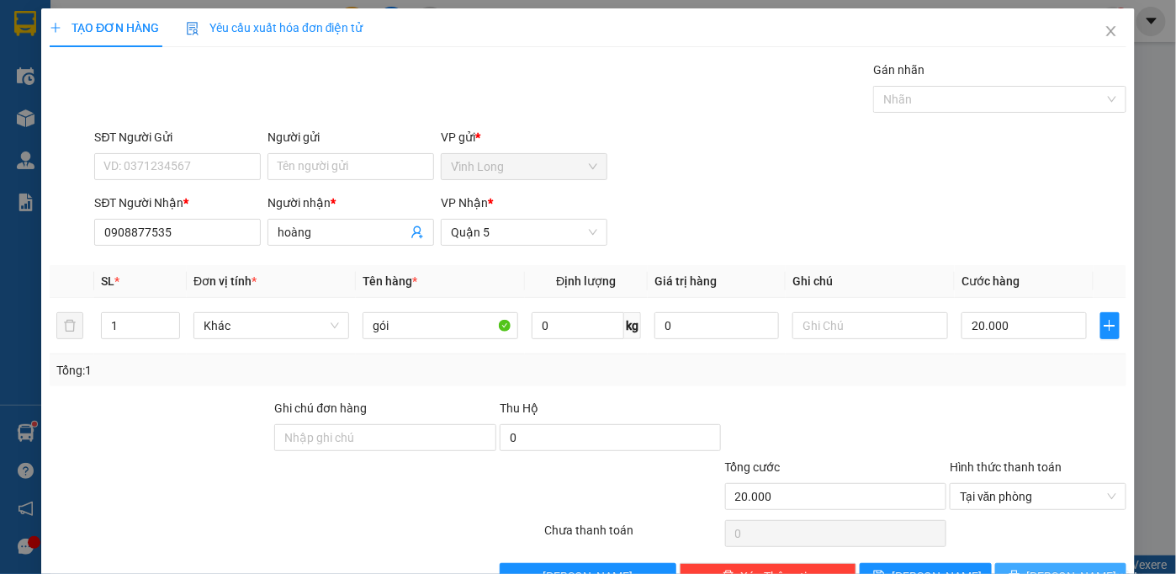
drag, startPoint x: 1000, startPoint y: 532, endPoint x: 992, endPoint y: 477, distance: 55.2
click at [1002, 563] on button "[PERSON_NAME] và In" at bounding box center [1061, 576] width 132 height 27
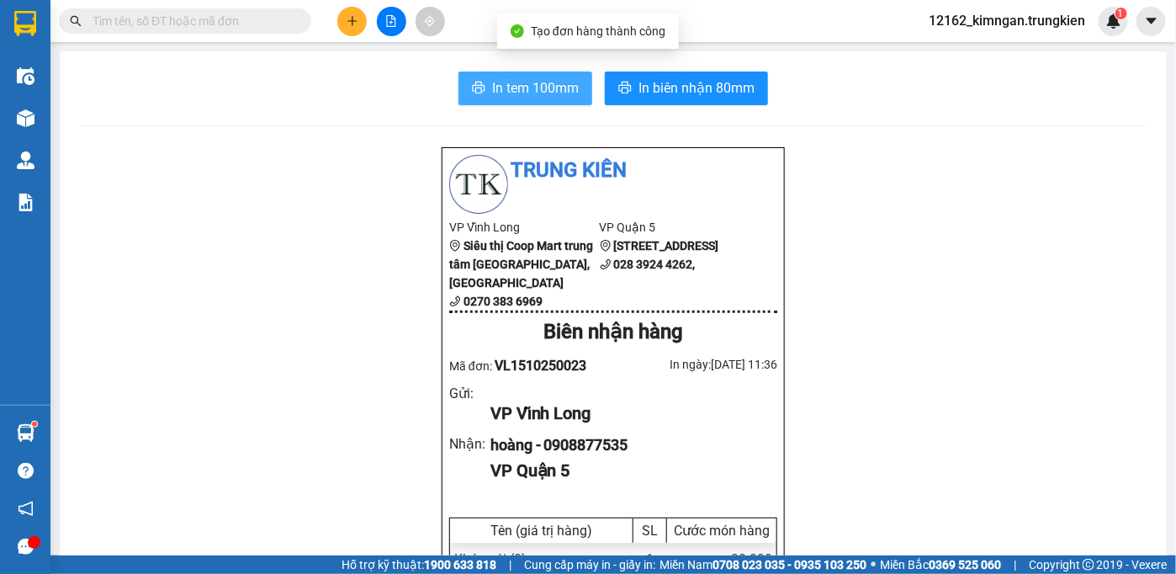
click at [556, 82] on span "In tem 100mm" at bounding box center [535, 87] width 87 height 21
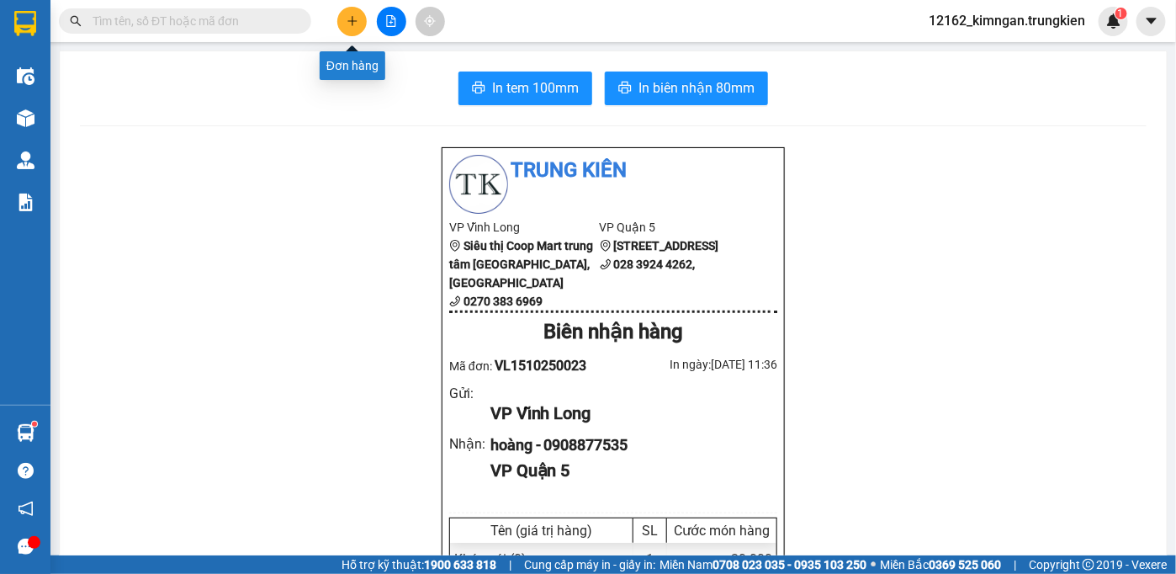
click at [361, 26] on button at bounding box center [351, 21] width 29 height 29
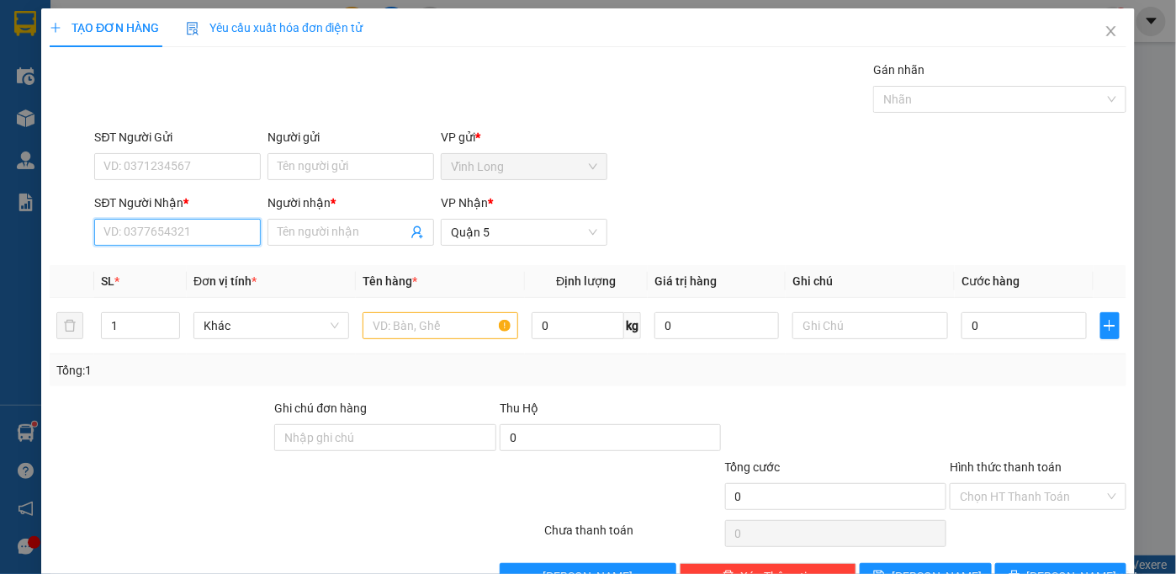
click at [166, 236] on input "SĐT Người Nhận *" at bounding box center [177, 232] width 167 height 27
type input "0784585885"
click at [286, 225] on input "Người nhận *" at bounding box center [343, 232] width 130 height 19
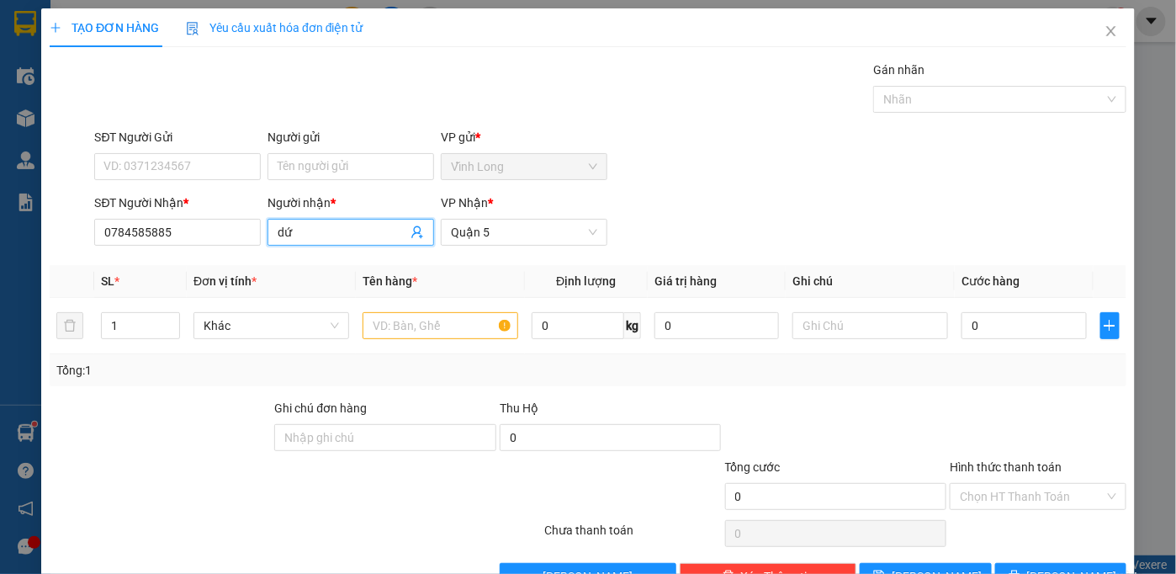
type input "d"
type input "đức"
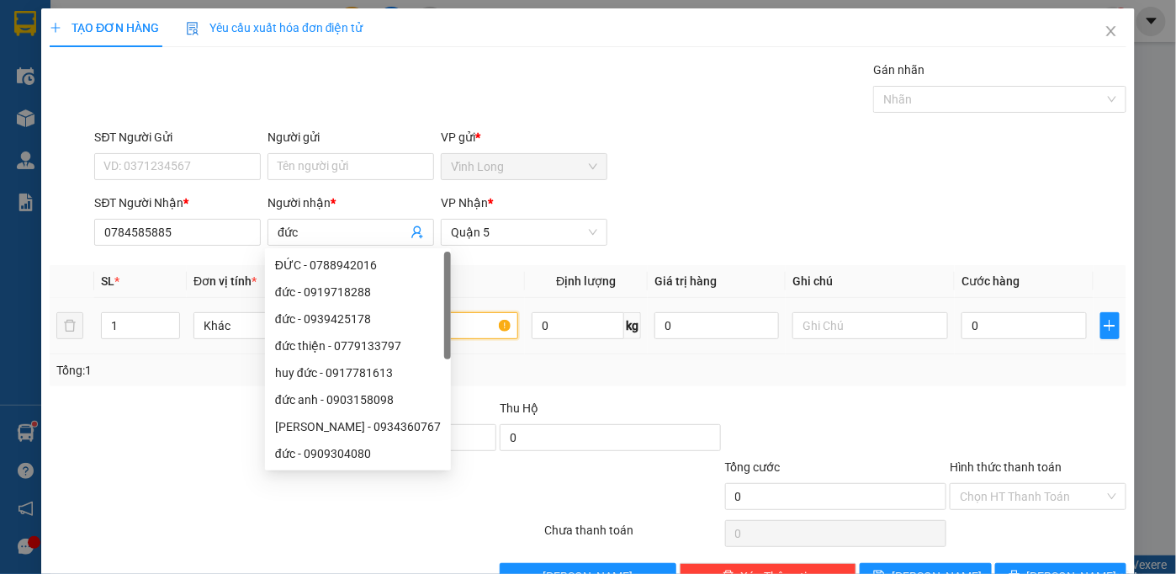
click at [432, 330] on input "text" at bounding box center [440, 325] width 156 height 27
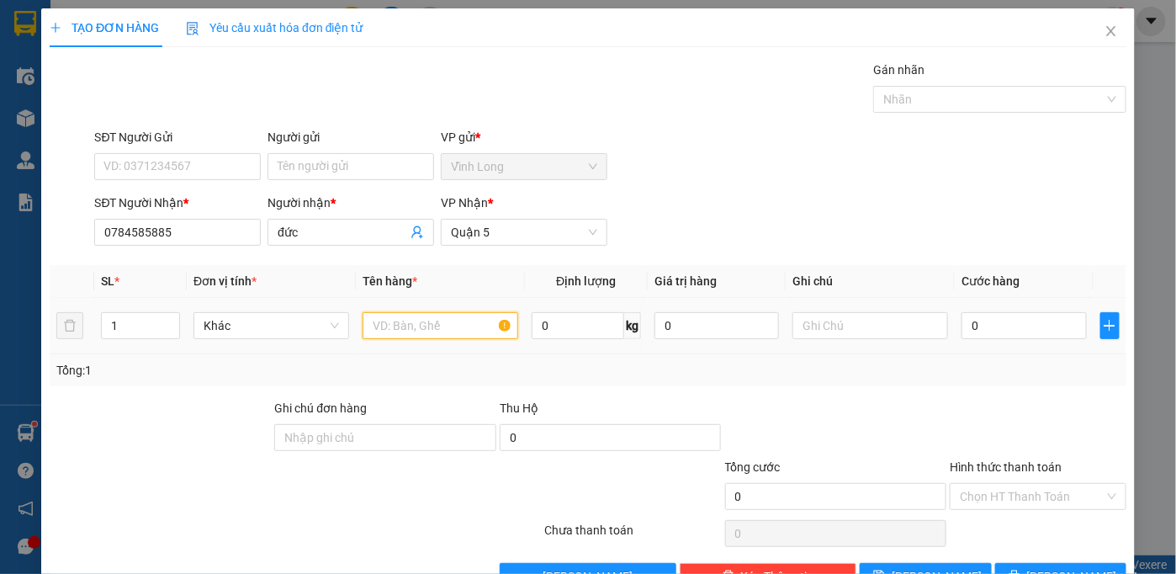
click at [446, 321] on input "text" at bounding box center [440, 325] width 156 height 27
type input "gói"
click at [1034, 323] on input "0" at bounding box center [1023, 325] width 124 height 27
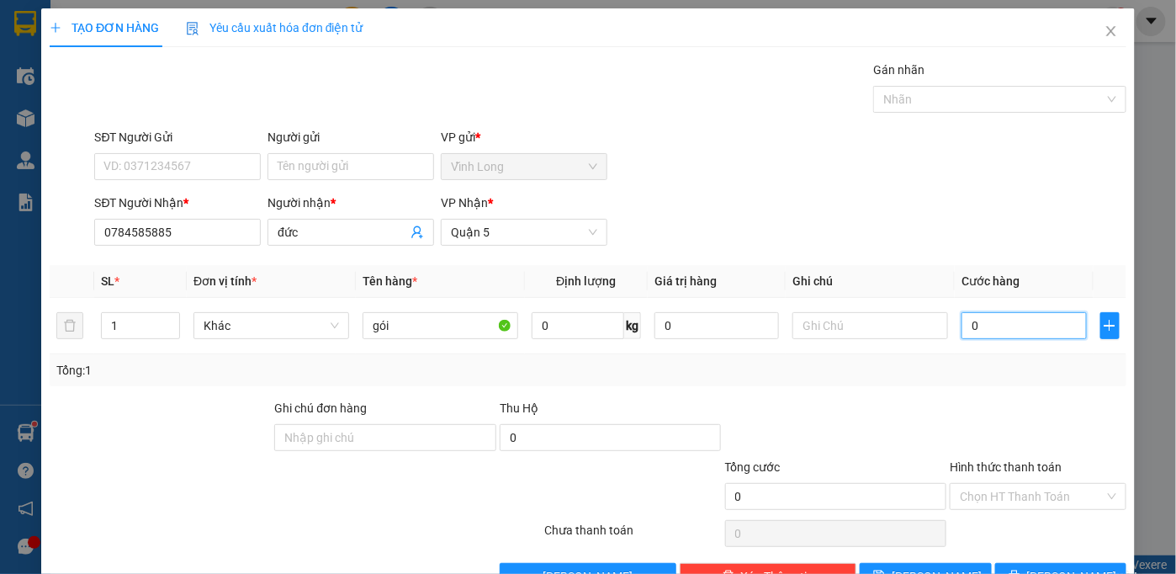
type input "2"
type input "20"
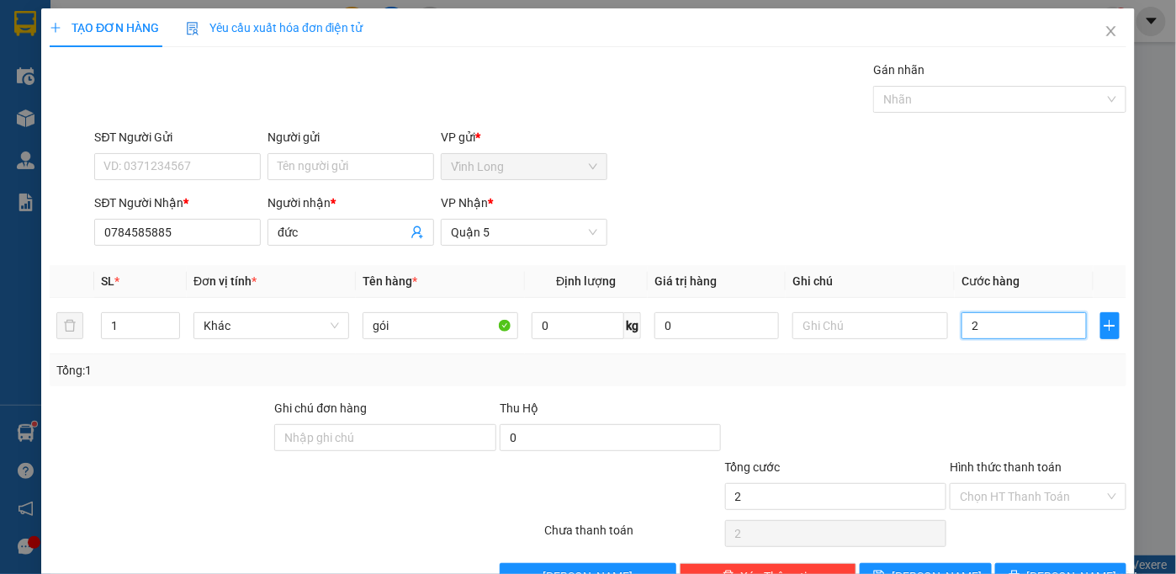
type input "20"
type input "20.000"
click at [996, 491] on input "Hình thức thanh toán" at bounding box center [1032, 496] width 145 height 25
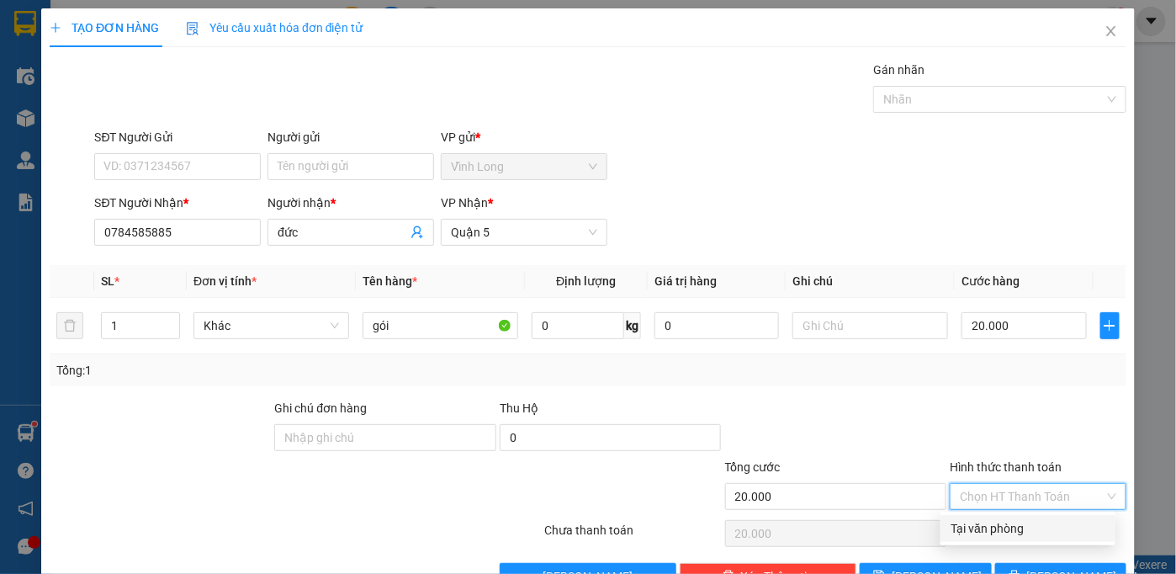
click at [984, 533] on div "Tại văn phòng" at bounding box center [1027, 528] width 155 height 19
type input "0"
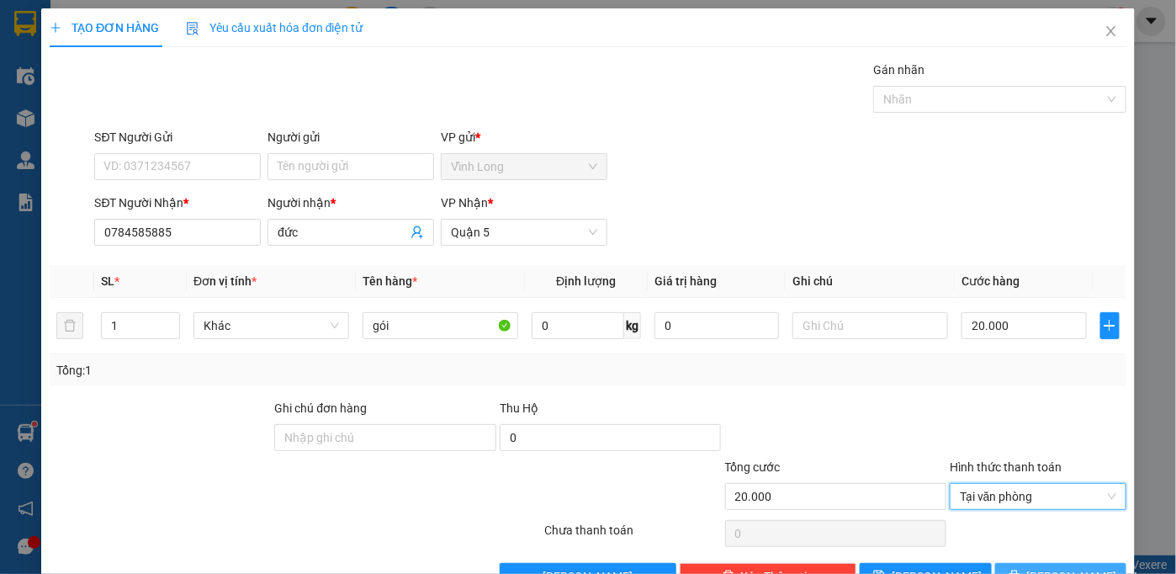
click at [1041, 567] on span "[PERSON_NAME] và In" at bounding box center [1086, 576] width 118 height 19
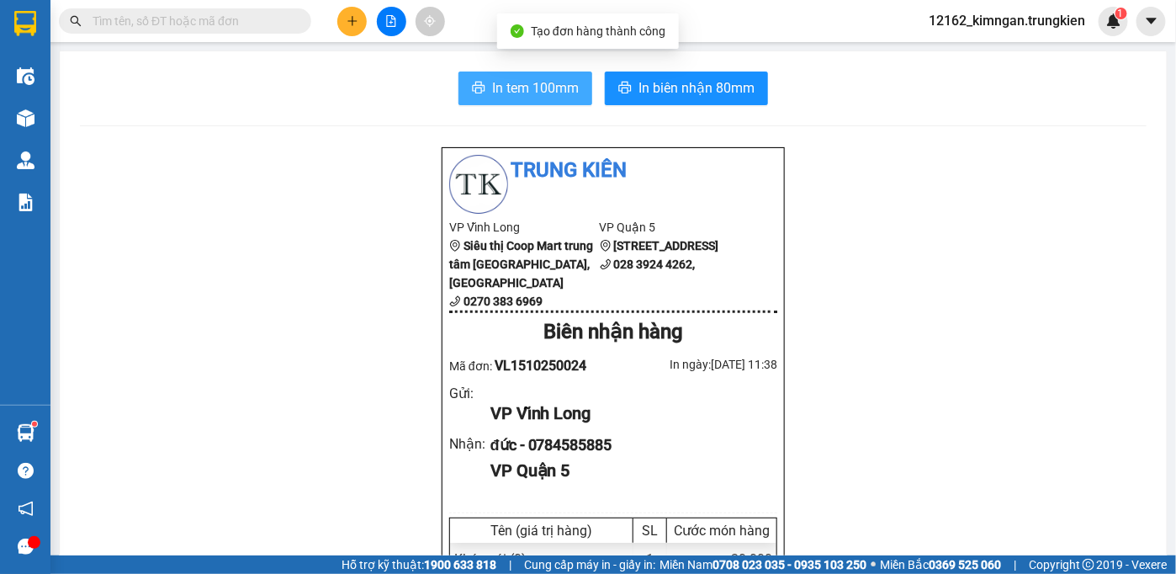
click at [506, 83] on span "In tem 100mm" at bounding box center [535, 87] width 87 height 21
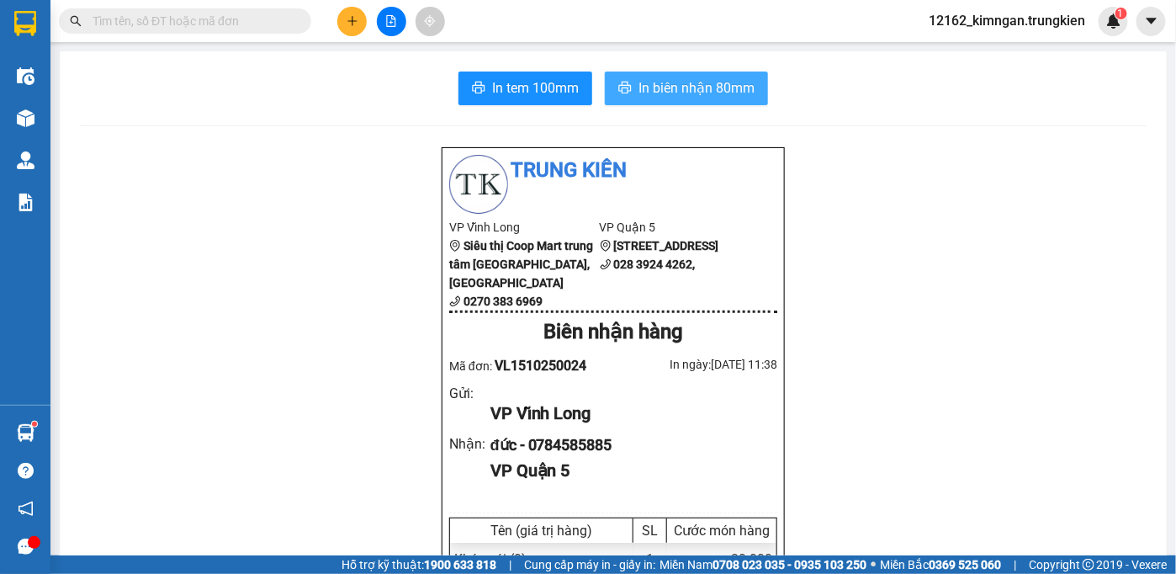
click at [688, 86] on span "In biên nhận 80mm" at bounding box center [696, 87] width 116 height 21
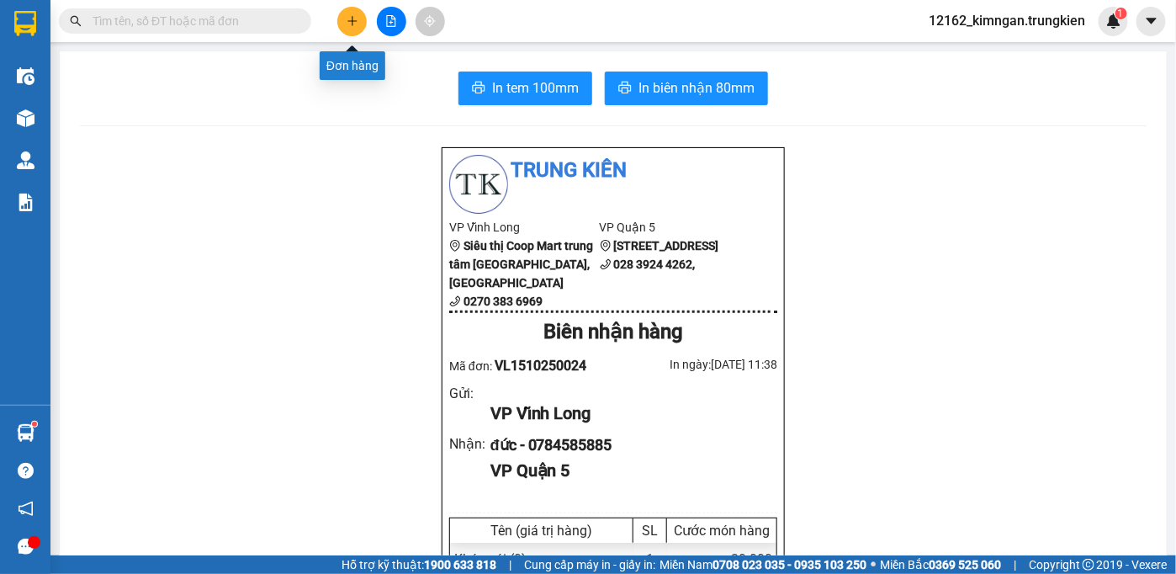
click at [350, 19] on icon "plus" at bounding box center [352, 21] width 12 height 12
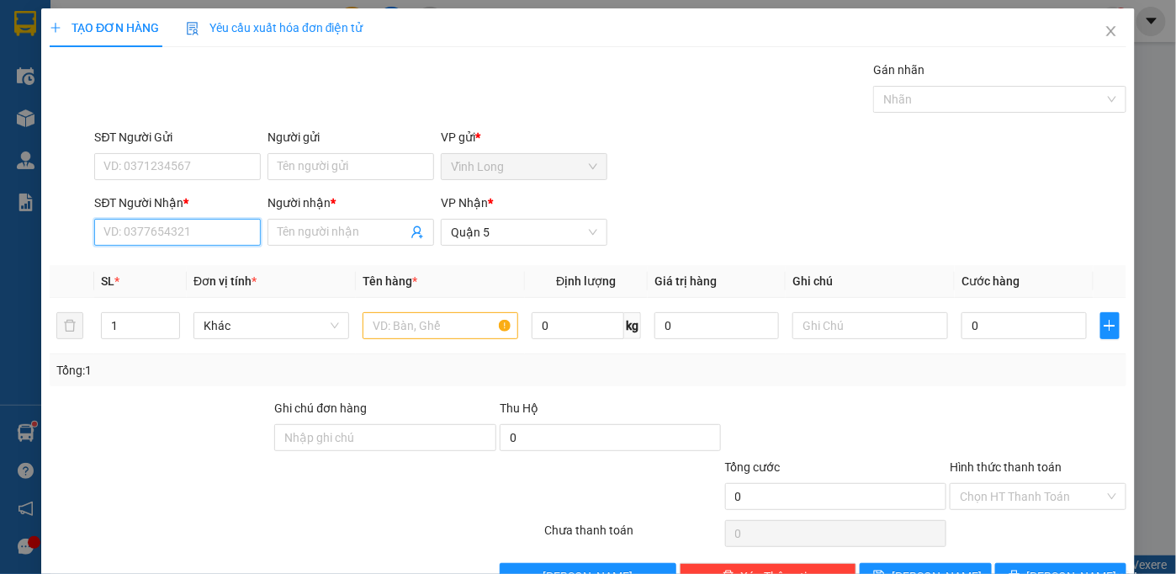
click at [177, 227] on input "SĐT Người Nhận *" at bounding box center [177, 232] width 167 height 27
click at [134, 235] on input "093311293" at bounding box center [177, 232] width 167 height 27
type input "0933101293"
click at [182, 263] on div "0933101293 - thuowng" at bounding box center [175, 265] width 145 height 19
type input "thuowng"
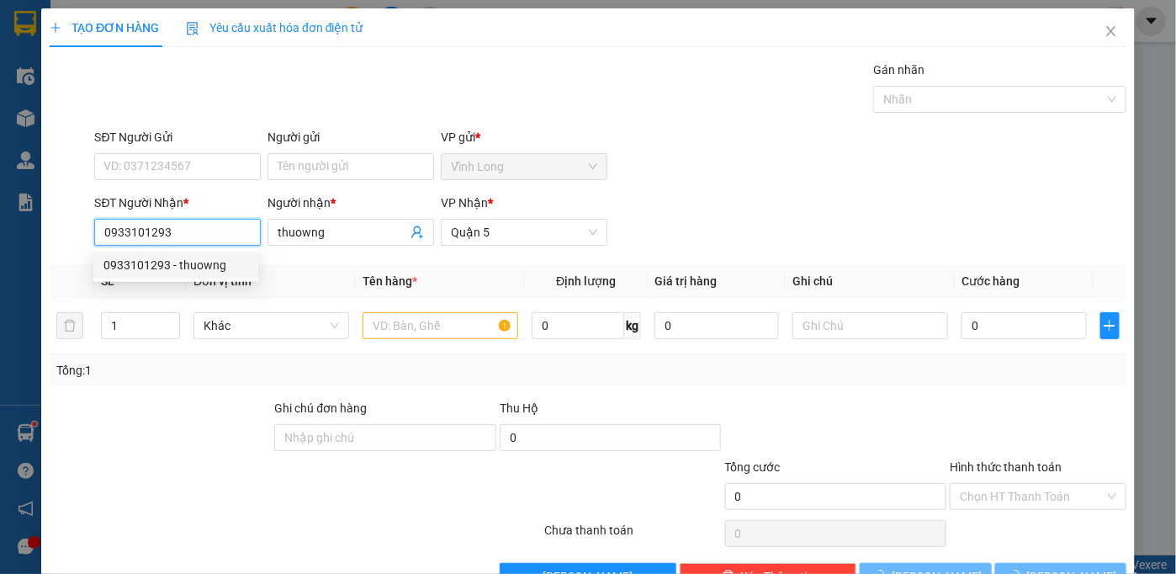
type input "120.000"
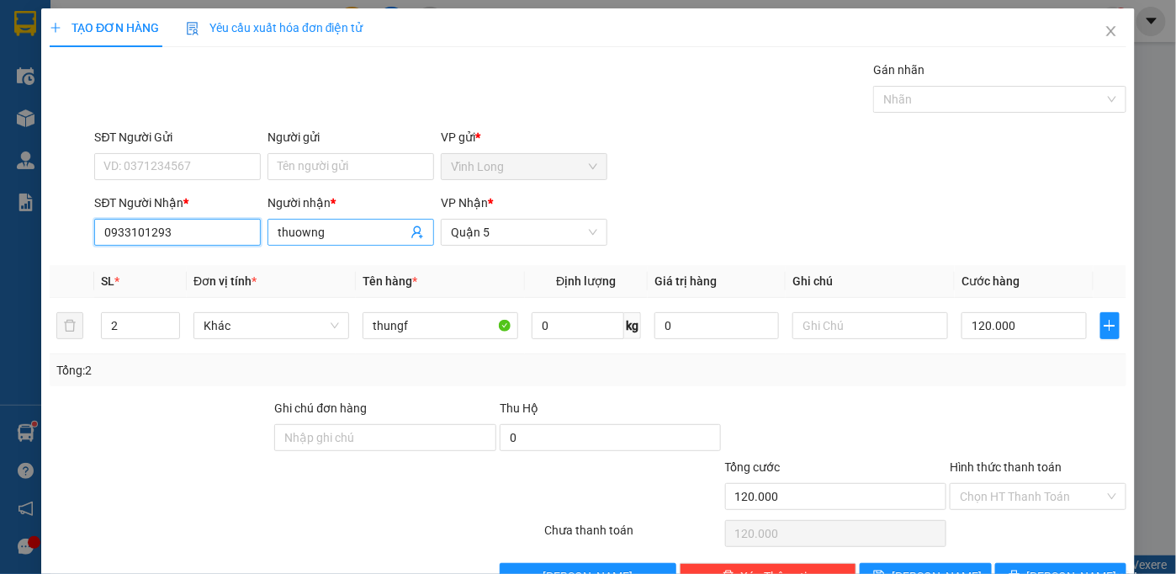
type input "0933101293"
drag, startPoint x: 355, startPoint y: 231, endPoint x: 146, endPoint y: 270, distance: 212.1
click at [150, 267] on div "Transit Pickup Surcharge Ids Transit Deliver Surcharge Ids Transit Deliver Surc…" at bounding box center [588, 325] width 1076 height 529
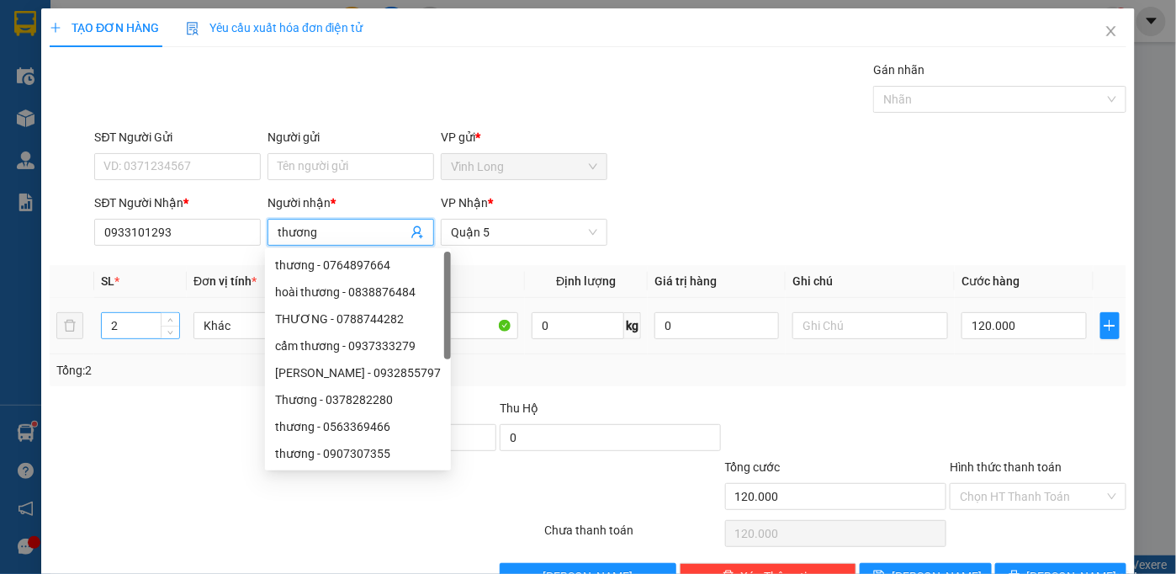
type input "thương"
click at [76, 335] on tr "2 Khác thungf 0 kg 0 120.000" at bounding box center [588, 326] width 1076 height 56
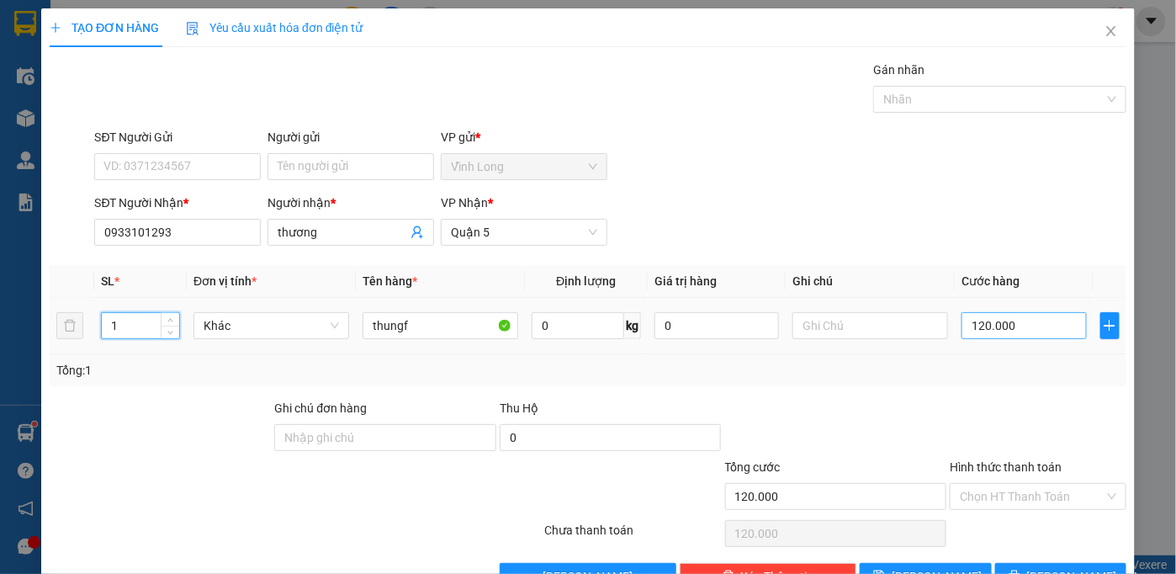
type input "1"
click at [1017, 319] on input "120.000" at bounding box center [1023, 325] width 124 height 27
type input "5"
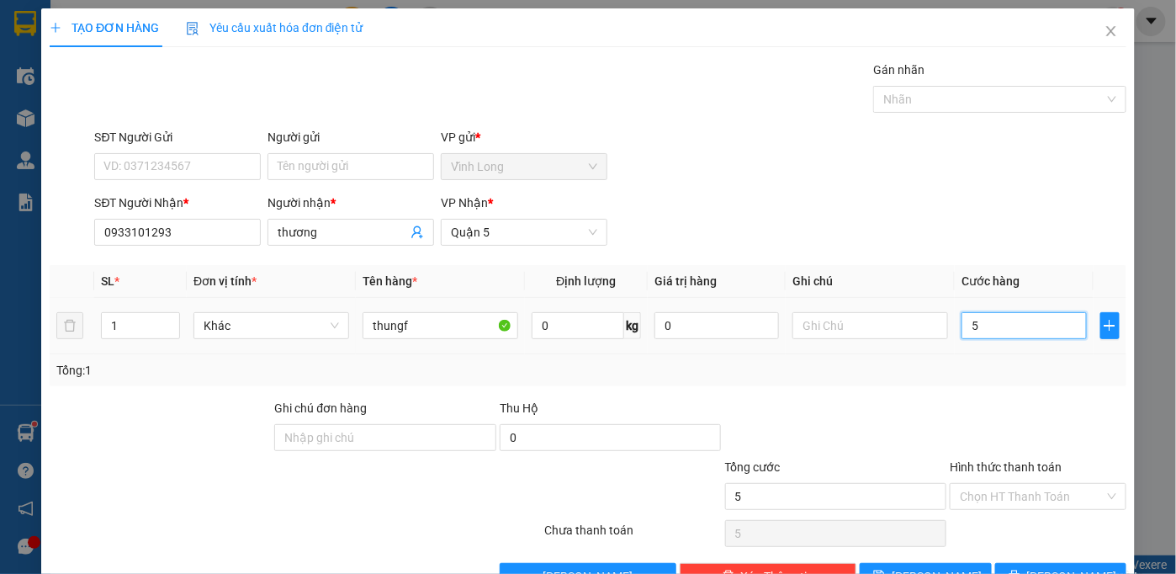
type input "50"
click at [1006, 484] on input "Hình thức thanh toán" at bounding box center [1032, 496] width 145 height 25
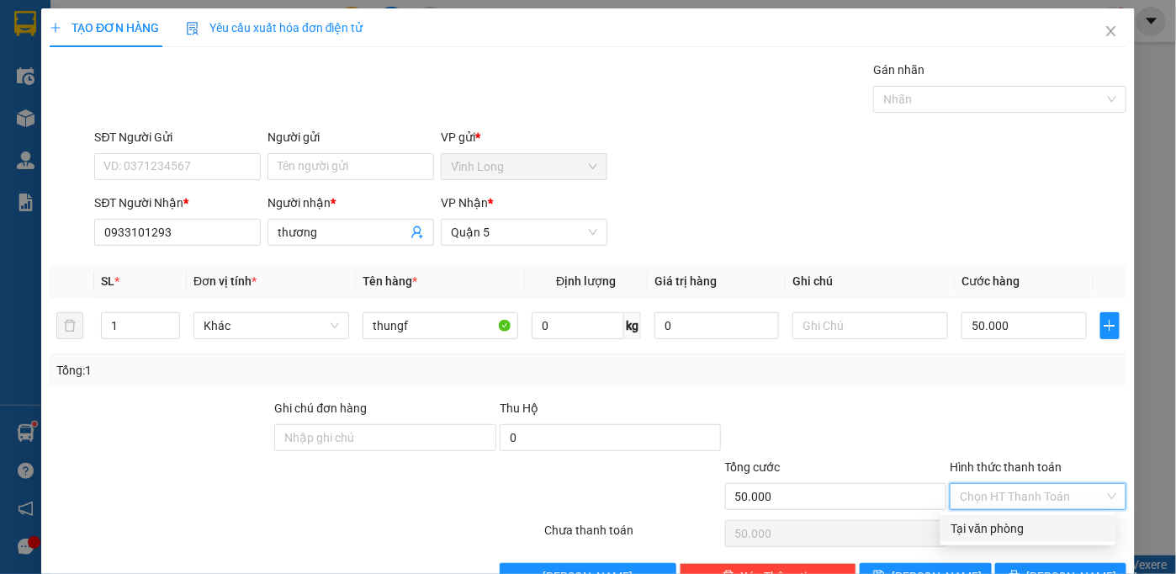
click at [1006, 526] on div "Tại văn phòng" at bounding box center [1027, 528] width 155 height 19
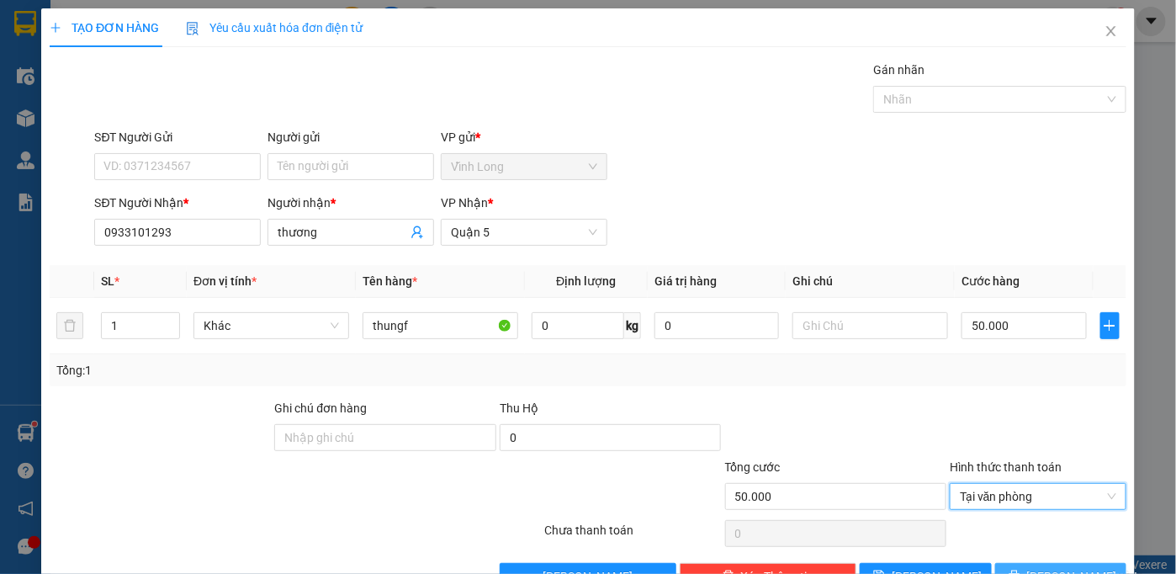
click at [1007, 563] on button "[PERSON_NAME] và In" at bounding box center [1061, 576] width 132 height 27
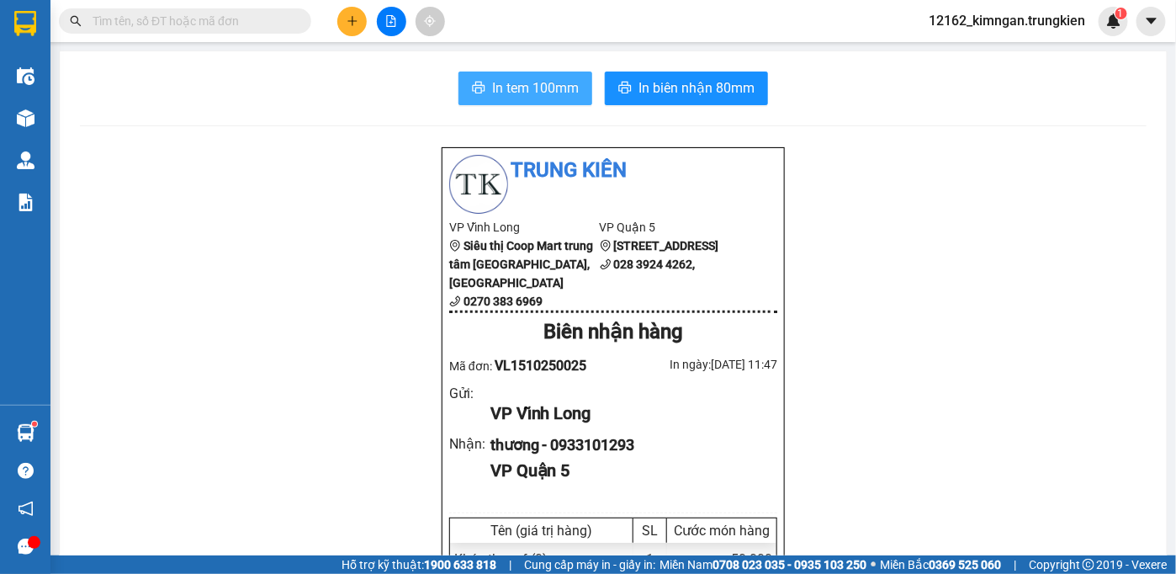
click at [530, 80] on span "In tem 100mm" at bounding box center [535, 87] width 87 height 21
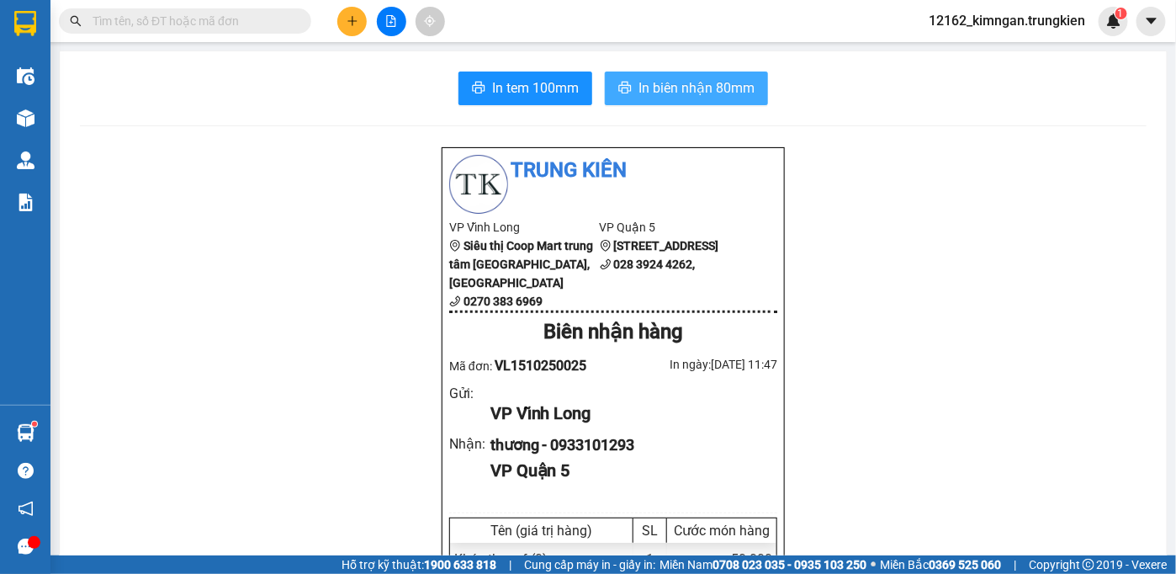
click at [639, 85] on span "In biên nhận 80mm" at bounding box center [696, 87] width 116 height 21
click at [378, 24] on button at bounding box center [391, 21] width 29 height 29
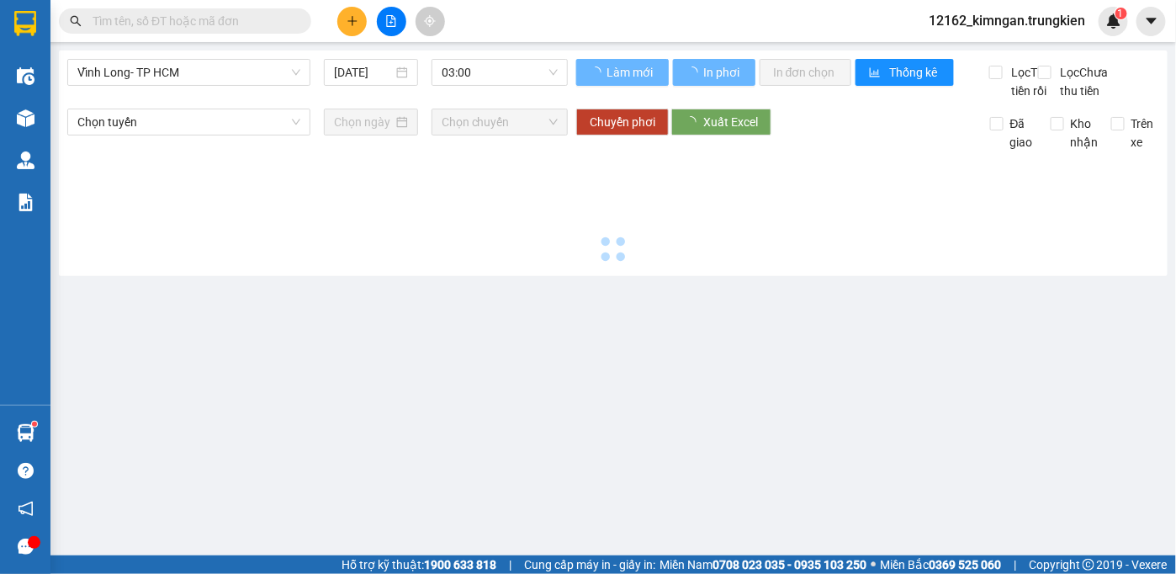
click at [357, 23] on icon "plus" at bounding box center [352, 21] width 12 height 12
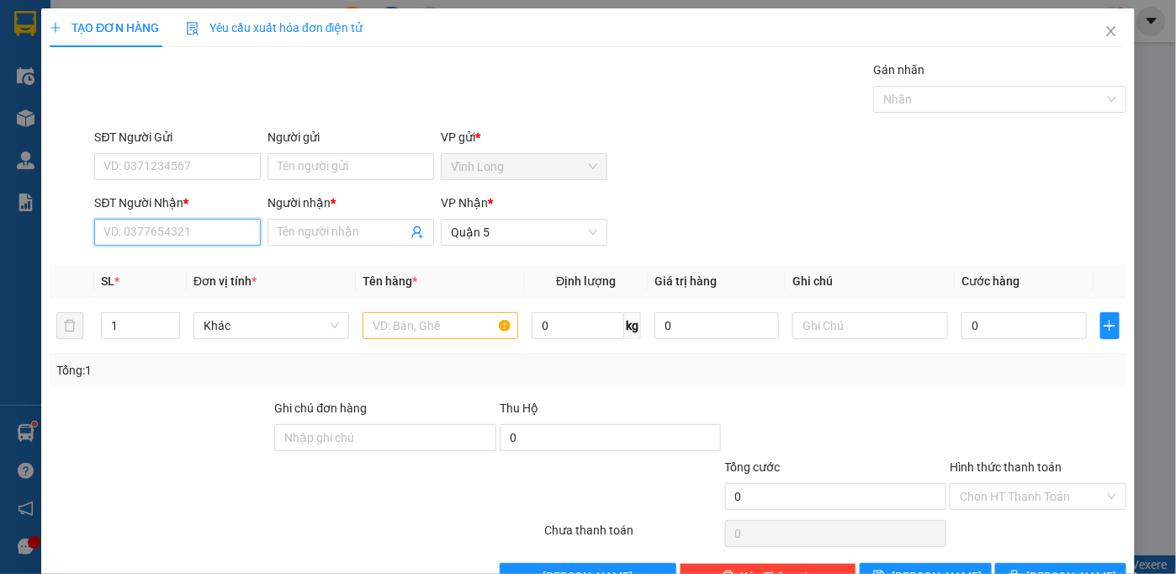
click at [135, 234] on input "SĐT Người Nhận *" at bounding box center [177, 232] width 167 height 27
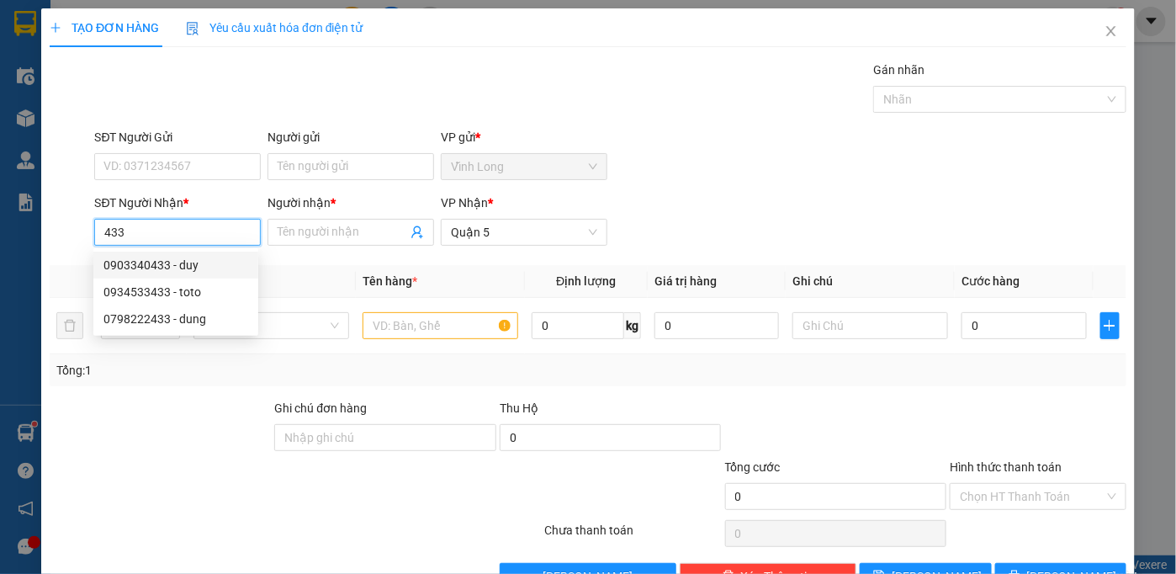
click at [130, 256] on div "0903340433 - duy" at bounding box center [175, 265] width 145 height 19
type input "0903340433"
type input "duy"
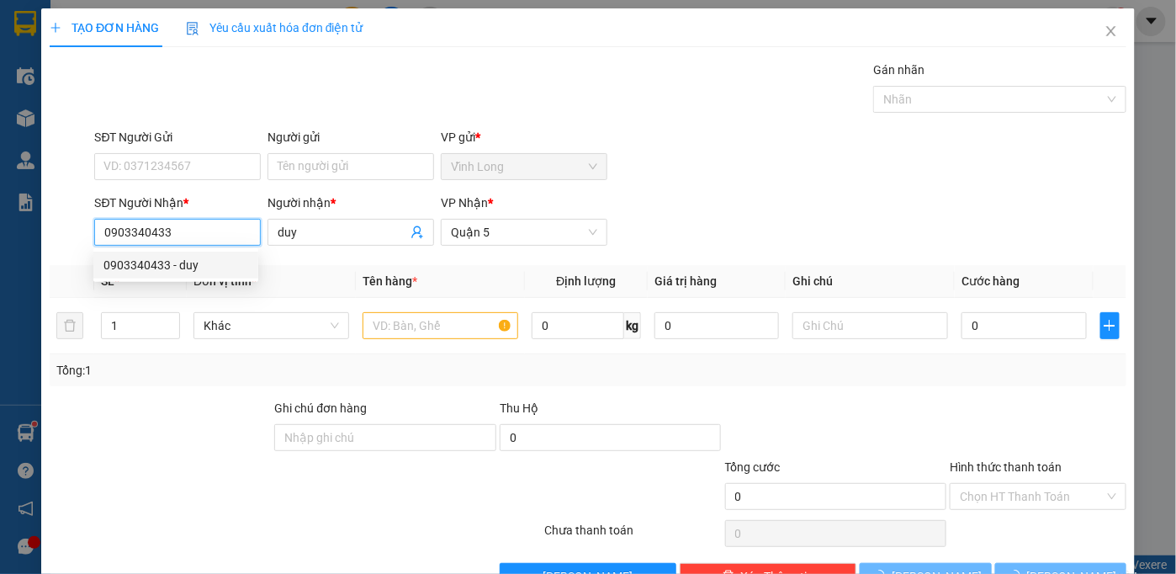
type input "30.000"
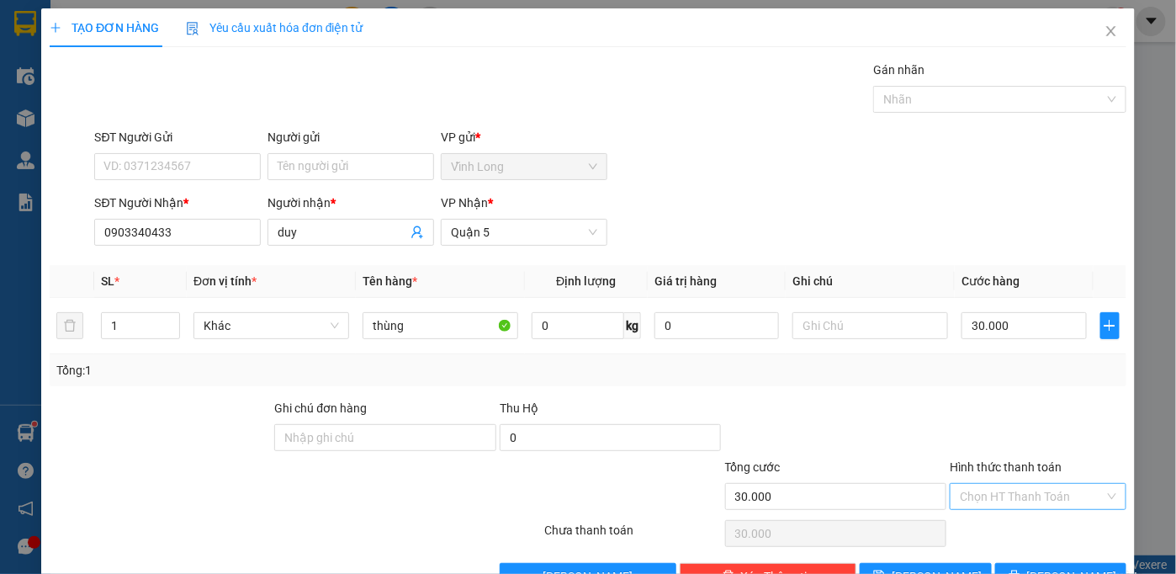
click at [1005, 494] on input "Hình thức thanh toán" at bounding box center [1032, 496] width 145 height 25
click at [1001, 532] on div "Tại văn phòng" at bounding box center [1027, 528] width 155 height 19
click at [1000, 563] on button "[PERSON_NAME] và In" at bounding box center [1061, 576] width 132 height 27
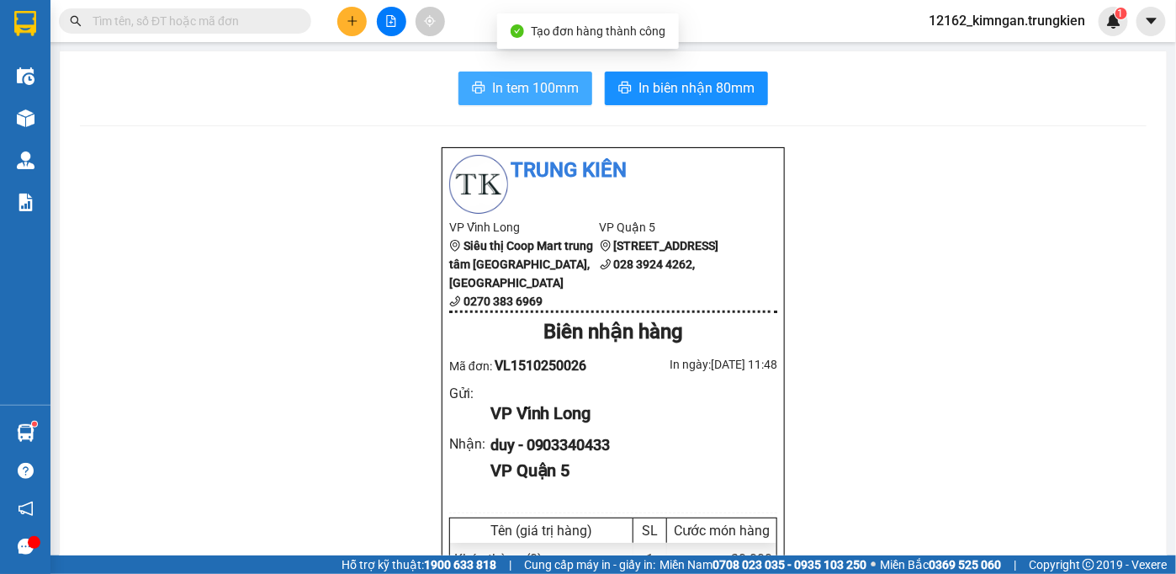
click at [517, 88] on span "In tem 100mm" at bounding box center [535, 87] width 87 height 21
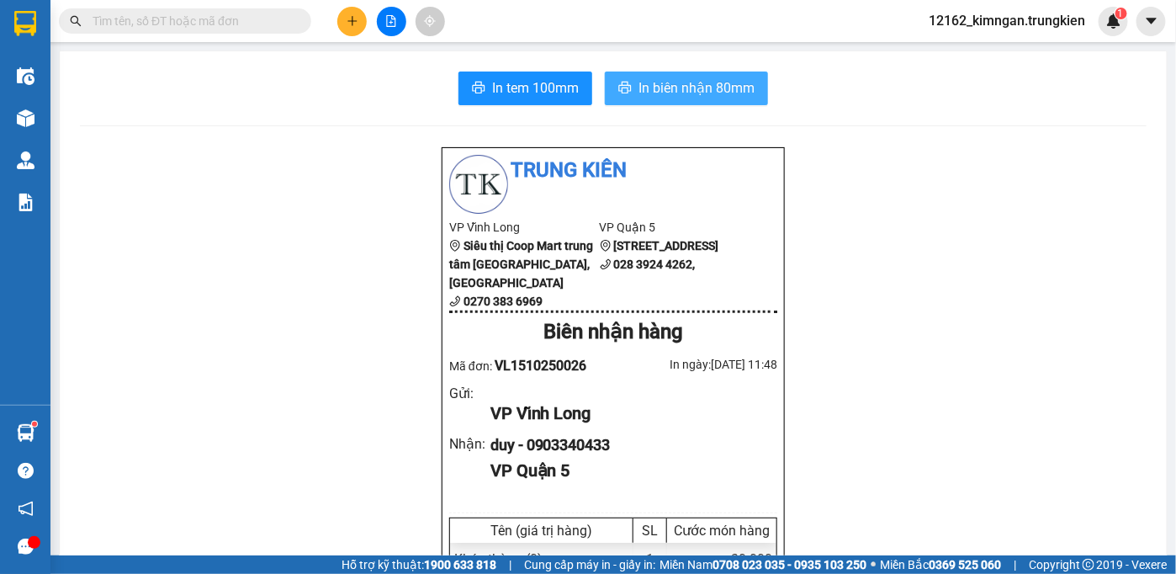
click at [661, 83] on span "In biên nhận 80mm" at bounding box center [696, 87] width 116 height 21
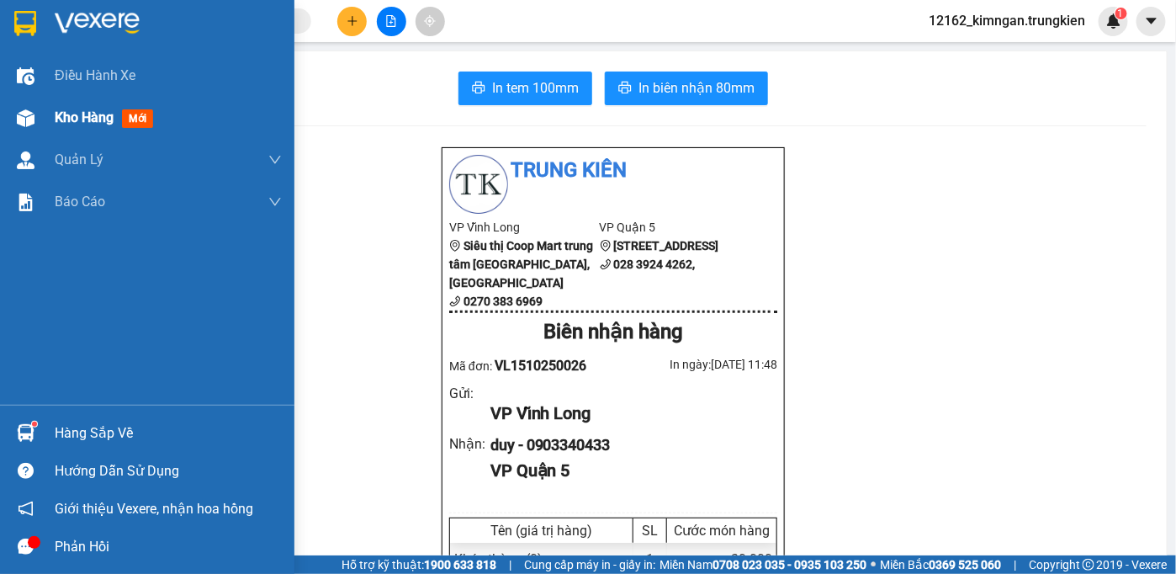
click at [62, 117] on span "Kho hàng" at bounding box center [84, 117] width 59 height 16
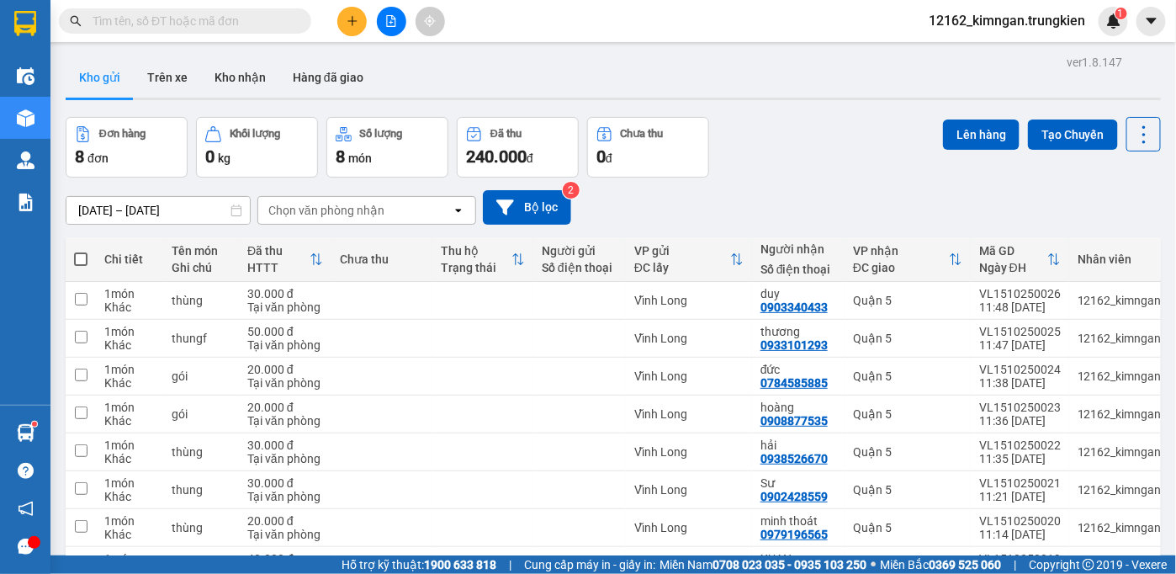
click at [239, 28] on input "text" at bounding box center [192, 21] width 198 height 19
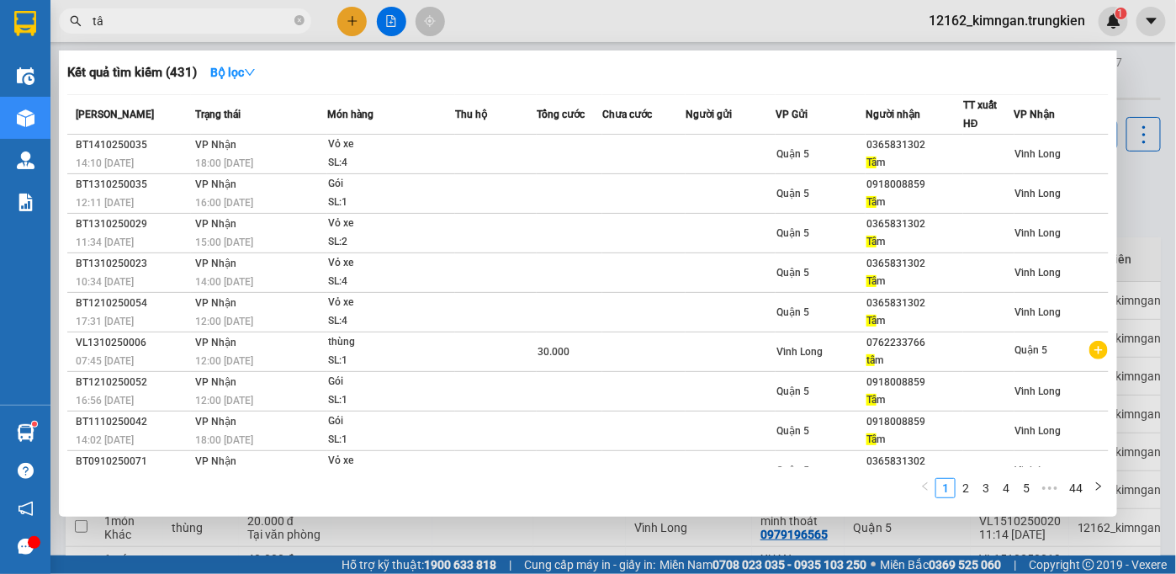
type input "t"
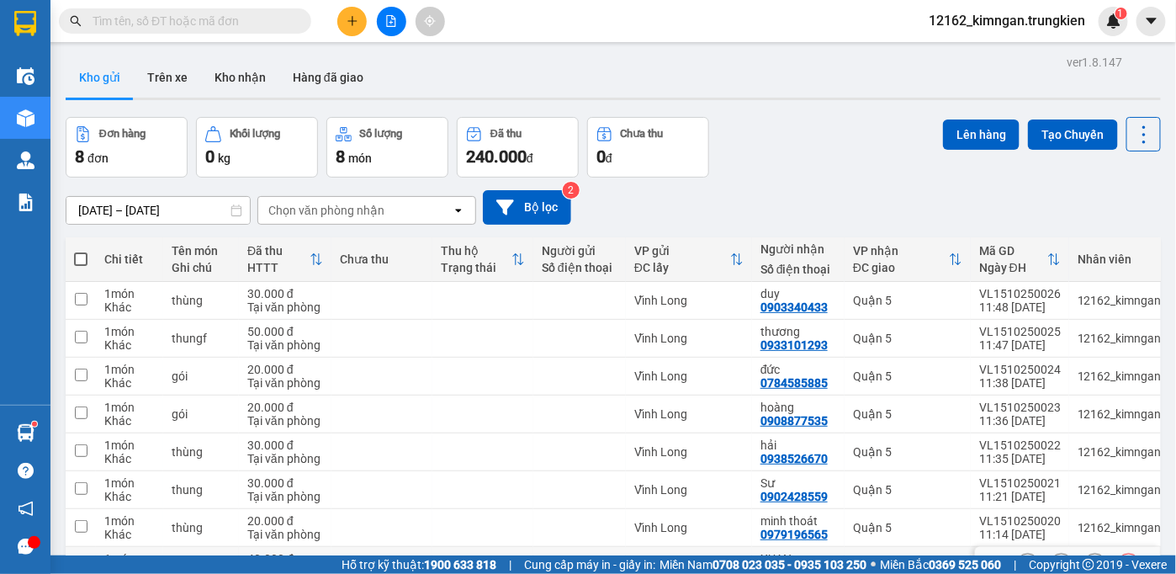
click at [607, 558] on div at bounding box center [580, 564] width 76 height 13
checkbox input "true"
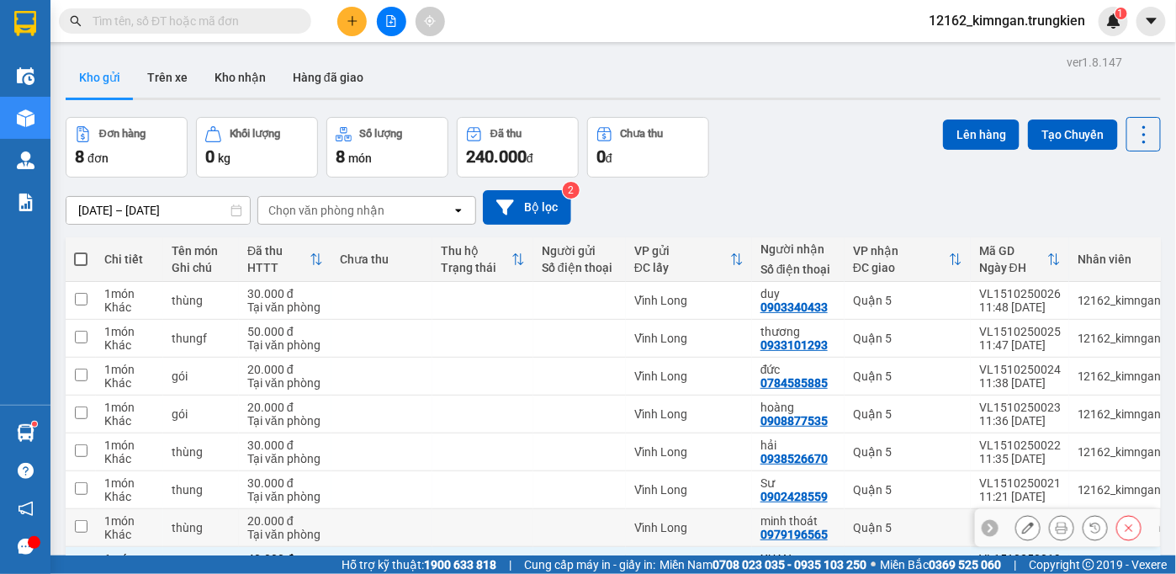
click at [596, 521] on div at bounding box center [580, 527] width 76 height 13
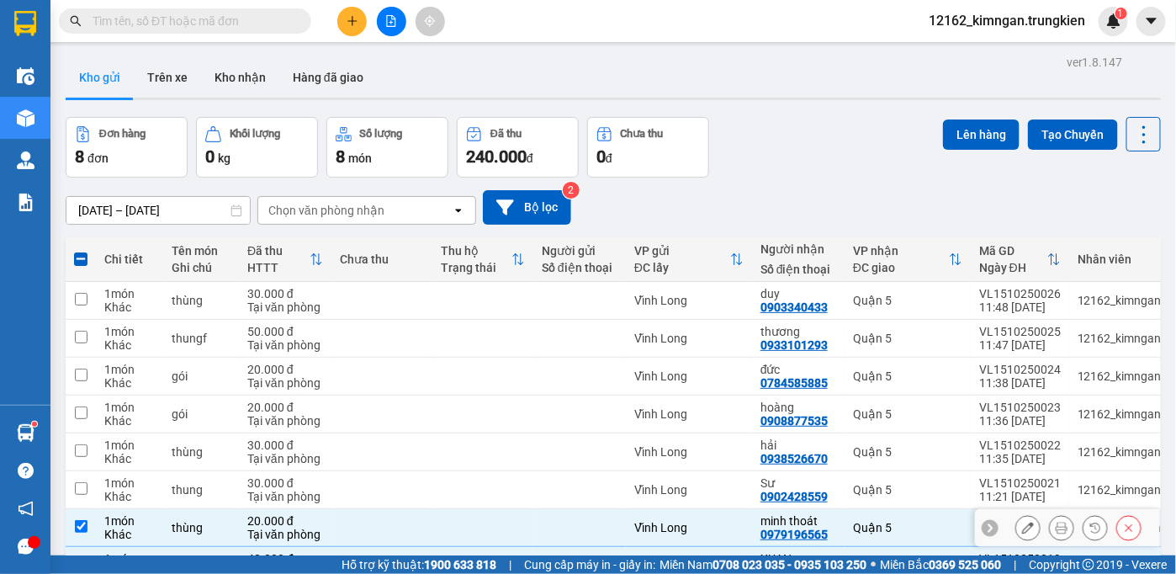
click at [590, 509] on td at bounding box center [579, 528] width 93 height 38
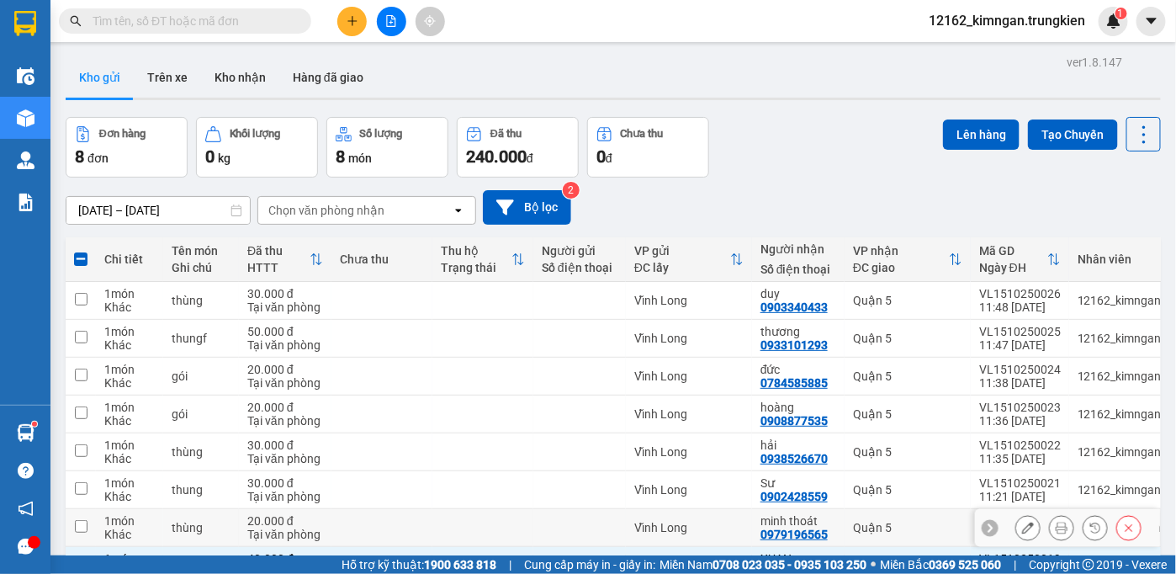
click at [581, 509] on td at bounding box center [579, 528] width 93 height 38
checkbox input "true"
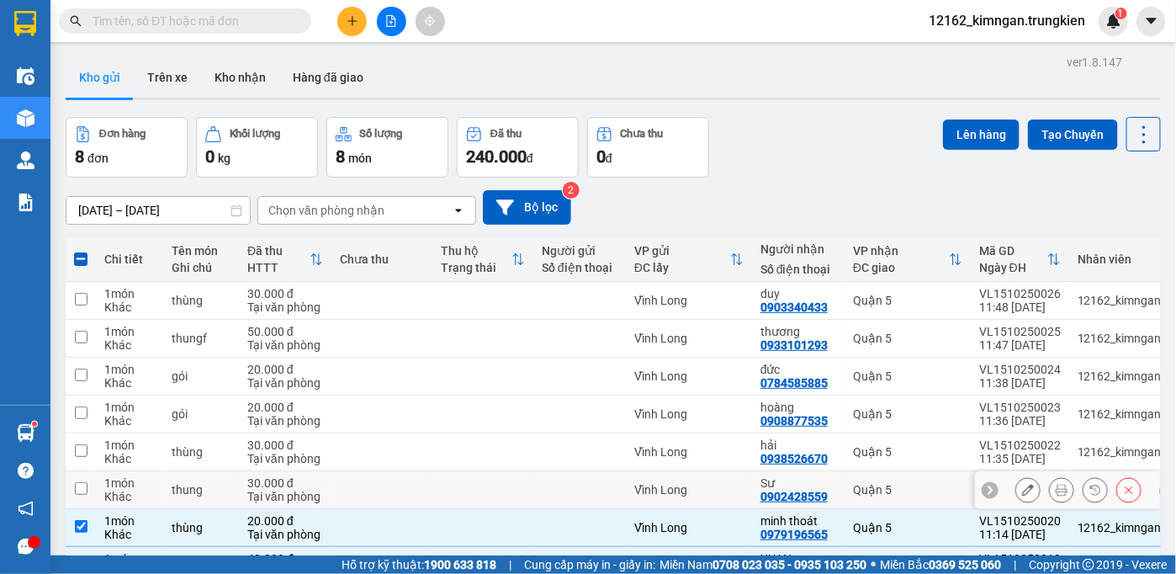
click at [580, 483] on div at bounding box center [580, 489] width 76 height 13
checkbox input "true"
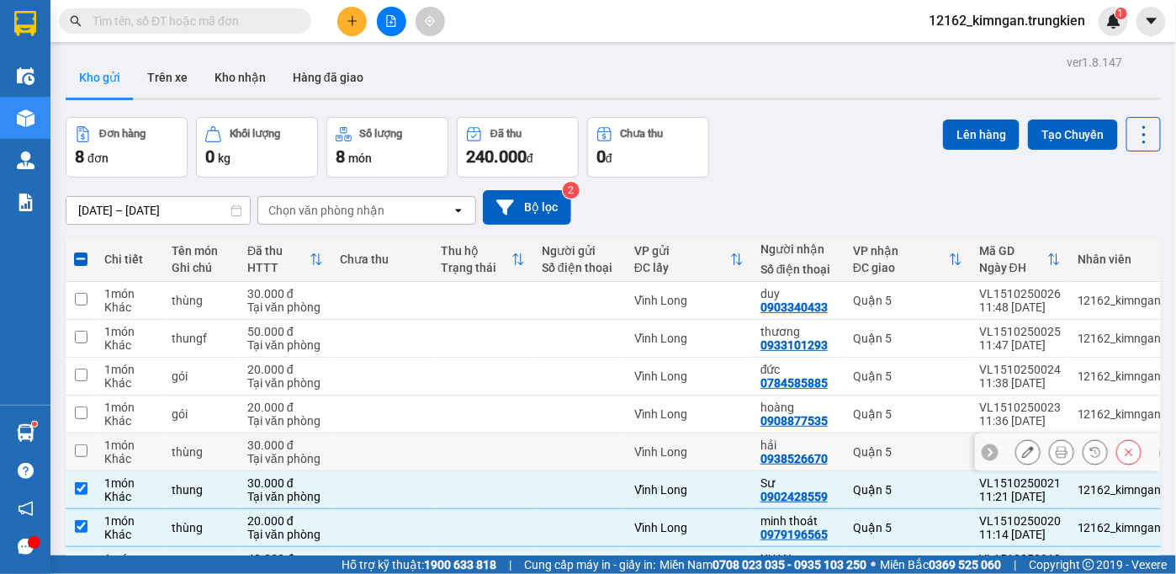
click at [585, 445] on div at bounding box center [580, 451] width 76 height 13
checkbox input "true"
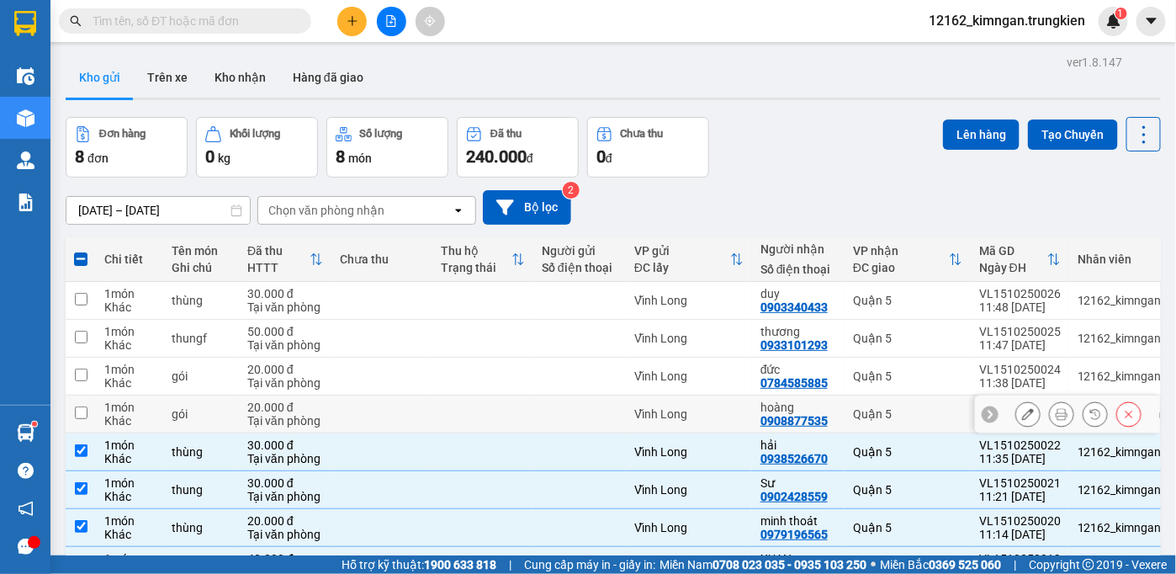
click at [581, 407] on div at bounding box center [580, 413] width 76 height 13
checkbox input "true"
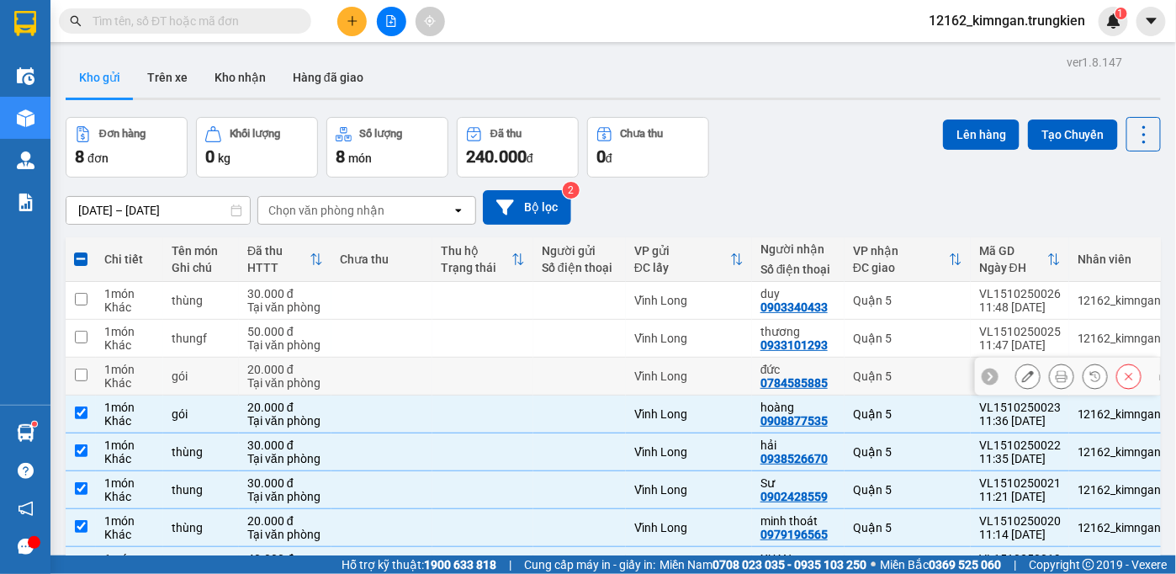
click at [583, 357] on td at bounding box center [579, 376] width 93 height 38
checkbox input "true"
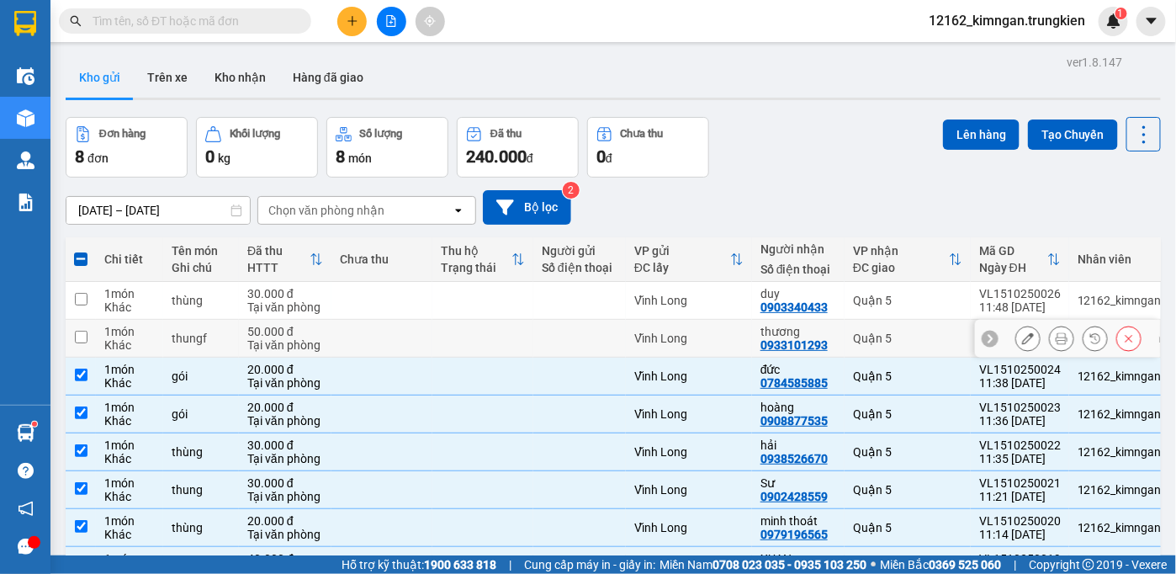
click at [591, 331] on div at bounding box center [580, 337] width 76 height 13
checkbox input "true"
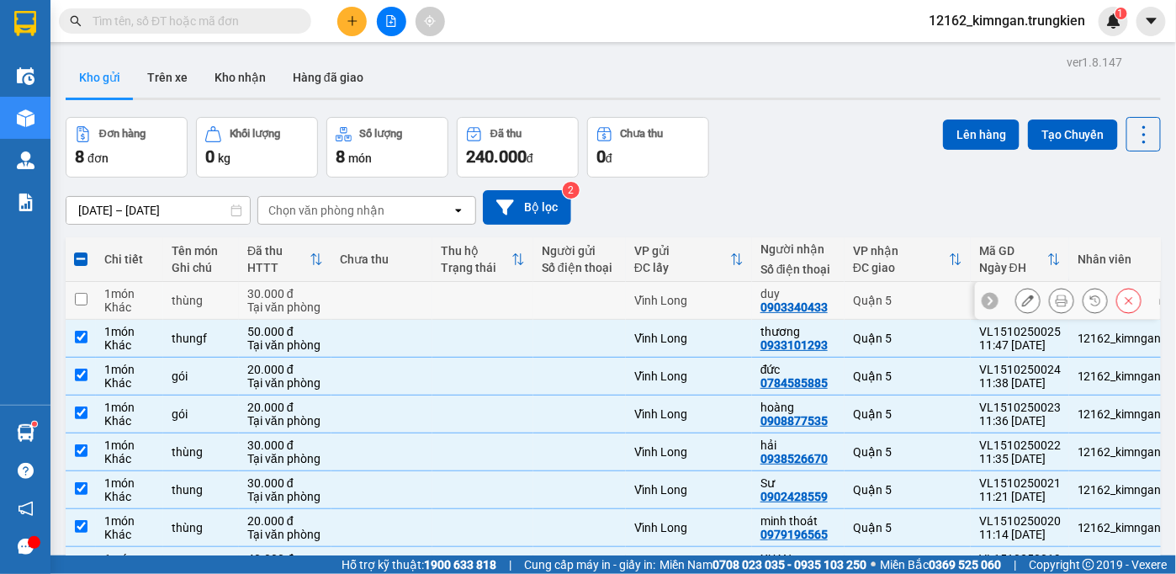
click at [567, 294] on div at bounding box center [580, 300] width 76 height 13
checkbox input "true"
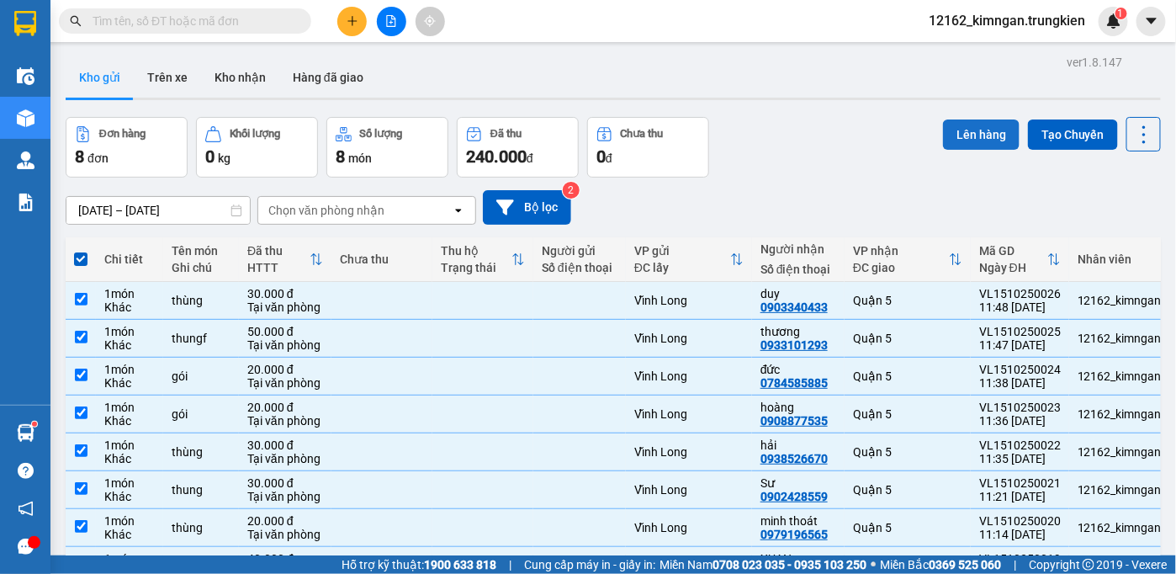
click at [961, 119] on button "Lên hàng" at bounding box center [981, 134] width 77 height 30
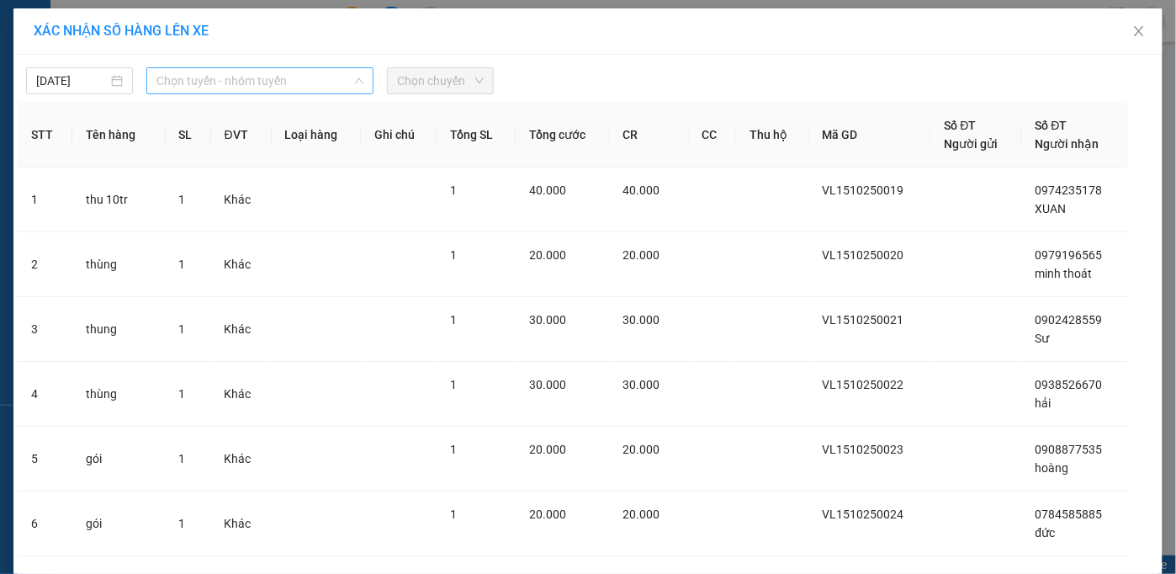
click at [284, 90] on span "Chọn tuyến - nhóm tuyến" at bounding box center [259, 80] width 207 height 25
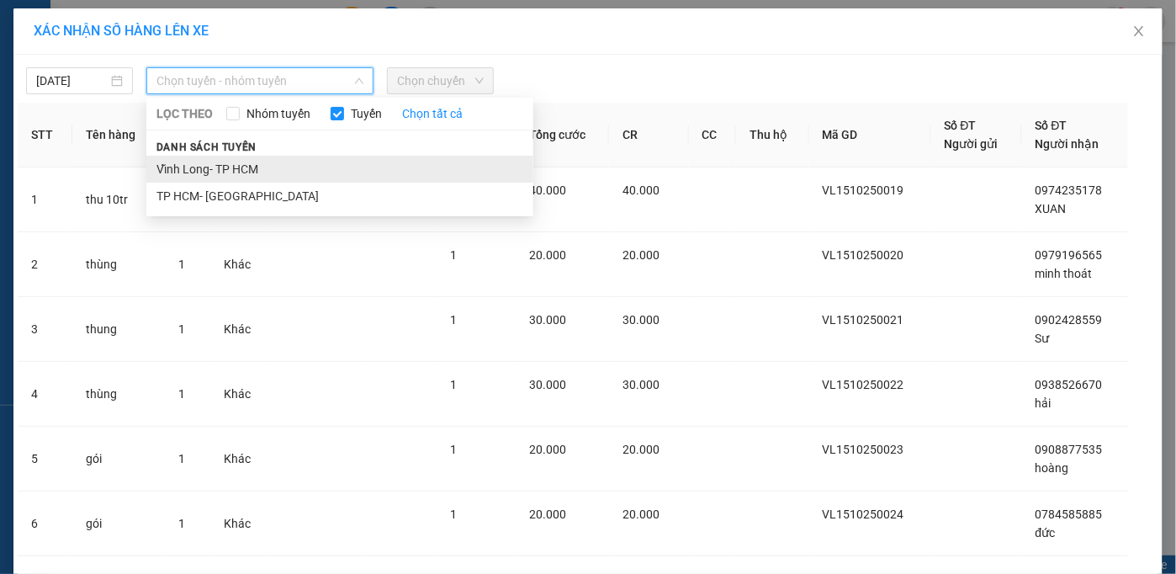
click at [283, 160] on li "Vĩnh Long- TP HCM" at bounding box center [339, 169] width 387 height 27
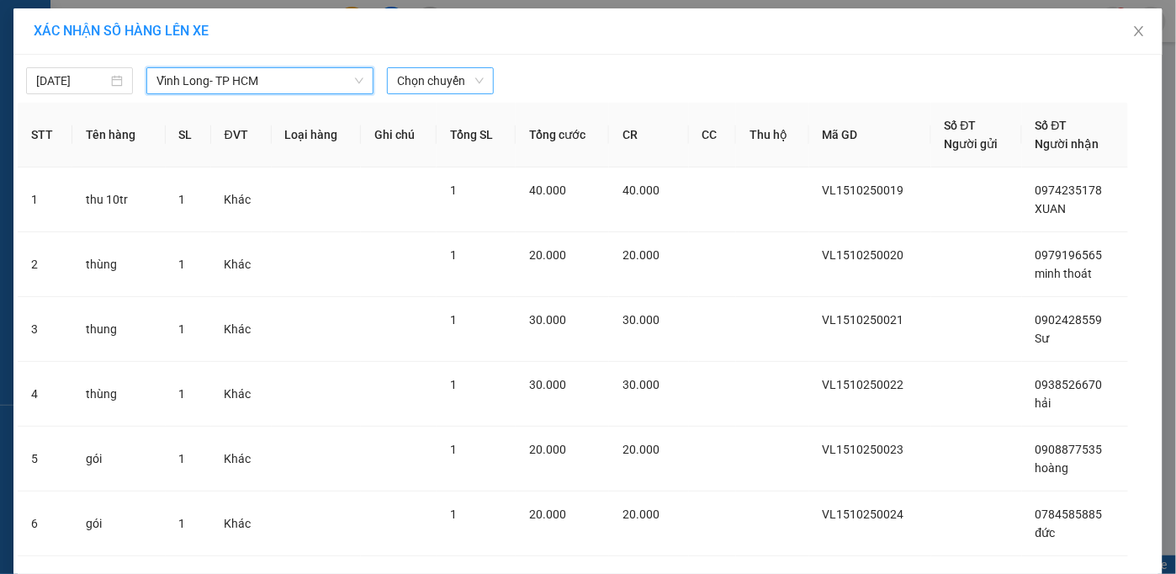
click at [446, 90] on span "Chọn chuyến" at bounding box center [440, 80] width 87 height 25
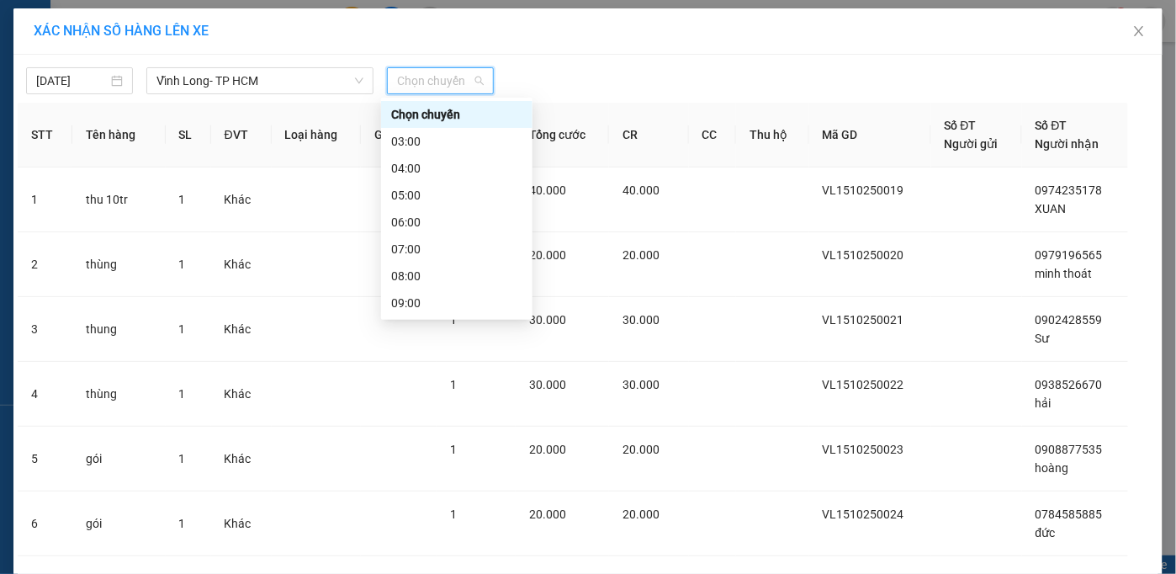
click at [417, 401] on div "13:00" at bounding box center [456, 410] width 131 height 19
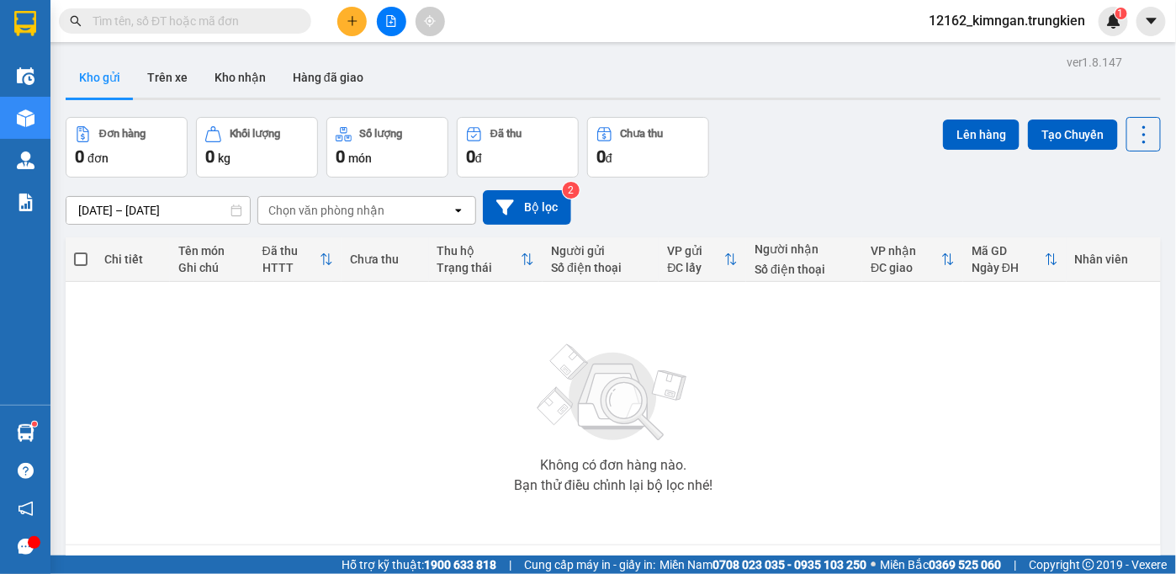
drag, startPoint x: 531, startPoint y: 522, endPoint x: 486, endPoint y: 525, distance: 44.6
drag, startPoint x: 486, startPoint y: 525, endPoint x: 243, endPoint y: 475, distance: 248.1
click at [243, 475] on div "Không có đơn hàng nào. Bạn thử điều chỉnh lại bộ lọc nhé!" at bounding box center [613, 413] width 1078 height 252
click at [361, 19] on button at bounding box center [351, 21] width 29 height 29
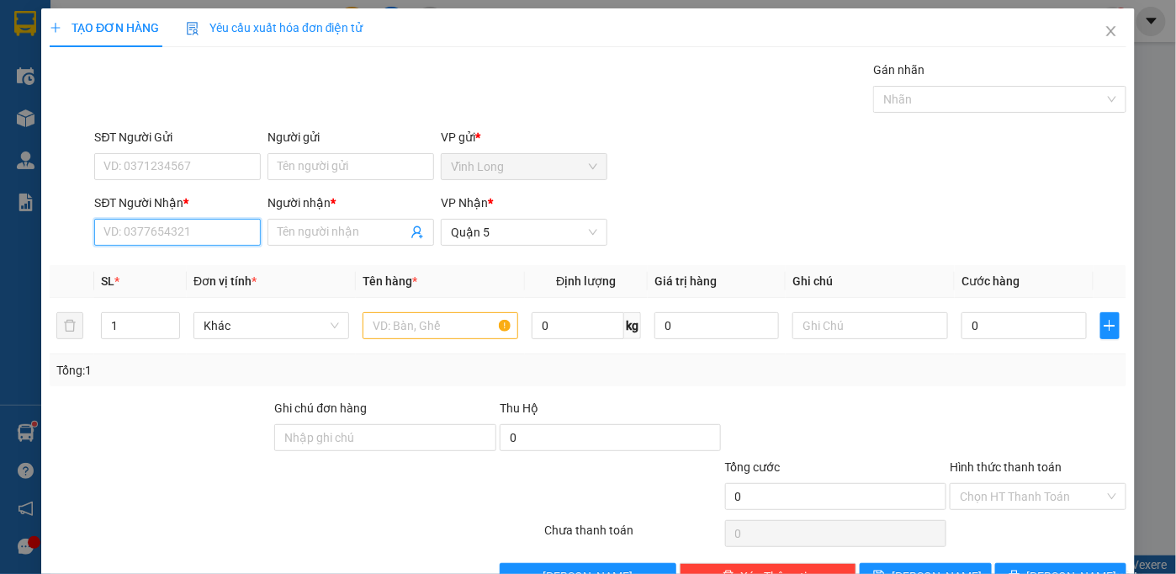
click at [201, 235] on input "SĐT Người Nhận *" at bounding box center [177, 232] width 167 height 27
type input "0918827108"
click at [193, 267] on div "0918827108 - TƯƠI" at bounding box center [175, 265] width 145 height 19
type input "TƯƠI"
type input "30.000"
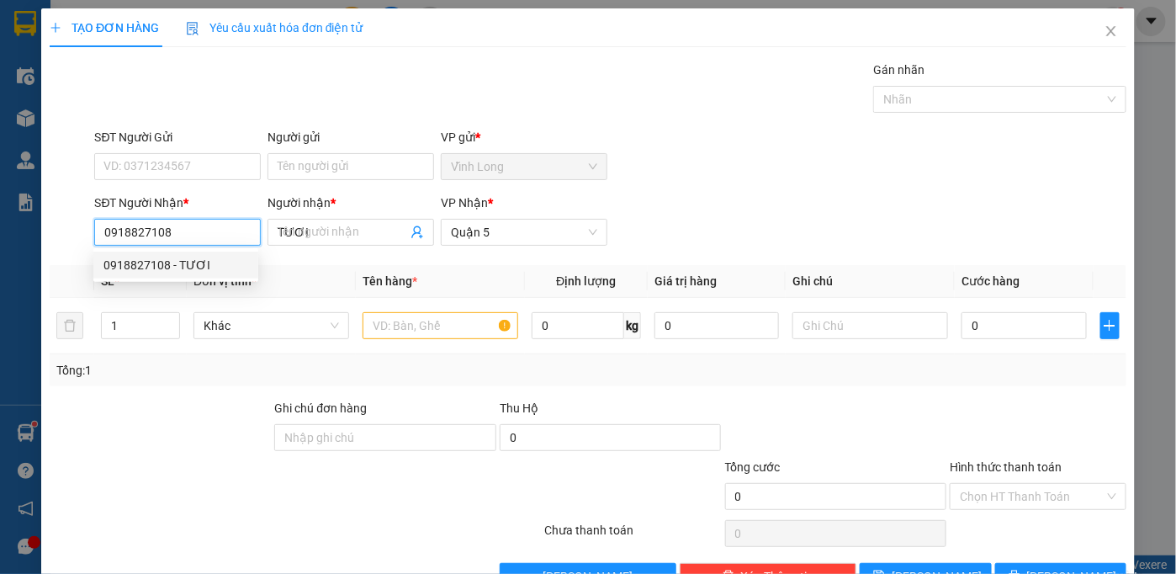
type input "30.000"
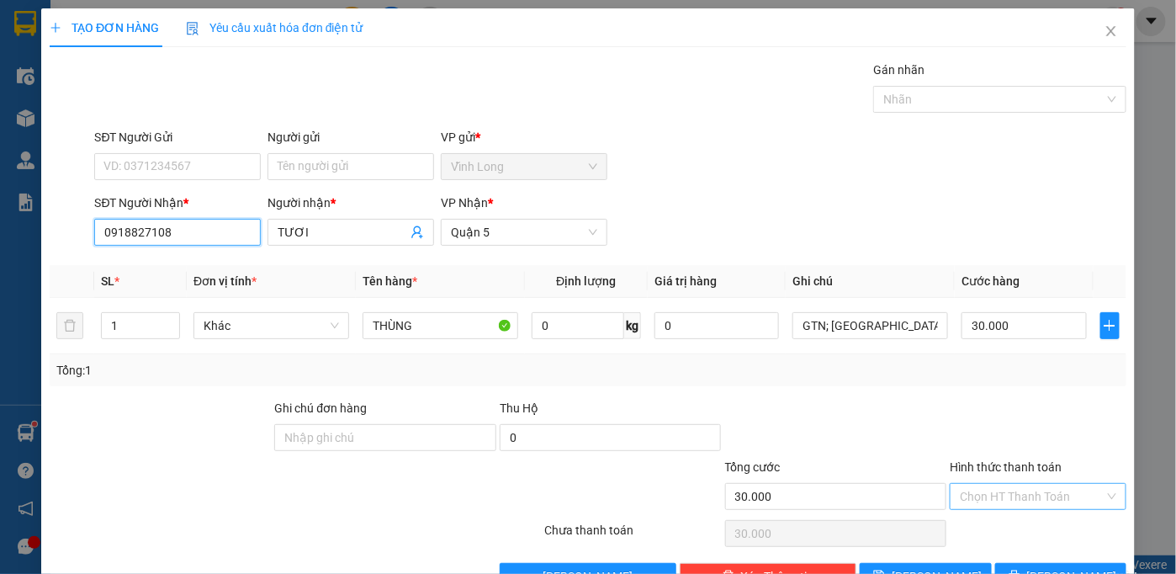
type input "0918827108"
click at [993, 503] on input "Hình thức thanh toán" at bounding box center [1032, 496] width 145 height 25
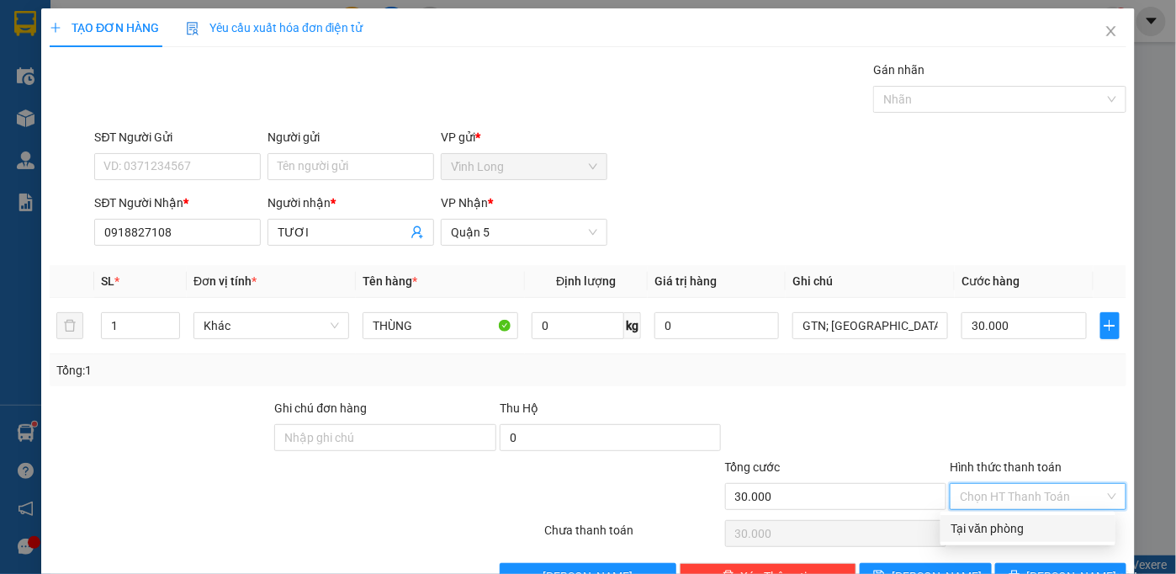
click at [982, 529] on div "Tại văn phòng" at bounding box center [1027, 528] width 155 height 19
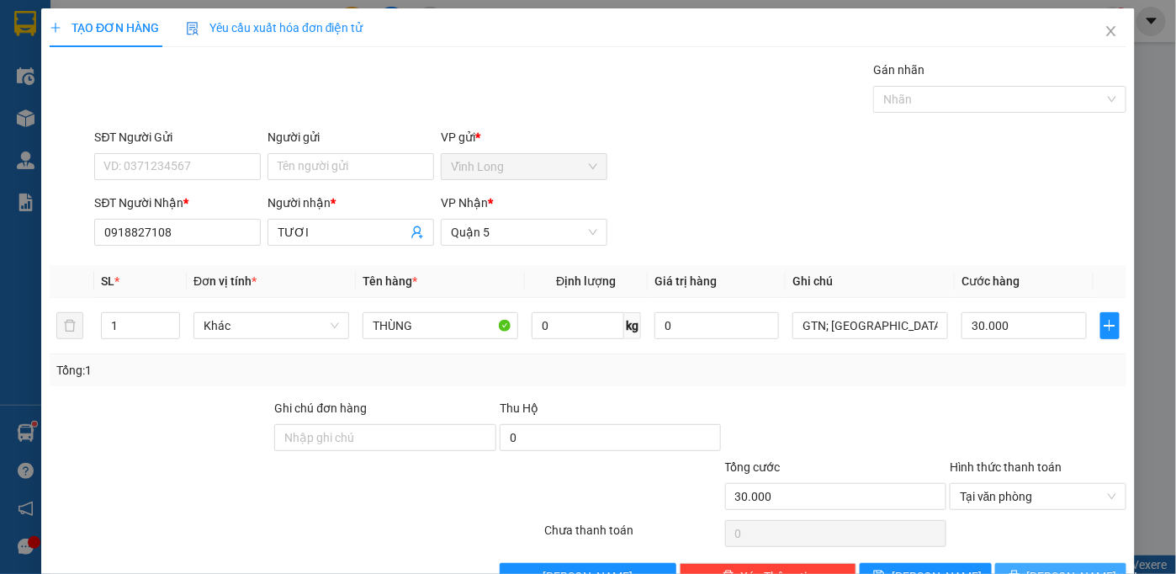
click at [1044, 567] on span "[PERSON_NAME] và In" at bounding box center [1086, 576] width 118 height 19
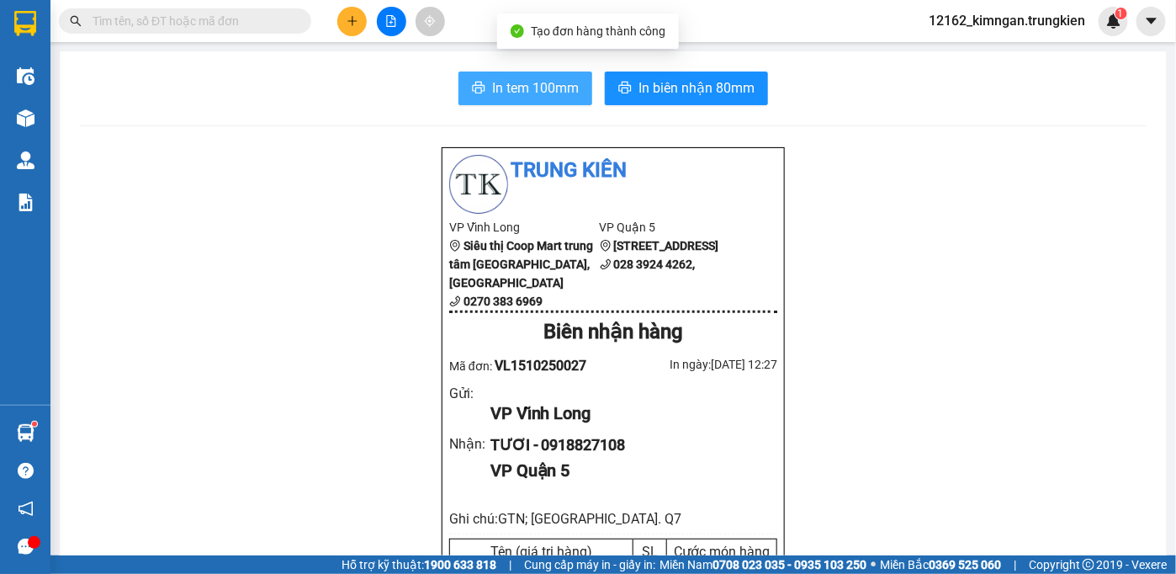
click at [569, 98] on span "In tem 100mm" at bounding box center [535, 87] width 87 height 21
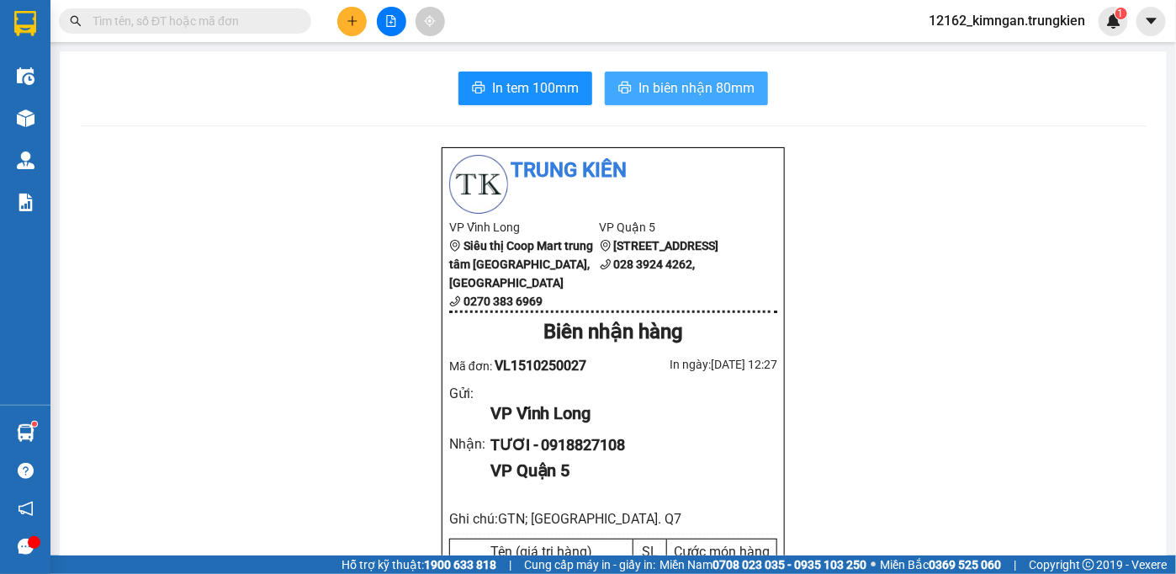
click at [684, 84] on span "In biên nhận 80mm" at bounding box center [696, 87] width 116 height 21
click at [711, 93] on span "In biên nhận 80mm" at bounding box center [696, 87] width 116 height 21
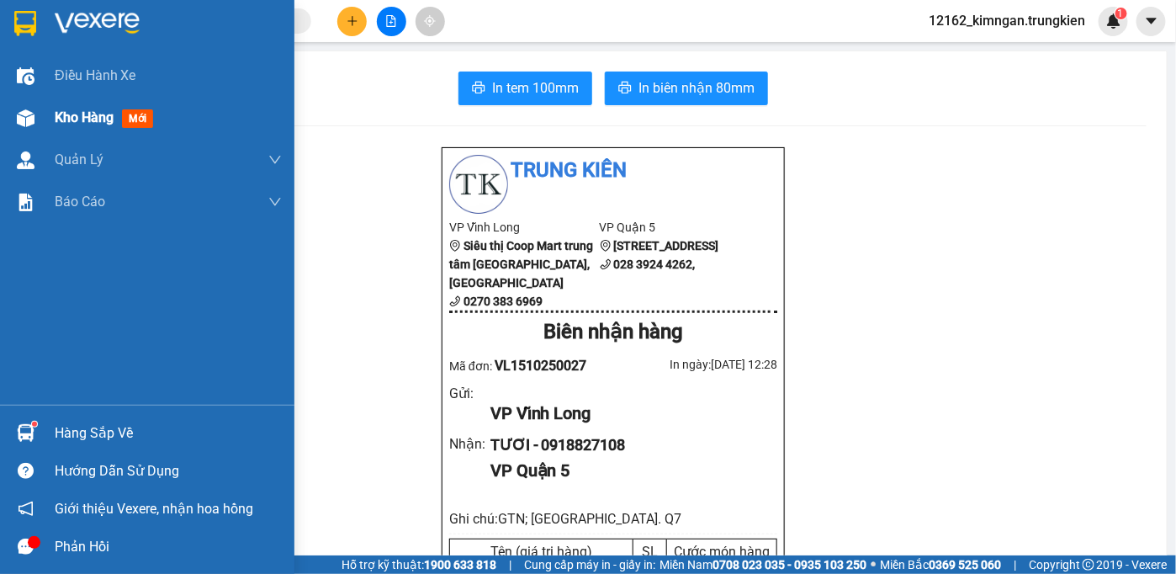
click at [78, 113] on span "Kho hàng" at bounding box center [84, 117] width 59 height 16
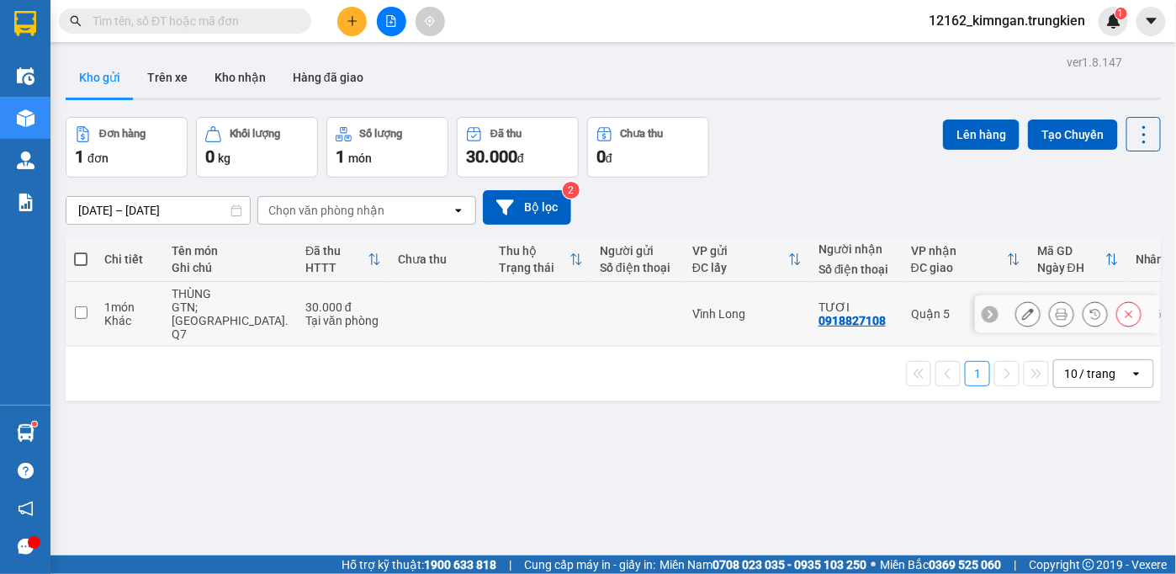
click at [389, 309] on td at bounding box center [439, 314] width 101 height 65
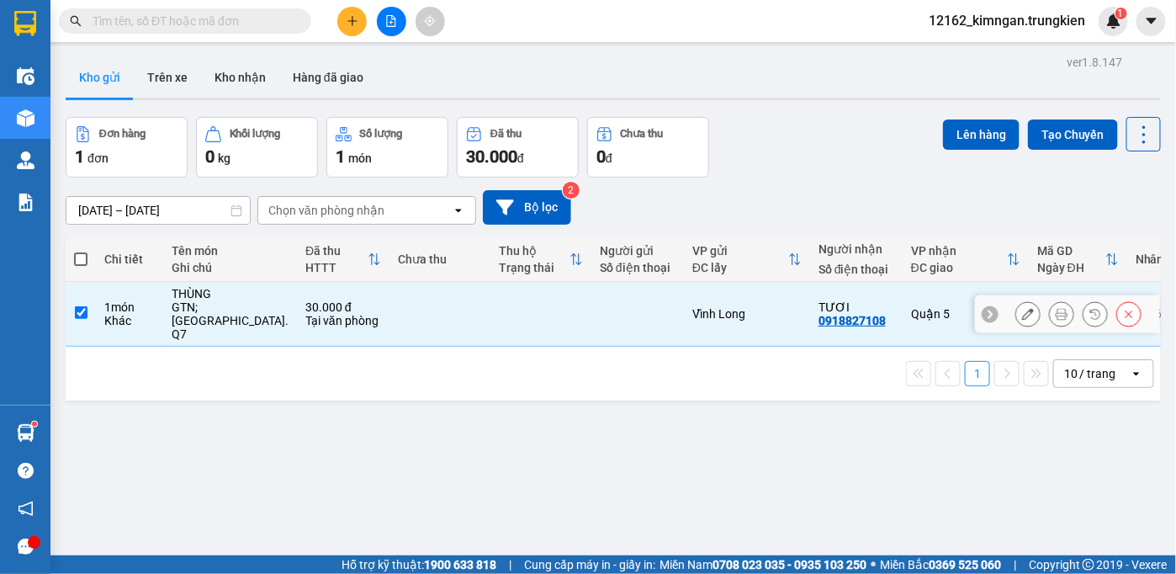
checkbox input "true"
click at [976, 140] on button "Lên hàng" at bounding box center [981, 134] width 77 height 30
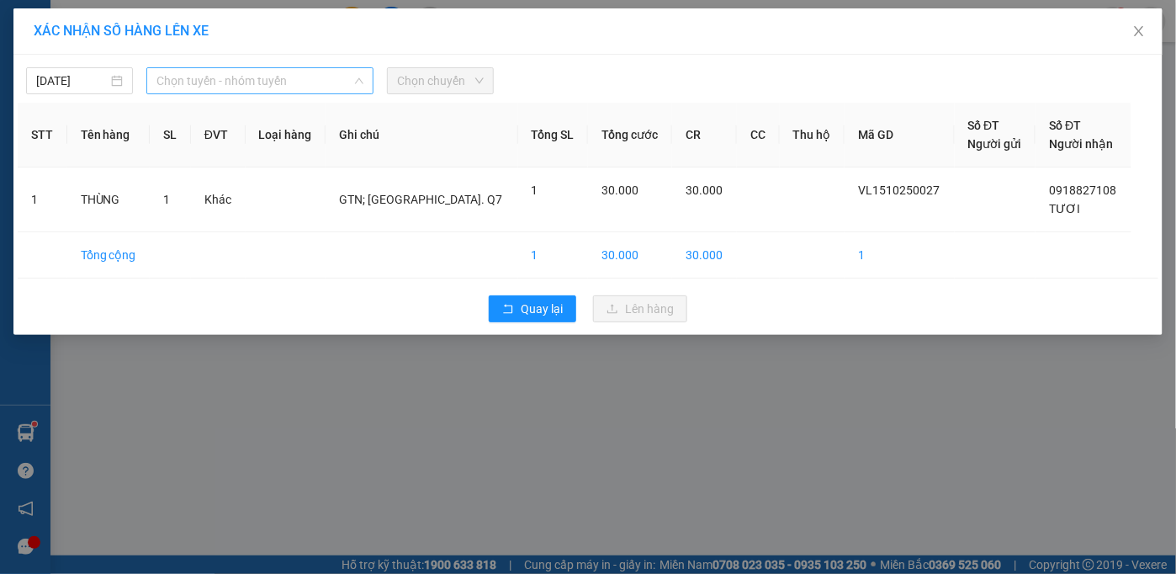
click at [276, 84] on span "Chọn tuyến - nhóm tuyến" at bounding box center [259, 80] width 207 height 25
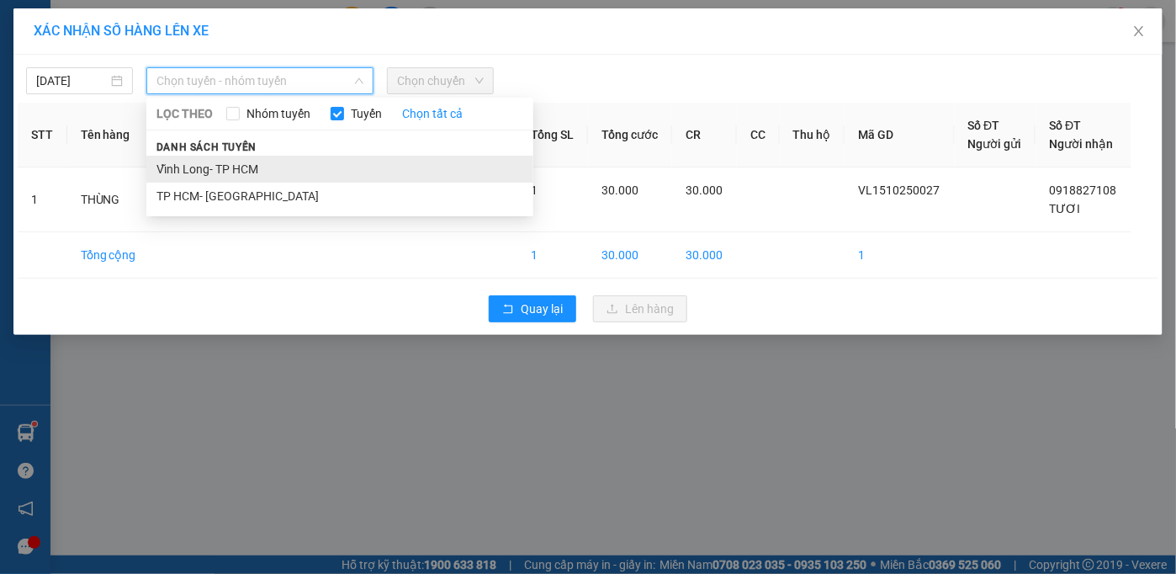
click at [235, 166] on li "Vĩnh Long- TP HCM" at bounding box center [339, 169] width 387 height 27
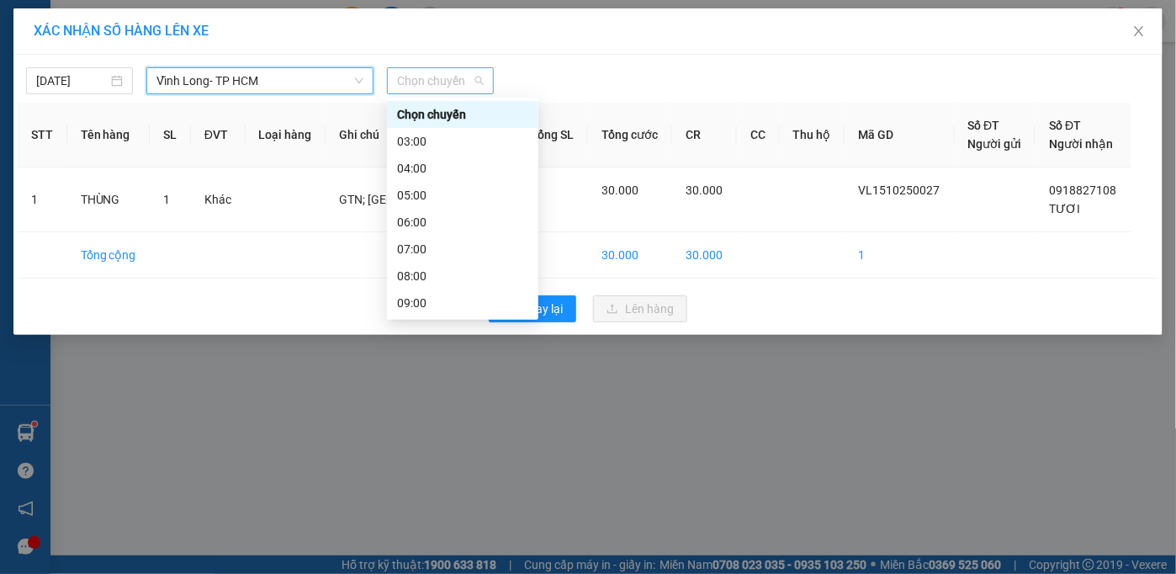
click at [405, 75] on span "Chọn chuyến" at bounding box center [440, 80] width 87 height 25
click at [426, 401] on div "13:00" at bounding box center [462, 410] width 131 height 19
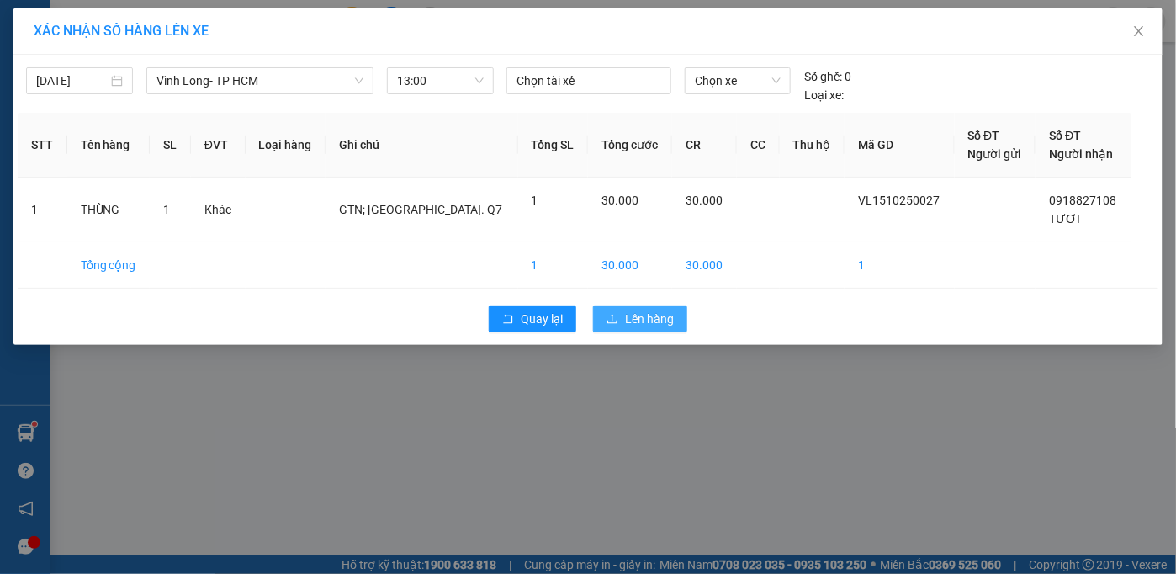
click at [612, 319] on icon "upload" at bounding box center [612, 319] width 12 height 12
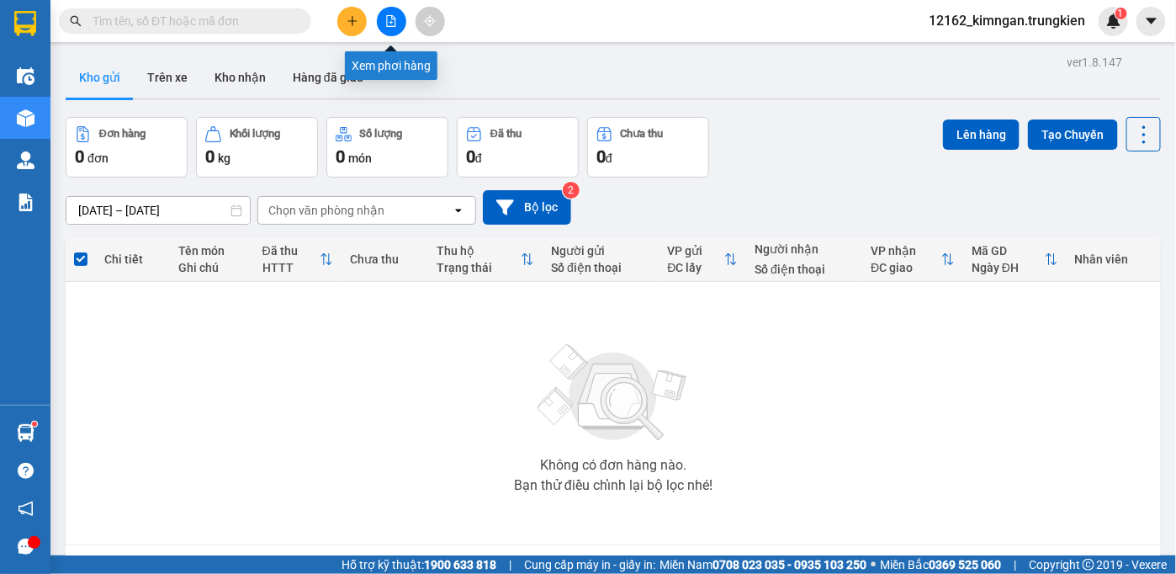
click at [390, 23] on icon "file-add" at bounding box center [391, 21] width 9 height 12
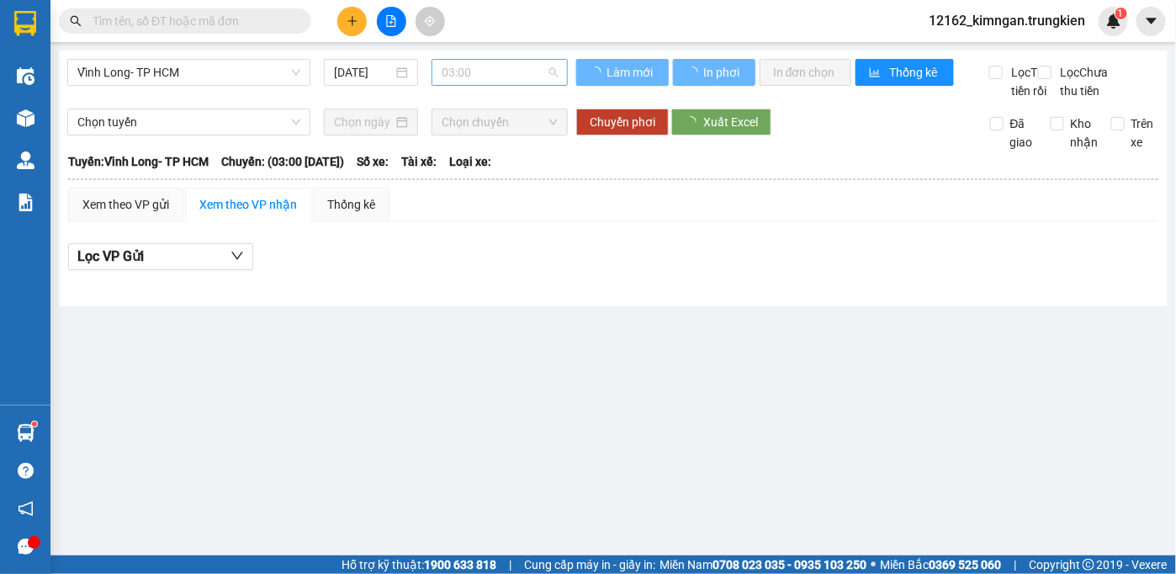
click at [454, 72] on span "03:00" at bounding box center [500, 72] width 116 height 25
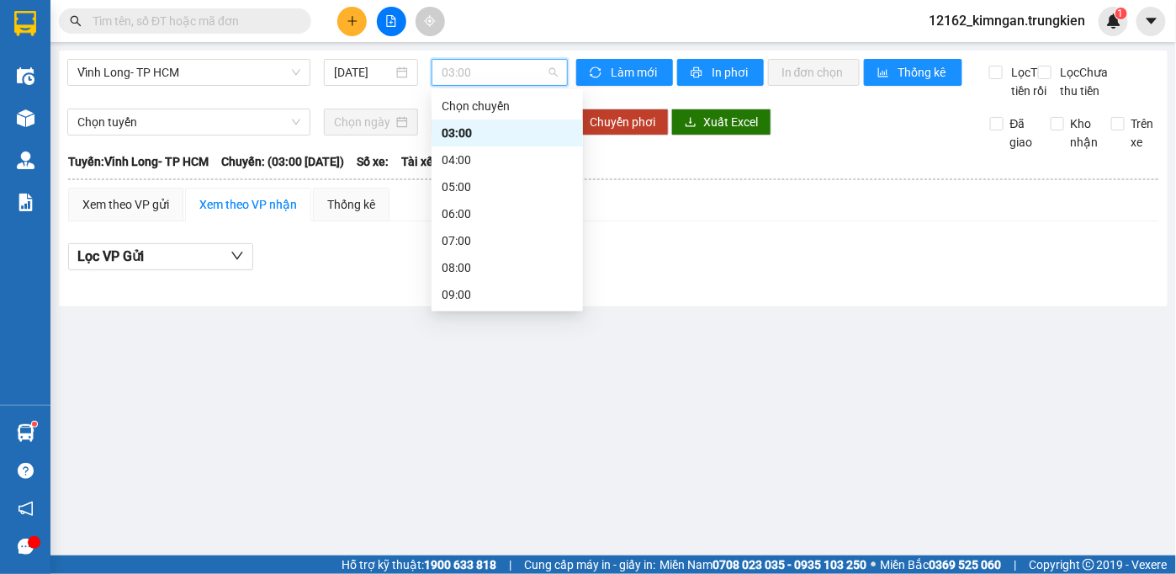
click at [451, 393] on div "13:00" at bounding box center [507, 402] width 131 height 19
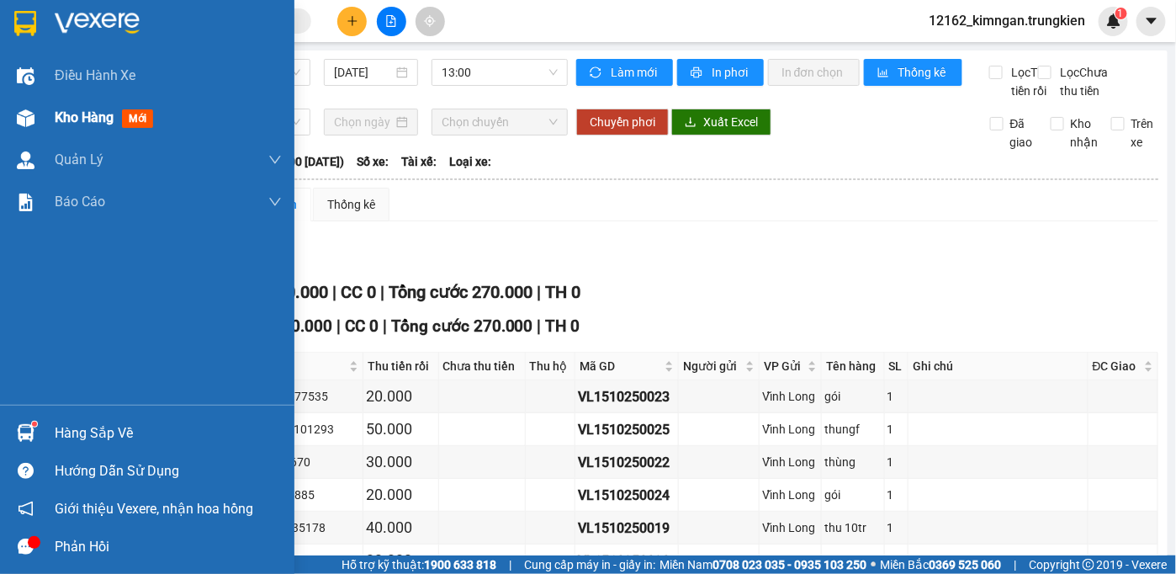
click at [98, 118] on span "Kho hàng" at bounding box center [84, 117] width 59 height 16
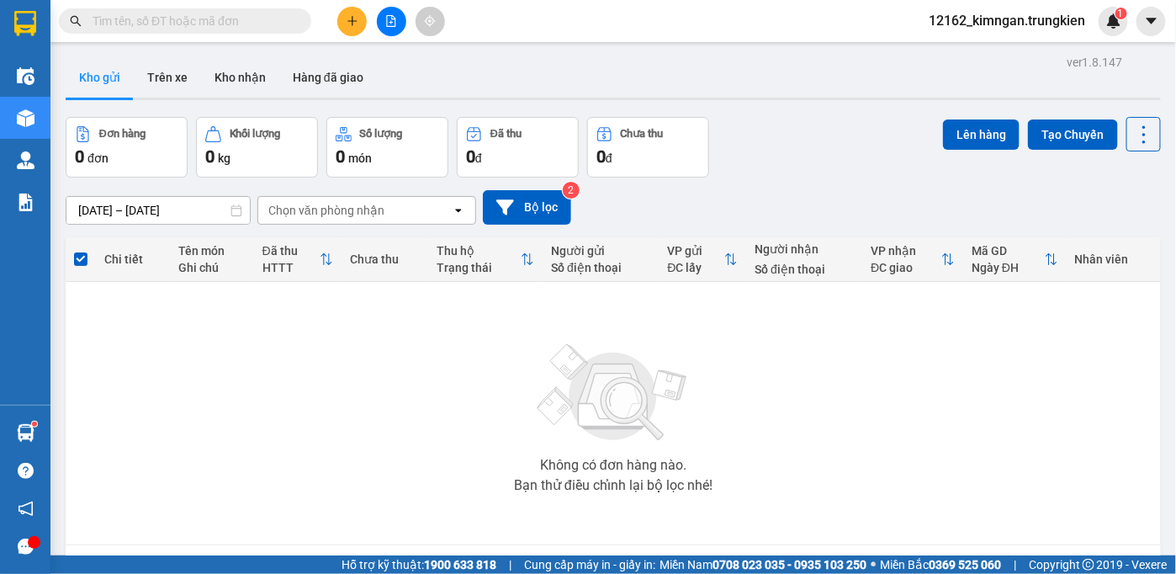
drag, startPoint x: -9, startPoint y: 542, endPoint x: 392, endPoint y: 25, distance: 653.9
click at [392, 25] on icon "file-add" at bounding box center [391, 21] width 12 height 12
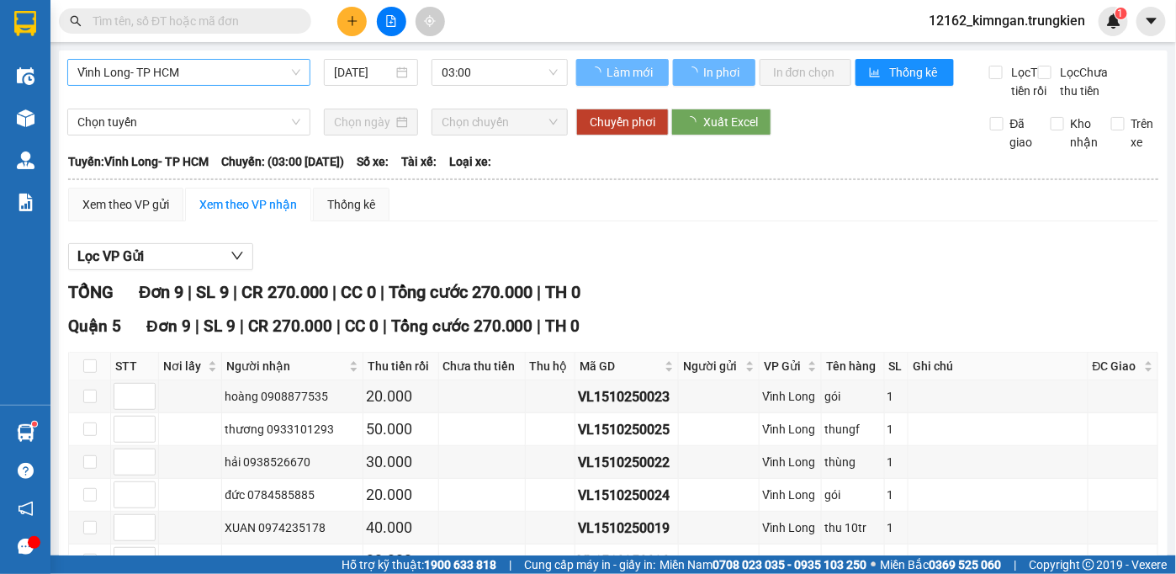
click at [251, 65] on span "Vĩnh Long- TP HCM" at bounding box center [188, 72] width 223 height 25
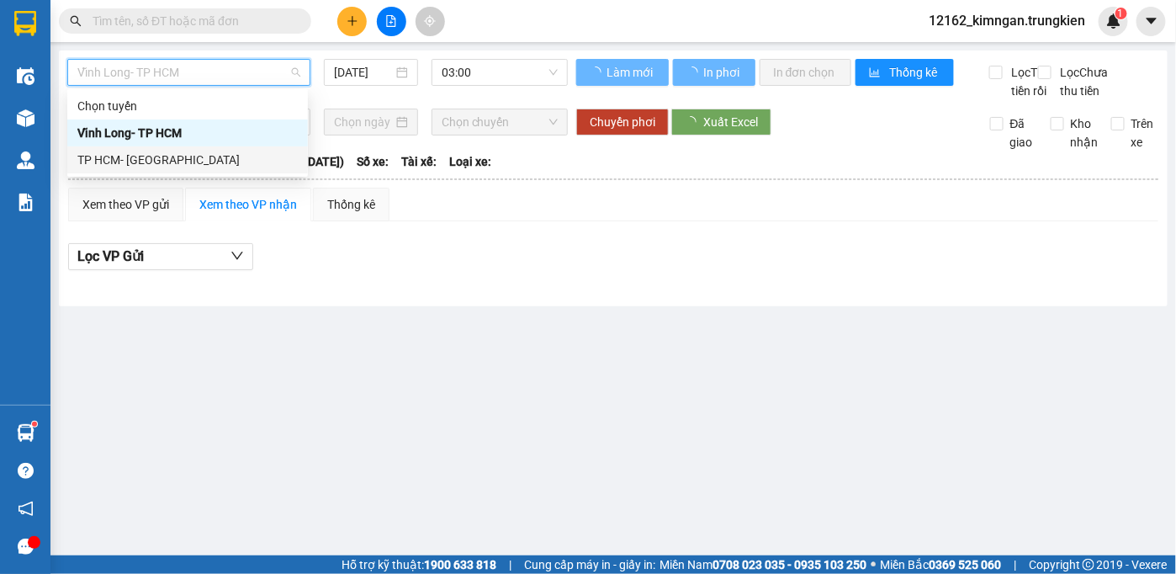
click at [190, 167] on div "TP HCM- [GEOGRAPHIC_DATA]" at bounding box center [187, 160] width 220 height 19
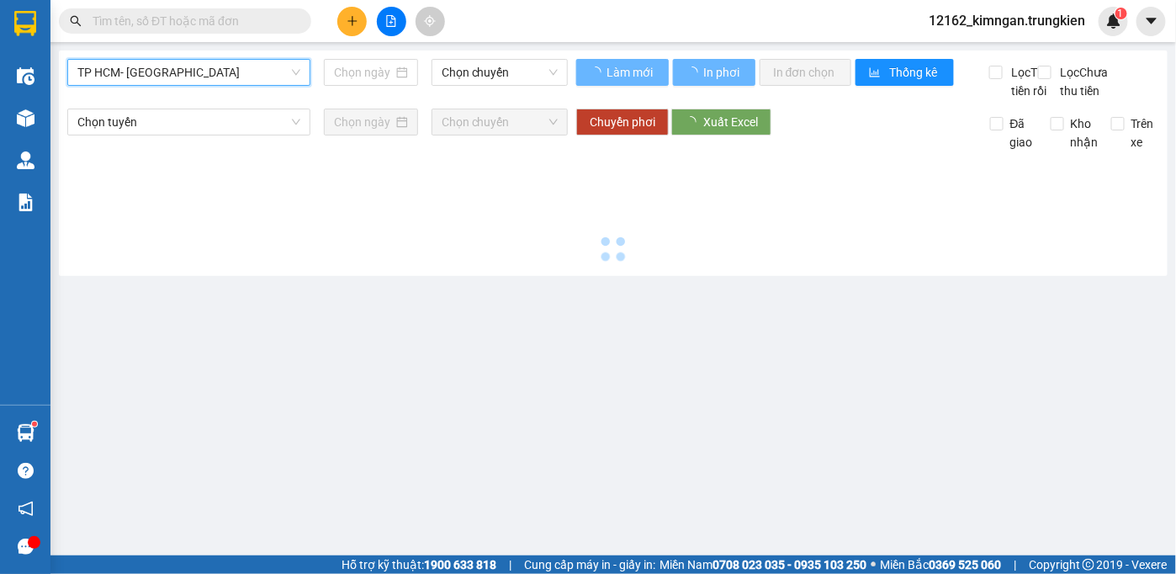
type input "[DATE]"
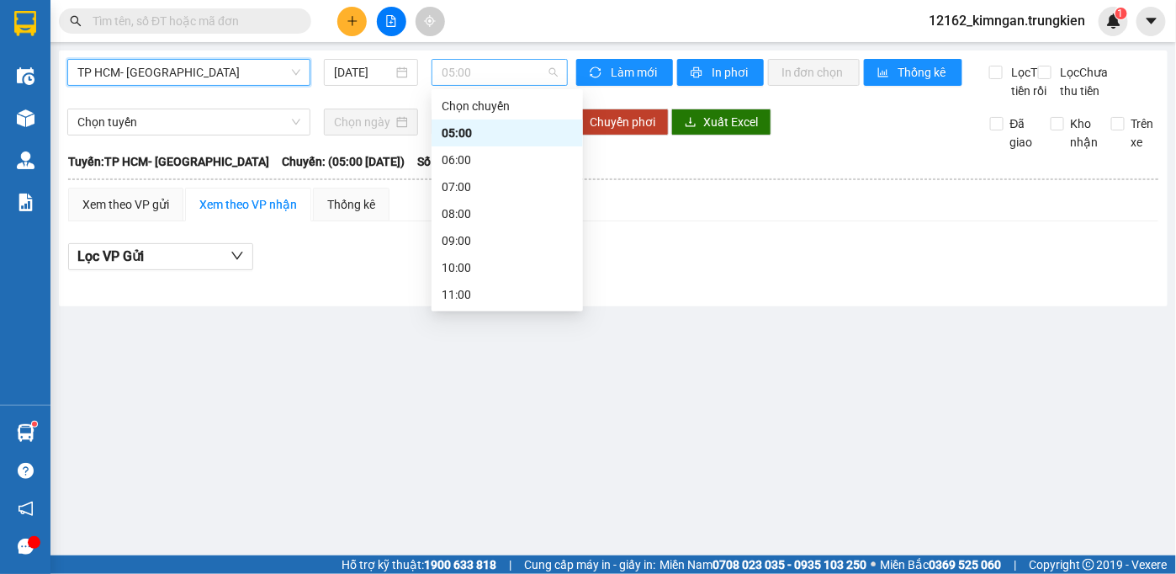
click at [457, 79] on span "05:00" at bounding box center [500, 72] width 116 height 25
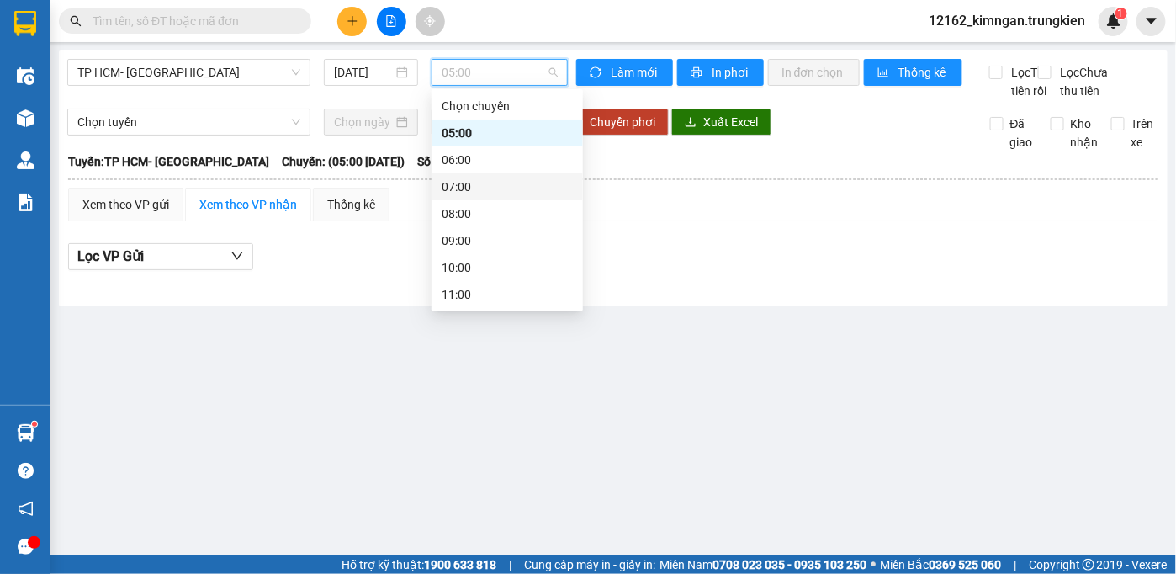
click at [449, 188] on div "07:00" at bounding box center [507, 186] width 131 height 19
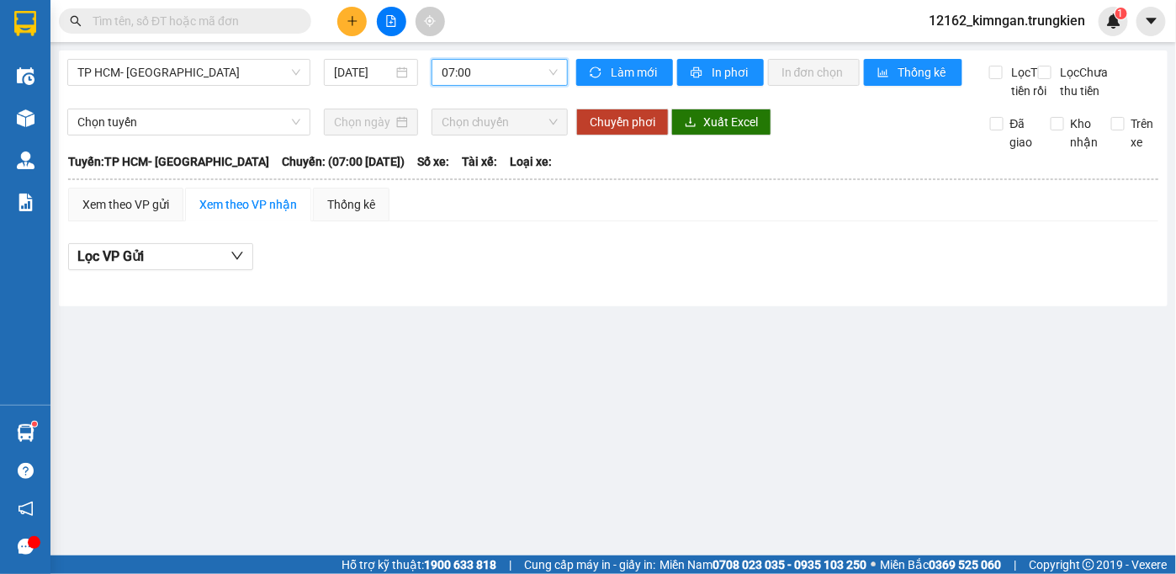
click at [458, 78] on span "07:00" at bounding box center [500, 72] width 116 height 25
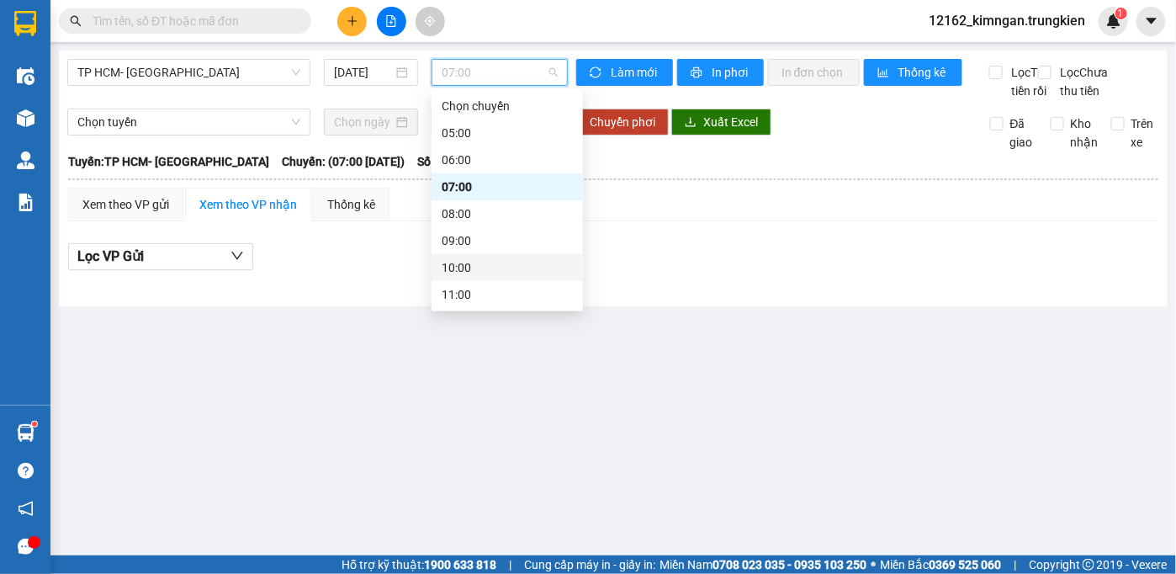
click at [458, 267] on div "10:00" at bounding box center [507, 267] width 131 height 19
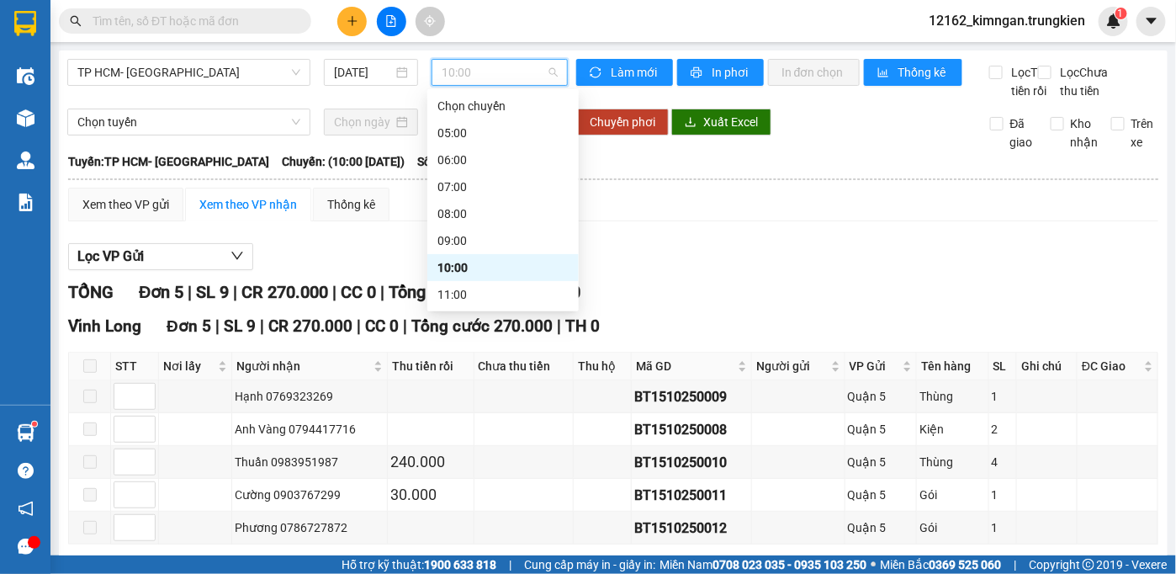
click at [458, 75] on span "10:00" at bounding box center [500, 72] width 116 height 25
click at [456, 301] on div "11:00" at bounding box center [502, 294] width 131 height 19
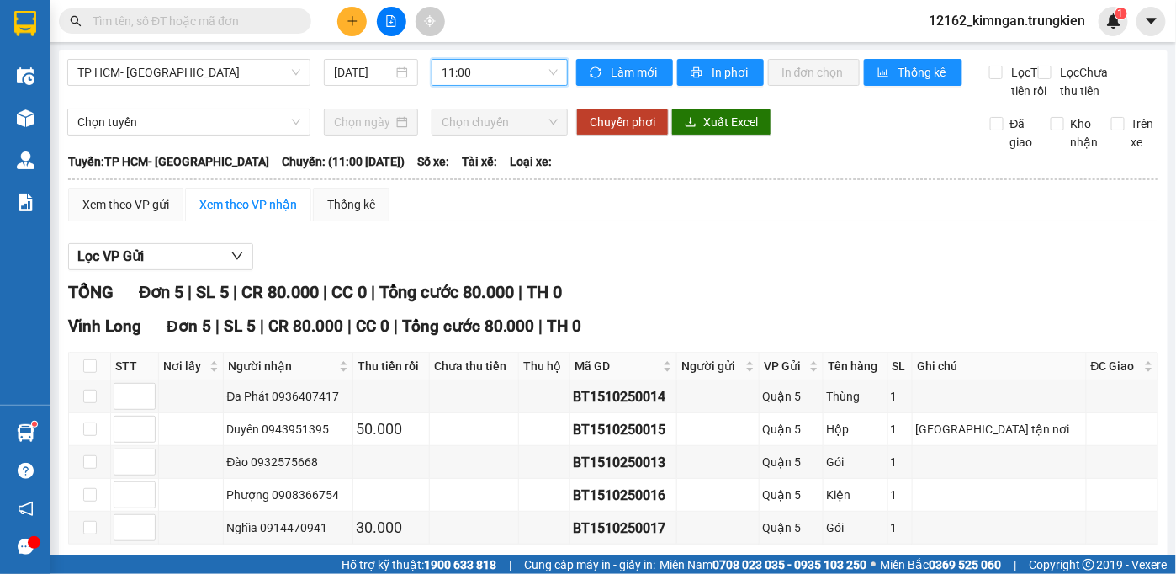
click at [459, 70] on span "11:00" at bounding box center [500, 72] width 116 height 25
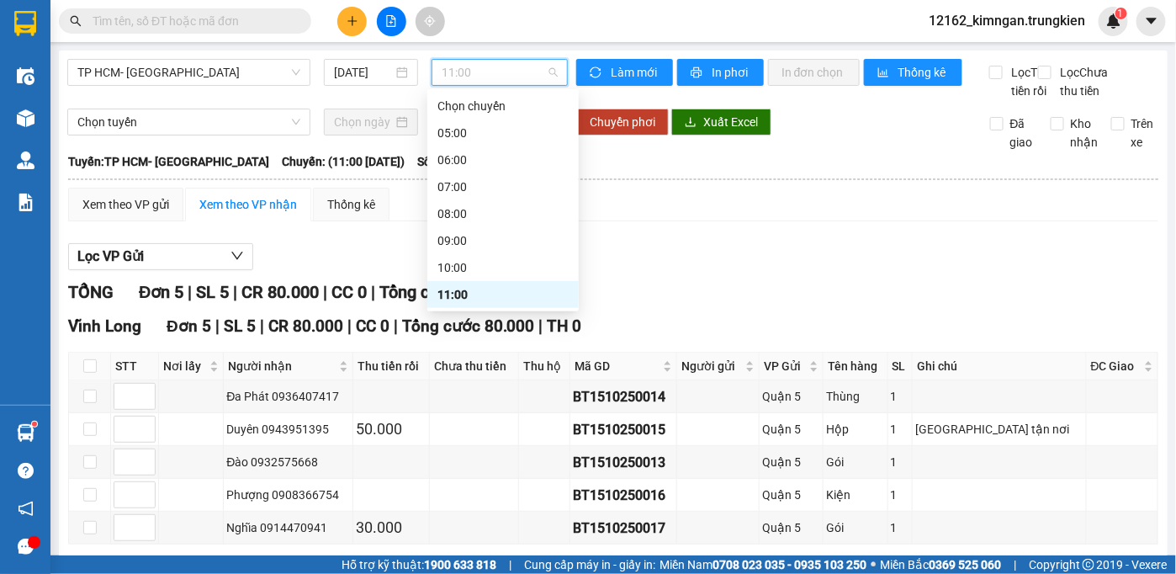
click at [446, 312] on div "12:00" at bounding box center [502, 321] width 131 height 19
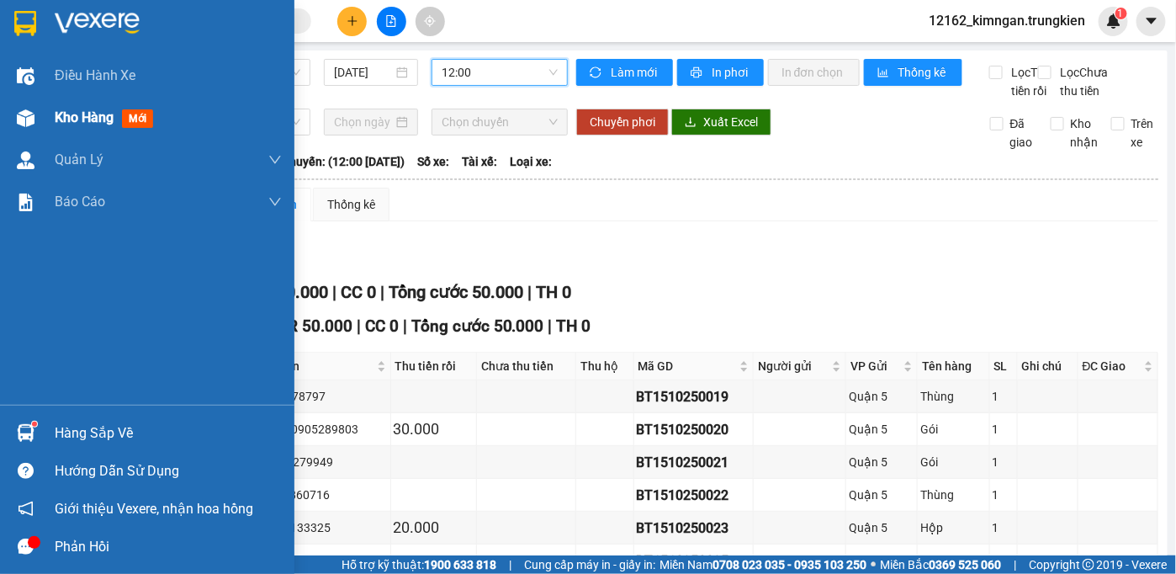
click at [68, 118] on span "Kho hàng" at bounding box center [84, 117] width 59 height 16
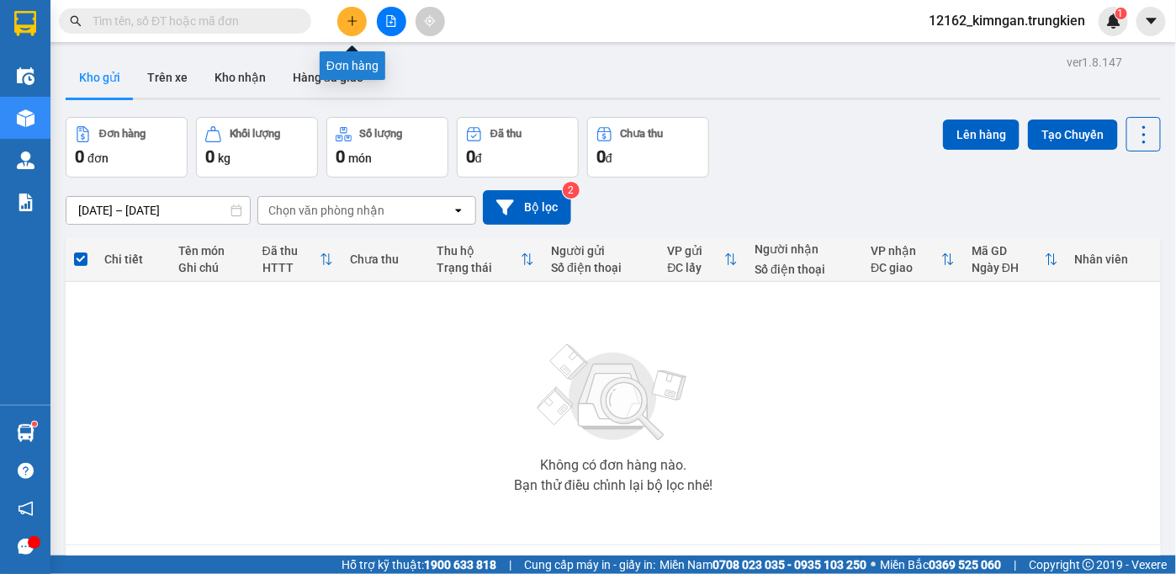
click at [365, 16] on button at bounding box center [351, 21] width 29 height 29
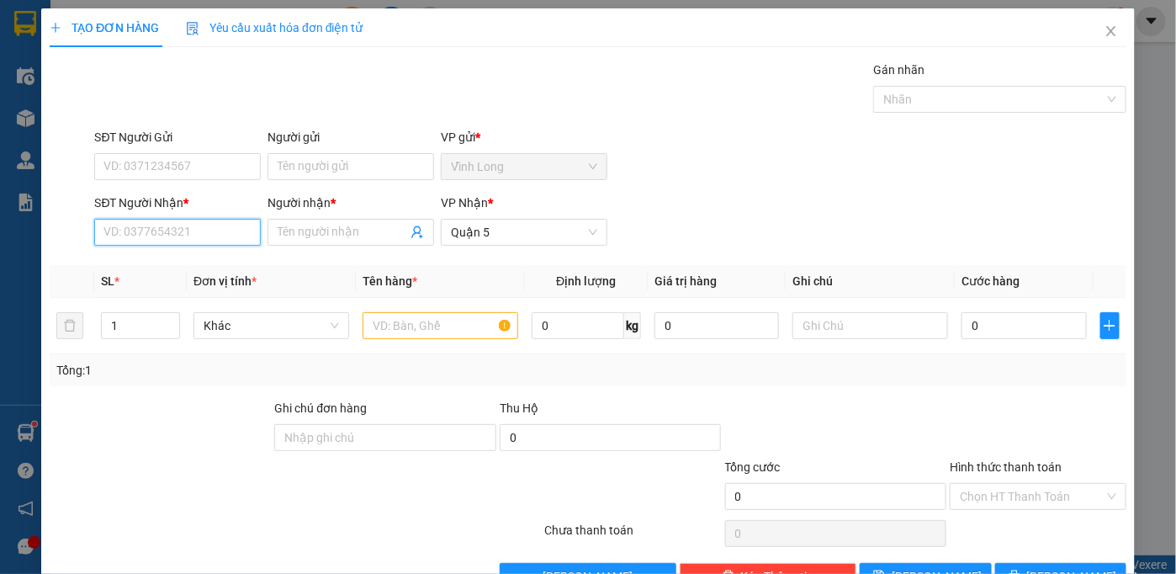
click at [211, 229] on input "SĐT Người Nhận *" at bounding box center [177, 232] width 167 height 27
type input "0901408093"
click at [195, 267] on div "0901408093 - CHAY" at bounding box center [175, 265] width 145 height 19
type input "CHAY"
type input "20.000"
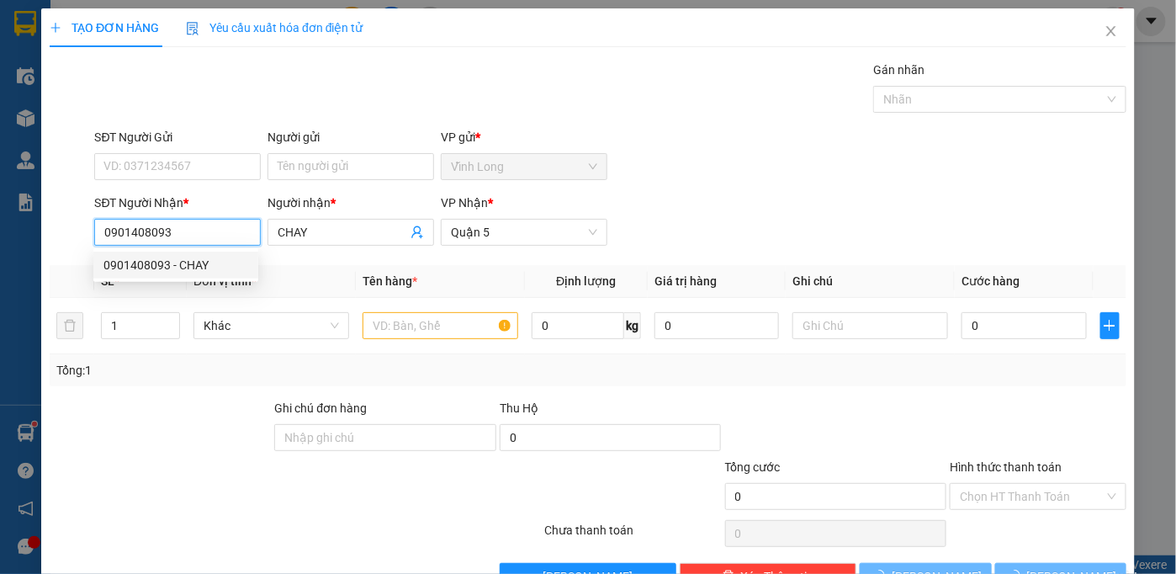
type input "20.000"
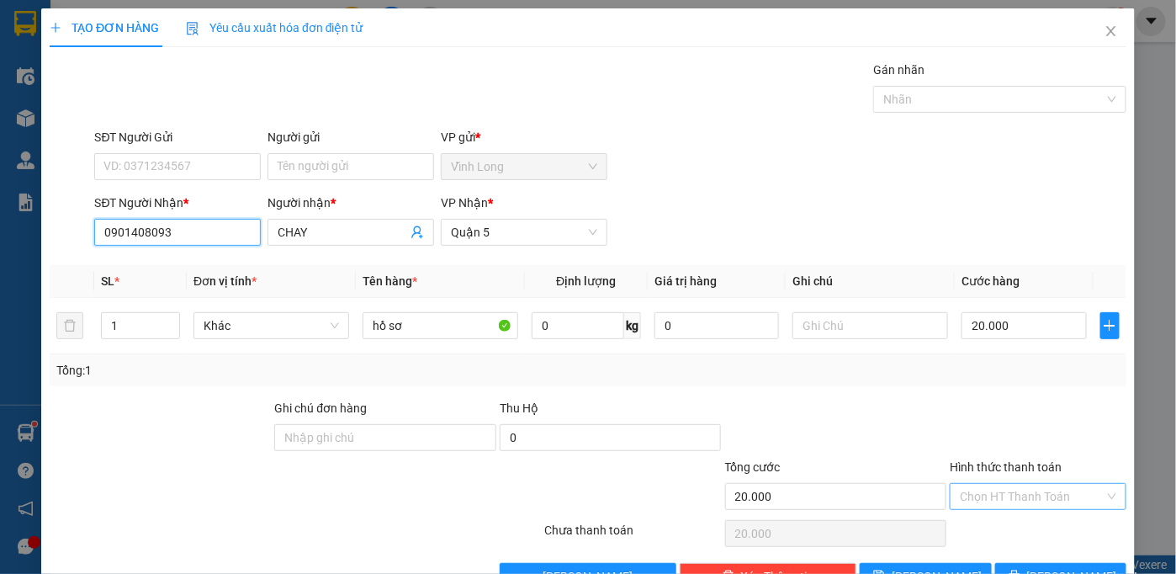
type input "0901408093"
drag, startPoint x: 975, startPoint y: 491, endPoint x: 995, endPoint y: 476, distance: 25.2
click at [994, 484] on input "Hình thức thanh toán" at bounding box center [1032, 496] width 145 height 25
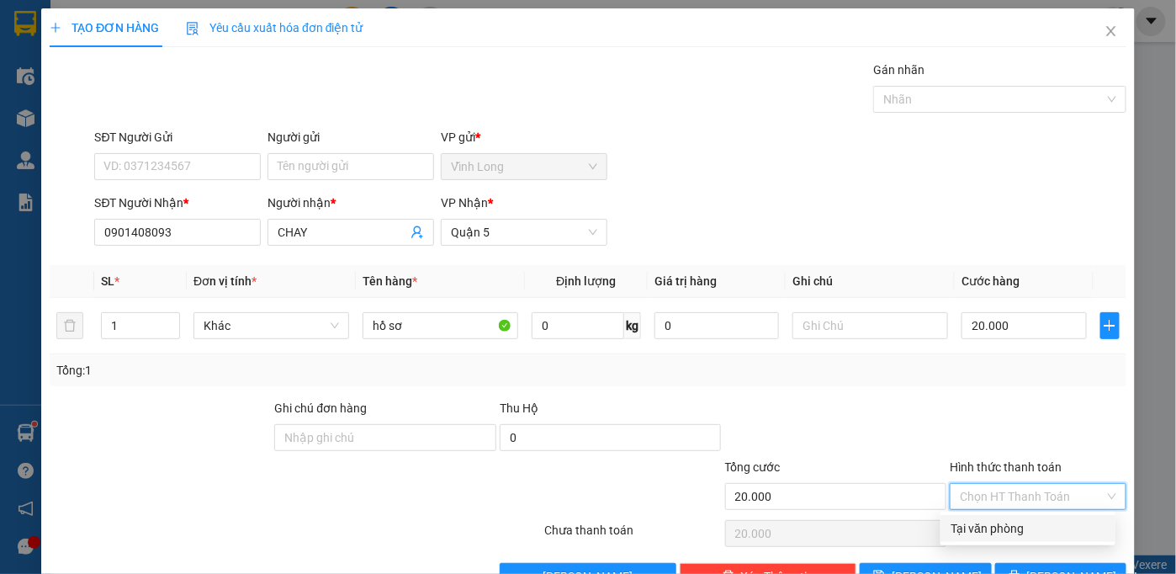
click at [1049, 532] on div "Tại văn phòng" at bounding box center [1027, 528] width 155 height 19
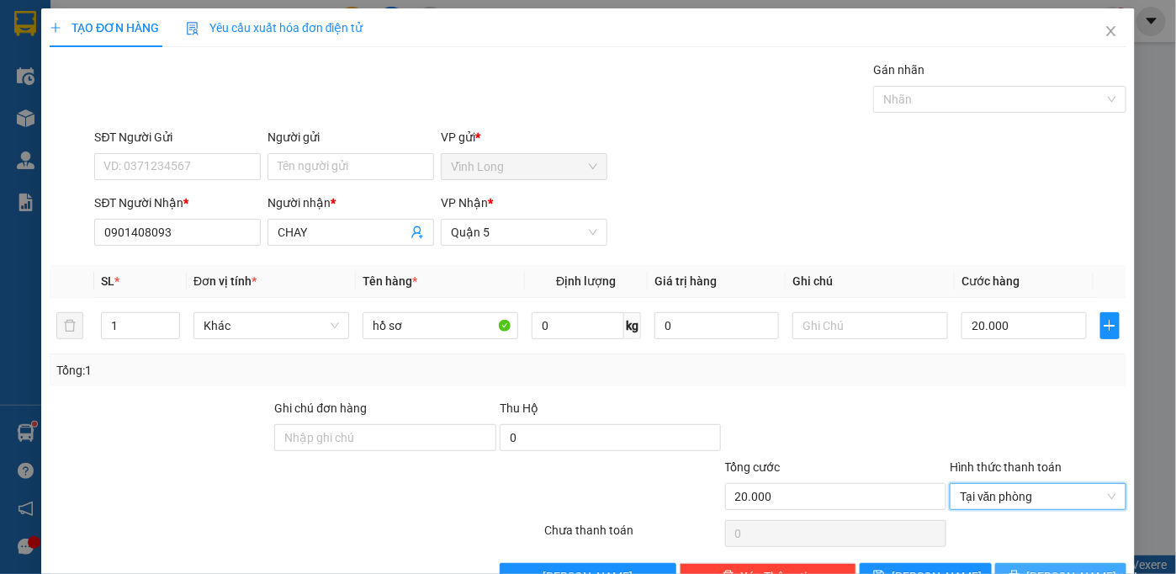
click at [1050, 567] on span "[PERSON_NAME] và In" at bounding box center [1086, 576] width 118 height 19
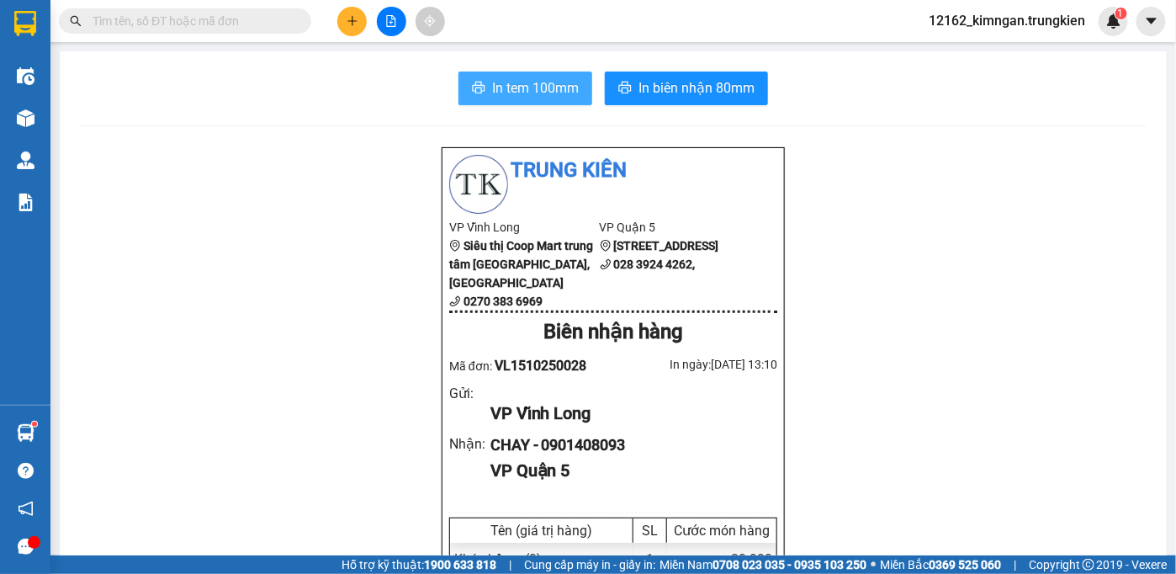
click at [547, 96] on span "In tem 100mm" at bounding box center [535, 87] width 87 height 21
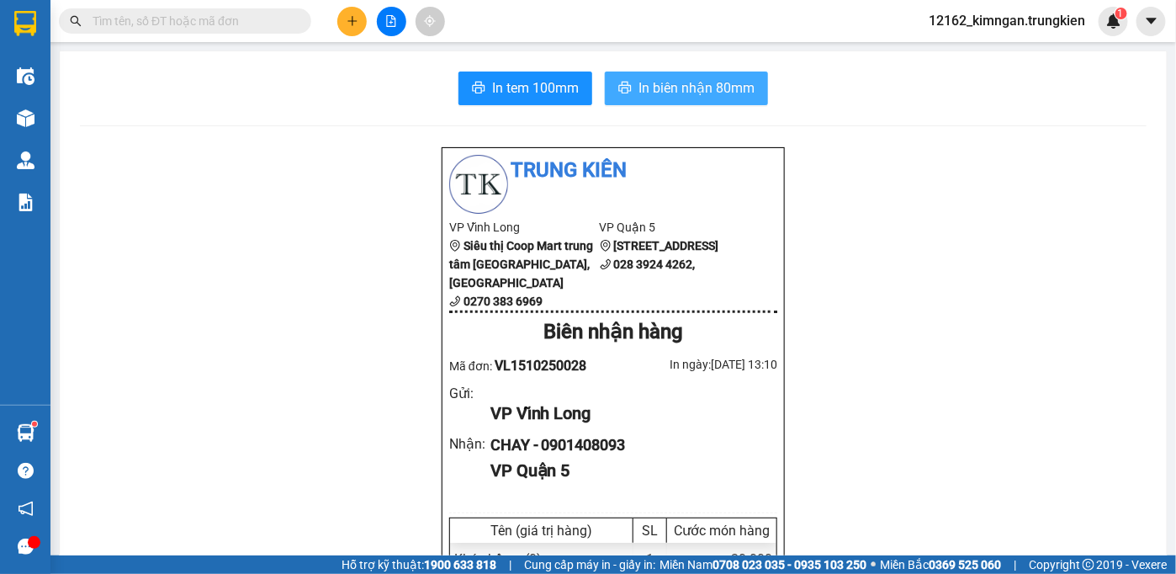
click at [701, 94] on span "In biên nhận 80mm" at bounding box center [696, 87] width 116 height 21
drag, startPoint x: 536, startPoint y: 93, endPoint x: 97, endPoint y: 19, distance: 445.2
click at [95, 20] on input "text" at bounding box center [192, 21] width 198 height 19
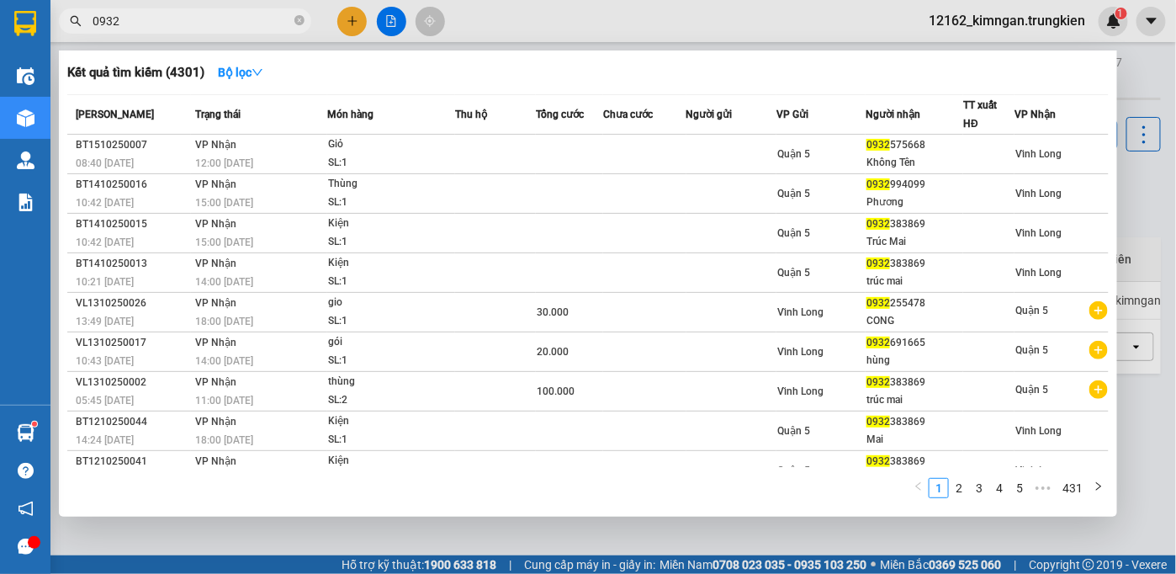
type input "0932"
drag, startPoint x: 50, startPoint y: 310, endPoint x: 708, endPoint y: 534, distance: 695.5
click at [708, 534] on div at bounding box center [588, 287] width 1176 height 574
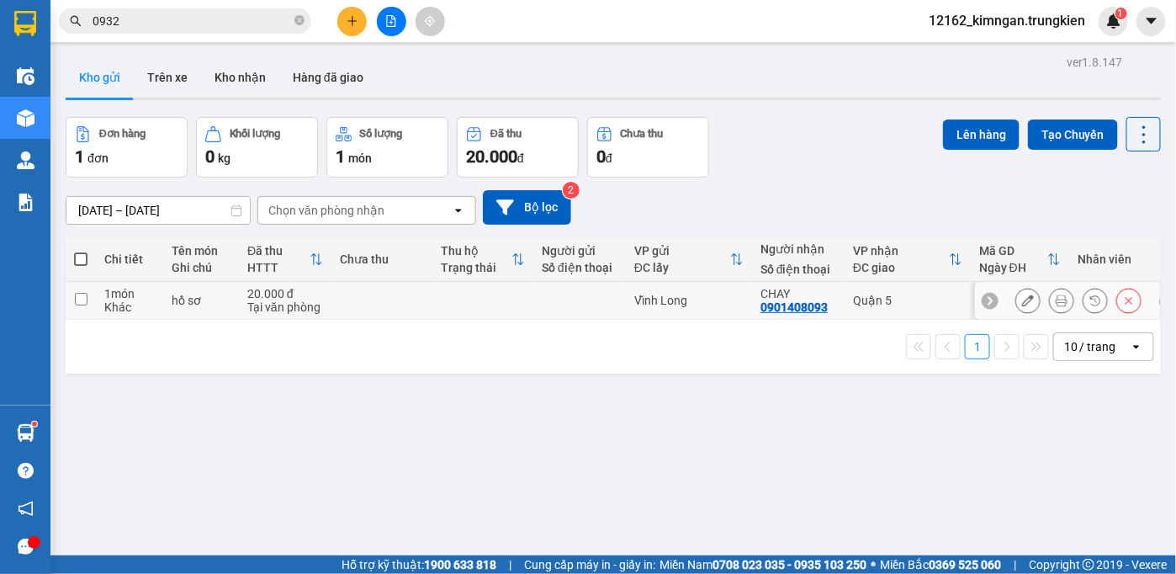
click at [448, 288] on td at bounding box center [482, 301] width 101 height 38
checkbox input "true"
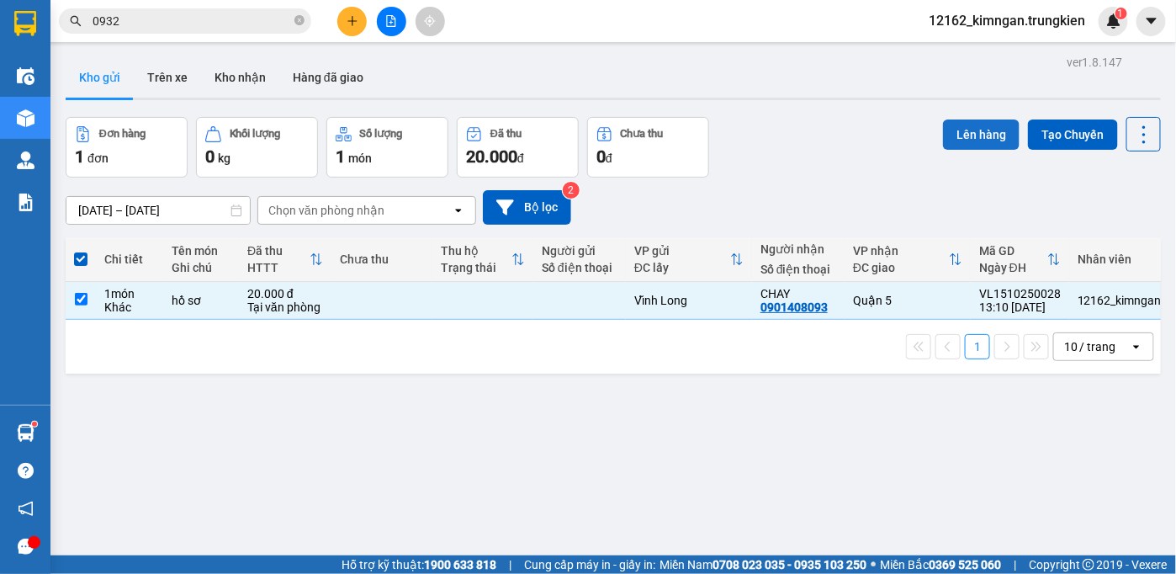
click at [984, 130] on button "Lên hàng" at bounding box center [981, 134] width 77 height 30
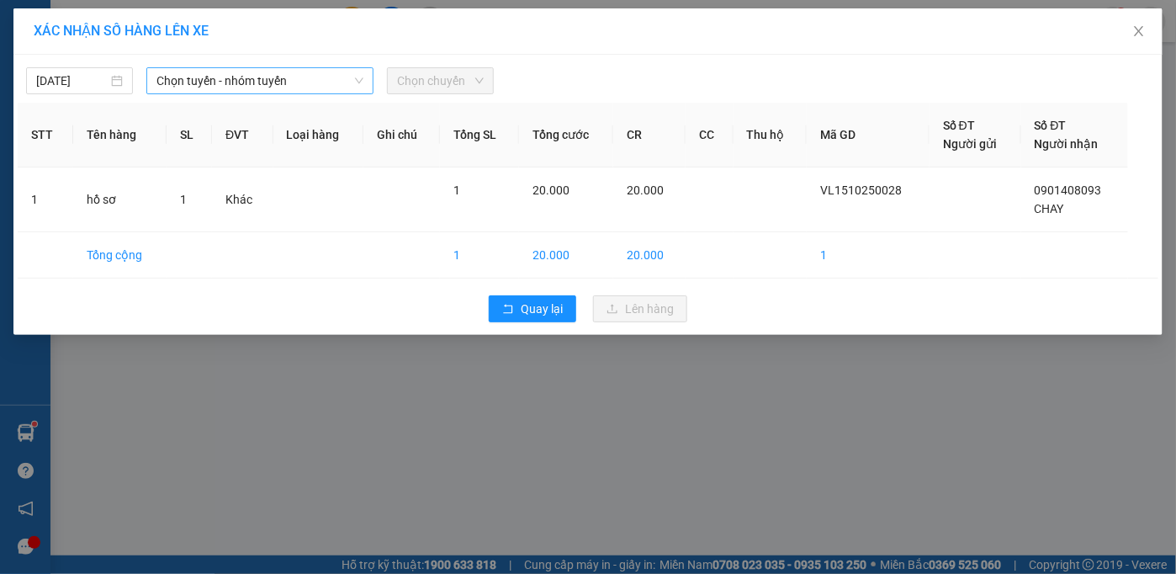
click at [177, 78] on span "Chọn tuyến - nhóm tuyến" at bounding box center [259, 80] width 207 height 25
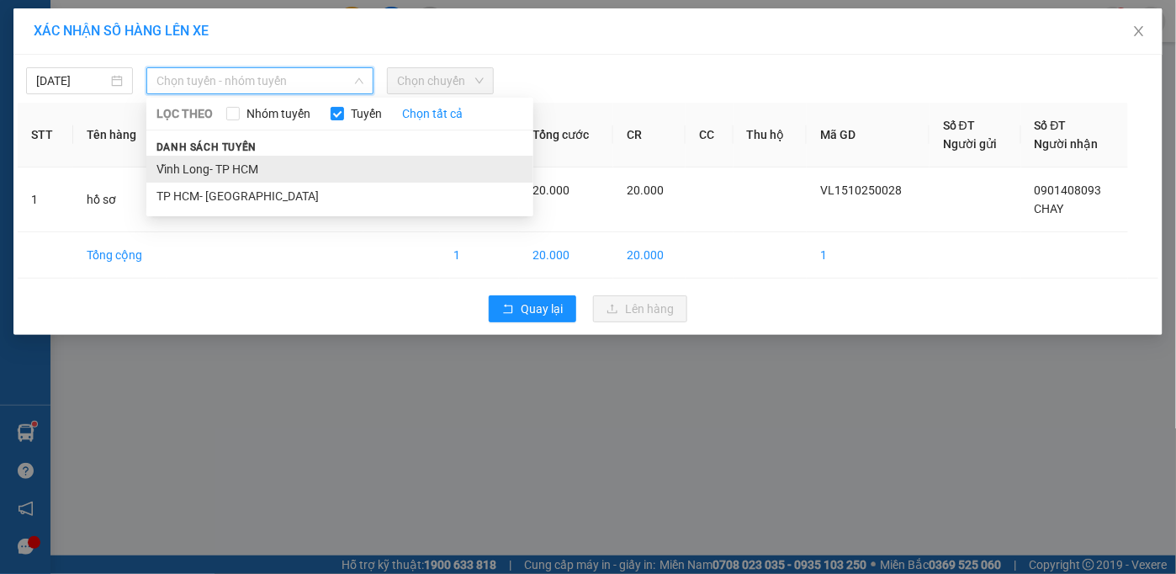
click at [161, 172] on li "Vĩnh Long- TP HCM" at bounding box center [339, 169] width 387 height 27
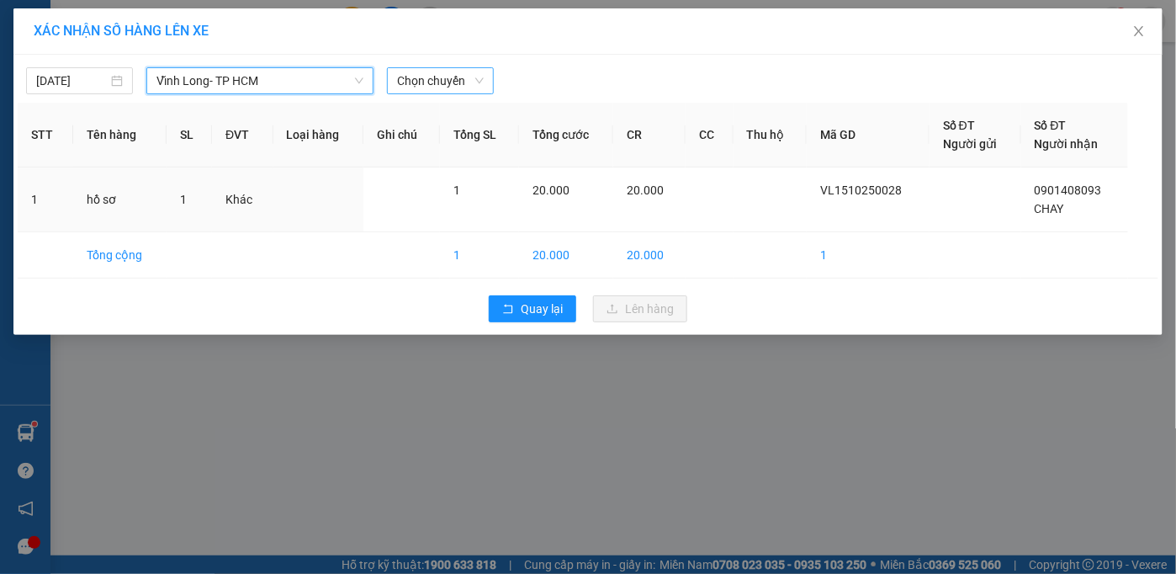
click at [426, 87] on span "Chọn chuyến" at bounding box center [440, 80] width 87 height 25
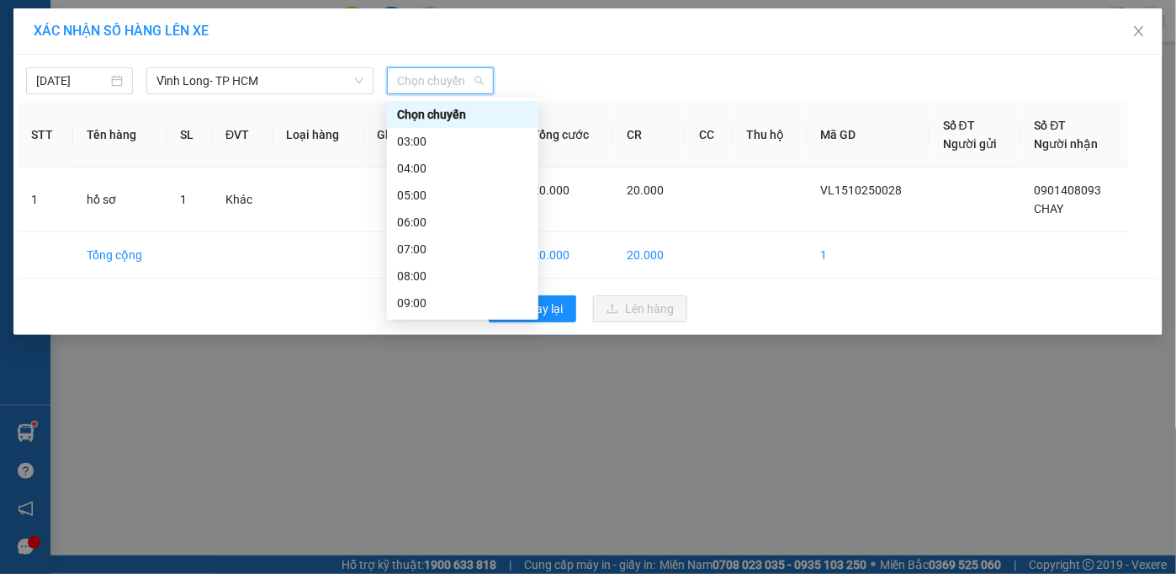
click at [417, 428] on div "14:00" at bounding box center [462, 437] width 131 height 19
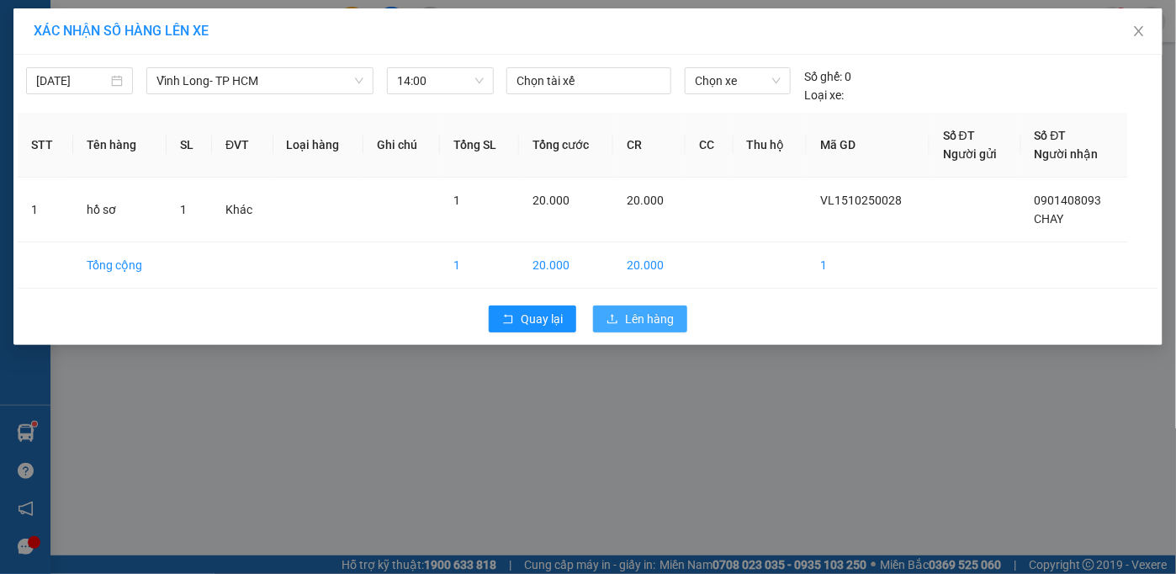
click at [653, 319] on span "Lên hàng" at bounding box center [649, 318] width 49 height 19
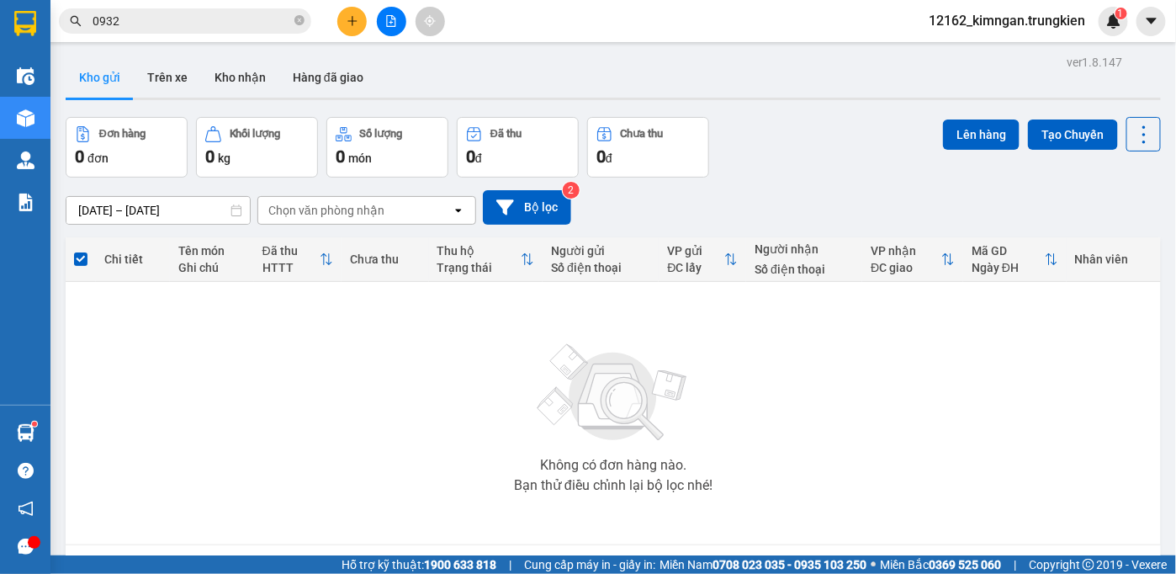
click at [817, 356] on div "Không có đơn hàng nào. Bạn thử điều chỉnh lại bộ lọc nhé!" at bounding box center [613, 413] width 1078 height 252
click at [348, 20] on icon "plus" at bounding box center [351, 20] width 9 height 1
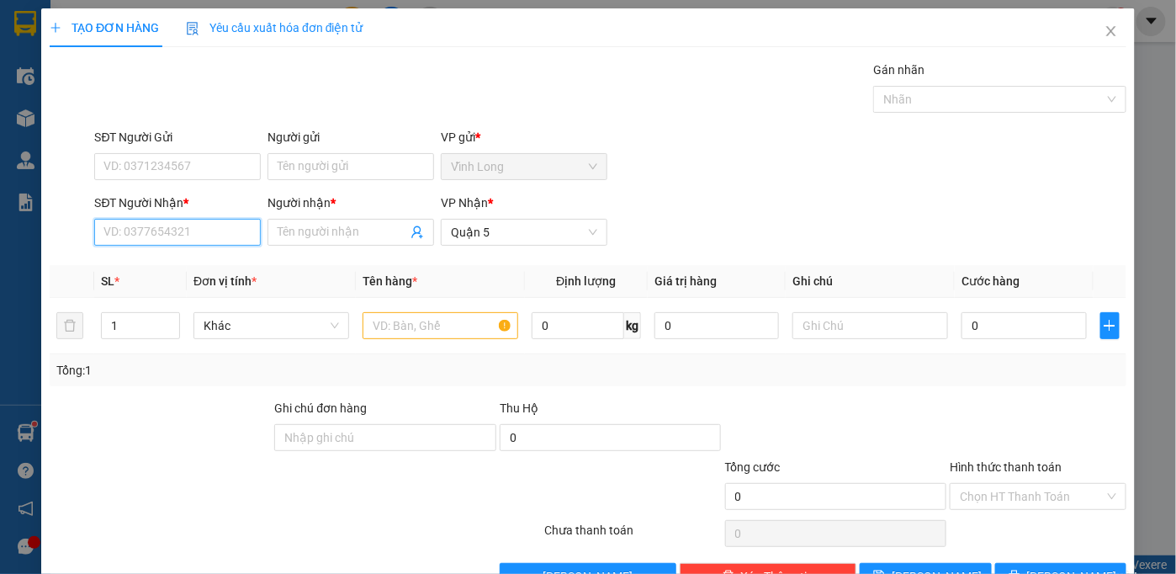
click at [214, 235] on input "SĐT Người Nhận *" at bounding box center [177, 232] width 167 height 27
click at [180, 274] on div "0902659992 - PHƯỢNG" at bounding box center [175, 264] width 165 height 27
type input "0902659992"
type input "PHƯỢNG"
type input "50.000"
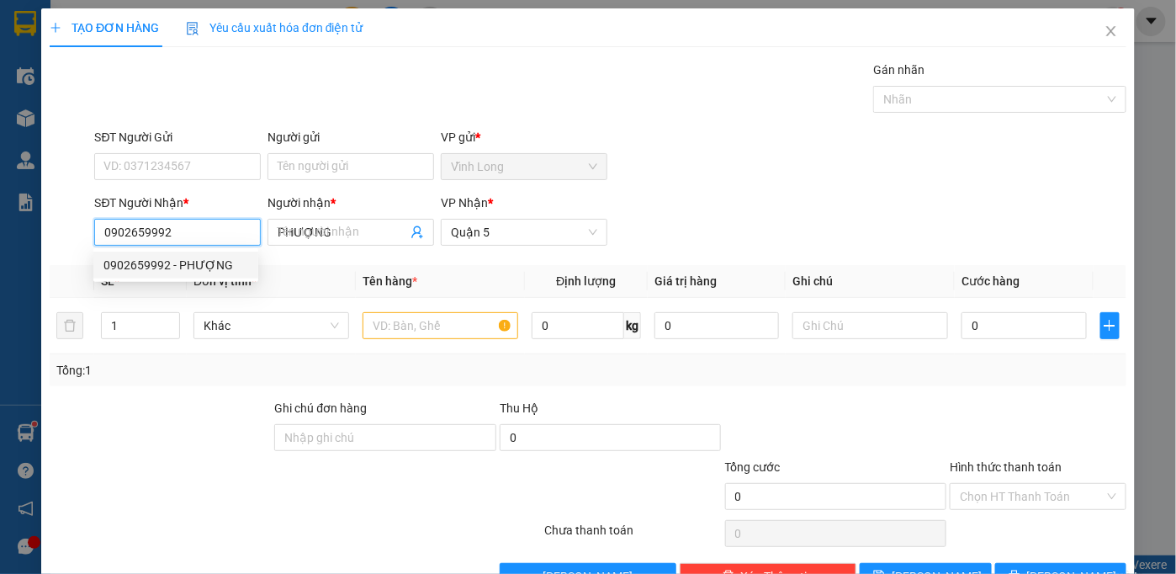
type input "50.000"
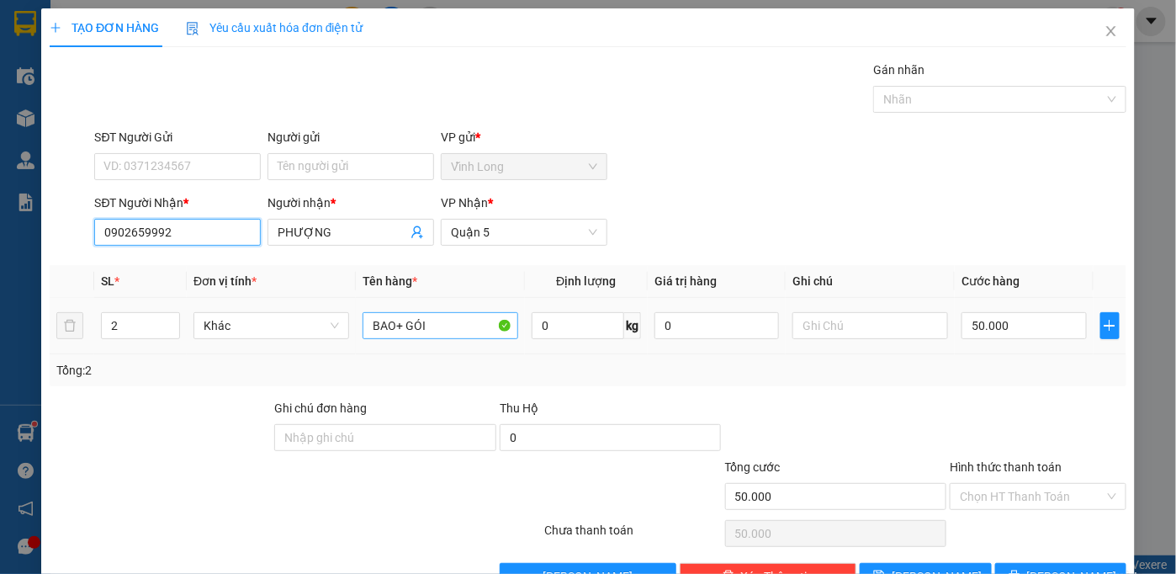
type input "0902659992"
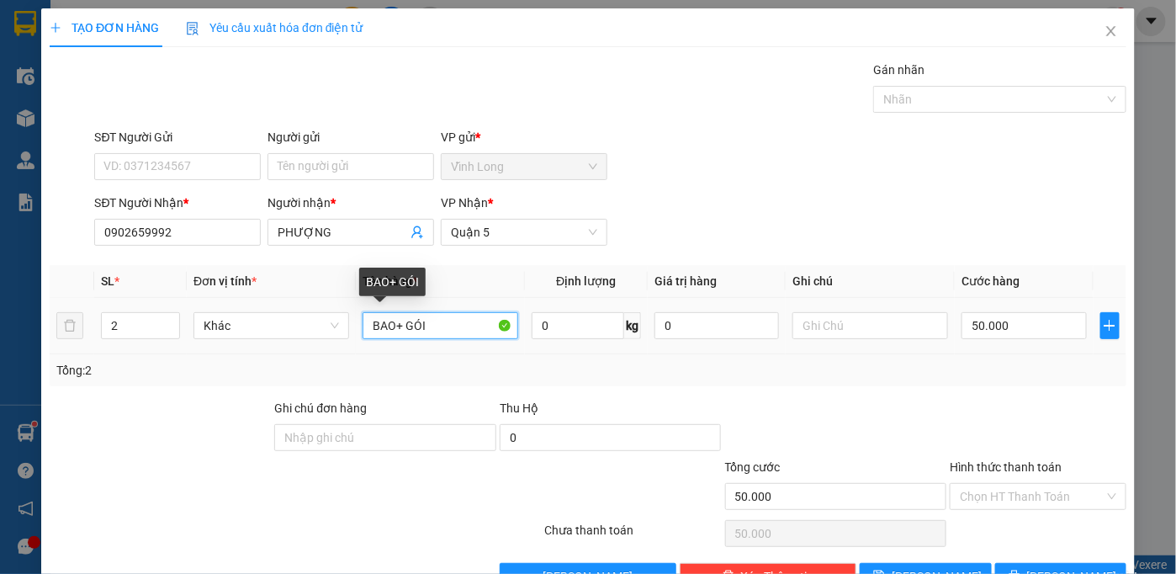
drag, startPoint x: 435, startPoint y: 327, endPoint x: 402, endPoint y: 327, distance: 32.8
click at [402, 327] on input "BAO+ GÓI" at bounding box center [440, 325] width 156 height 27
type input "BAO"
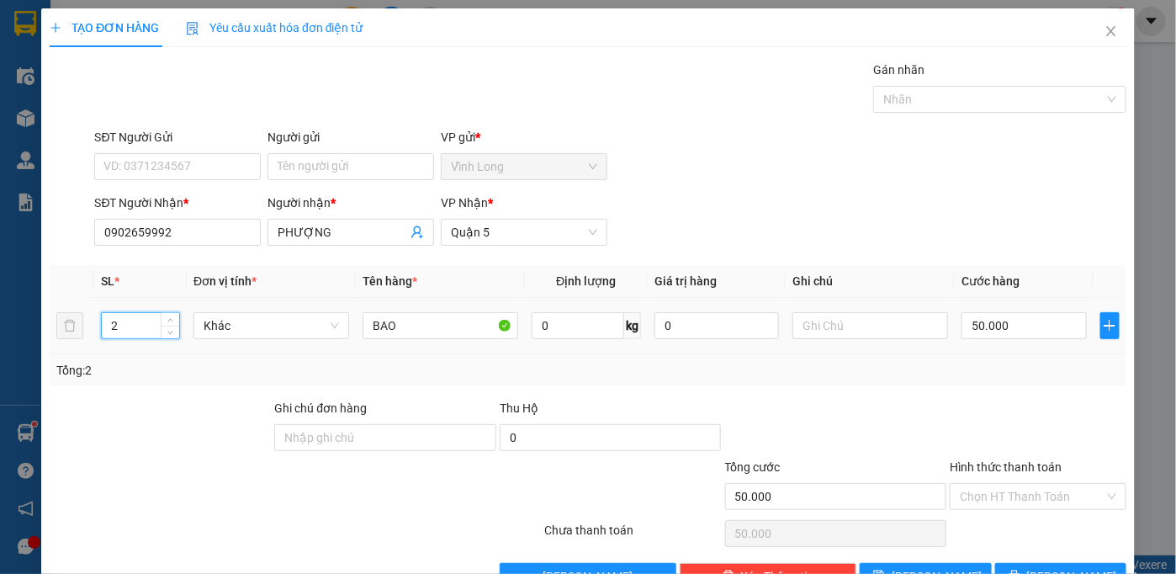
drag, startPoint x: 106, startPoint y: 325, endPoint x: 0, endPoint y: 336, distance: 106.6
click at [0, 336] on div "TẠO ĐƠN HÀNG Yêu cầu xuất hóa đơn điện tử Transit Pickup Surcharge Ids Transit …" at bounding box center [588, 287] width 1176 height 574
type input "1"
click at [997, 319] on input "50.000" at bounding box center [1023, 325] width 124 height 27
type input "4"
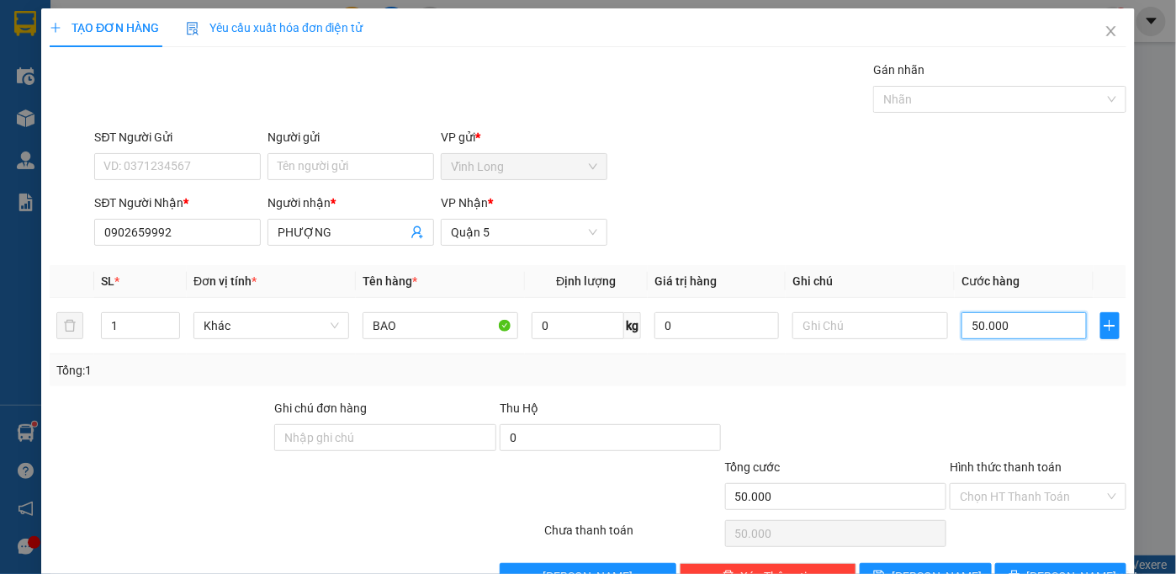
type input "4"
type input "40"
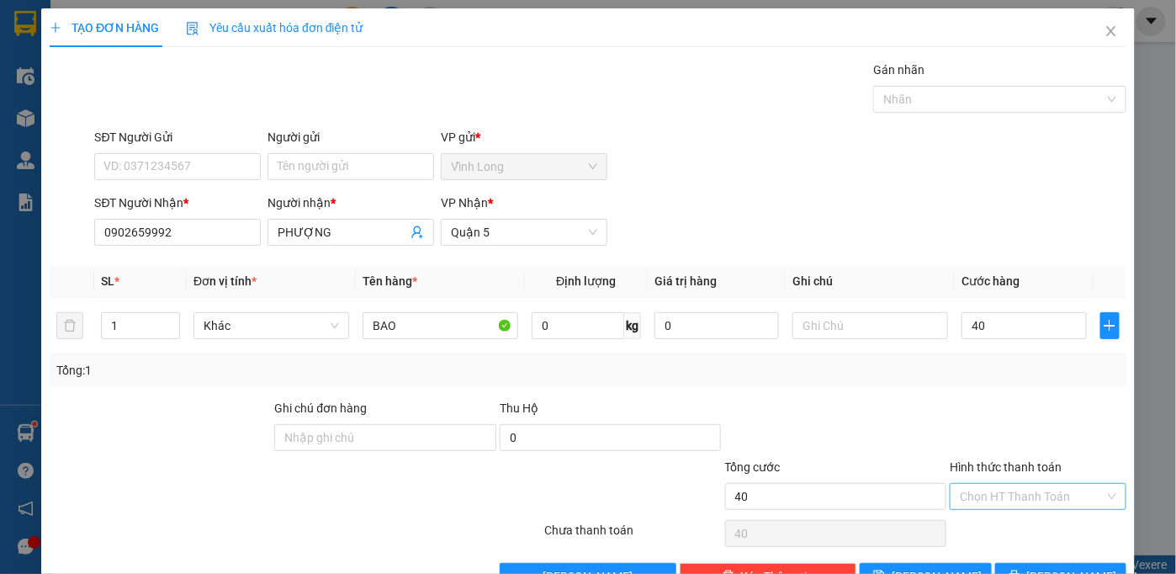
type input "40.000"
click at [993, 498] on input "Hình thức thanh toán" at bounding box center [1032, 496] width 145 height 25
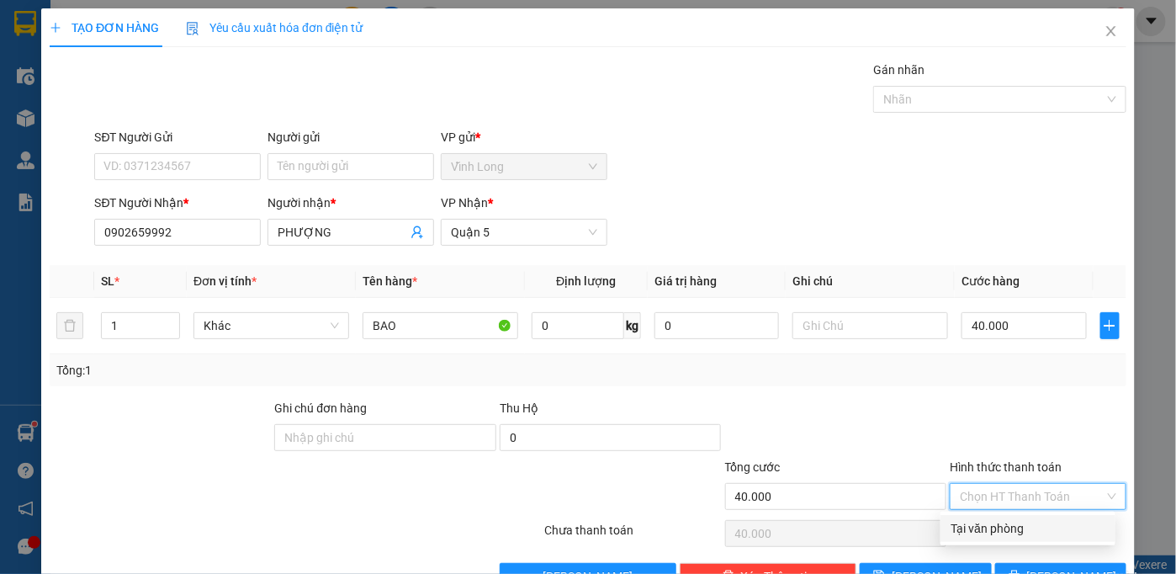
click at [983, 526] on div "Tại văn phòng" at bounding box center [1027, 528] width 155 height 19
type input "0"
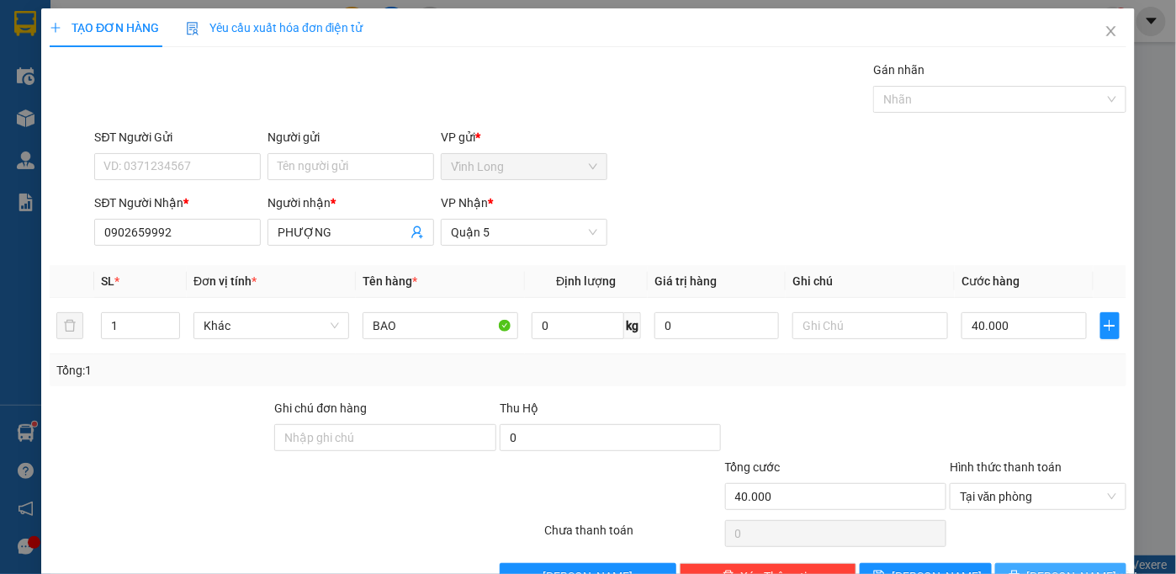
click at [1076, 567] on span "[PERSON_NAME] và In" at bounding box center [1086, 576] width 118 height 19
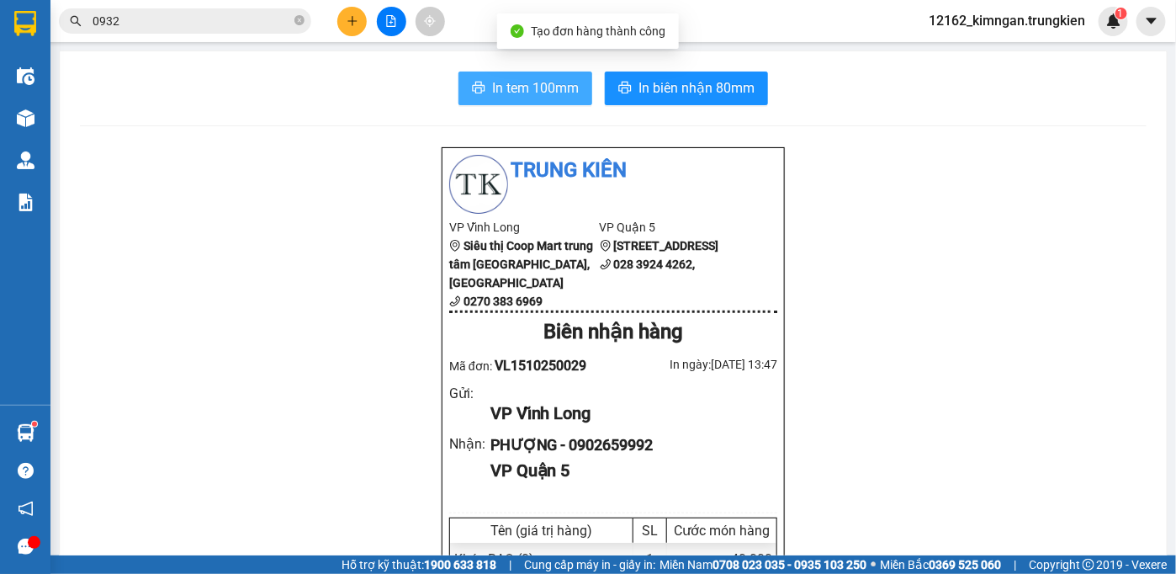
click at [526, 94] on span "In tem 100mm" at bounding box center [535, 87] width 87 height 21
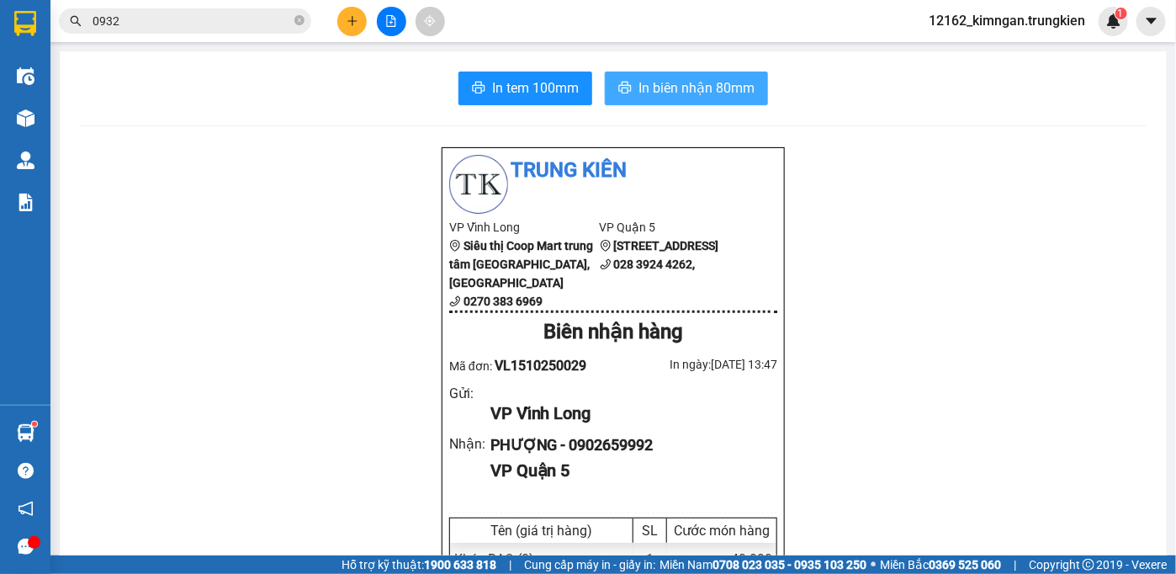
click at [720, 90] on span "In biên nhận 80mm" at bounding box center [696, 87] width 116 height 21
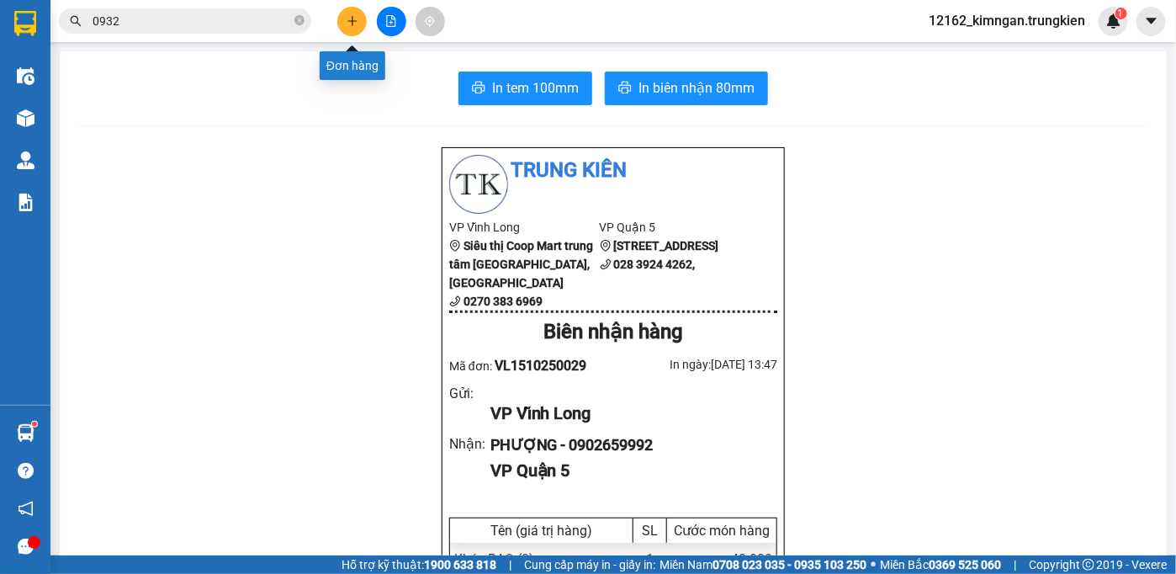
click at [343, 20] on button at bounding box center [351, 21] width 29 height 29
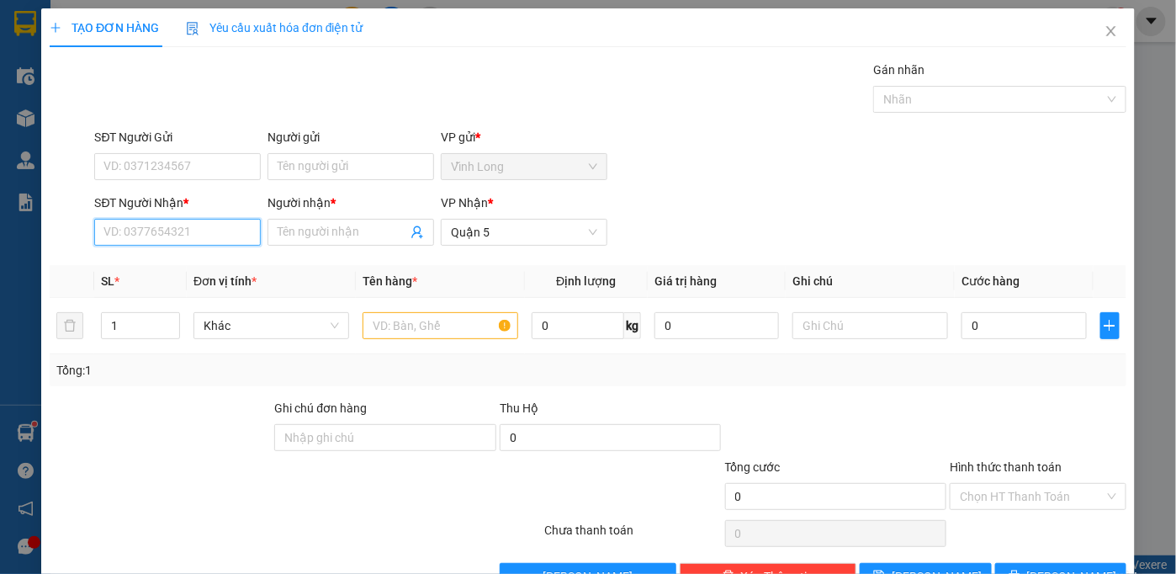
click at [239, 230] on input "SĐT Người Nhận *" at bounding box center [177, 232] width 167 height 27
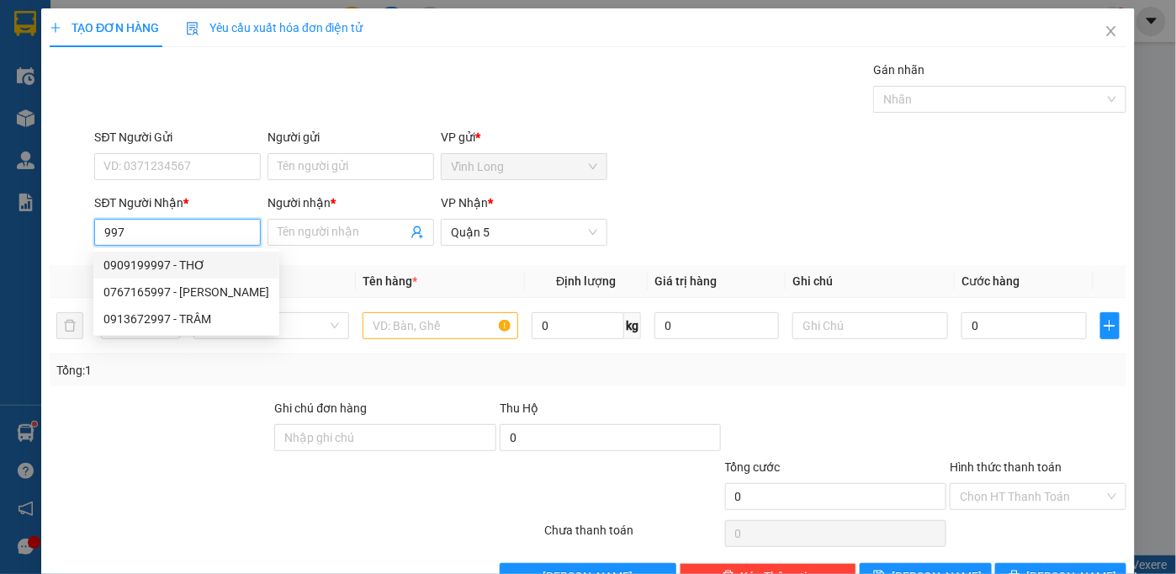
click at [167, 267] on div "0909199997 - THƠ" at bounding box center [186, 265] width 166 height 19
type input "0909199997"
type input "THƠ"
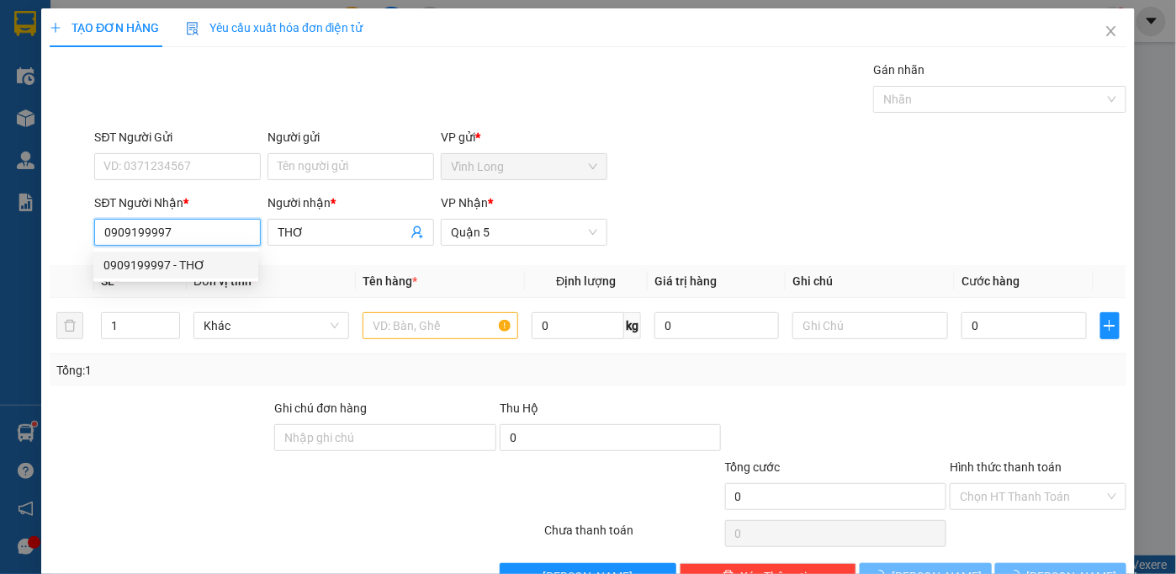
type input "20.000"
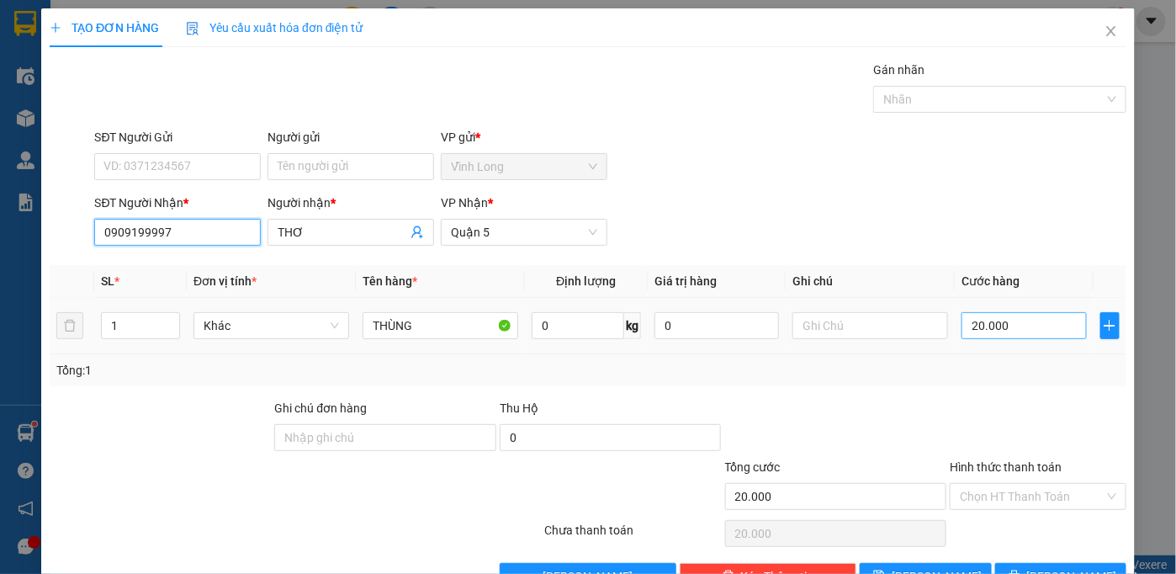
type input "0909199997"
click at [989, 325] on input "20.000" at bounding box center [1023, 325] width 124 height 27
type input "3"
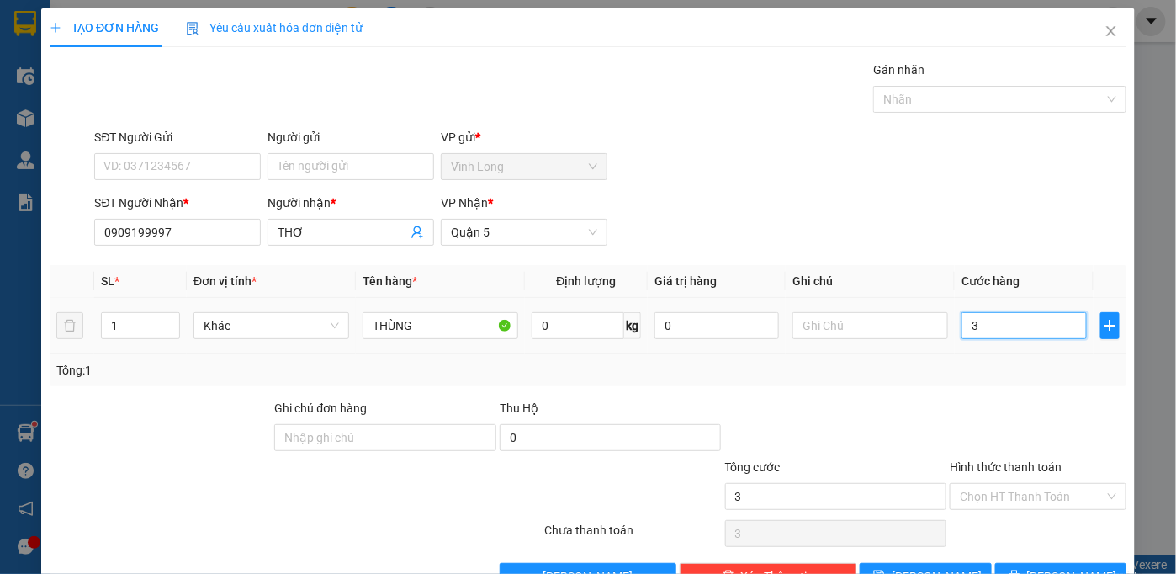
type input "30"
type input "30.000"
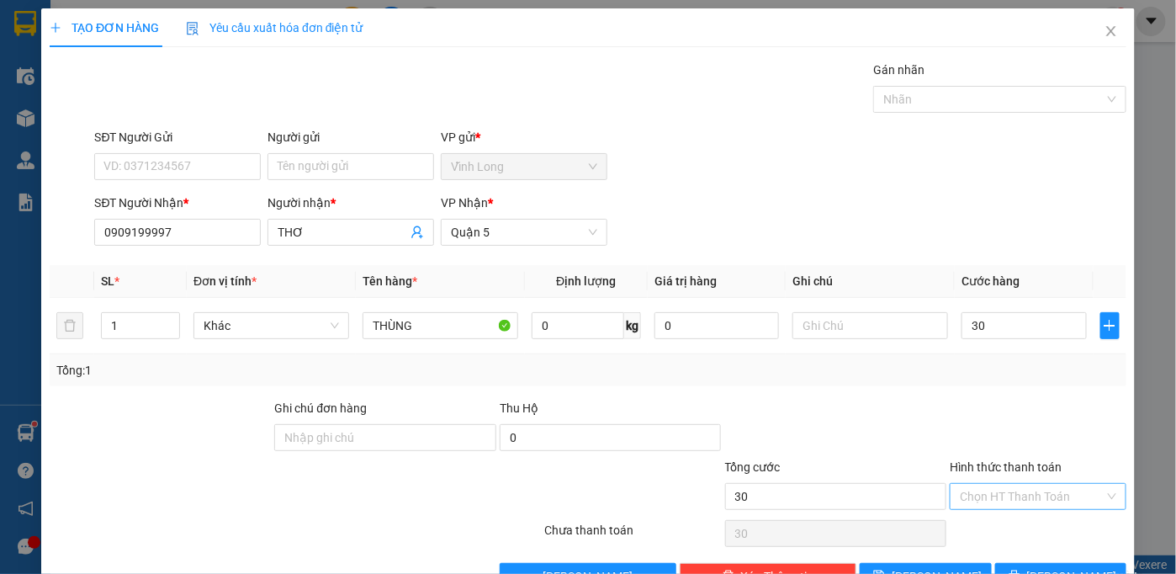
type input "30.000"
click at [1018, 495] on input "Hình thức thanh toán" at bounding box center [1032, 496] width 145 height 25
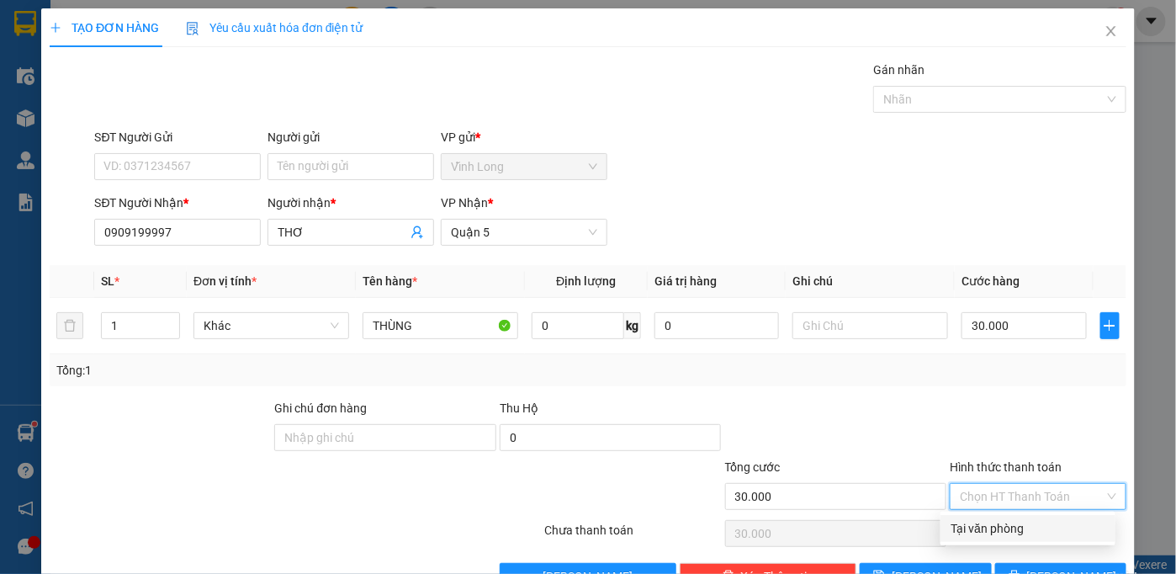
click at [975, 527] on div "Tại văn phòng" at bounding box center [1027, 528] width 155 height 19
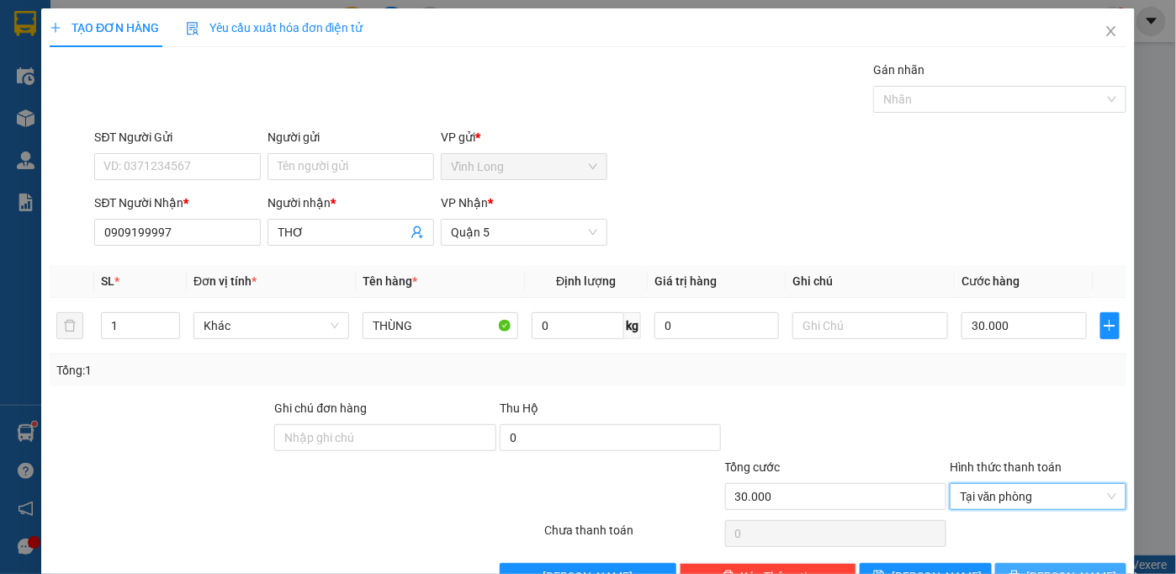
click at [1004, 563] on button "[PERSON_NAME] và In" at bounding box center [1061, 576] width 132 height 27
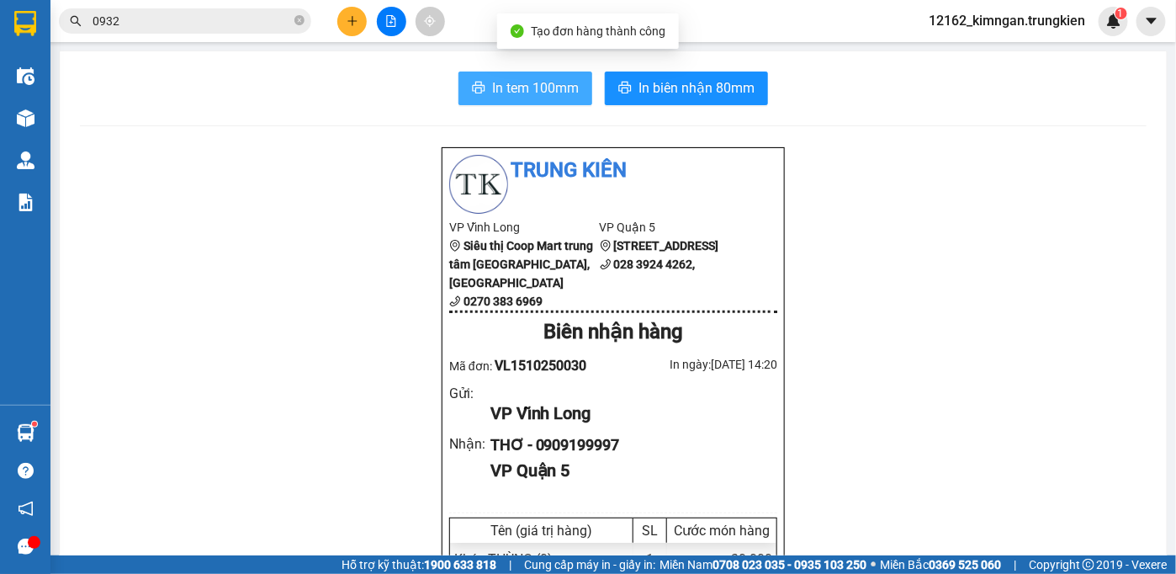
click at [472, 87] on icon "printer" at bounding box center [478, 87] width 13 height 13
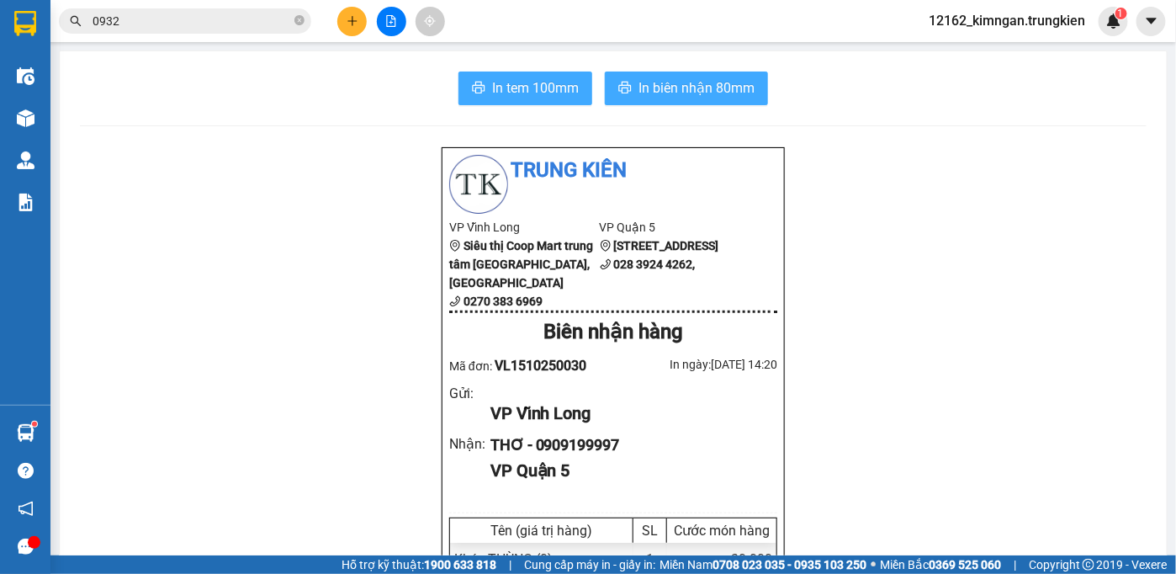
click at [664, 93] on span "In biên nhận 80mm" at bounding box center [696, 87] width 116 height 21
click at [536, 79] on span "In tem 100mm" at bounding box center [535, 87] width 87 height 21
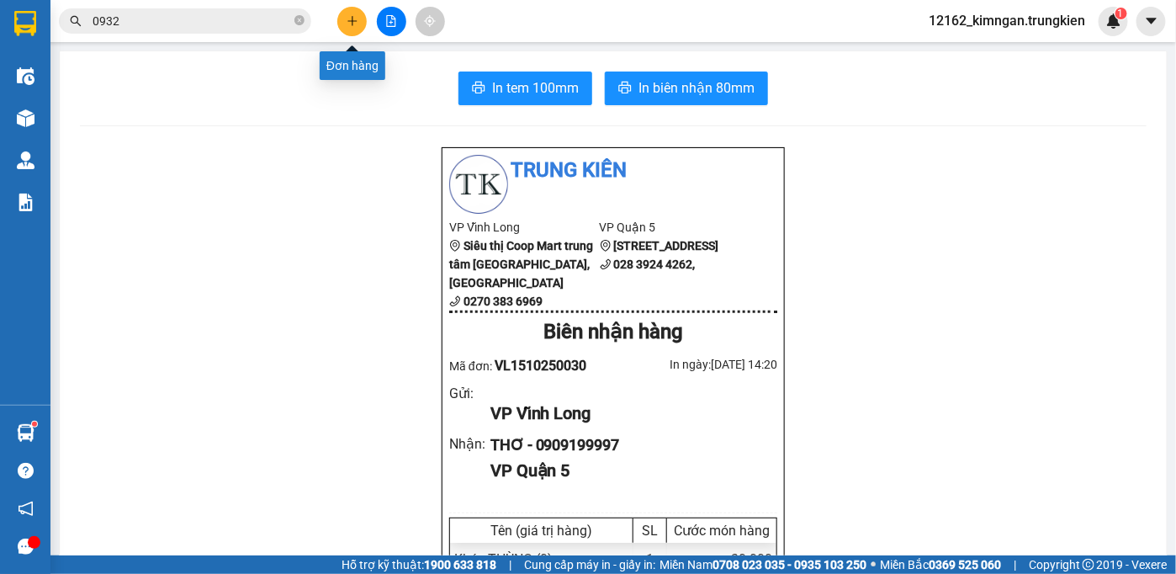
click at [356, 23] on icon "plus" at bounding box center [352, 21] width 12 height 12
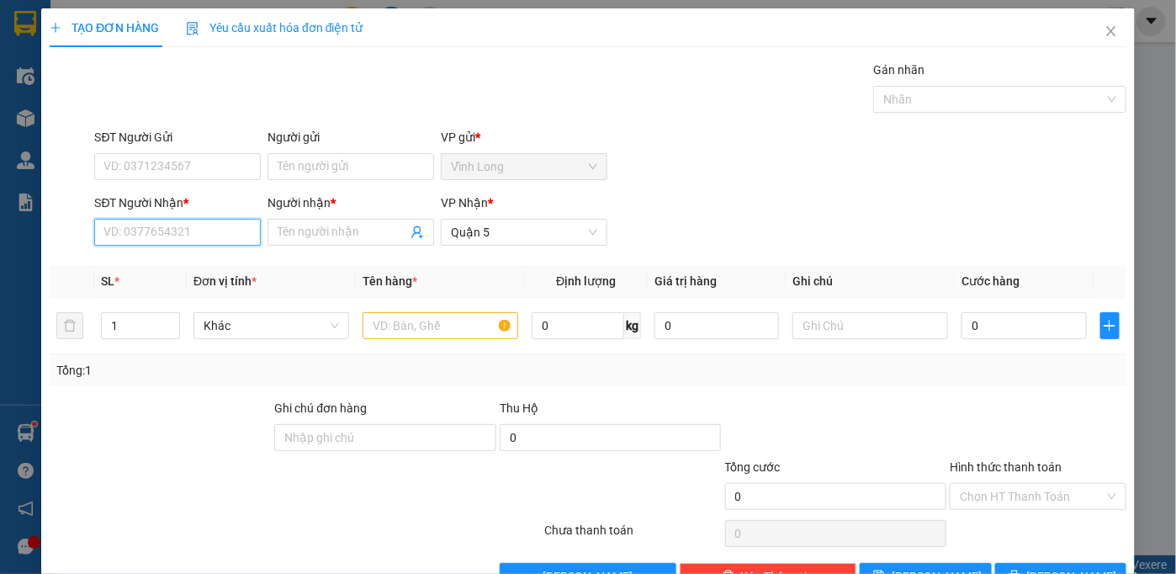
click at [182, 241] on input "SĐT Người Nhận *" at bounding box center [177, 232] width 167 height 27
type input "0333255255"
click at [203, 272] on div "0333255255 - nhung" at bounding box center [175, 265] width 145 height 19
type input "nhung"
type input "20.000"
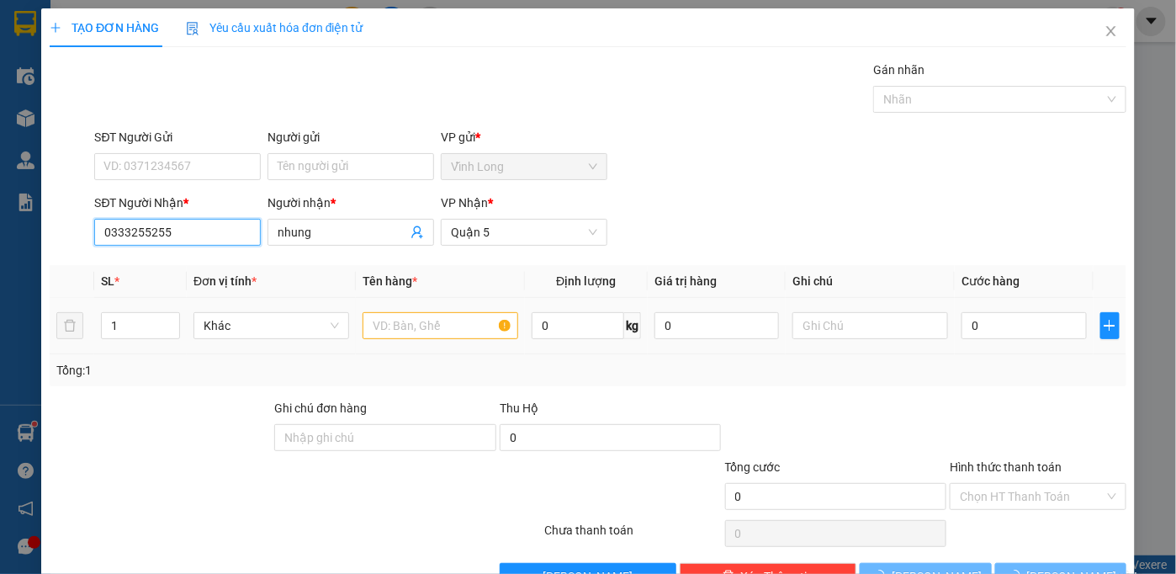
type input "20.000"
type input "0333255255"
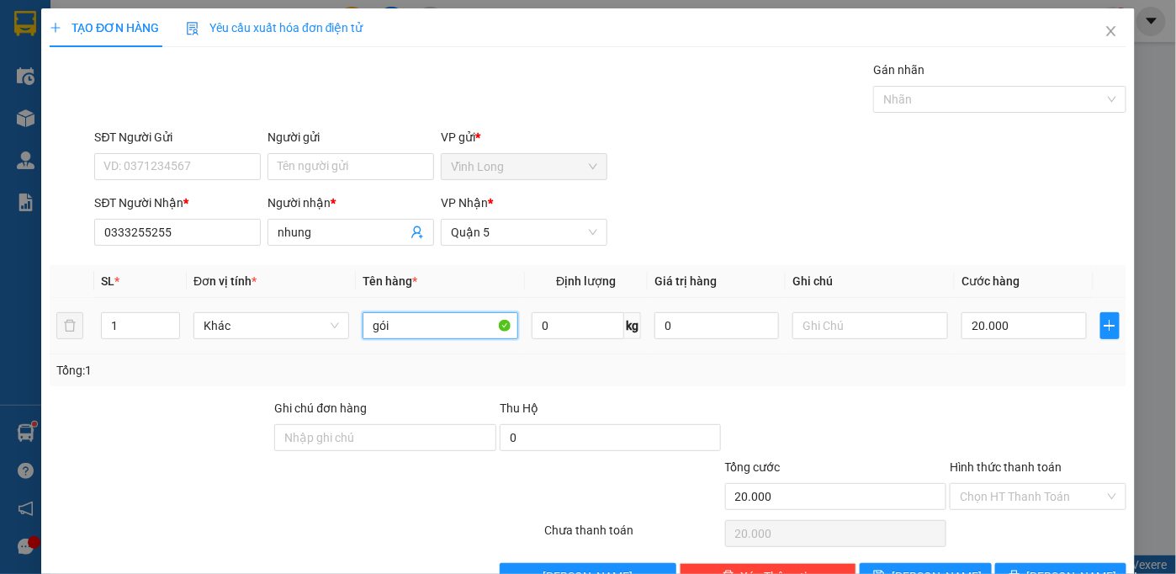
click at [415, 327] on input "gói" at bounding box center [440, 325] width 156 height 27
type input "3"
type input "30"
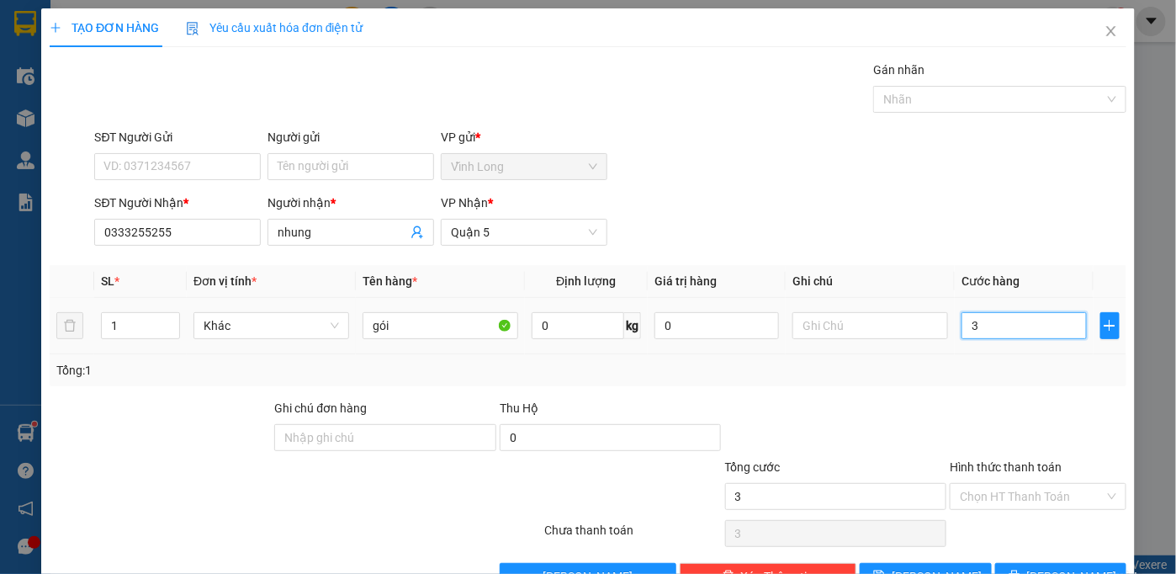
type input "30"
type input "30.000"
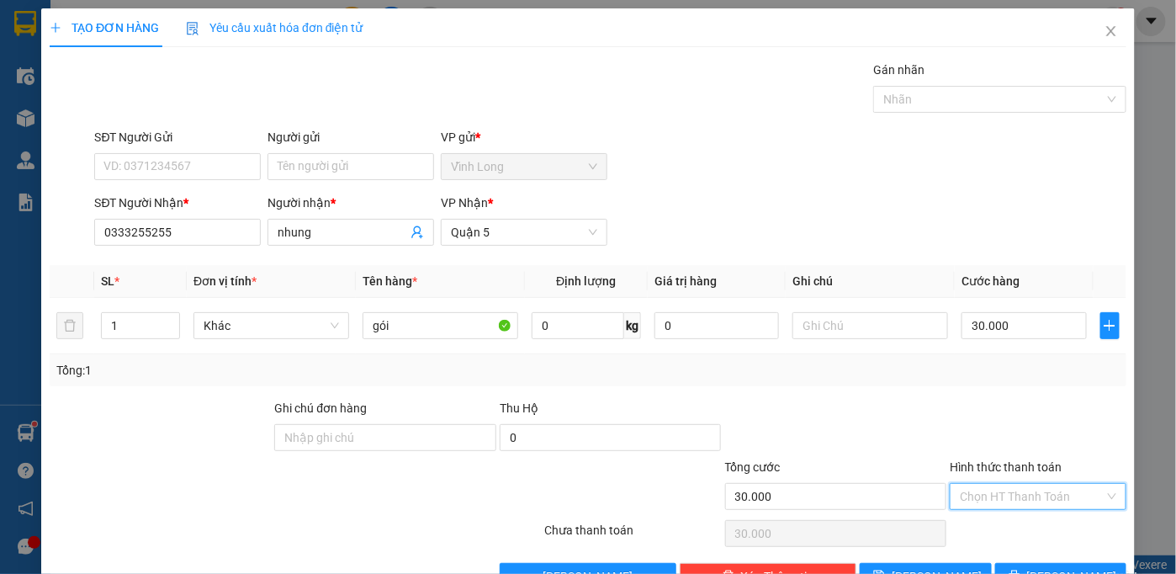
click at [980, 491] on input "Hình thức thanh toán" at bounding box center [1032, 496] width 145 height 25
click at [971, 537] on div "Tại văn phòng" at bounding box center [1027, 528] width 155 height 19
type input "0"
click at [1013, 563] on button "[PERSON_NAME] và In" at bounding box center [1061, 576] width 132 height 27
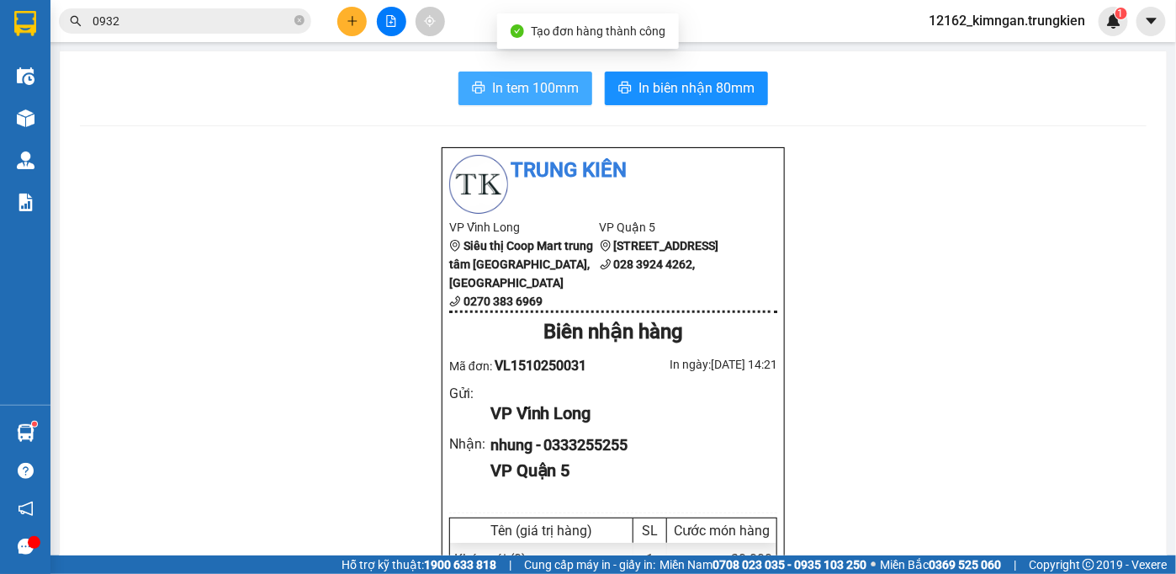
click at [540, 91] on span "In tem 100mm" at bounding box center [535, 87] width 87 height 21
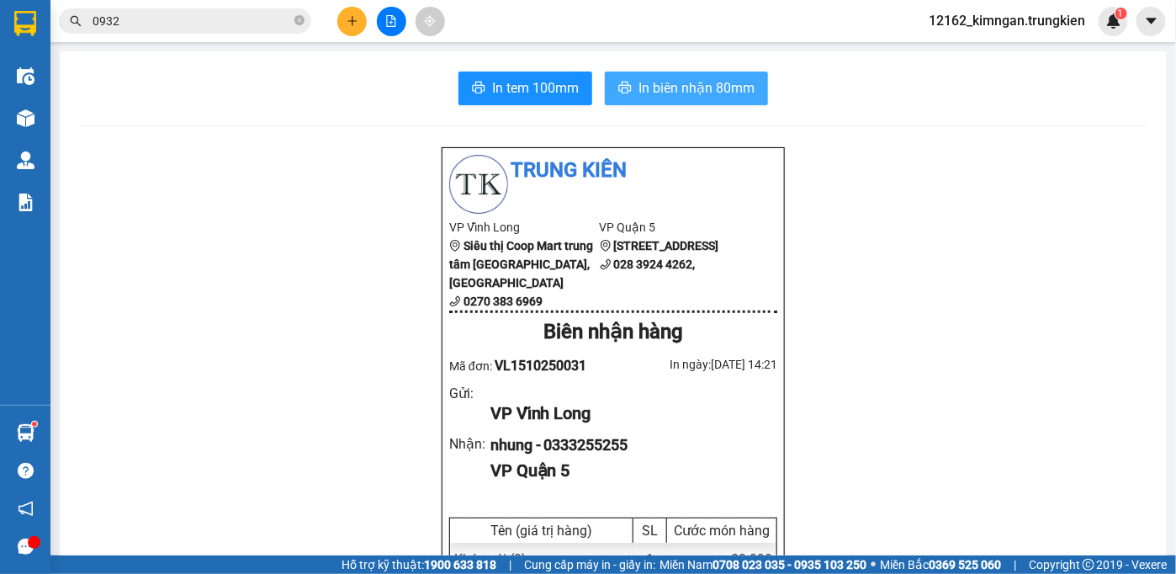
click at [741, 87] on span "In biên nhận 80mm" at bounding box center [696, 87] width 116 height 21
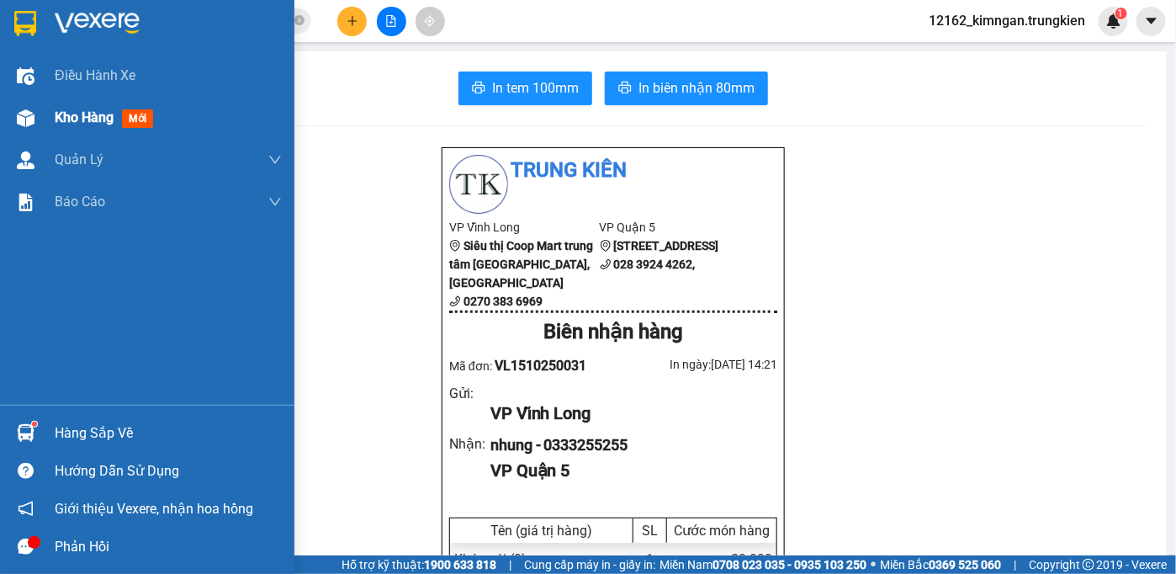
click at [78, 123] on span "Kho hàng" at bounding box center [84, 117] width 59 height 16
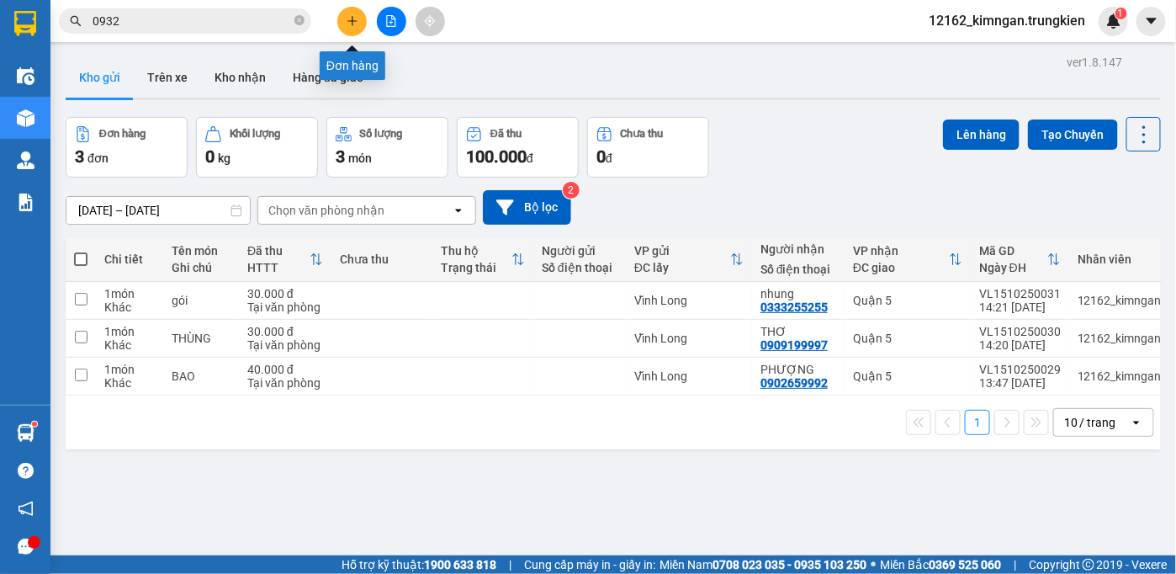
click at [349, 16] on icon "plus" at bounding box center [352, 21] width 12 height 12
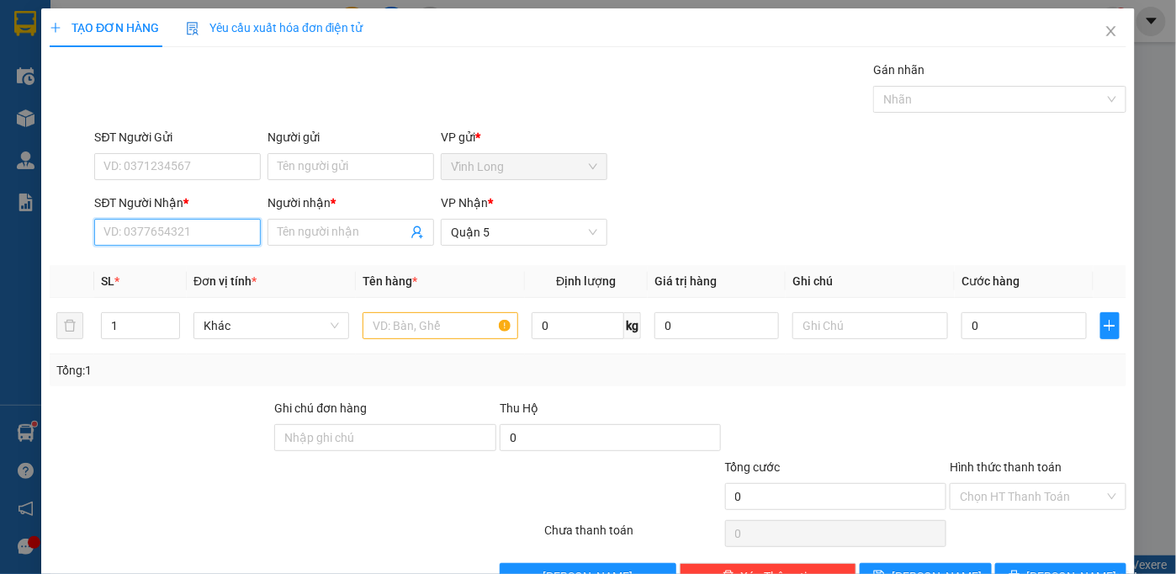
click at [194, 235] on input "SĐT Người Nhận *" at bounding box center [177, 232] width 167 height 27
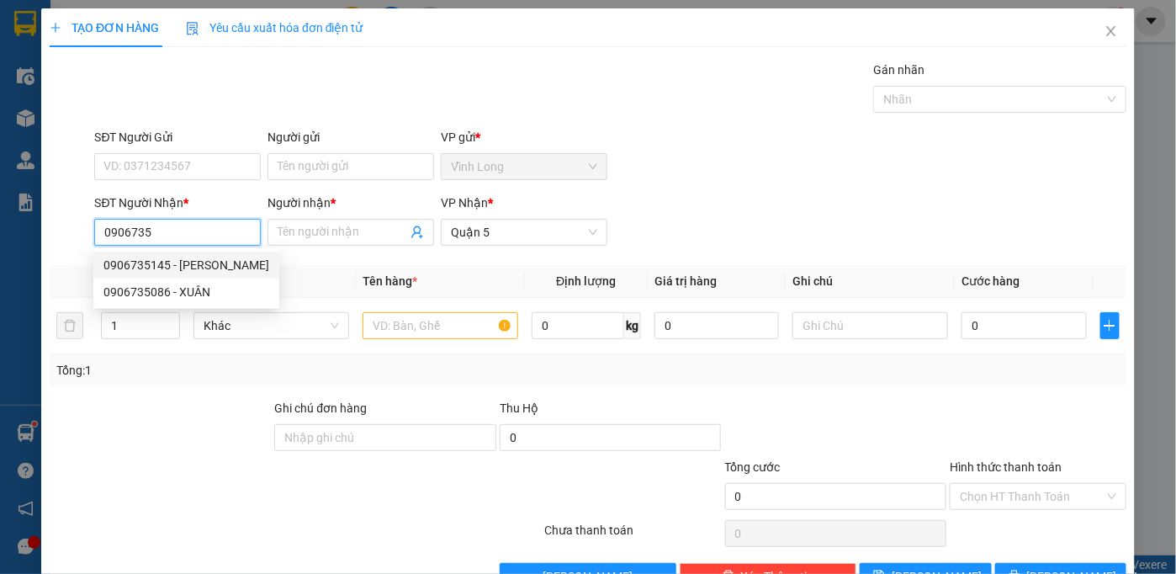
click at [179, 261] on div "0906735145 - yến nguyễn" at bounding box center [186, 265] width 166 height 19
type input "0906735145"
type input "yến nguyễn"
type input "80.000"
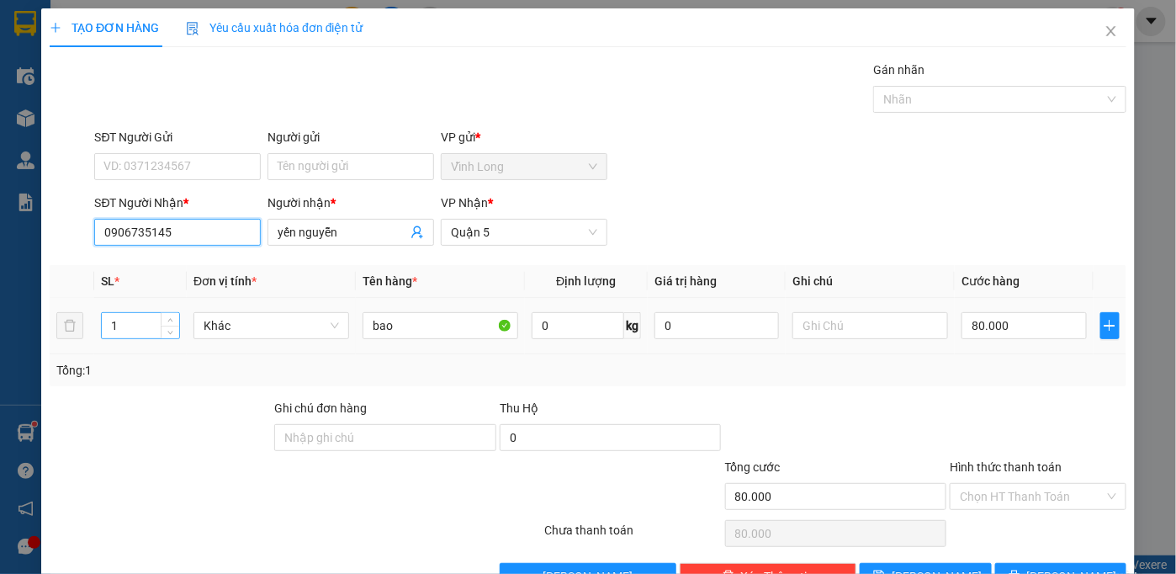
type input "0906735145"
drag, startPoint x: 119, startPoint y: 320, endPoint x: 54, endPoint y: 332, distance: 66.6
click at [54, 332] on tr "1 Khác bao 0 kg 0 80.000" at bounding box center [588, 326] width 1076 height 56
drag, startPoint x: 126, startPoint y: 330, endPoint x: -9, endPoint y: 315, distance: 136.2
click at [0, 315] on html "Kết quả tìm kiếm ( 4301 ) Bộ lọc Mã ĐH Trạng thái Món hàng Thu hộ Tổng cước Chư…" at bounding box center [588, 287] width 1176 height 574
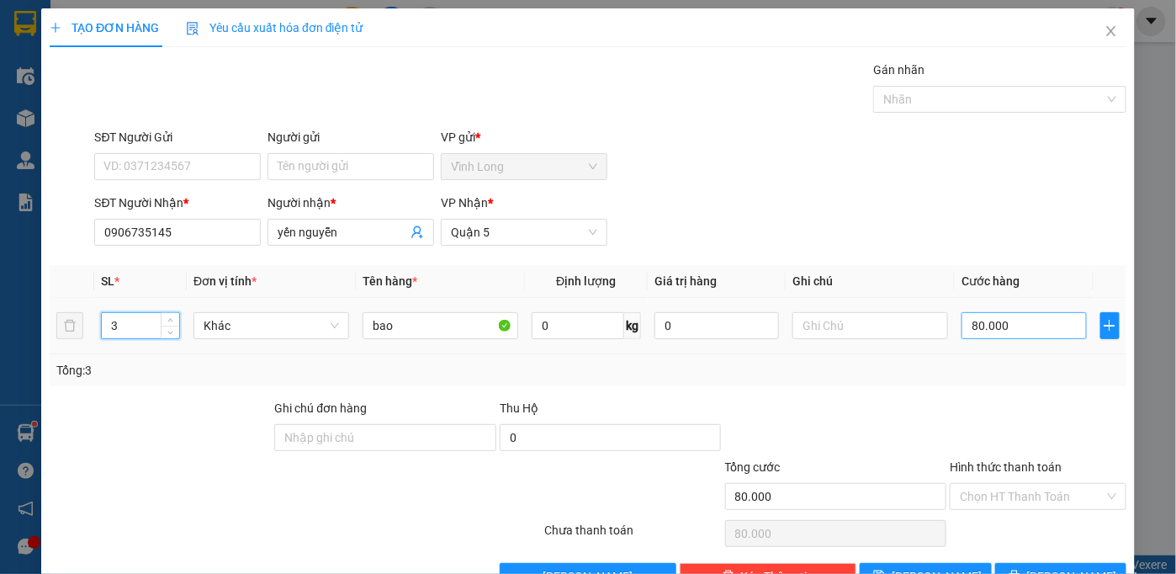
type input "3"
click at [971, 326] on input "80.000" at bounding box center [1023, 325] width 124 height 27
type input "1"
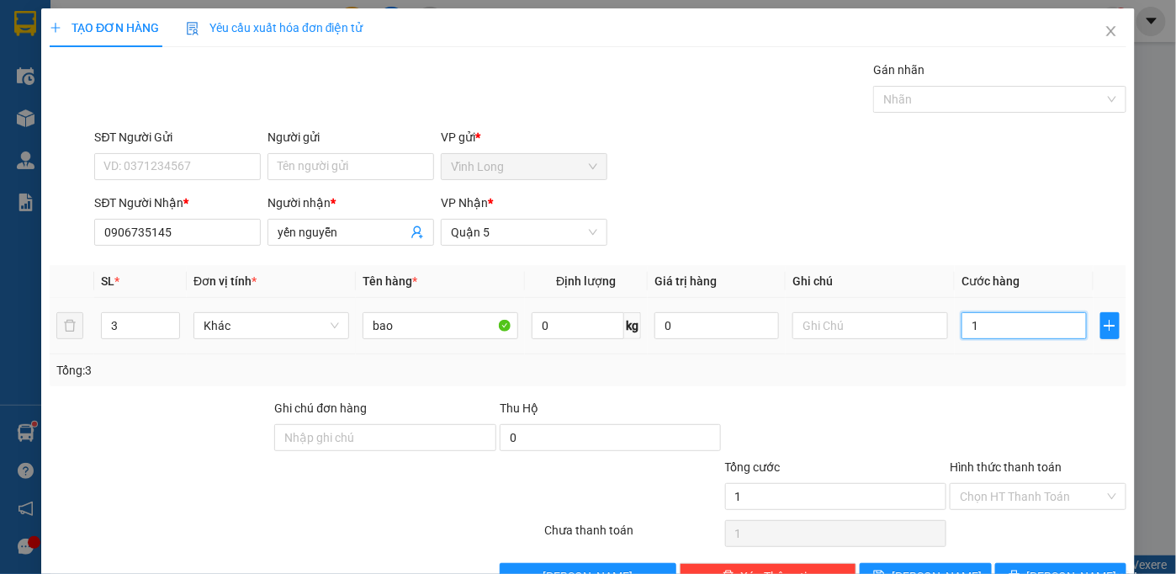
type input "17"
type input "170"
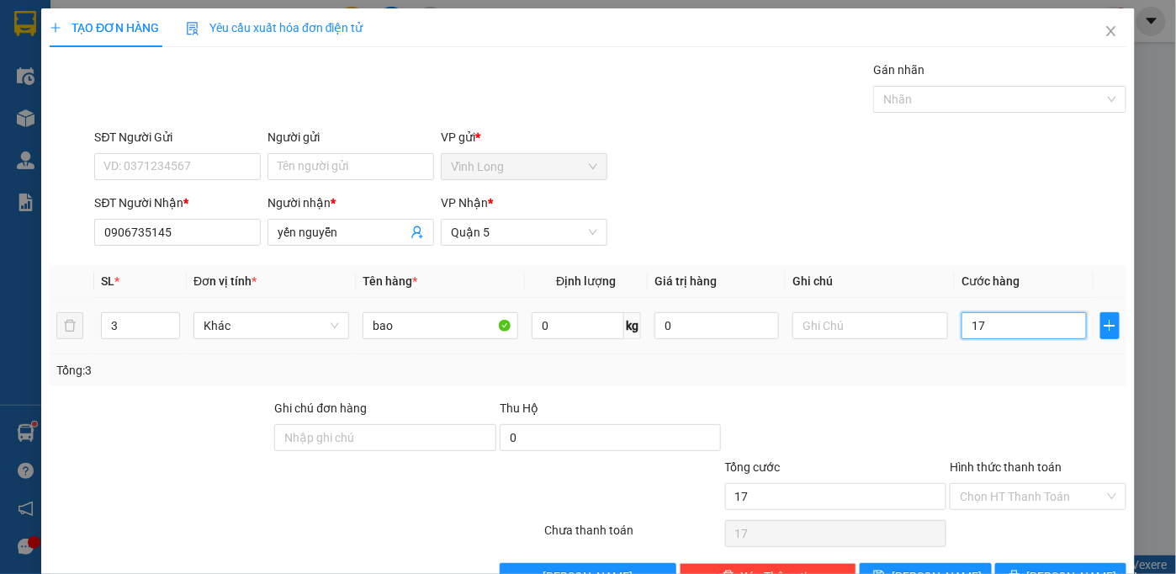
type input "170"
drag, startPoint x: 985, startPoint y: 325, endPoint x: 828, endPoint y: 332, distance: 157.4
click at [833, 331] on tr "3 Khác bao 0 kg 0 170" at bounding box center [588, 326] width 1076 height 56
type input "1"
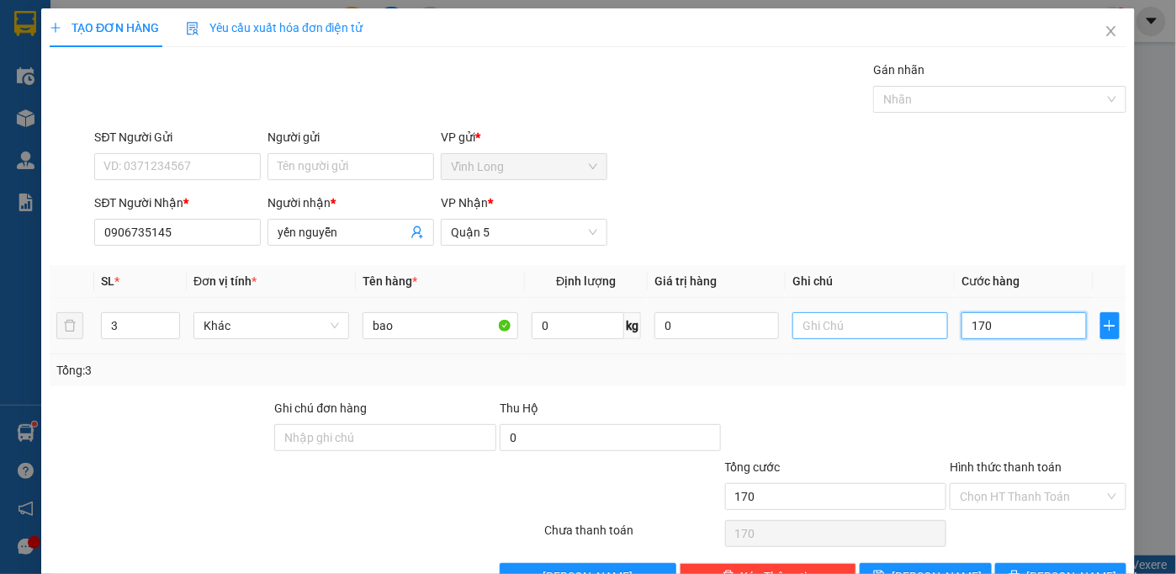
type input "1"
type input "15"
type input "150"
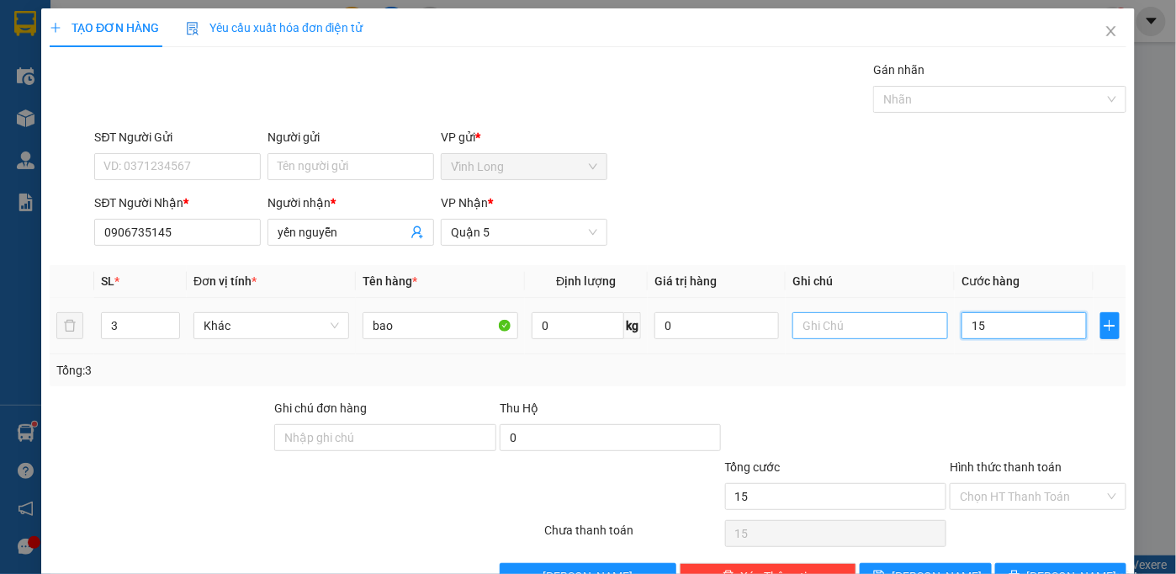
type input "150"
type input "150.000"
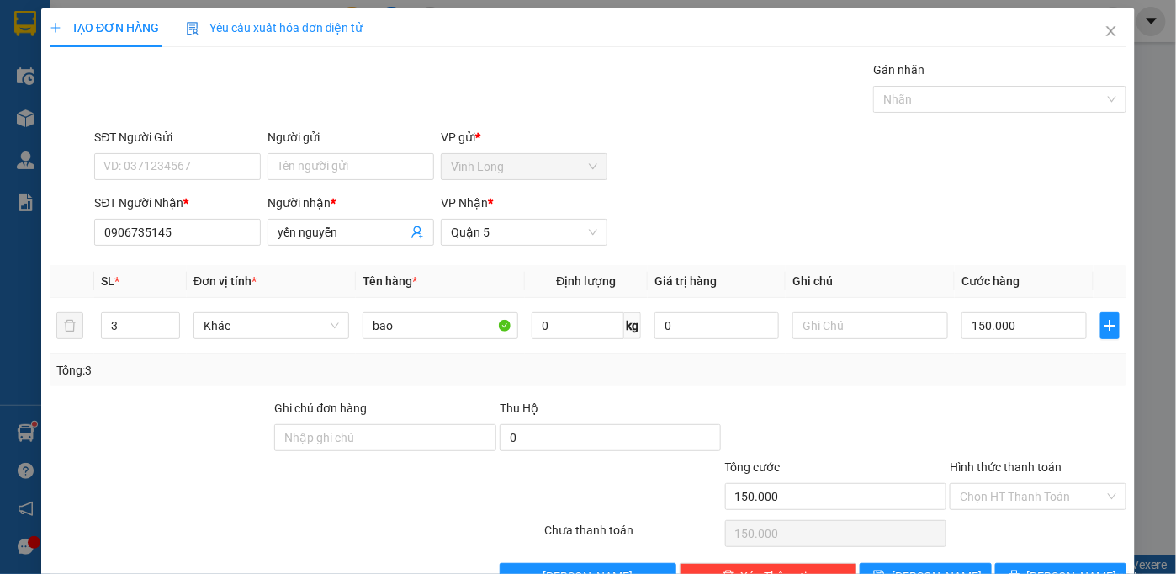
click at [1024, 377] on div "Tổng: 3" at bounding box center [587, 370] width 1063 height 19
click at [1027, 496] on input "Hình thức thanh toán" at bounding box center [1032, 496] width 145 height 25
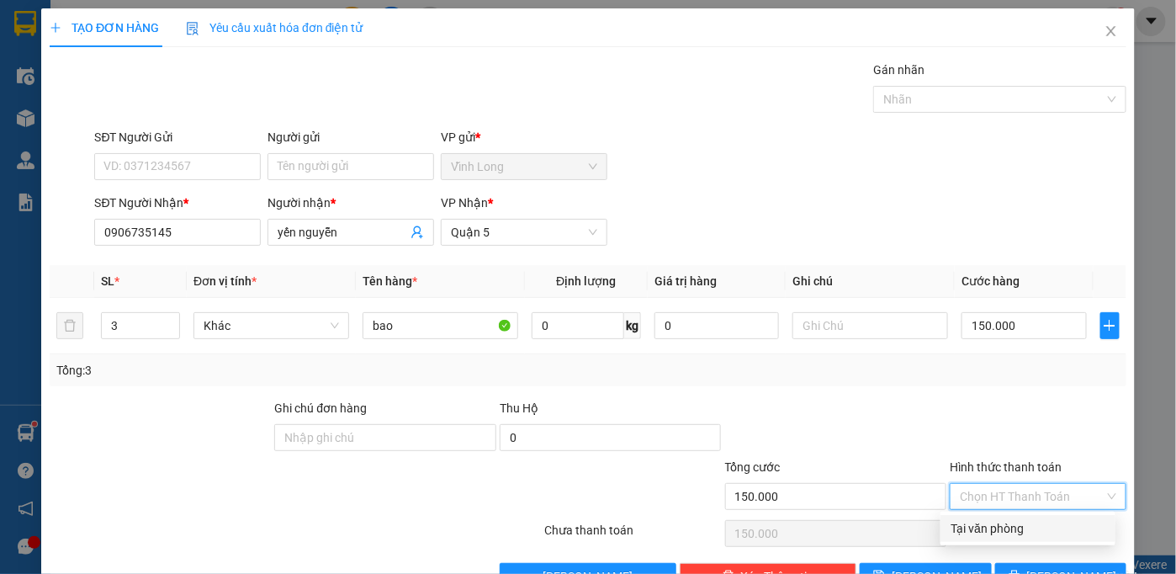
click at [1008, 530] on div "Tại văn phòng" at bounding box center [1027, 528] width 155 height 19
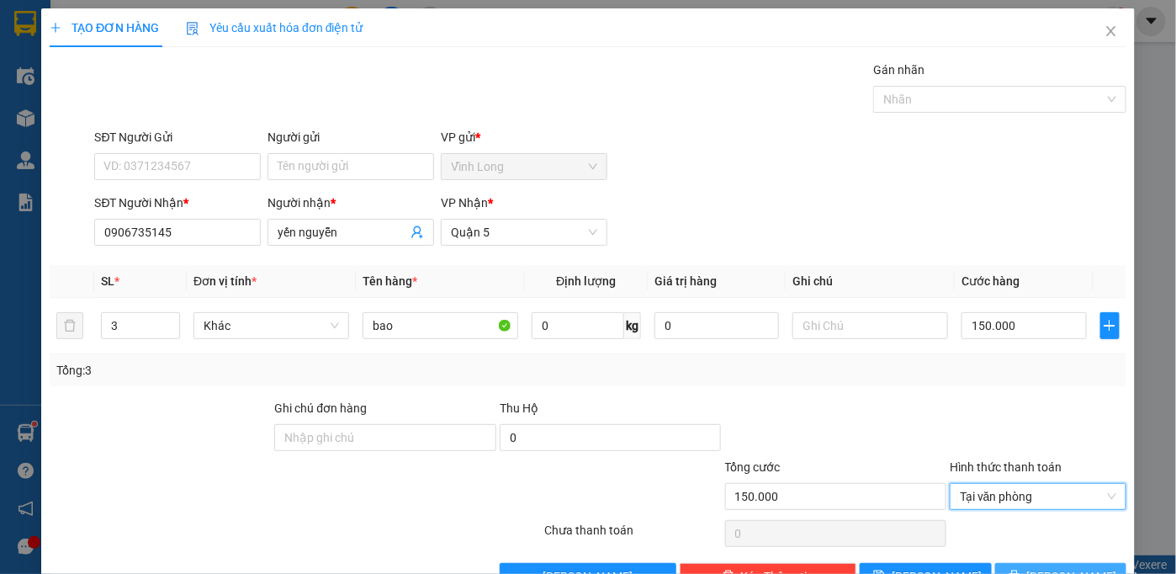
click at [1011, 563] on button "[PERSON_NAME] và In" at bounding box center [1061, 576] width 132 height 27
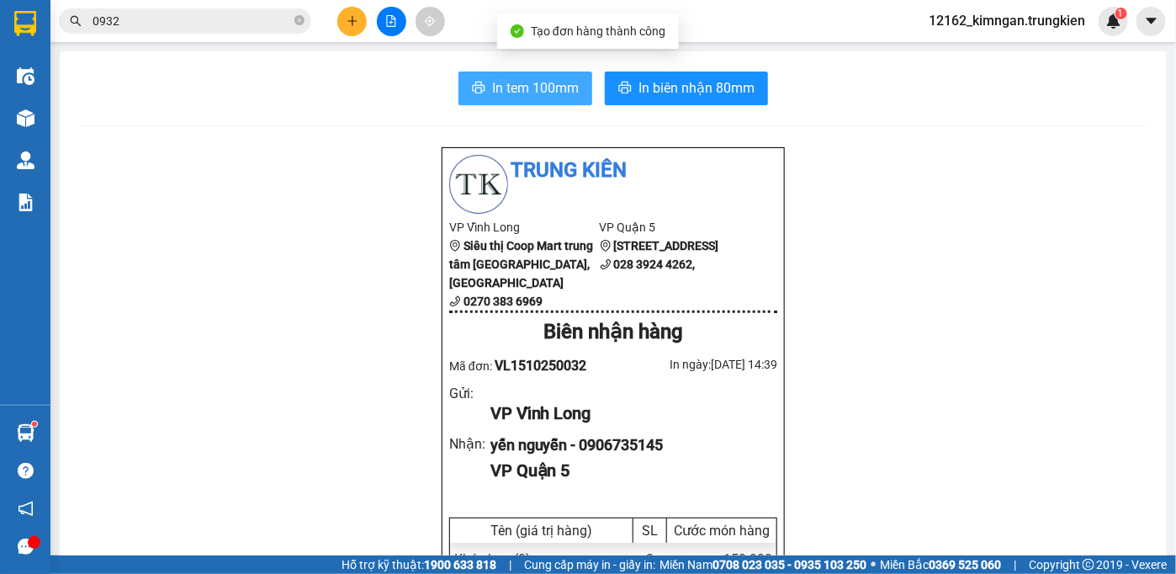
click at [493, 79] on span "In tem 100mm" at bounding box center [535, 87] width 87 height 21
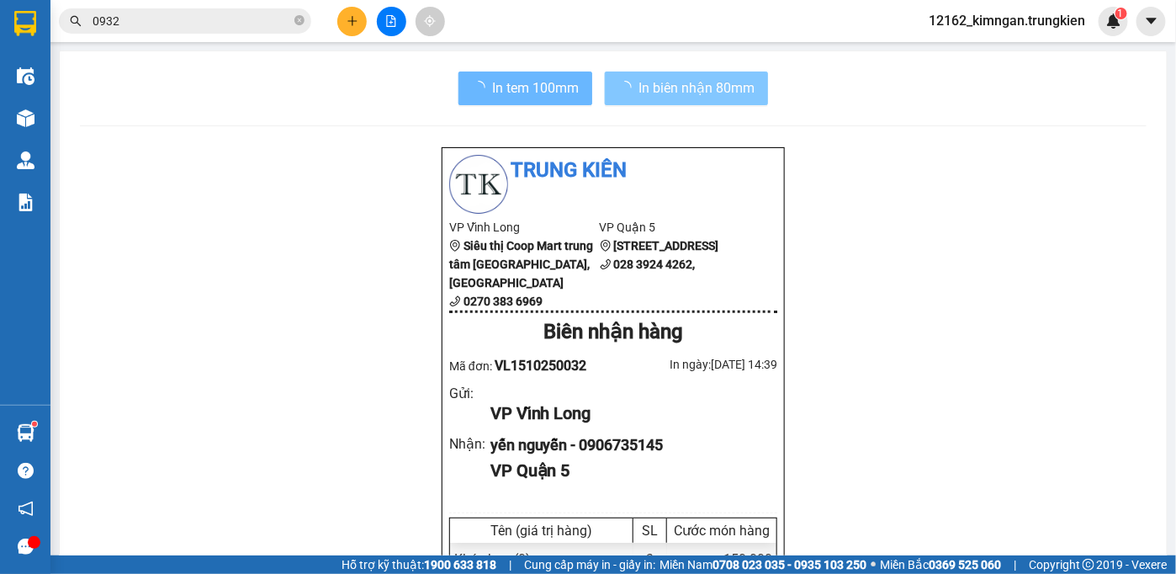
click at [708, 77] on span "In biên nhận 80mm" at bounding box center [696, 87] width 116 height 21
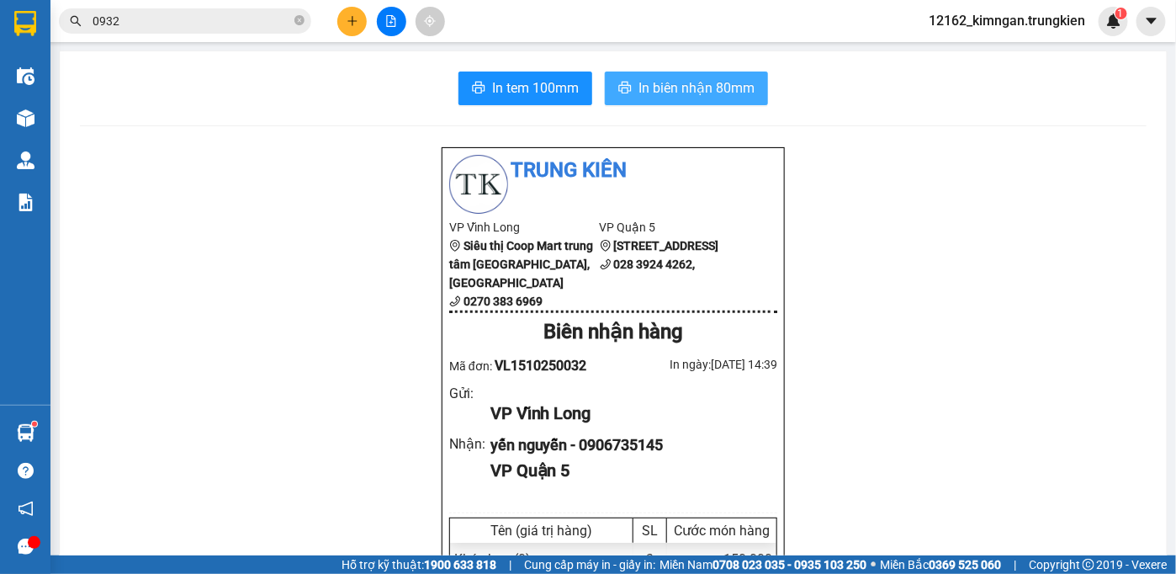
click at [704, 92] on span "In biên nhận 80mm" at bounding box center [696, 87] width 116 height 21
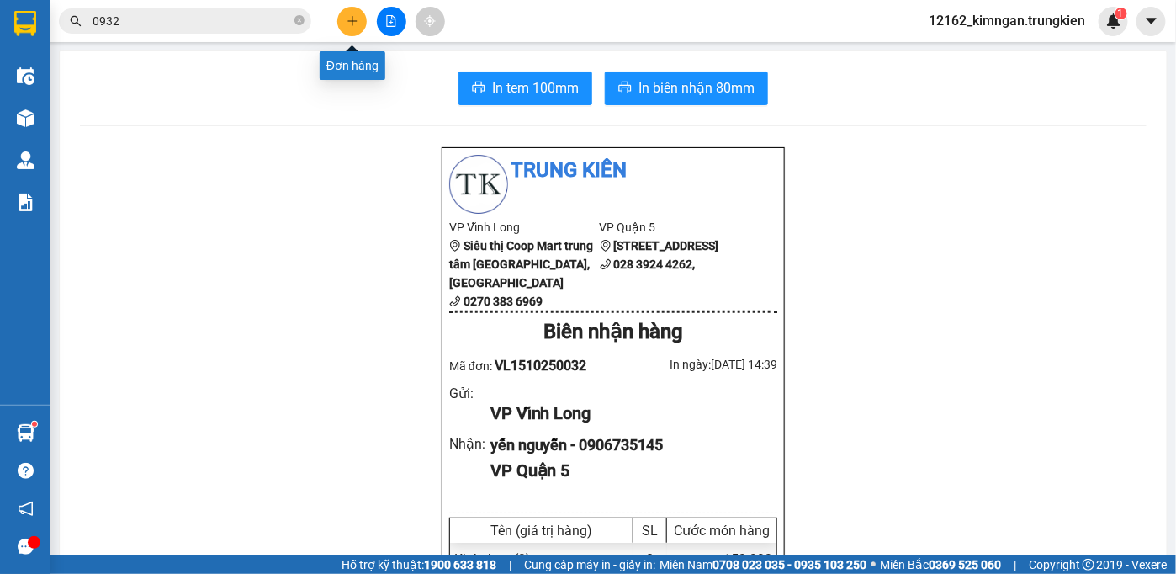
click at [352, 20] on icon "plus" at bounding box center [351, 20] width 9 height 1
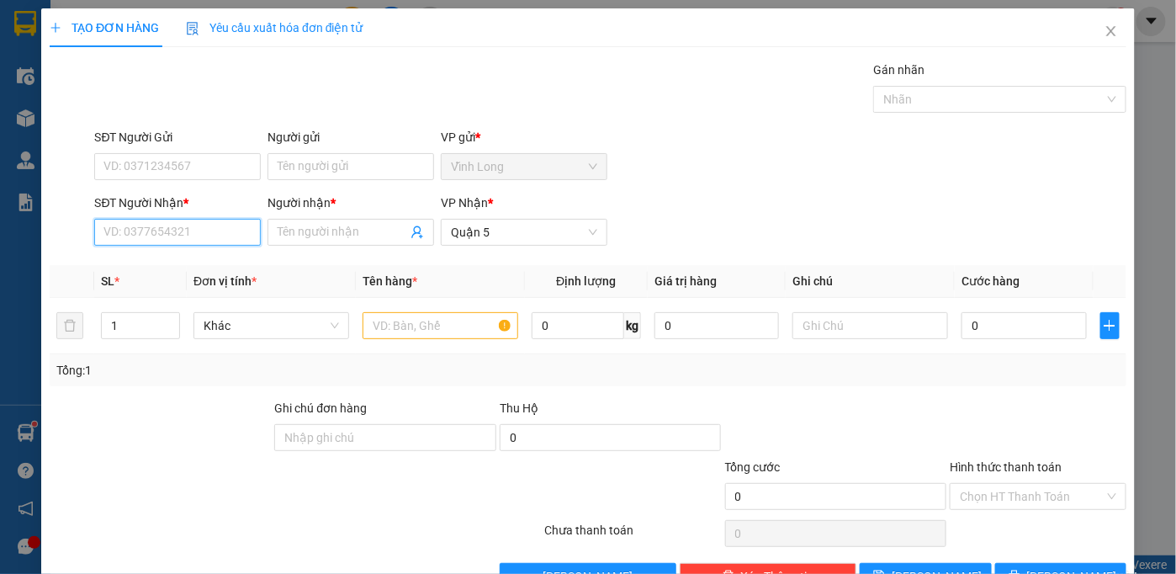
click at [238, 235] on input "SĐT Người Nhận *" at bounding box center [177, 232] width 167 height 27
click at [337, 235] on input "Người nhận *" at bounding box center [343, 232] width 130 height 19
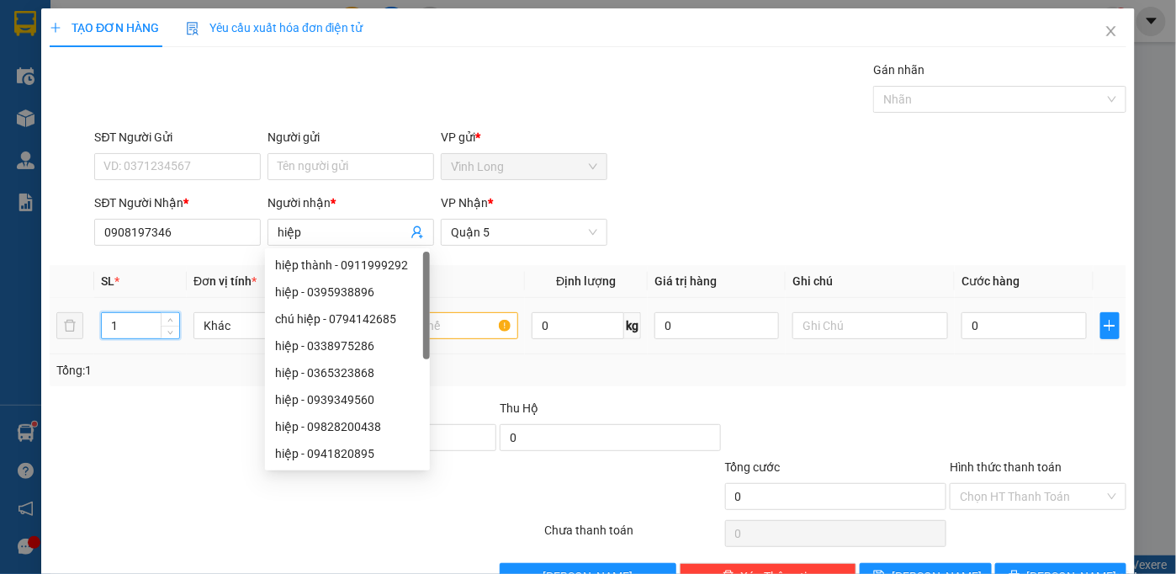
drag, startPoint x: 121, startPoint y: 330, endPoint x: 87, endPoint y: 331, distance: 33.7
click at [87, 331] on tr "1 Khác 0 kg 0 0" at bounding box center [588, 326] width 1076 height 56
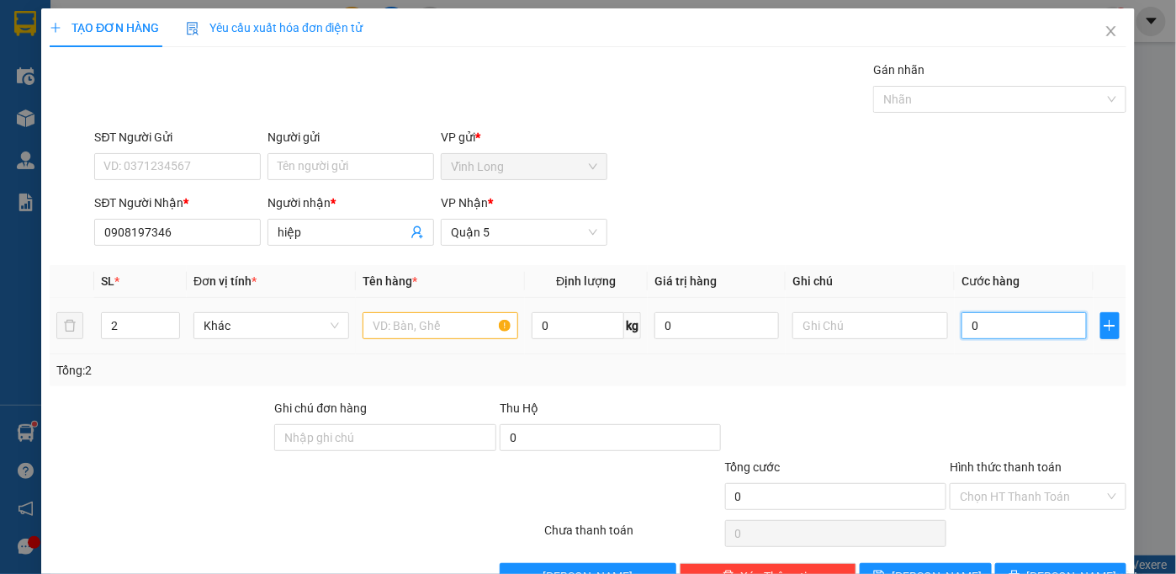
click at [1017, 330] on input "0" at bounding box center [1023, 325] width 124 height 27
drag, startPoint x: 385, startPoint y: 325, endPoint x: 394, endPoint y: 312, distance: 15.9
click at [386, 326] on input "text" at bounding box center [440, 325] width 156 height 27
click at [997, 329] on input "0" at bounding box center [1023, 325] width 124 height 27
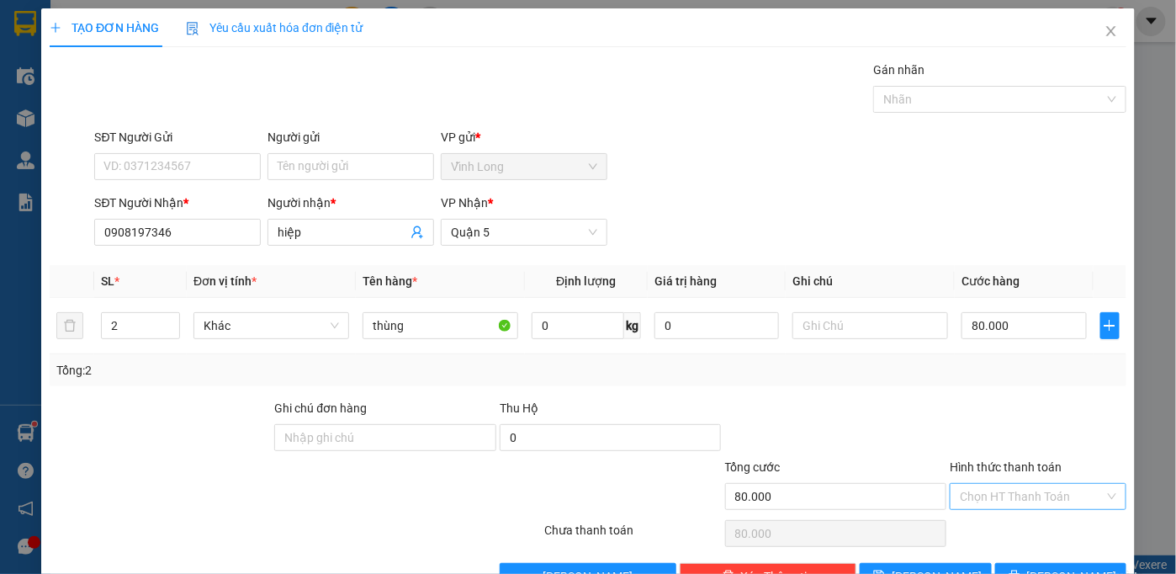
click at [1047, 489] on input "Hình thức thanh toán" at bounding box center [1032, 496] width 145 height 25
click at [1021, 537] on div "Tại văn phòng" at bounding box center [1027, 528] width 155 height 19
click at [1018, 569] on icon "printer" at bounding box center [1014, 575] width 12 height 12
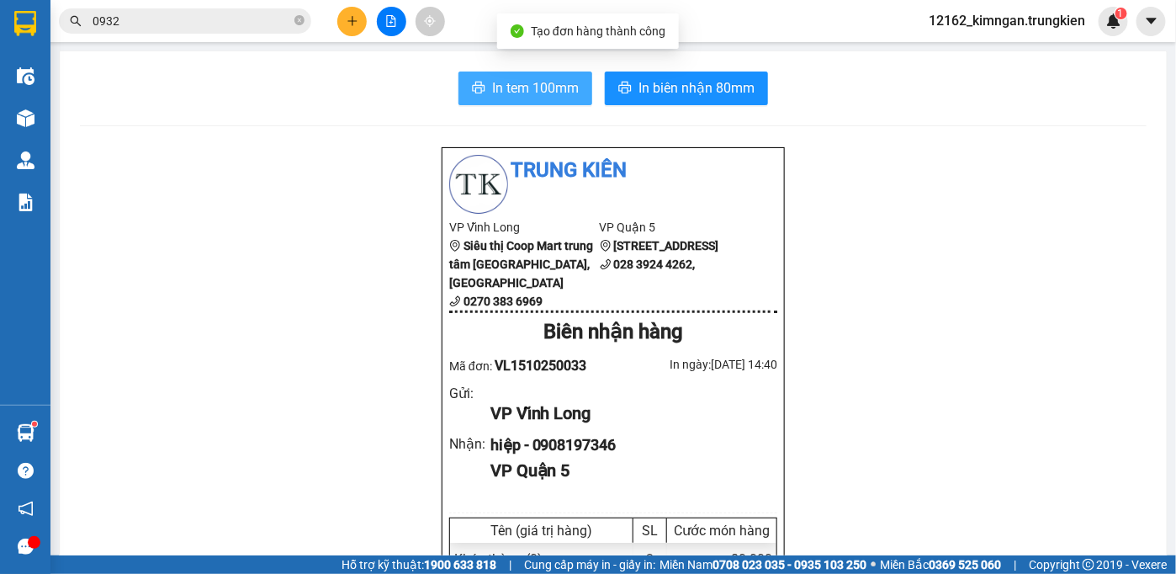
click at [492, 90] on span "In tem 100mm" at bounding box center [535, 87] width 87 height 21
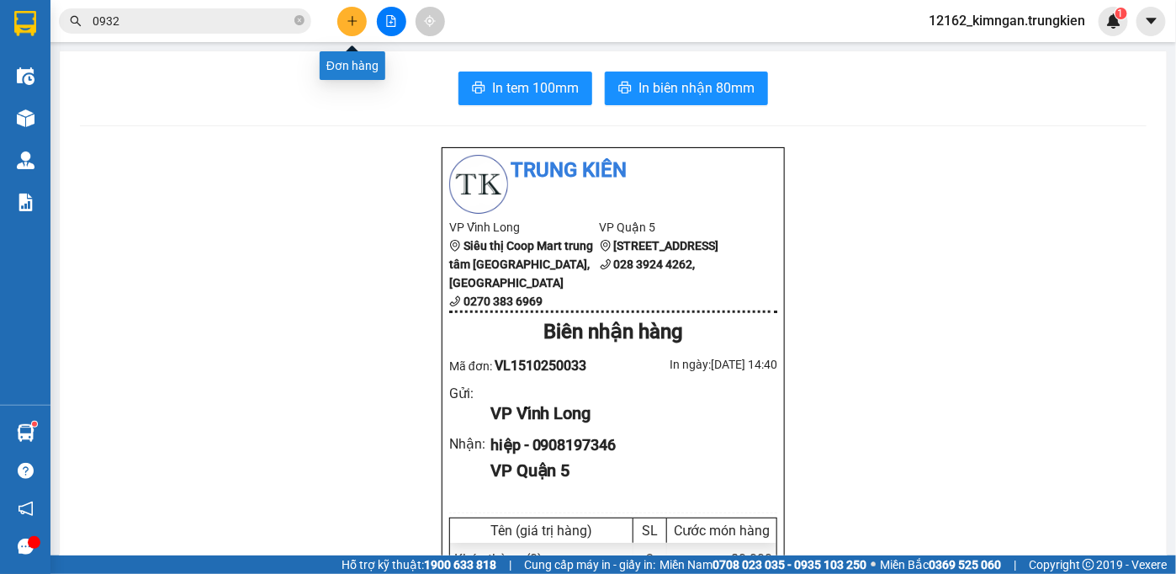
click at [357, 22] on icon "plus" at bounding box center [352, 21] width 12 height 12
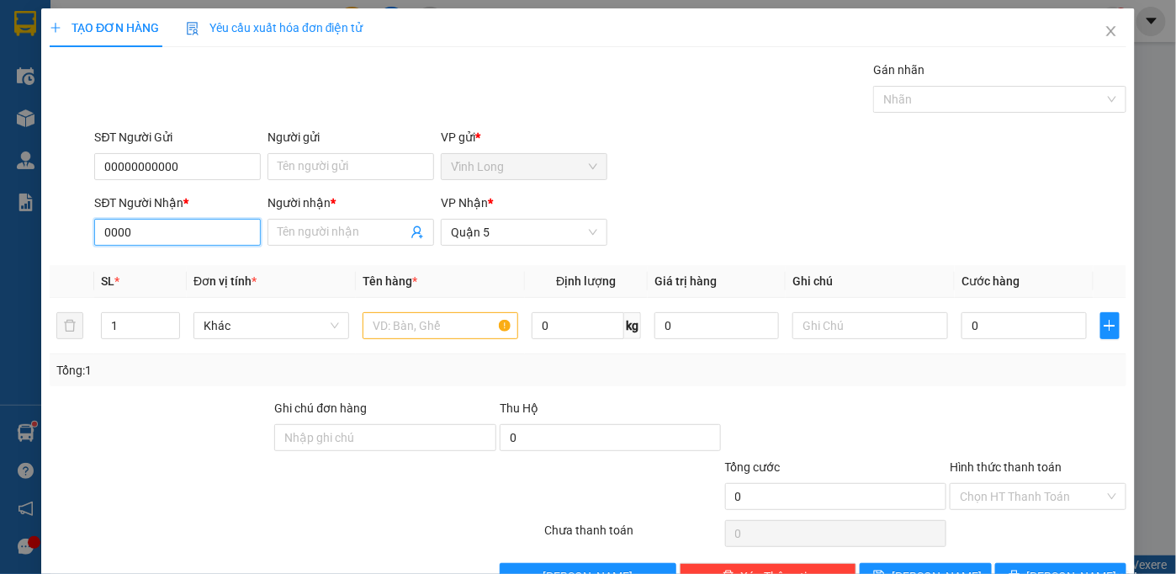
click at [164, 241] on input "0000" at bounding box center [177, 232] width 167 height 27
click at [167, 237] on input "0000000" at bounding box center [177, 232] width 167 height 27
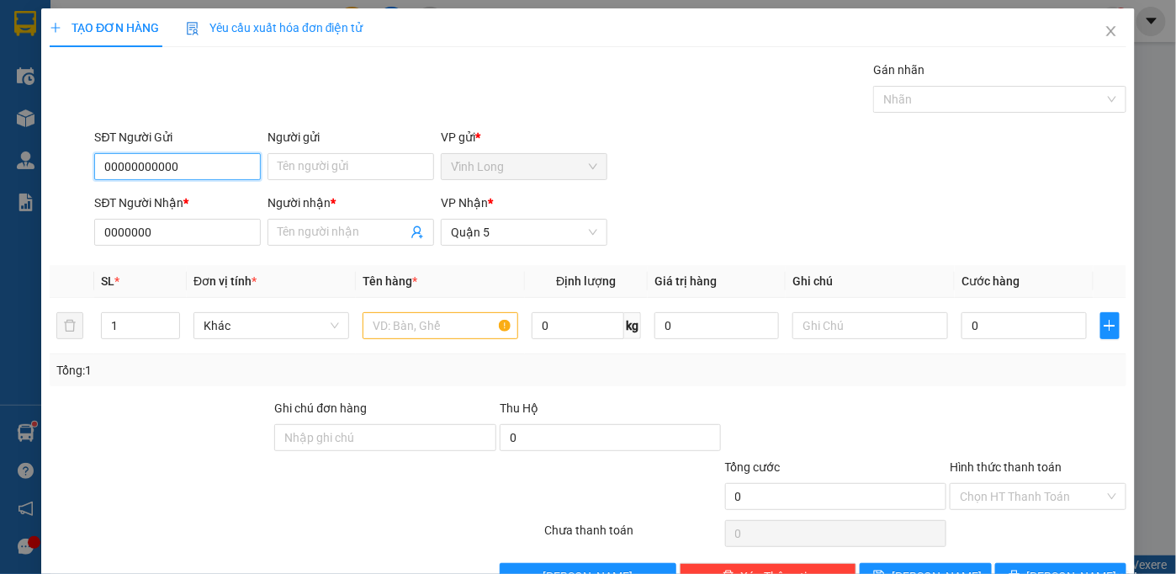
drag, startPoint x: 195, startPoint y: 171, endPoint x: -9, endPoint y: 165, distance: 204.4
click at [0, 165] on html "Kết quả tìm kiếm ( 4301 ) Bộ lọc Mã ĐH Trạng thái Món hàng Thu hộ Tổng cước Chư…" at bounding box center [588, 287] width 1176 height 574
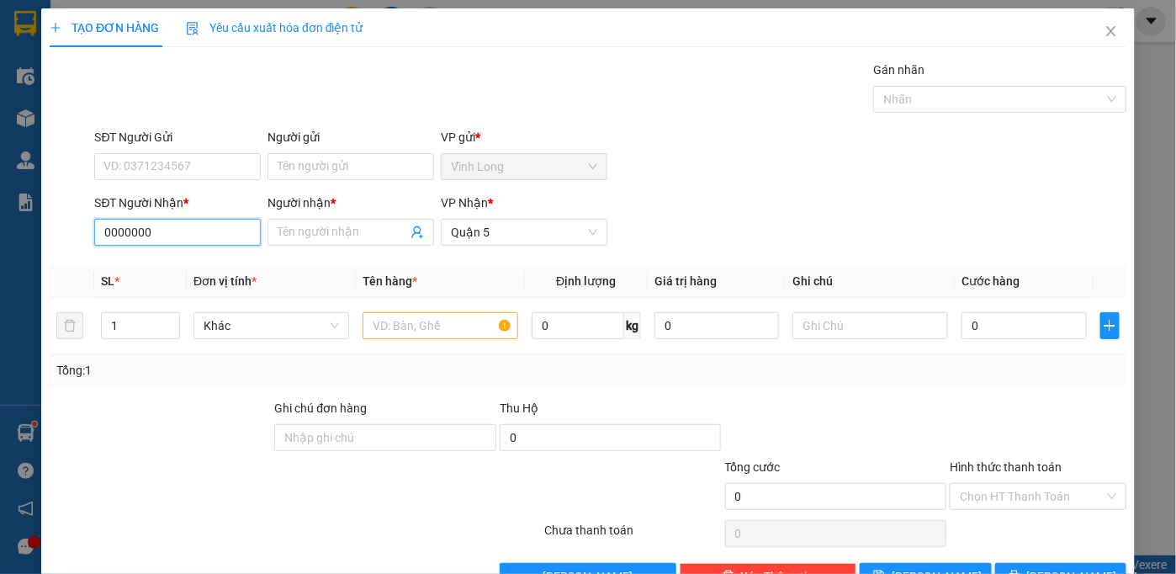
drag, startPoint x: 152, startPoint y: 229, endPoint x: 23, endPoint y: 229, distance: 129.5
click at [23, 229] on div "TẠO ĐƠN HÀNG Yêu cầu xuất hóa đơn điện tử Transit Pickup Surcharge Ids Transit …" at bounding box center [588, 287] width 1176 height 574
click at [161, 226] on input "SĐT Người Nhận *" at bounding box center [177, 232] width 167 height 27
click at [128, 269] on div "0775880925 - nhi" at bounding box center [175, 265] width 145 height 19
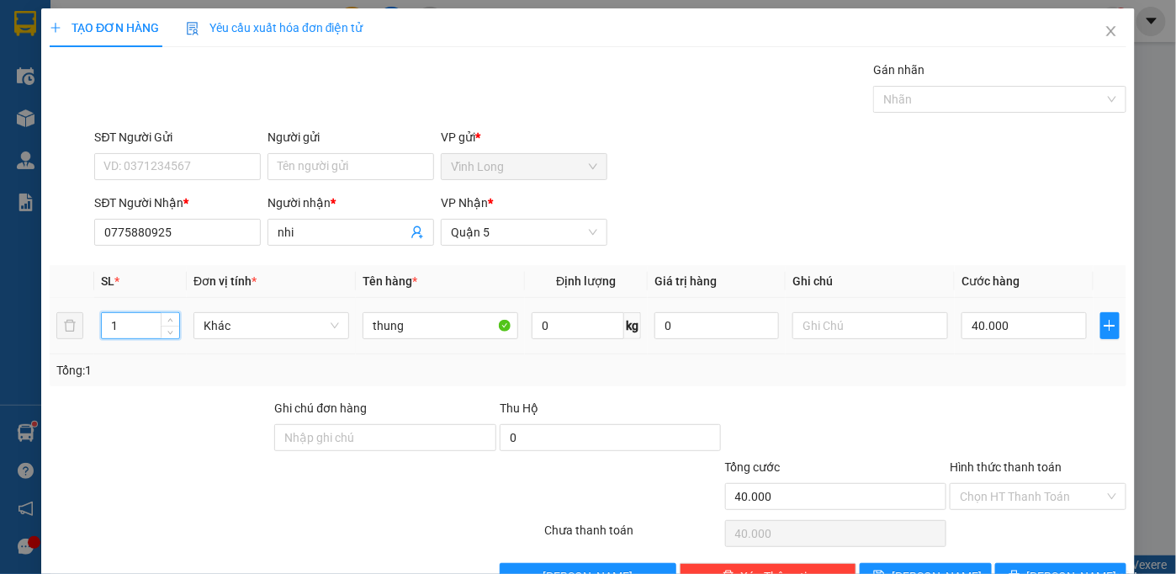
drag, startPoint x: 119, startPoint y: 319, endPoint x: 24, endPoint y: 301, distance: 97.5
click at [24, 302] on div "TẠO ĐƠN HÀNG Yêu cầu xuất hóa đơn điện tử Transit Pickup Surcharge Ids Transit …" at bounding box center [588, 287] width 1176 height 574
click at [1000, 320] on input "40.000" at bounding box center [1023, 325] width 124 height 27
click at [1002, 495] on input "Hình thức thanh toán" at bounding box center [1032, 496] width 145 height 25
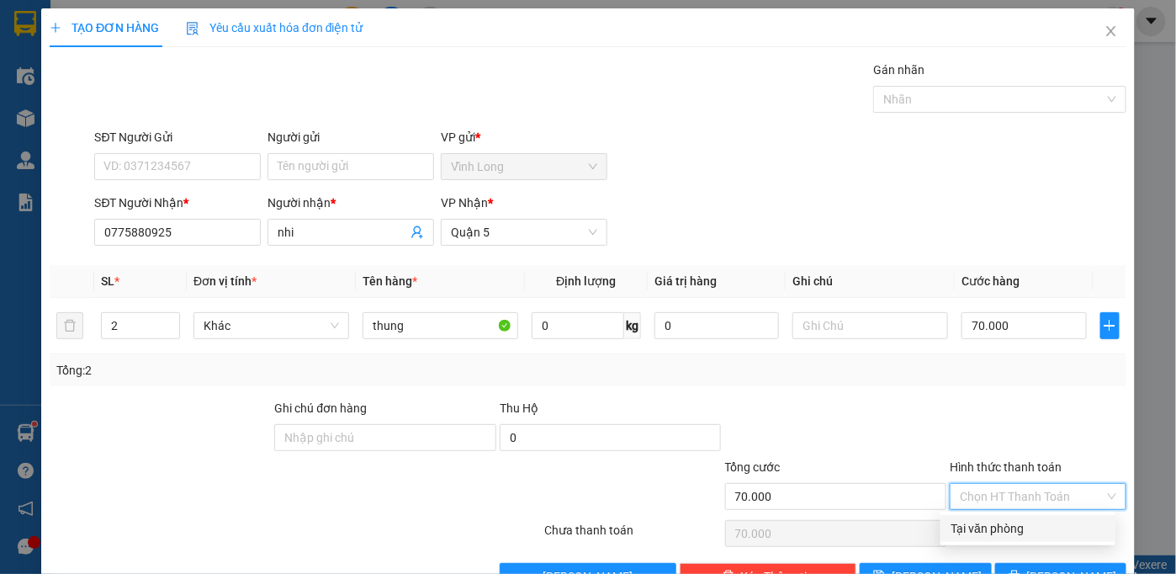
click at [977, 524] on div "Tại văn phòng" at bounding box center [1027, 528] width 155 height 19
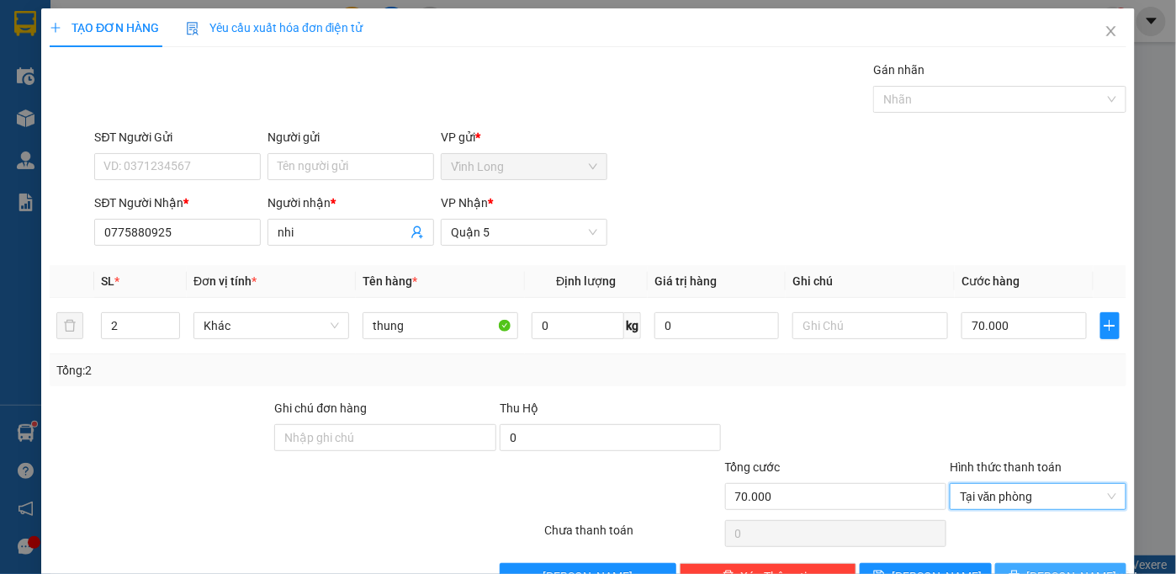
click at [1000, 563] on button "[PERSON_NAME] và In" at bounding box center [1061, 576] width 132 height 27
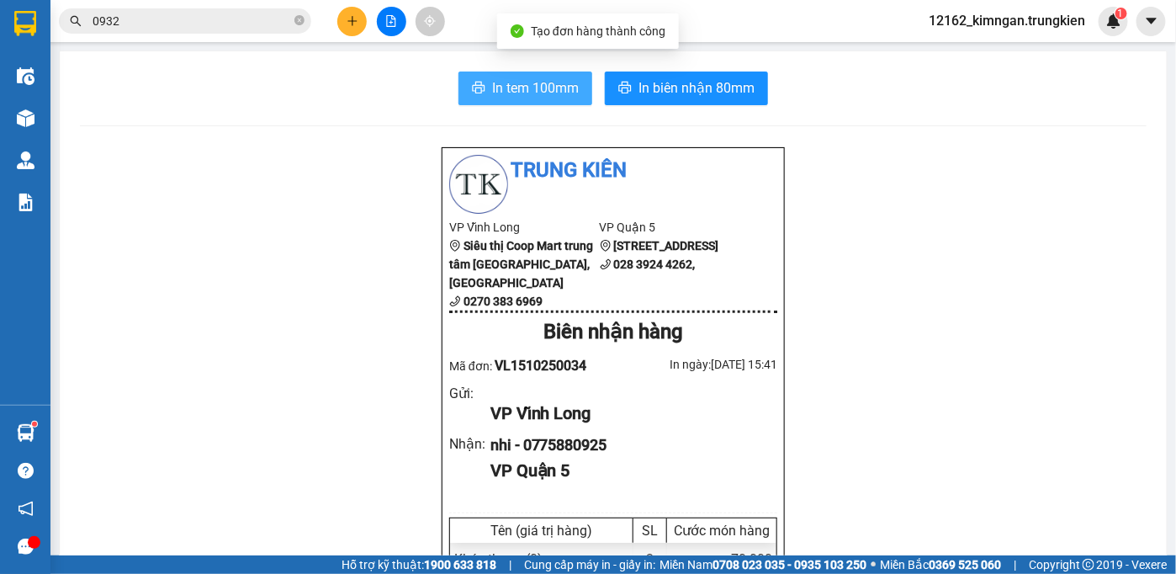
click at [539, 84] on span "In tem 100mm" at bounding box center [535, 87] width 87 height 21
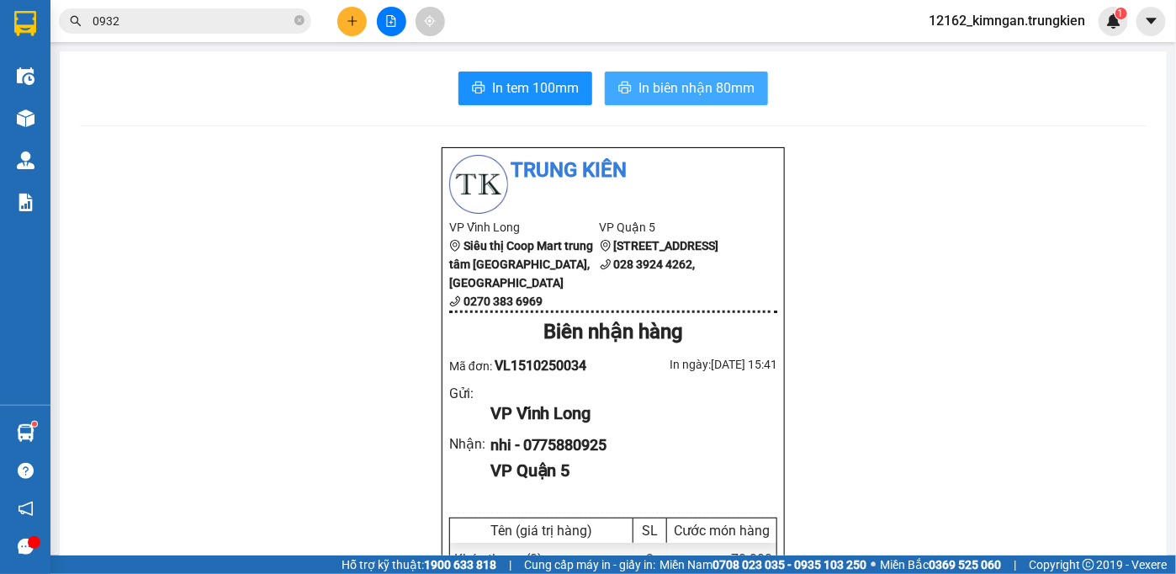
click at [673, 86] on span "In biên nhận 80mm" at bounding box center [696, 87] width 116 height 21
click at [347, 20] on icon "plus" at bounding box center [351, 20] width 9 height 1
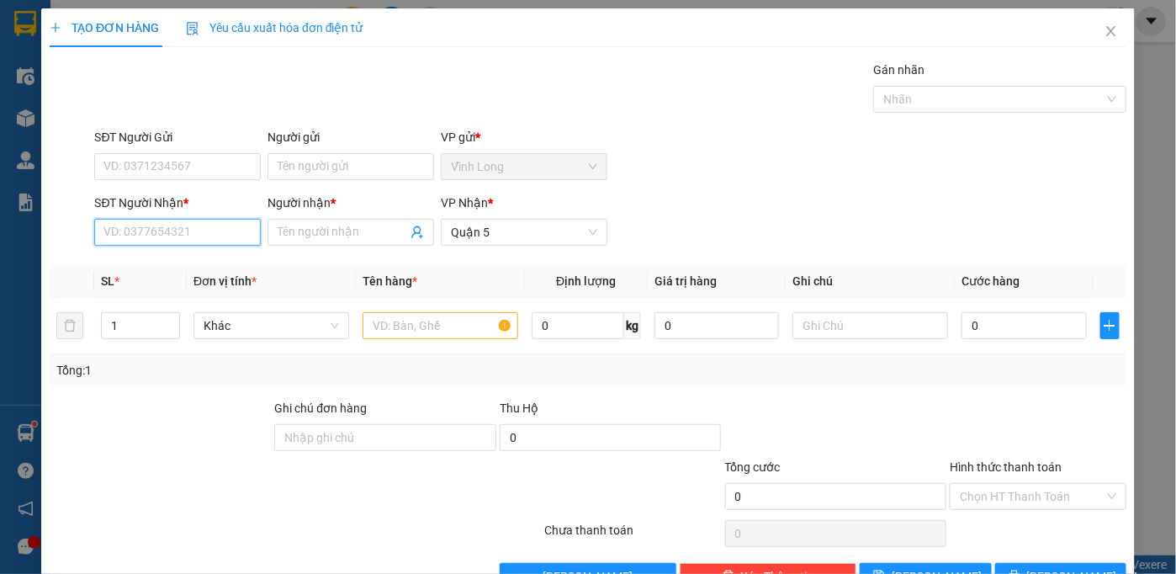
drag, startPoint x: 183, startPoint y: 233, endPoint x: 184, endPoint y: 210, distance: 22.7
click at [185, 229] on input "SĐT Người Nhận *" at bounding box center [177, 232] width 167 height 27
click at [294, 238] on input "Người nhận *" at bounding box center [343, 232] width 130 height 19
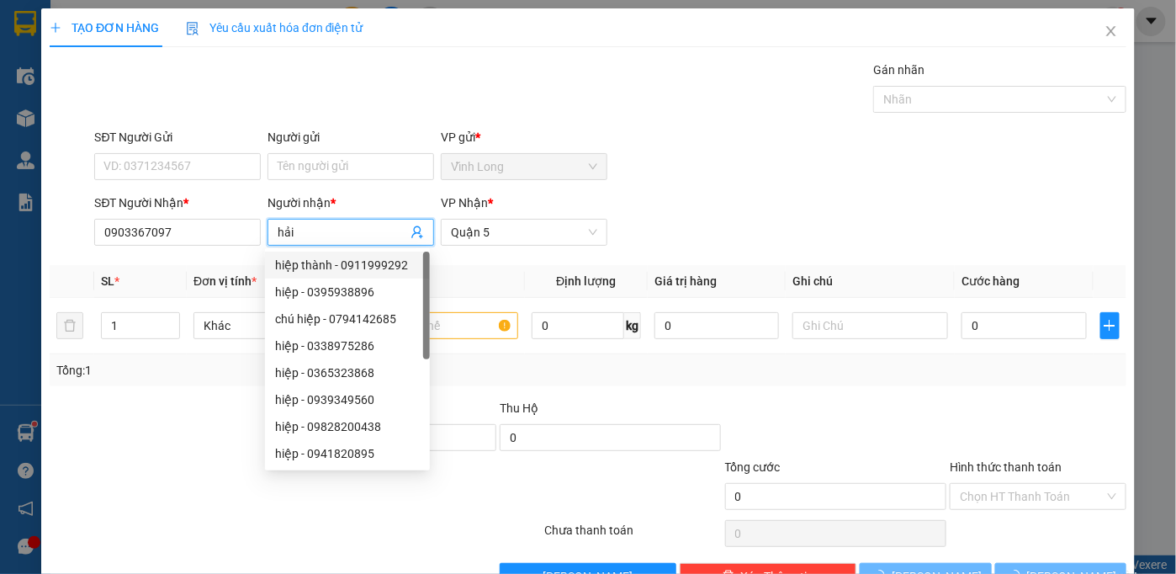
click at [178, 409] on div at bounding box center [160, 428] width 225 height 59
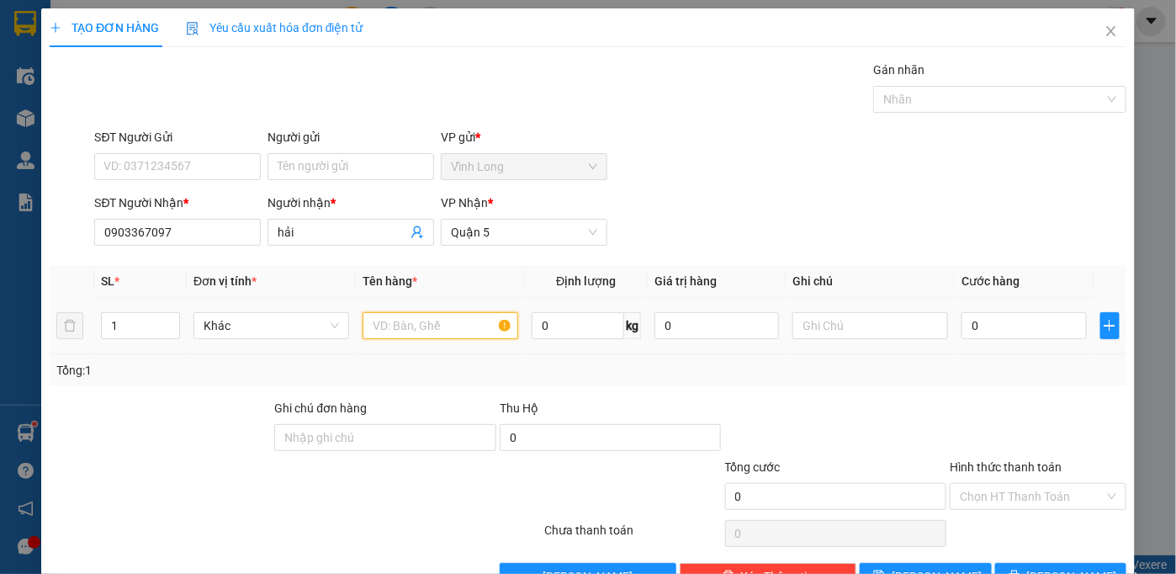
click at [385, 326] on input "text" at bounding box center [440, 325] width 156 height 27
click at [1016, 331] on input "0" at bounding box center [1023, 325] width 124 height 27
click at [981, 497] on input "Hình thức thanh toán" at bounding box center [1032, 496] width 145 height 25
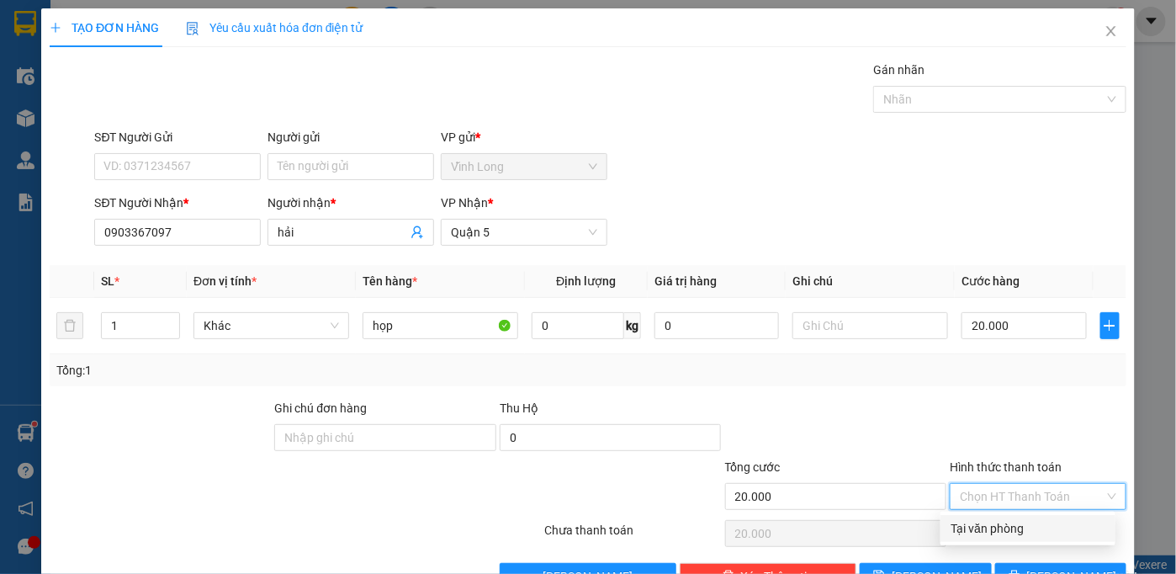
click at [977, 517] on div "Tại văn phòng" at bounding box center [1027, 528] width 175 height 27
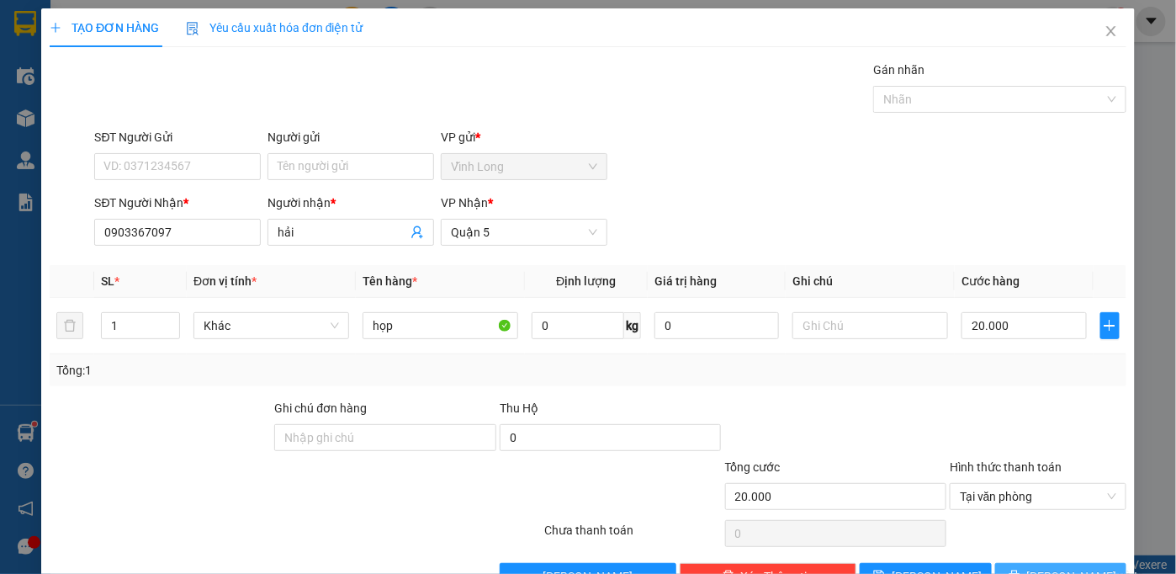
drag, startPoint x: 1046, startPoint y: 527, endPoint x: 1029, endPoint y: 513, distance: 22.1
click at [1045, 567] on span "[PERSON_NAME] và In" at bounding box center [1086, 576] width 118 height 19
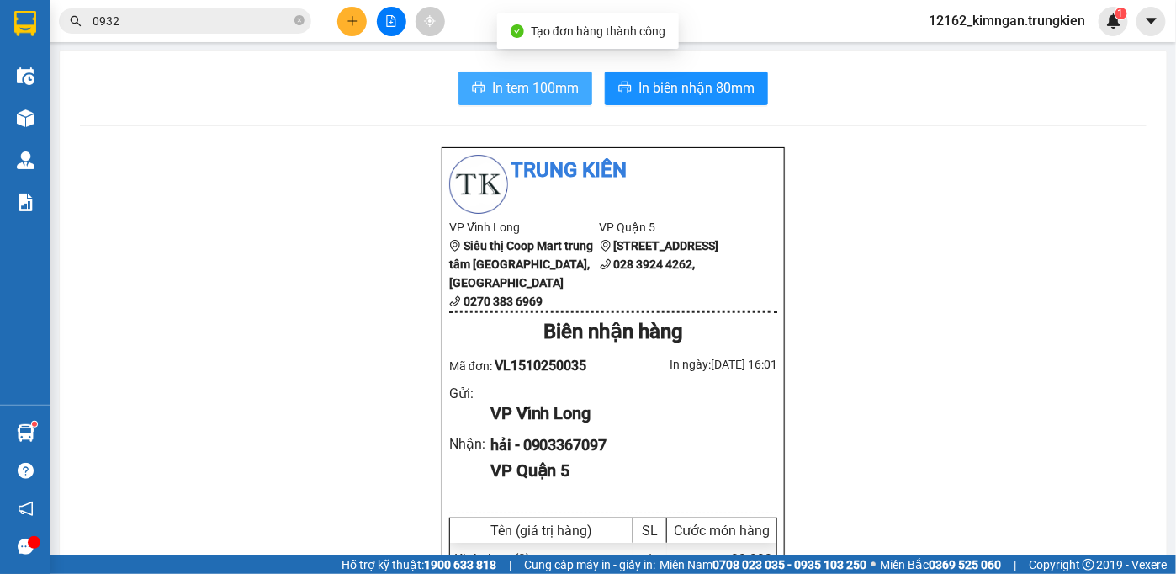
click at [492, 89] on span "In tem 100mm" at bounding box center [535, 87] width 87 height 21
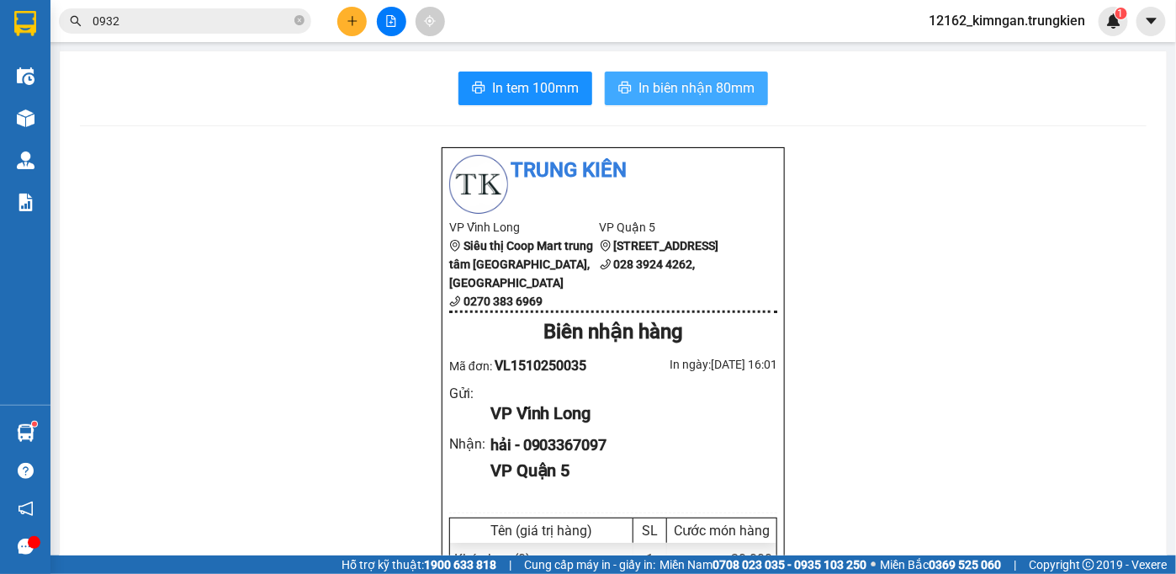
click at [691, 84] on span "In biên nhận 80mm" at bounding box center [696, 87] width 116 height 21
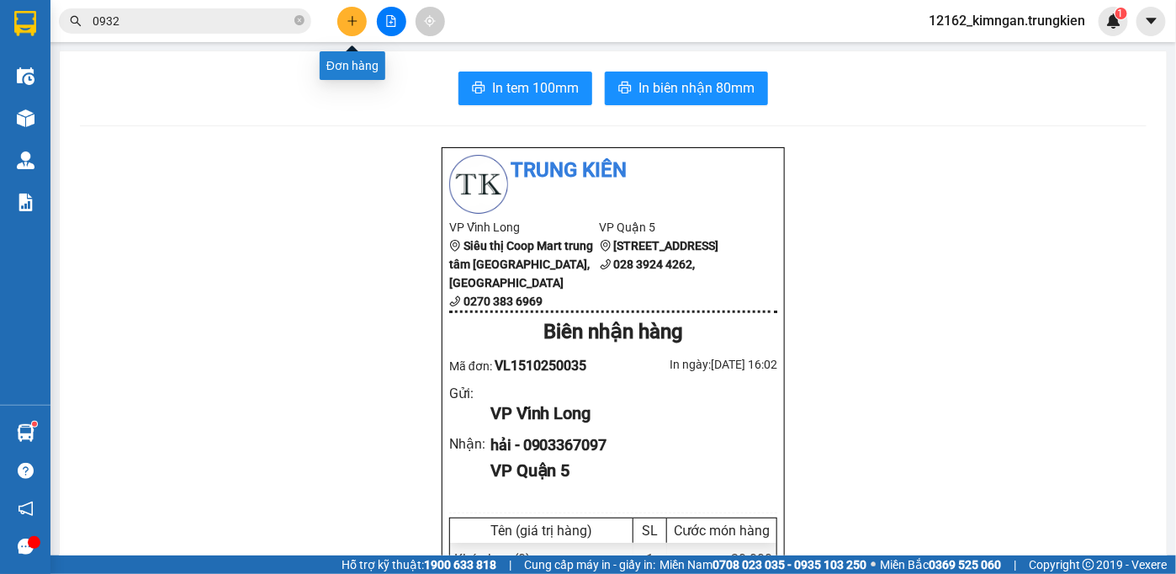
click at [361, 28] on button at bounding box center [351, 21] width 29 height 29
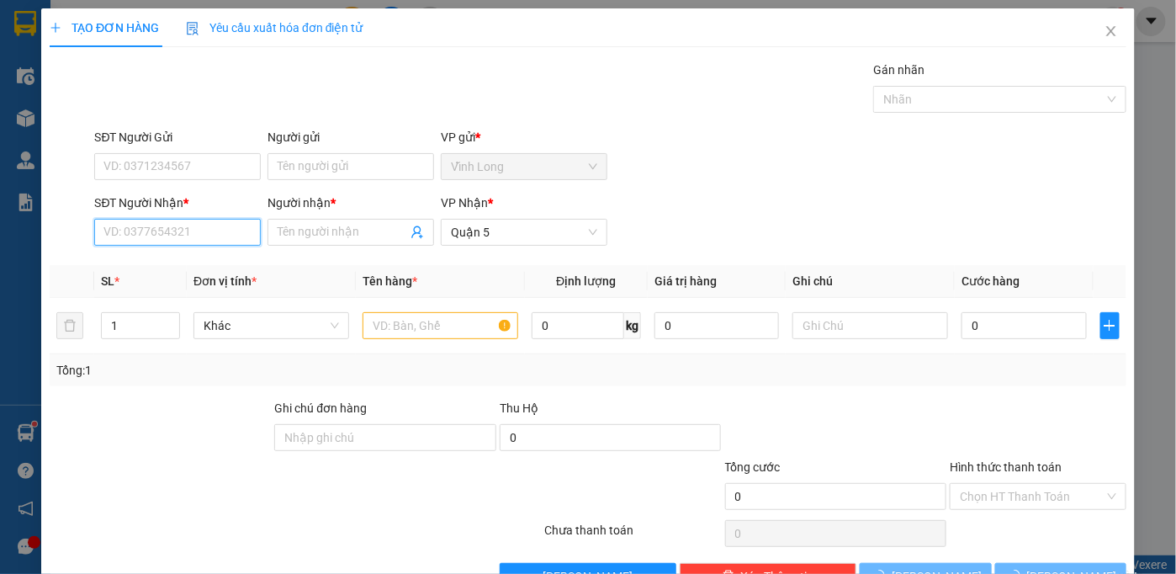
click at [169, 235] on input "SĐT Người Nhận *" at bounding box center [177, 232] width 167 height 27
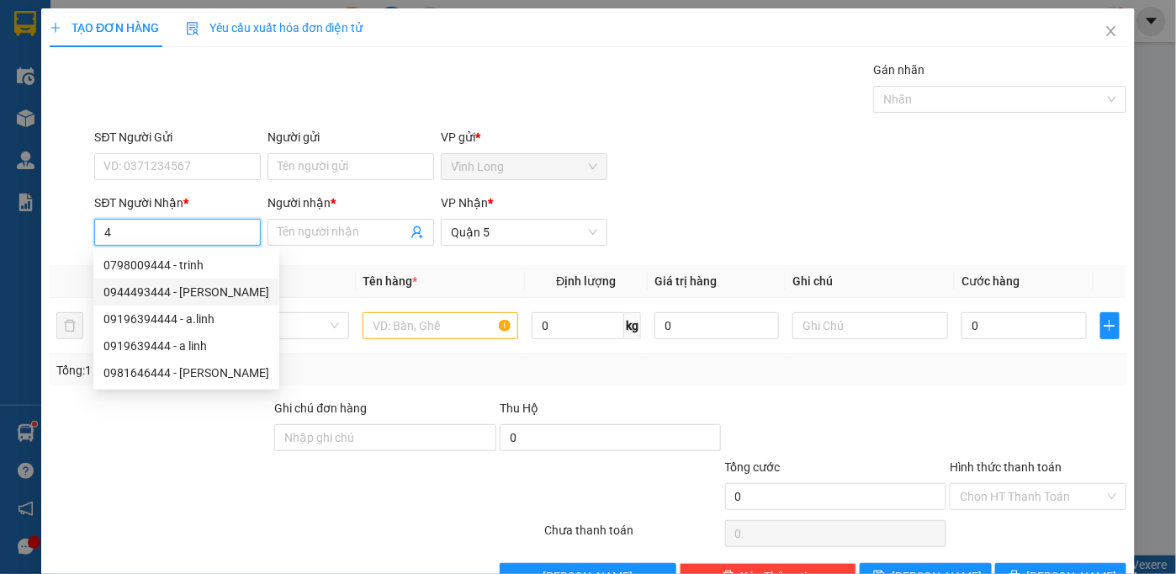
click at [204, 294] on div "0944493444 - vũ" at bounding box center [186, 292] width 166 height 19
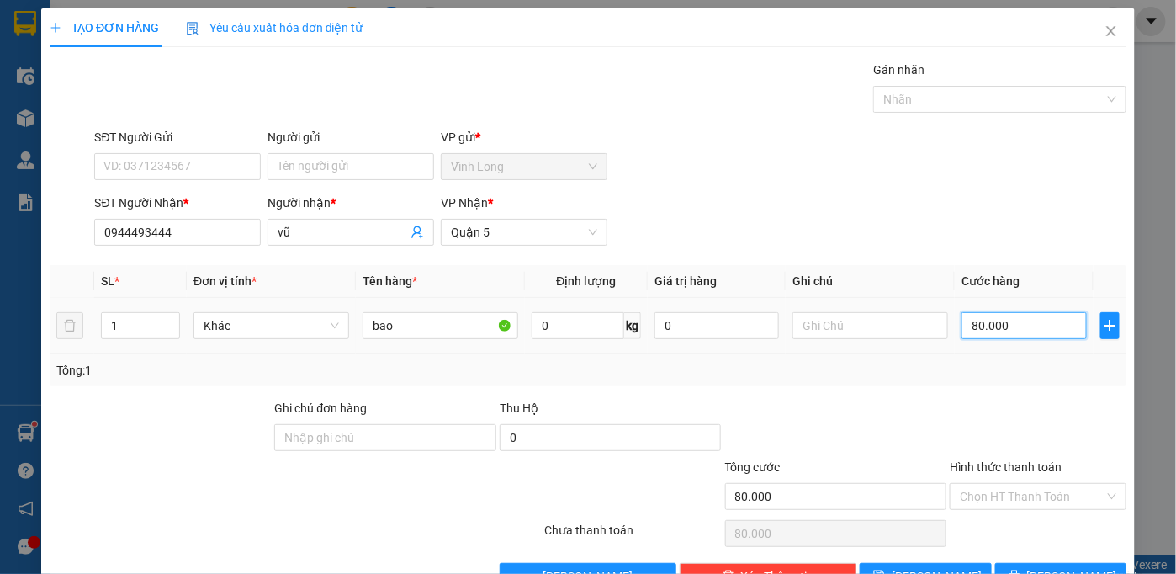
click at [1050, 332] on input "80.000" at bounding box center [1023, 325] width 124 height 27
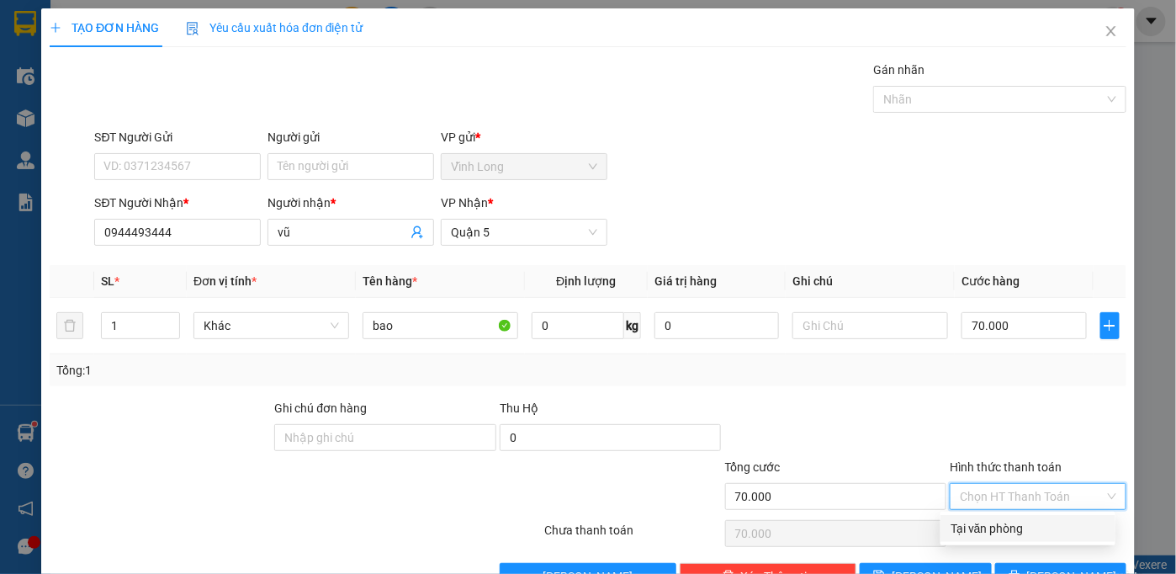
click at [1018, 495] on input "Hình thức thanh toán" at bounding box center [1032, 496] width 145 height 25
click at [1028, 531] on div "Tại văn phòng" at bounding box center [1027, 528] width 155 height 19
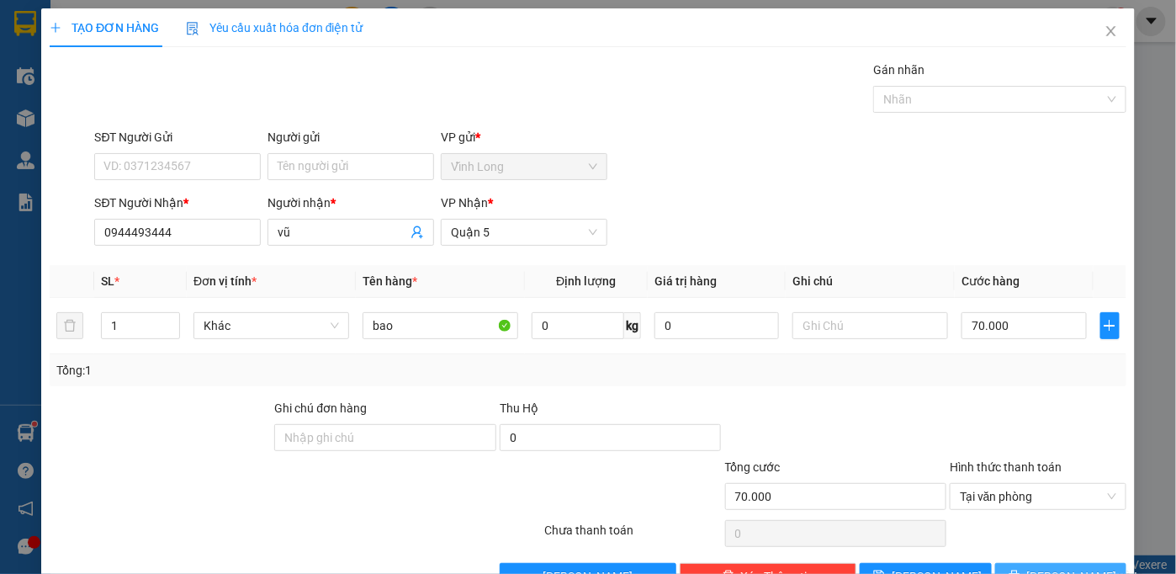
click at [1046, 567] on span "[PERSON_NAME] và In" at bounding box center [1086, 576] width 118 height 19
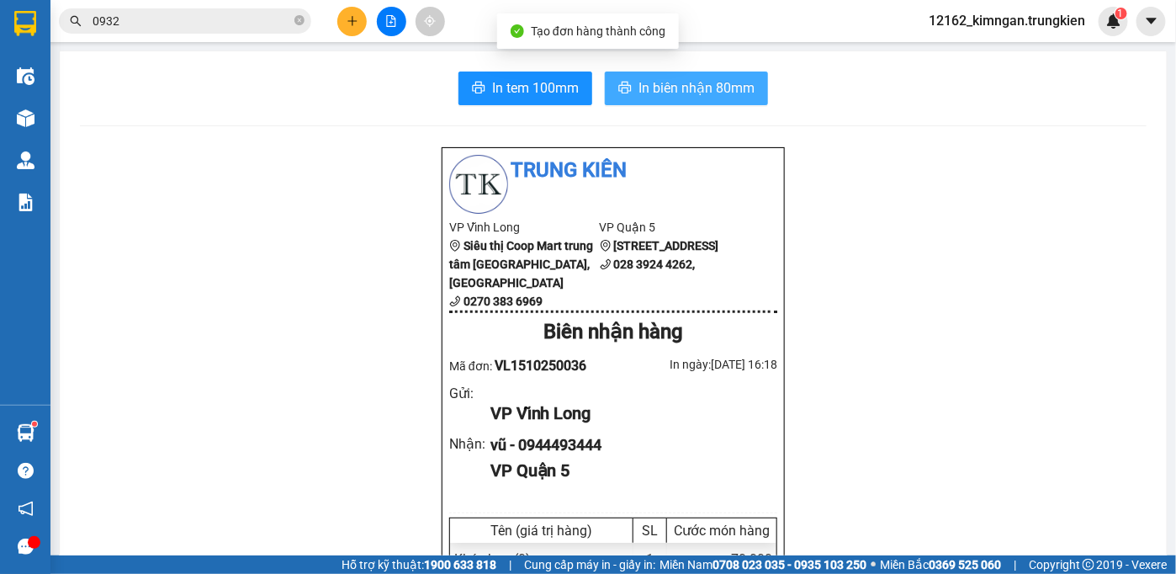
click at [693, 75] on button "In biên nhận 80mm" at bounding box center [686, 88] width 163 height 34
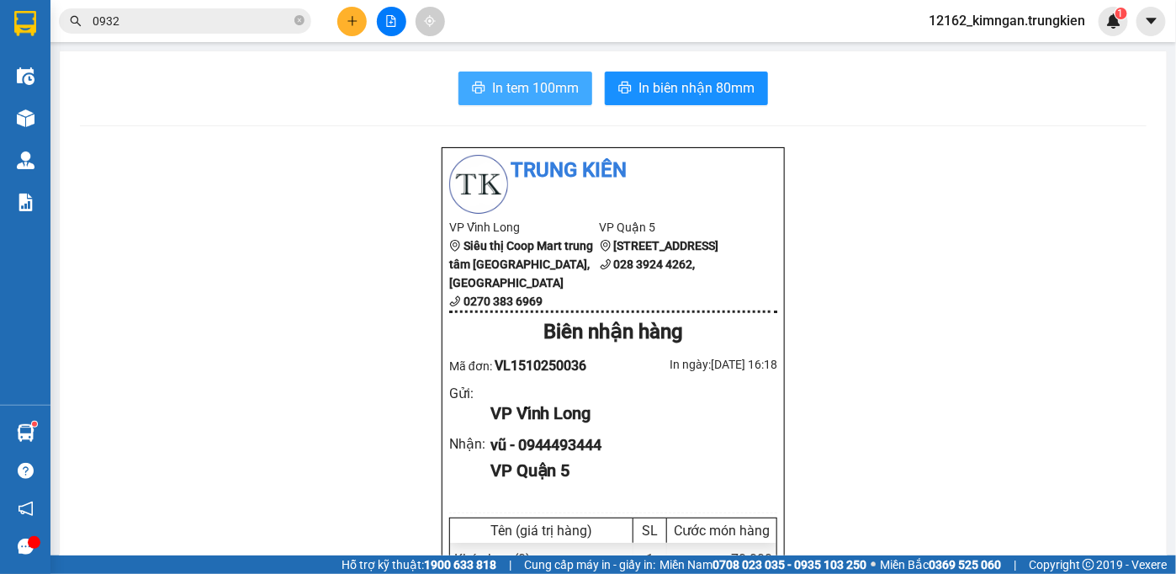
click at [563, 97] on span "In tem 100mm" at bounding box center [535, 87] width 87 height 21
drag, startPoint x: 922, startPoint y: 272, endPoint x: 1051, endPoint y: 241, distance: 133.2
click at [352, 23] on icon "plus" at bounding box center [352, 21] width 12 height 12
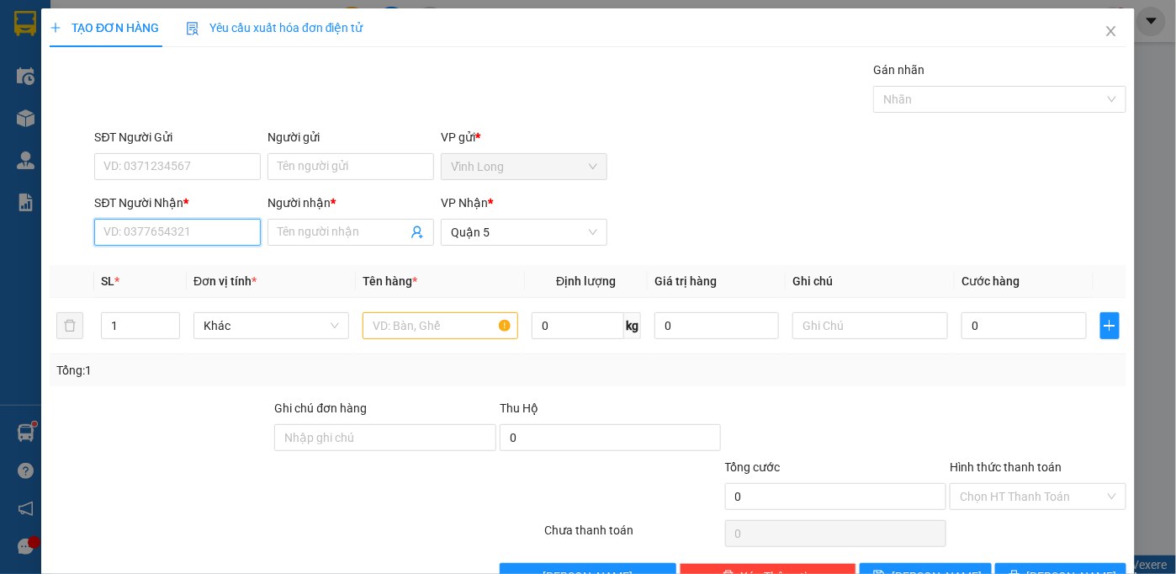
click at [179, 237] on input "SĐT Người Nhận *" at bounding box center [177, 232] width 167 height 27
click at [208, 284] on div "0936323278 - HUYỀN" at bounding box center [186, 292] width 166 height 19
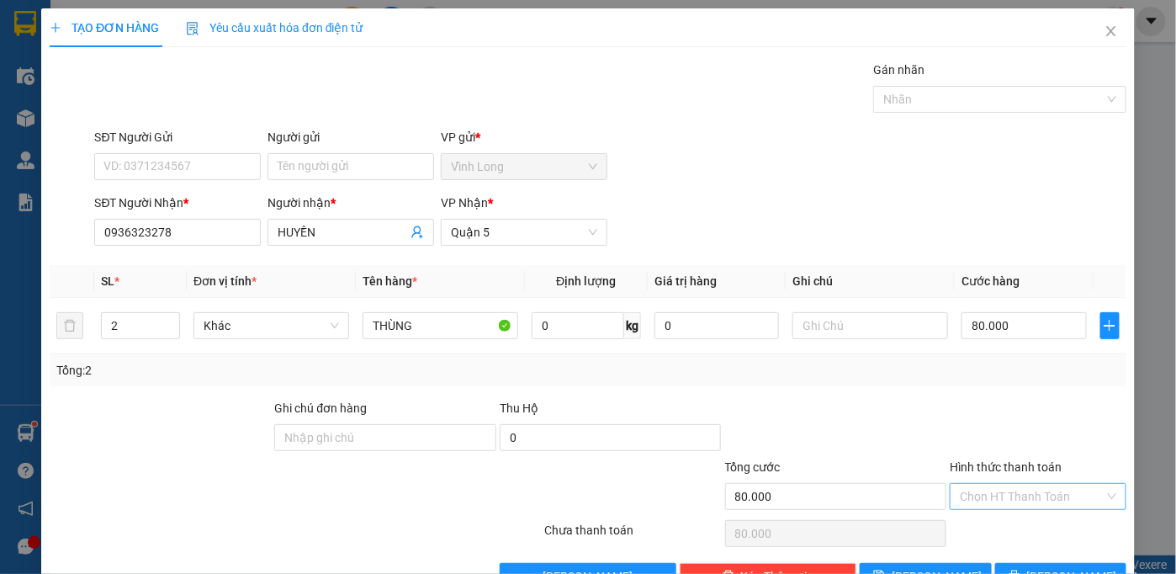
click at [1061, 503] on input "Hình thức thanh toán" at bounding box center [1032, 496] width 145 height 25
click at [1063, 521] on div "Tại văn phòng" at bounding box center [1027, 528] width 155 height 19
click at [1065, 563] on button "[PERSON_NAME] và In" at bounding box center [1061, 576] width 132 height 27
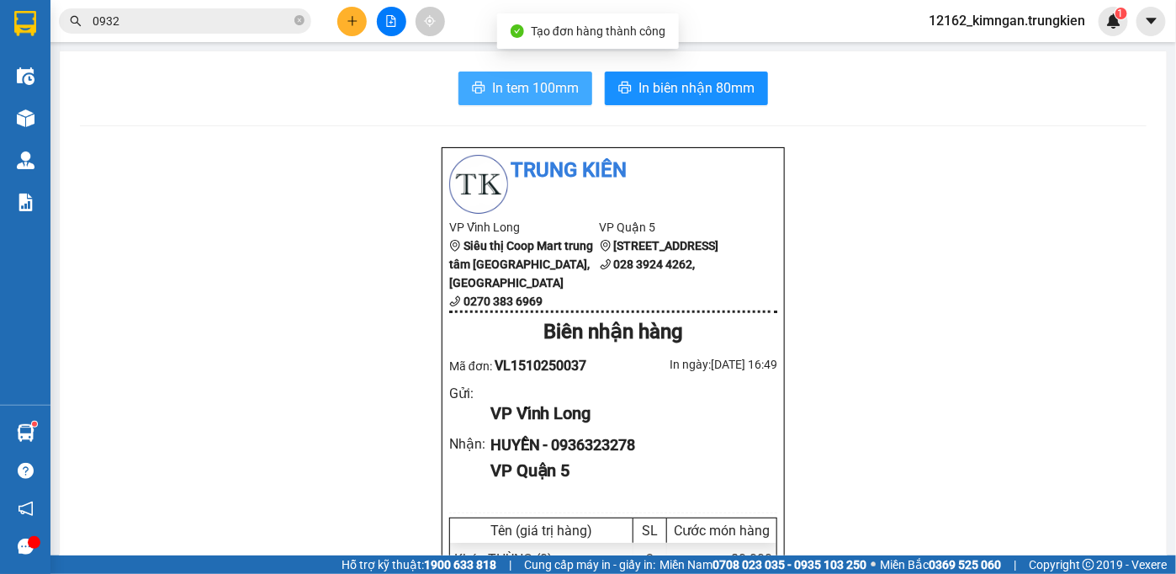
click at [569, 90] on span "In tem 100mm" at bounding box center [535, 87] width 87 height 21
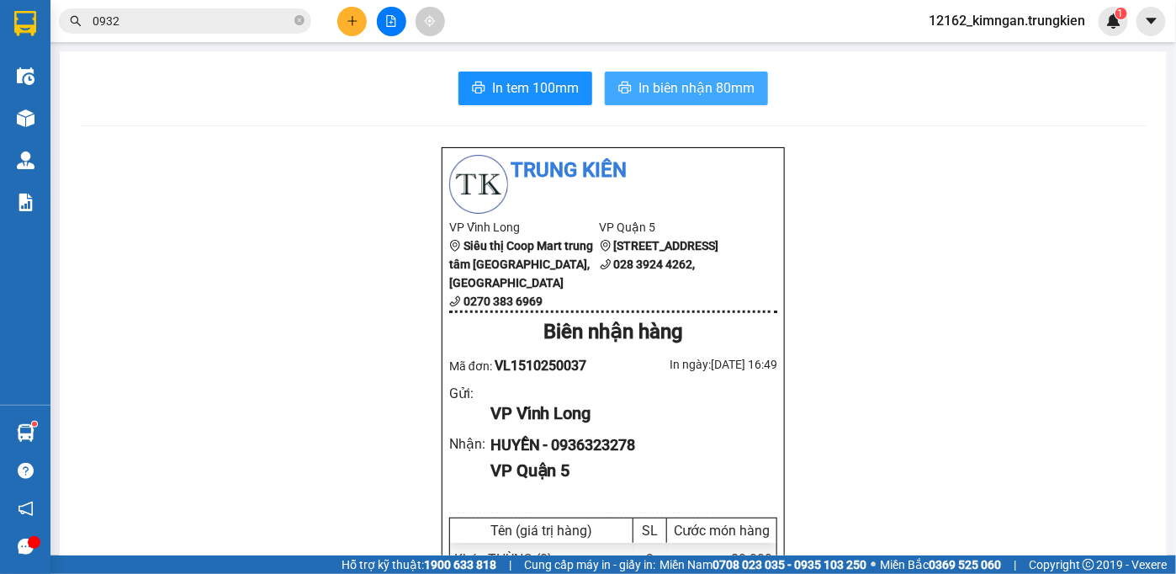
click at [746, 80] on span "In biên nhận 80mm" at bounding box center [696, 87] width 116 height 21
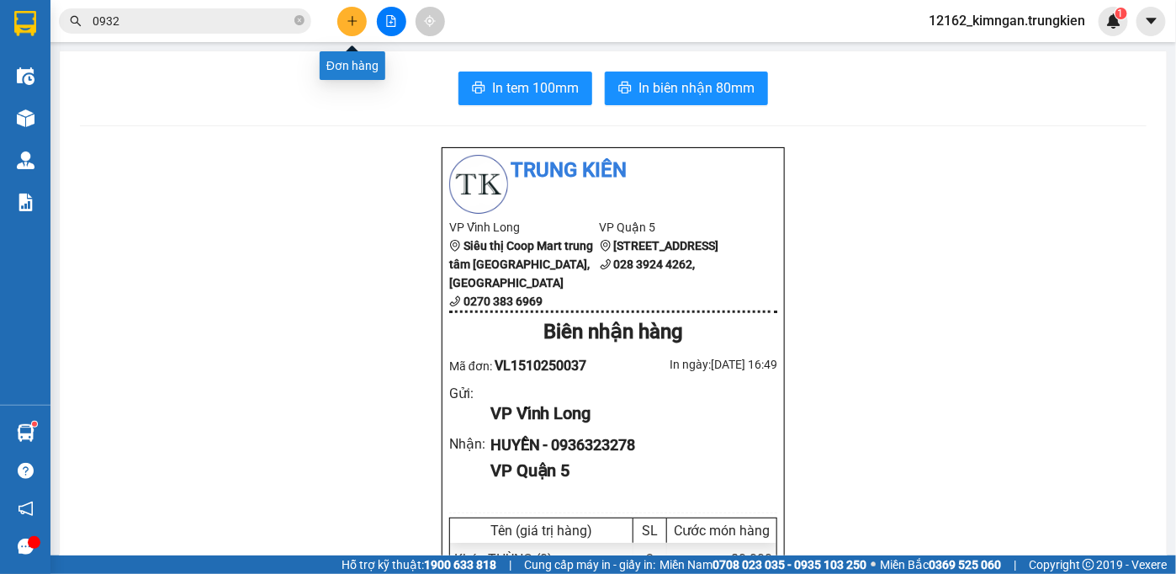
click at [347, 16] on icon "plus" at bounding box center [352, 21] width 12 height 12
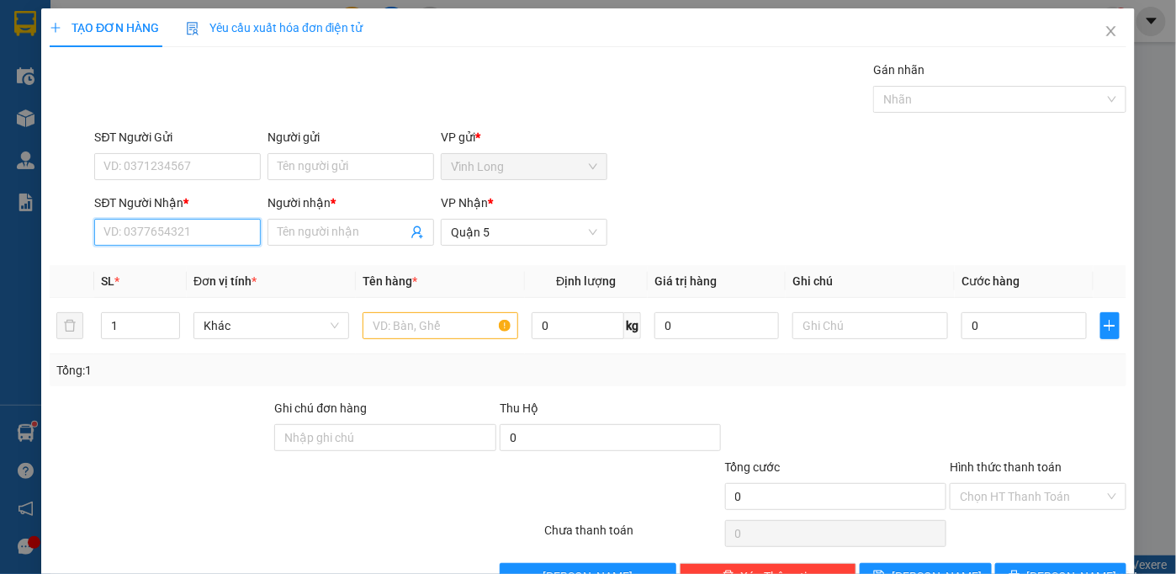
click at [190, 232] on input "SĐT Người Nhận *" at bounding box center [177, 232] width 167 height 27
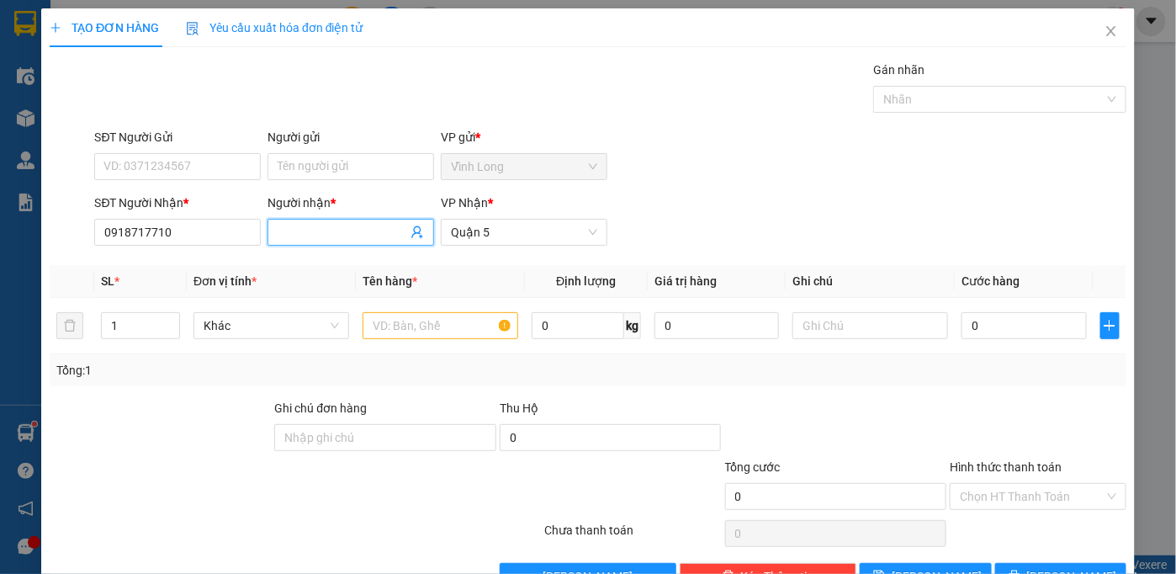
drag, startPoint x: 301, startPoint y: 220, endPoint x: 300, endPoint y: 196, distance: 23.6
click at [303, 220] on span at bounding box center [350, 232] width 167 height 27
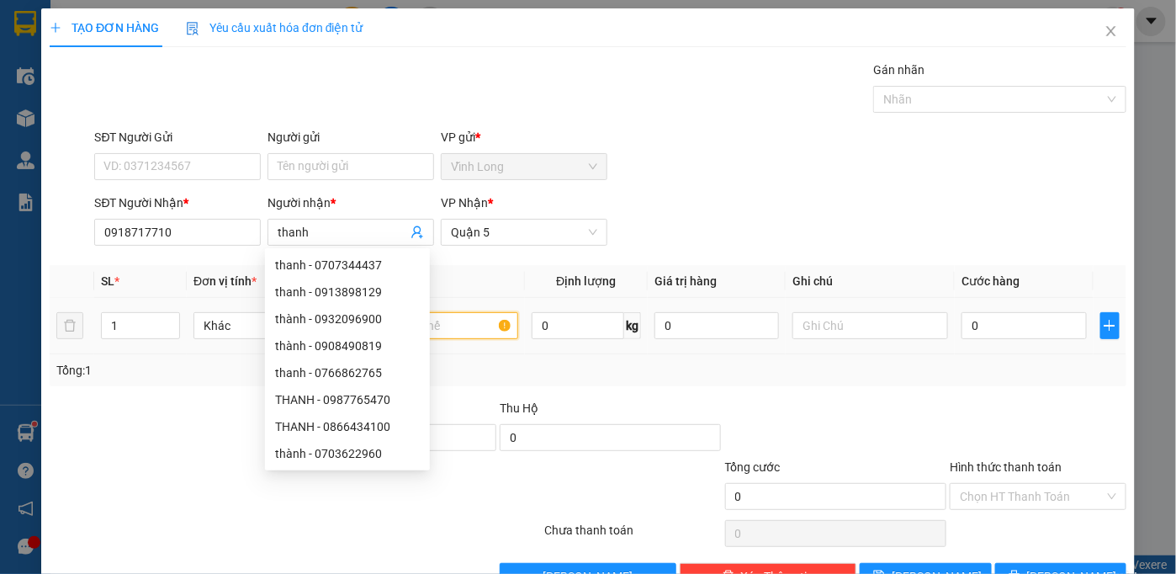
click at [475, 321] on input "text" at bounding box center [440, 325] width 156 height 27
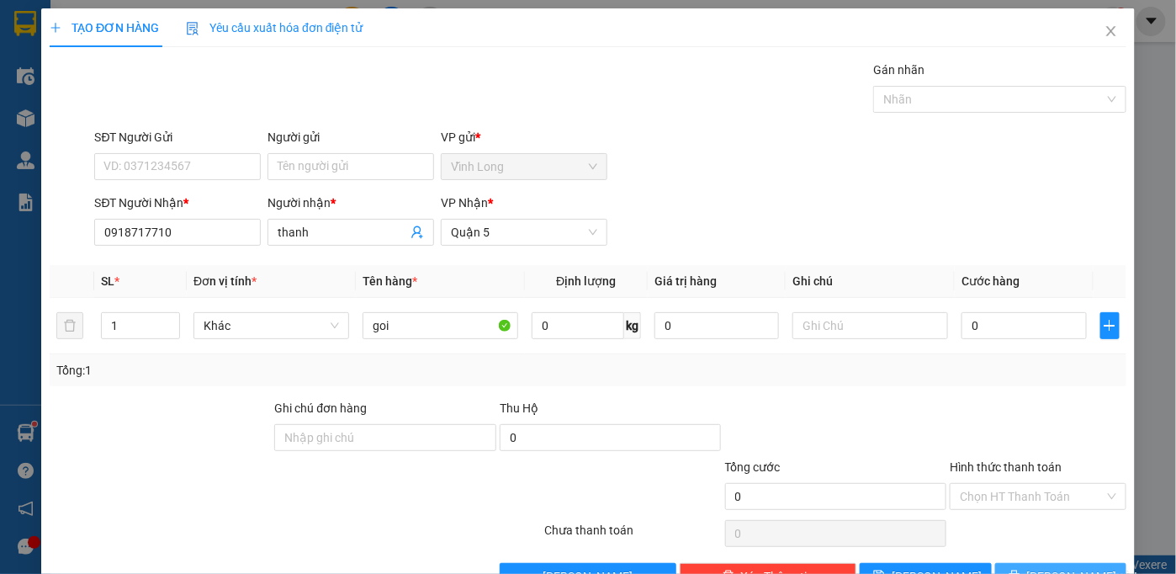
click at [1034, 563] on button "[PERSON_NAME] và In" at bounding box center [1061, 576] width 132 height 27
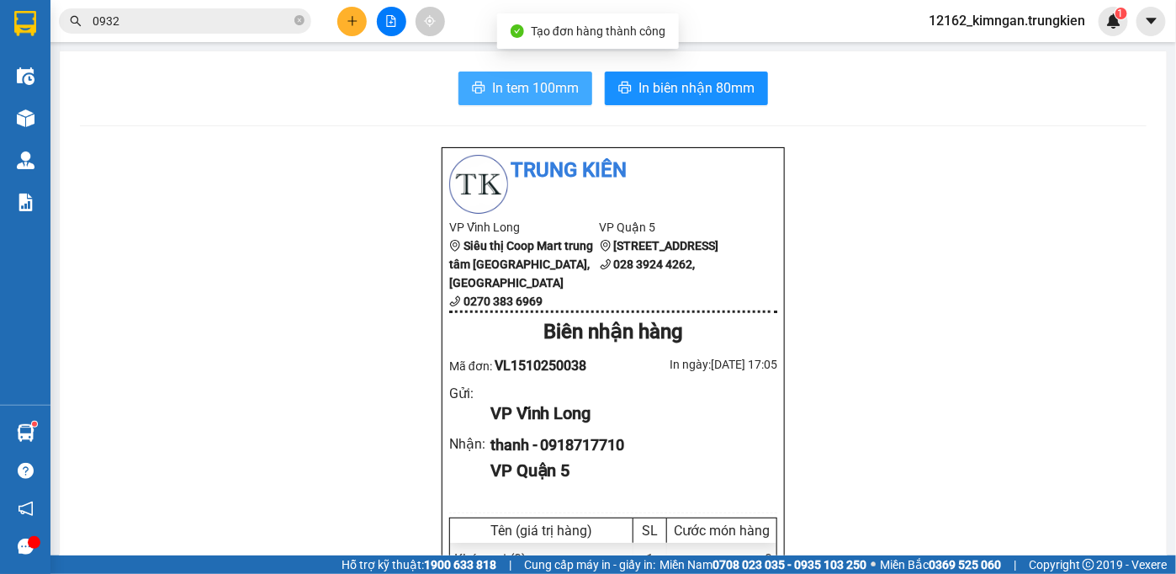
click at [542, 89] on span "In tem 100mm" at bounding box center [535, 87] width 87 height 21
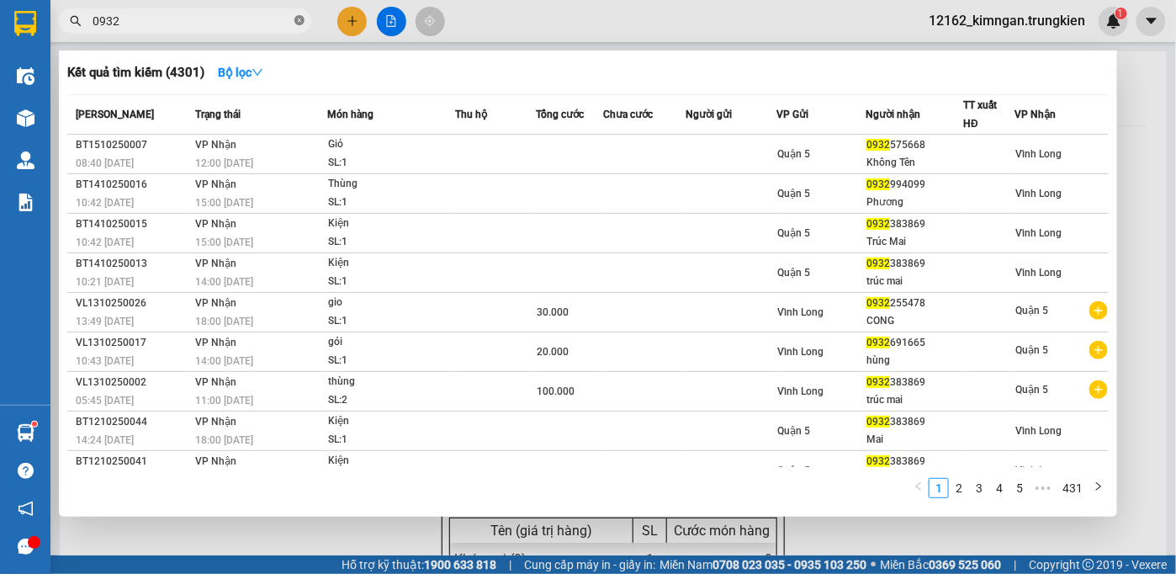
click at [296, 25] on icon "close-circle" at bounding box center [299, 20] width 10 height 10
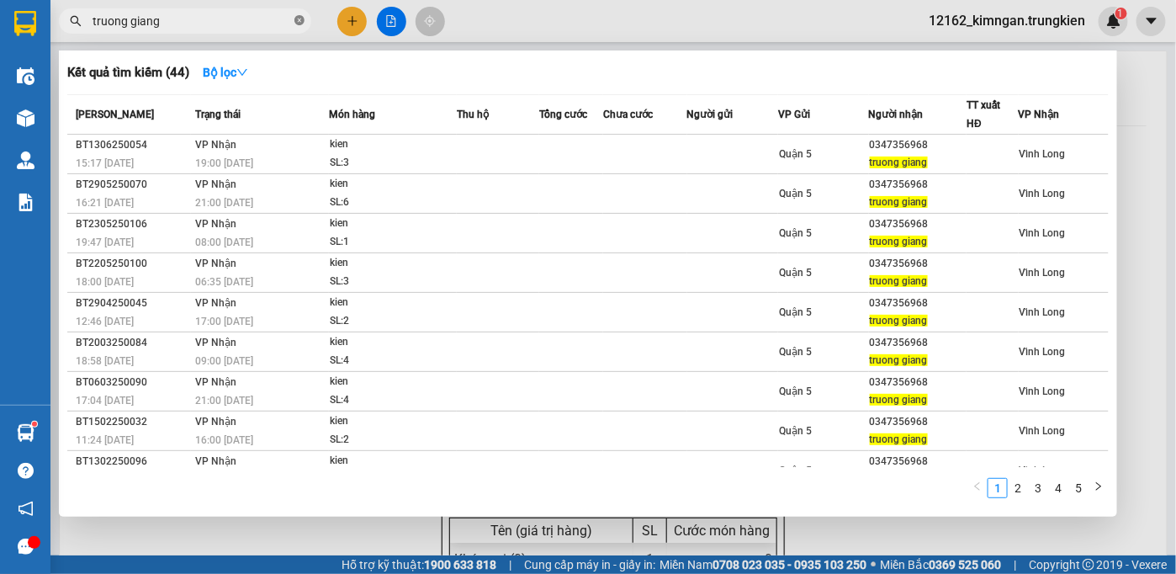
click at [296, 19] on icon "close-circle" at bounding box center [299, 20] width 10 height 10
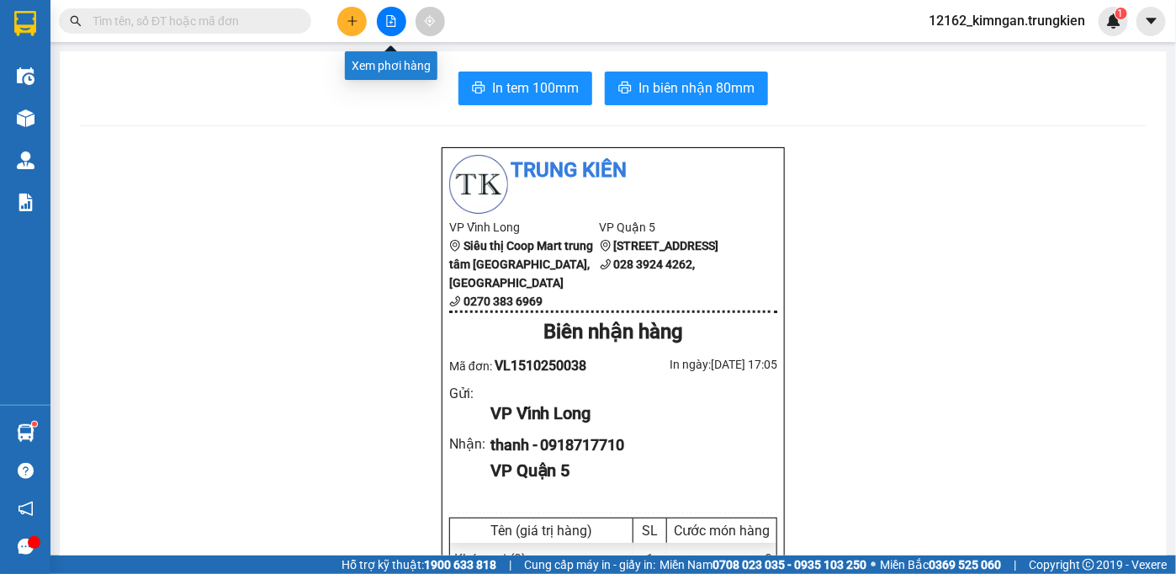
click at [392, 30] on button at bounding box center [391, 21] width 29 height 29
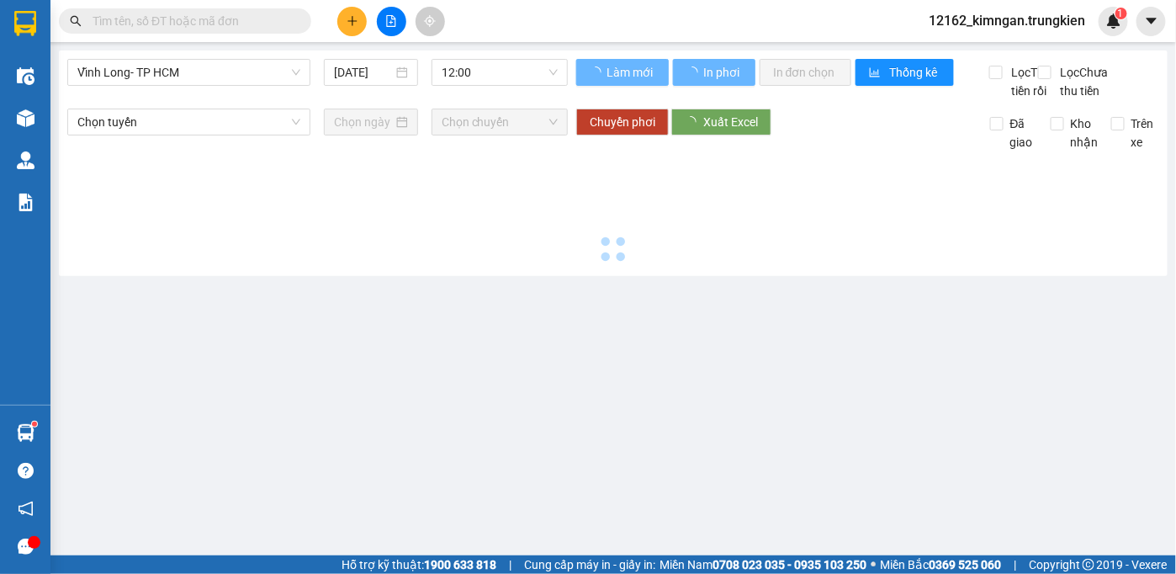
click at [200, 58] on div "Vĩnh Long- TP HCM 15/10/2025 12:00 Làm mới In phơi In đơn chọn Thống kê Lọc Thu…" at bounding box center [613, 162] width 1108 height 225
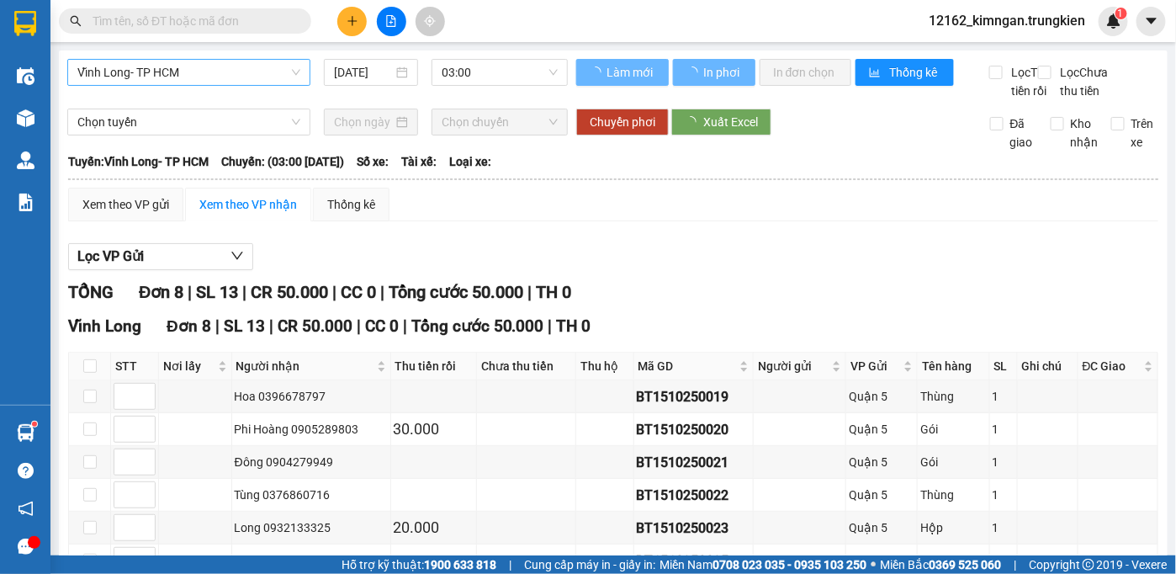
click at [181, 82] on span "Vĩnh Long- TP HCM" at bounding box center [188, 72] width 223 height 25
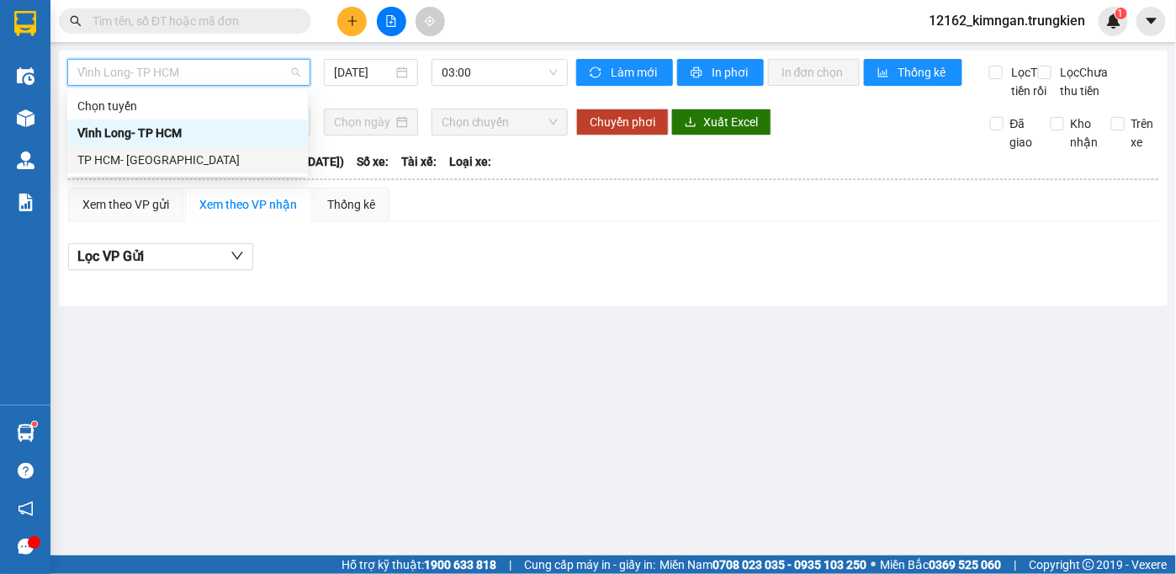
click at [185, 166] on div "TP HCM- [GEOGRAPHIC_DATA]" at bounding box center [187, 160] width 220 height 19
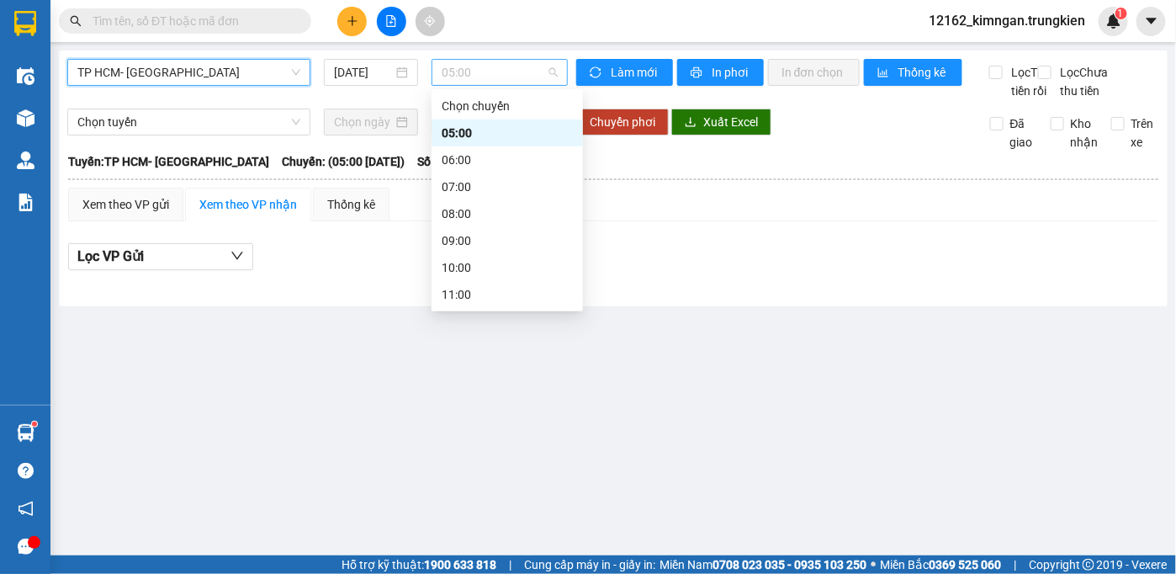
drag, startPoint x: 500, startPoint y: 61, endPoint x: 489, endPoint y: 67, distance: 13.2
click at [495, 64] on span "05:00" at bounding box center [500, 72] width 116 height 25
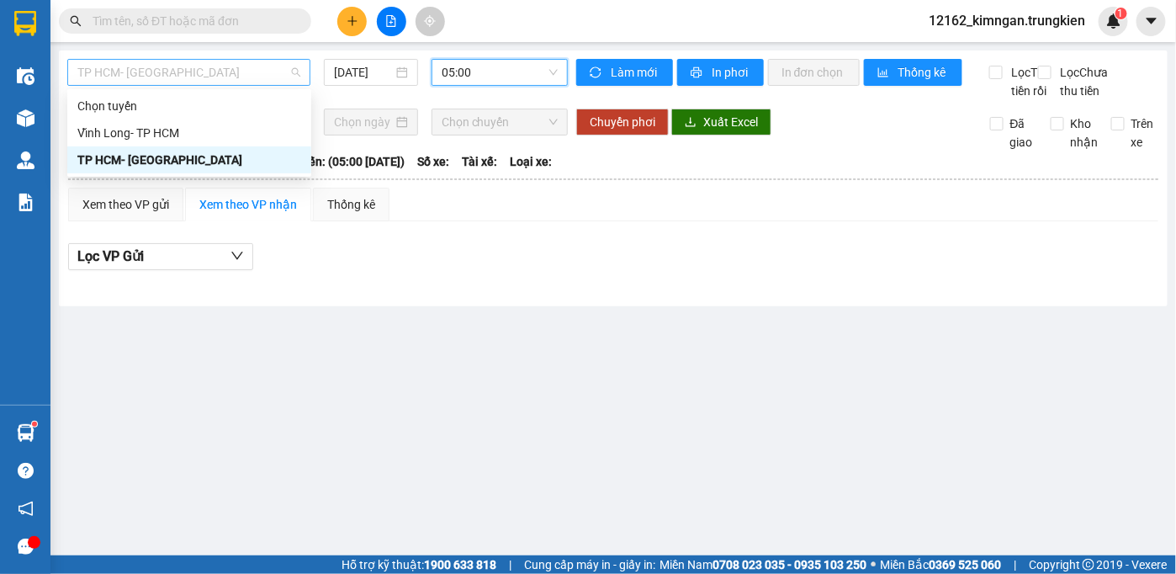
click at [130, 81] on span "TP HCM- [GEOGRAPHIC_DATA]" at bounding box center [188, 72] width 223 height 25
click at [442, 72] on span "05:00" at bounding box center [500, 72] width 116 height 25
click at [262, 74] on span "TP HCM- [GEOGRAPHIC_DATA]" at bounding box center [188, 72] width 223 height 25
drag, startPoint x: 203, startPoint y: 172, endPoint x: 209, endPoint y: 155, distance: 17.8
click at [205, 160] on div "TP HCM- [GEOGRAPHIC_DATA]" at bounding box center [189, 159] width 244 height 27
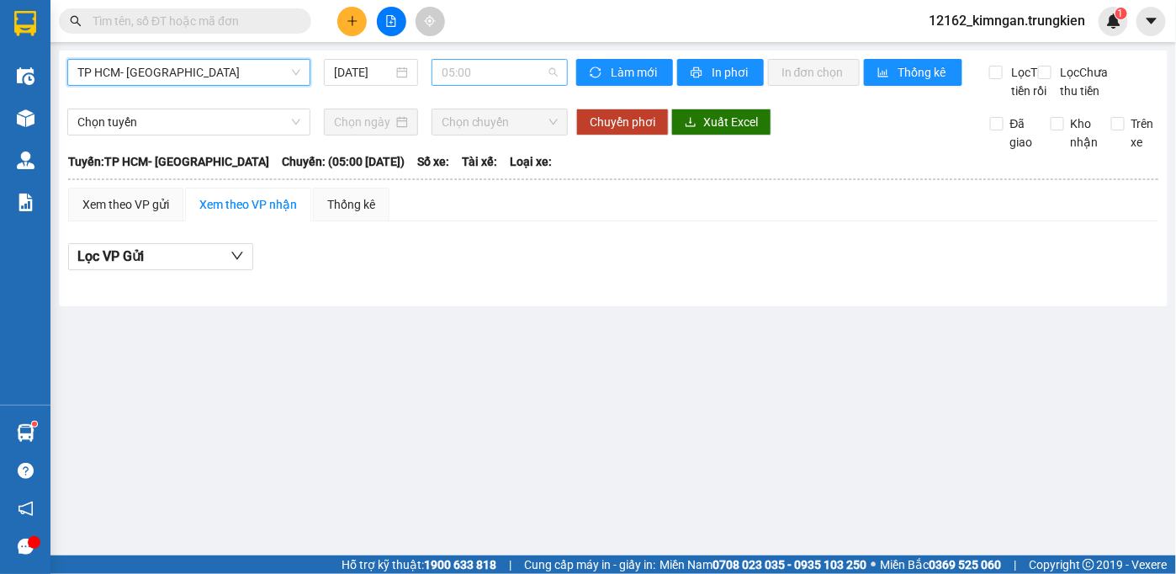
click at [511, 71] on span "05:00" at bounding box center [500, 72] width 116 height 25
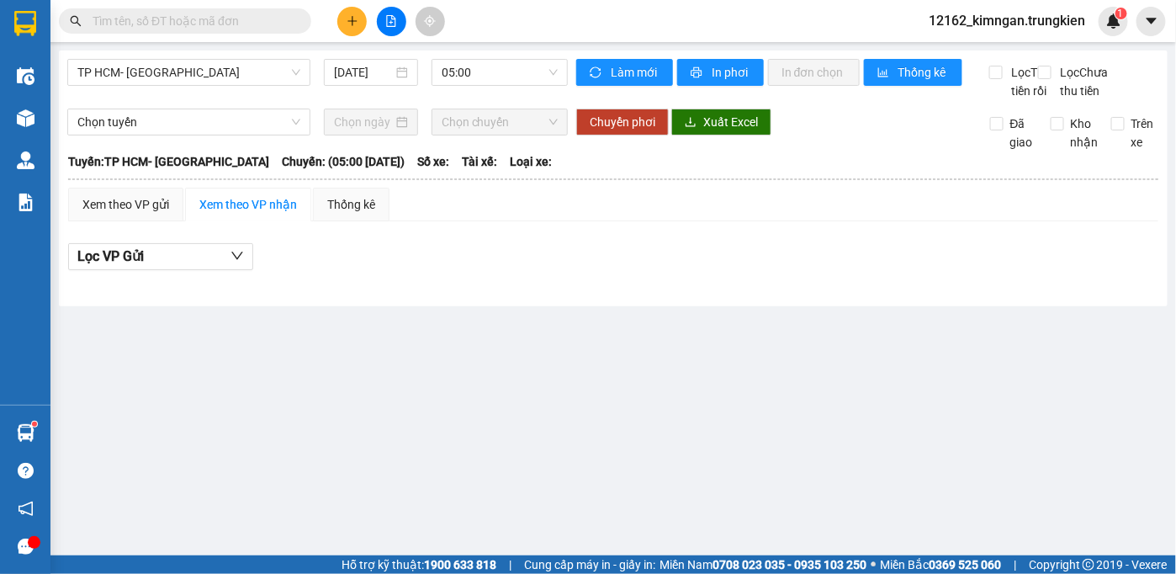
click at [257, 15] on input "text" at bounding box center [192, 21] width 198 height 19
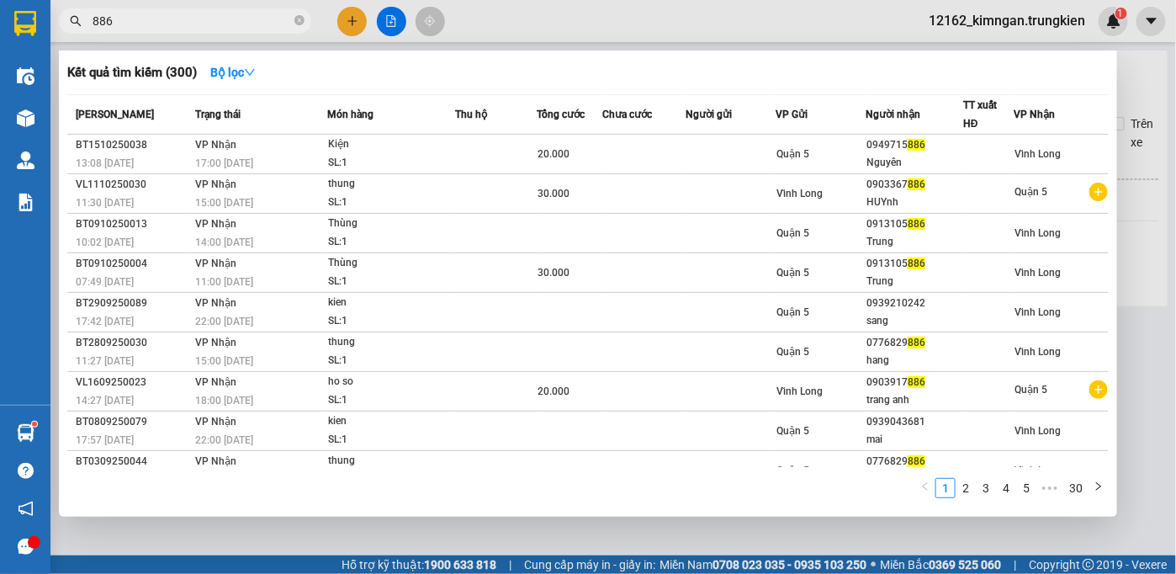
click at [351, 19] on div at bounding box center [588, 287] width 1176 height 574
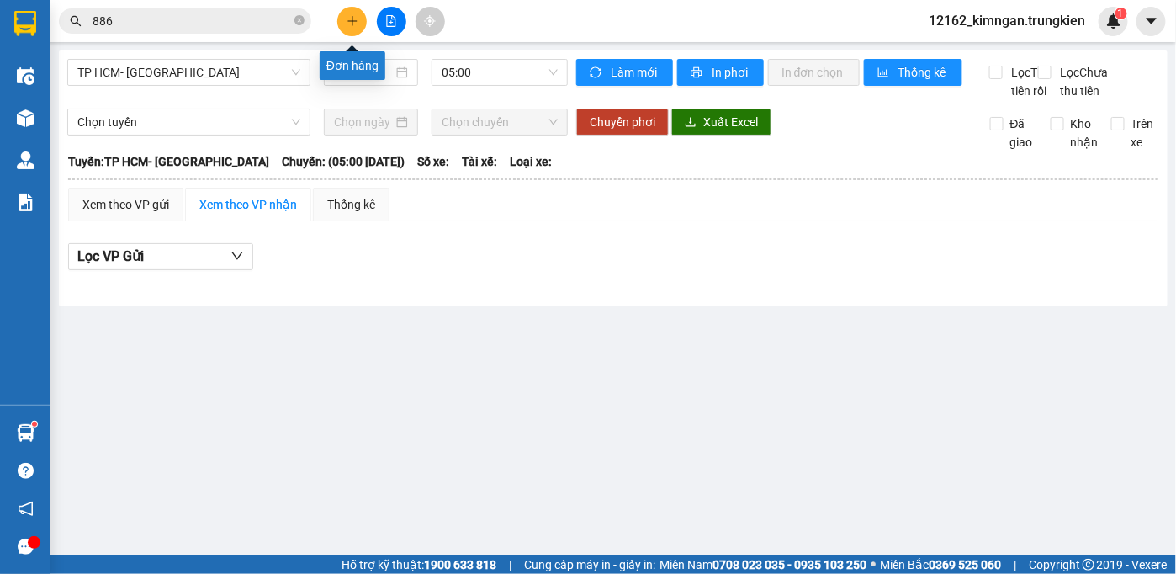
click at [342, 13] on button at bounding box center [351, 21] width 29 height 29
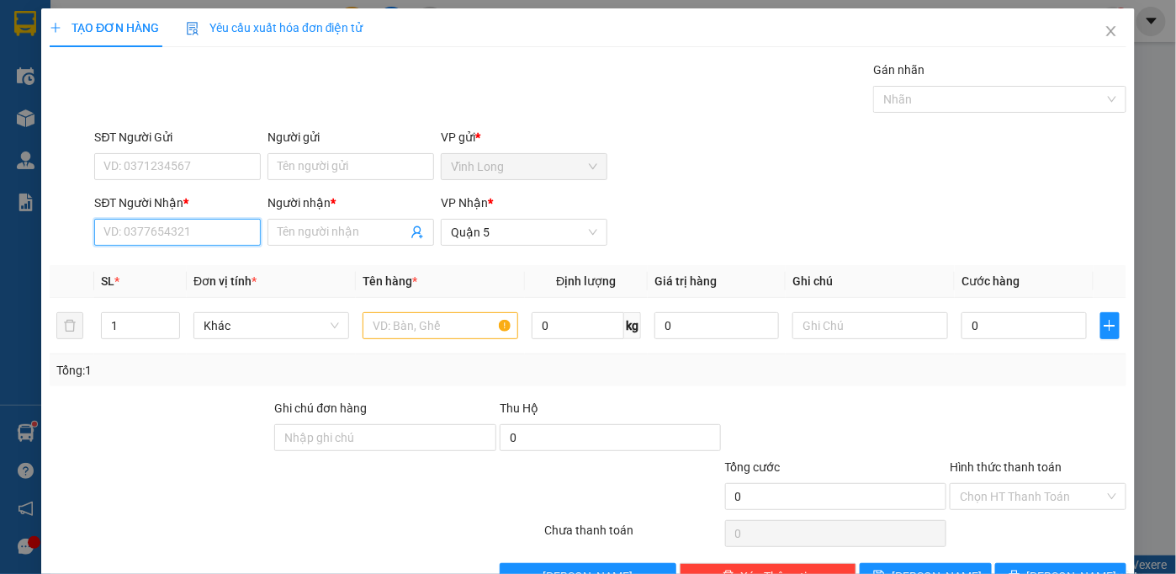
click at [256, 238] on input "SĐT Người Nhận *" at bounding box center [177, 232] width 167 height 27
click at [224, 261] on div "0934009629 - vàng" at bounding box center [175, 265] width 145 height 19
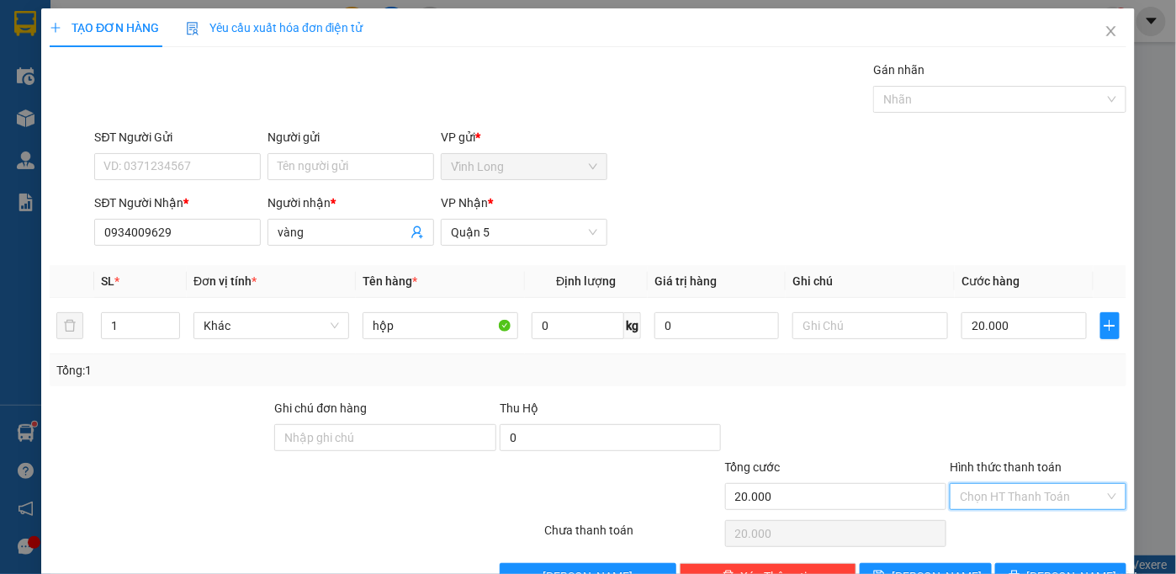
drag, startPoint x: 1057, startPoint y: 487, endPoint x: 1047, endPoint y: 505, distance: 20.3
click at [1057, 487] on input "Hình thức thanh toán" at bounding box center [1032, 496] width 145 height 25
click at [1034, 521] on div "Tại văn phòng" at bounding box center [1027, 528] width 155 height 19
drag, startPoint x: 1103, startPoint y: 521, endPoint x: 1086, endPoint y: 505, distance: 23.8
click at [1097, 563] on button "[PERSON_NAME] và In" at bounding box center [1061, 576] width 132 height 27
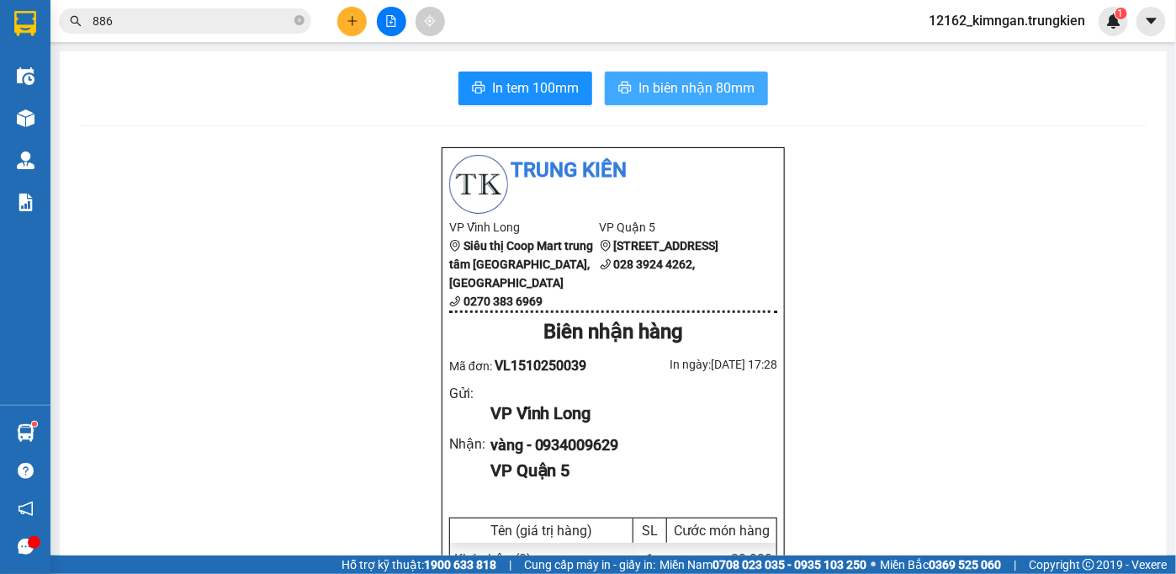
click at [720, 79] on span "In biên nhận 80mm" at bounding box center [696, 87] width 116 height 21
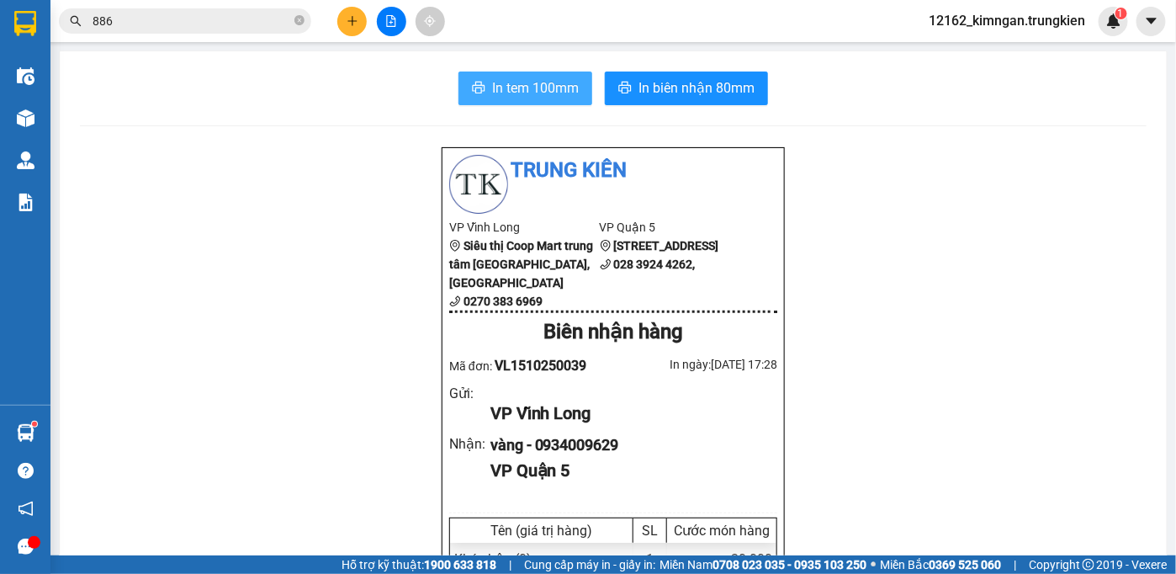
click at [565, 94] on span "In tem 100mm" at bounding box center [535, 87] width 87 height 21
click at [354, 20] on icon "plus" at bounding box center [352, 21] width 12 height 12
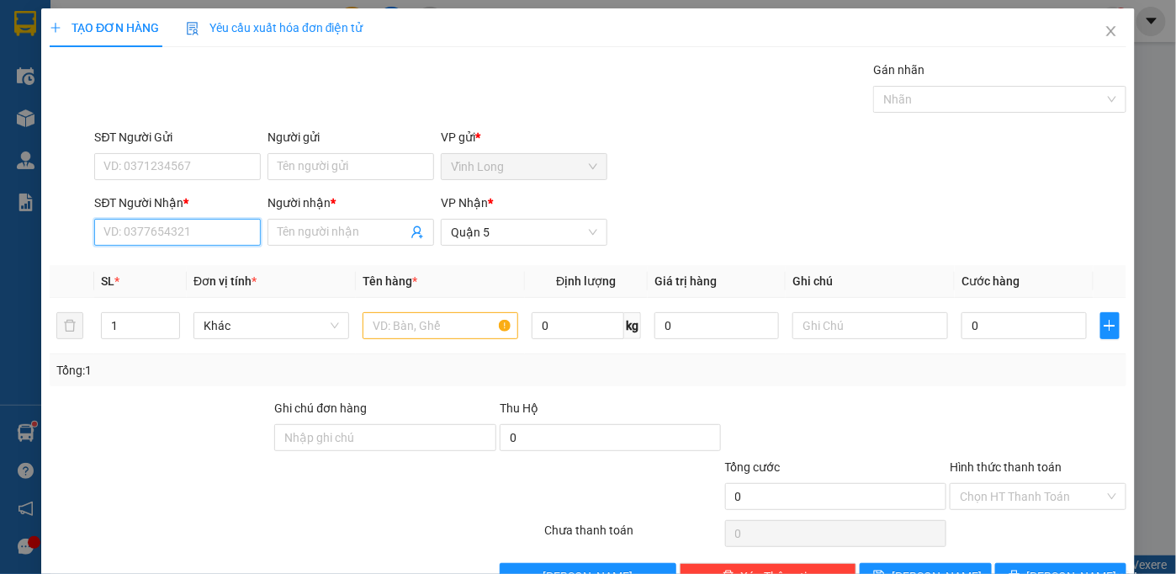
click at [201, 239] on input "SĐT Người Nhận *" at bounding box center [177, 232] width 167 height 27
click at [222, 274] on div "0938174318 - lâm" at bounding box center [175, 264] width 165 height 27
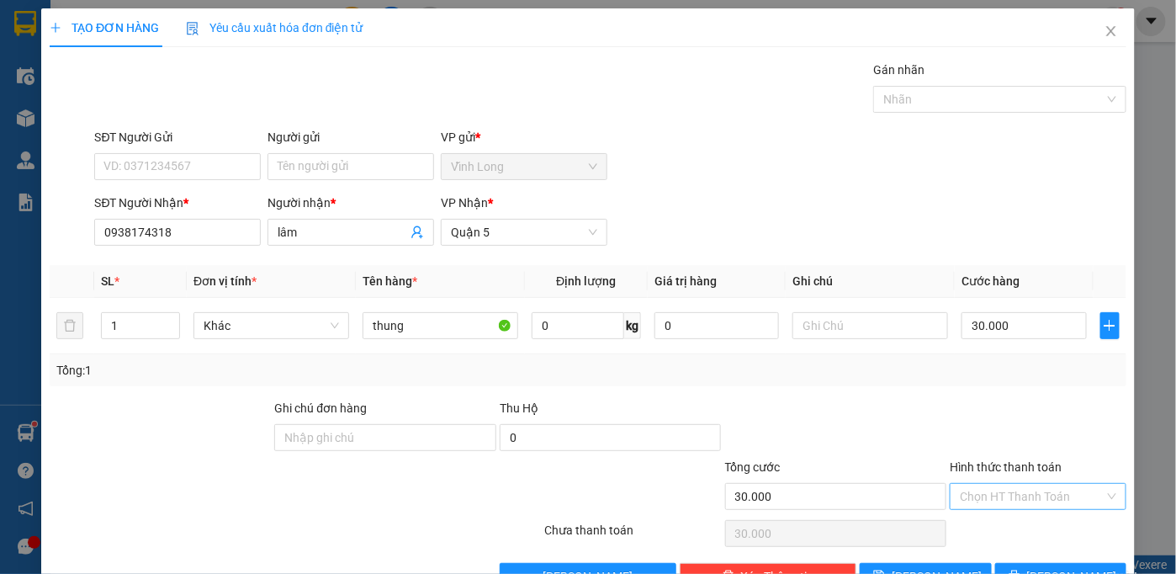
click at [1009, 495] on input "Hình thức thanh toán" at bounding box center [1032, 496] width 145 height 25
click at [1032, 519] on div "Tại văn phòng" at bounding box center [1027, 528] width 155 height 19
click at [1050, 567] on span "[PERSON_NAME] và In" at bounding box center [1086, 576] width 118 height 19
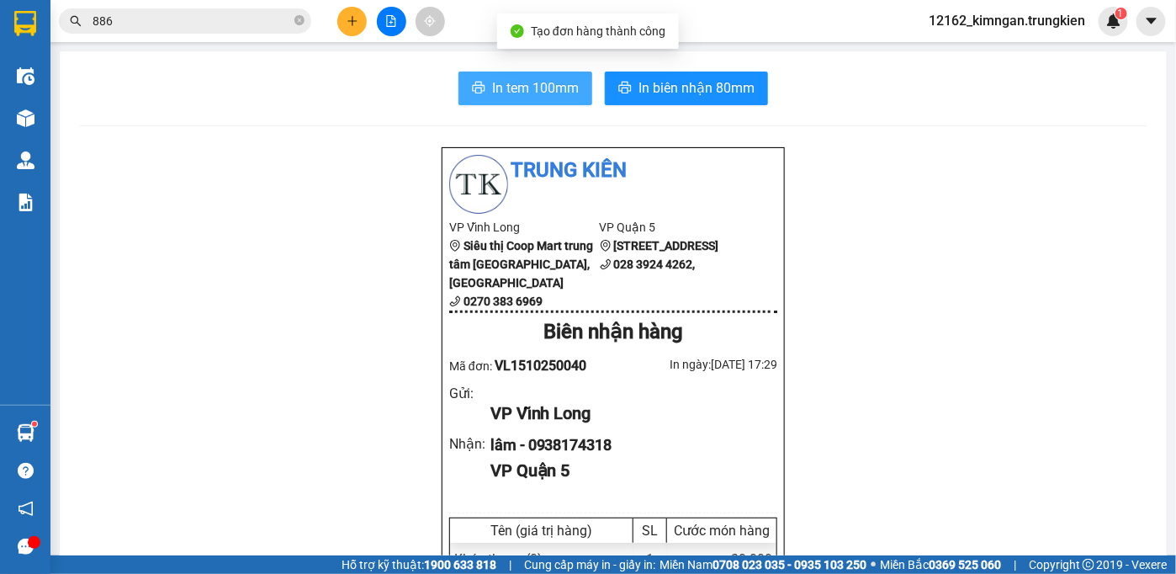
click at [544, 91] on span "In tem 100mm" at bounding box center [535, 87] width 87 height 21
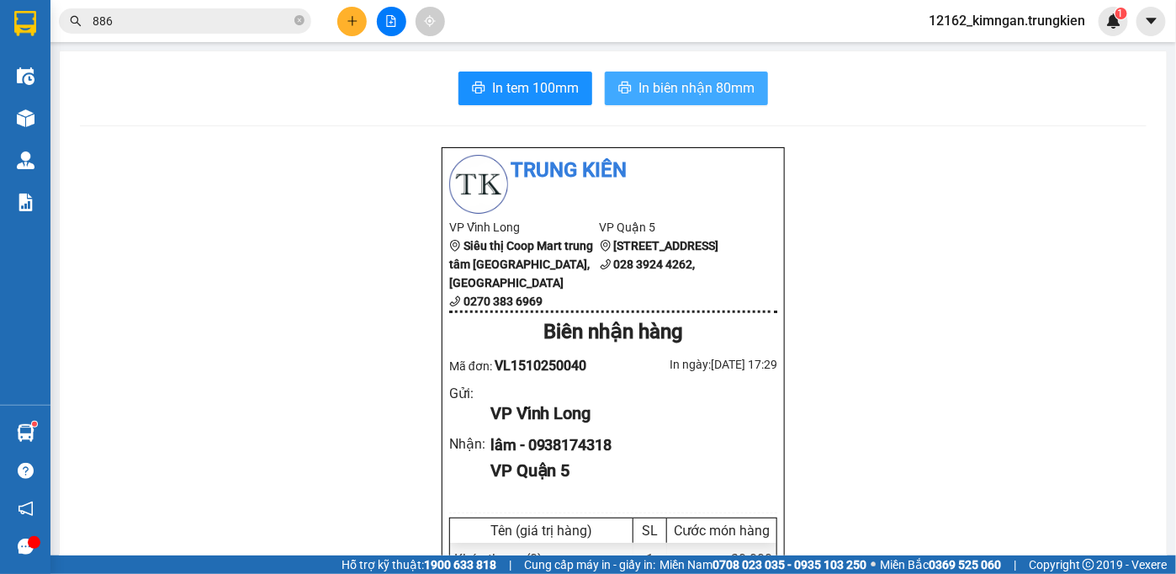
click at [683, 88] on span "In biên nhận 80mm" at bounding box center [696, 87] width 116 height 21
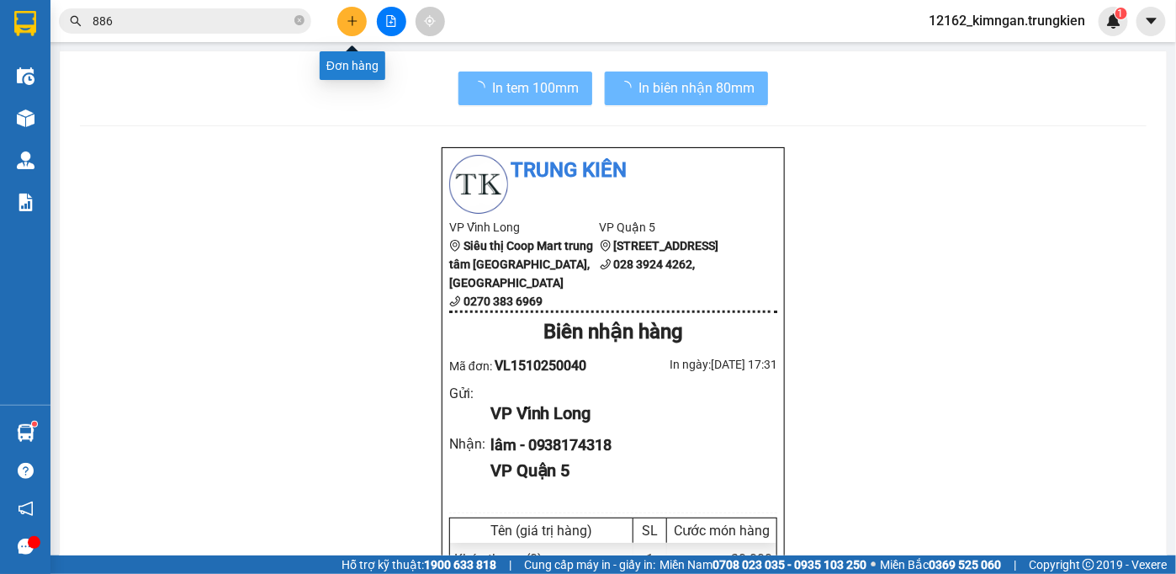
click at [354, 24] on icon "plus" at bounding box center [352, 21] width 12 height 12
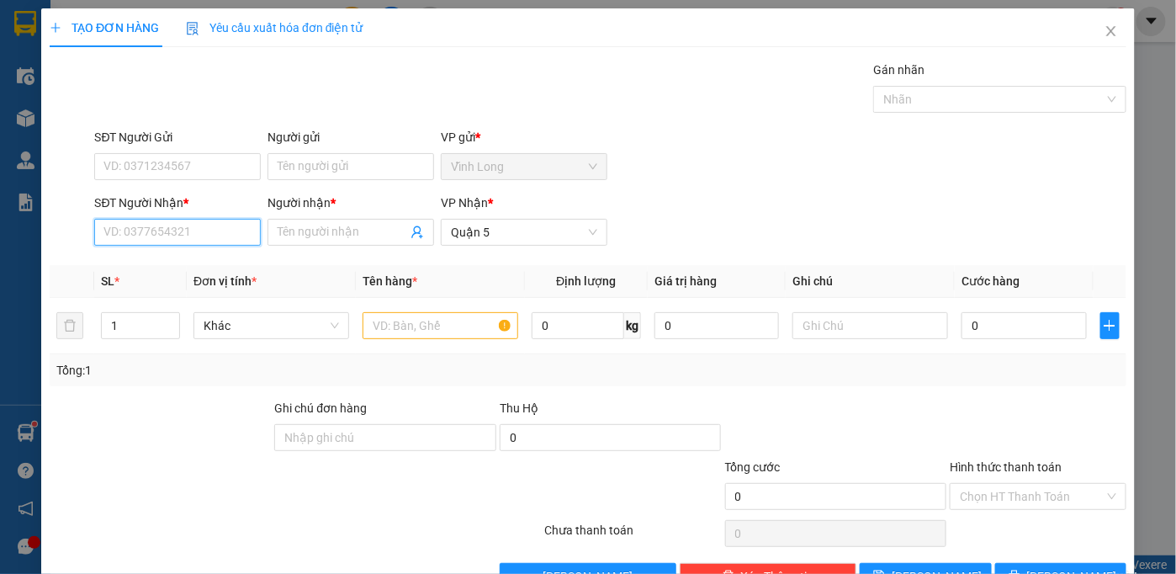
drag, startPoint x: 213, startPoint y: 220, endPoint x: 212, endPoint y: 211, distance: 9.3
click at [213, 220] on input "SĐT Người Nhận *" at bounding box center [177, 232] width 167 height 27
click at [231, 263] on div "0932712556 - châu" at bounding box center [175, 265] width 145 height 19
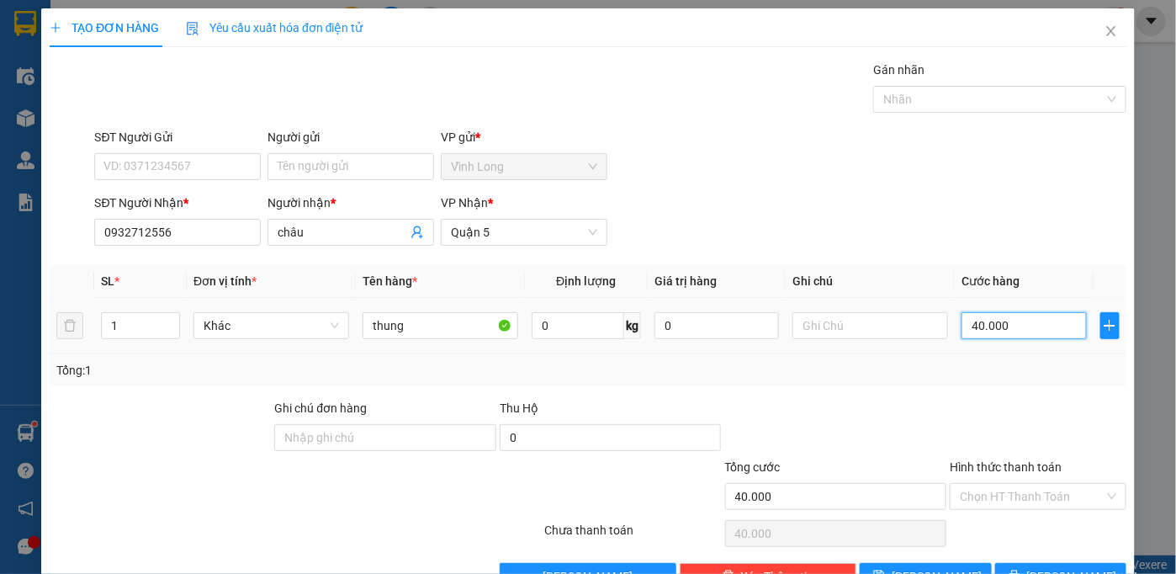
click at [1040, 322] on input "40.000" at bounding box center [1023, 325] width 124 height 27
click at [168, 319] on icon "up" at bounding box center [170, 322] width 6 height 6
click at [1038, 498] on input "Hình thức thanh toán" at bounding box center [1032, 496] width 145 height 25
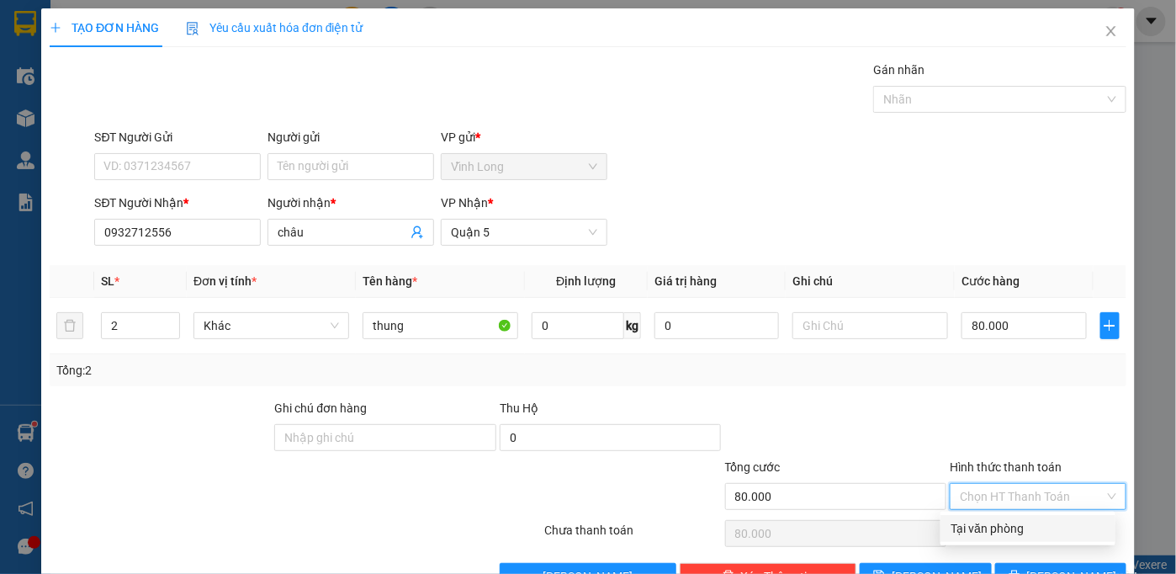
click at [1002, 525] on div "Tại văn phòng" at bounding box center [1027, 528] width 155 height 19
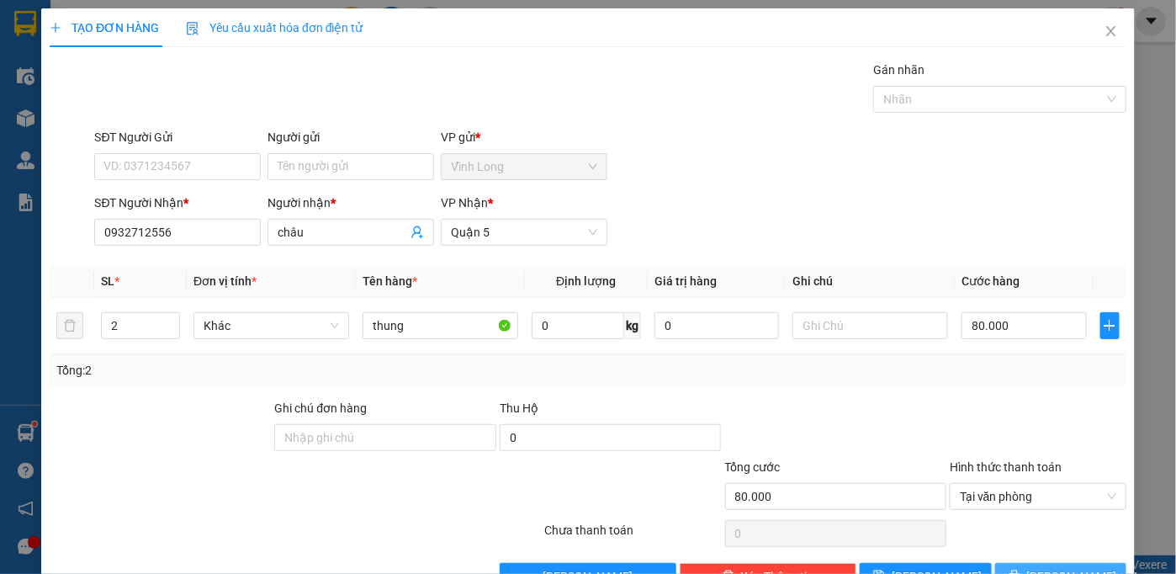
click at [1012, 563] on button "[PERSON_NAME] và In" at bounding box center [1061, 576] width 132 height 27
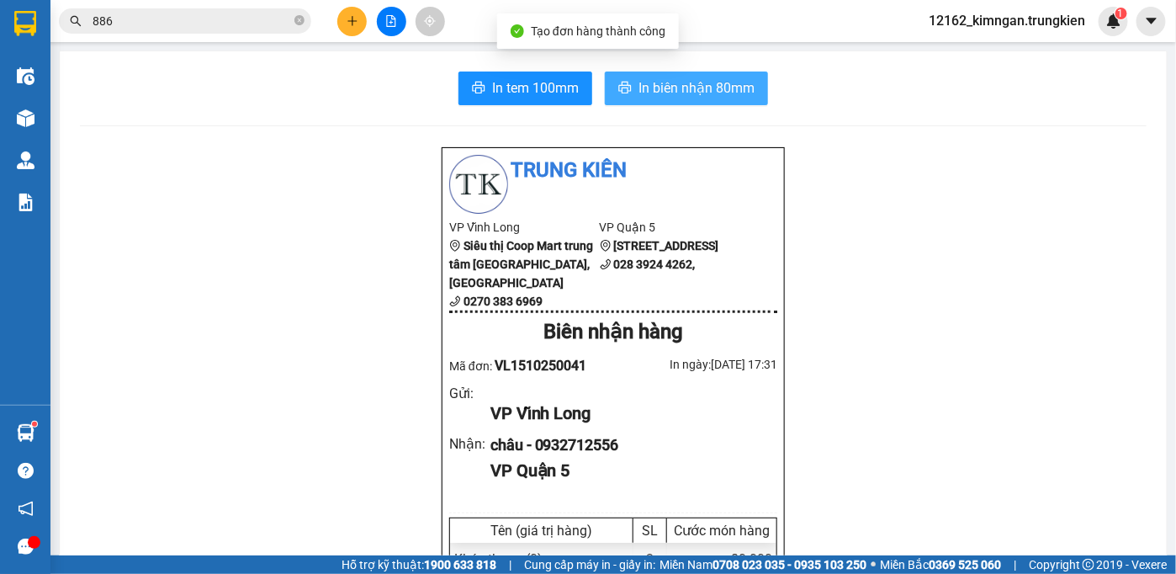
click at [631, 83] on button "In biên nhận 80mm" at bounding box center [686, 88] width 163 height 34
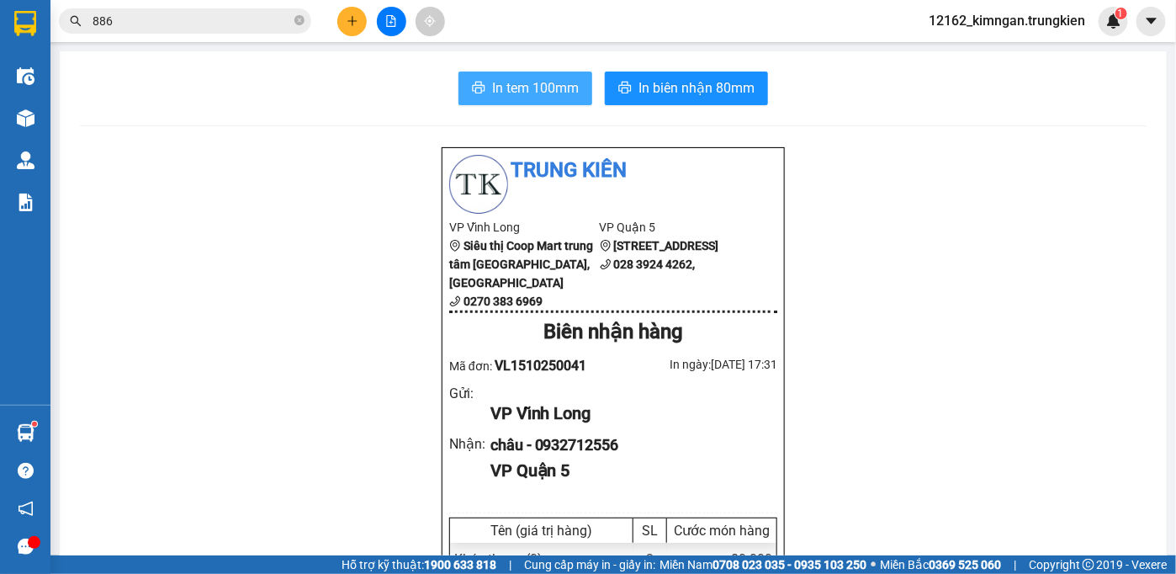
click at [524, 96] on span "In tem 100mm" at bounding box center [535, 87] width 87 height 21
drag, startPoint x: 520, startPoint y: 81, endPoint x: 509, endPoint y: 63, distance: 20.8
click at [519, 82] on span "In tem 100mm" at bounding box center [535, 87] width 87 height 21
drag, startPoint x: 354, startPoint y: 13, endPoint x: 352, endPoint y: 22, distance: 8.6
click at [352, 22] on button at bounding box center [351, 21] width 29 height 29
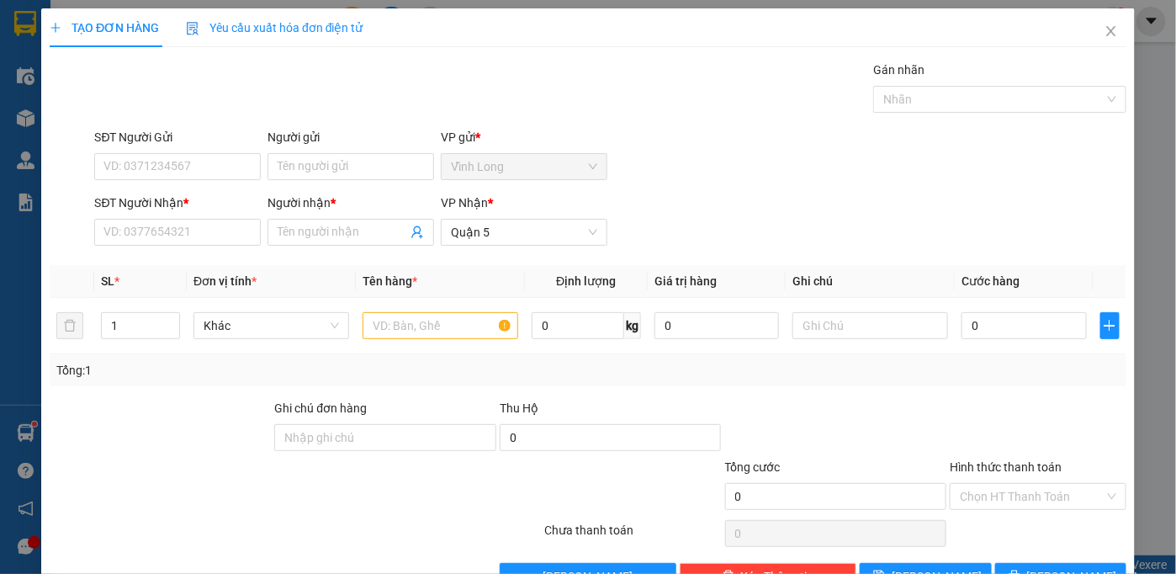
click at [175, 254] on div "Transit Pickup Surcharge Ids Transit Deliver Surcharge Ids Transit Deliver Surc…" at bounding box center [588, 325] width 1076 height 529
click at [182, 242] on input "SĐT Người Nhận *" at bounding box center [177, 232] width 167 height 27
click at [424, 325] on input "text" at bounding box center [440, 325] width 156 height 27
click at [990, 325] on input "0" at bounding box center [1023, 325] width 124 height 27
click at [1087, 508] on div "Hình thức thanh toán Chọn HT Thanh Toán" at bounding box center [1037, 487] width 177 height 59
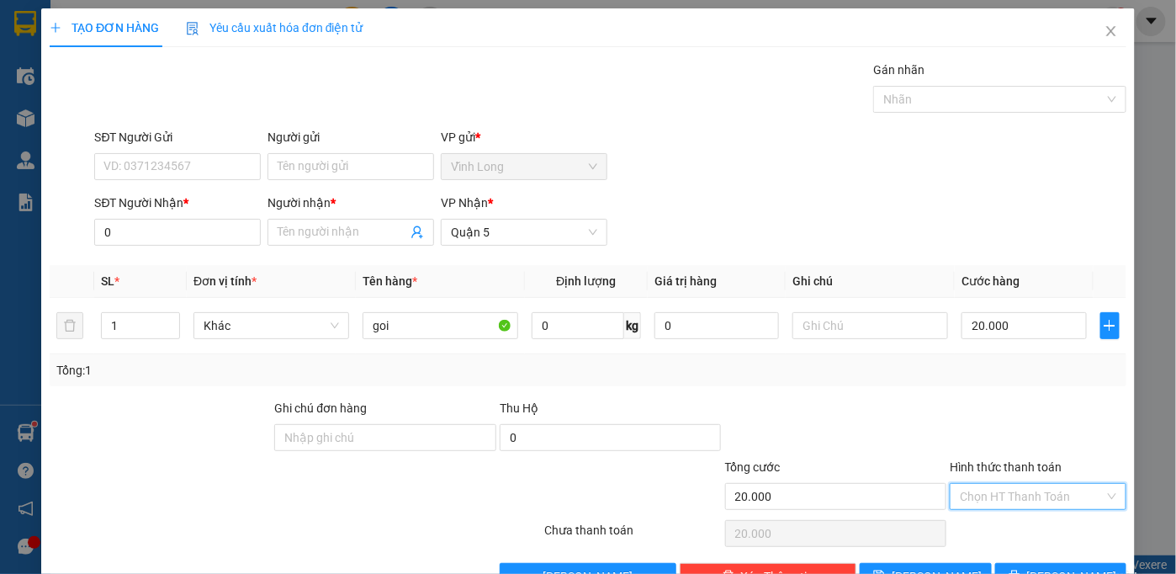
drag, startPoint x: 1087, startPoint y: 501, endPoint x: 1069, endPoint y: 525, distance: 29.4
click at [1083, 510] on div "Hình thức thanh toán Chọn HT Thanh Toán" at bounding box center [1037, 487] width 177 height 59
drag, startPoint x: 1067, startPoint y: 526, endPoint x: 906, endPoint y: 466, distance: 172.5
click at [1065, 526] on div "Tại văn phòng" at bounding box center [1027, 528] width 155 height 19
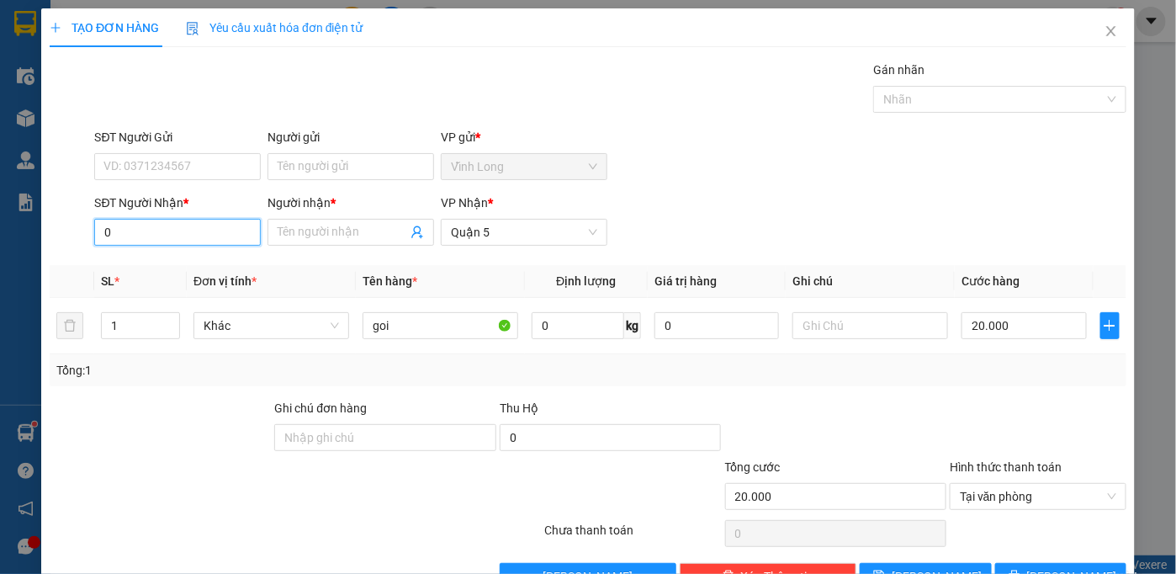
drag, startPoint x: 213, startPoint y: 238, endPoint x: 202, endPoint y: 249, distance: 15.5
click at [212, 239] on input "0" at bounding box center [177, 232] width 167 height 27
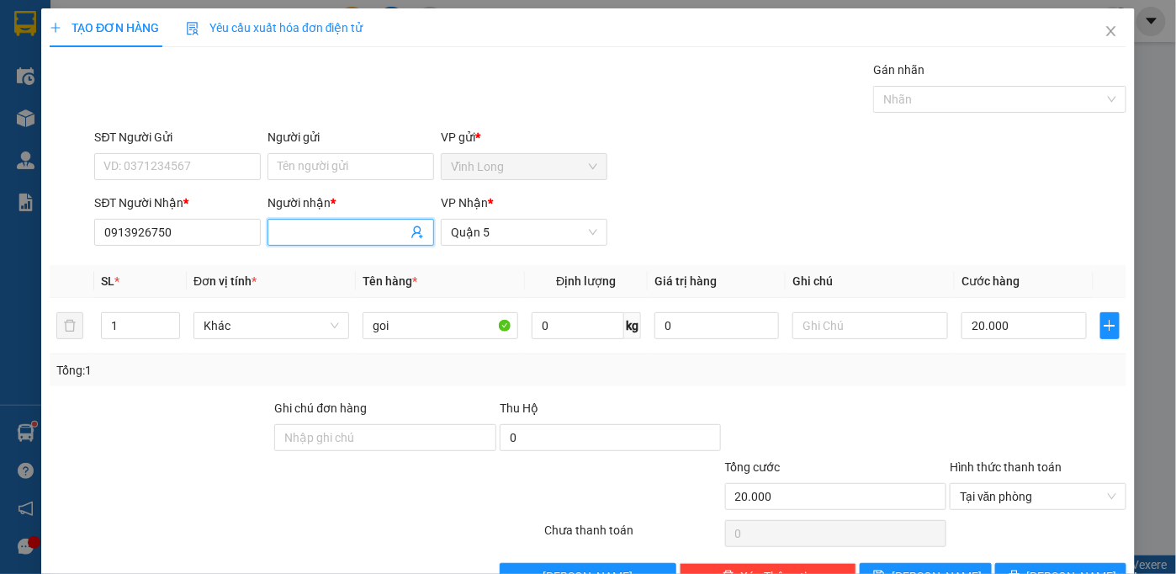
click at [316, 230] on input "Người nhận *" at bounding box center [343, 232] width 130 height 19
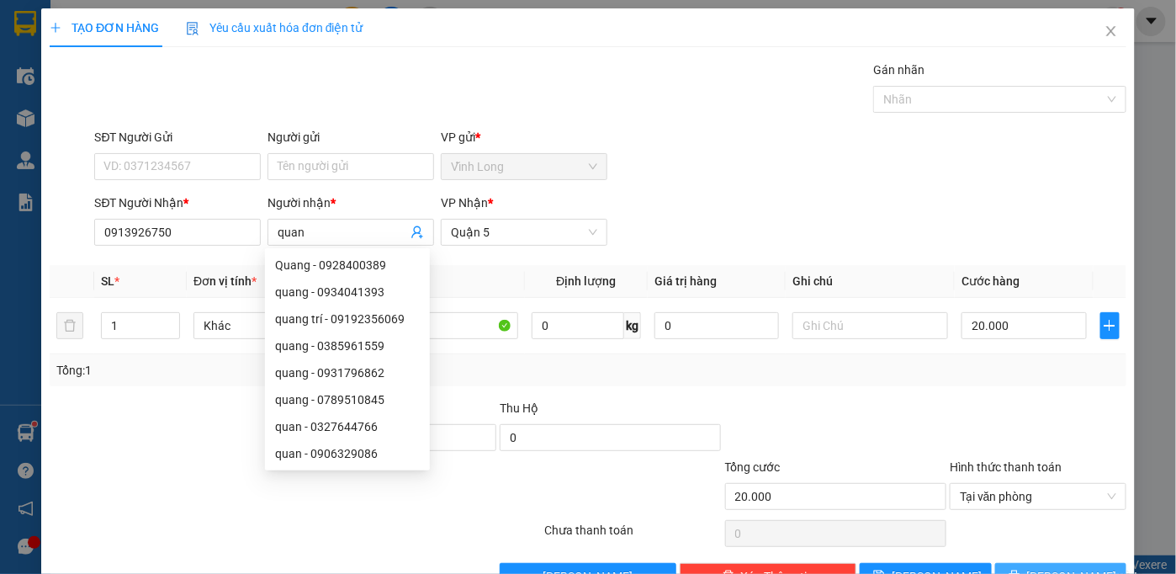
click at [1089, 563] on button "[PERSON_NAME] và In" at bounding box center [1061, 576] width 132 height 27
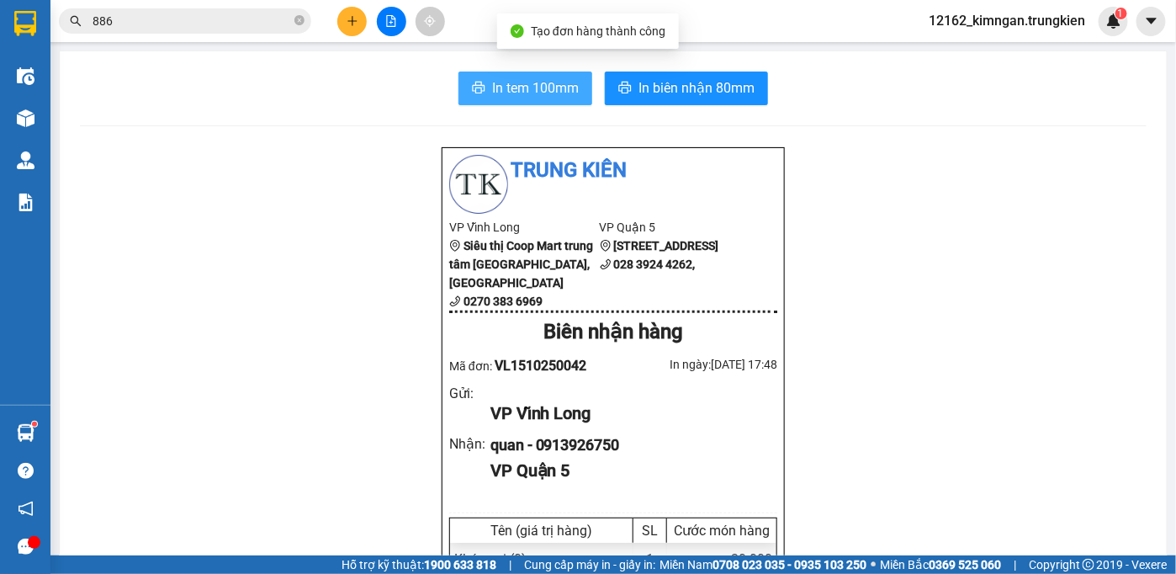
click at [508, 77] on span "In tem 100mm" at bounding box center [535, 87] width 87 height 21
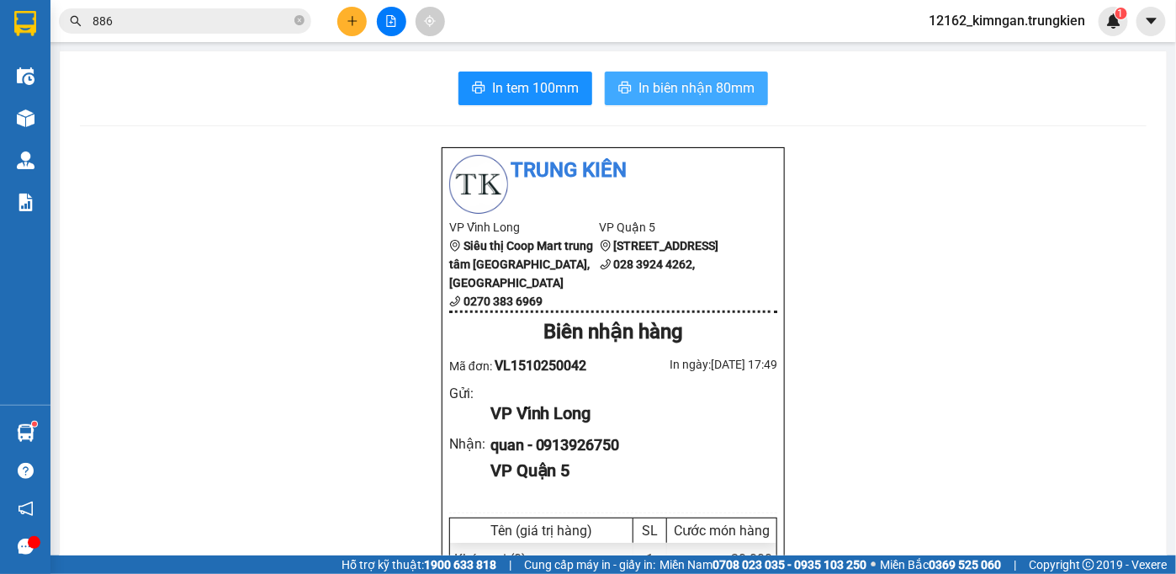
click at [735, 90] on span "In biên nhận 80mm" at bounding box center [696, 87] width 116 height 21
click at [358, 23] on button at bounding box center [351, 21] width 29 height 29
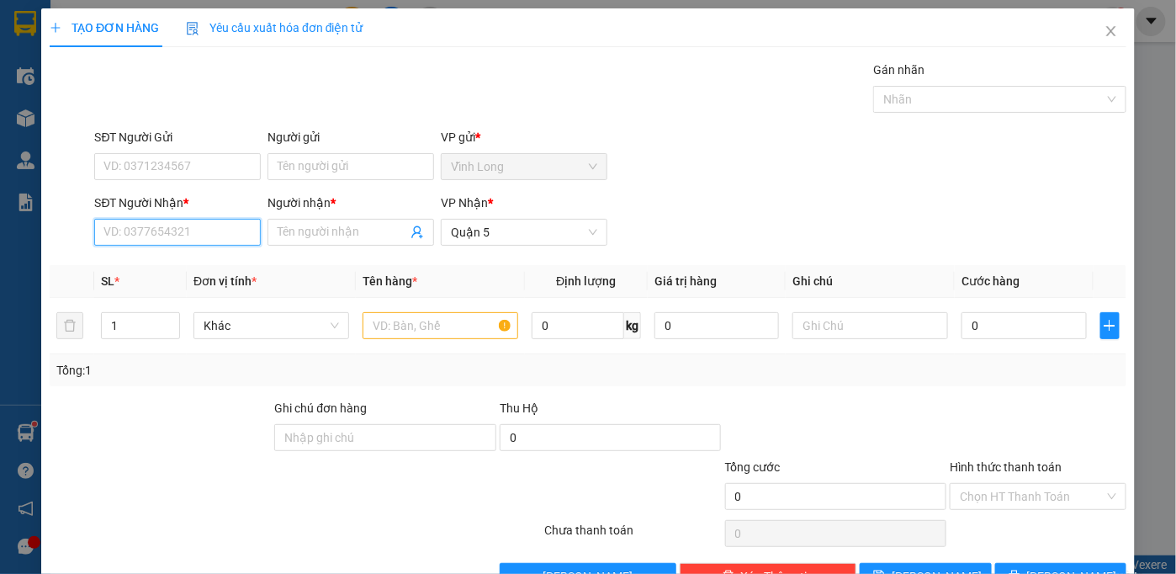
click at [162, 232] on input "SĐT Người Nhận *" at bounding box center [177, 232] width 167 height 27
click at [168, 256] on div "0948478787 - tuyền" at bounding box center [175, 265] width 145 height 19
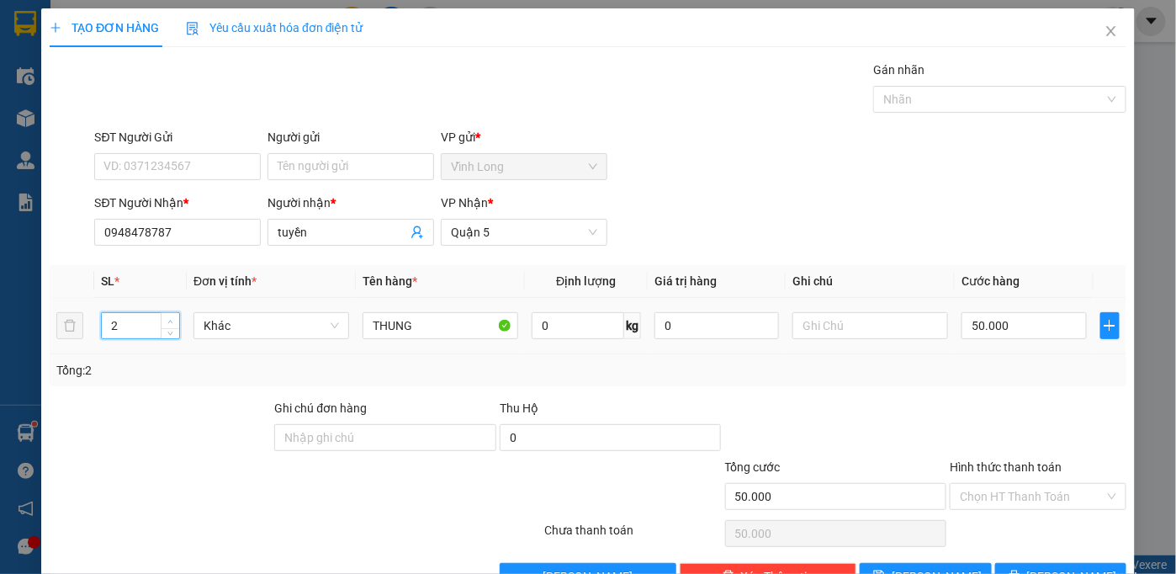
click at [170, 319] on icon "up" at bounding box center [170, 322] width 6 height 6
click at [1023, 332] on input "50.000" at bounding box center [1023, 325] width 124 height 27
drag, startPoint x: 1002, startPoint y: 492, endPoint x: 986, endPoint y: 536, distance: 46.6
click at [991, 520] on div "Transit Pickup Surcharge Ids Transit Deliver Surcharge Ids Transit Deliver Surc…" at bounding box center [588, 325] width 1076 height 529
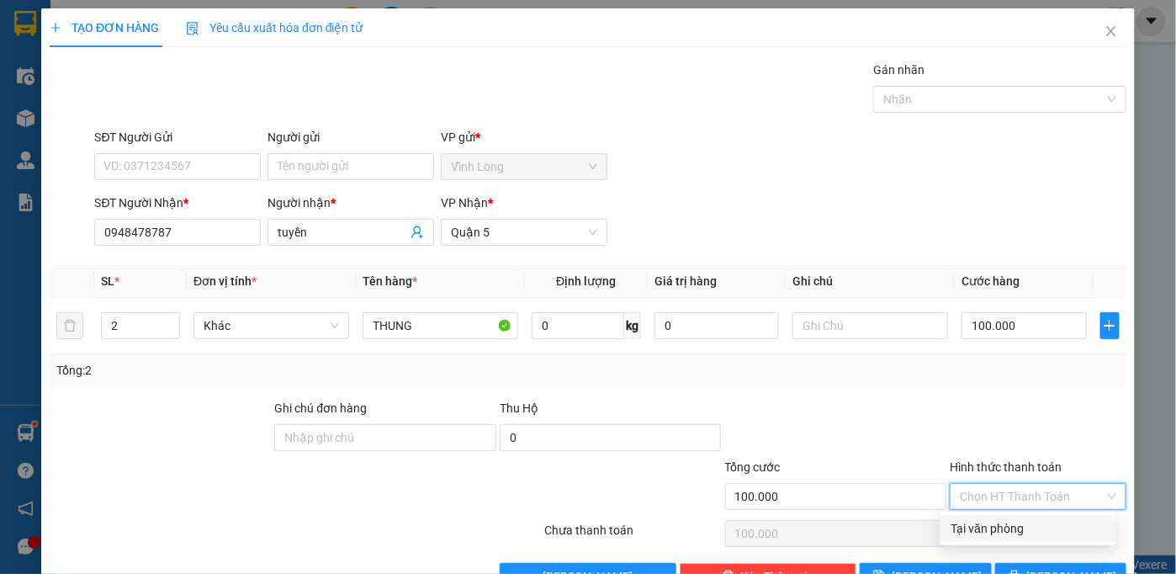
click at [986, 537] on div "Tại văn phòng" at bounding box center [1027, 528] width 155 height 19
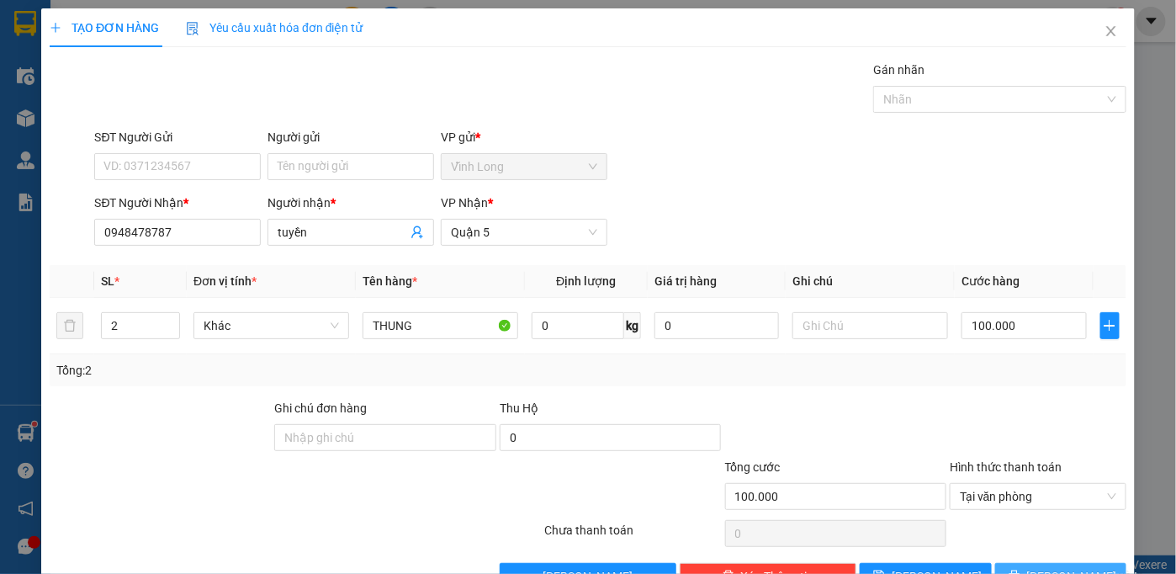
click at [1039, 567] on span "[PERSON_NAME] và In" at bounding box center [1086, 576] width 118 height 19
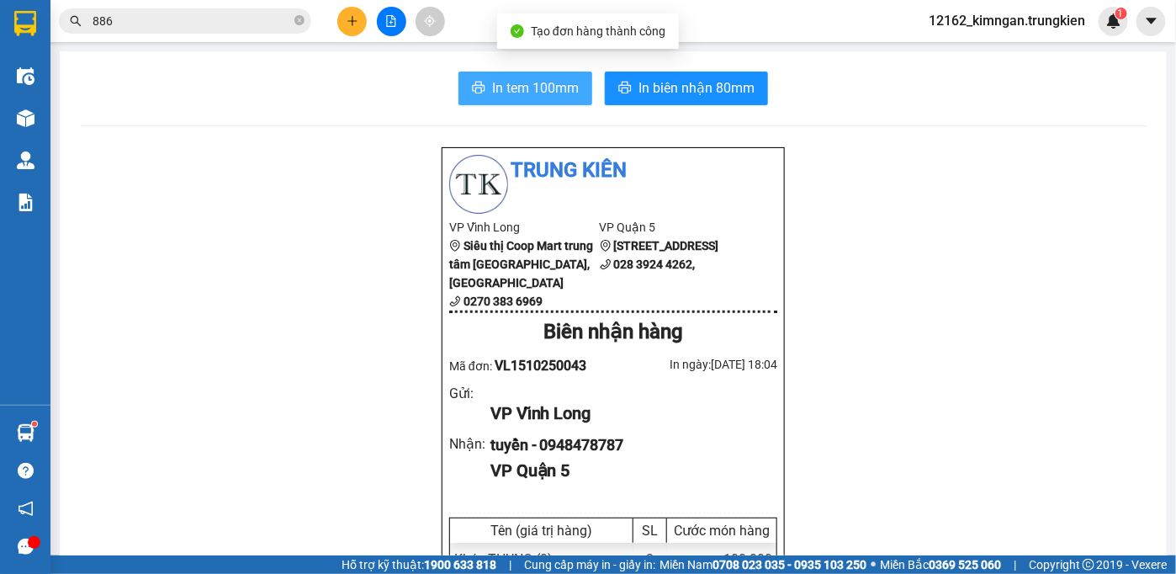
click at [531, 100] on button "In tem 100mm" at bounding box center [525, 88] width 134 height 34
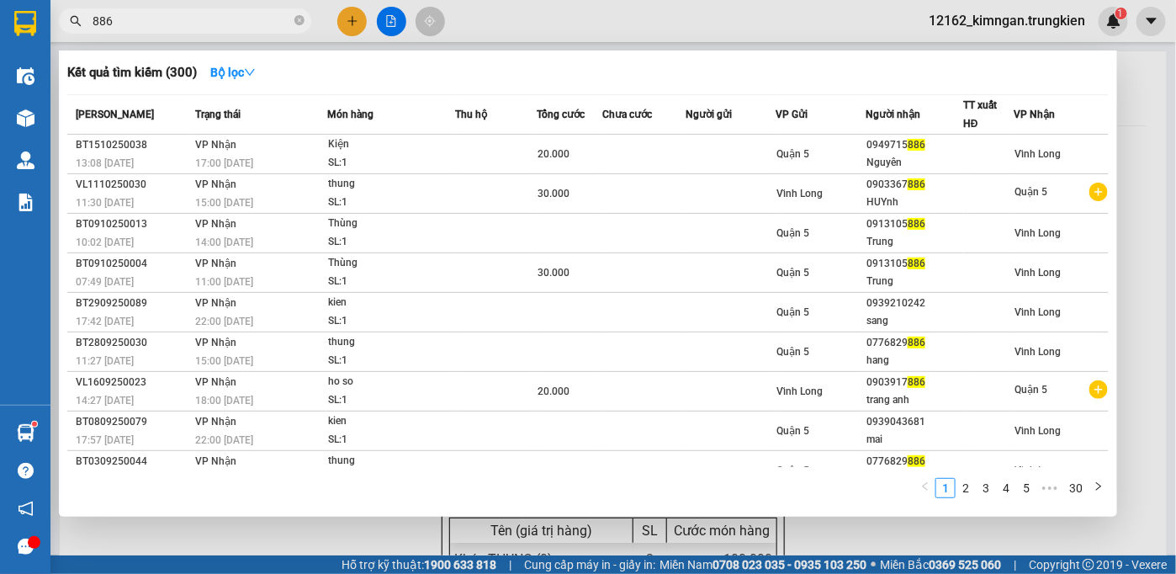
click at [290, 19] on input "886" at bounding box center [192, 21] width 198 height 19
click at [300, 19] on icon "close-circle" at bounding box center [299, 20] width 10 height 10
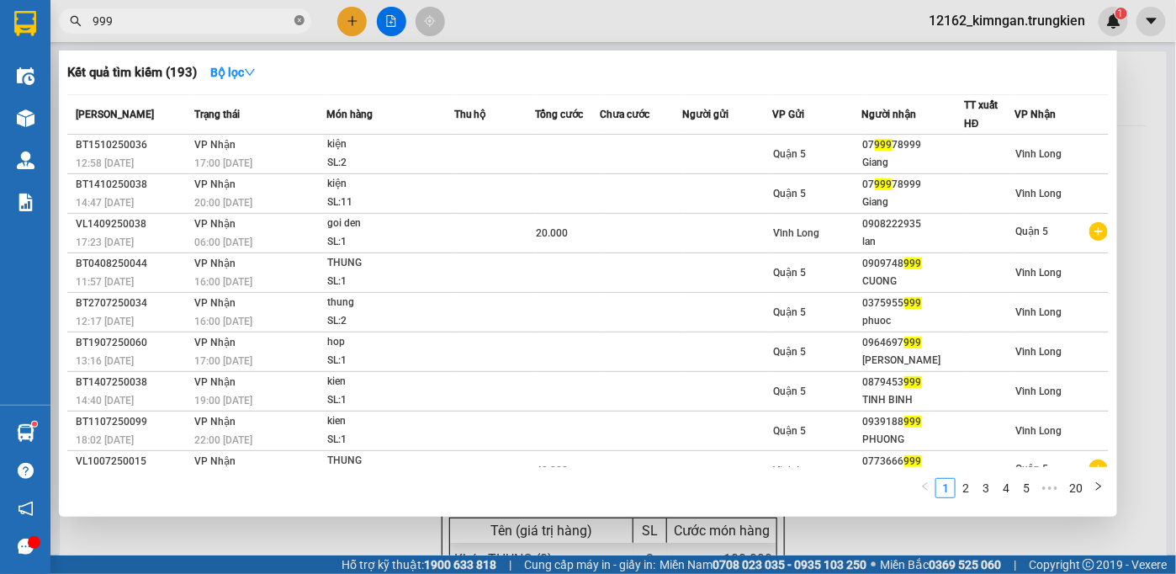
click at [303, 20] on icon "close-circle" at bounding box center [299, 20] width 10 height 10
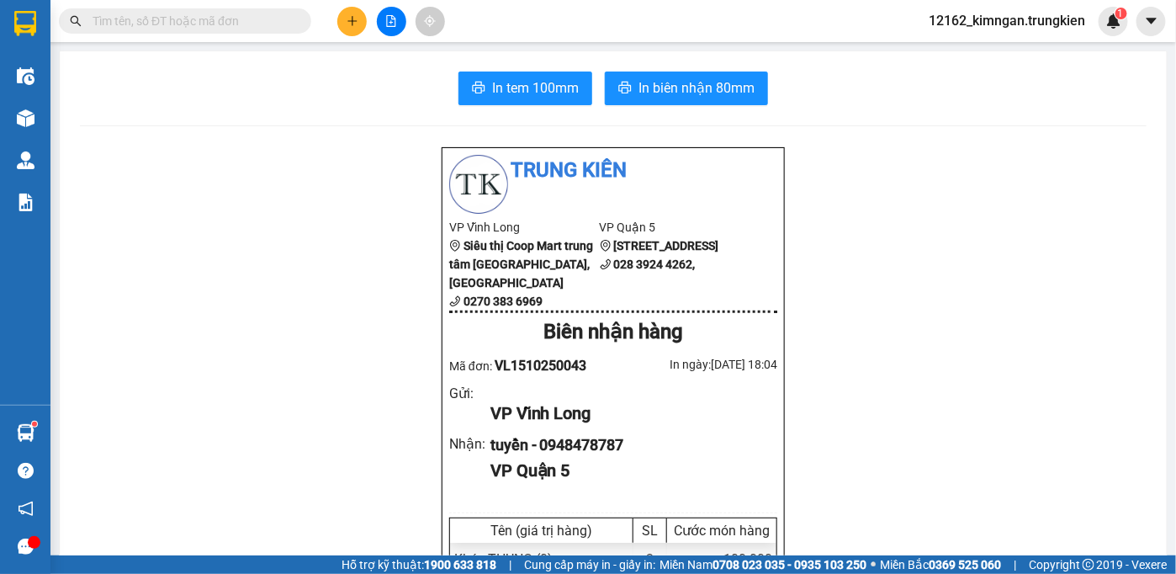
click at [338, 19] on button at bounding box center [351, 21] width 29 height 29
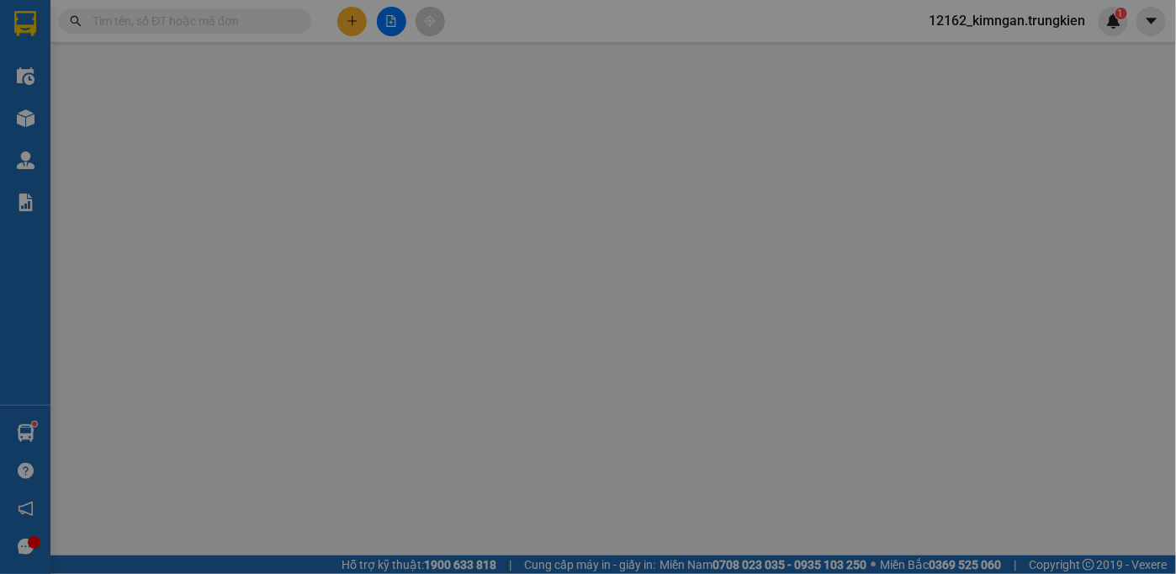
click at [341, 21] on span "Yêu cầu xuất hóa đơn điện tử" at bounding box center [274, 27] width 177 height 13
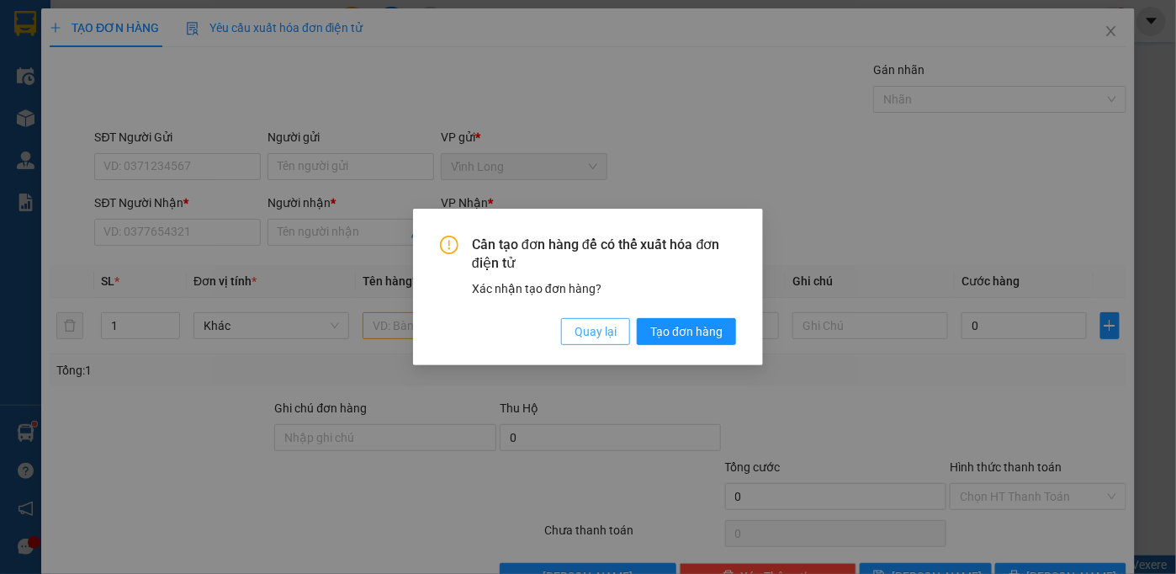
click at [584, 328] on span "Quay lại" at bounding box center [595, 331] width 42 height 19
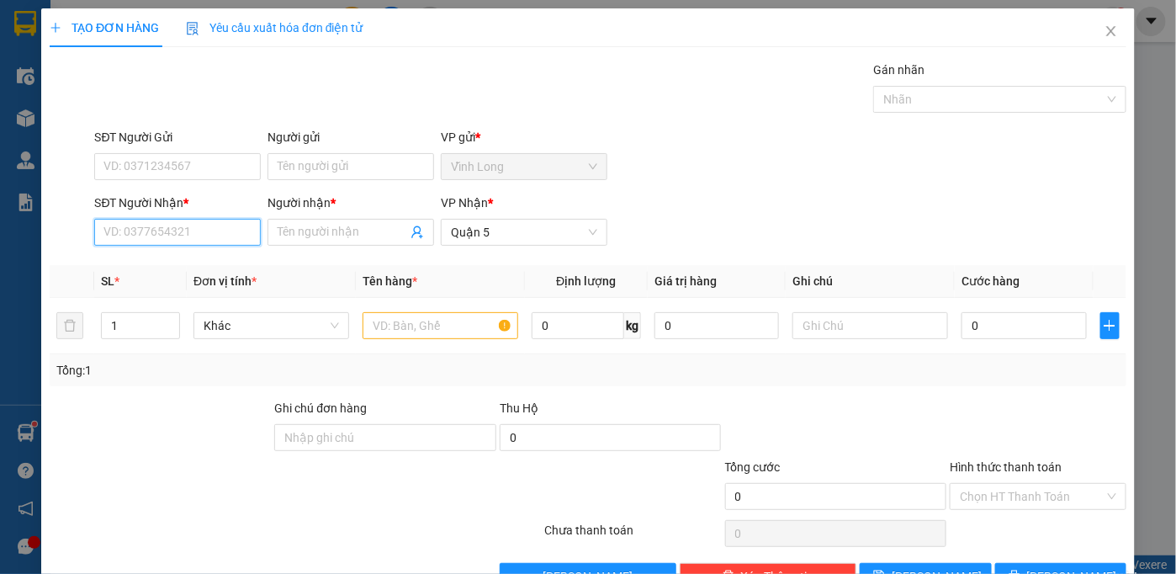
click at [156, 238] on input "SĐT Người Nhận *" at bounding box center [177, 232] width 167 height 27
click at [240, 272] on div "0986894128 - LINH" at bounding box center [175, 265] width 145 height 19
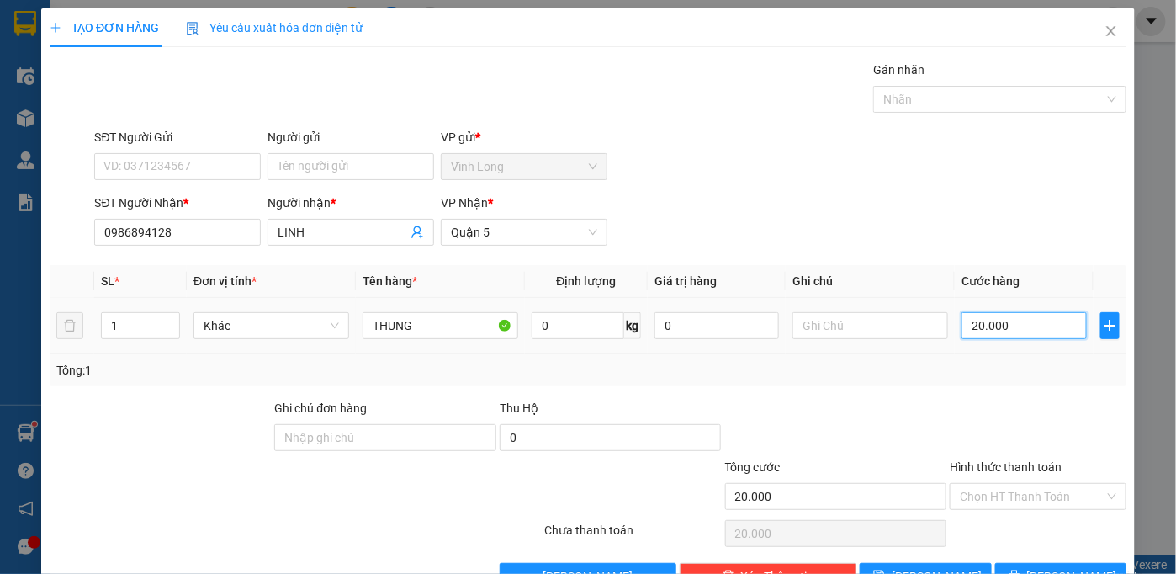
click at [1016, 315] on input "20.000" at bounding box center [1023, 325] width 124 height 27
click at [1092, 498] on input "Hình thức thanh toán" at bounding box center [1032, 496] width 145 height 25
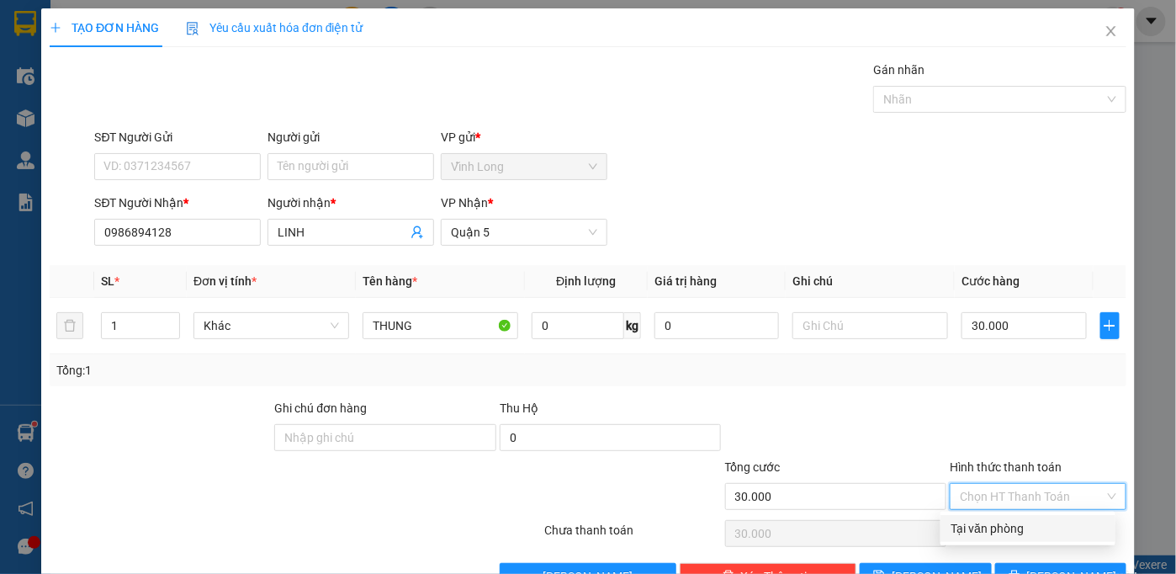
click at [1086, 533] on div "Tại văn phòng" at bounding box center [1027, 528] width 155 height 19
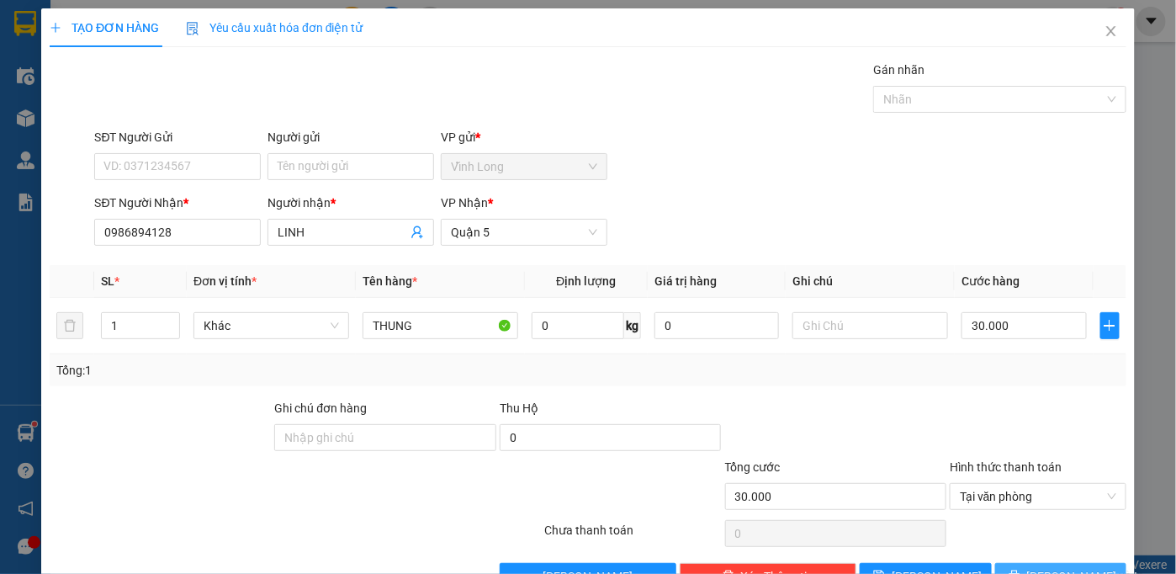
click at [1107, 563] on button "[PERSON_NAME] và In" at bounding box center [1061, 576] width 132 height 27
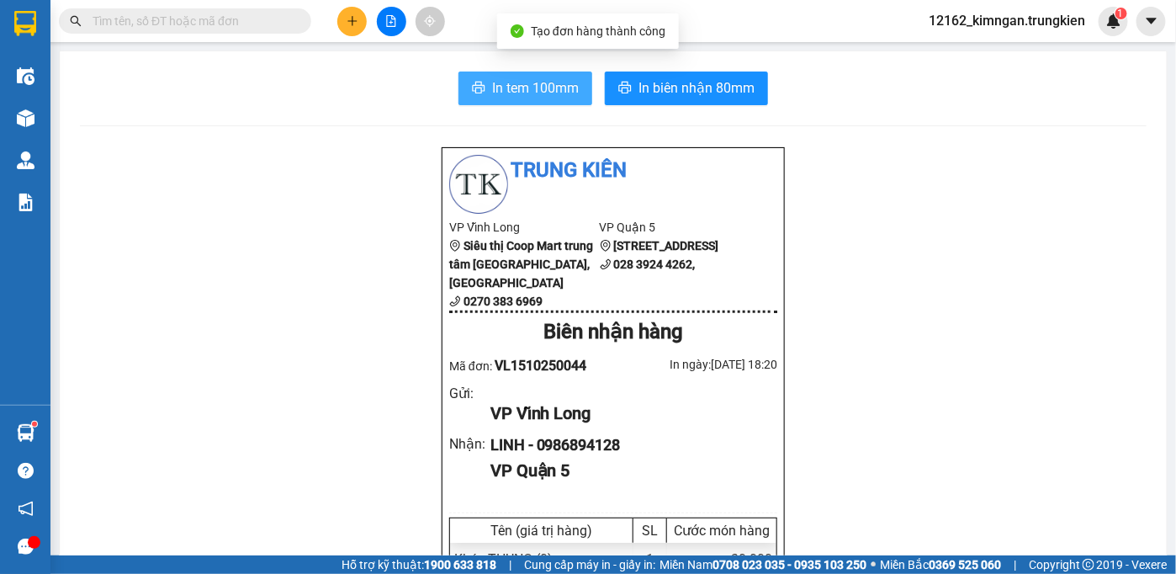
click at [563, 97] on span "In tem 100mm" at bounding box center [535, 87] width 87 height 21
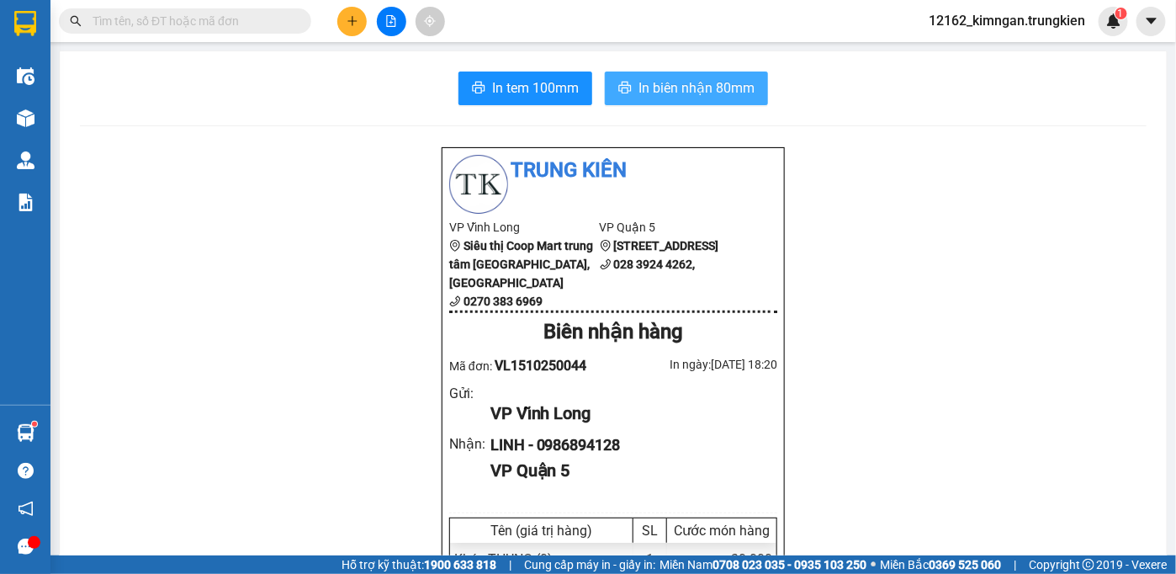
click at [711, 93] on span "In biên nhận 80mm" at bounding box center [696, 87] width 116 height 21
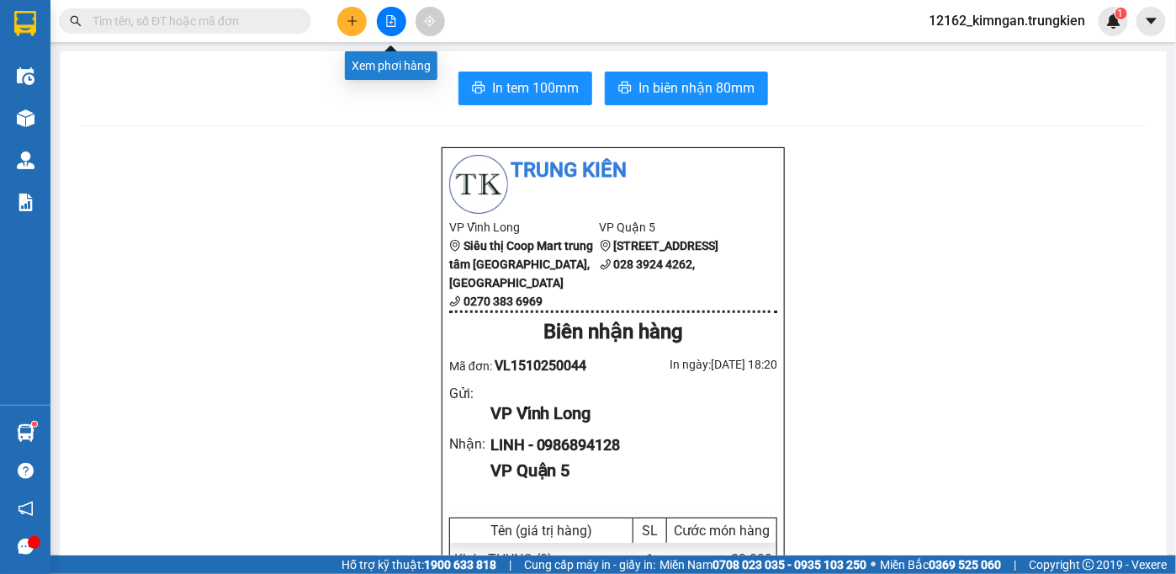
click at [386, 20] on button at bounding box center [391, 21] width 29 height 29
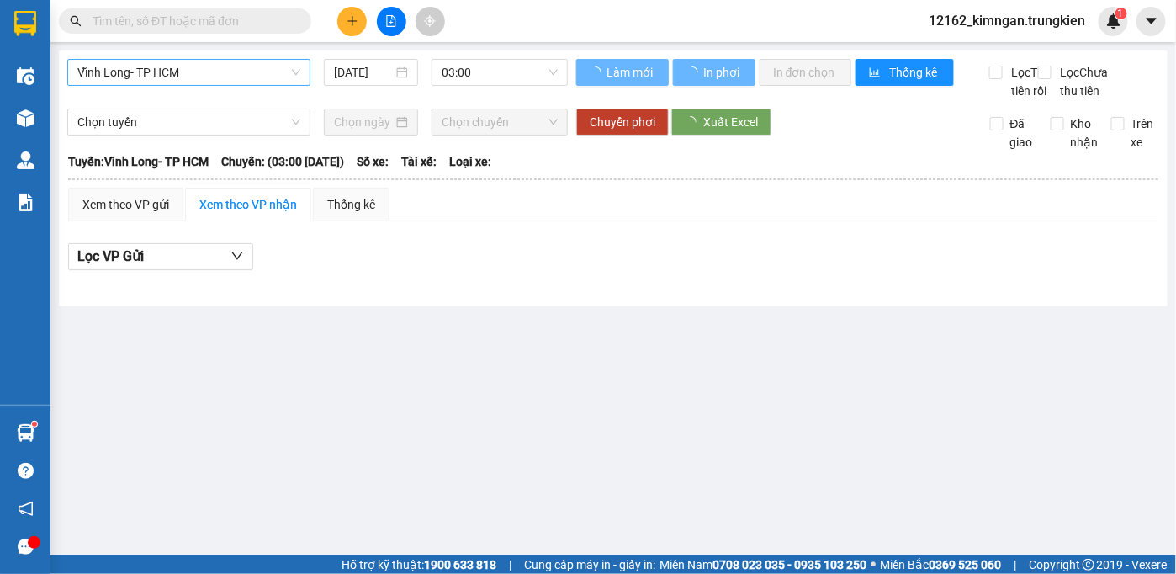
click at [278, 77] on span "Vĩnh Long- TP HCM" at bounding box center [188, 72] width 223 height 25
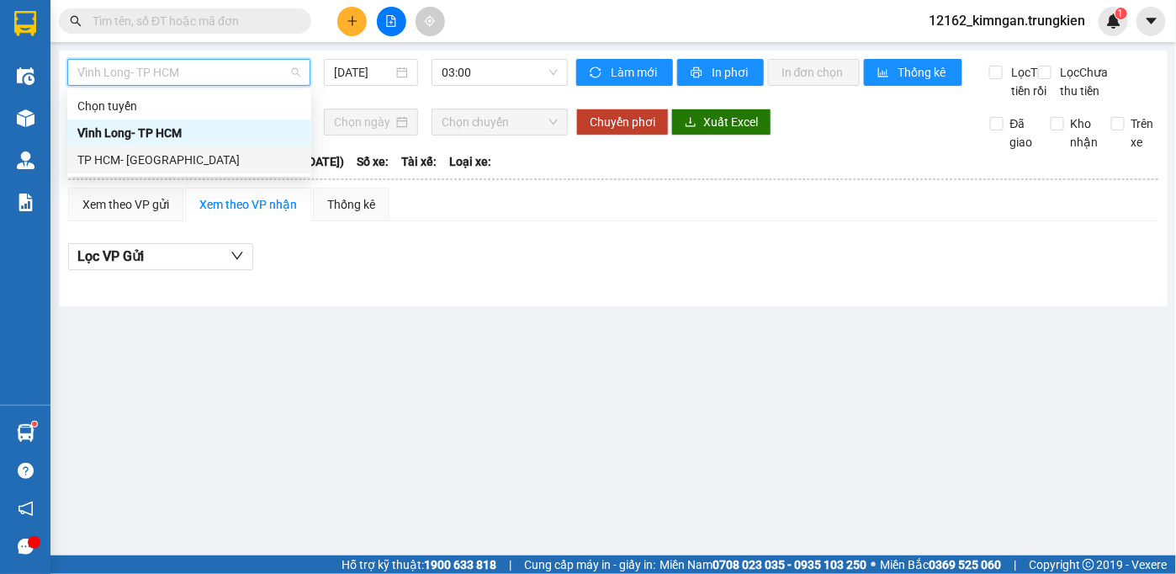
click at [232, 170] on div "TP HCM- [GEOGRAPHIC_DATA]" at bounding box center [189, 159] width 244 height 27
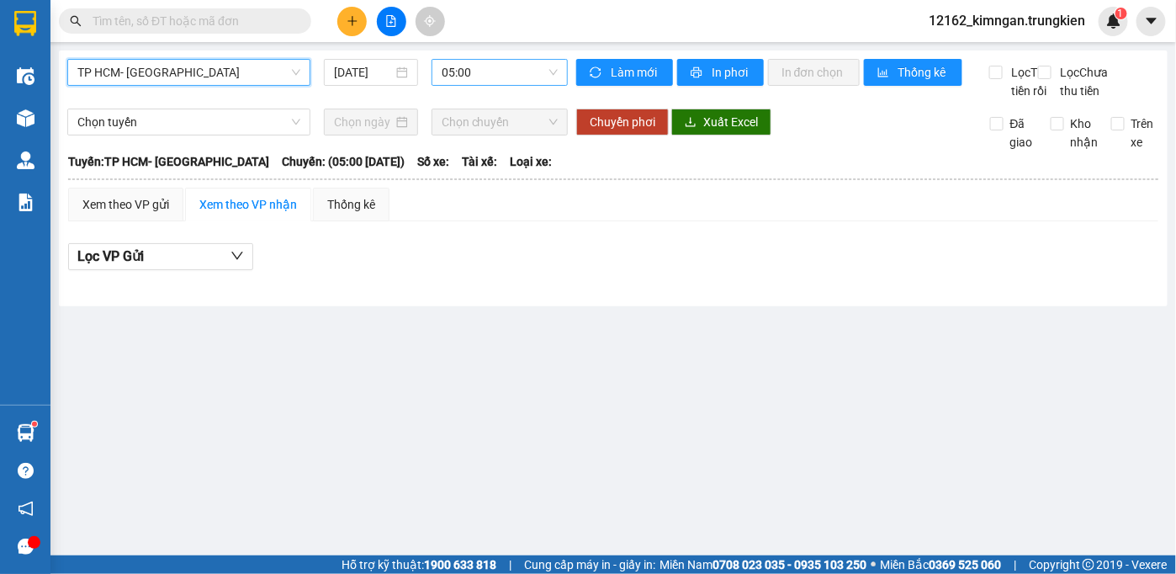
click at [532, 66] on span "05:00" at bounding box center [500, 72] width 116 height 25
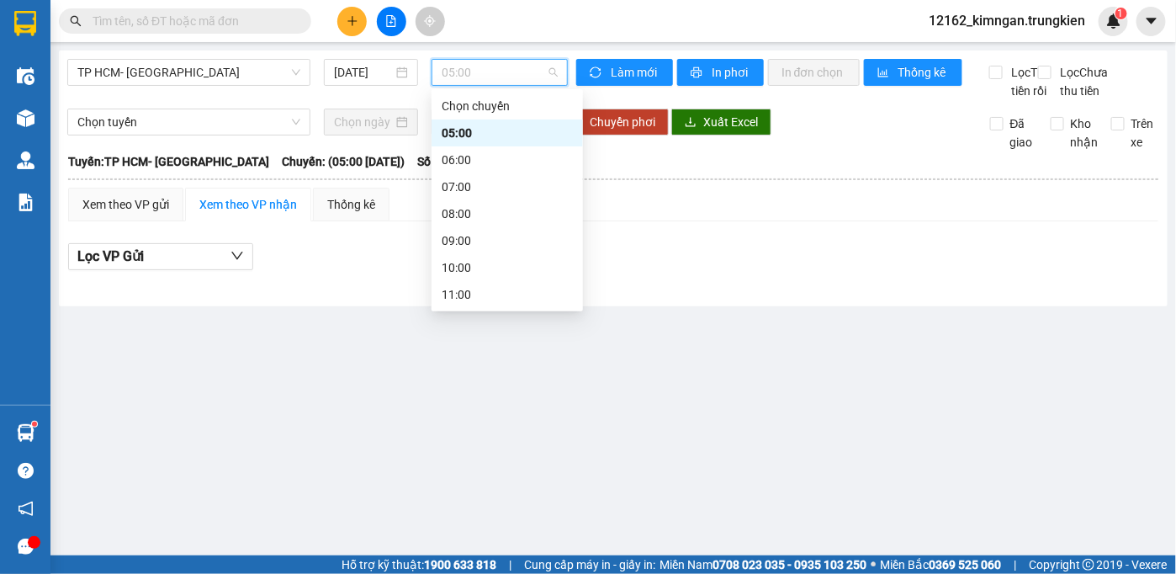
click at [458, 393] on div "15:00" at bounding box center [507, 402] width 131 height 19
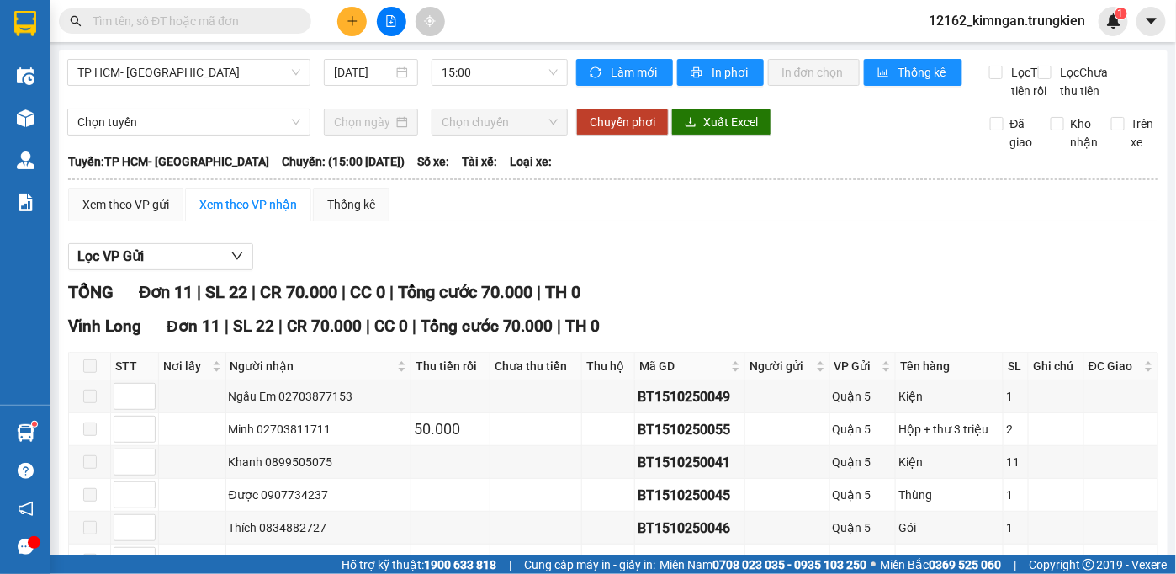
click at [162, 27] on input "text" at bounding box center [192, 21] width 198 height 19
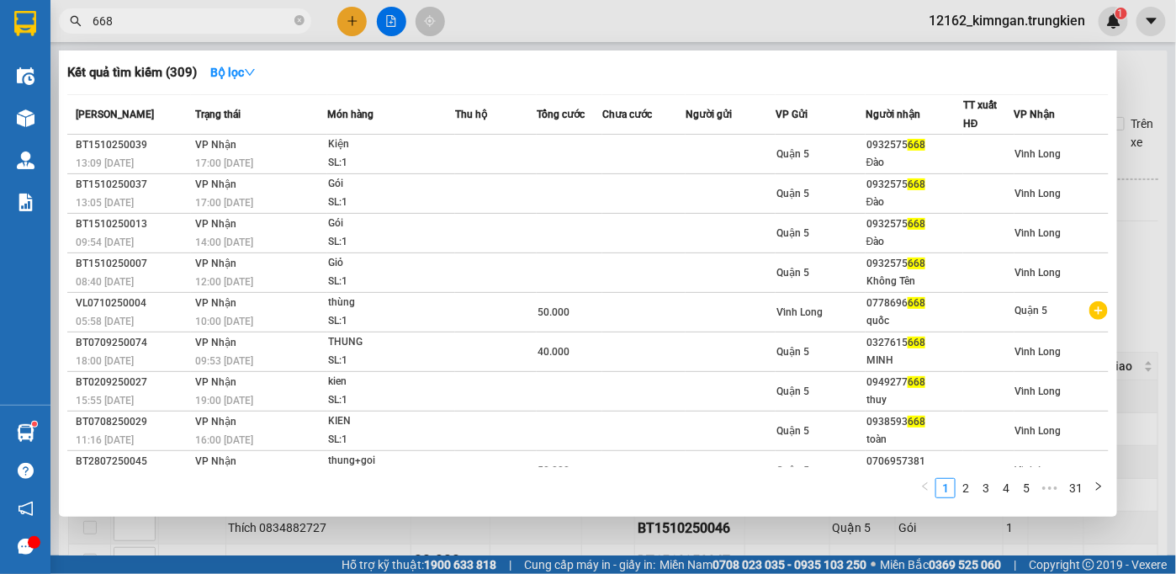
click at [385, 16] on div at bounding box center [588, 287] width 1176 height 574
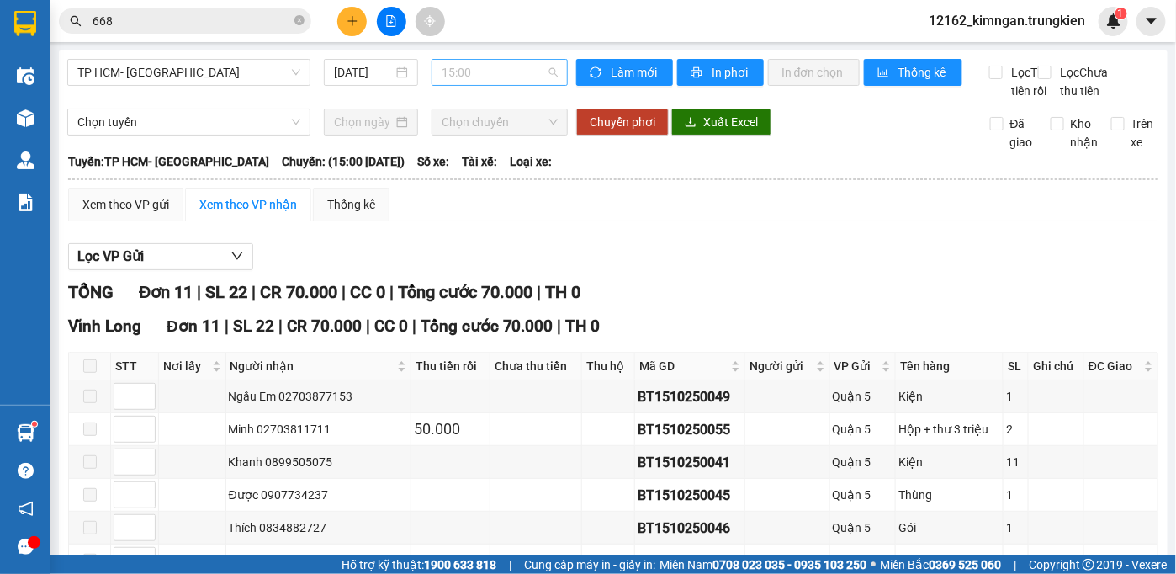
click at [442, 76] on span "15:00" at bounding box center [500, 72] width 116 height 25
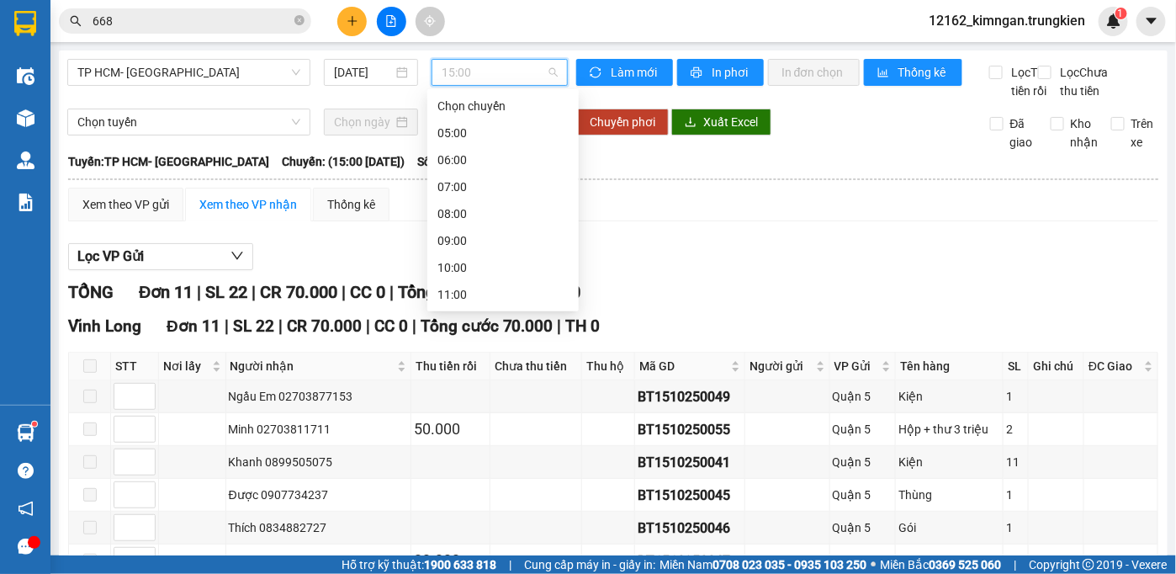
click at [463, 420] on div "16:00" at bounding box center [502, 429] width 131 height 19
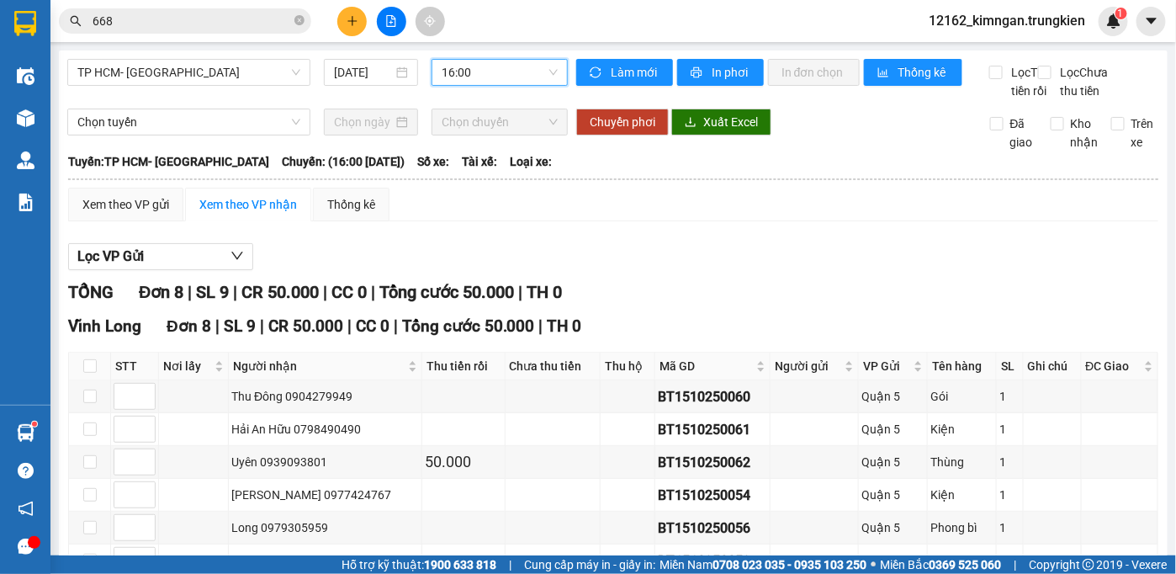
drag, startPoint x: 518, startPoint y: 71, endPoint x: 516, endPoint y: 93, distance: 21.2
click at [518, 77] on span "16:00" at bounding box center [500, 72] width 116 height 25
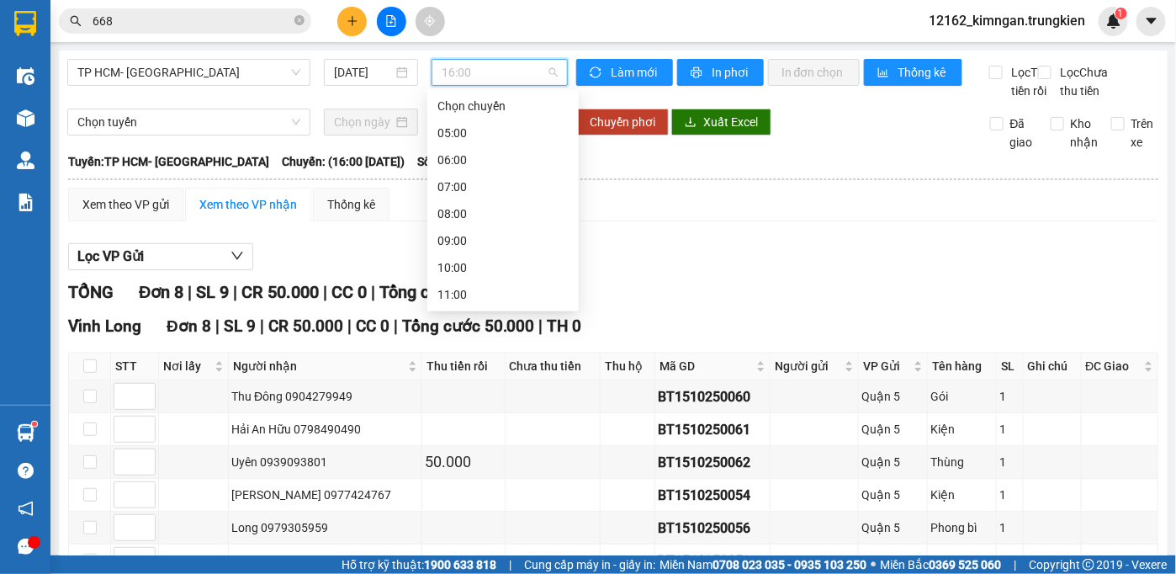
click at [498, 447] on div "17:00" at bounding box center [502, 456] width 131 height 19
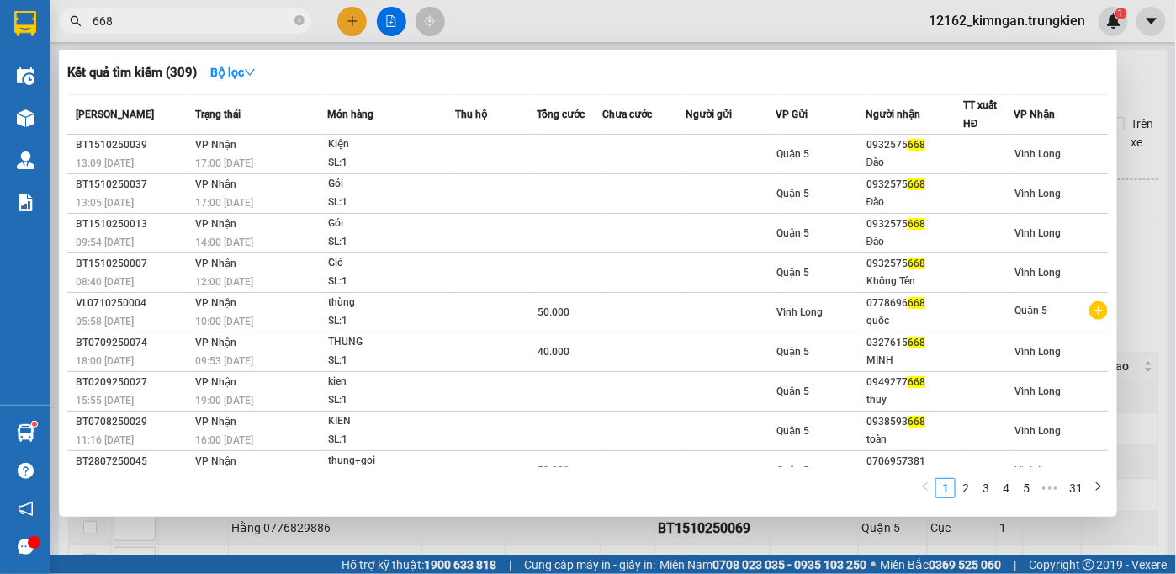
click at [291, 16] on span "668" at bounding box center [185, 20] width 252 height 25
click at [391, 13] on div at bounding box center [588, 287] width 1176 height 574
click at [305, 29] on span "668" at bounding box center [185, 20] width 252 height 25
click at [217, 7] on div at bounding box center [588, 287] width 1176 height 574
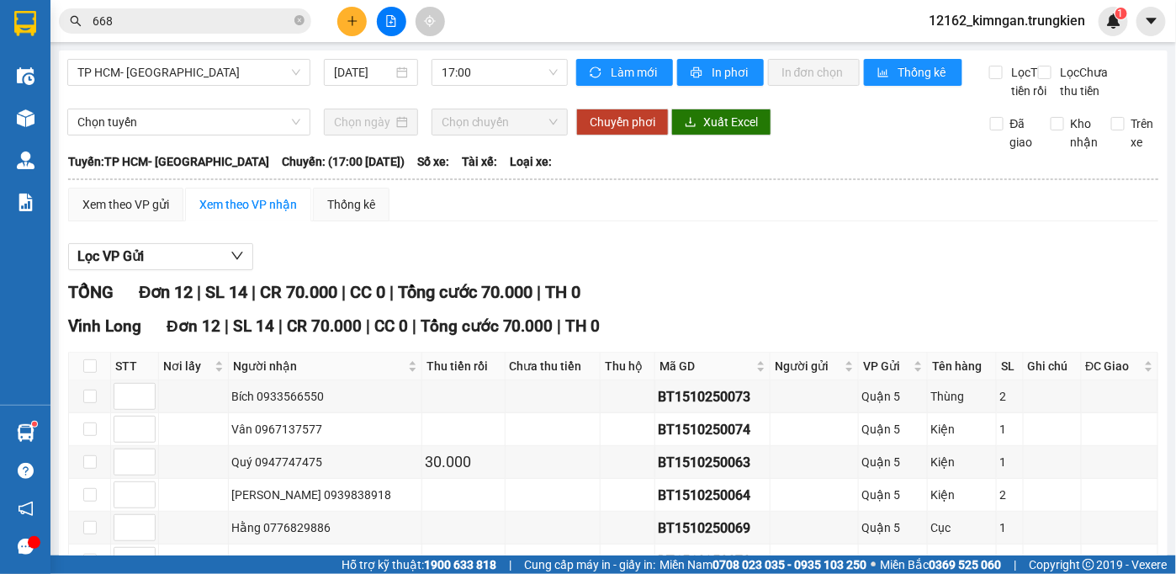
drag, startPoint x: 258, startPoint y: 3, endPoint x: 241, endPoint y: 13, distance: 19.2
click at [241, 13] on div "Kết quả tìm kiếm ( 309 ) Bộ lọc Mã ĐH Trạng thái Món hàng Thu hộ Tổng cước Chưa…" at bounding box center [588, 21] width 1176 height 42
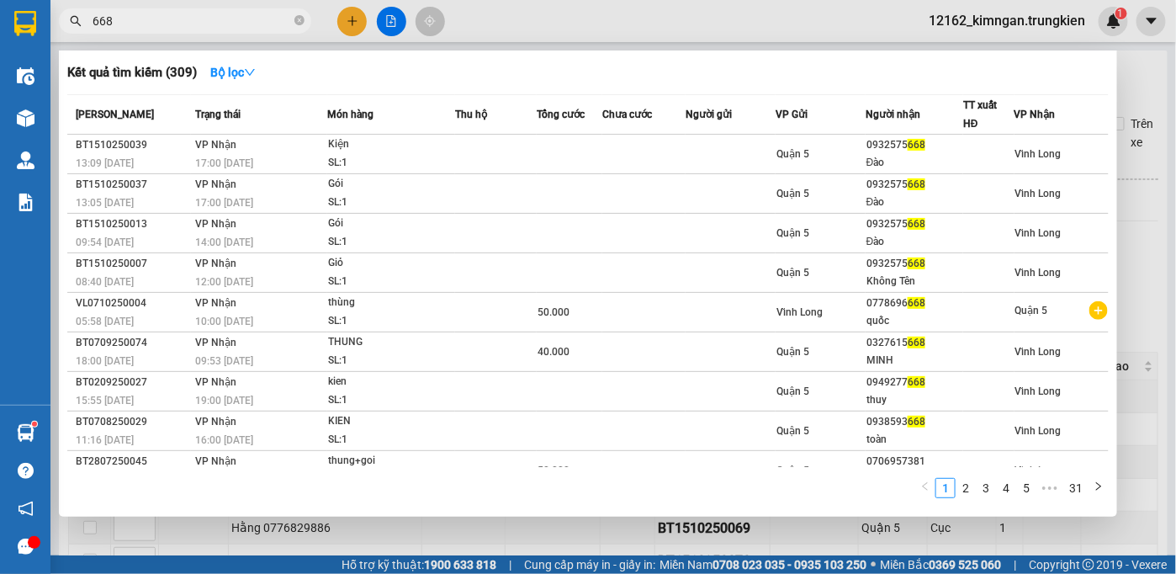
click at [230, 19] on input "668" at bounding box center [192, 21] width 198 height 19
